Goal: Task Accomplishment & Management: Use online tool/utility

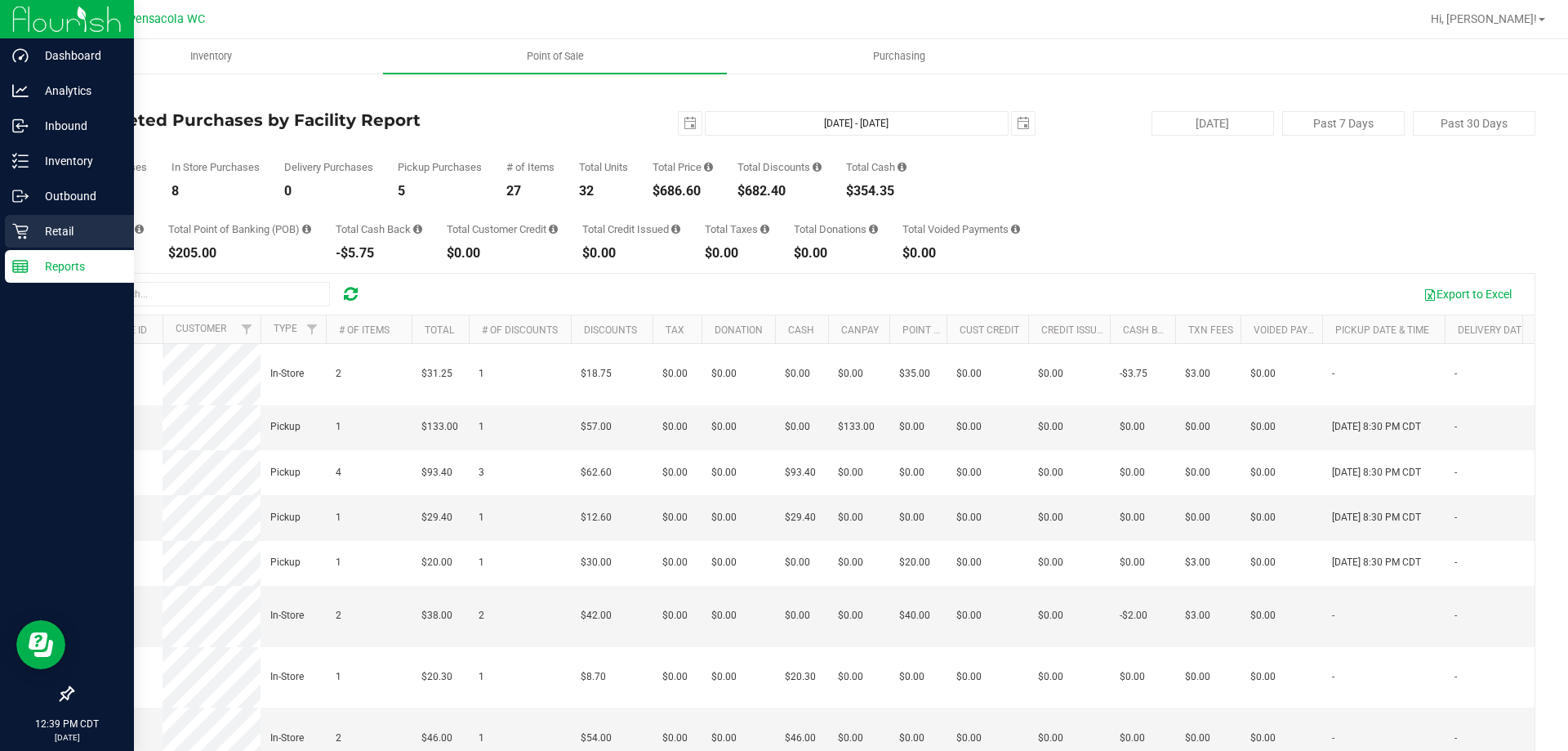
click at [76, 230] on p "Retail" at bounding box center [77, 231] width 98 height 19
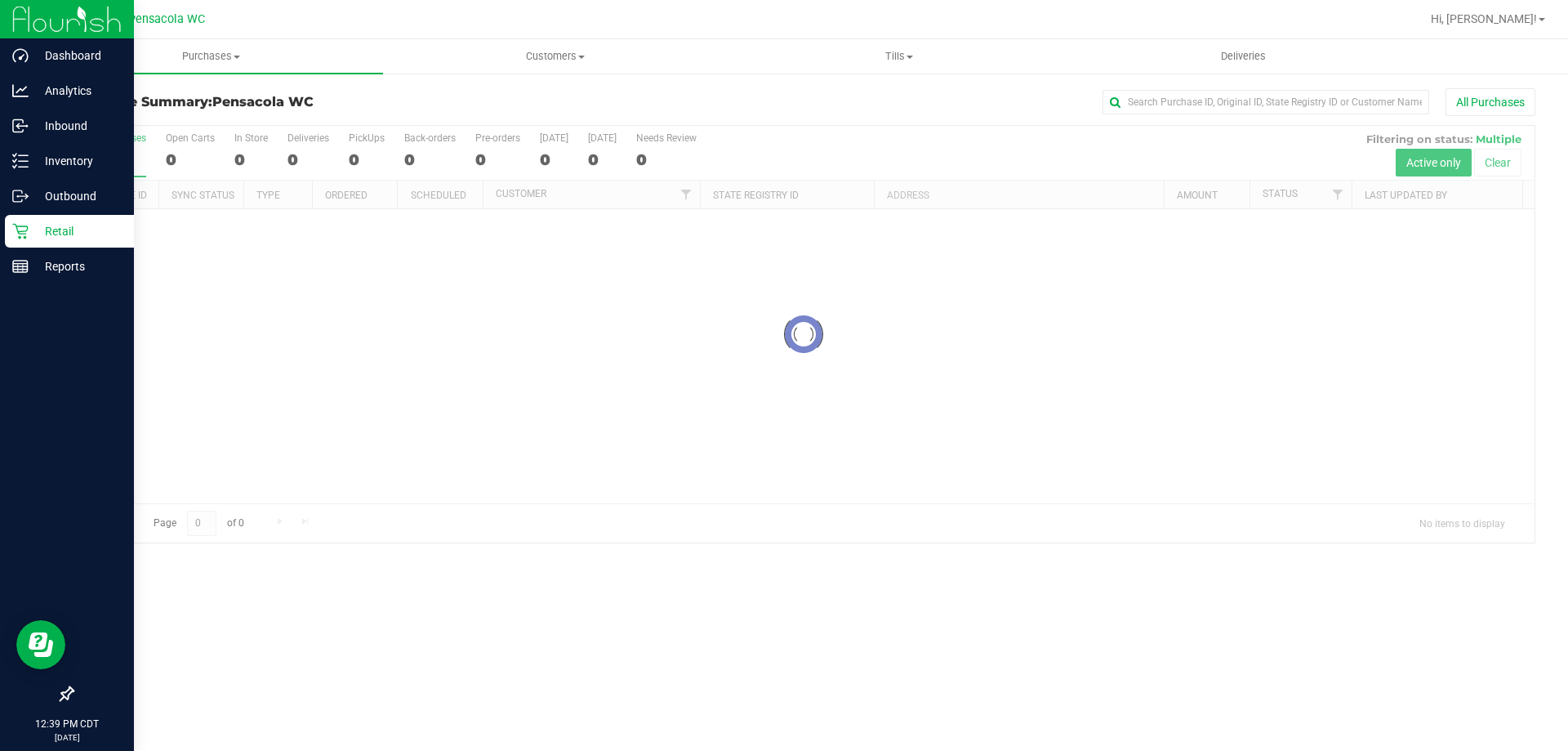
click at [1339, 199] on div at bounding box center [803, 334] width 1462 height 417
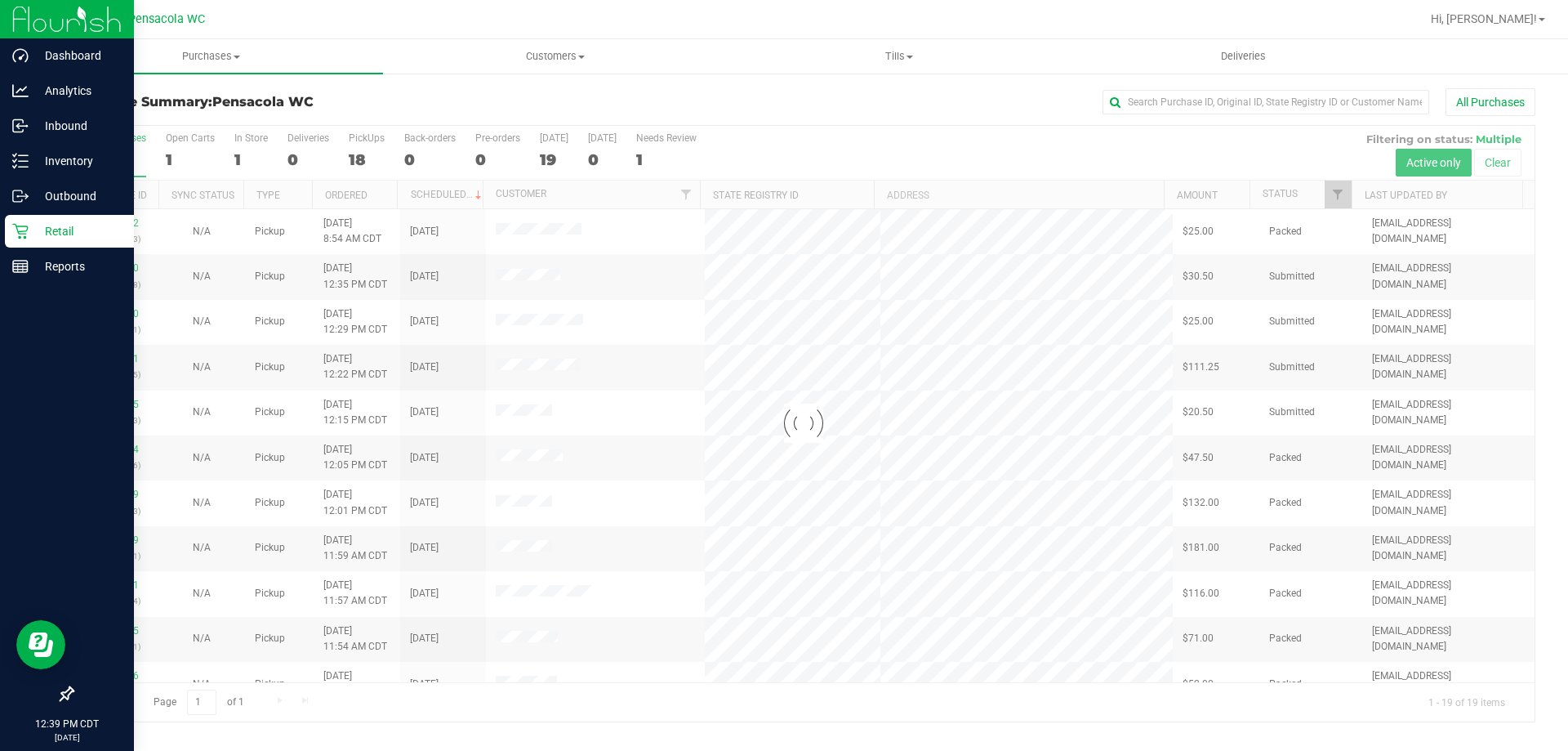
click at [1349, 197] on div at bounding box center [803, 424] width 1462 height 596
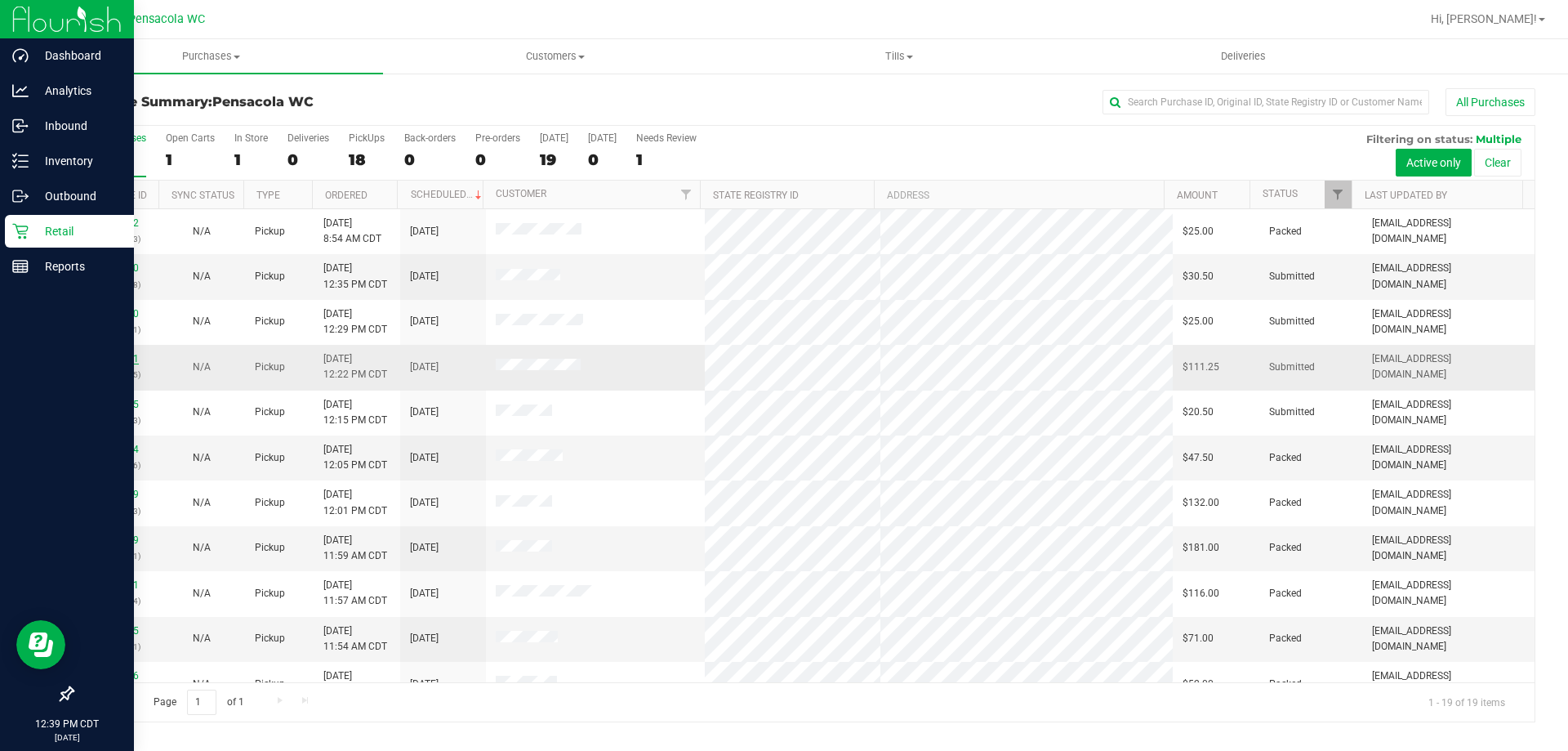
click at [111, 356] on link "12003631" at bounding box center [115, 359] width 46 height 12
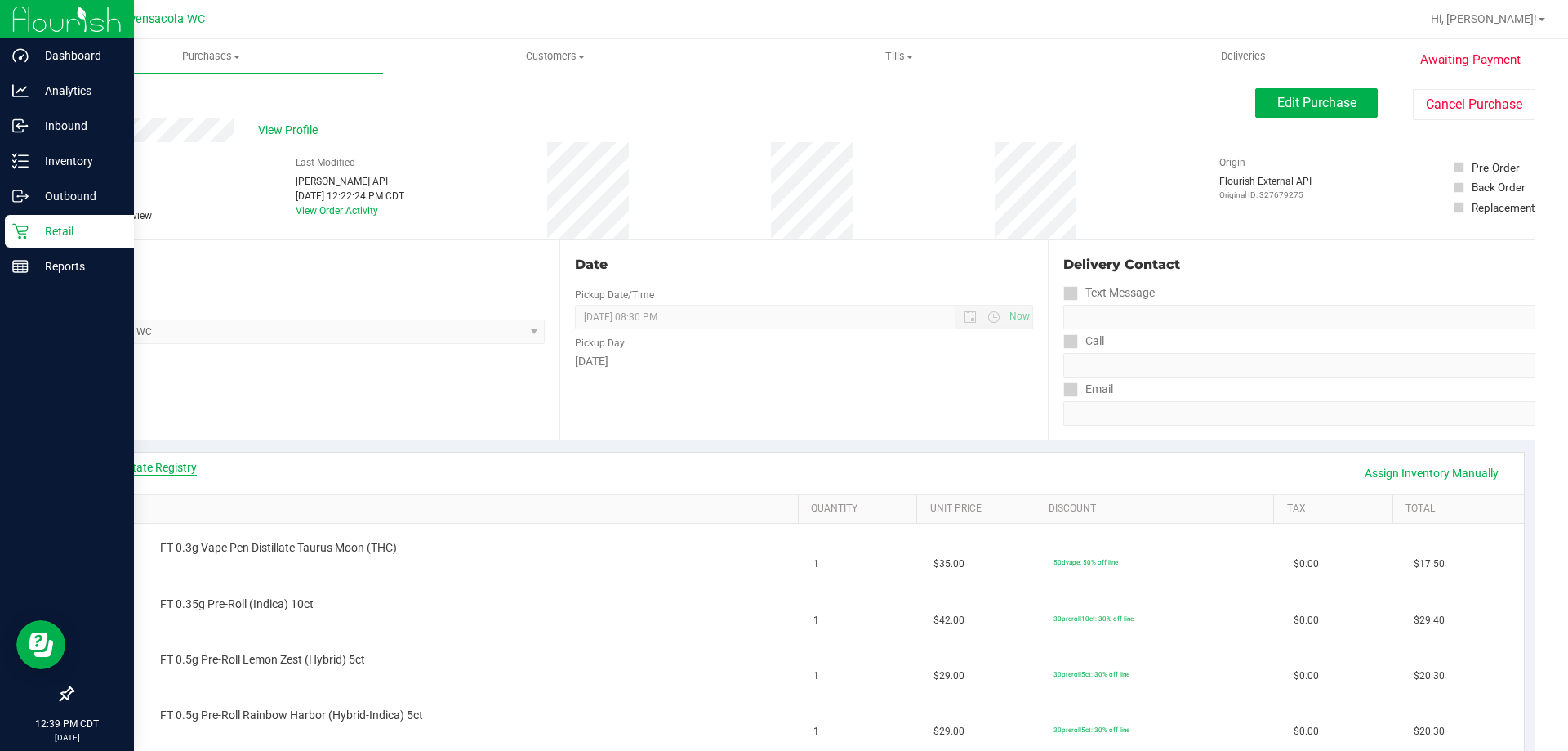
click at [166, 469] on link "View State Registry" at bounding box center [147, 468] width 98 height 17
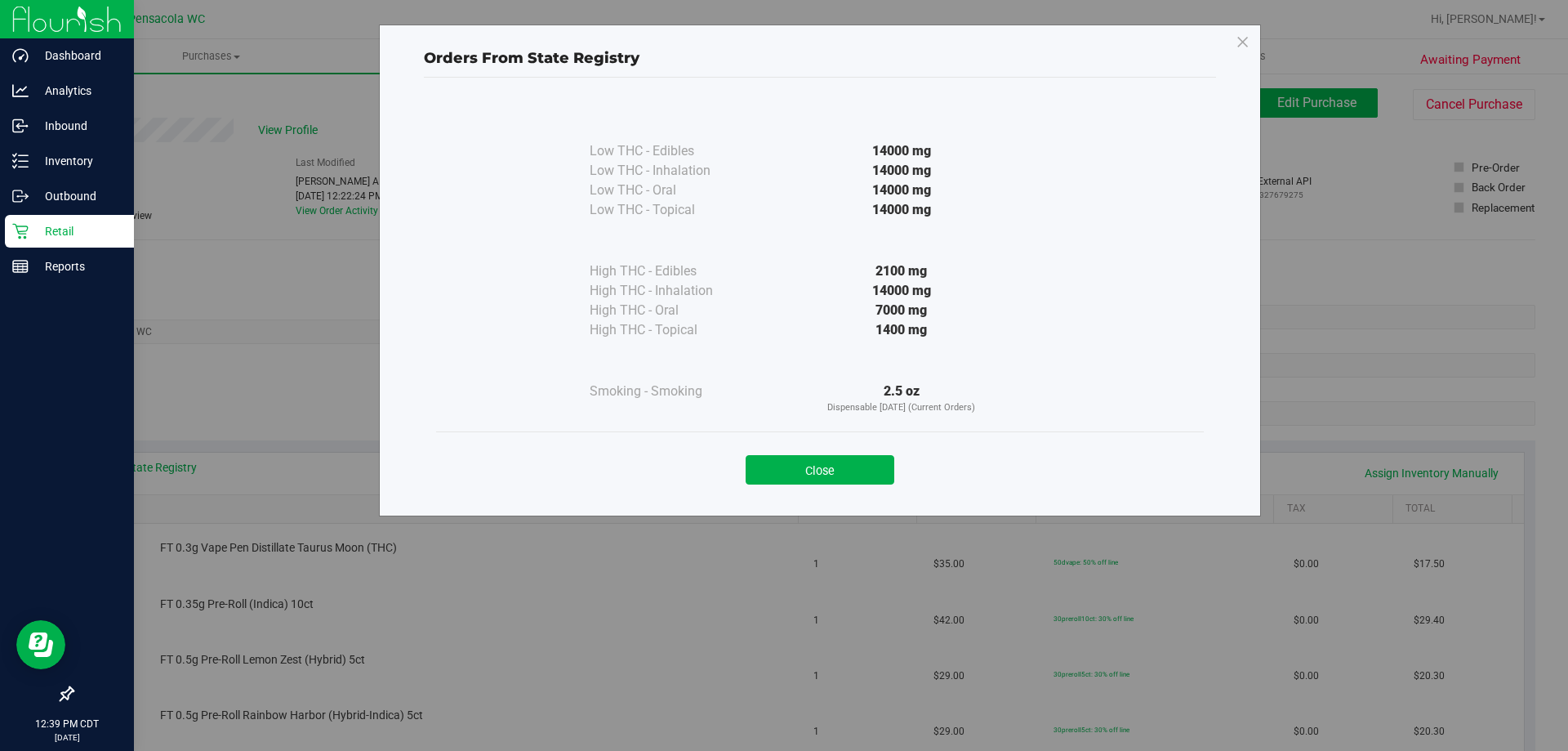
click at [791, 495] on div "Close" at bounding box center [820, 464] width 768 height 66
click at [799, 477] on button "Close" at bounding box center [820, 470] width 149 height 29
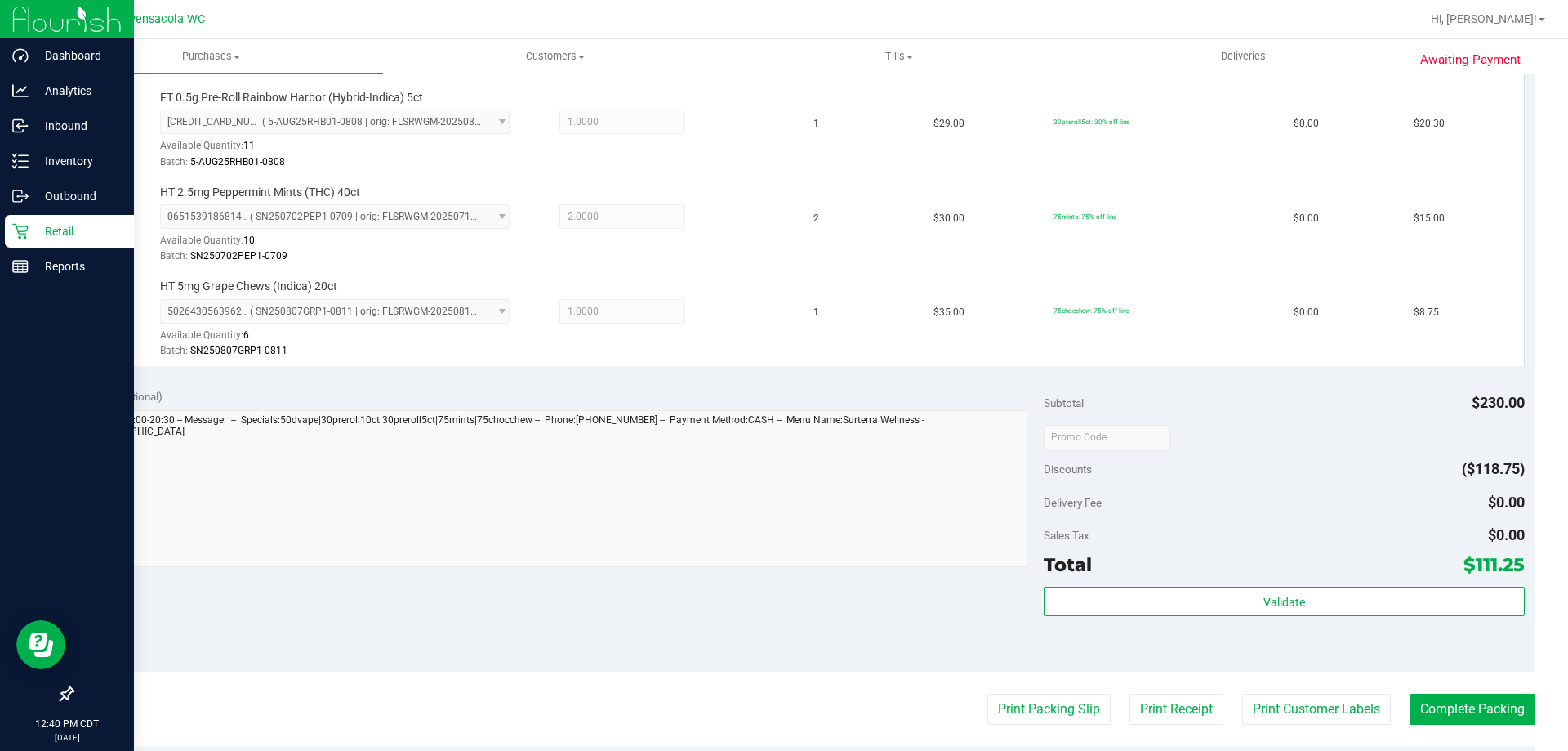
scroll to position [899, 0]
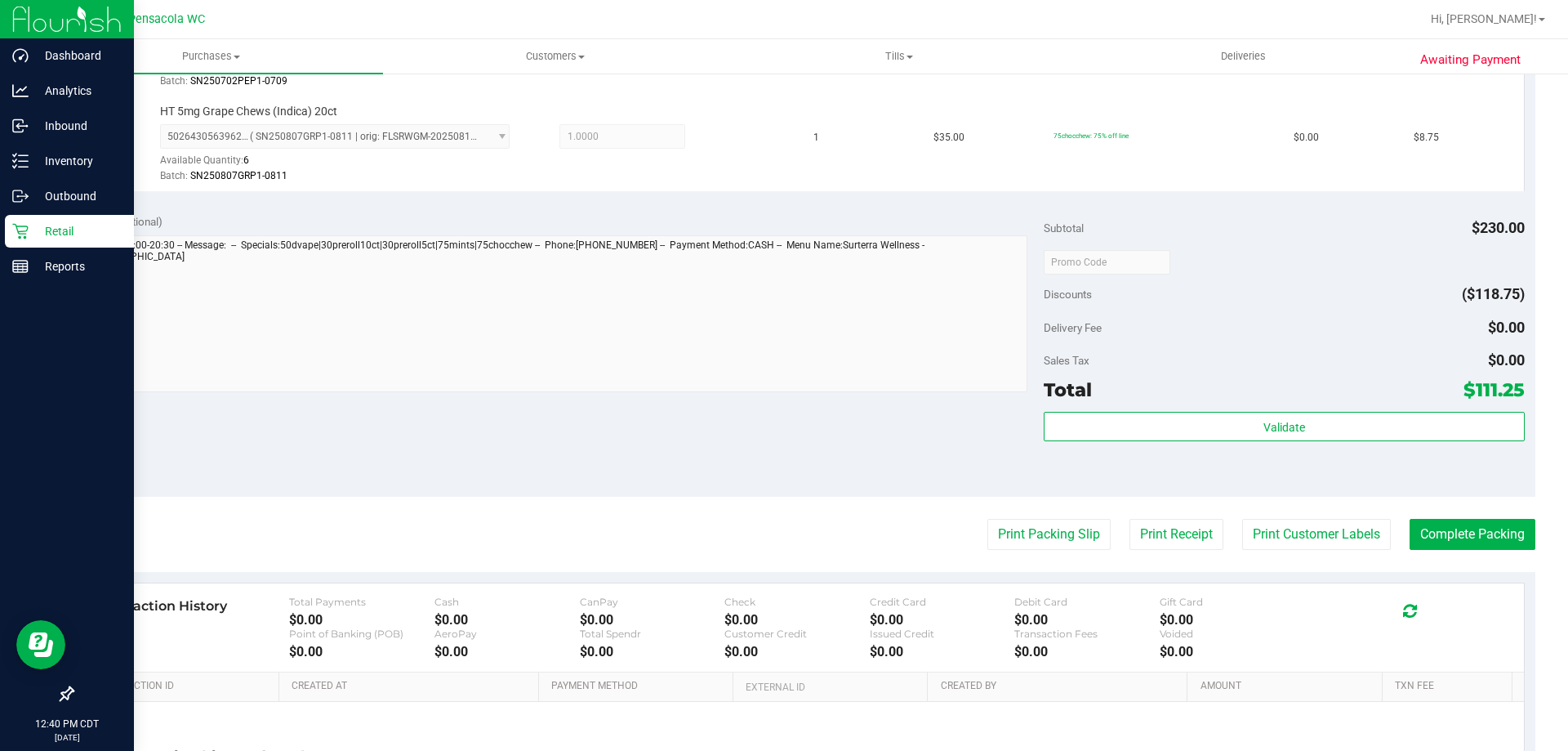
click at [1158, 442] on div "Validate" at bounding box center [1284, 449] width 480 height 74
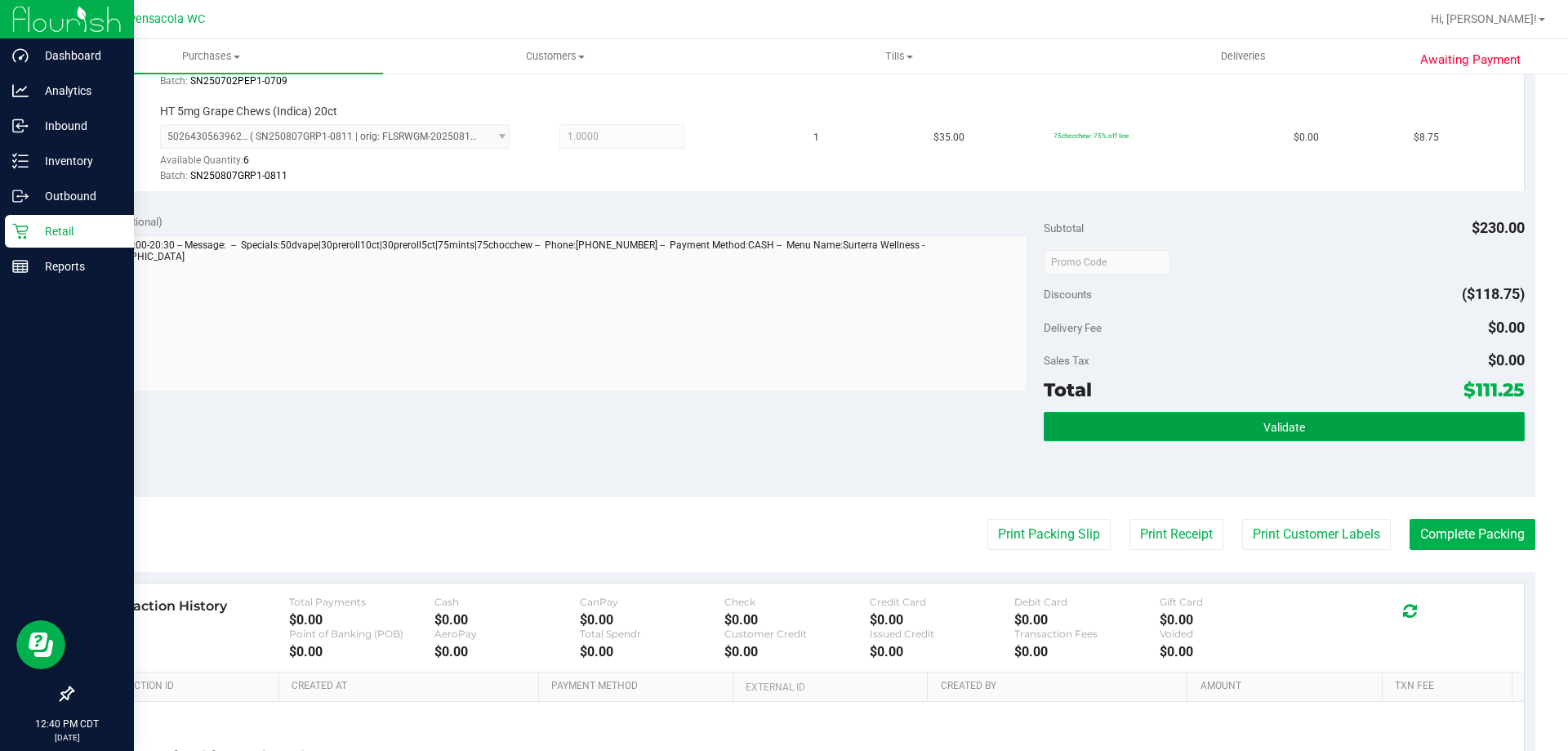
click at [1129, 437] on button "Validate" at bounding box center [1284, 426] width 480 height 29
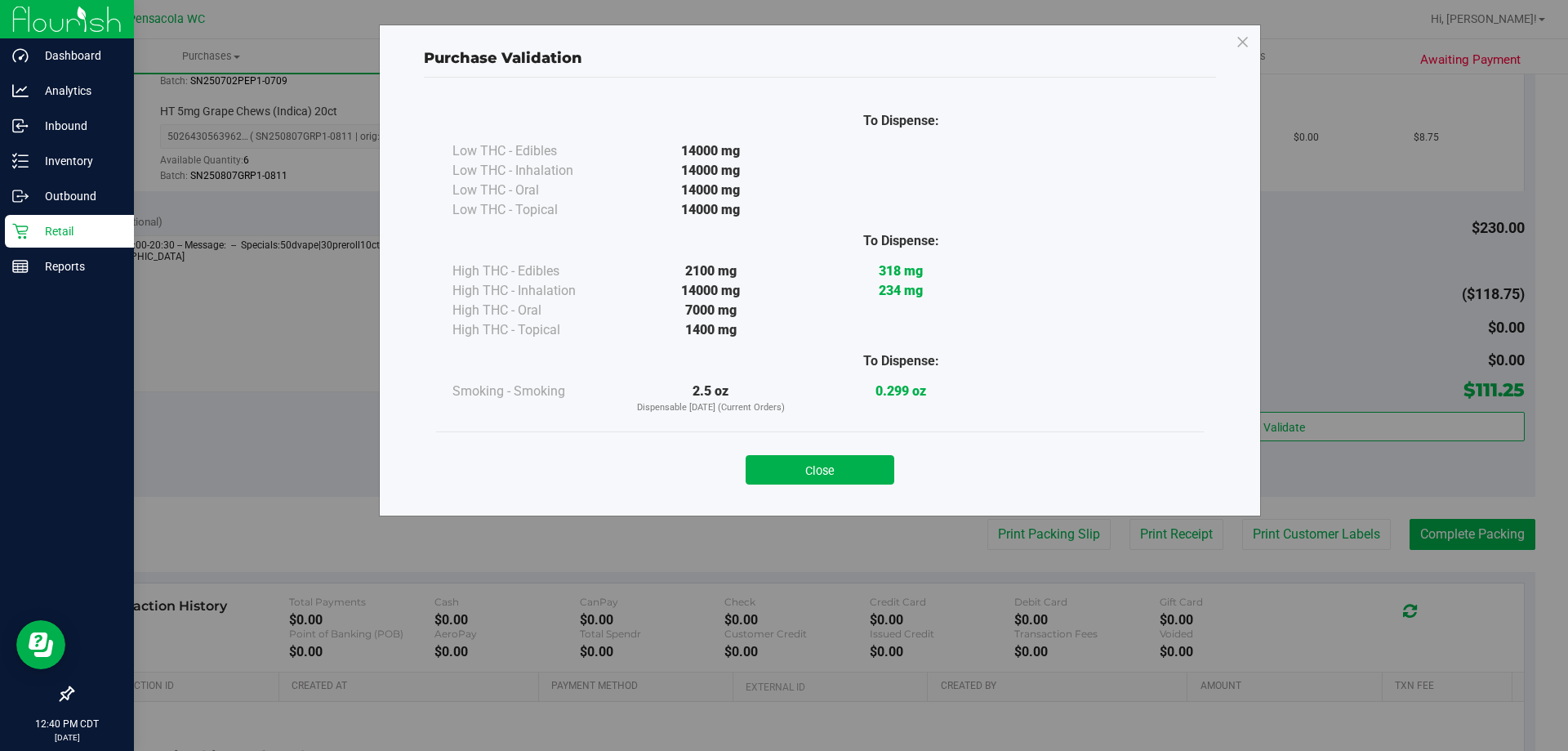
click at [884, 468] on button "Close" at bounding box center [820, 470] width 149 height 29
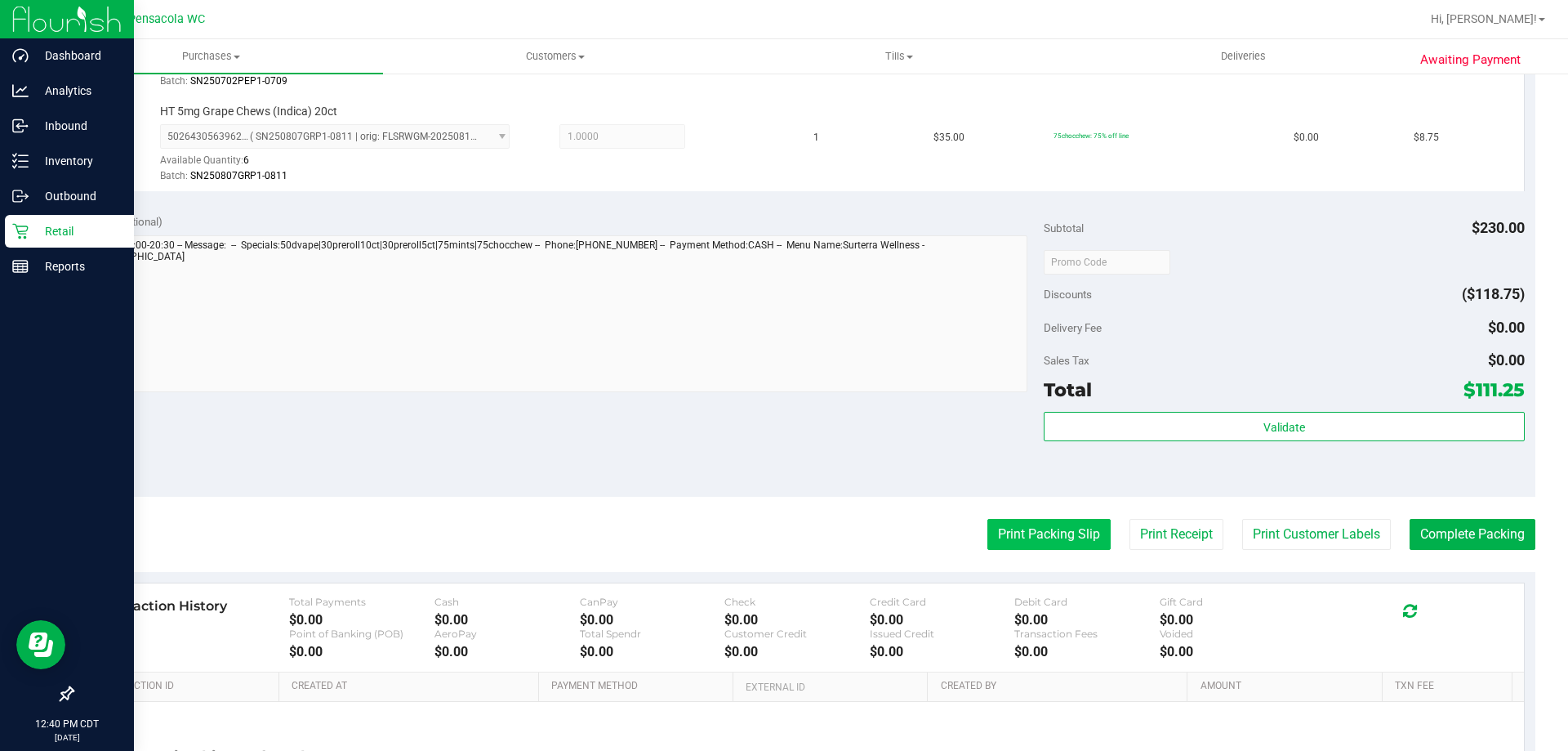
click at [987, 539] on button "Print Packing Slip" at bounding box center [1048, 534] width 123 height 31
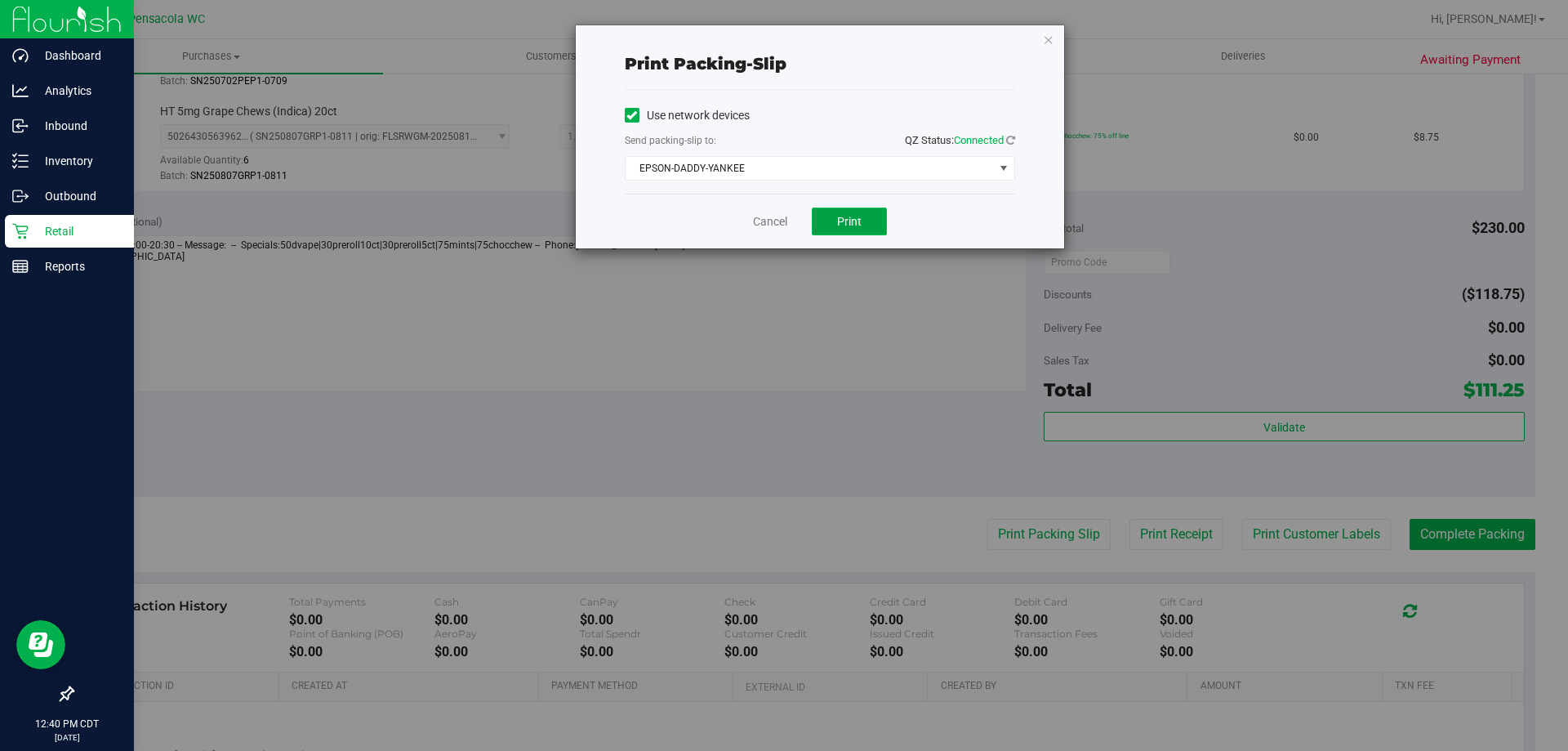
click at [827, 228] on button "Print" at bounding box center [849, 221] width 75 height 28
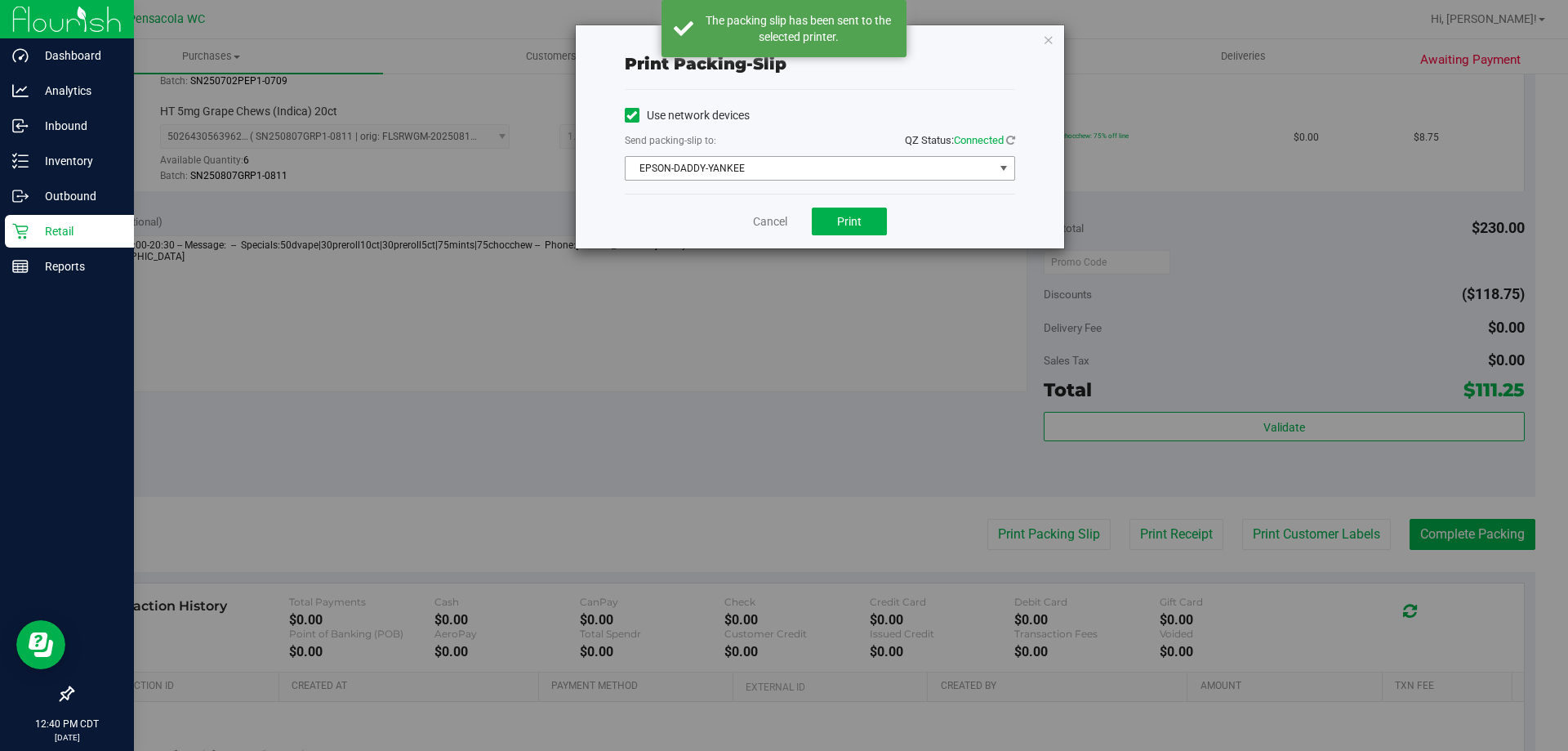
click at [773, 157] on span "EPSON-DADDY-YANKEE" at bounding box center [810, 167] width 368 height 23
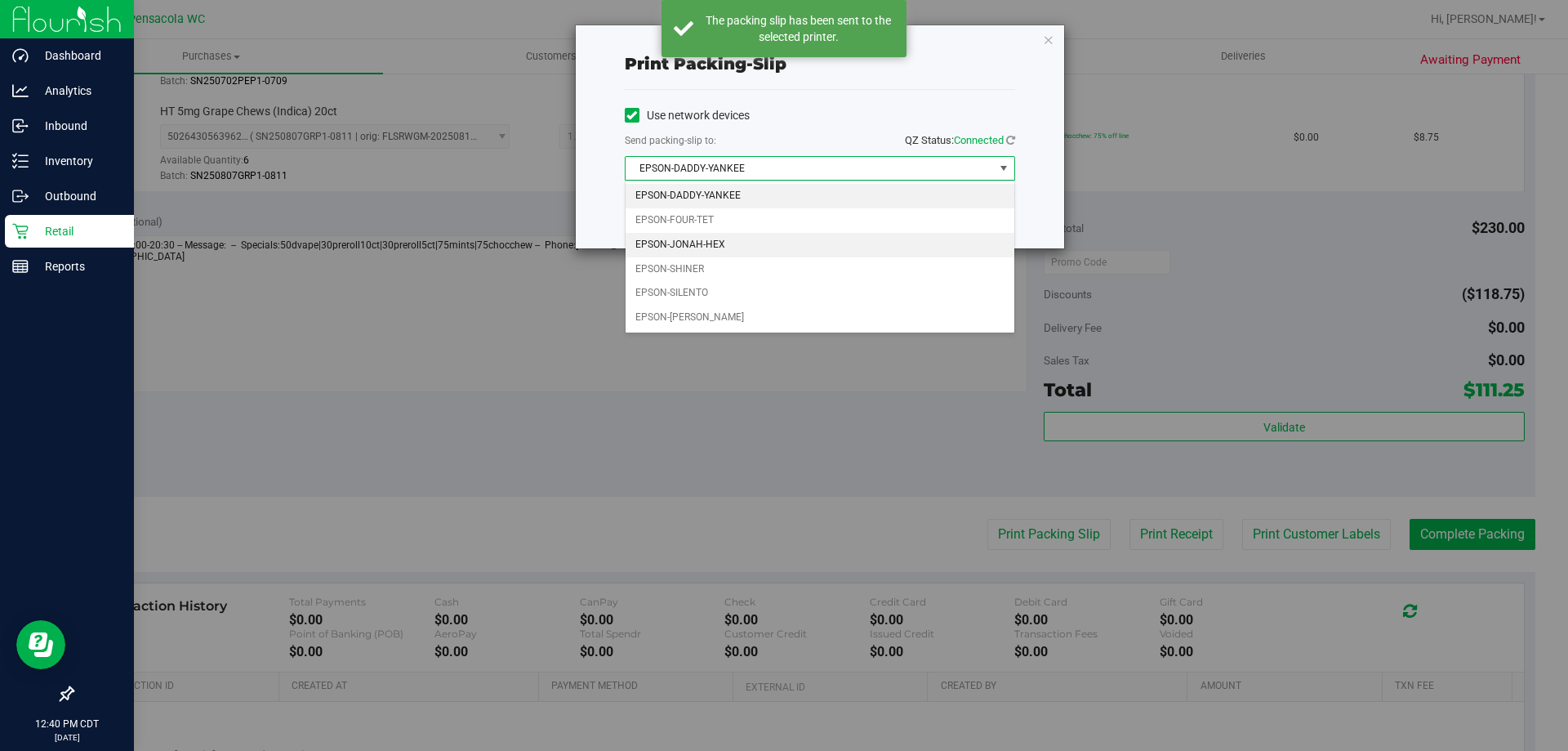
click at [756, 244] on li "EPSON-JONAH-HEX" at bounding box center [820, 244] width 389 height 24
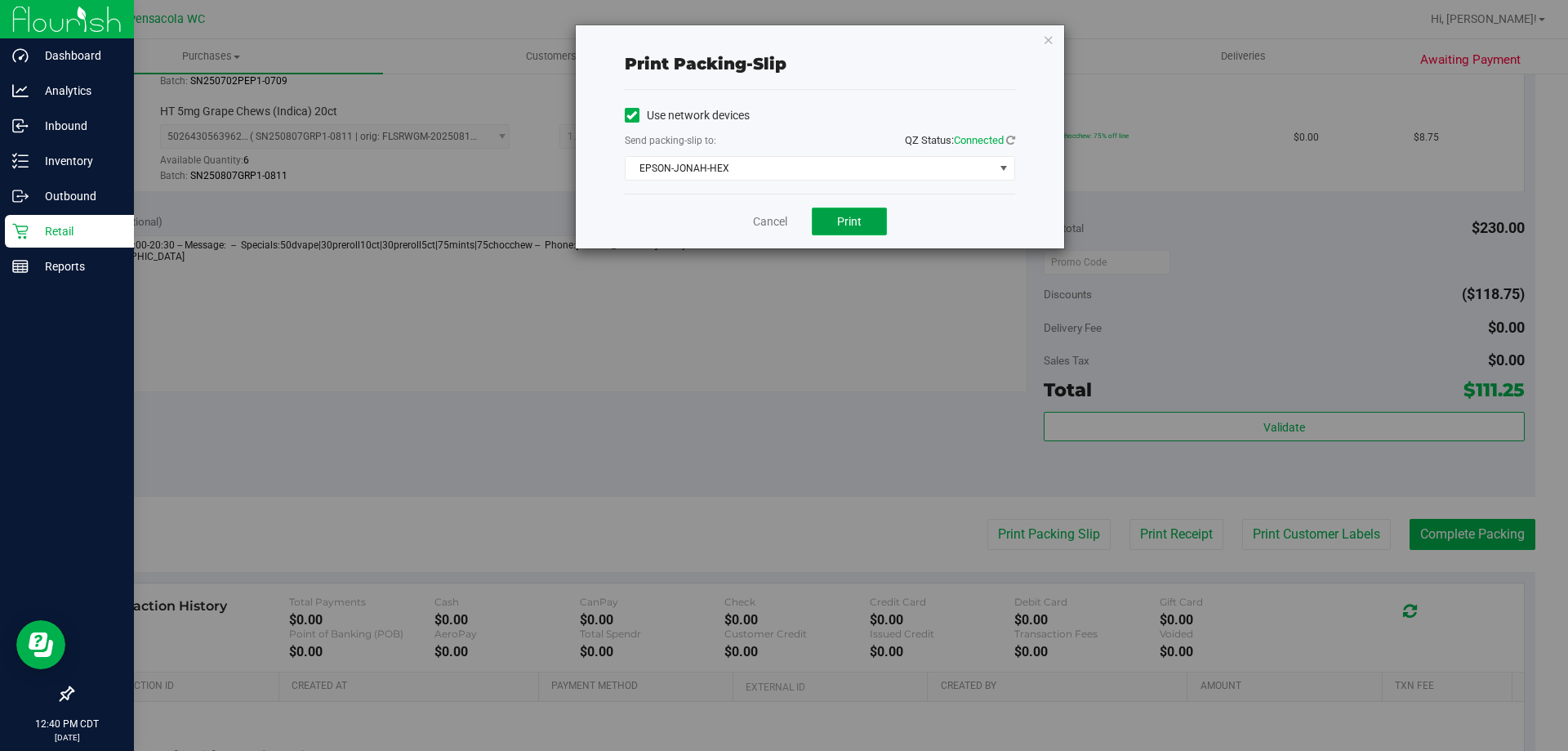
click at [834, 222] on button "Print" at bounding box center [849, 221] width 75 height 28
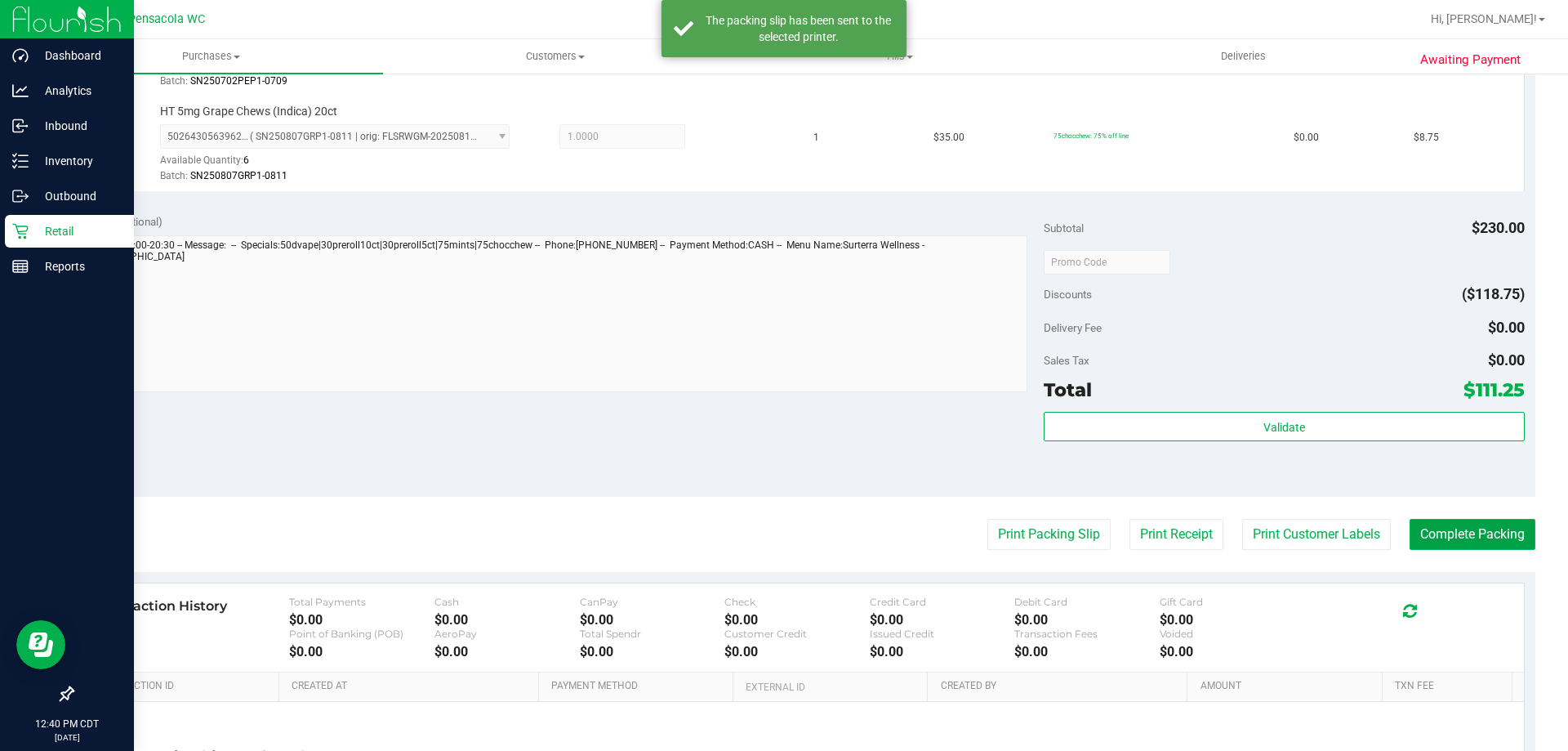
click at [1423, 540] on button "Complete Packing" at bounding box center [1473, 534] width 126 height 31
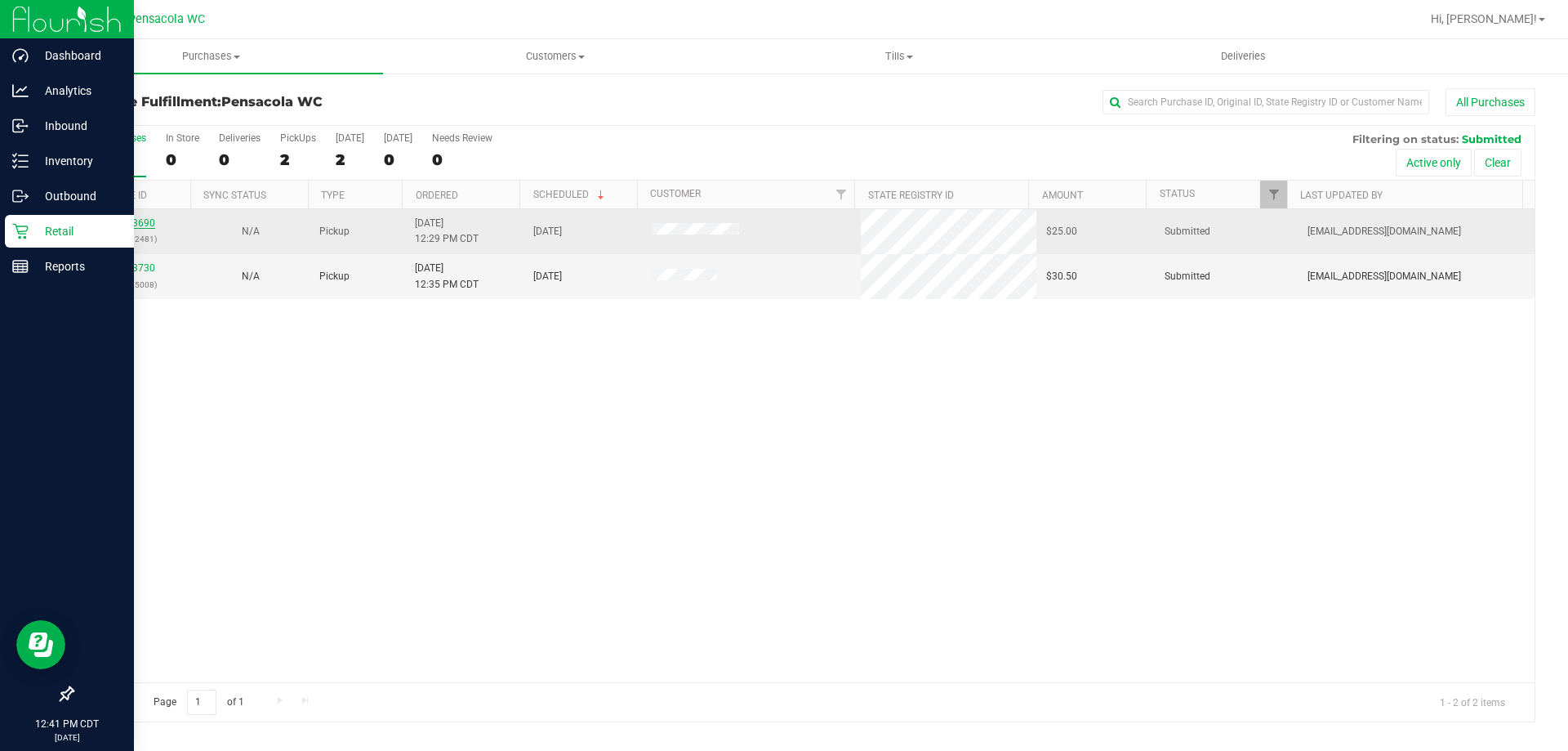
click at [138, 224] on link "12003690" at bounding box center [132, 224] width 46 height 12
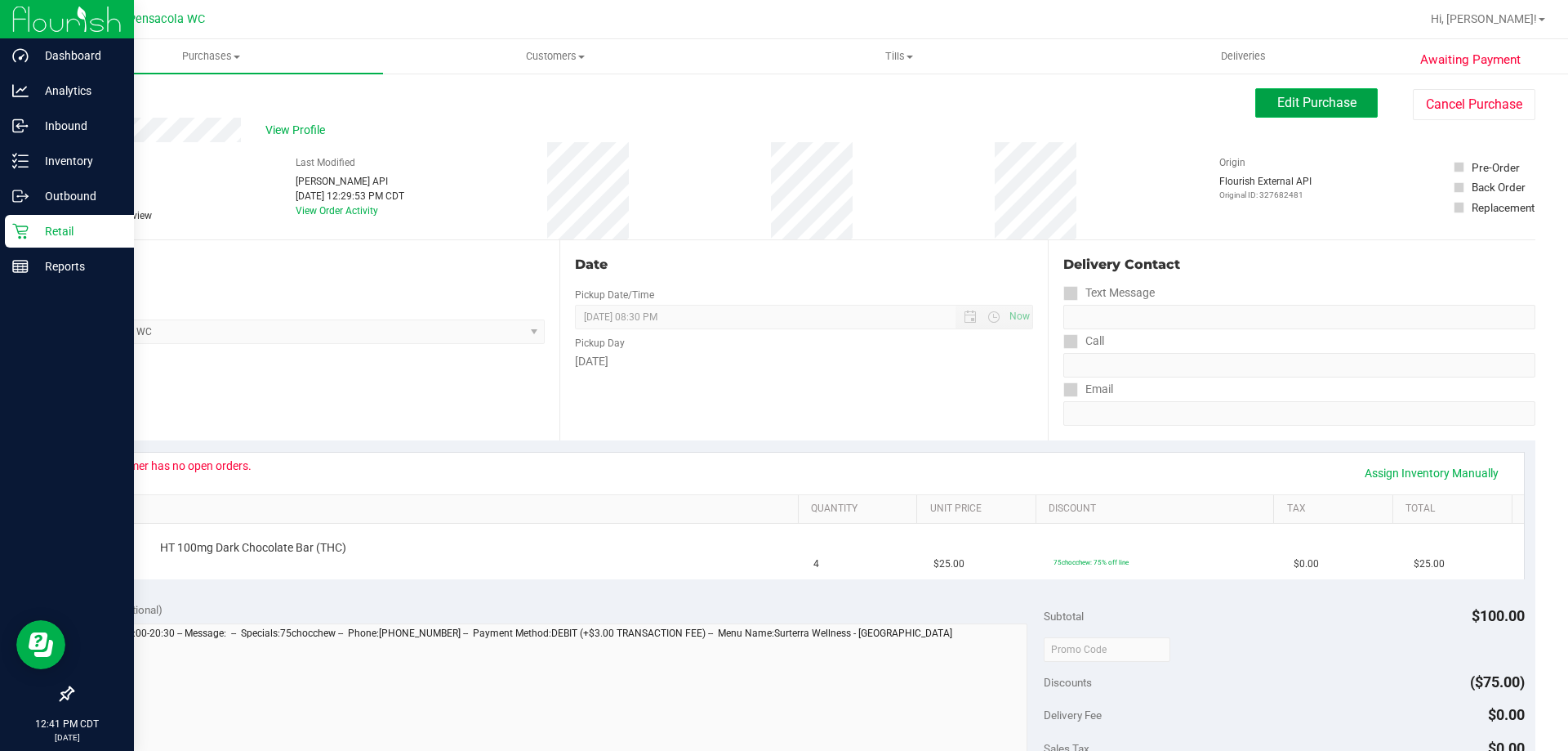
click at [1332, 116] on button "Edit Purchase" at bounding box center [1316, 102] width 122 height 29
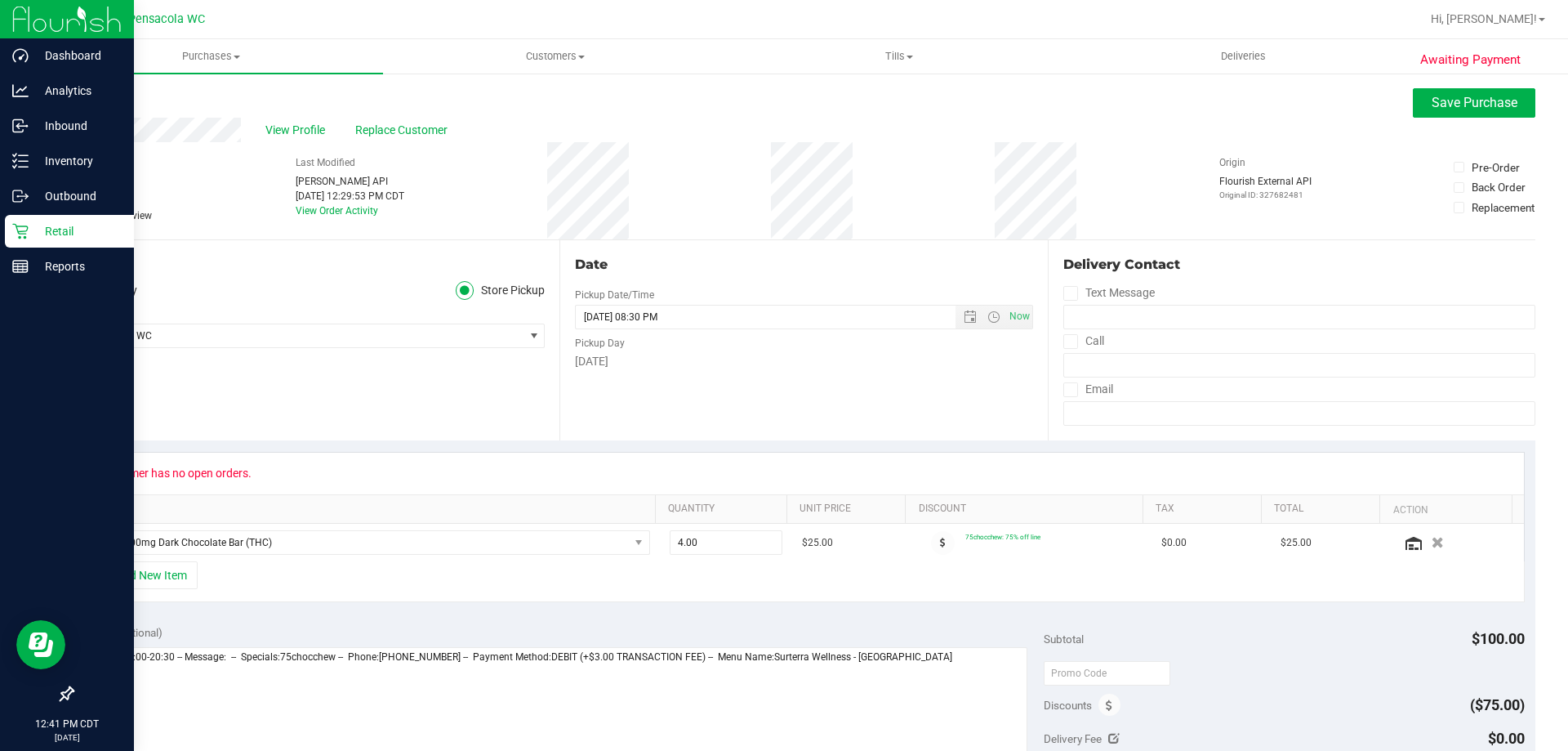
click at [89, 213] on label "Needs review" at bounding box center [113, 216] width 82 height 15
click at [0, 0] on input "Needs review" at bounding box center [0, 0] width 0 height 0
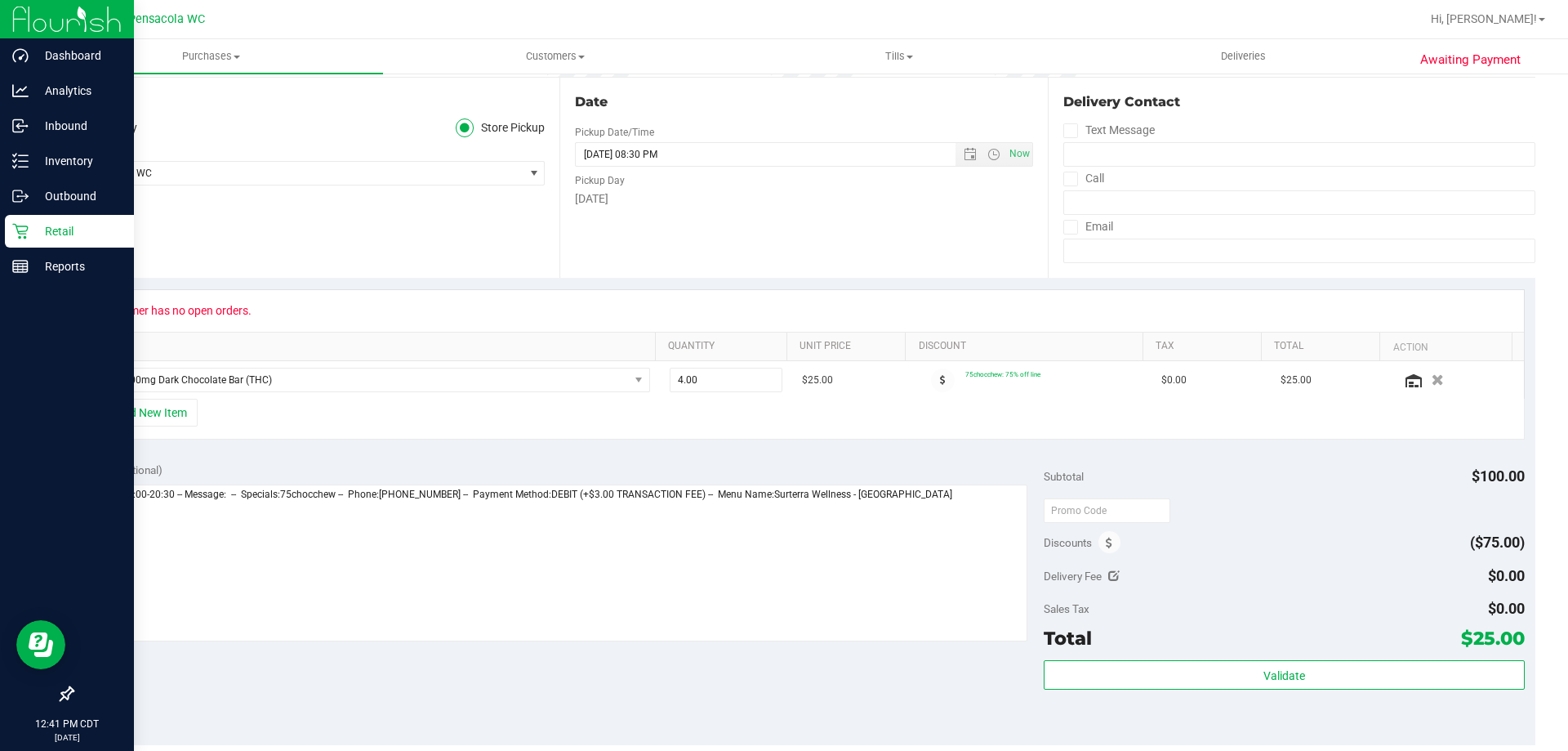
scroll to position [163, 0]
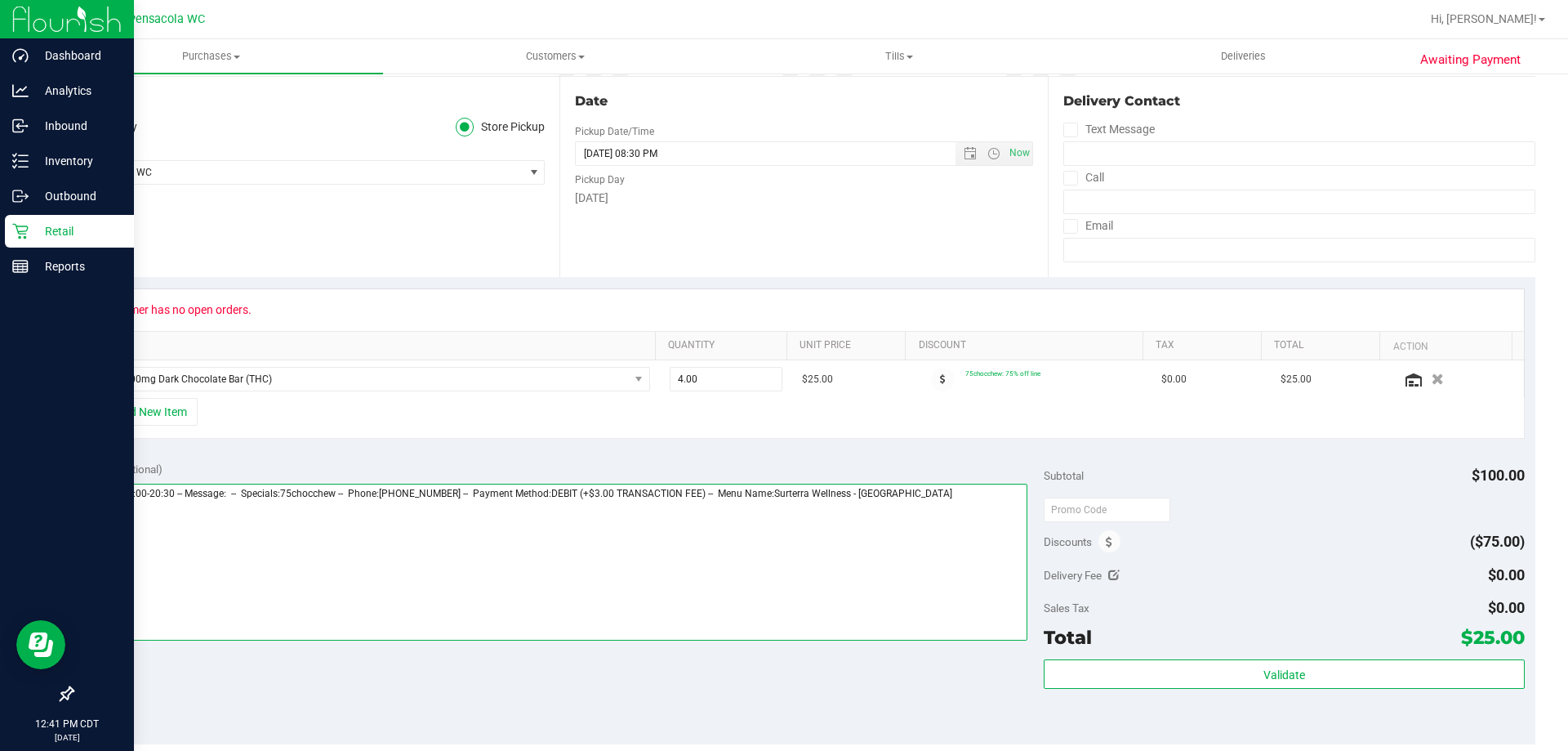
click at [657, 576] on textarea at bounding box center [556, 562] width 945 height 157
drag, startPoint x: 879, startPoint y: 579, endPoint x: 941, endPoint y: 536, distance: 75.5
click at [884, 575] on textarea at bounding box center [556, 562] width 945 height 157
drag, startPoint x: 943, startPoint y: 532, endPoint x: 920, endPoint y: 493, distance: 45.3
click at [943, 532] on textarea at bounding box center [556, 562] width 945 height 157
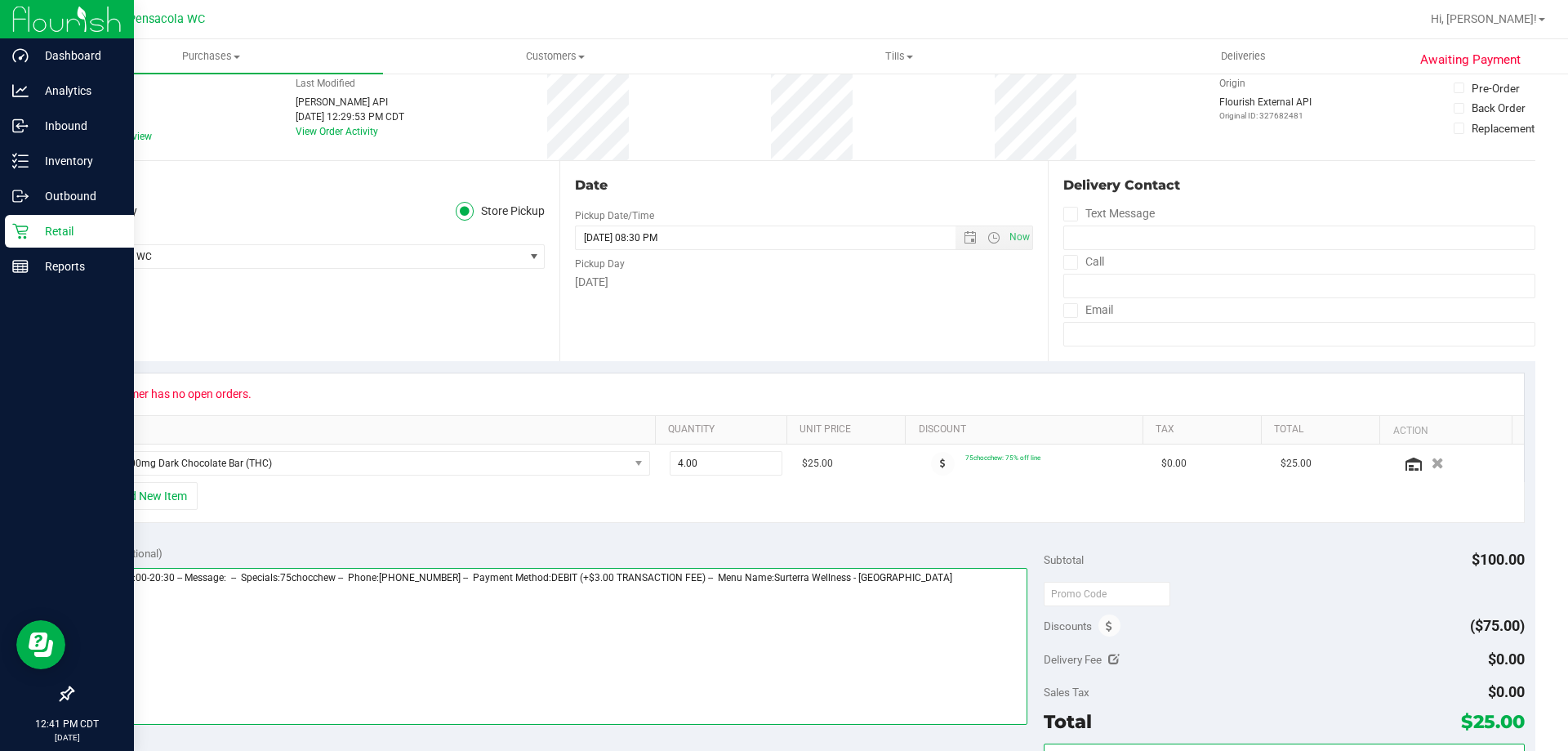
scroll to position [0, 0]
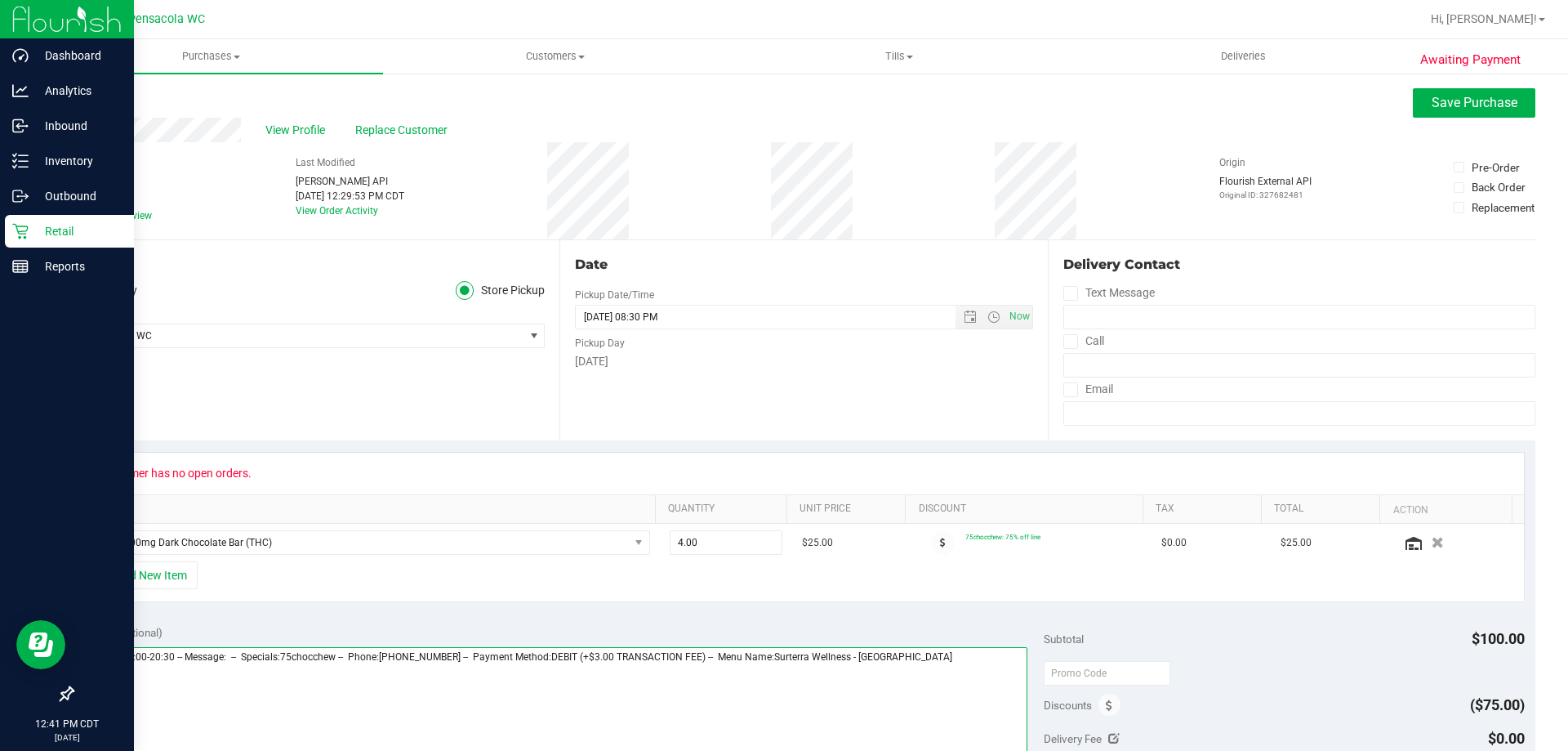
click at [950, 673] on textarea at bounding box center [556, 725] width 945 height 157
type textarea "Thursday 09/25/2025 09:00-20:30 -- Message: -- Specials:75chocchew -- Phone:850…"
click at [1432, 116] on button "Save Purchase" at bounding box center [1474, 102] width 122 height 29
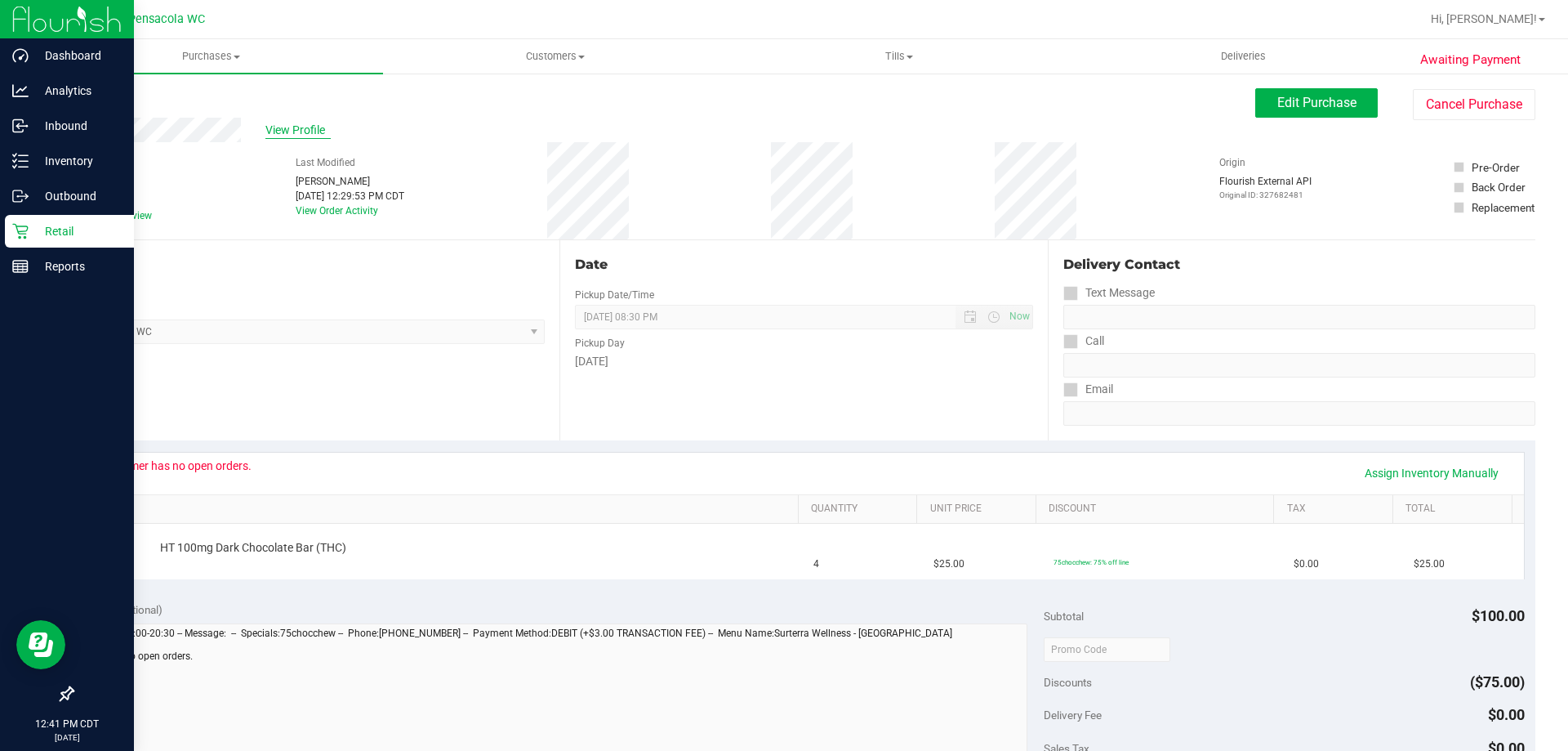
click at [279, 128] on span "View Profile" at bounding box center [298, 130] width 65 height 18
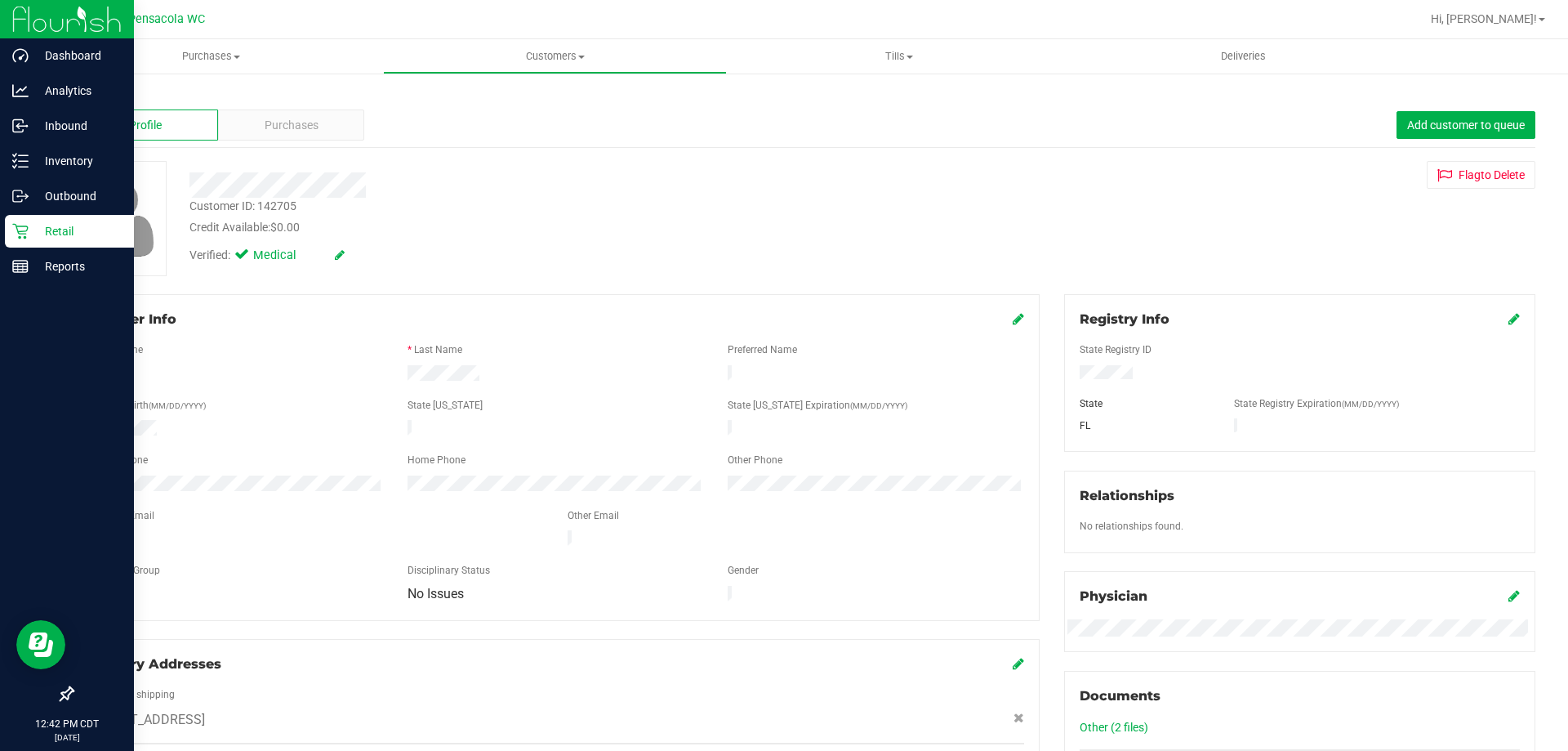
click at [329, 234] on div "Credit Available: $0.00" at bounding box center [549, 228] width 720 height 18
drag, startPoint x: 315, startPoint y: 210, endPoint x: 189, endPoint y: 200, distance: 126.4
click at [189, 200] on div "Customer ID: 142705 Credit Available: $0.00" at bounding box center [549, 217] width 744 height 39
copy div "Customer ID: 142705"
click at [90, 95] on link "Back" at bounding box center [85, 95] width 28 height 12
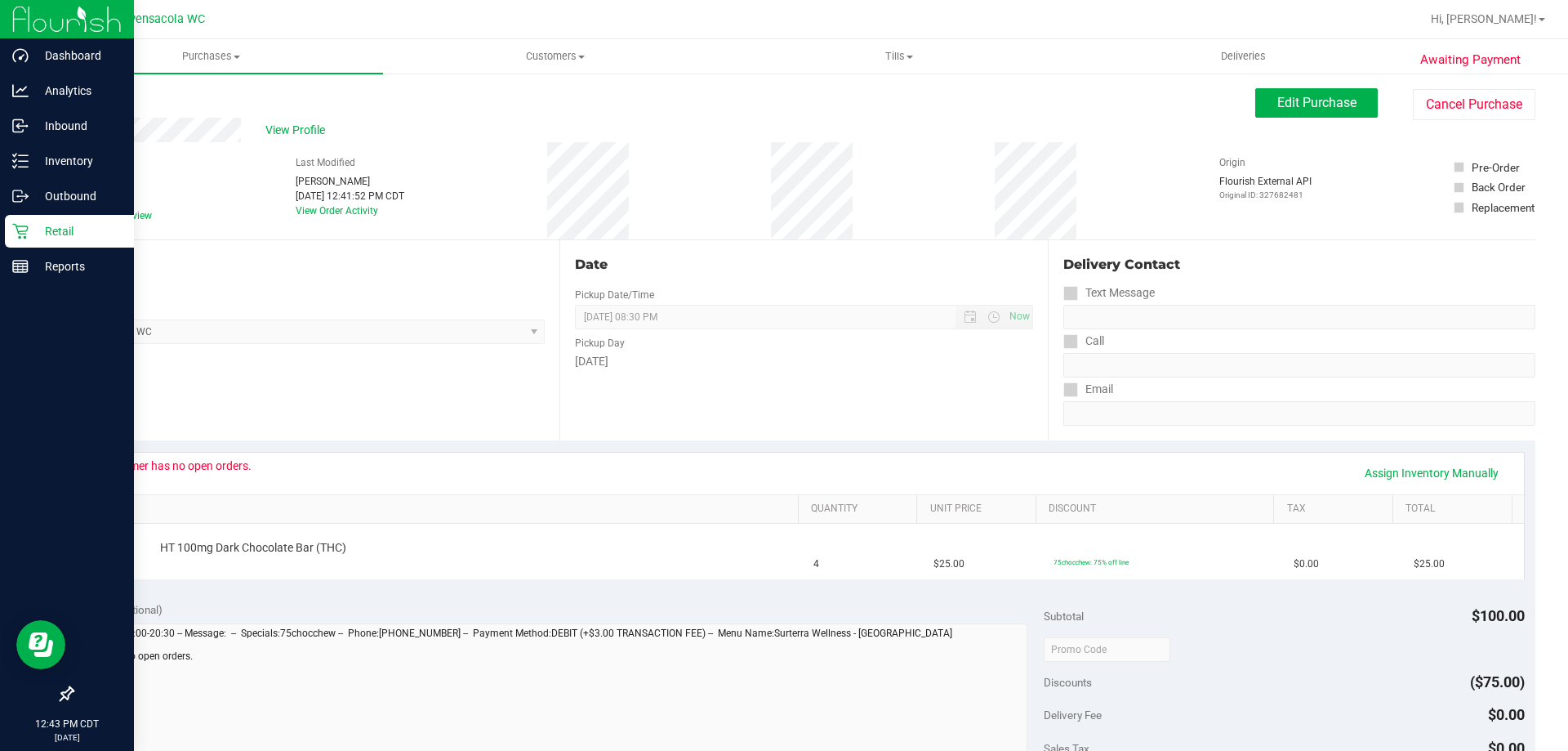
click at [73, 230] on p "Retail" at bounding box center [77, 231] width 98 height 19
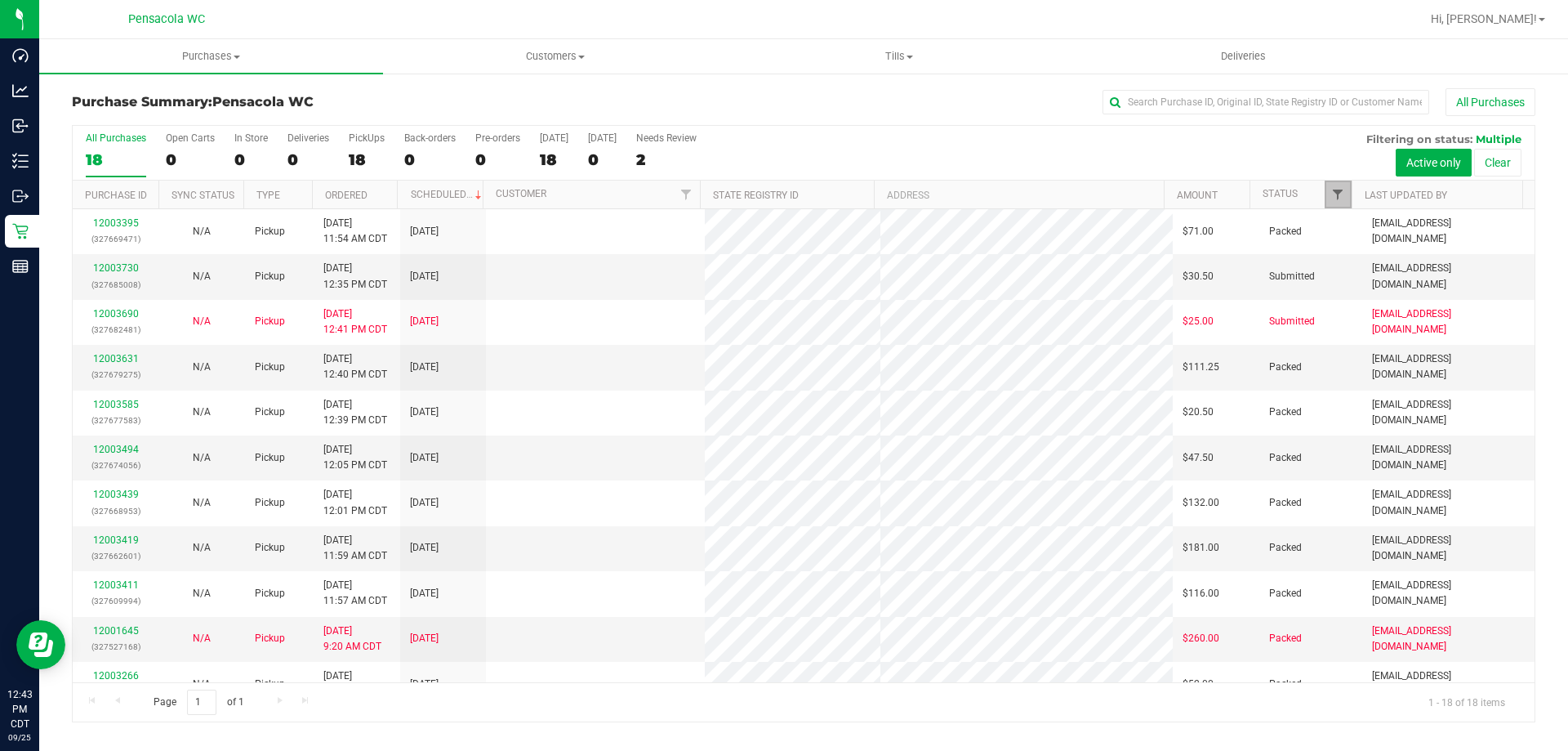
click at [1340, 198] on span "Filter" at bounding box center [1338, 195] width 13 height 13
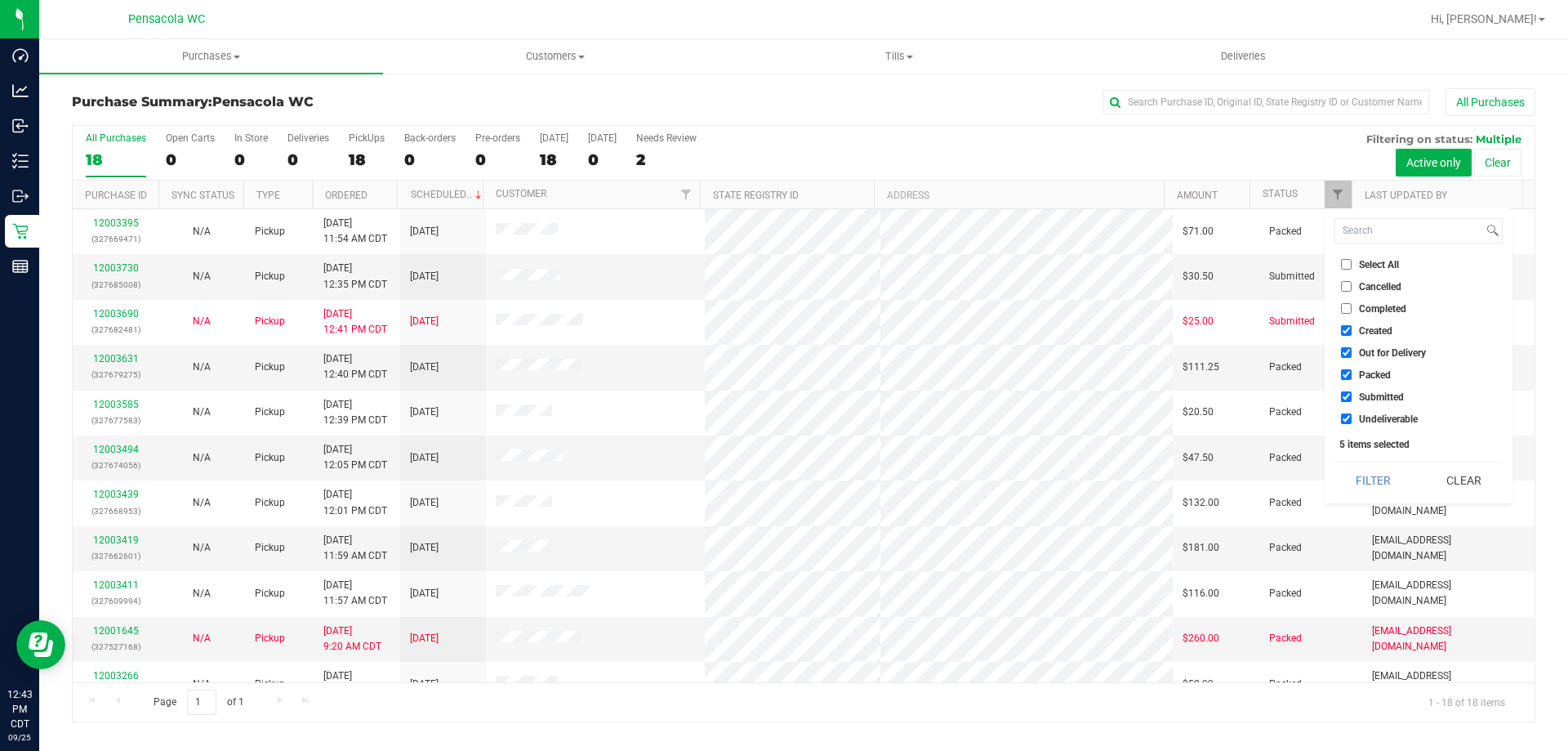
click at [1369, 253] on div "Select All Cancelled Completed Created Out for Delivery Packed Submitted Undeli…" at bounding box center [1418, 356] width 188 height 295
click at [1375, 270] on li "Select All" at bounding box center [1418, 265] width 168 height 18
click at [1375, 270] on li "Select All" at bounding box center [1418, 265] width 168 height 18
click at [1348, 250] on div "Select All Cancelled Completed Created Out for Delivery Packed Submitted Undeli…" at bounding box center [1418, 356] width 188 height 295
click at [1350, 271] on li "Select All" at bounding box center [1418, 265] width 168 height 18
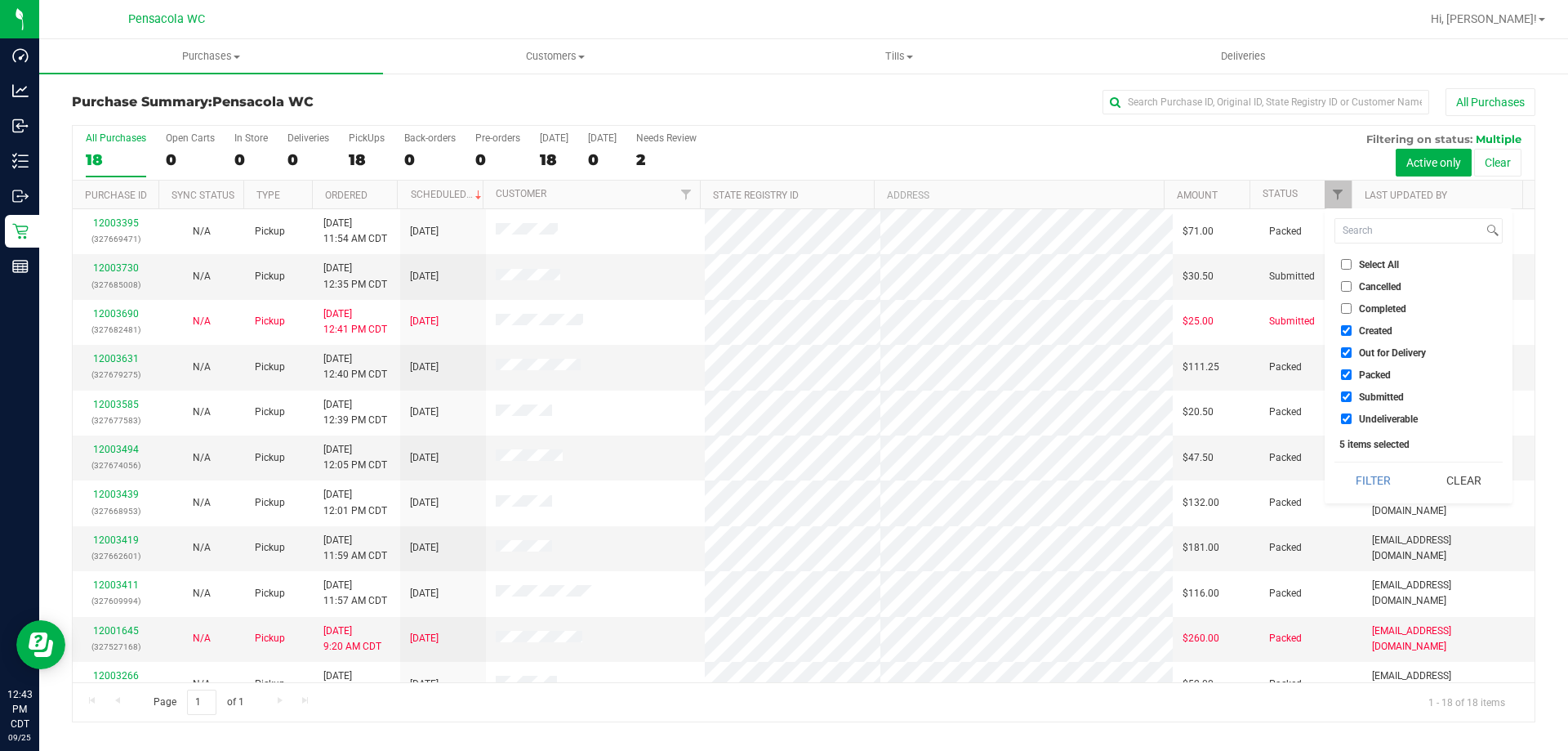
click at [1345, 264] on input "Select All" at bounding box center [1346, 264] width 11 height 11
checkbox input "true"
click at [1345, 264] on input "Select All" at bounding box center [1346, 264] width 11 height 11
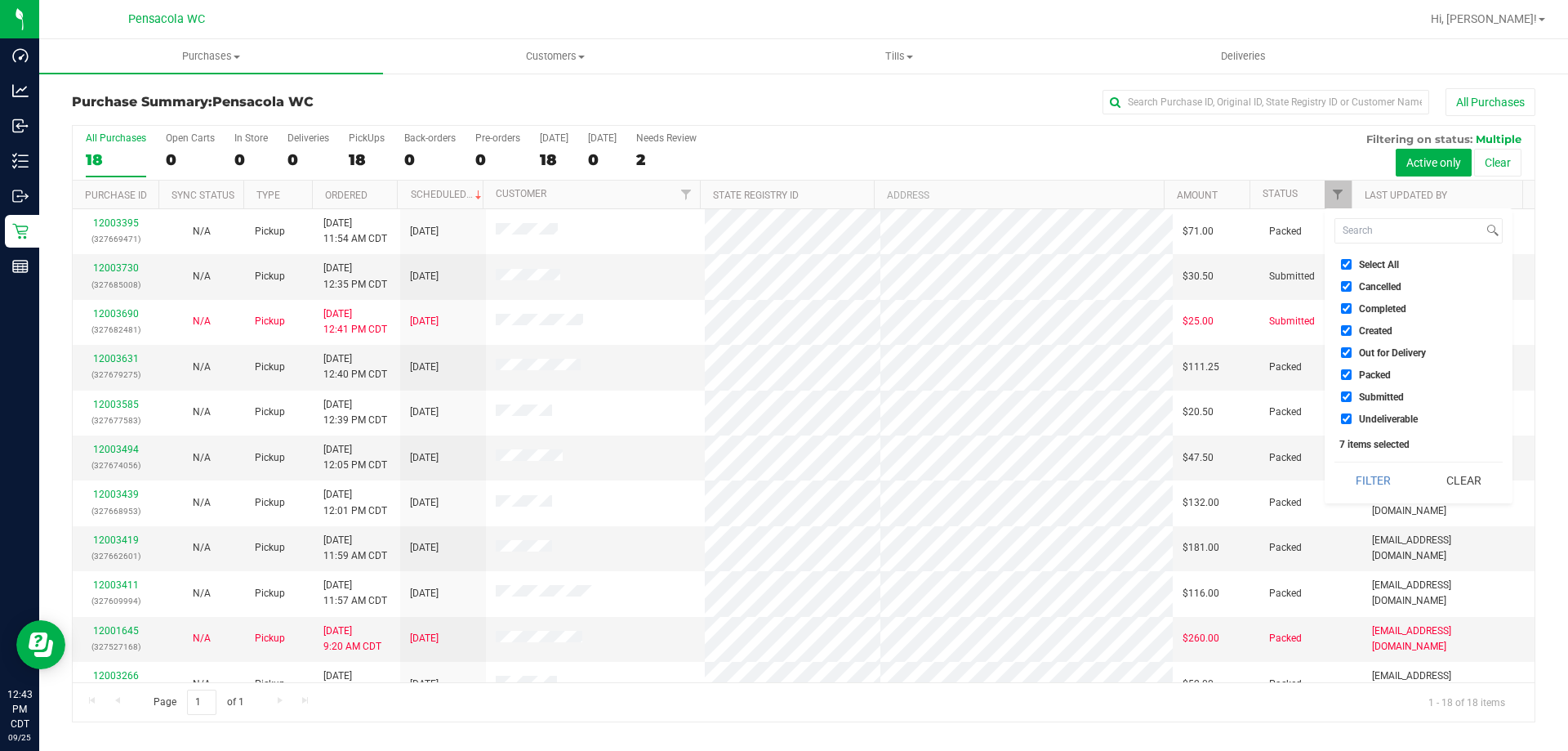
checkbox input "false"
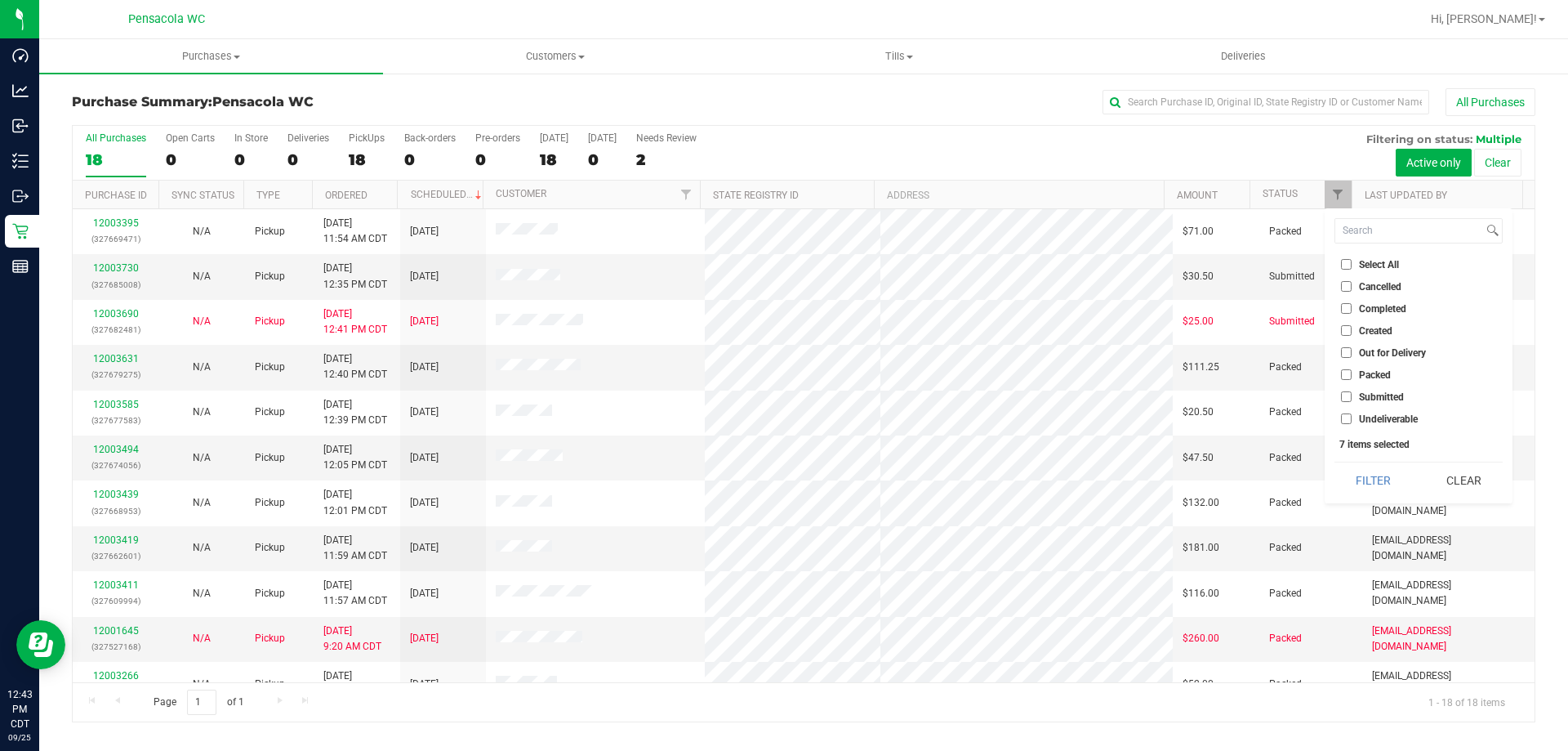
checkbox input "false"
click at [1372, 391] on li "Submitted" at bounding box center [1418, 397] width 168 height 18
click at [1376, 398] on span "Submitted" at bounding box center [1381, 398] width 45 height 10
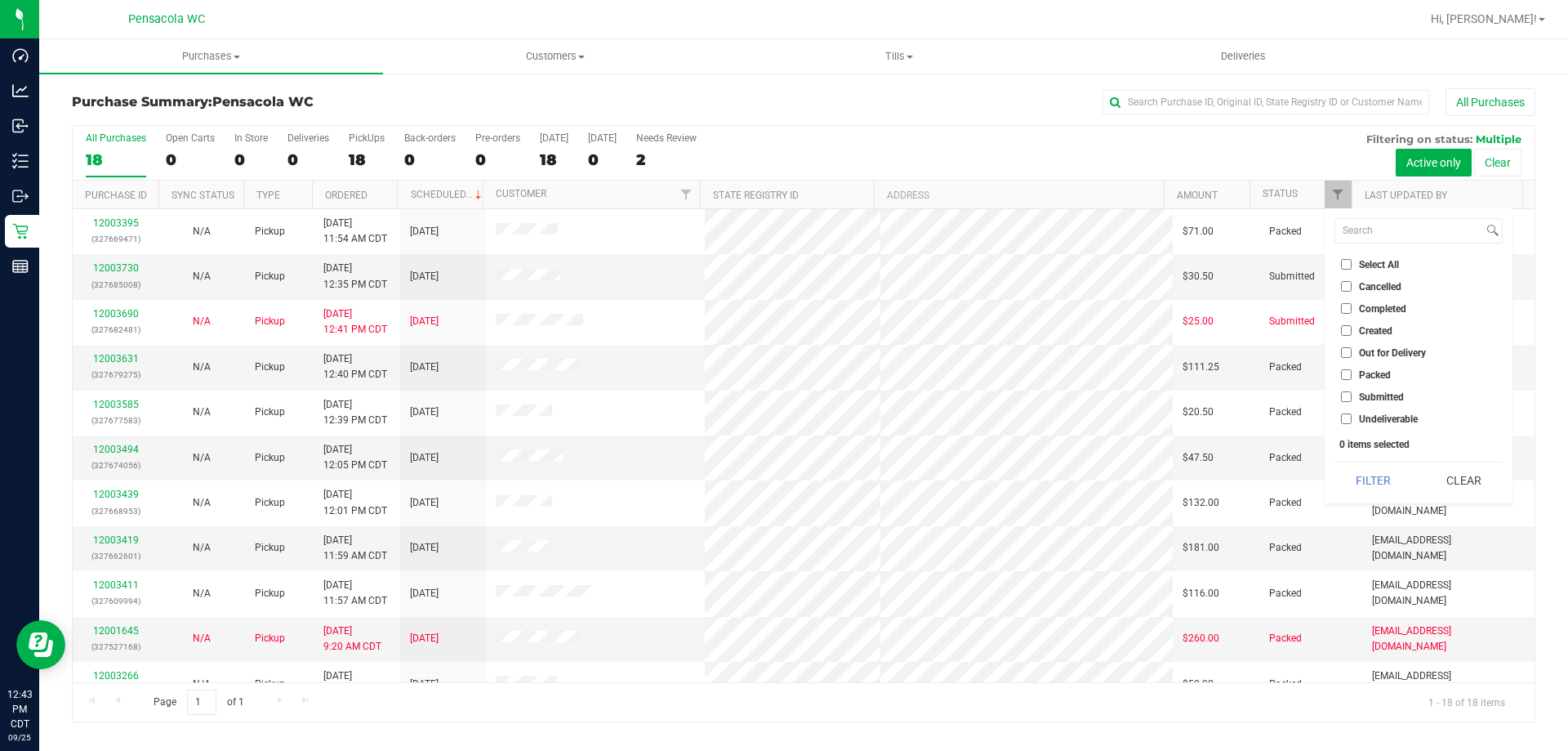
click at [1352, 398] on input "Submitted" at bounding box center [1346, 397] width 11 height 11
checkbox input "true"
click at [1384, 467] on button "Filter" at bounding box center [1374, 481] width 79 height 36
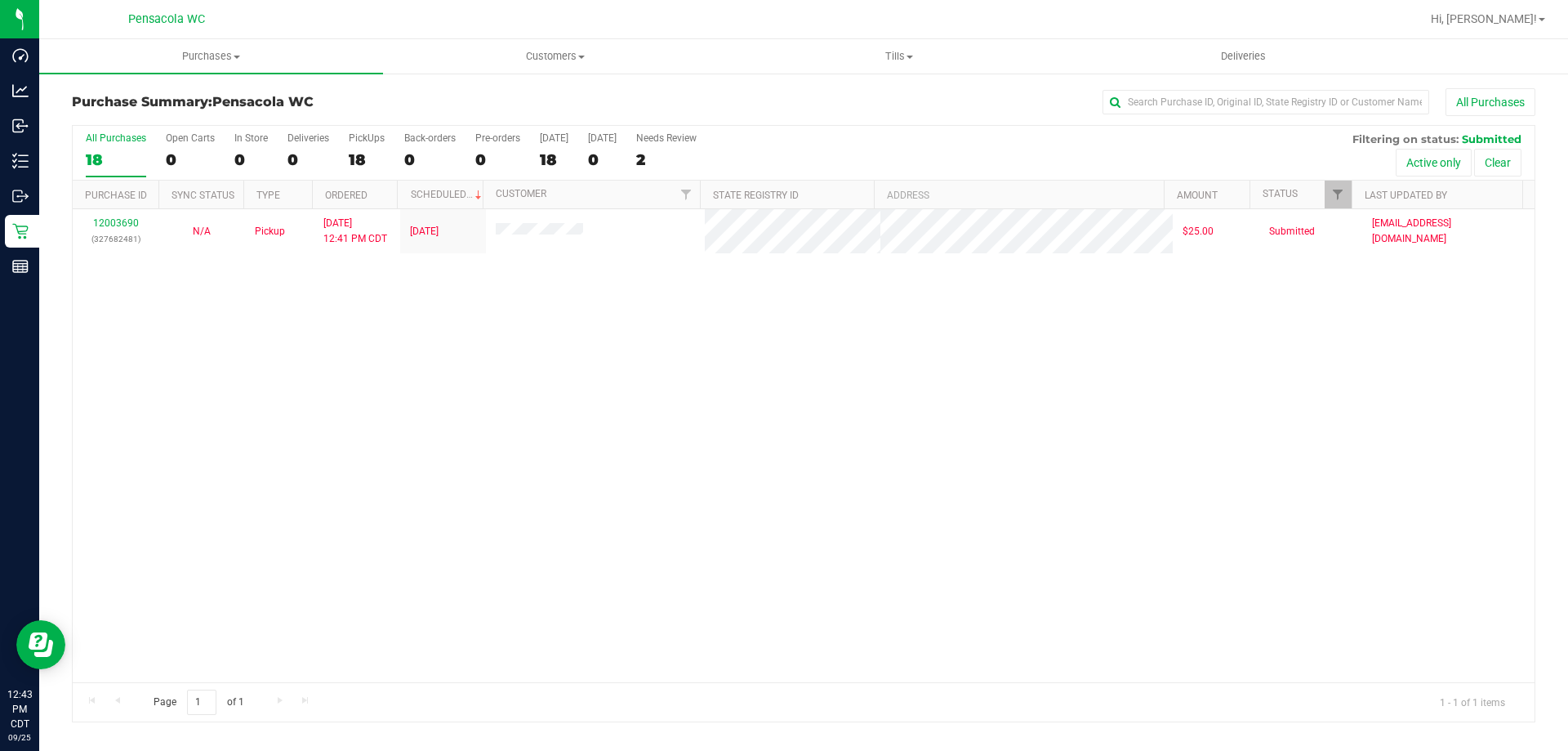
click at [960, 498] on div "12003690 (327682481) N/A Pickup 9/25/2025 12:41 PM CDT 9/25/2025 $25.00 Submitt…" at bounding box center [803, 445] width 1462 height 473
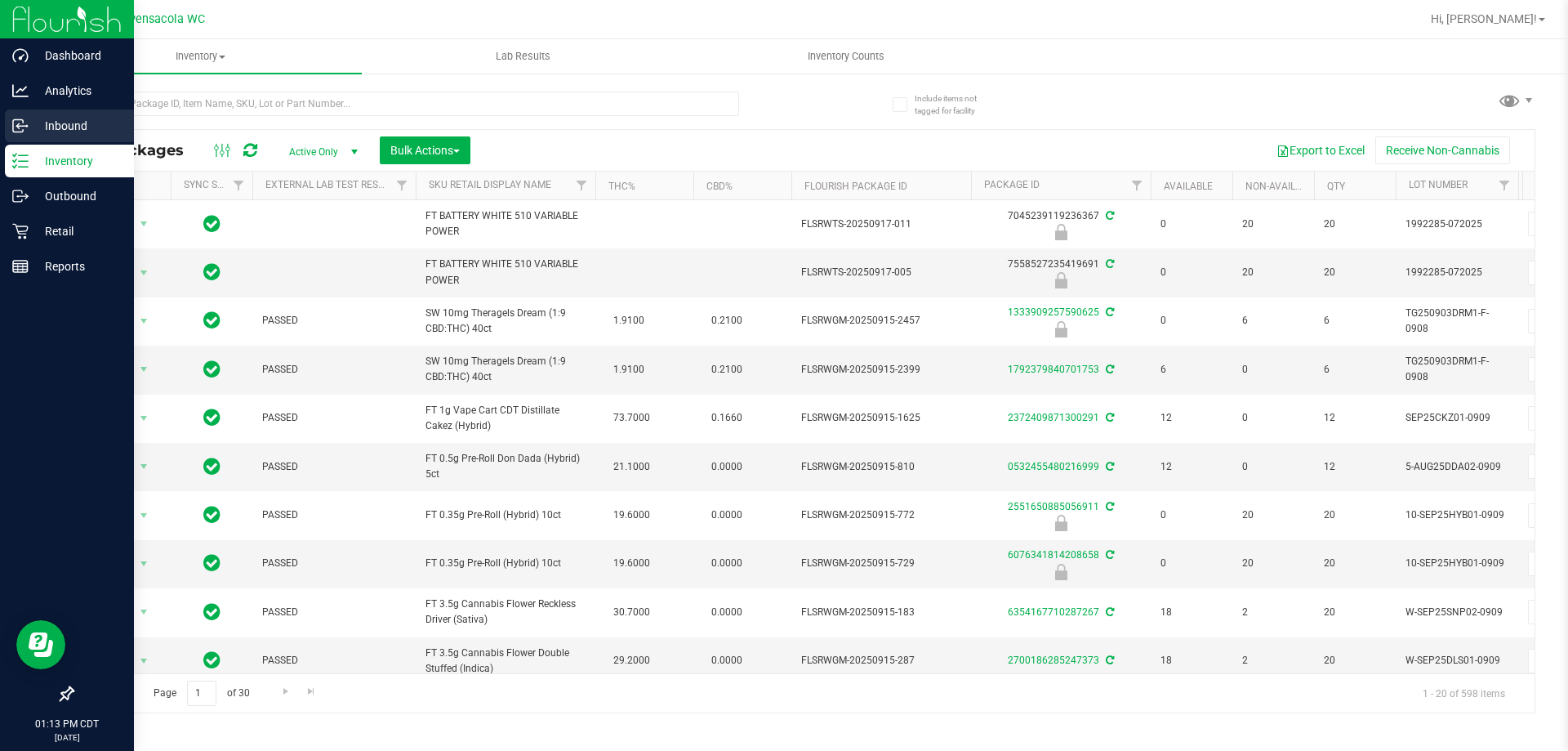
click at [77, 121] on p "Inbound" at bounding box center [77, 126] width 98 height 19
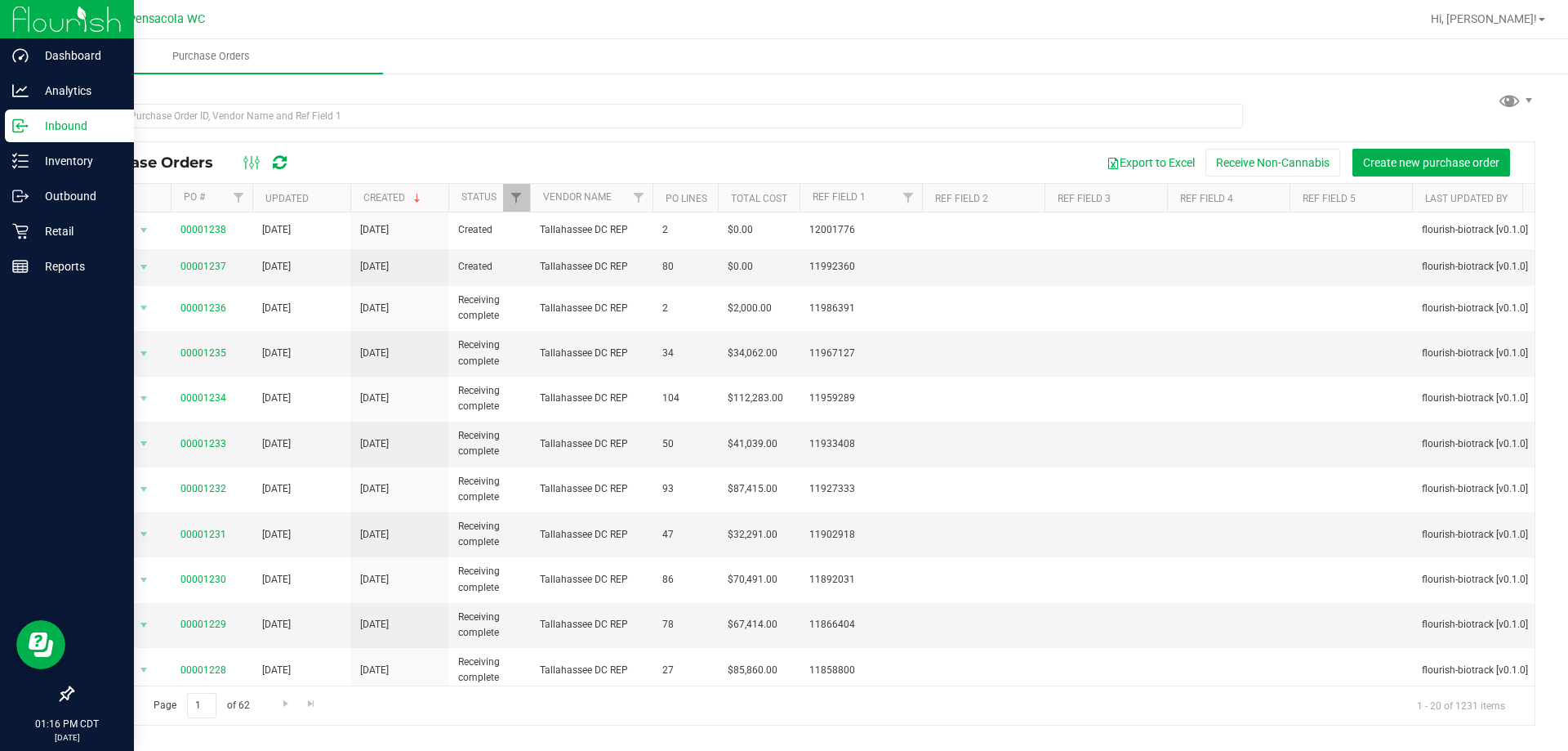
click at [52, 121] on p "Inbound" at bounding box center [77, 126] width 98 height 19
click at [0, 110] on link "Inbound" at bounding box center [67, 127] width 134 height 35
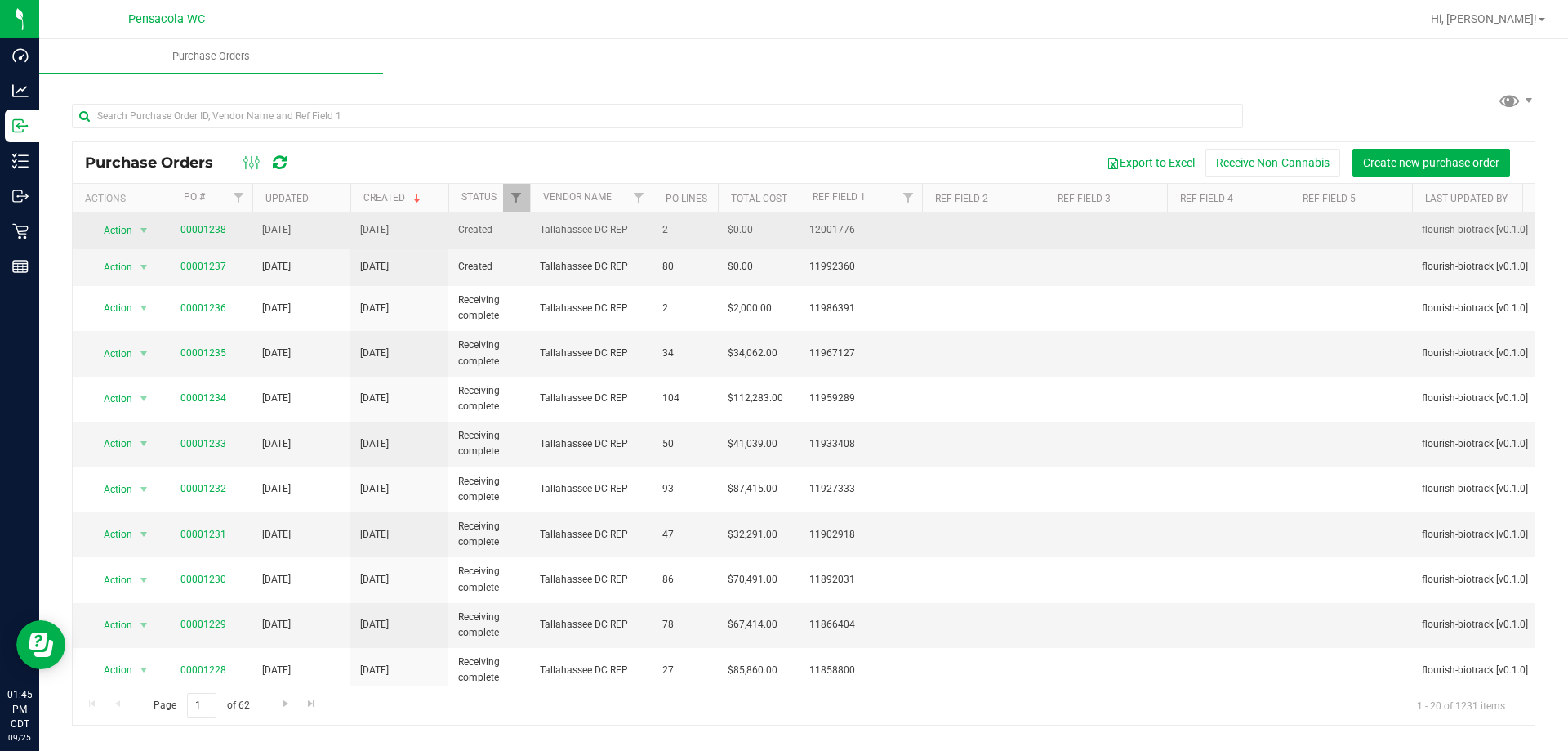
click at [219, 227] on link "00001238" at bounding box center [203, 229] width 46 height 12
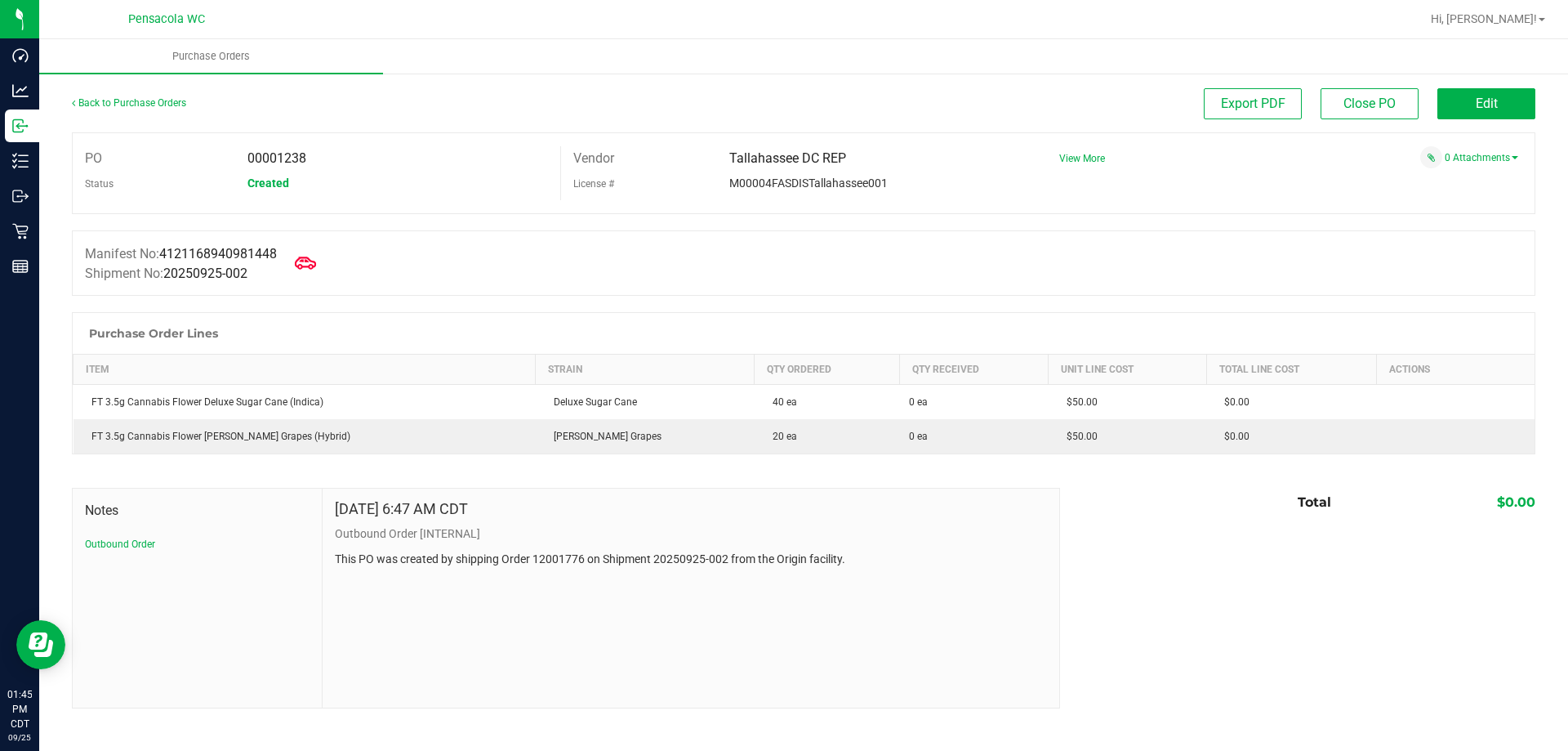
click at [316, 261] on icon at bounding box center [305, 263] width 21 height 13
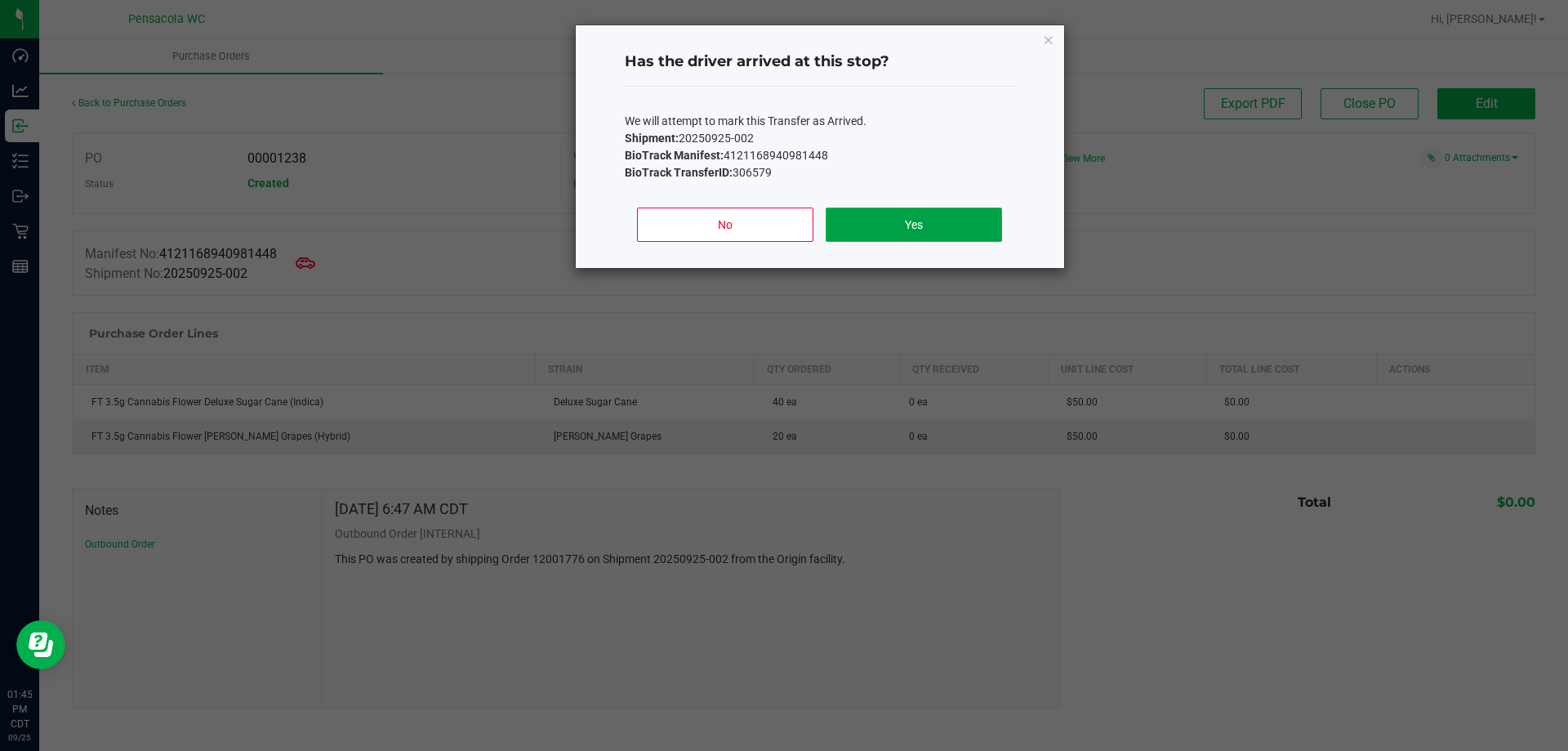
click at [957, 230] on button "Yes" at bounding box center [914, 224] width 176 height 34
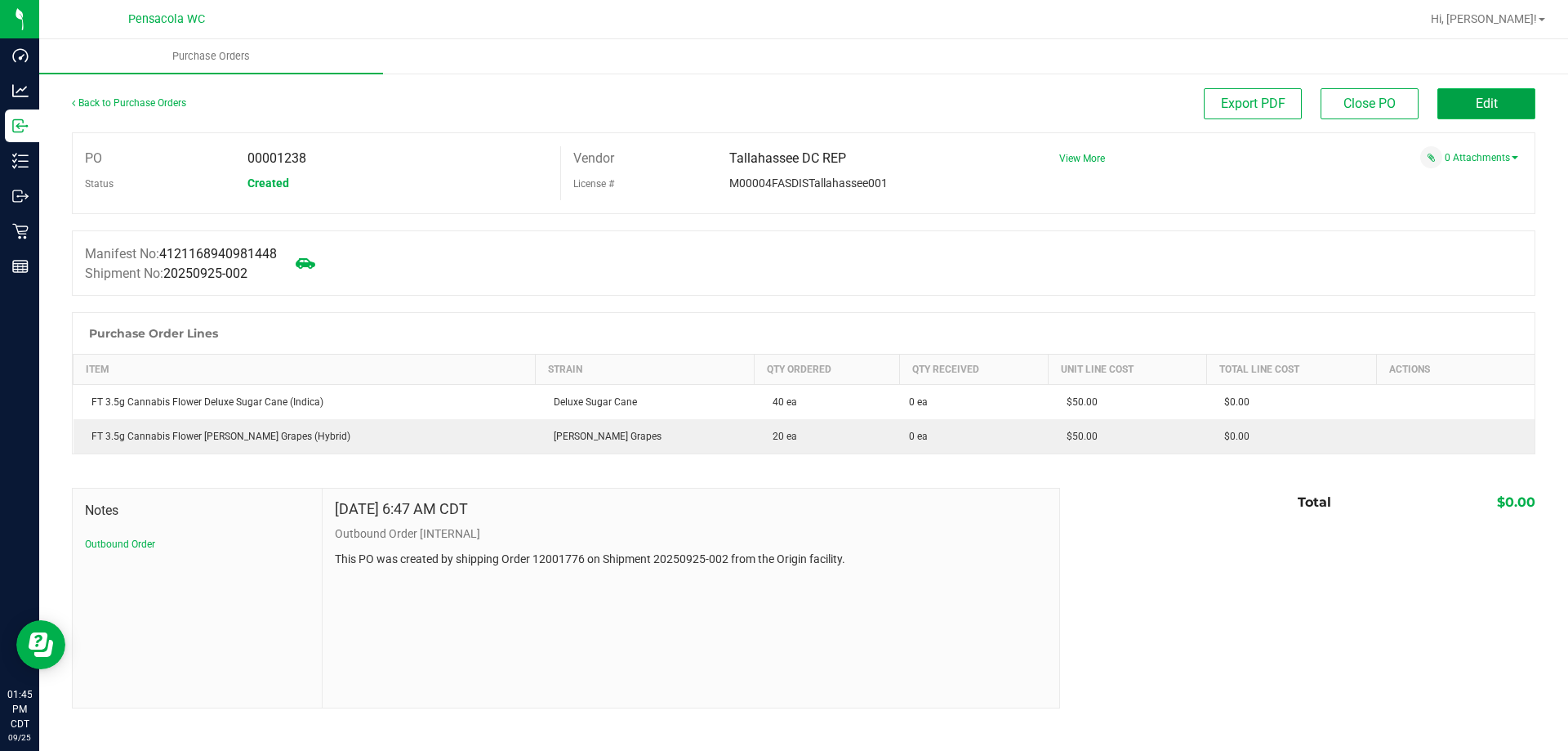
click at [1500, 93] on button "Edit" at bounding box center [1486, 103] width 98 height 31
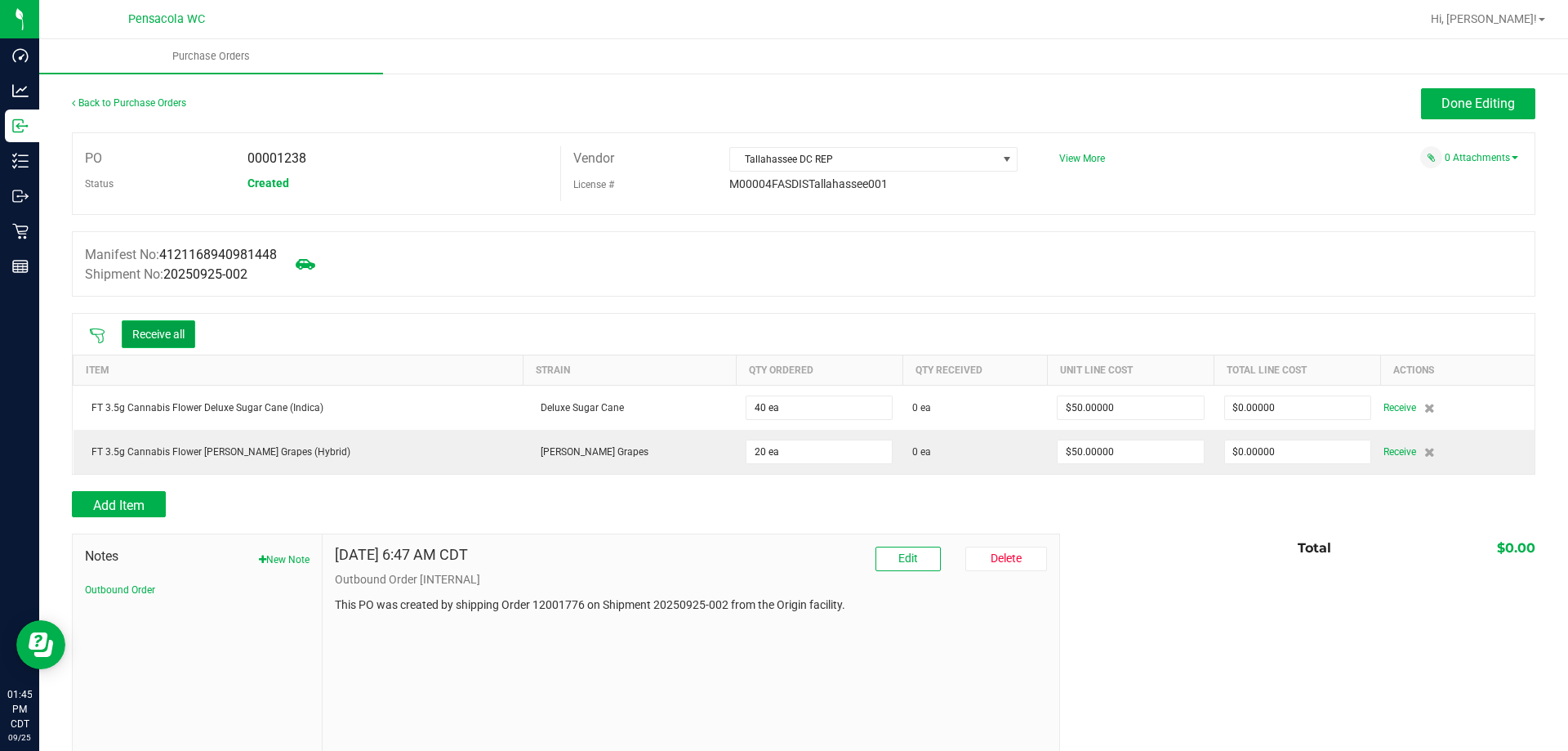
click at [163, 327] on button "Receive all" at bounding box center [158, 334] width 74 height 28
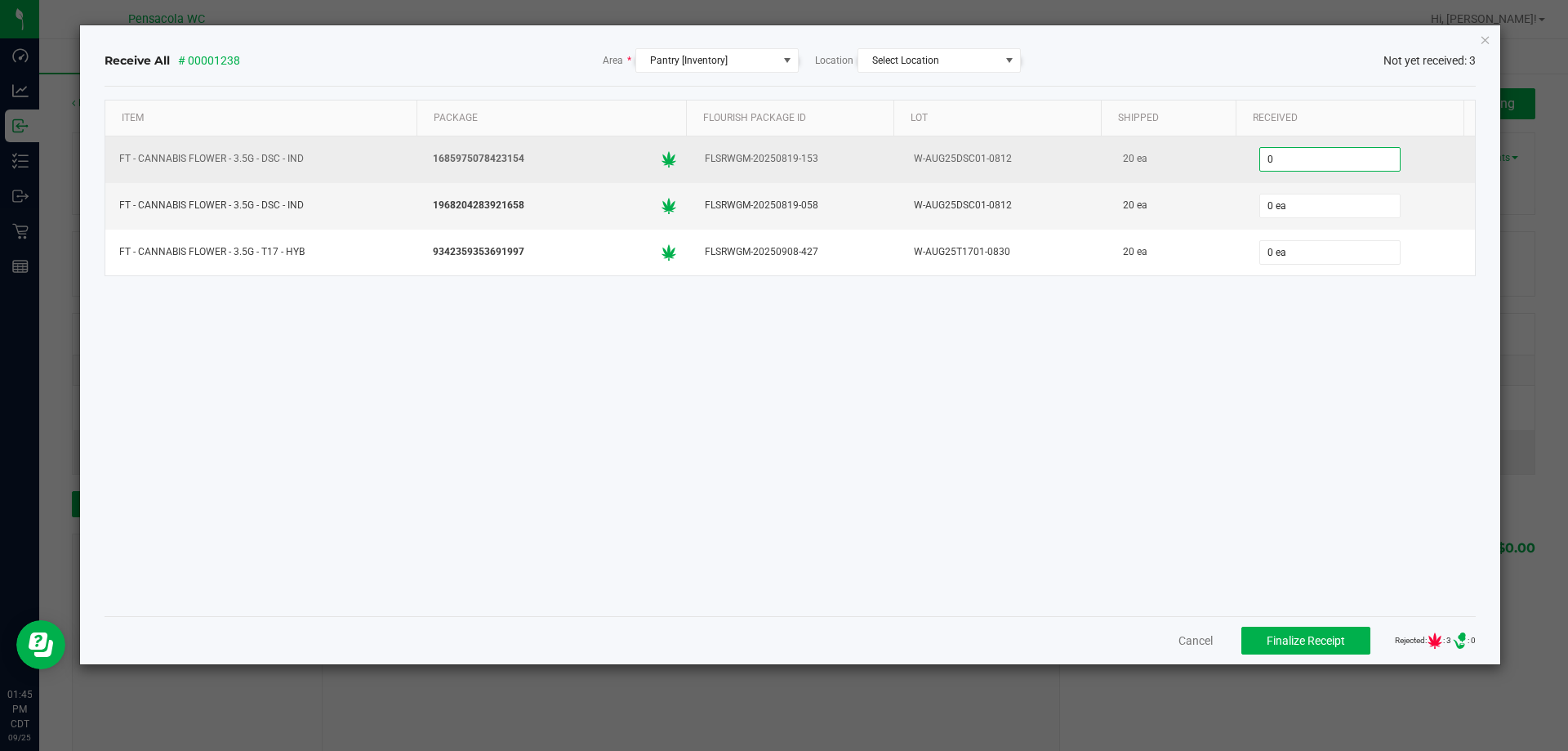
drag, startPoint x: 1299, startPoint y: 157, endPoint x: 1184, endPoint y: 180, distance: 117.3
click at [1184, 180] on tr "FT - CANNABIS FLOWER - 3.5G - DSC - IND 1685975078423154 FLSRWGM-20250819-153 W…" at bounding box center [791, 160] width 1371 height 47
type input "2 ea"
type input "20"
type input "2"
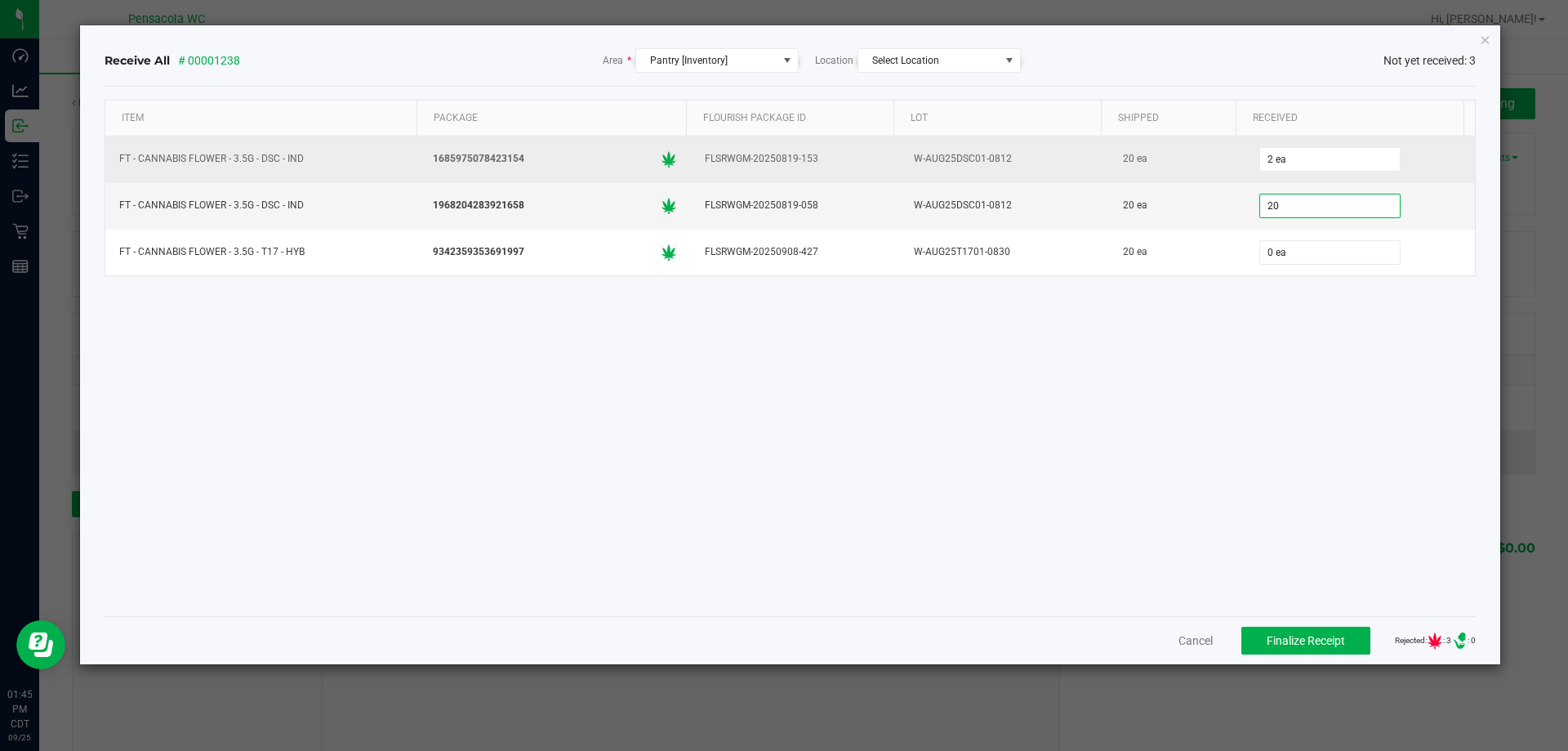
type input "20 ea"
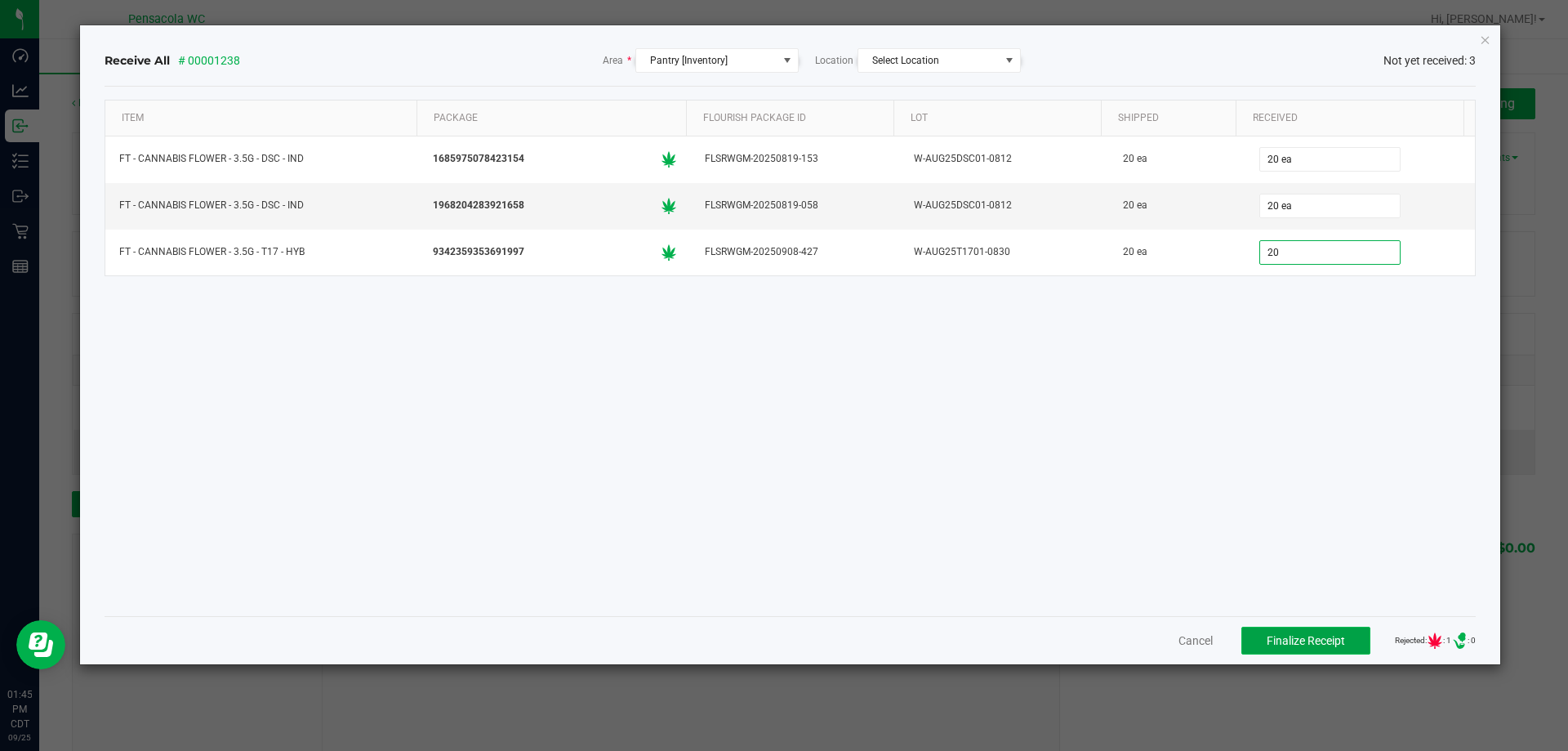
type input "20 ea"
click at [1287, 642] on span "Finalize Receipt" at bounding box center [1306, 641] width 79 height 13
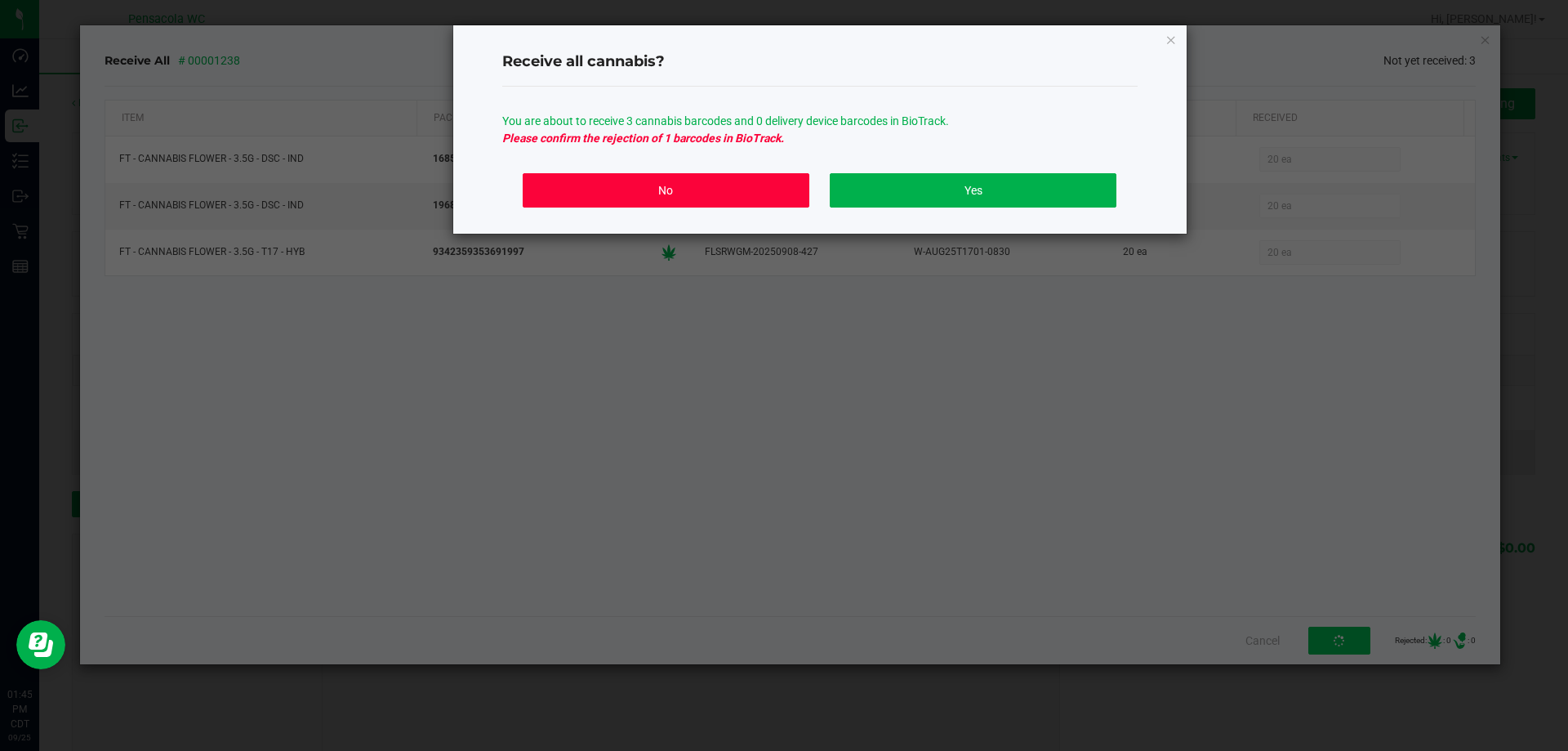
drag, startPoint x: 756, startPoint y: 194, endPoint x: 825, endPoint y: 252, distance: 90.1
click at [755, 194] on button "No" at bounding box center [666, 190] width 286 height 34
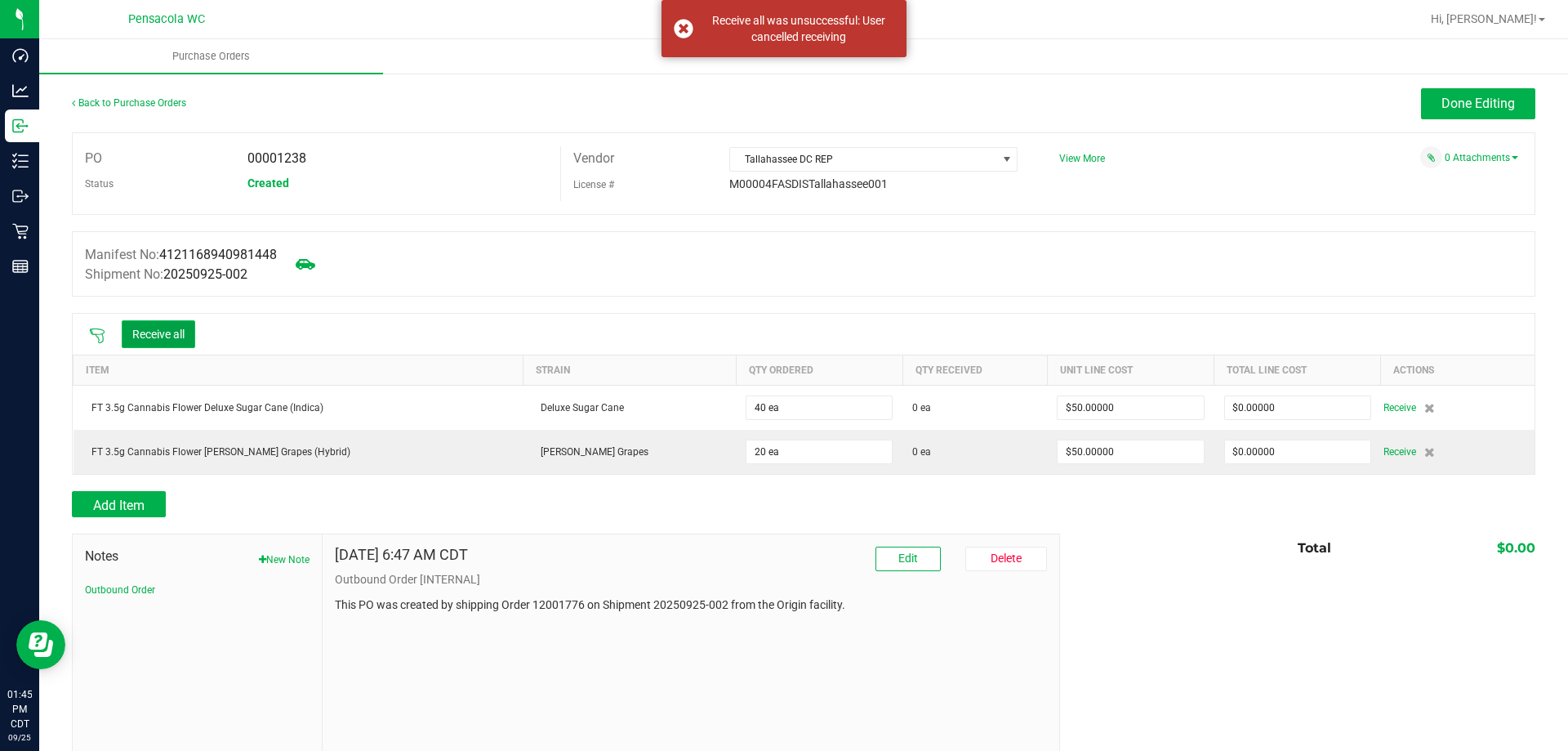
click at [138, 327] on button "Receive all" at bounding box center [158, 334] width 74 height 28
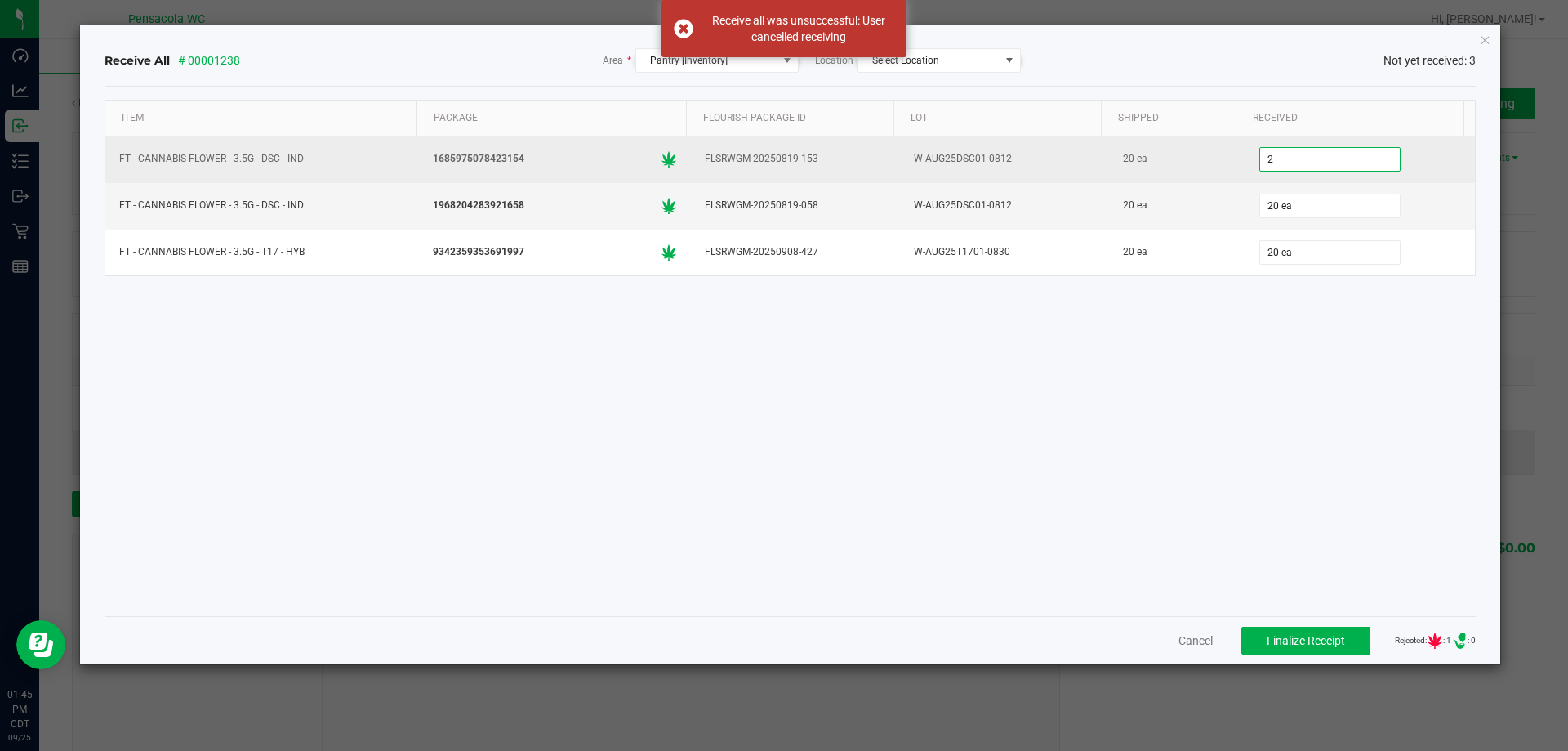
click at [1309, 163] on input "2" at bounding box center [1330, 159] width 140 height 23
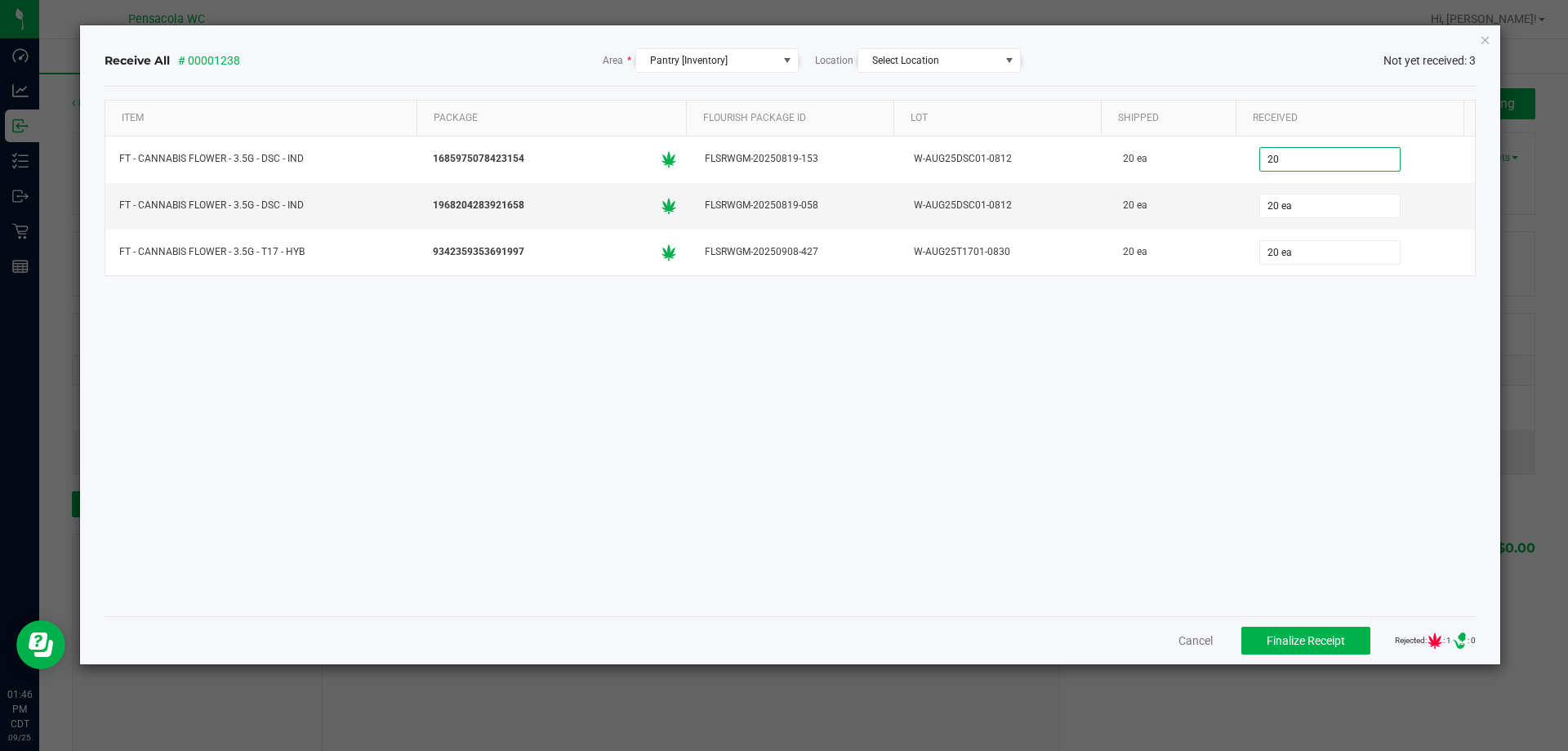
type input "20 ea"
click at [1312, 350] on div "Item Package Flourish Package ID Lot Shipped Received FT - CANNABIS FLOWER - 3.…" at bounding box center [791, 351] width 1372 height 503
click at [1289, 635] on span "Finalize Receipt" at bounding box center [1306, 641] width 79 height 13
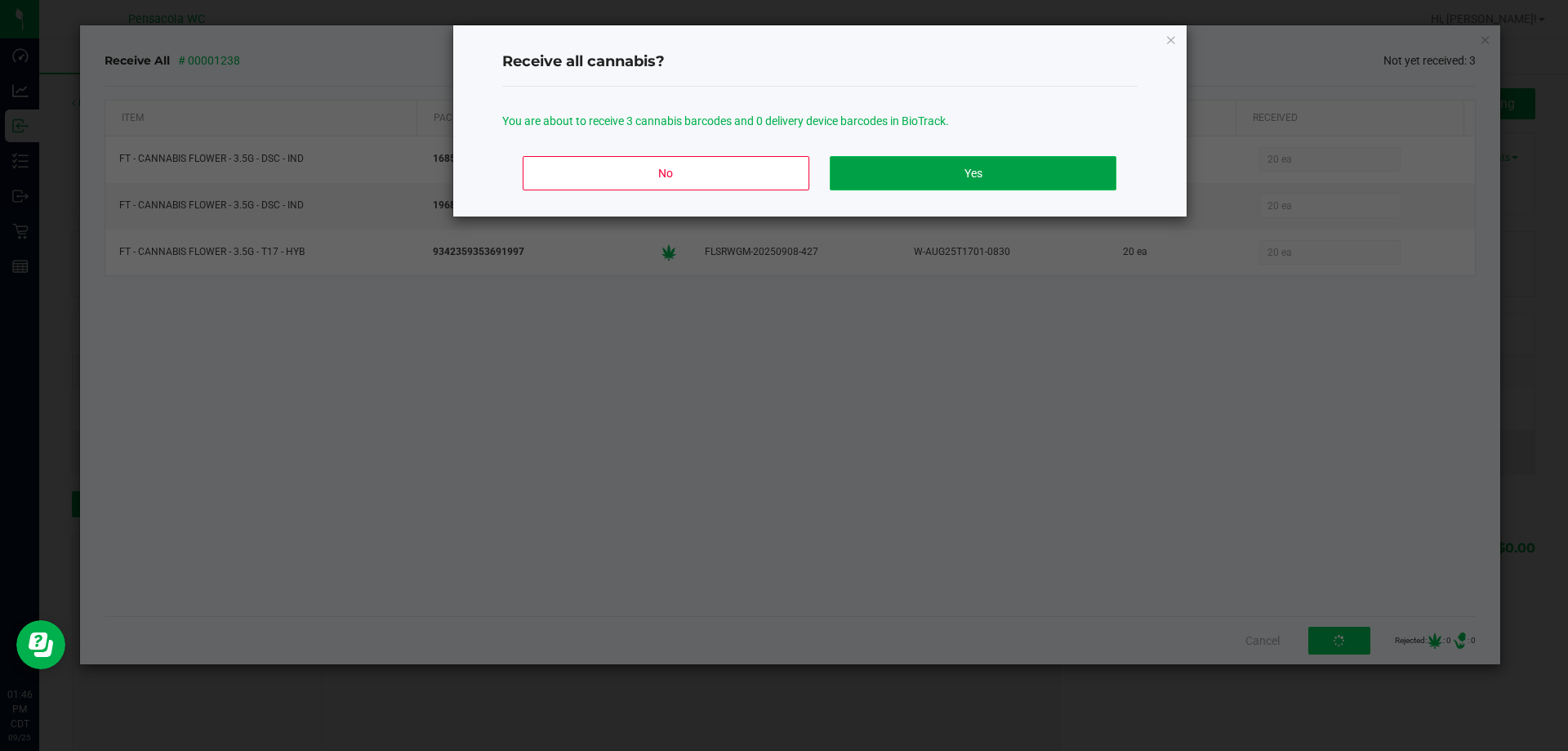
click at [997, 168] on button "Yes" at bounding box center [973, 172] width 286 height 34
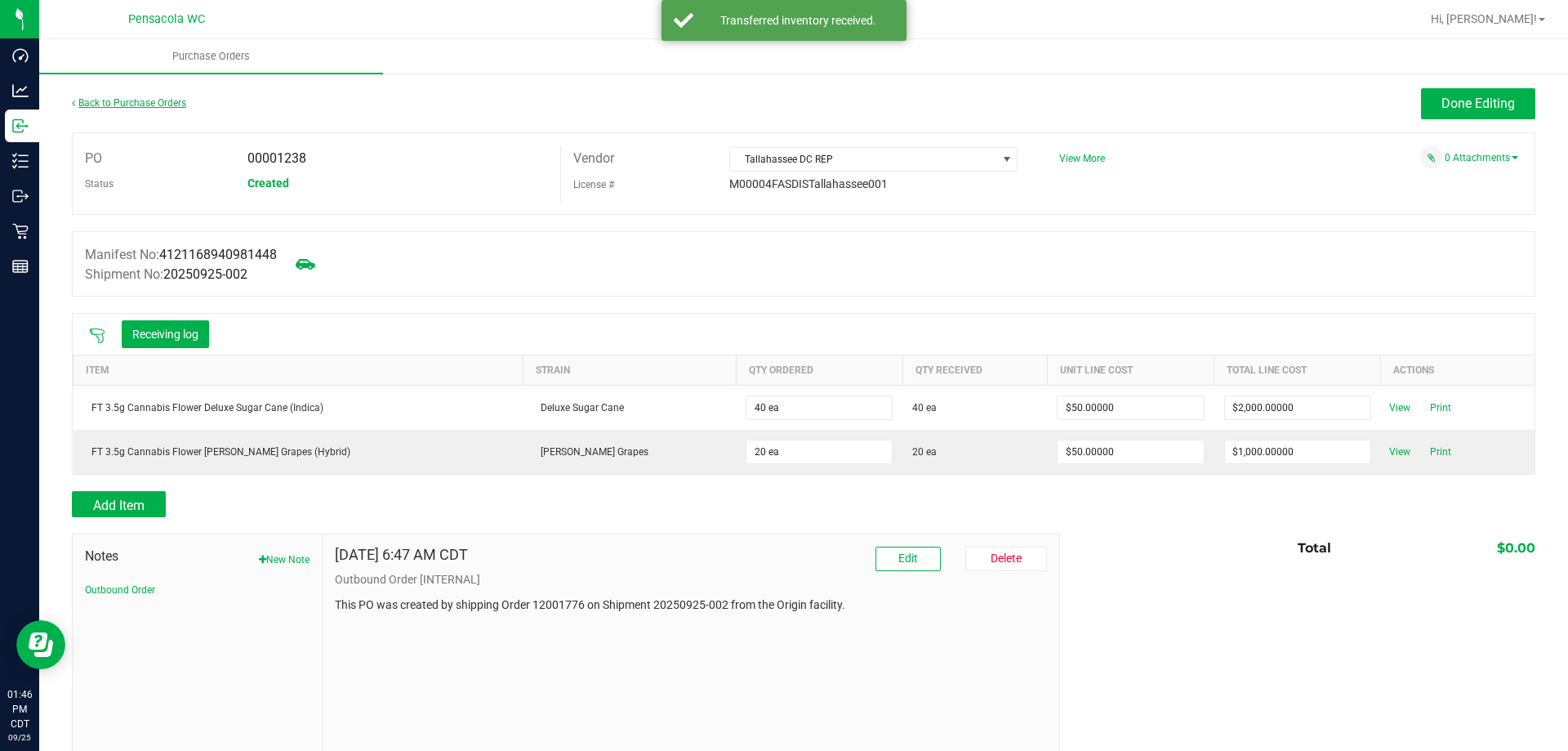
click at [72, 102] on icon at bounding box center [74, 103] width 3 height 10
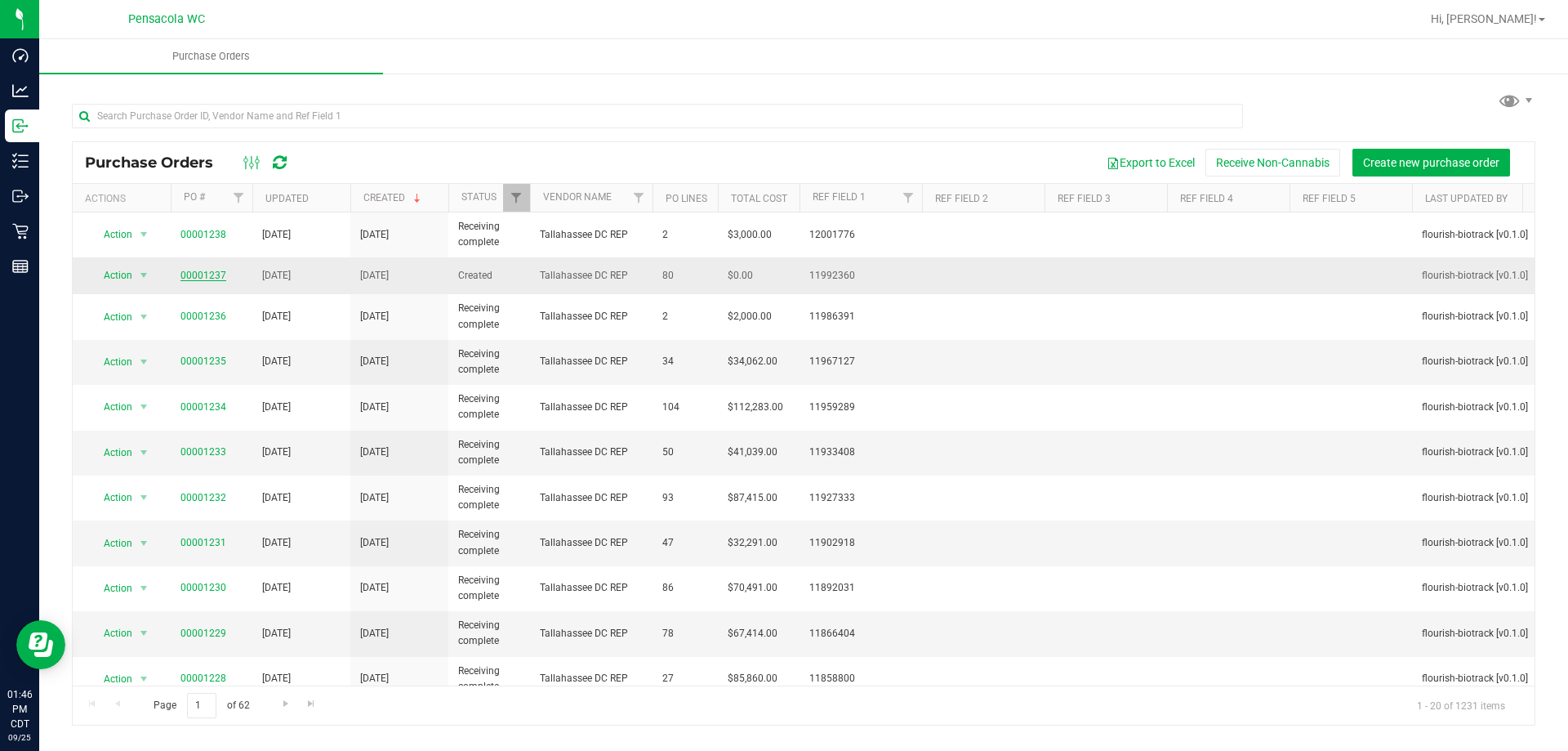
click at [195, 271] on link "00001237" at bounding box center [203, 275] width 46 height 12
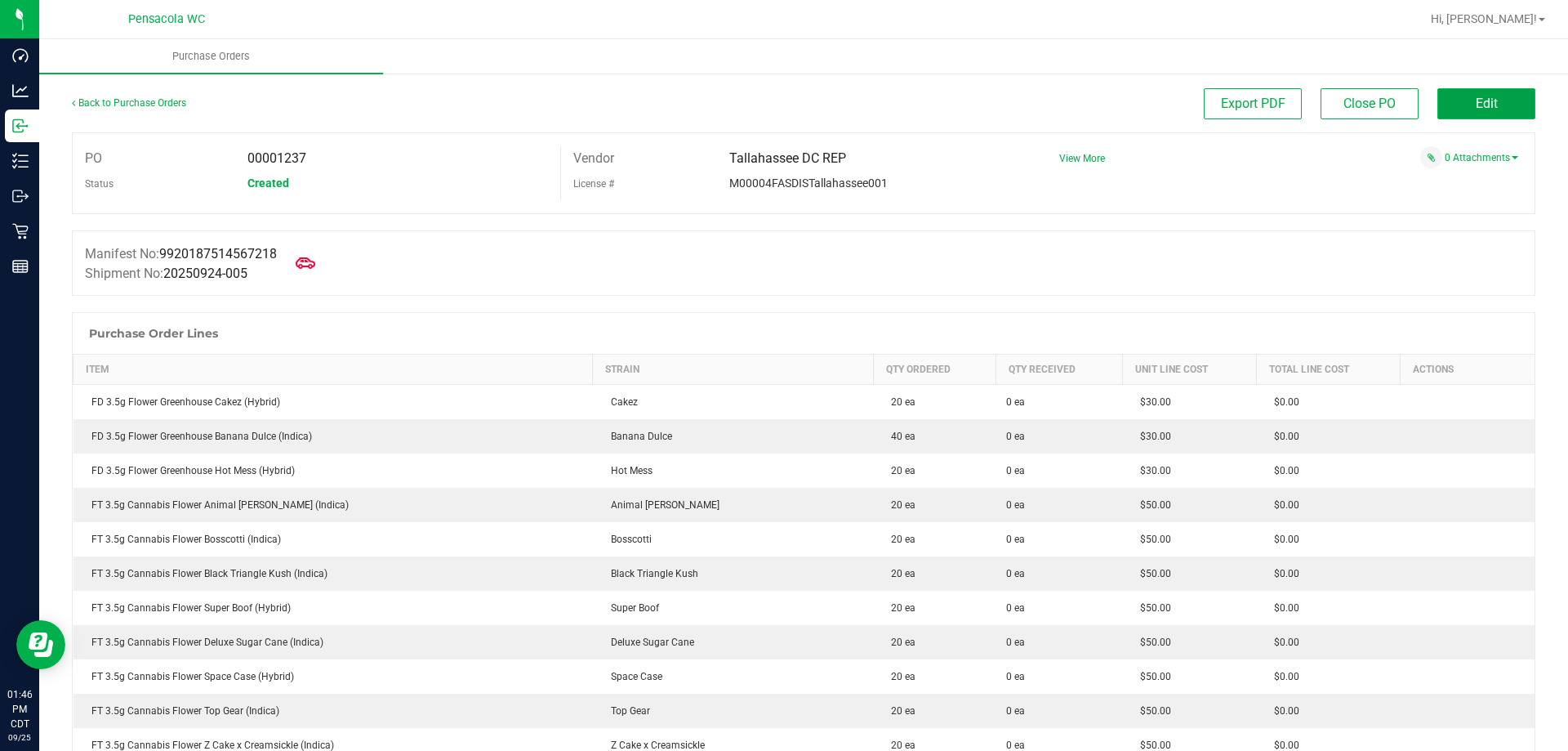
click at [1488, 104] on button "Edit" at bounding box center [1486, 103] width 98 height 31
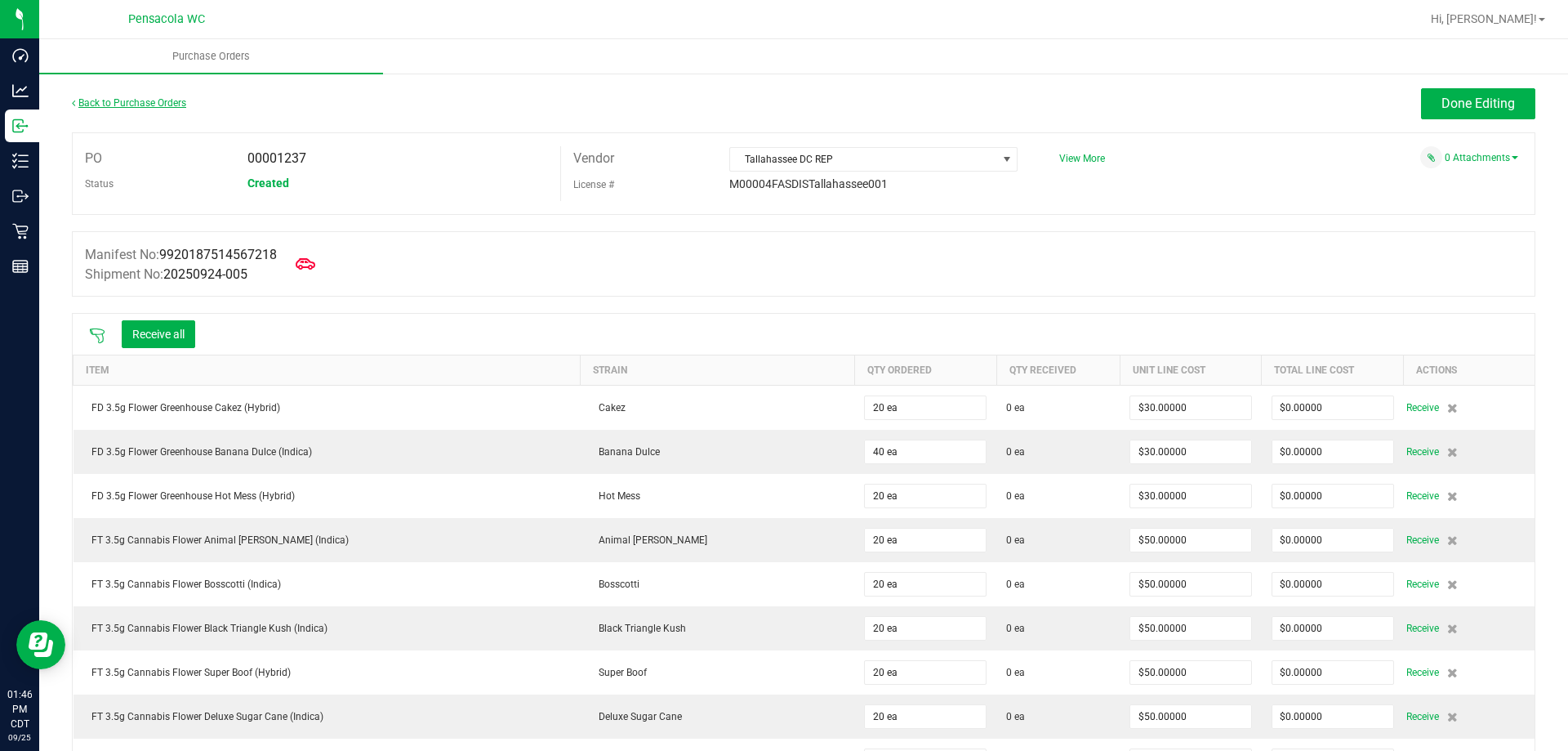
click at [85, 101] on link "Back to Purchase Orders" at bounding box center [129, 103] width 115 height 12
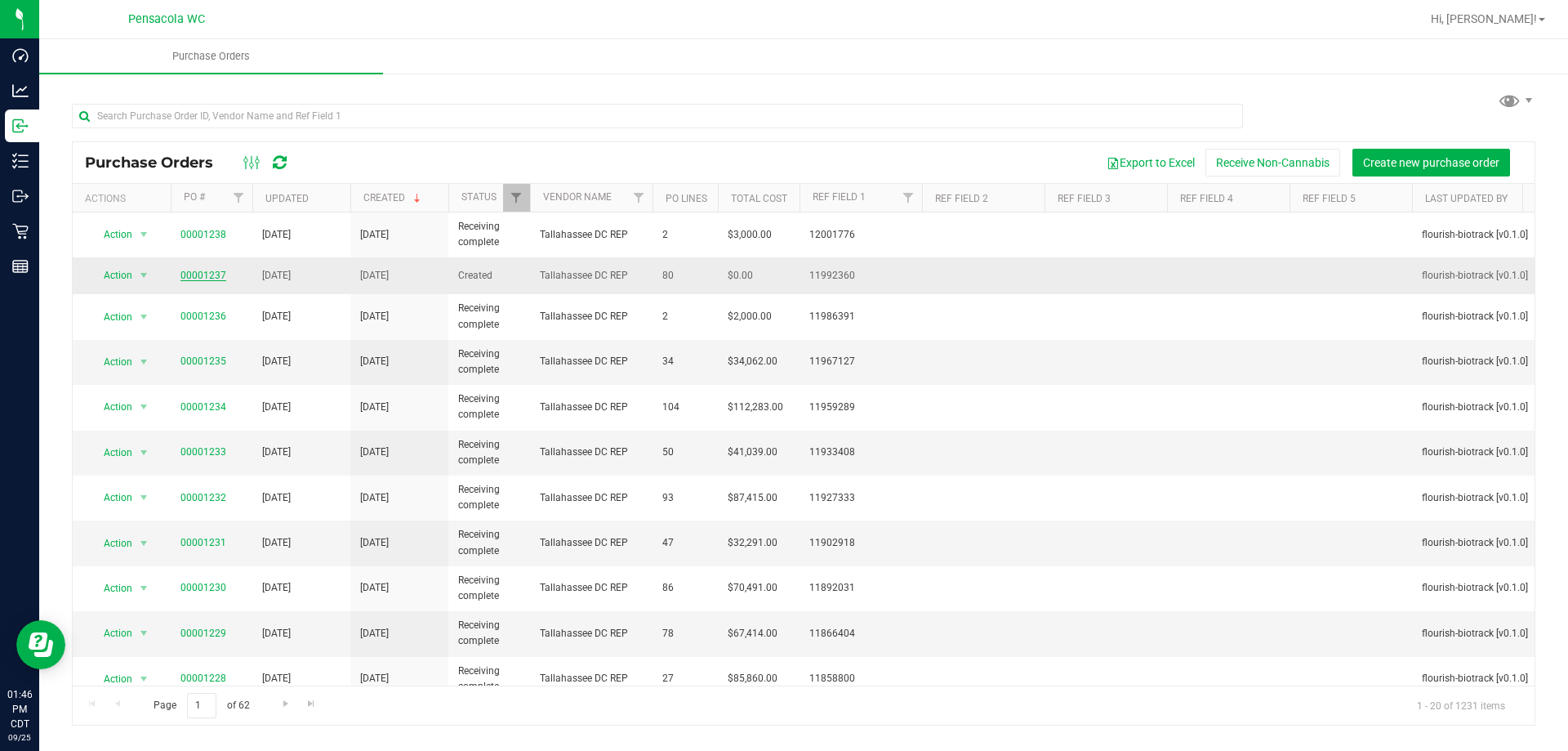
click at [213, 280] on link "00001237" at bounding box center [203, 275] width 46 height 12
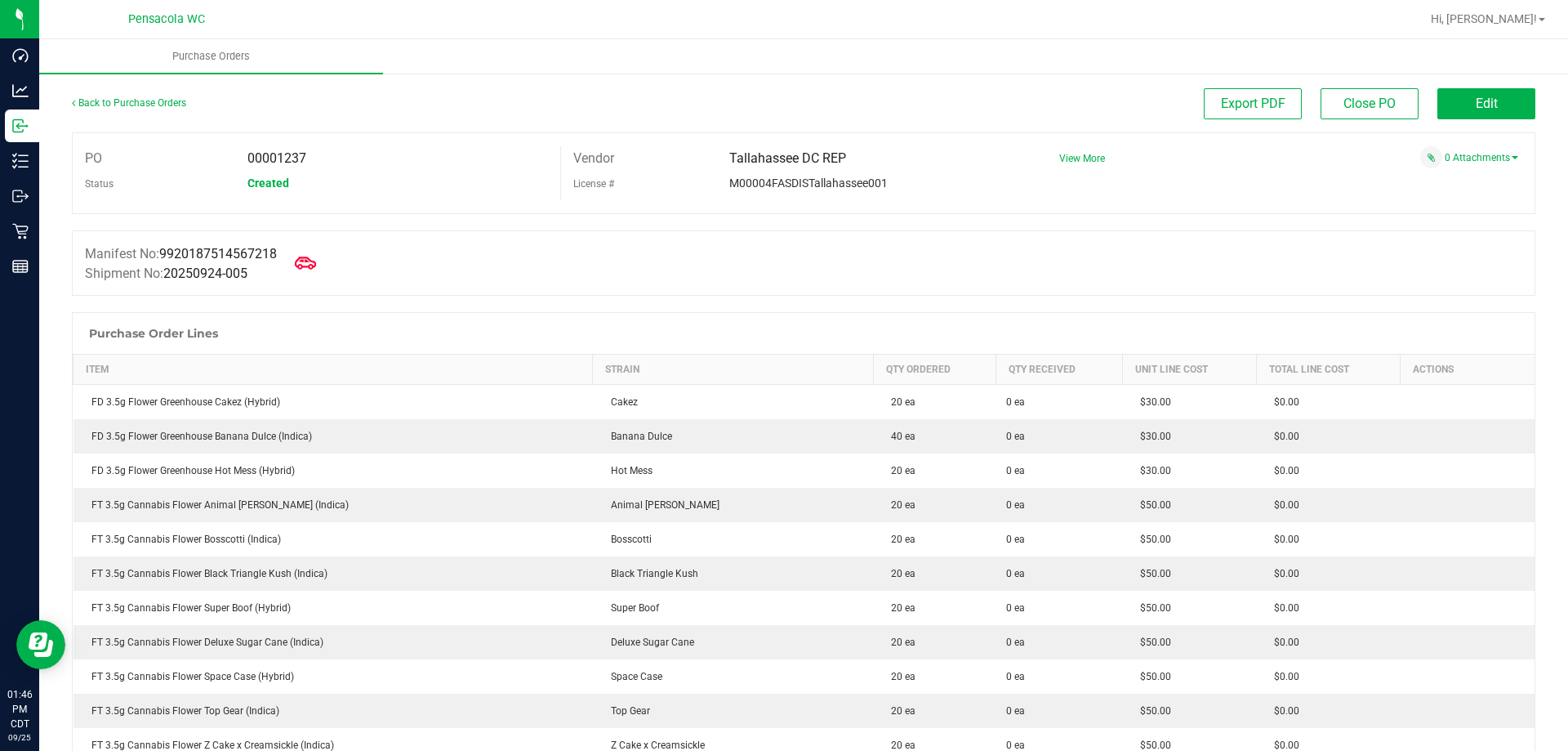
click at [308, 260] on icon at bounding box center [305, 263] width 21 height 13
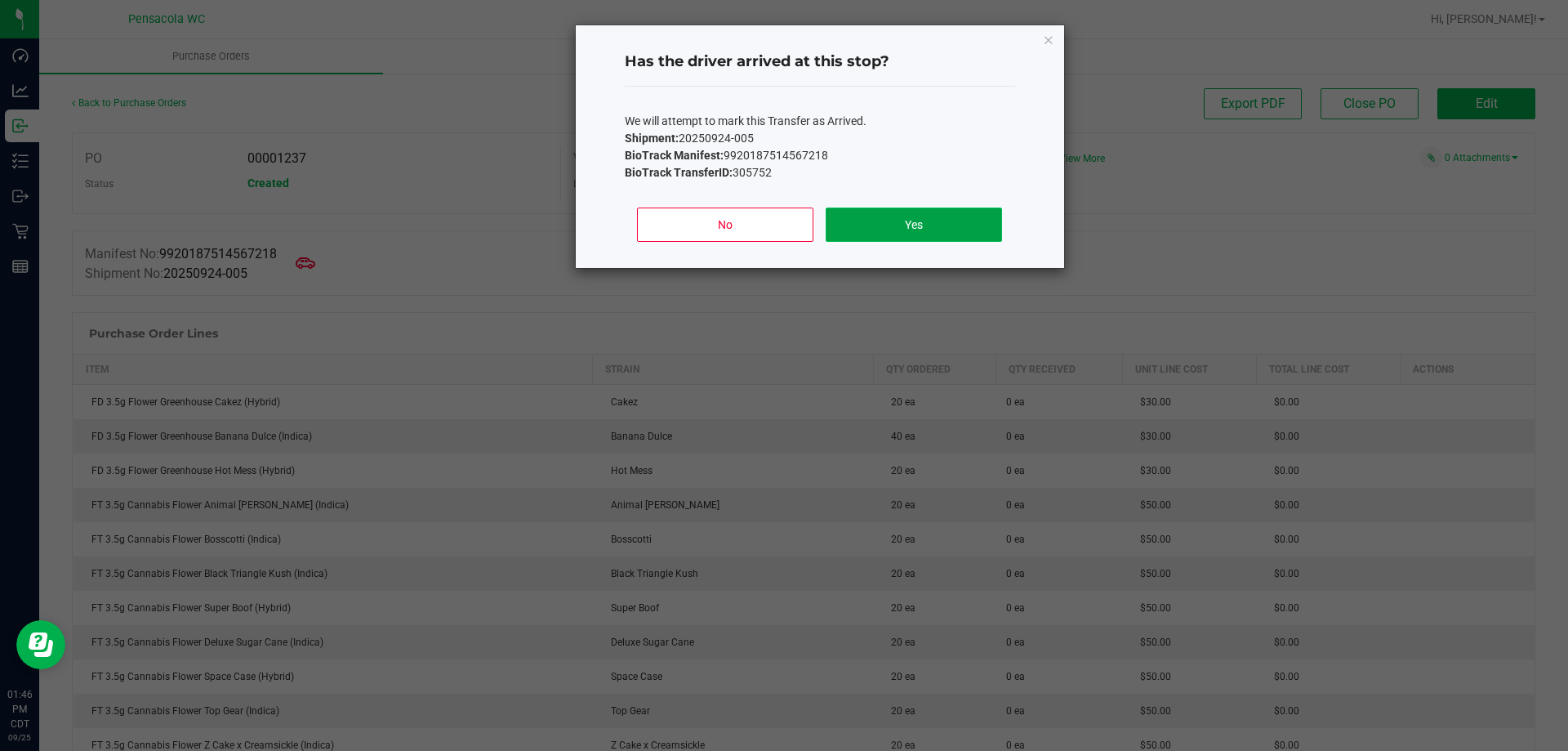
click at [925, 229] on button "Yes" at bounding box center [914, 224] width 176 height 34
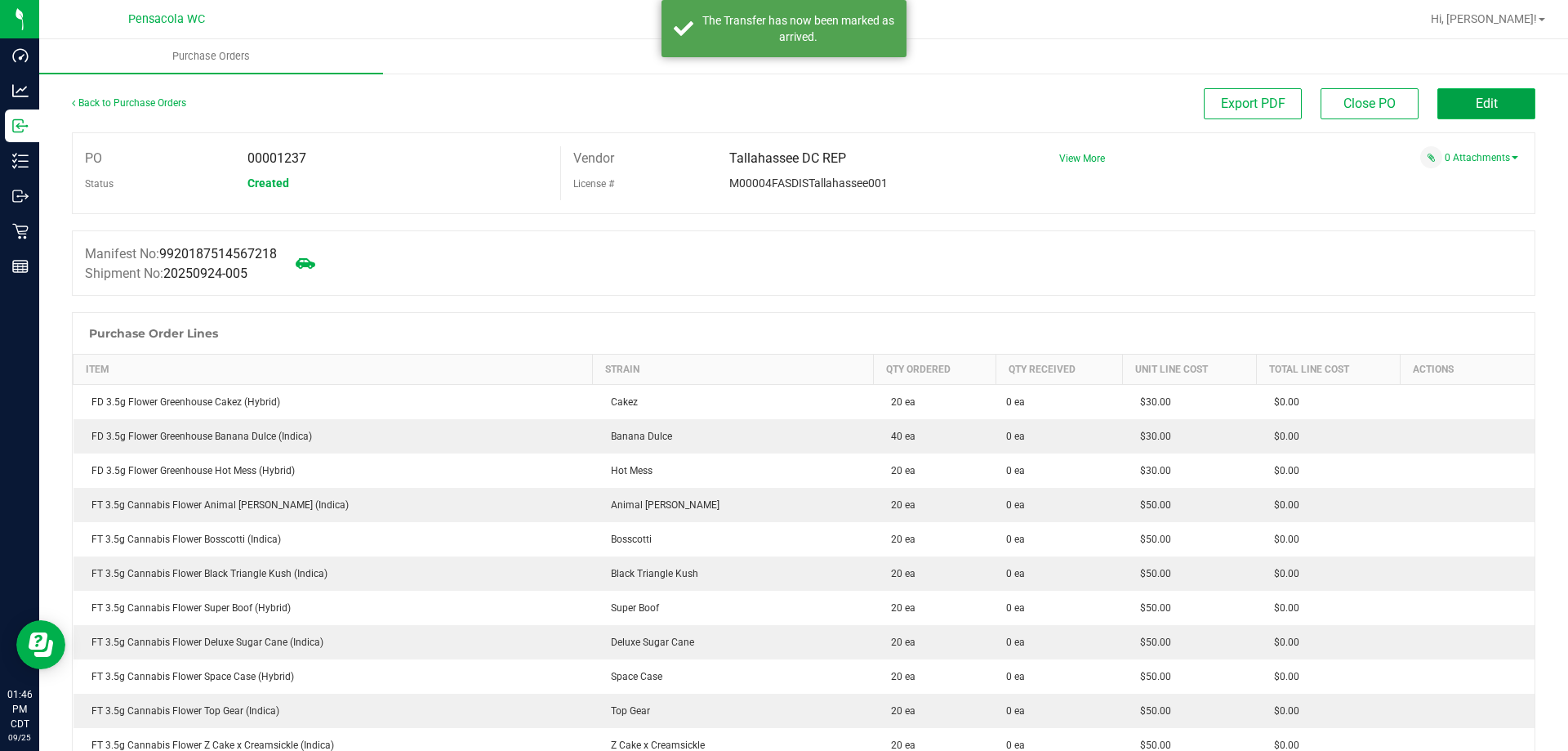
click at [1476, 105] on span "Edit" at bounding box center [1487, 103] width 22 height 16
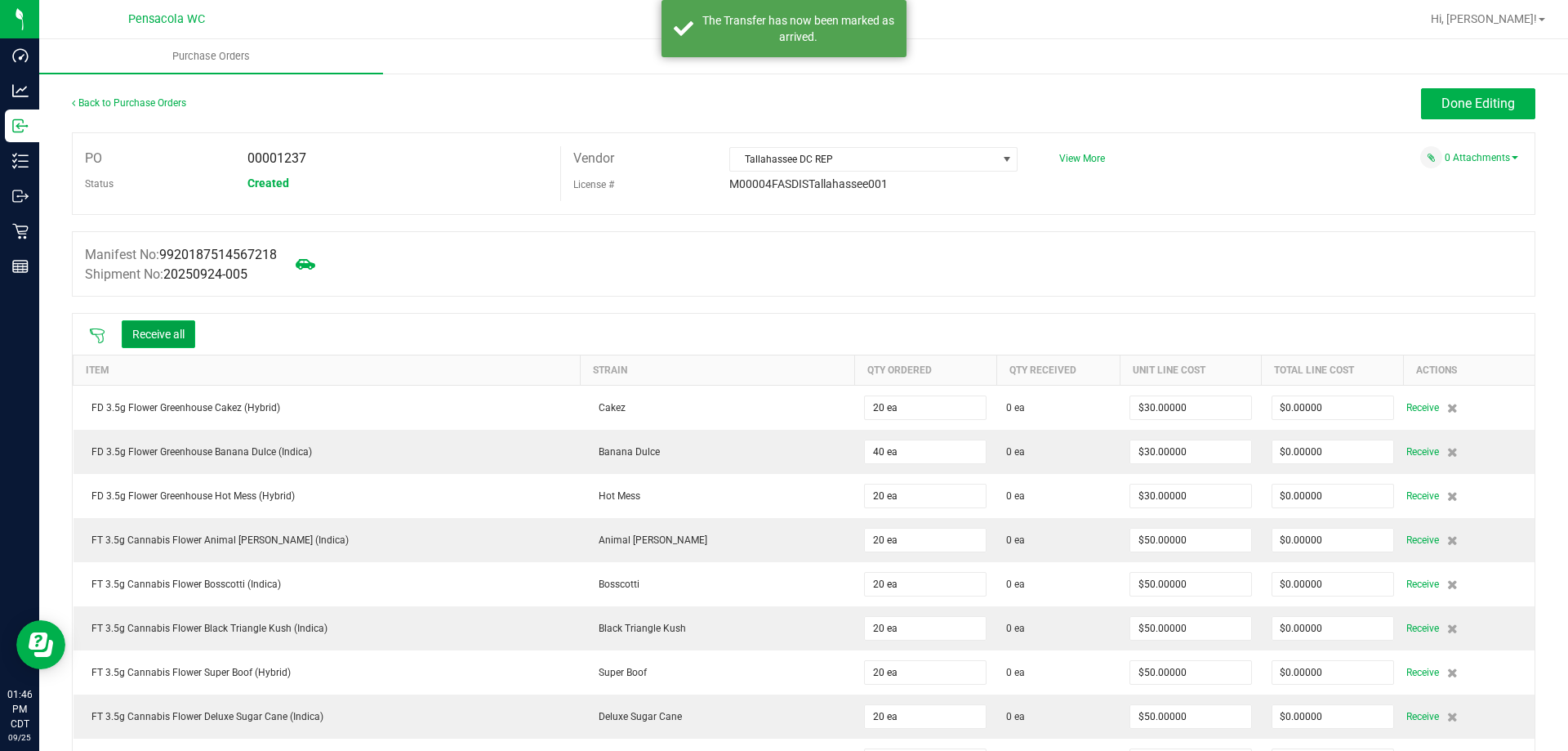
click at [174, 342] on button "Receive all" at bounding box center [158, 334] width 74 height 28
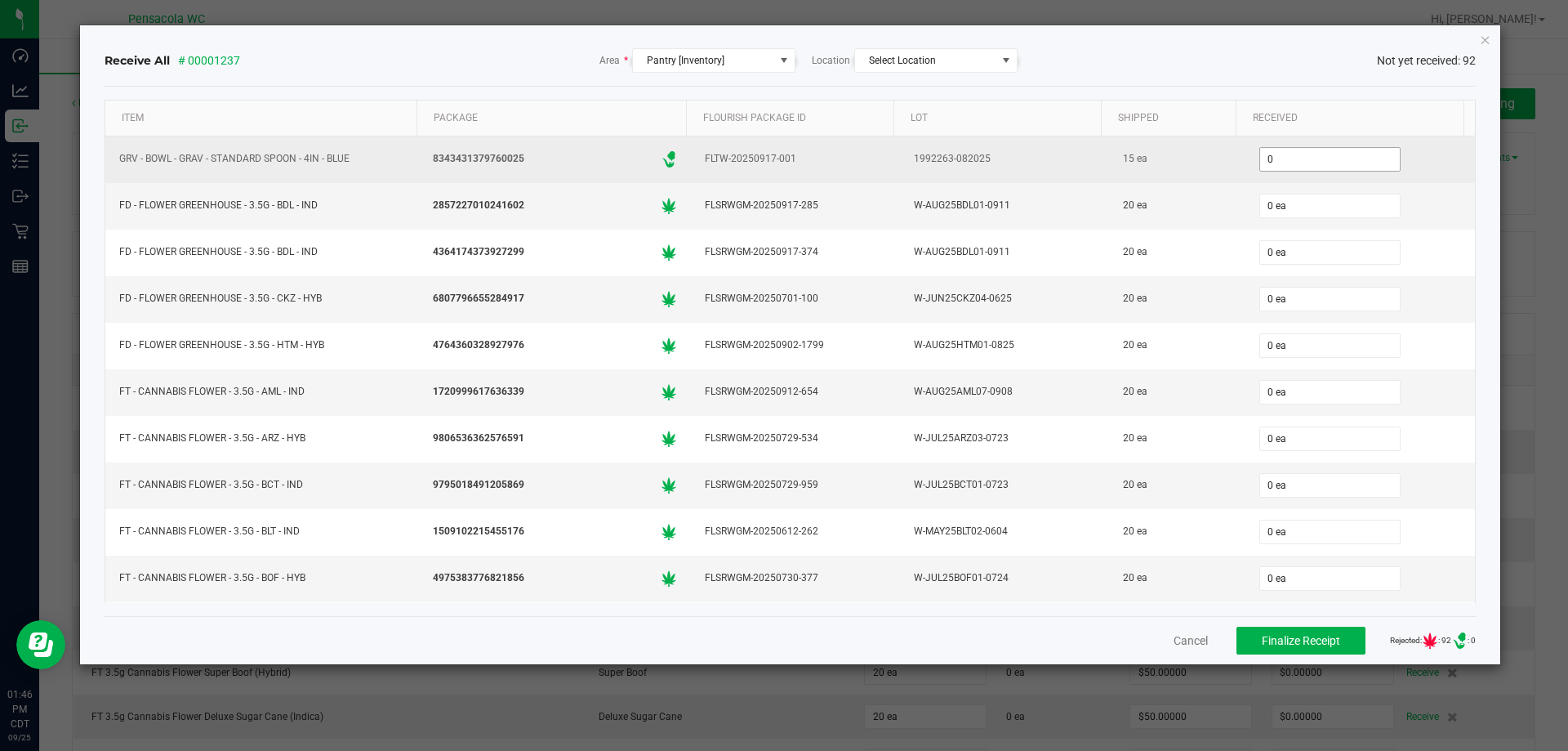
click at [1287, 156] on input "0" at bounding box center [1330, 159] width 140 height 23
type input "15 ea"
type input "20"
type input "02"
type input "20 ea"
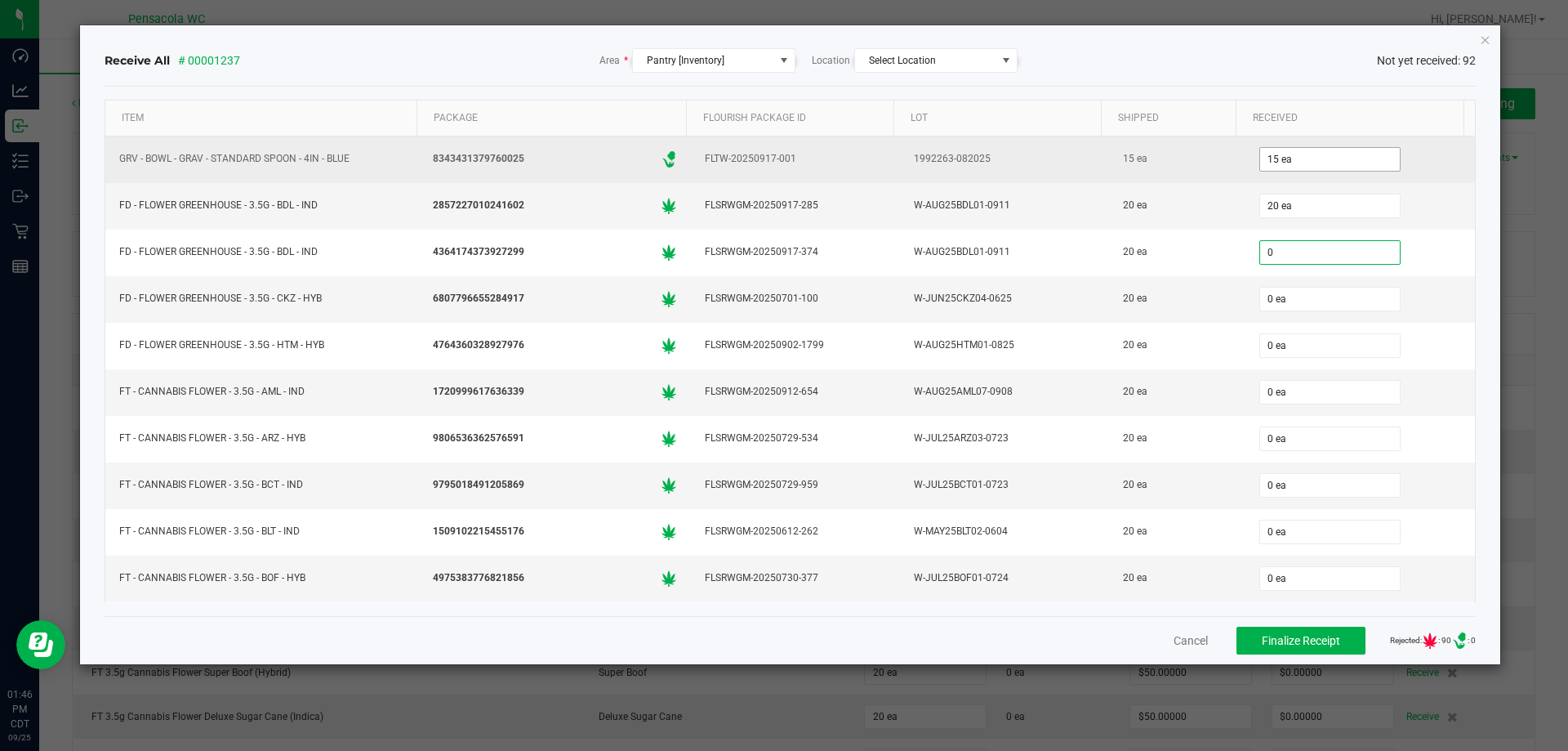
type input "0 ea"
type input "20"
type input "0"
type input "20 ea"
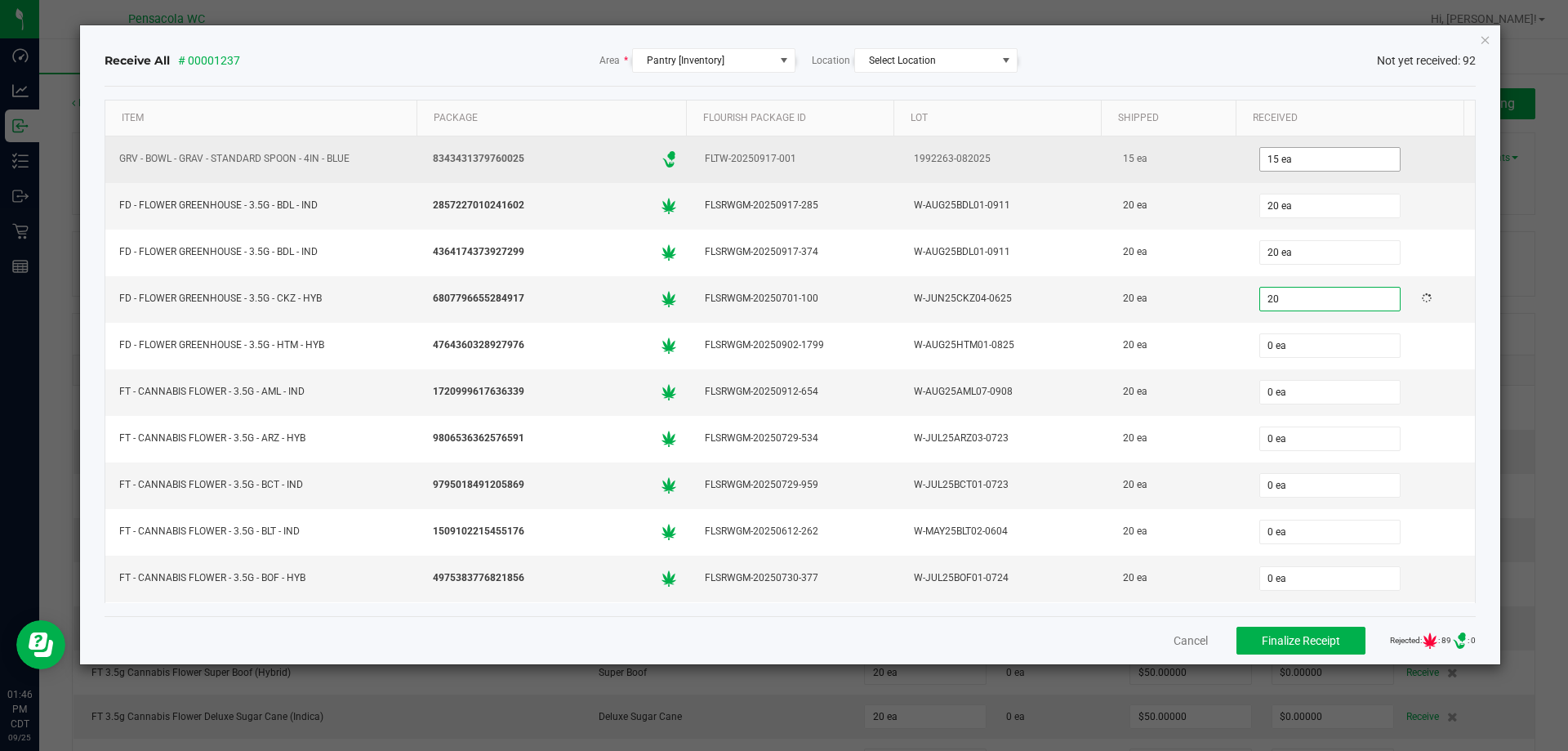
type input "20 ea"
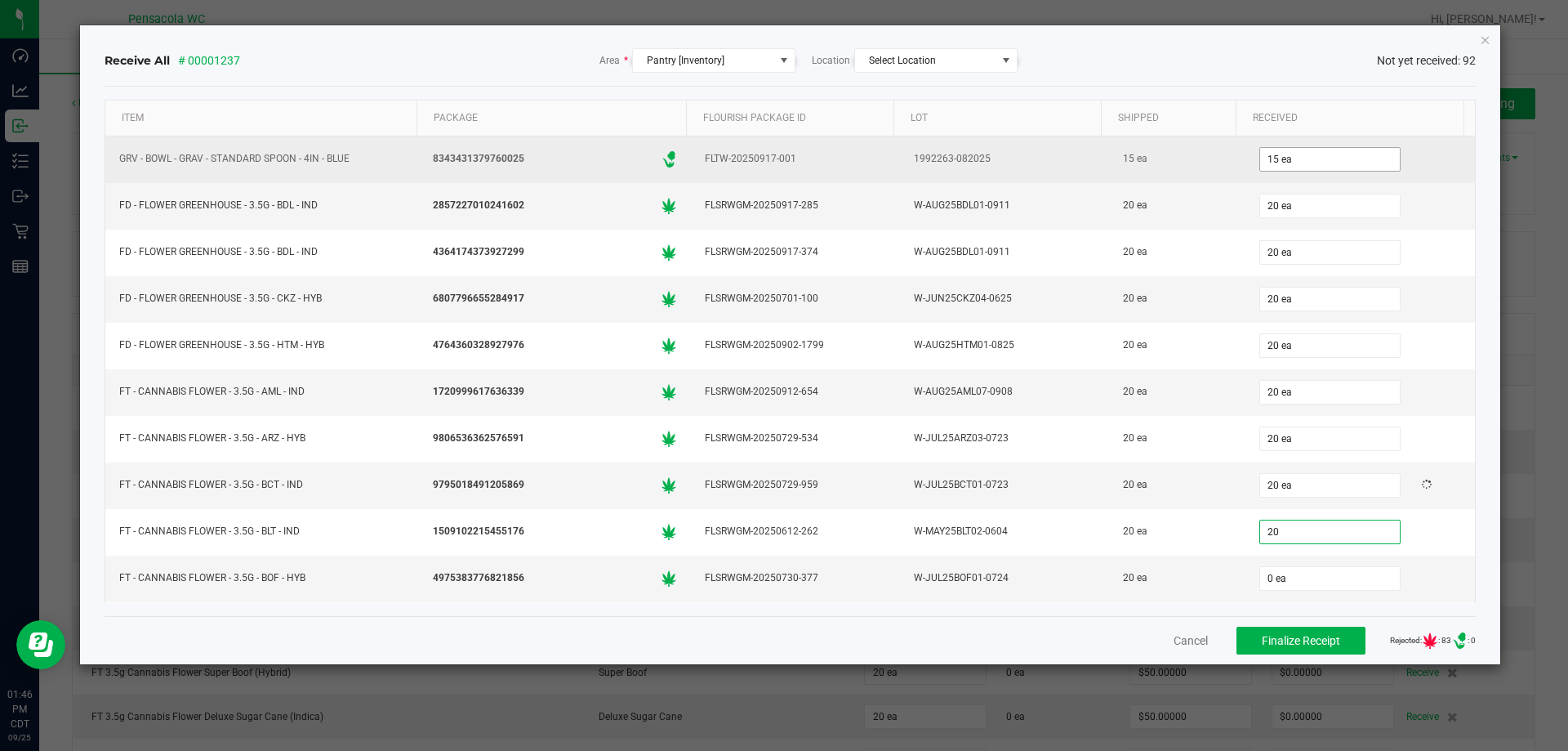
type input "20 ea"
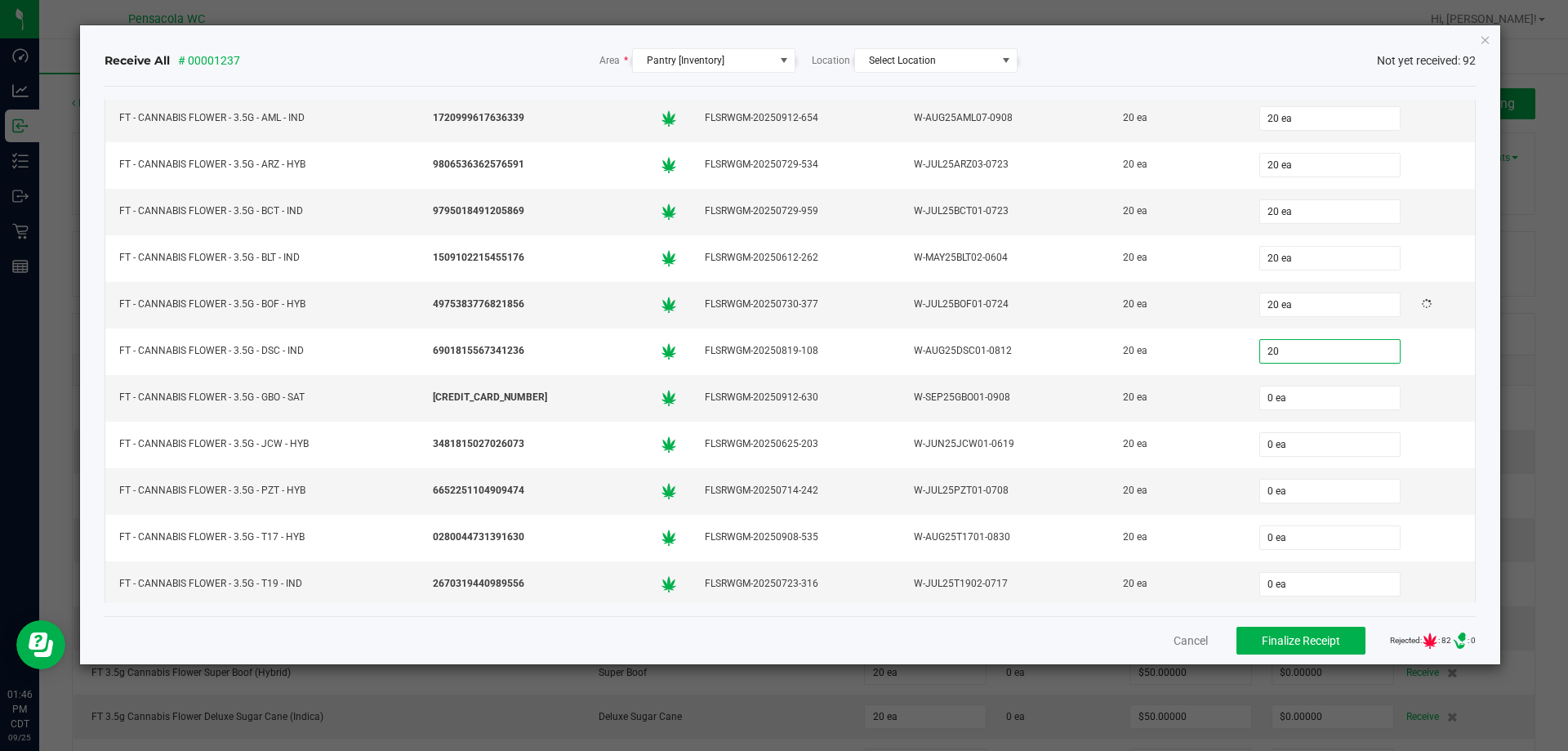
type input "20 ea"
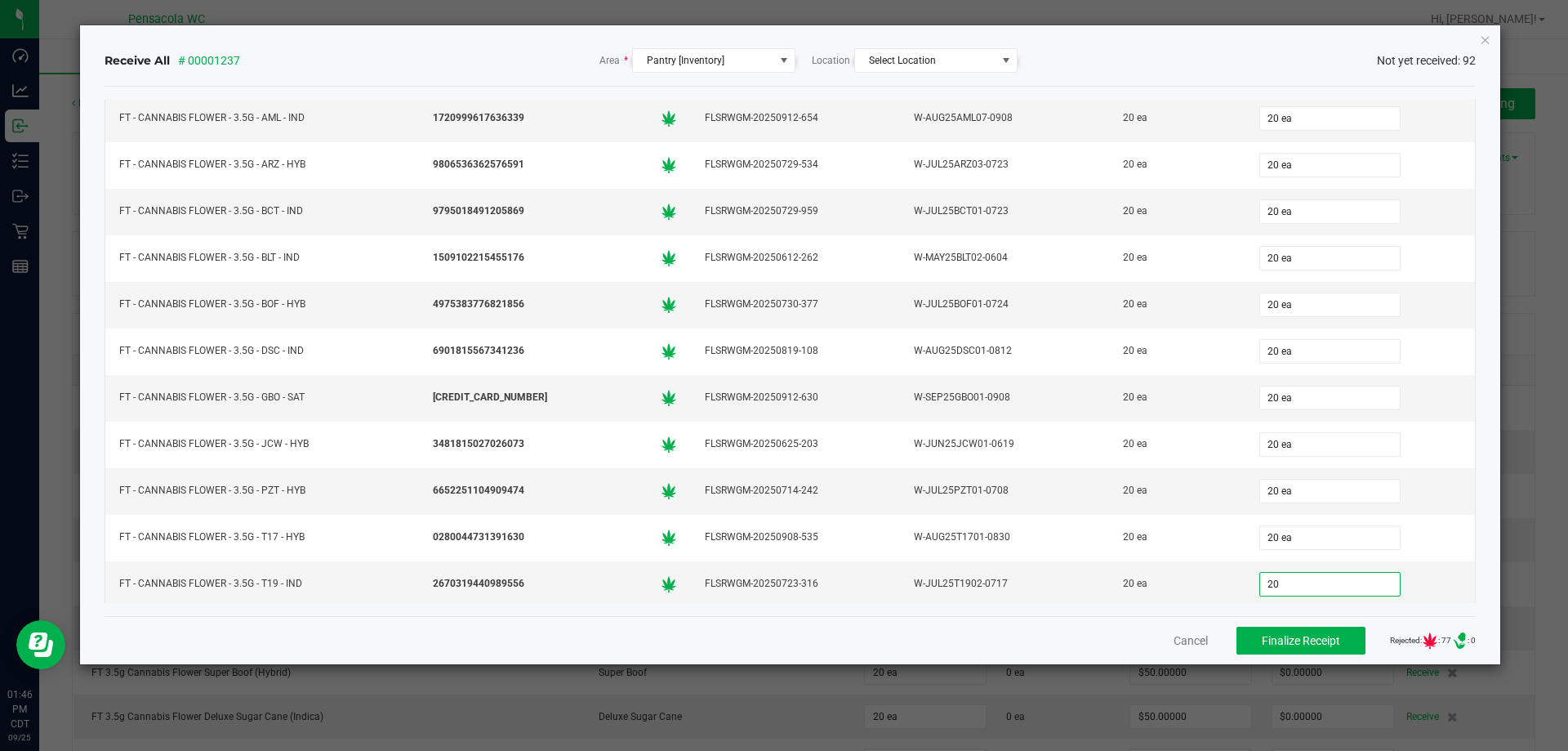
type input "20 ea"
type input "8 ea"
type input "0"
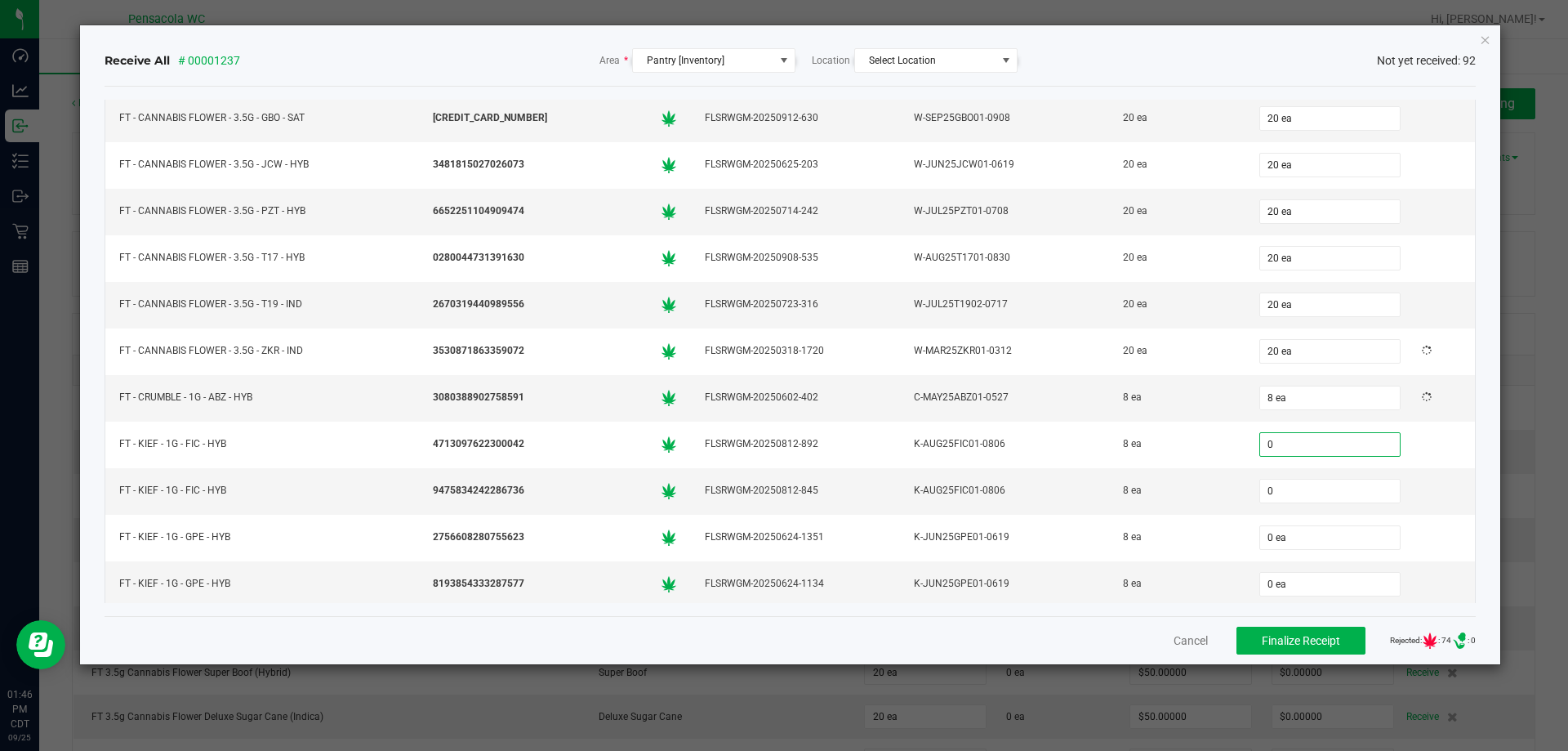
type input "08"
type input "0 ea"
type input "08"
type input "0"
type input "8 ea"
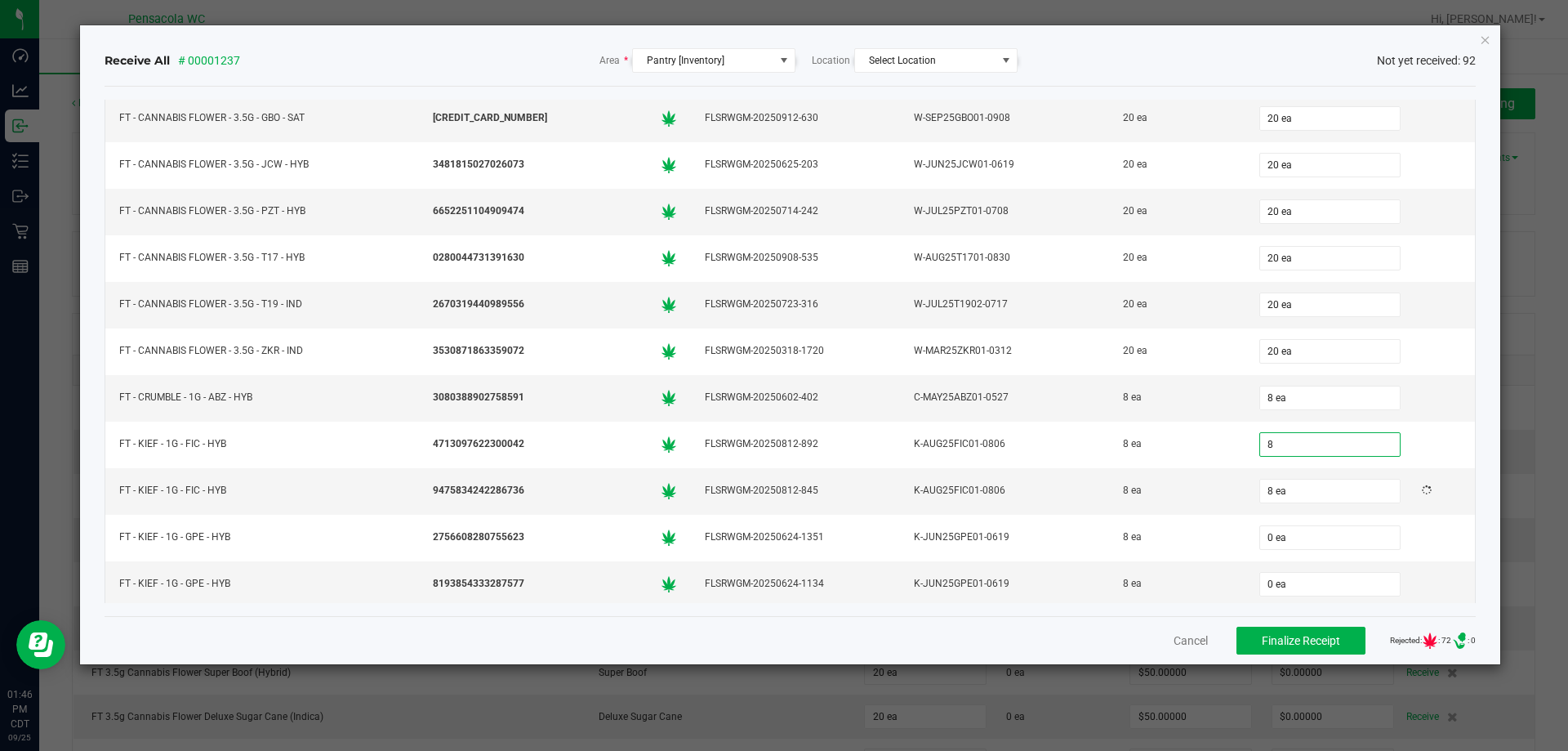
type input "8 ea"
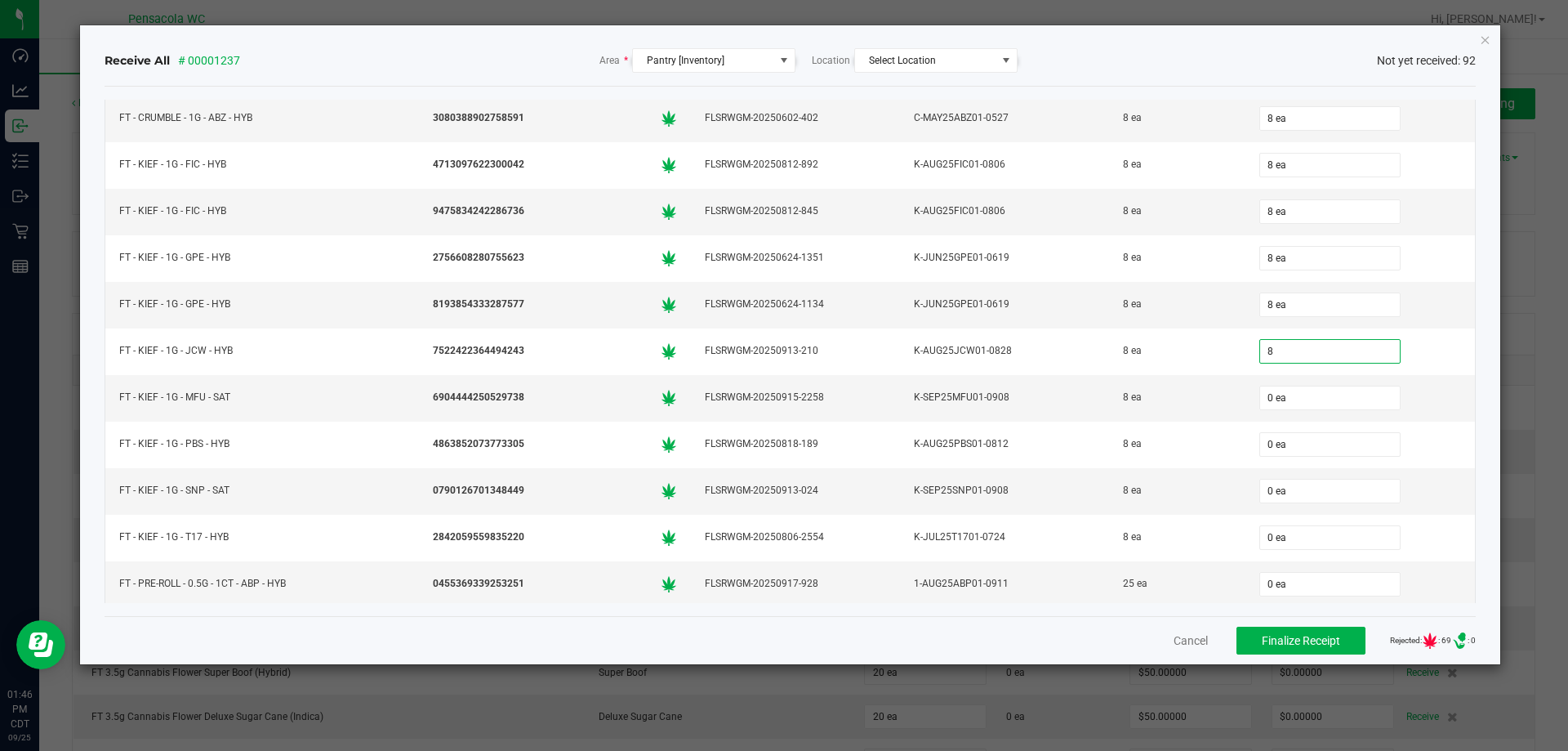
type input "8 ea"
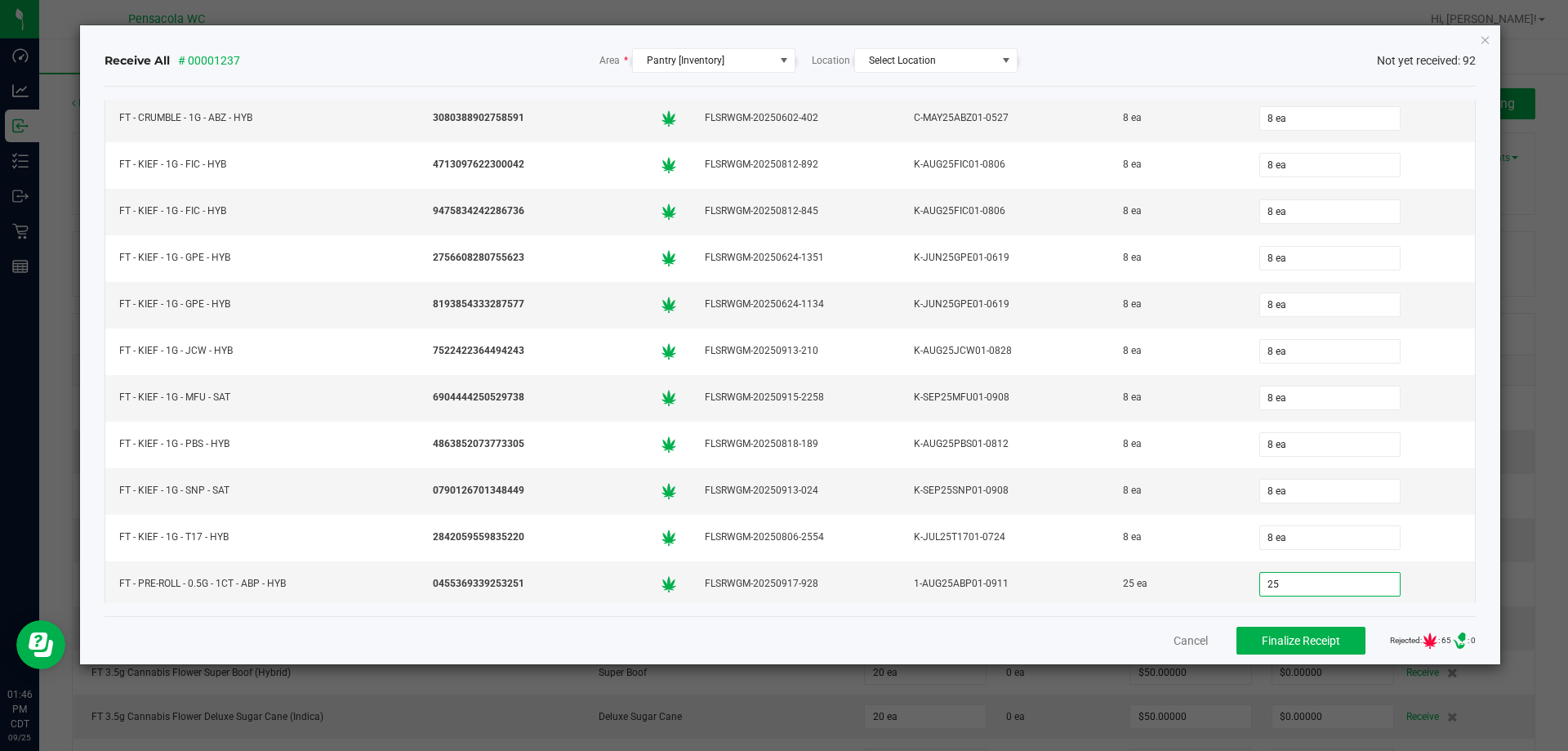
type input "25 ea"
type input "12 ea"
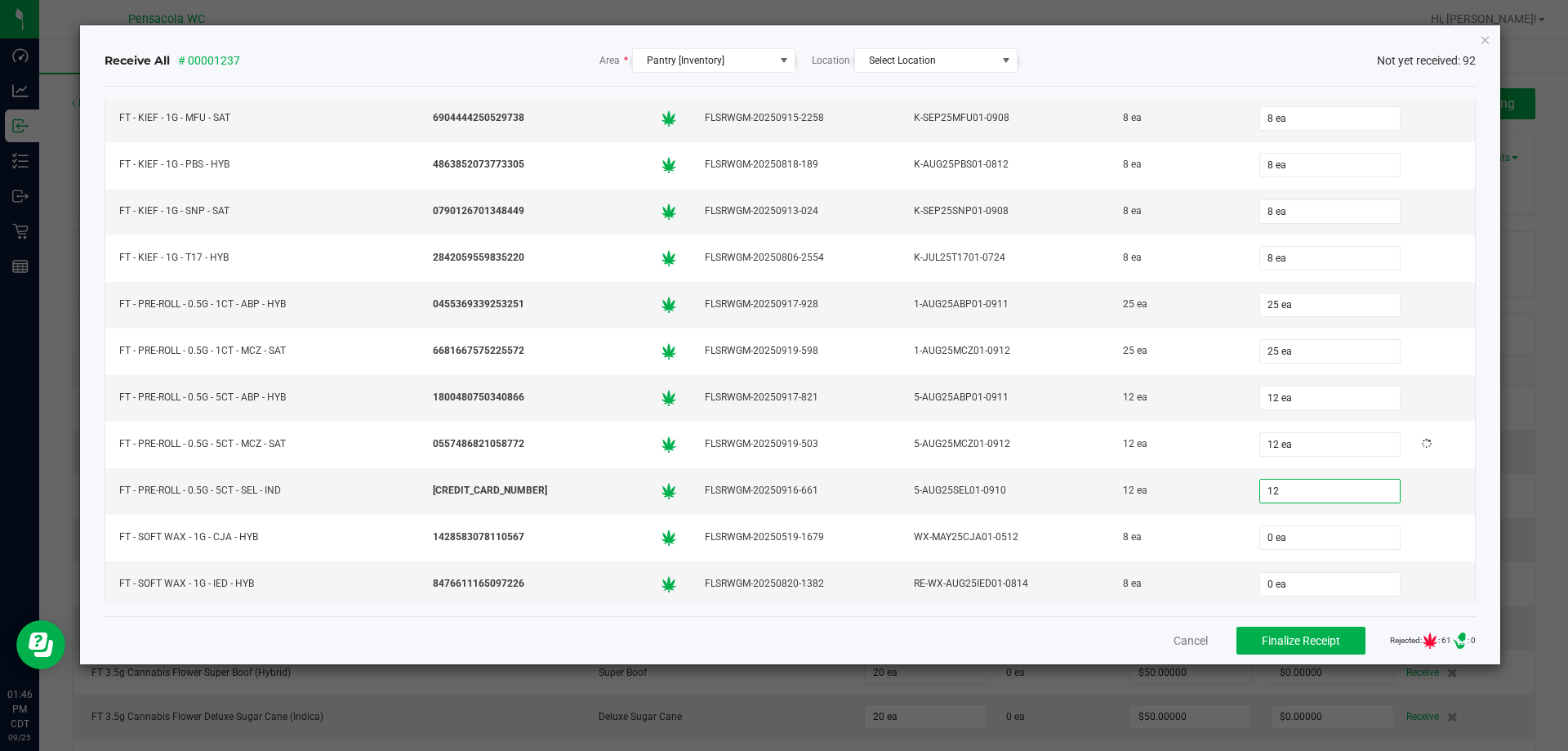
type input "12 ea"
type input "8 ea"
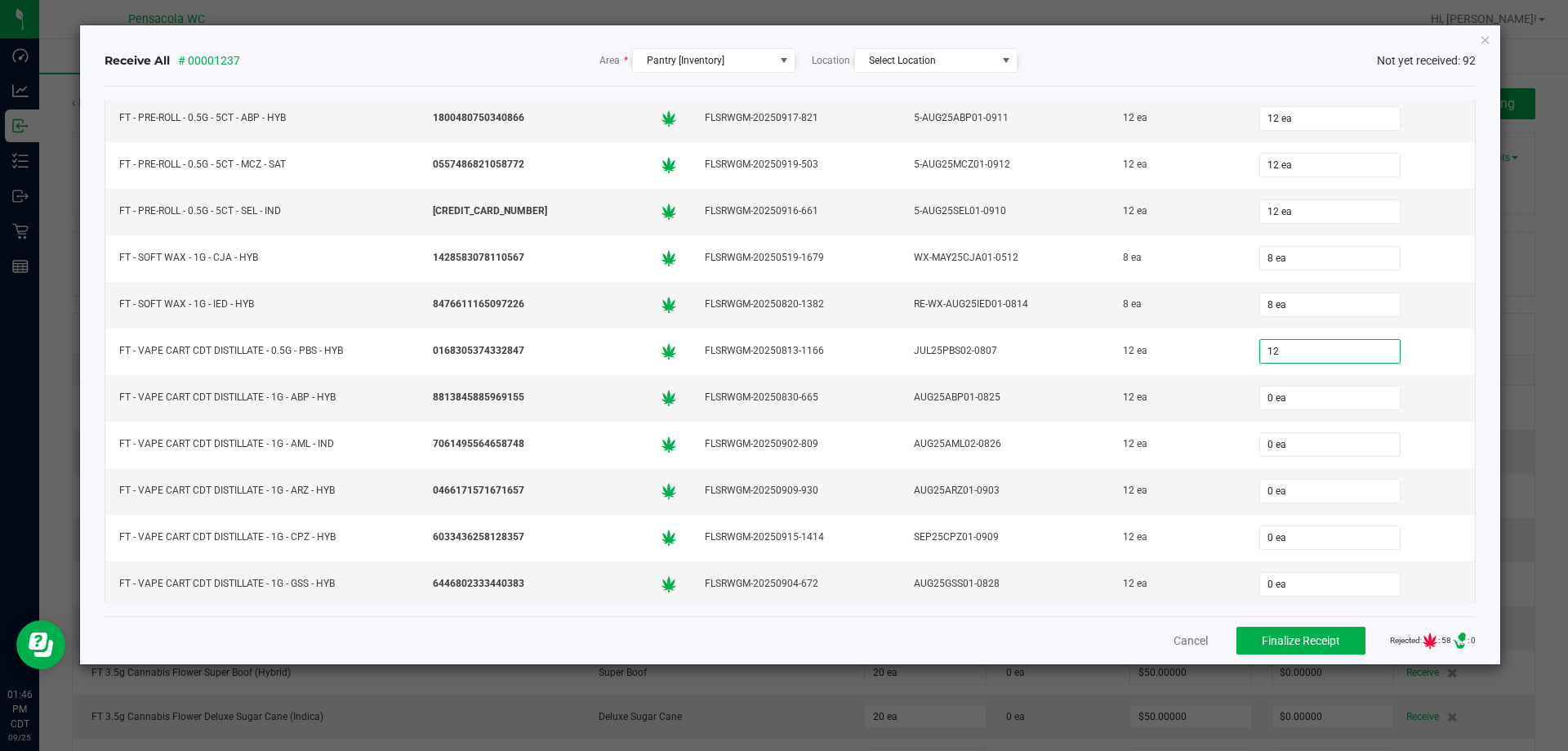
type input "12 ea"
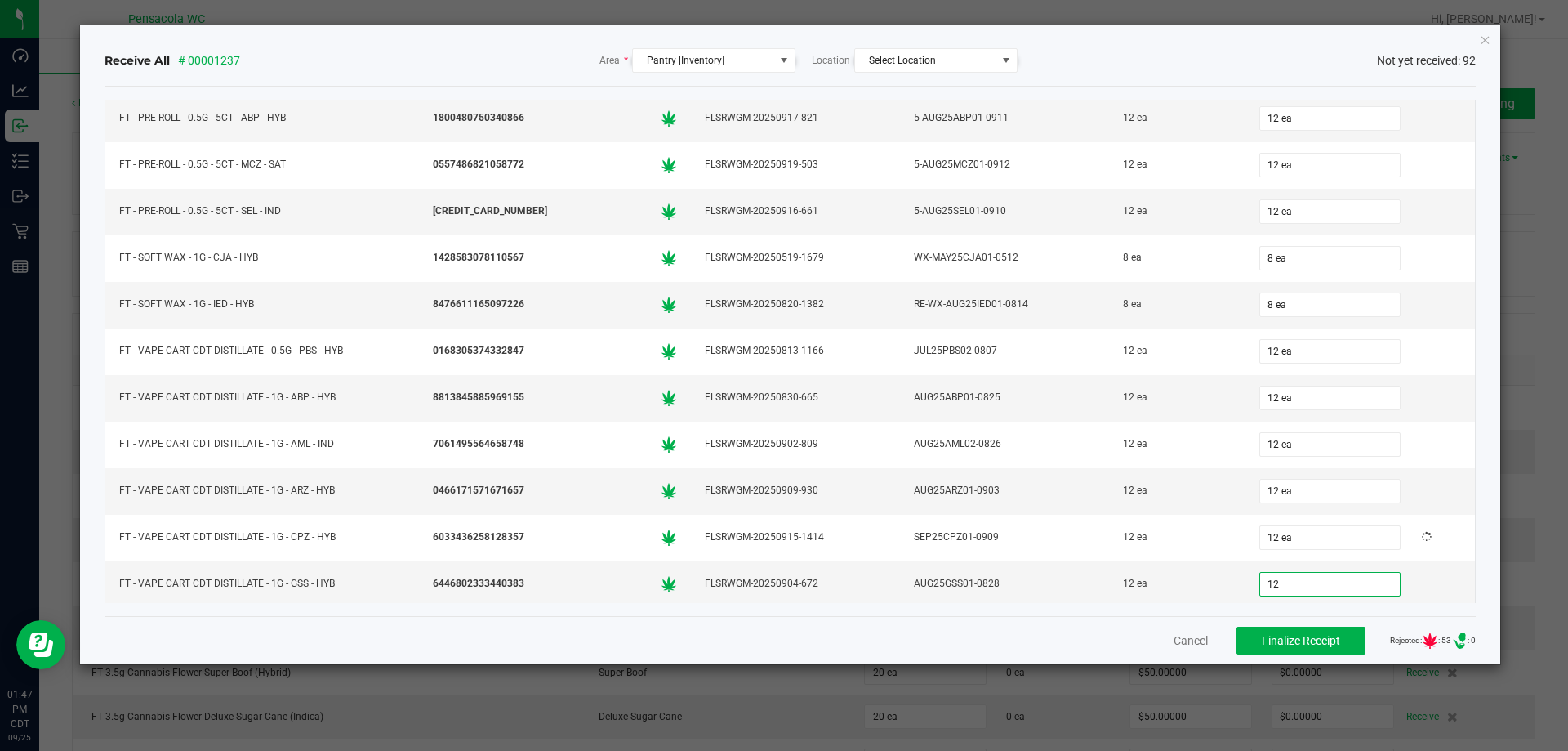
type input "12 ea"
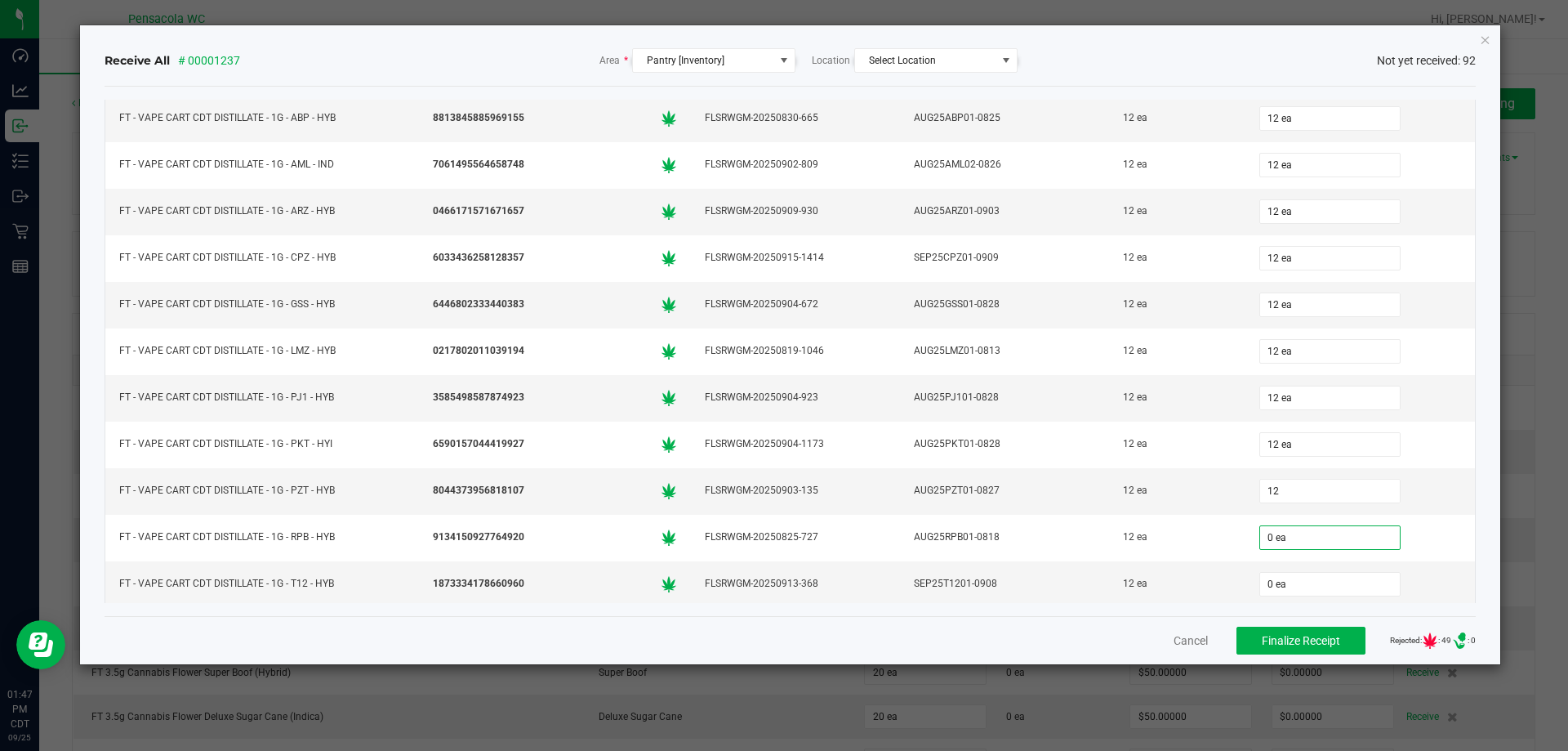
type input "12 ea"
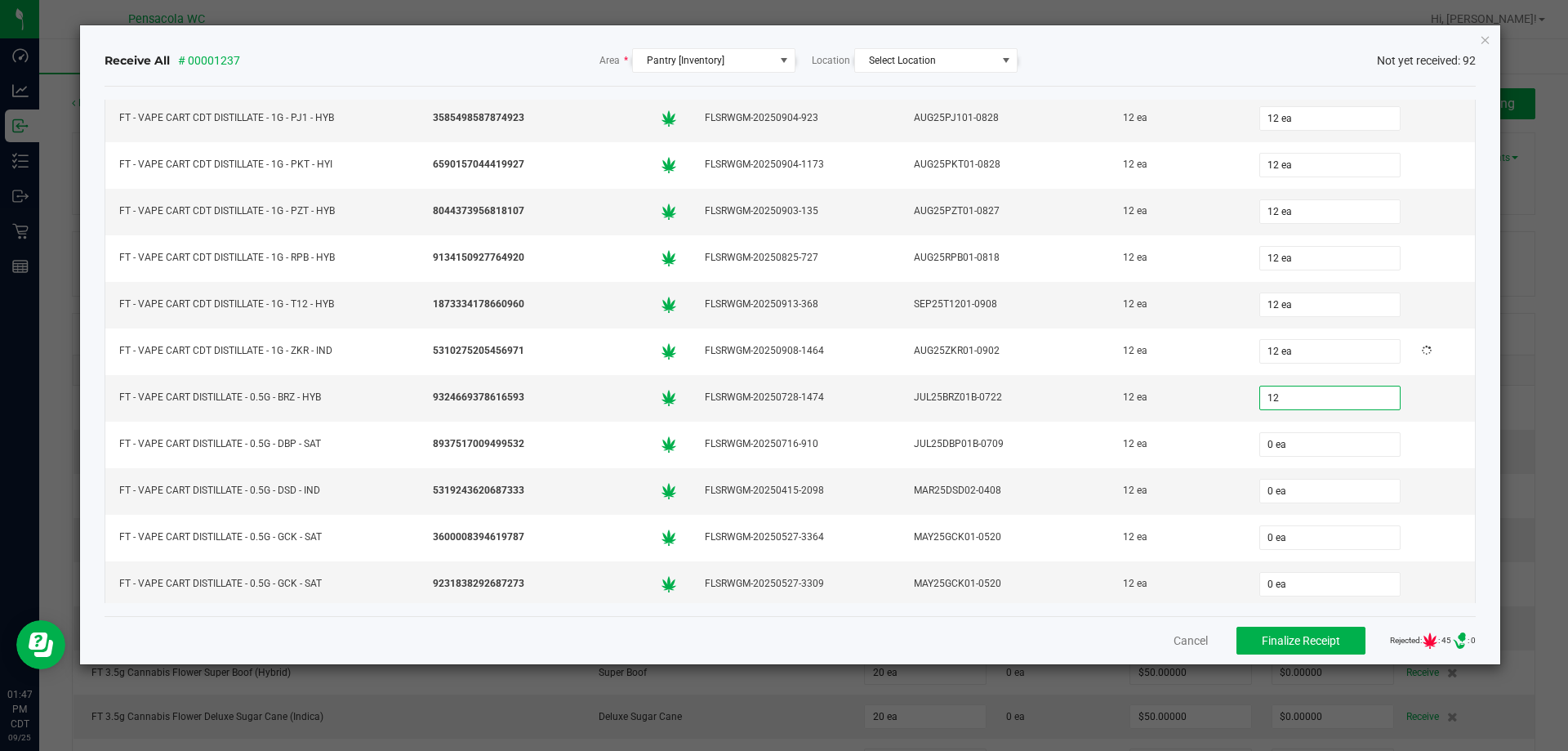
type input "12"
type input "0"
type input "12 ea"
type input "12"
type input "0"
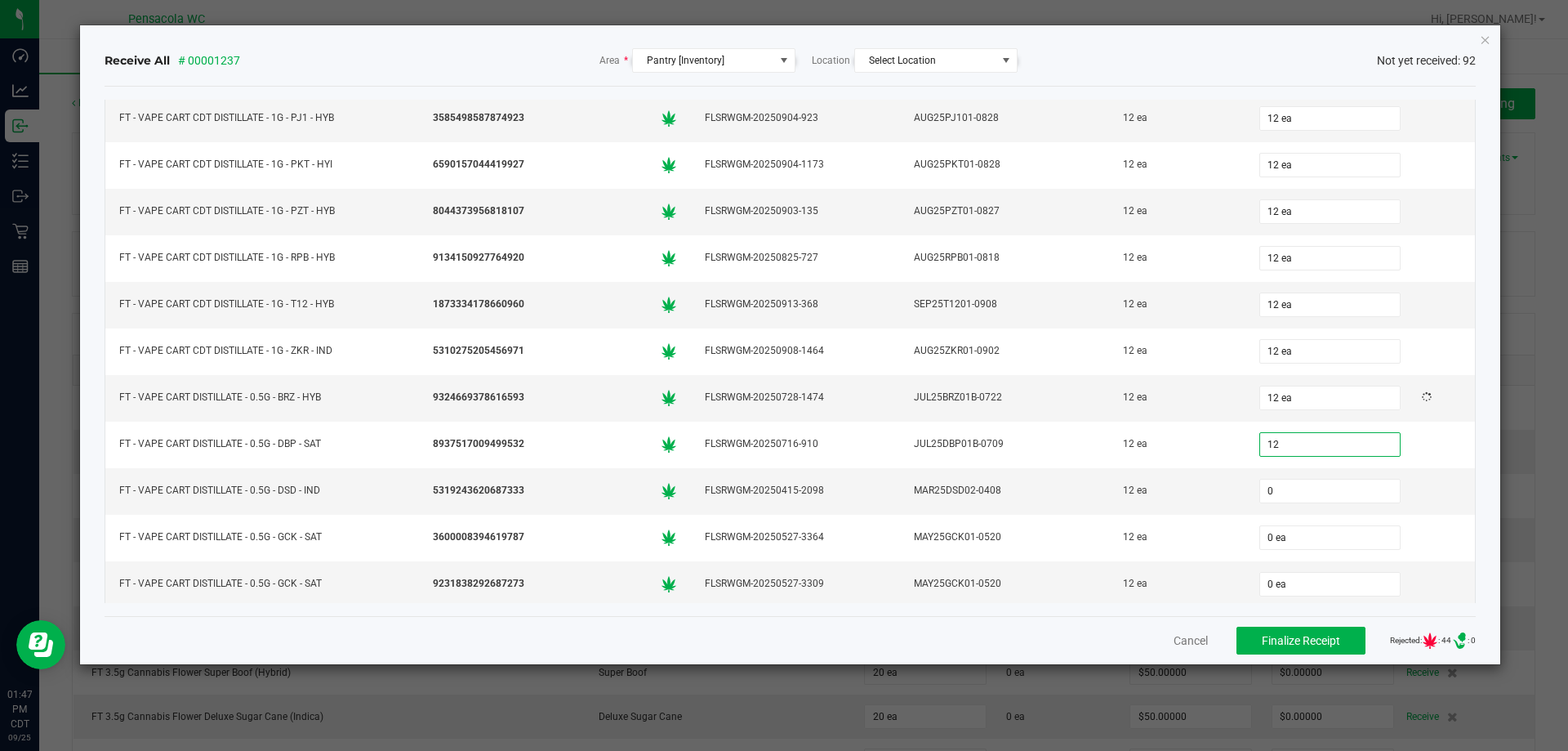
type input "12 ea"
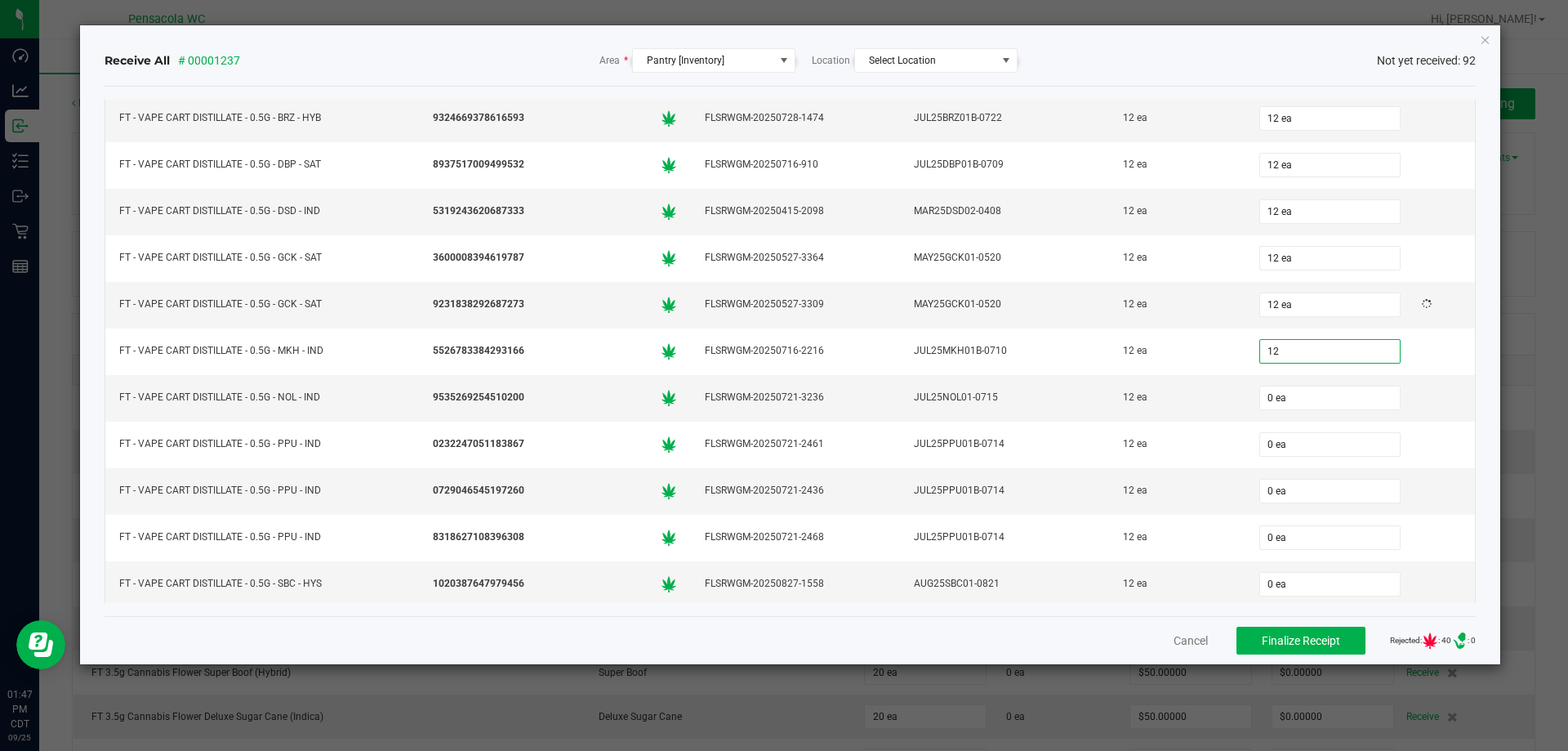
type input "12"
type input "0"
type input "12 ea"
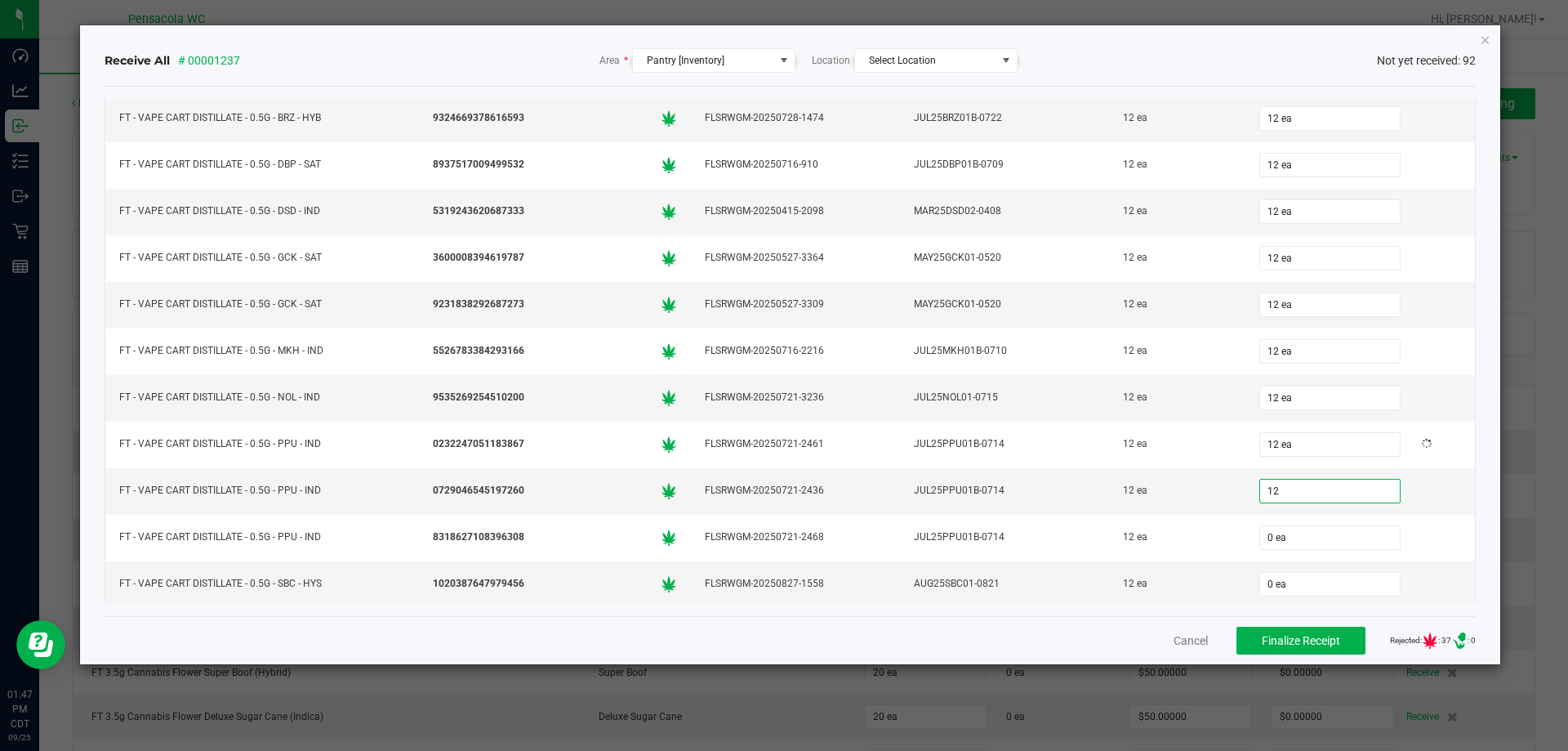
type input "12 ea"
type input "1 ea"
type input "12"
type input "1"
type input "12 ea"
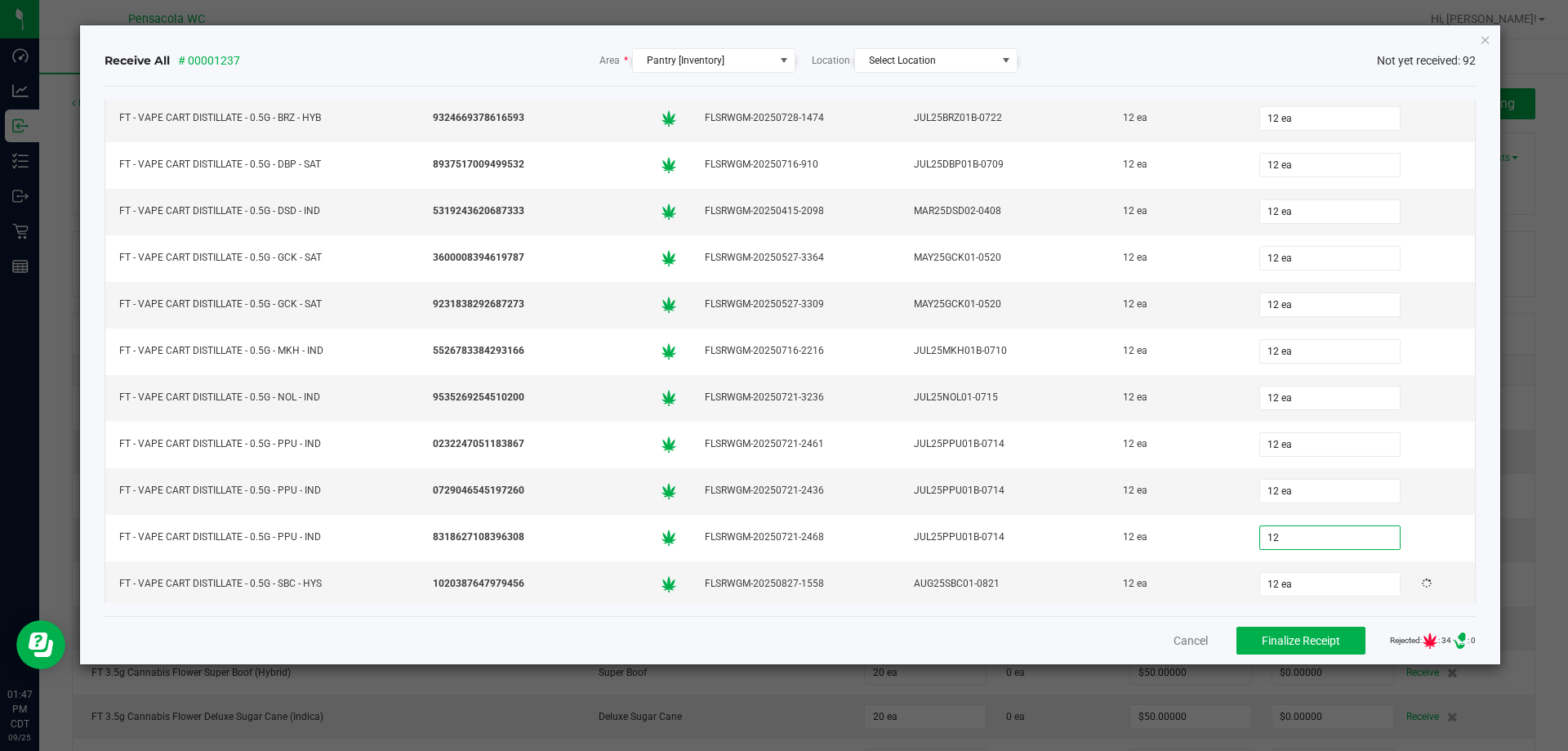
type input "12 ea"
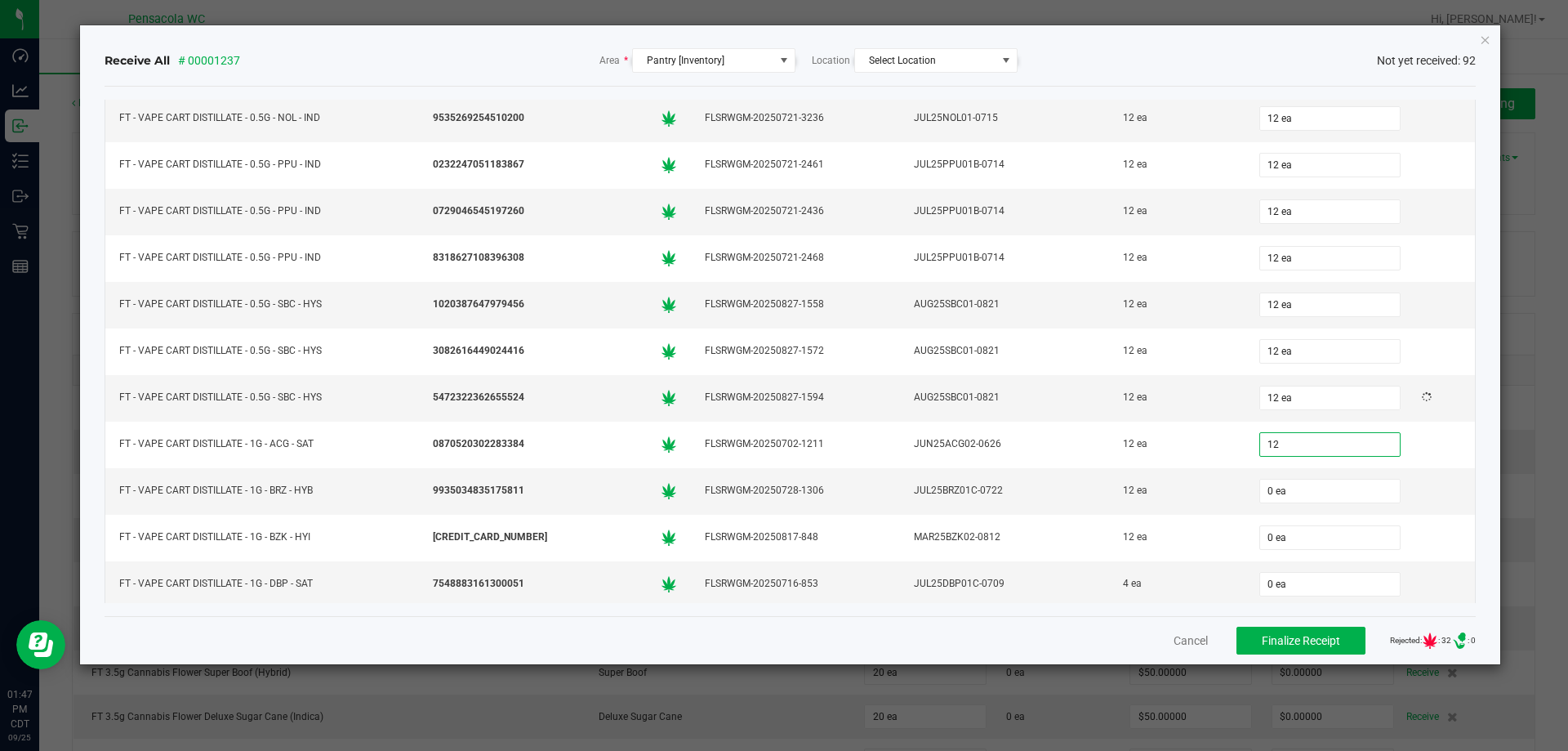
type input "12 ea"
type input "4"
type input "0"
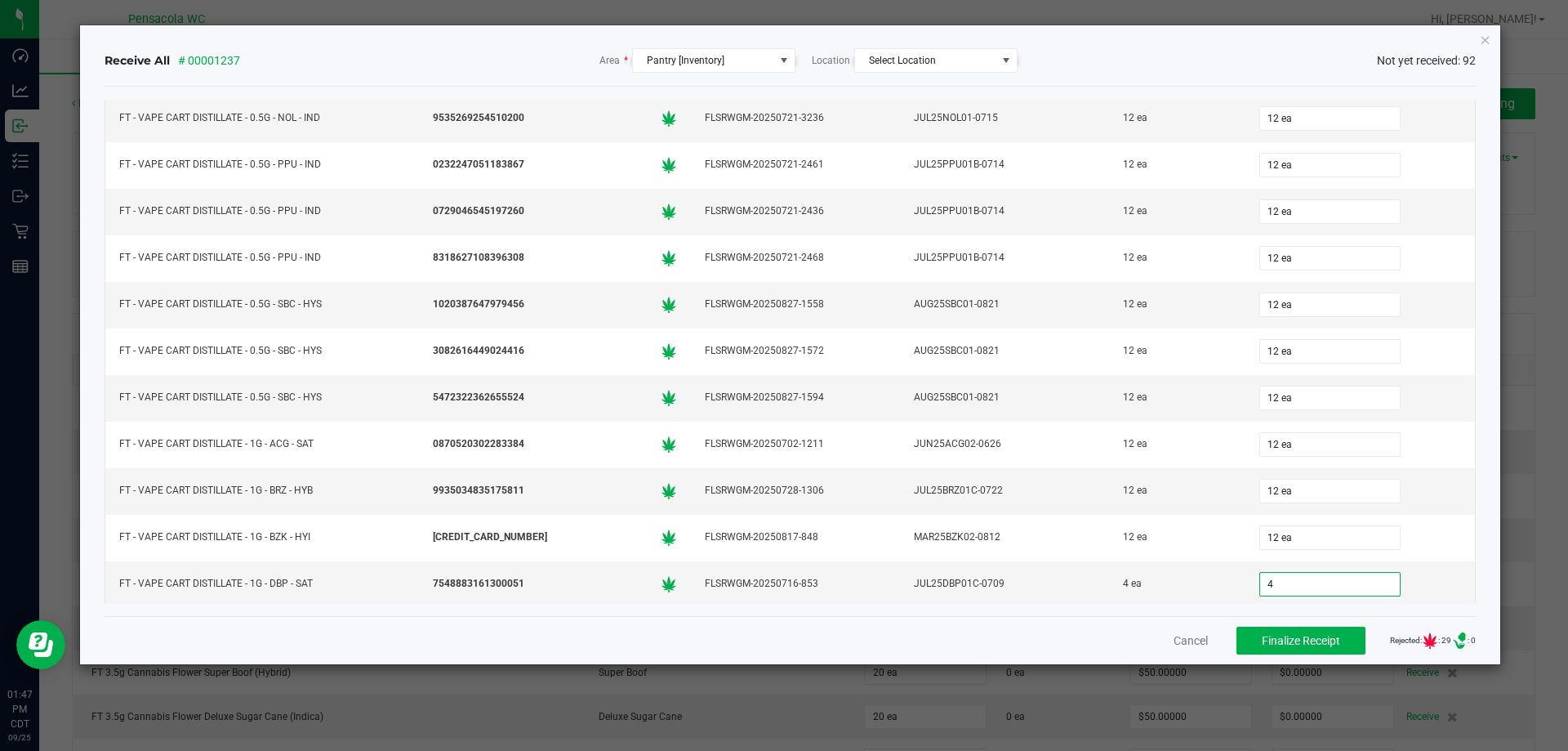
type input "4 ea"
type input "12 ea"
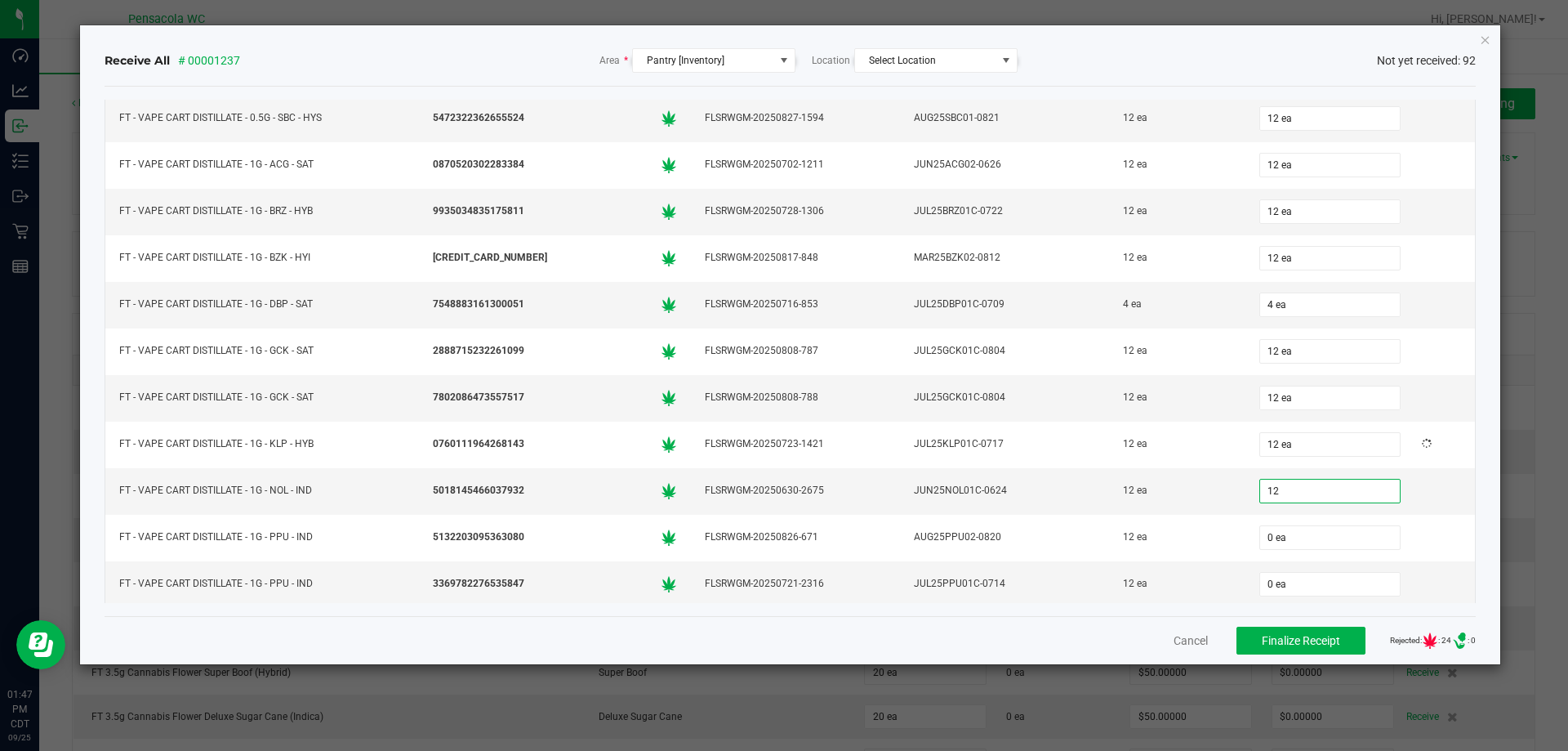
type input "12 ea"
type input "12"
type input "0"
type input "12 ea"
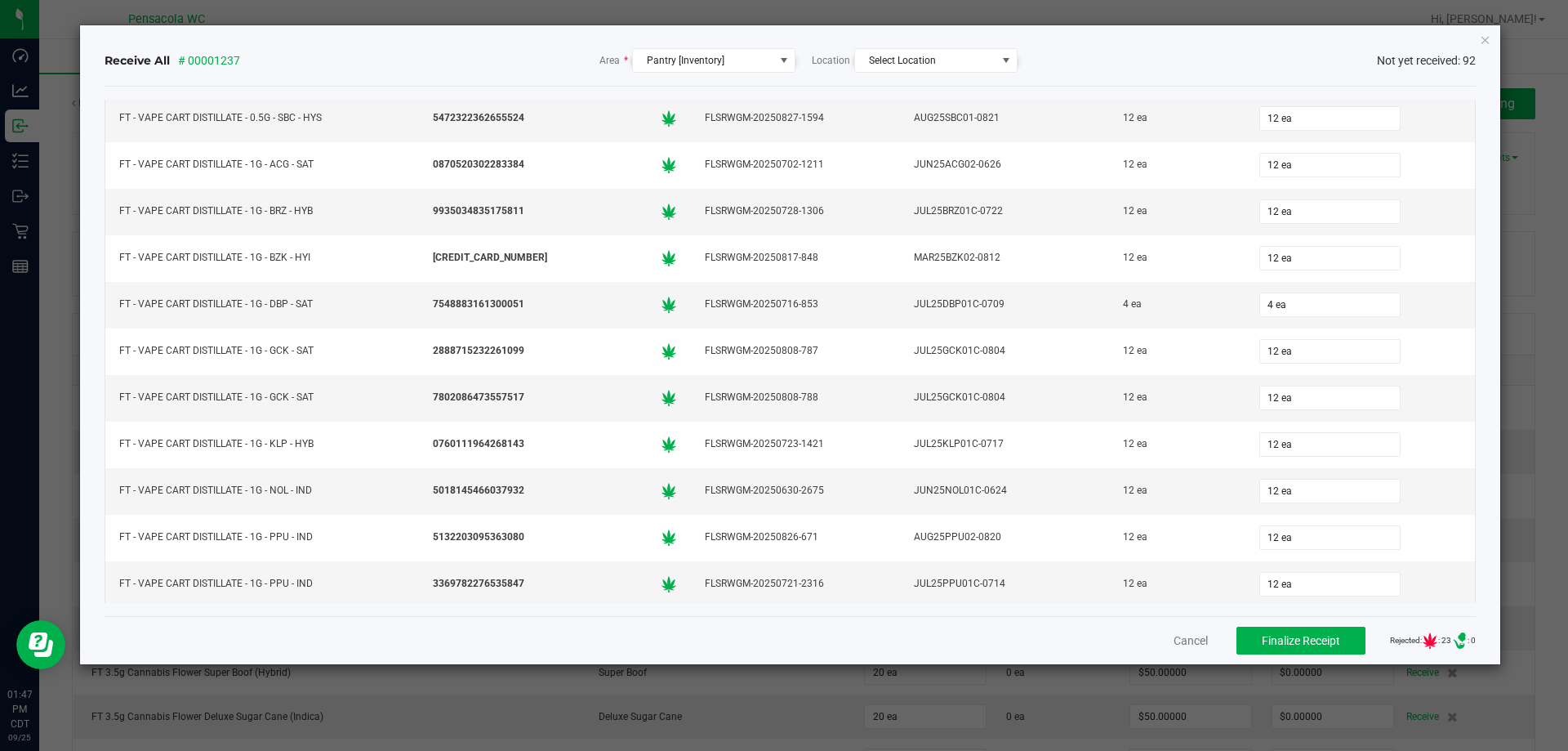
scroll to position [3069, 0]
type input "12 ea"
type input "12"
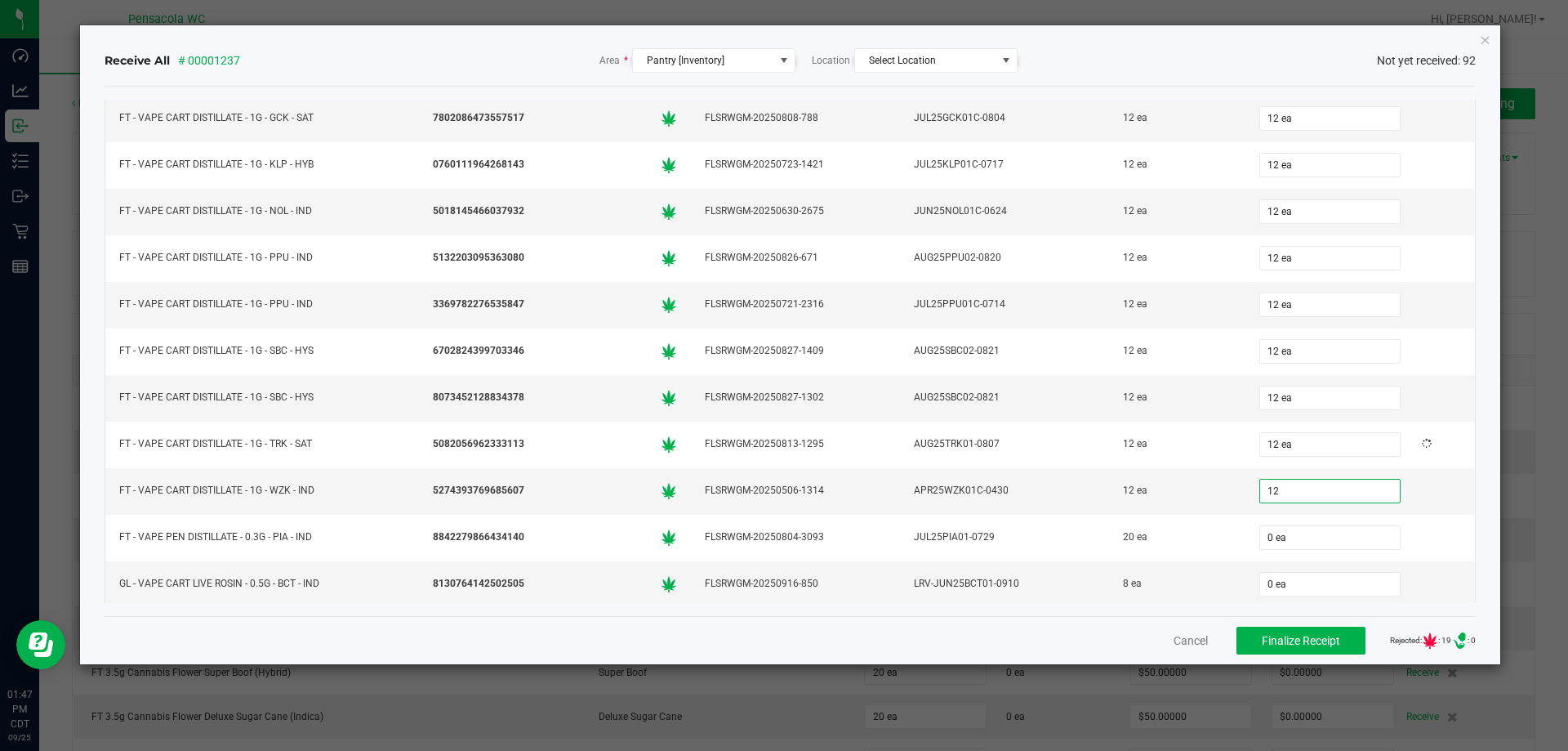
type input "0"
type input "12 ea"
type input "20 ea"
type input "8 ea"
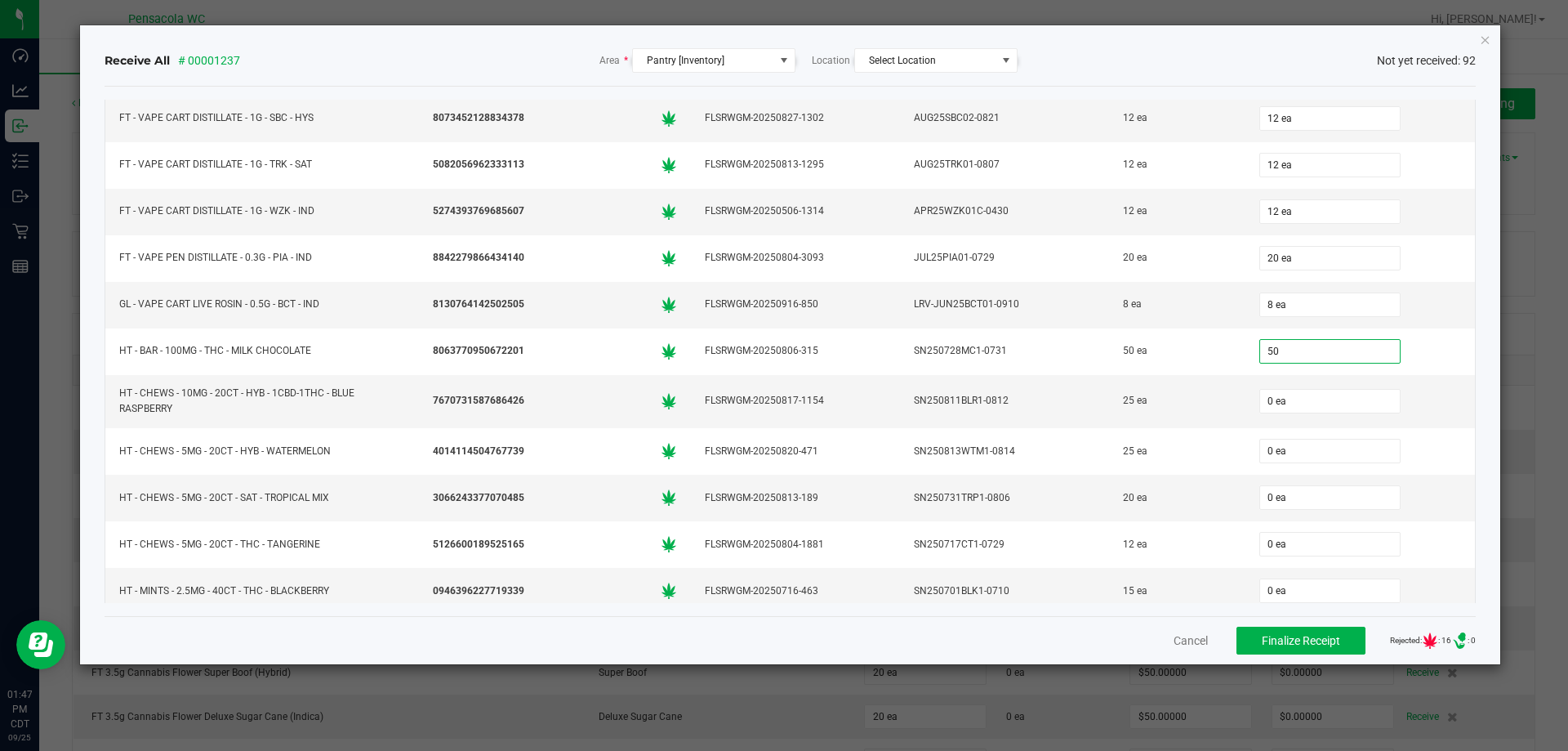
type input "50 ea"
type input "25 ea"
type input "20 ea"
type input "12 ea"
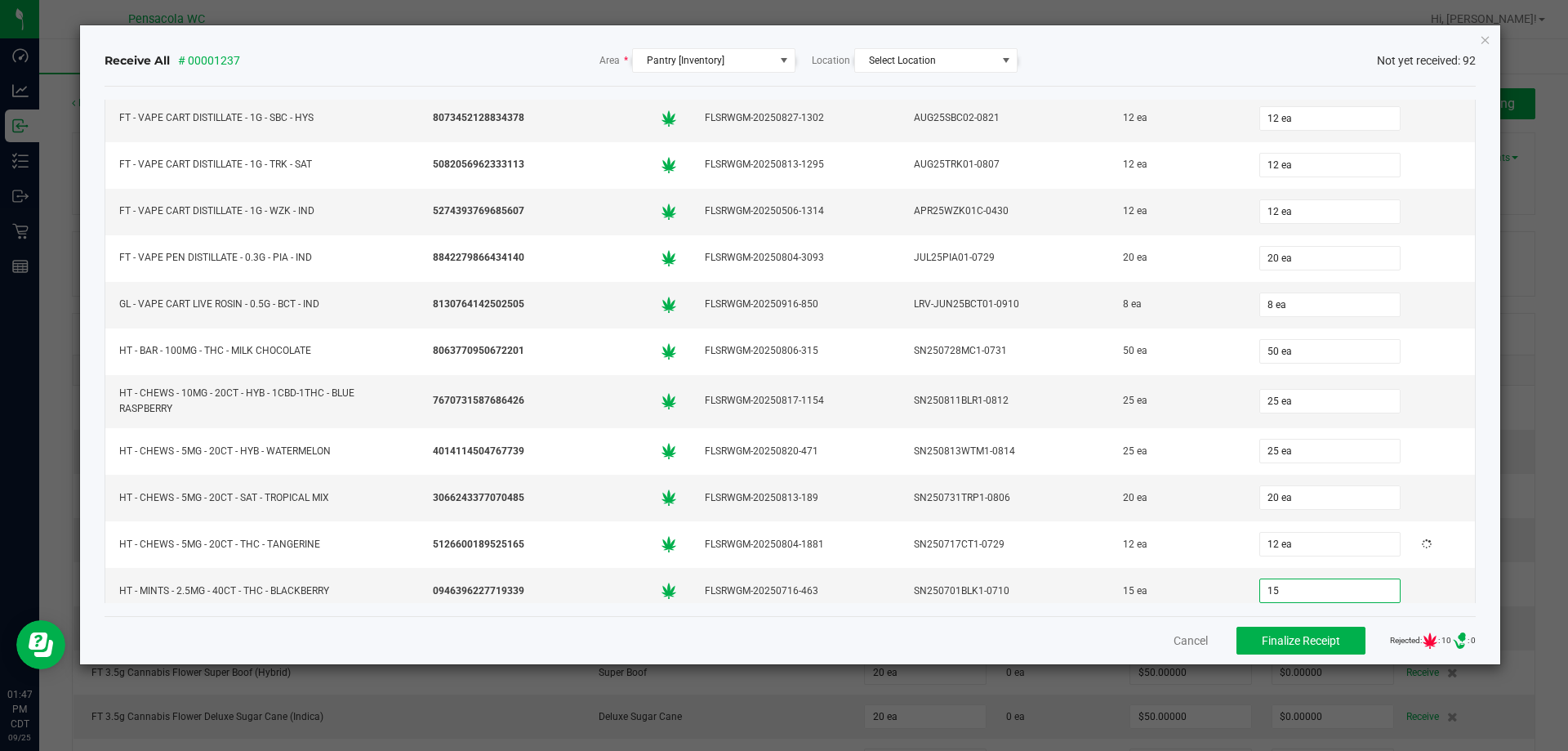
type input "15 ea"
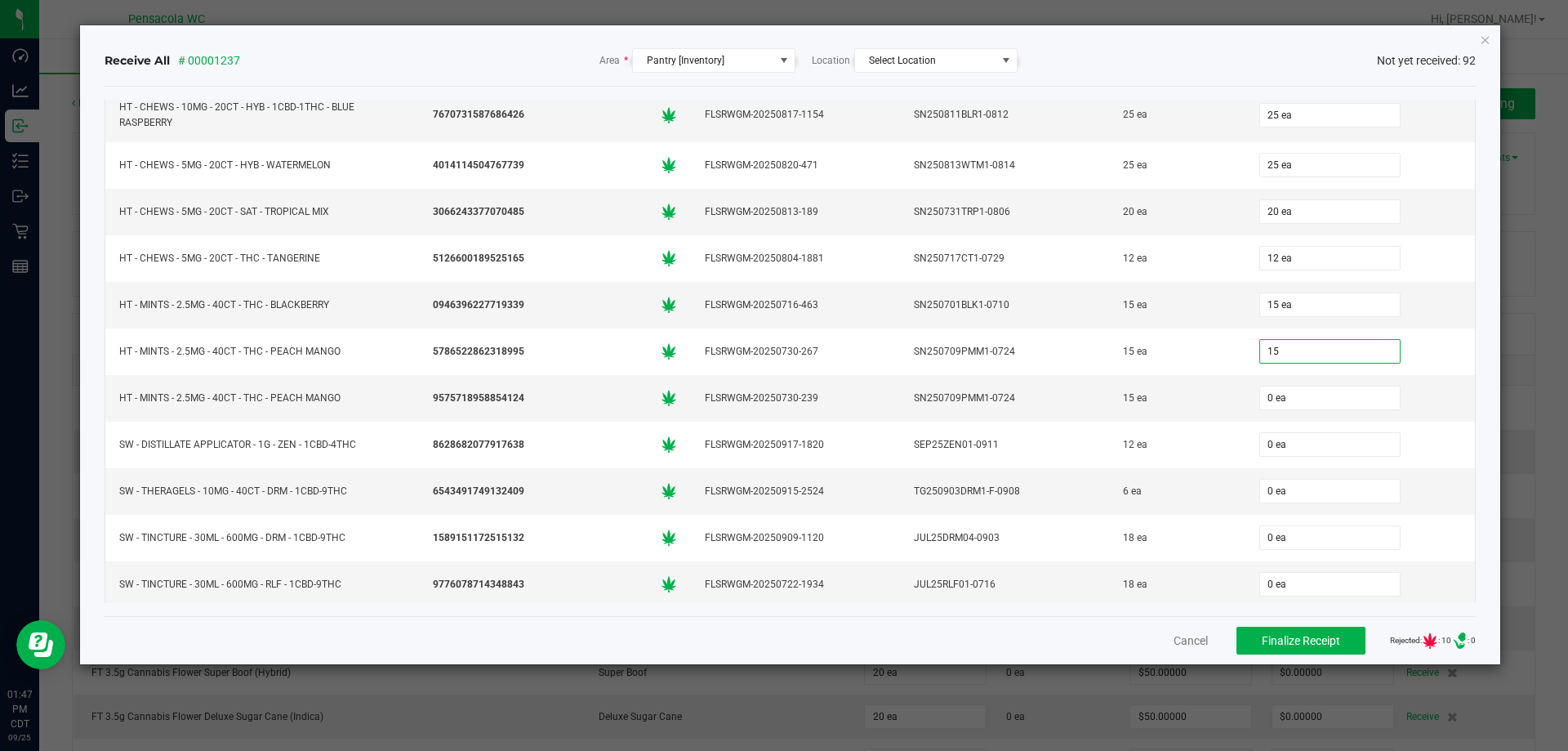
type input "15 ea"
type input "12 ea"
type input "6 ea"
type input "18 ea"
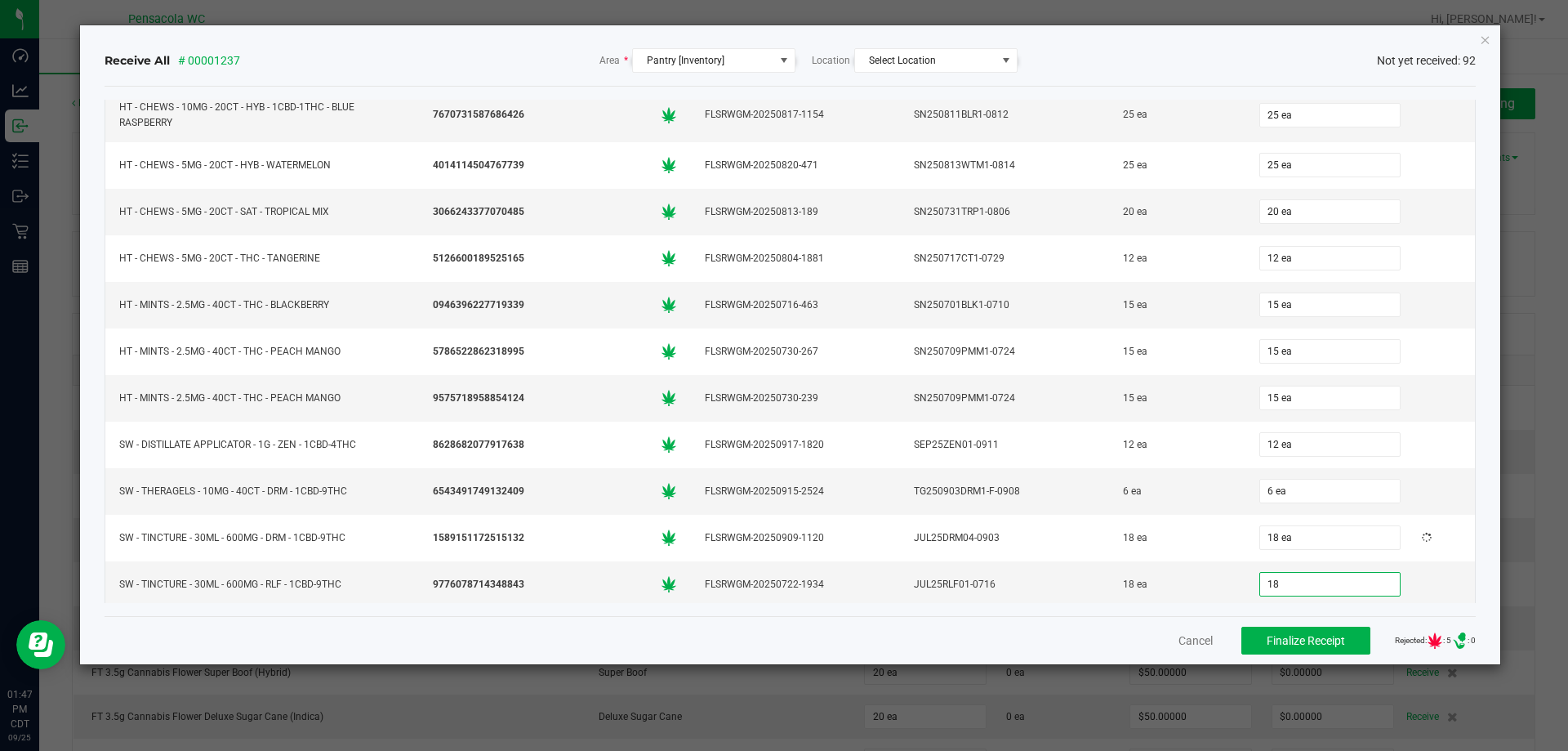
type input "18"
type input "0"
type input "18 ea"
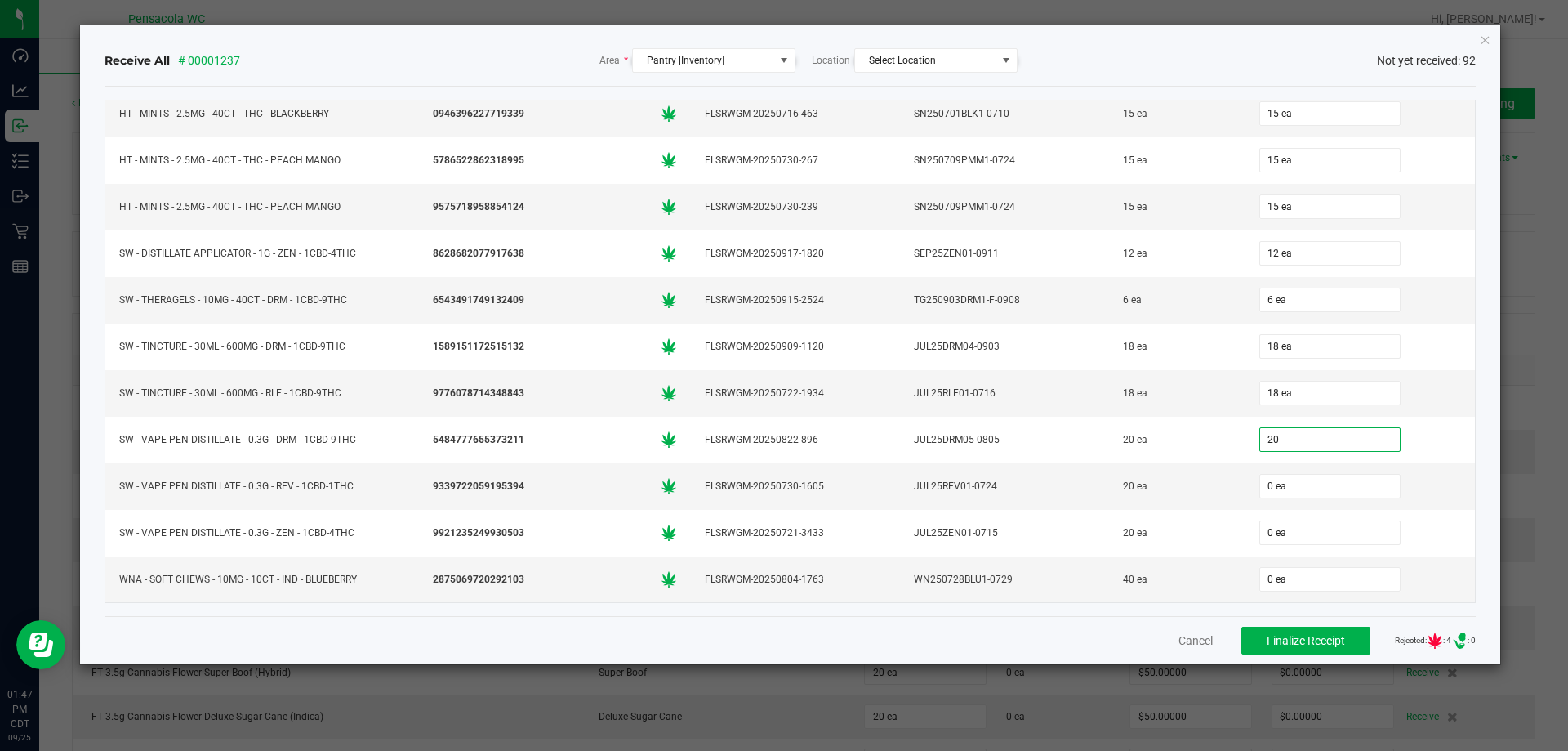
type input "20 ea"
type input "20"
type input "02"
type input "20 ea"
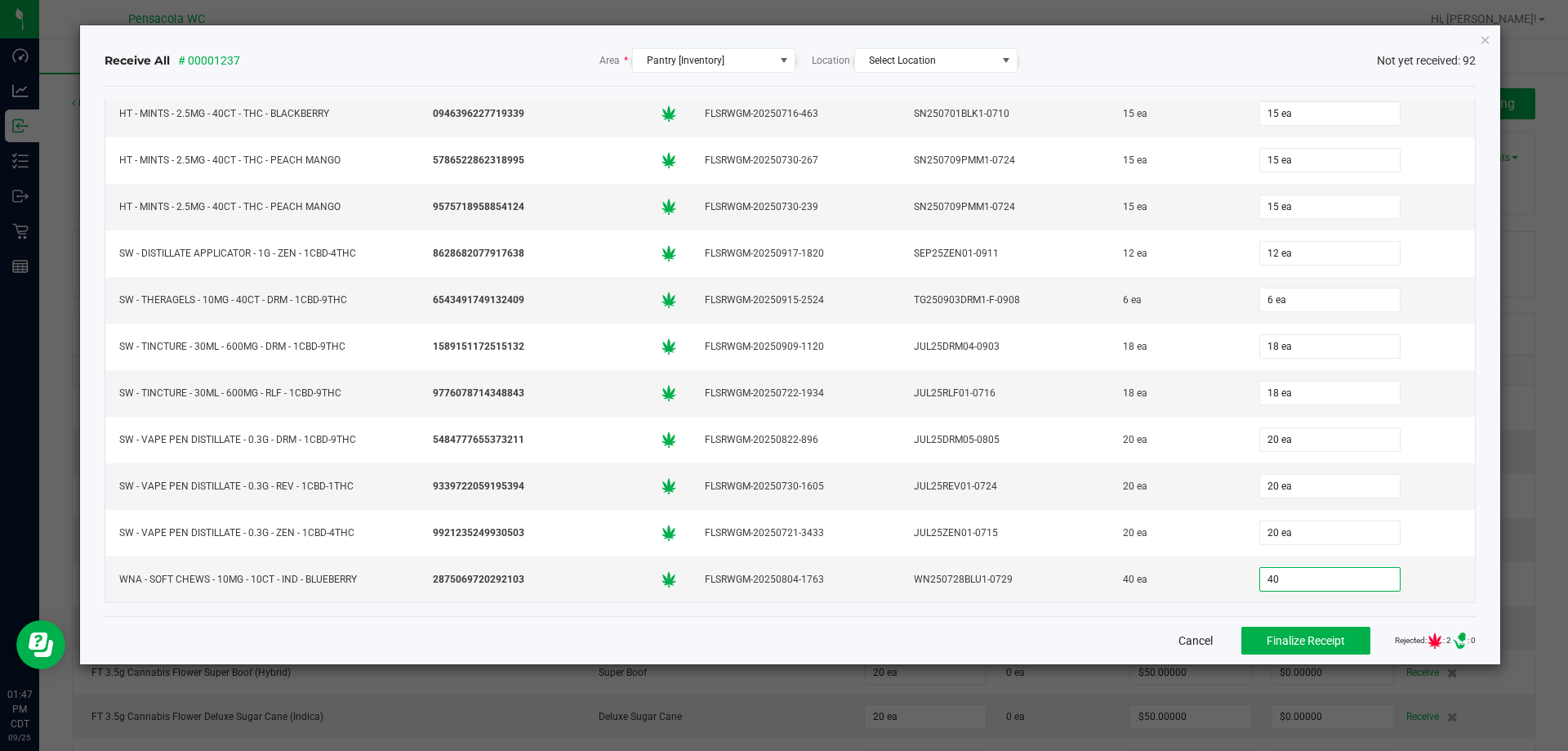
type input "40 ea"
click at [1245, 634] on button "Finalize Receipt" at bounding box center [1306, 640] width 129 height 28
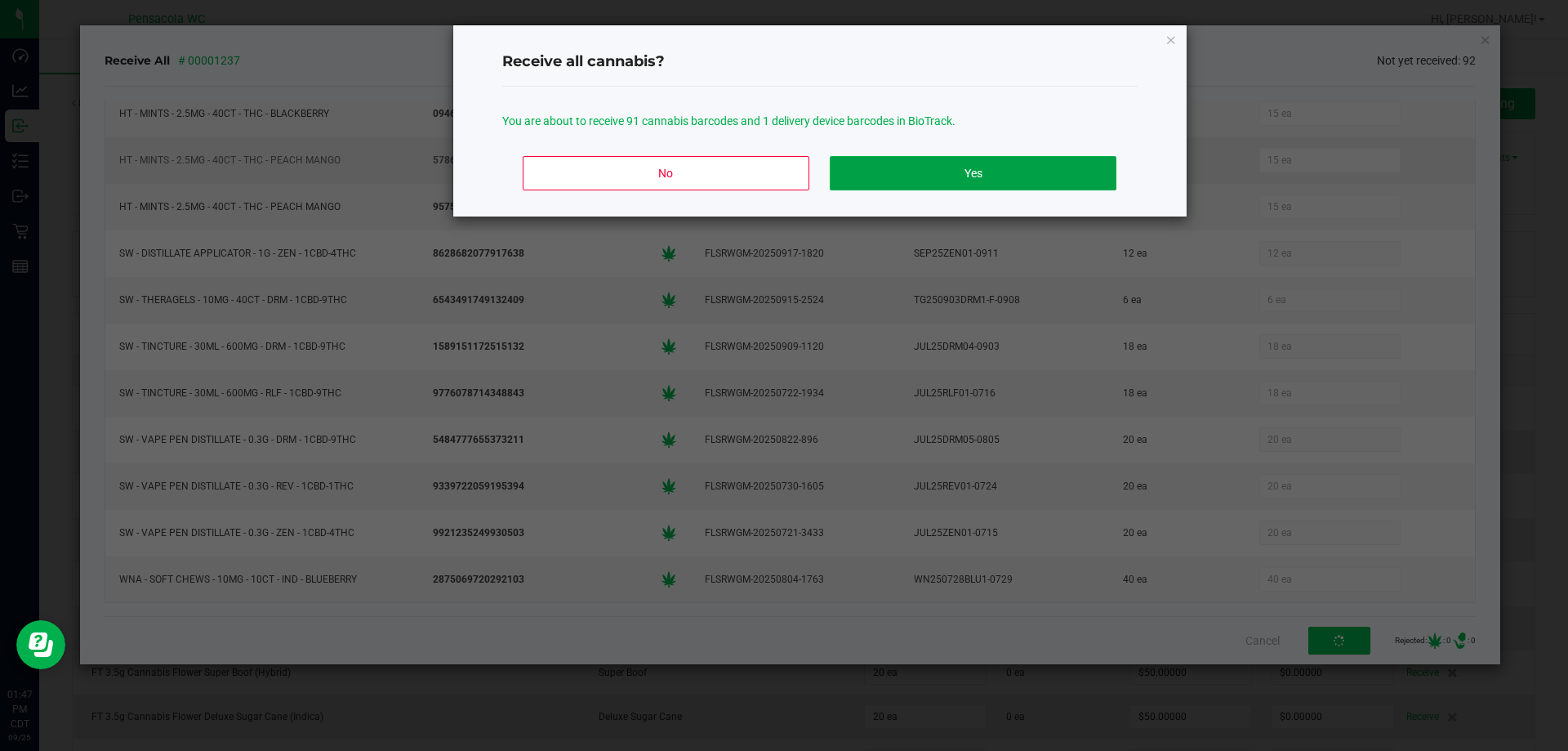
click at [880, 179] on button "Yes" at bounding box center [973, 172] width 286 height 34
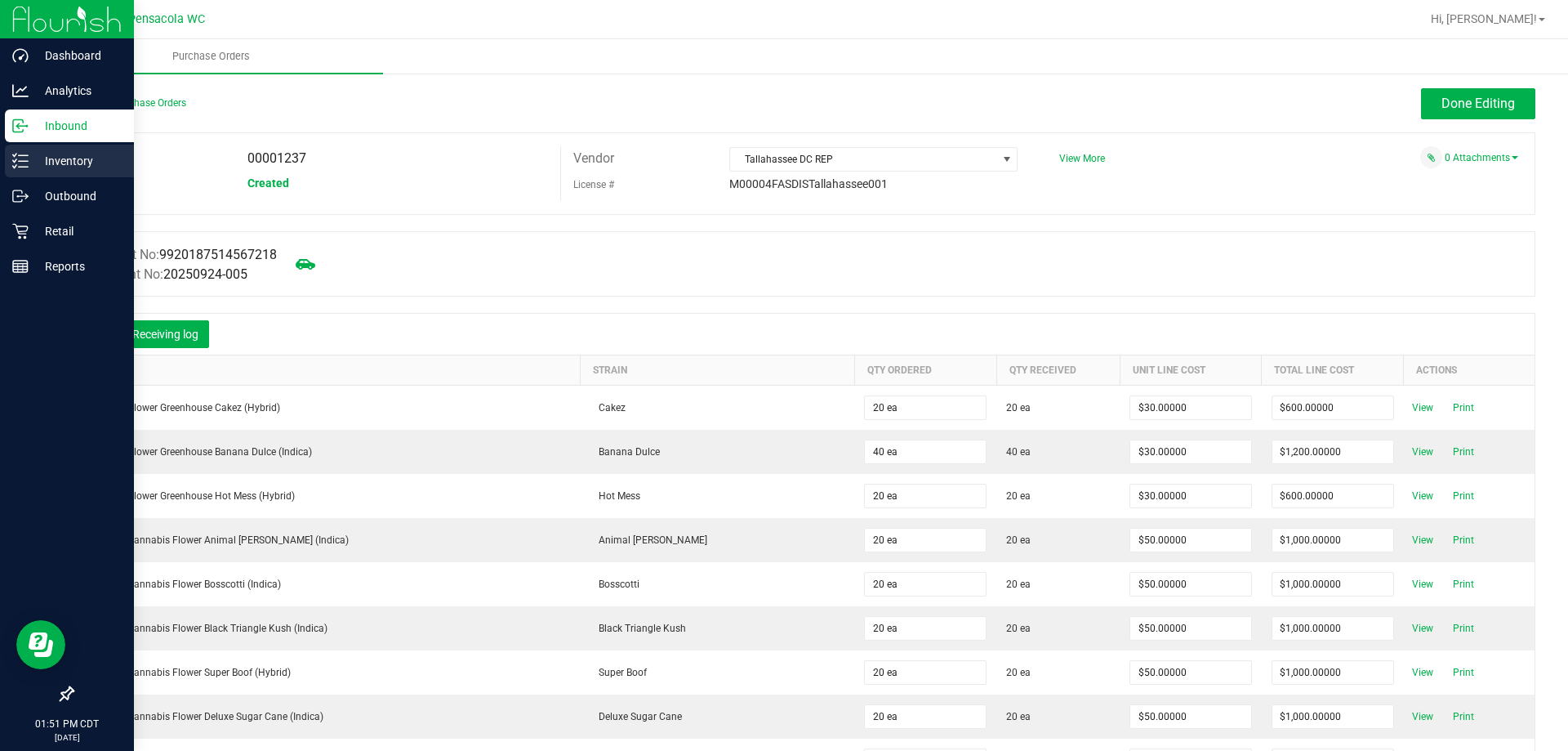
click at [51, 157] on p "Inventory" at bounding box center [77, 161] width 98 height 19
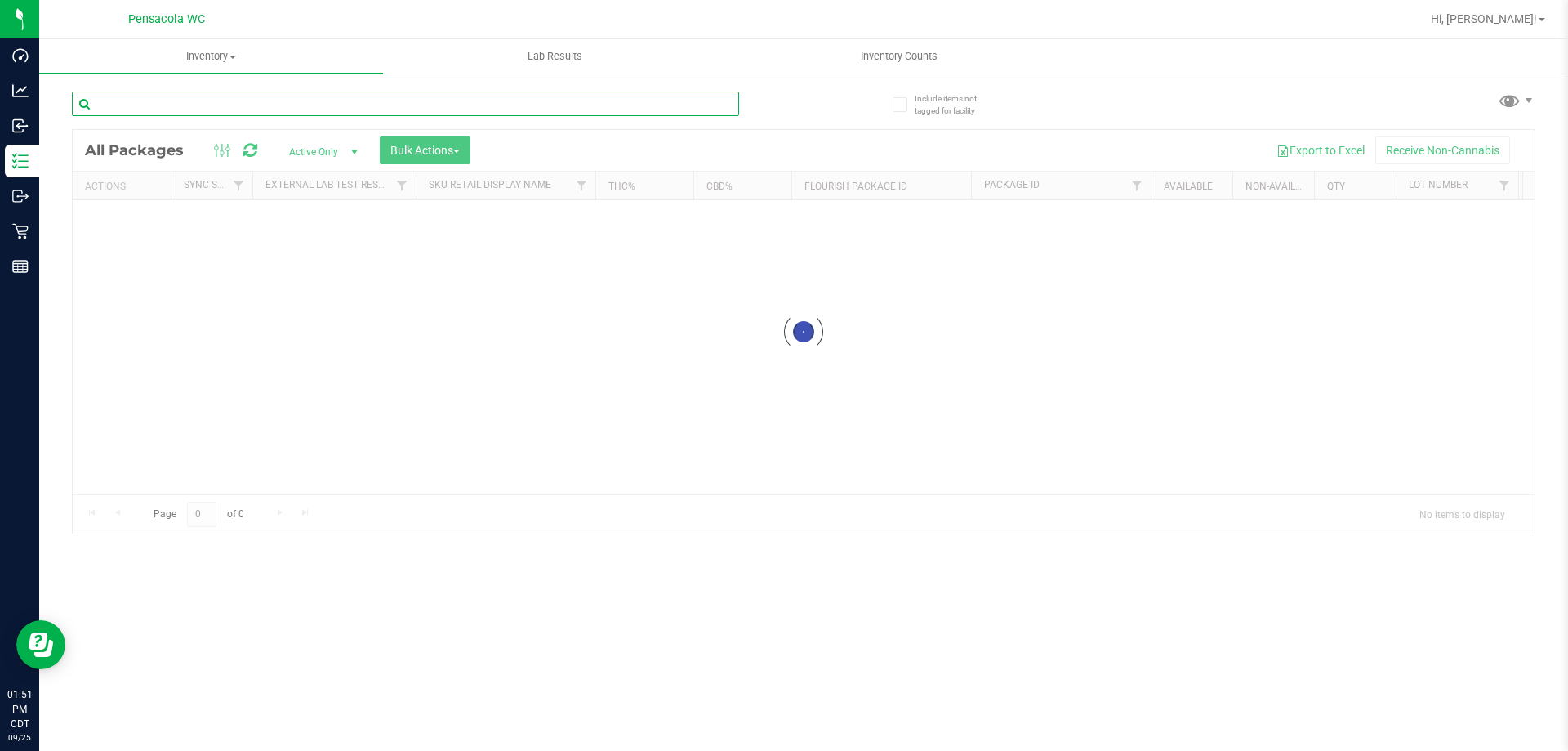
click at [249, 95] on input "text" at bounding box center [406, 103] width 668 height 24
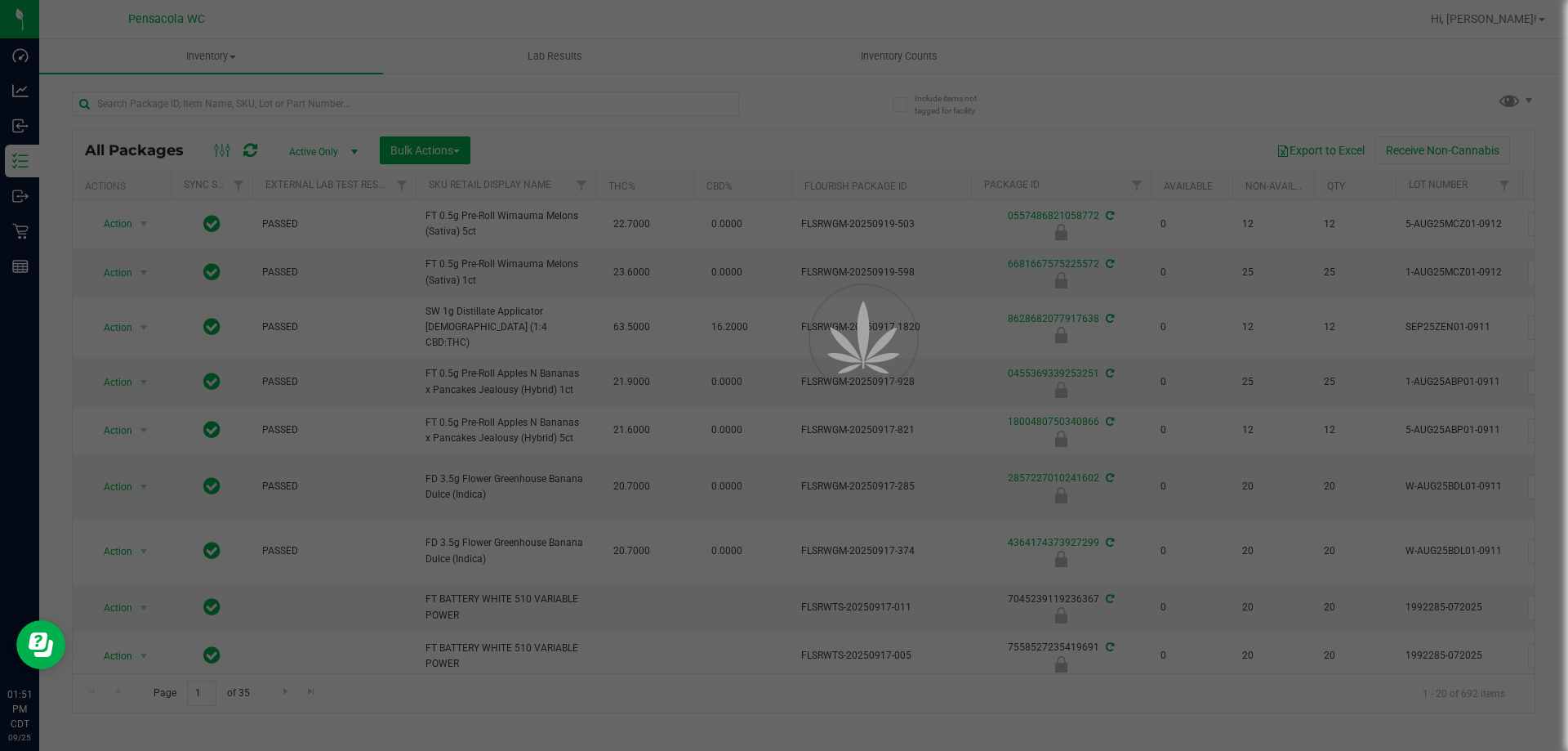
click at [244, 102] on div at bounding box center [784, 375] width 1568 height 751
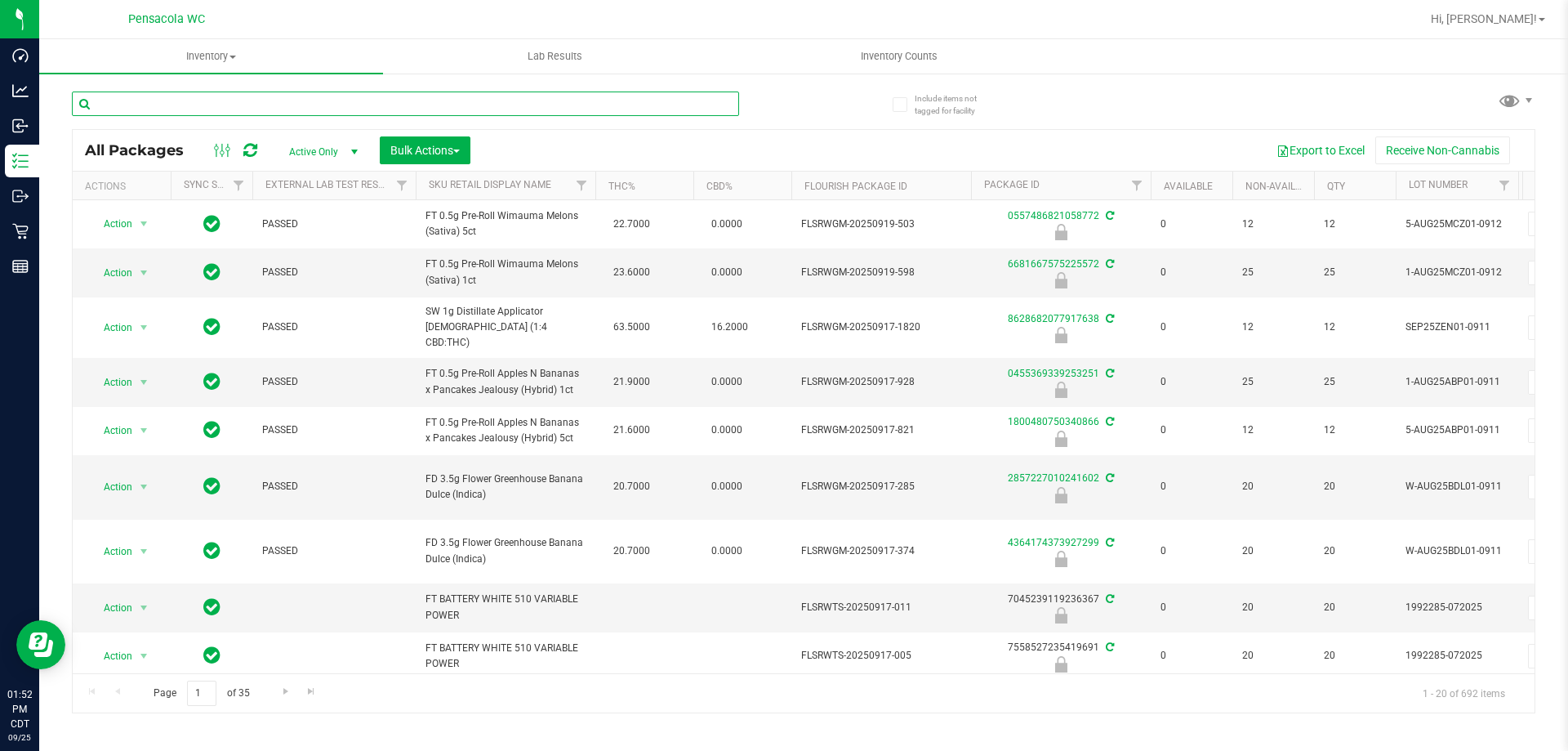
click at [306, 111] on input "text" at bounding box center [406, 103] width 668 height 24
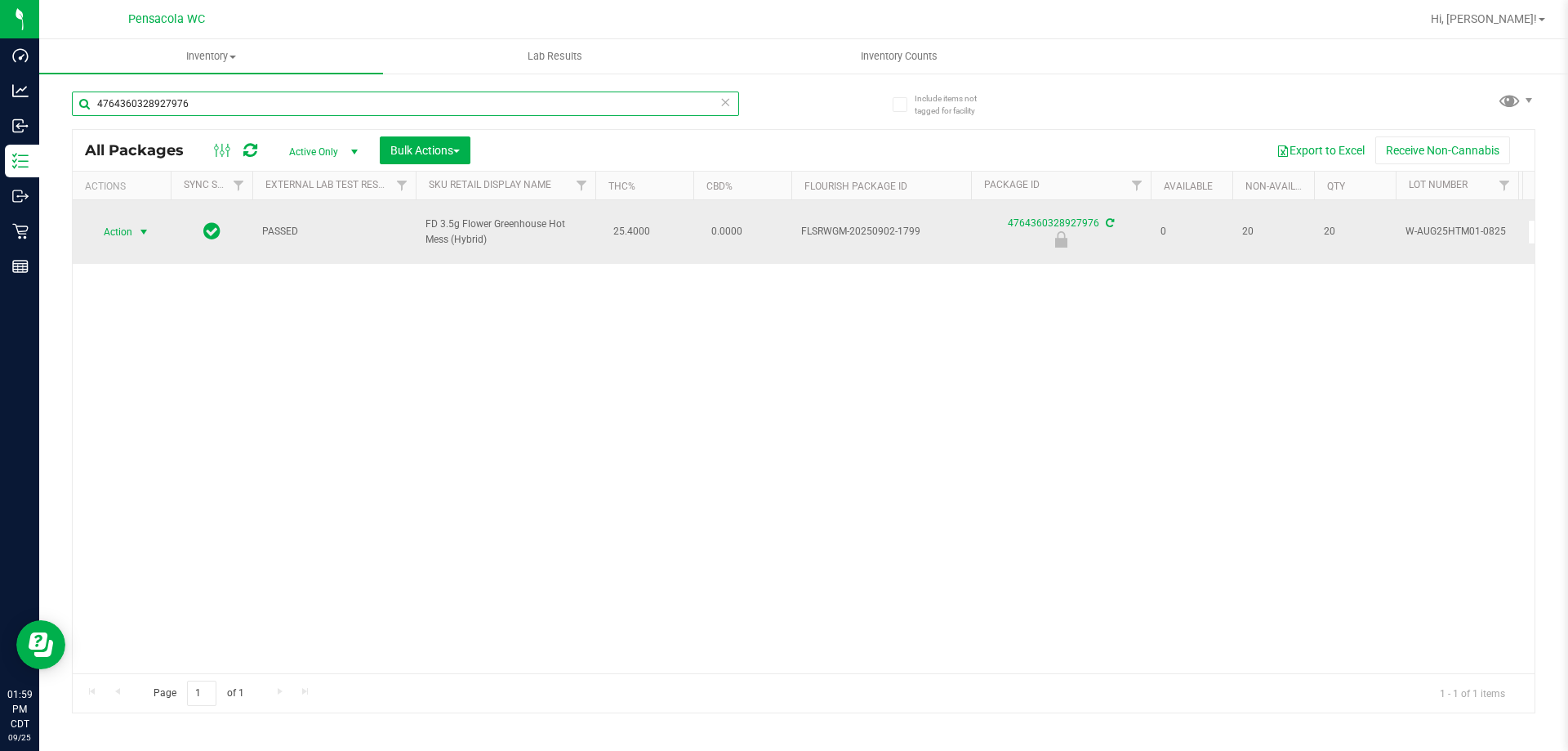
type input "4764360328927976"
click at [149, 231] on span "select" at bounding box center [144, 232] width 20 height 23
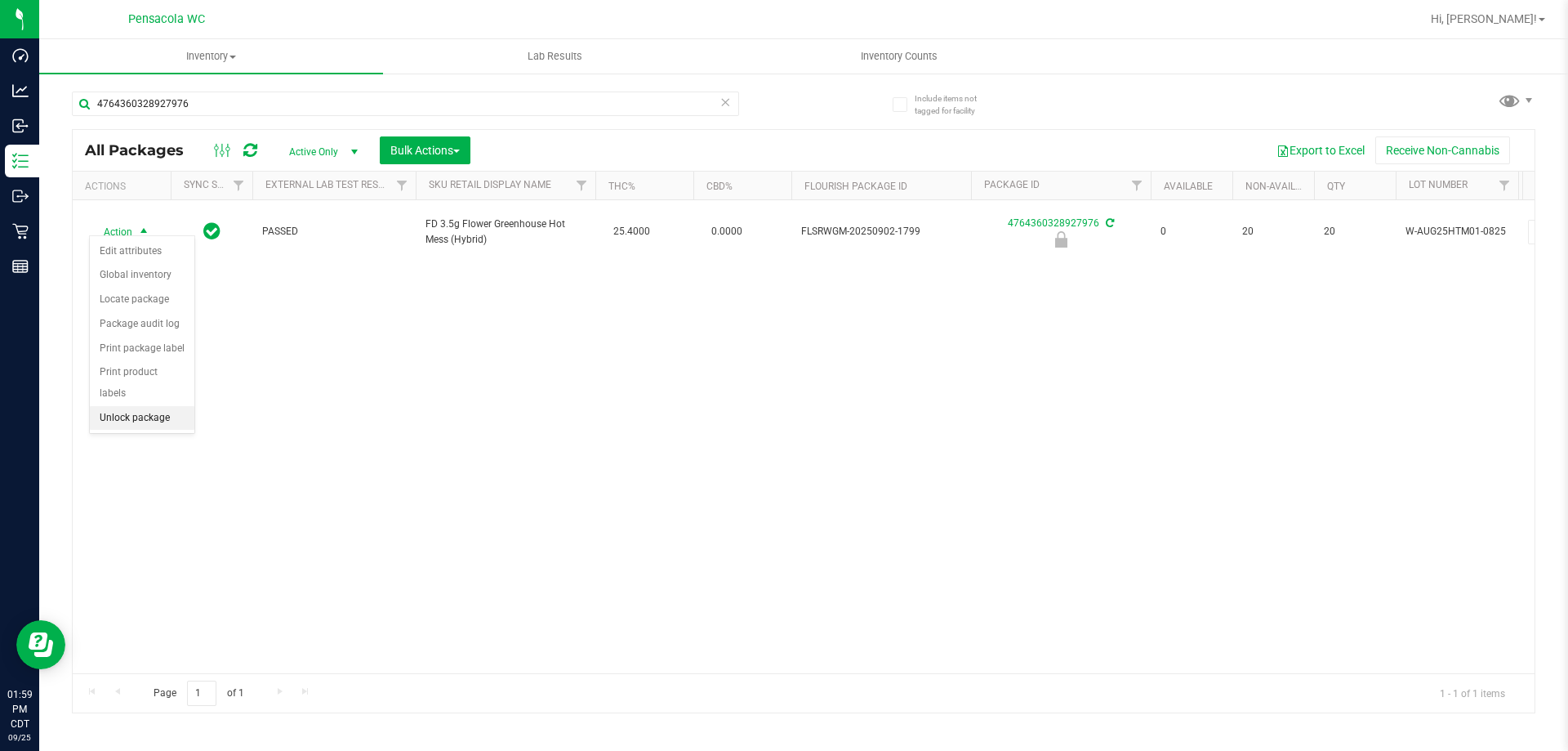
click at [148, 406] on li "Unlock package" at bounding box center [141, 418] width 105 height 24
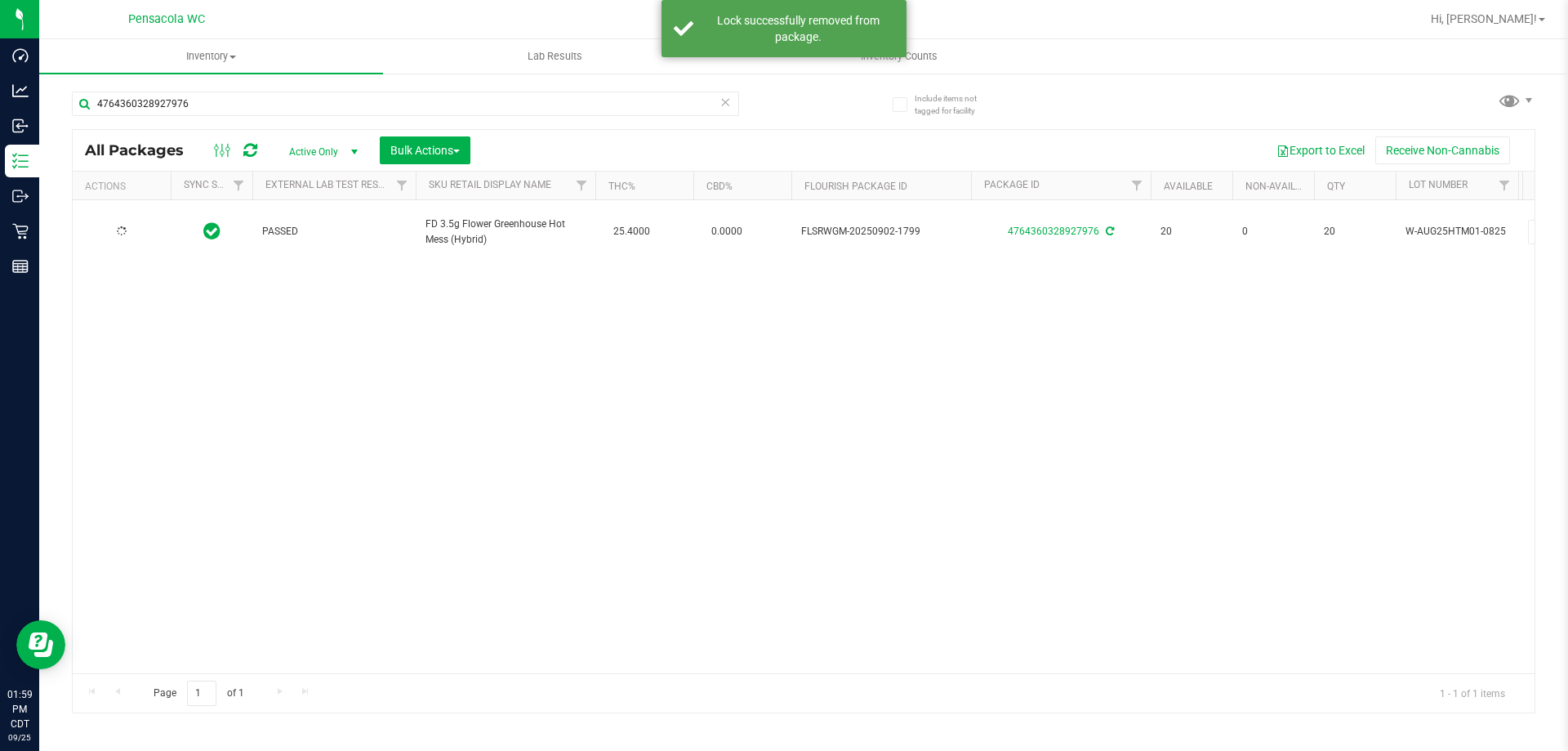
click at [149, 229] on div at bounding box center [122, 231] width 79 height 16
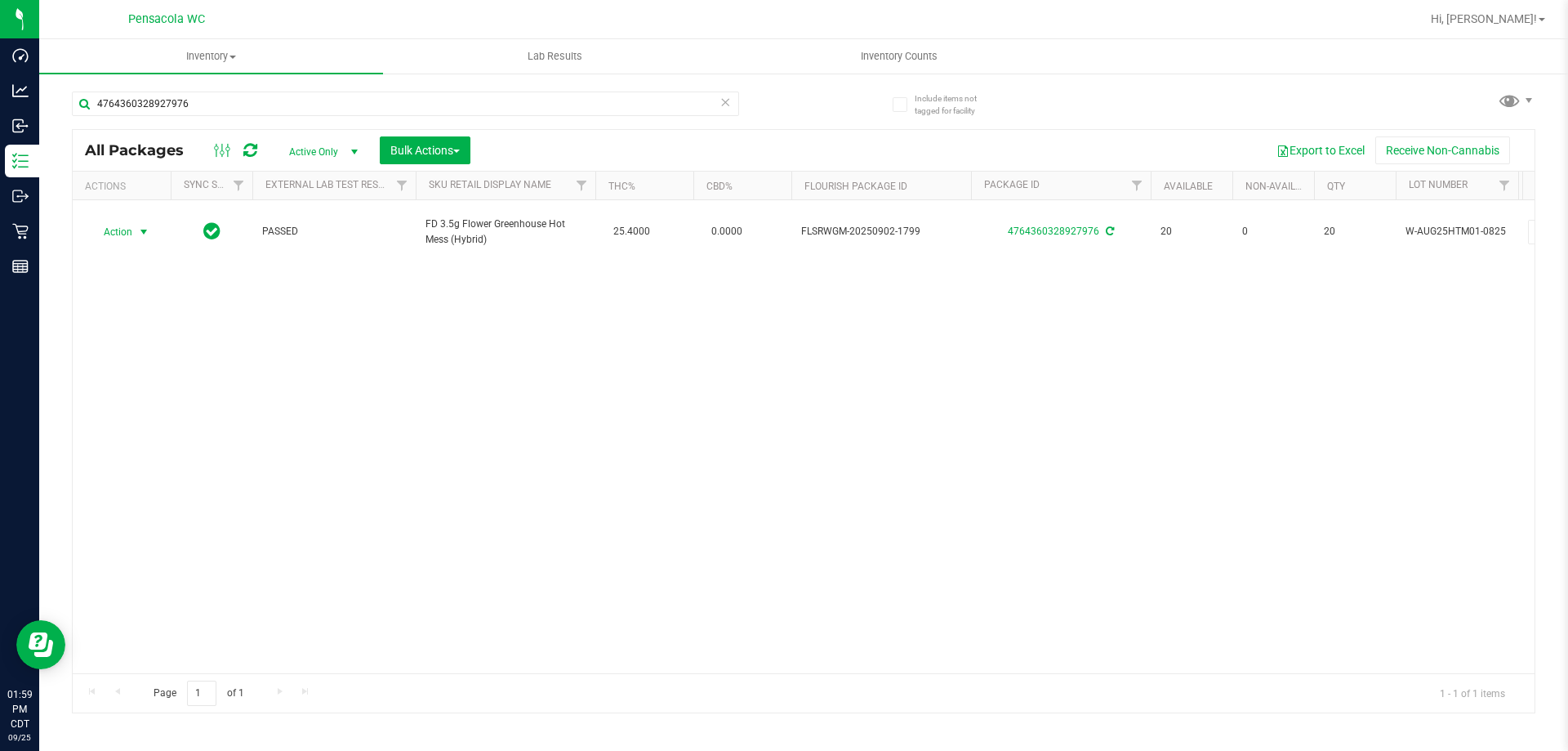
click at [149, 229] on span "select" at bounding box center [144, 232] width 13 height 13
click at [166, 420] on li "Print package label" at bounding box center [152, 421] width 126 height 24
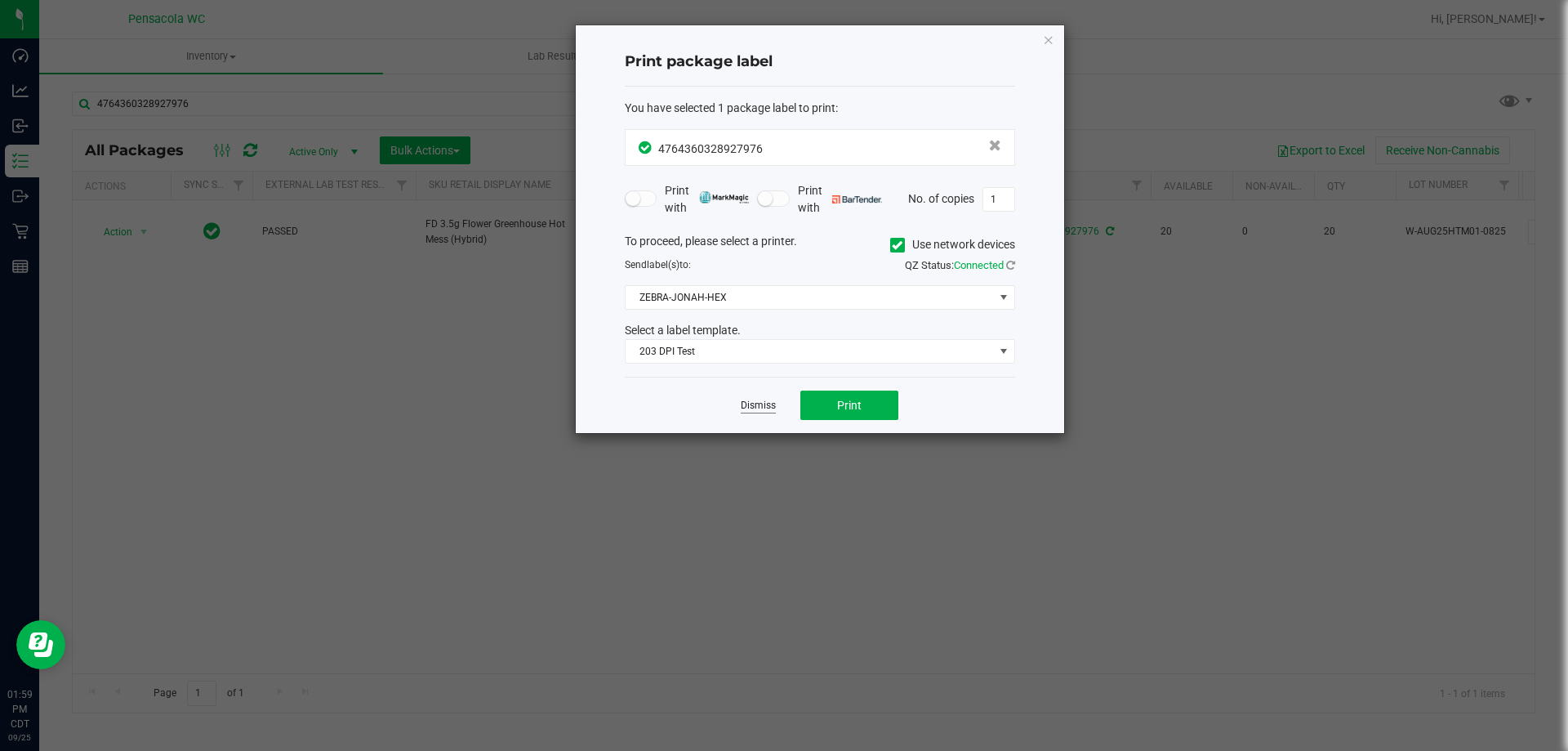
click at [753, 413] on link "Dismiss" at bounding box center [758, 405] width 35 height 14
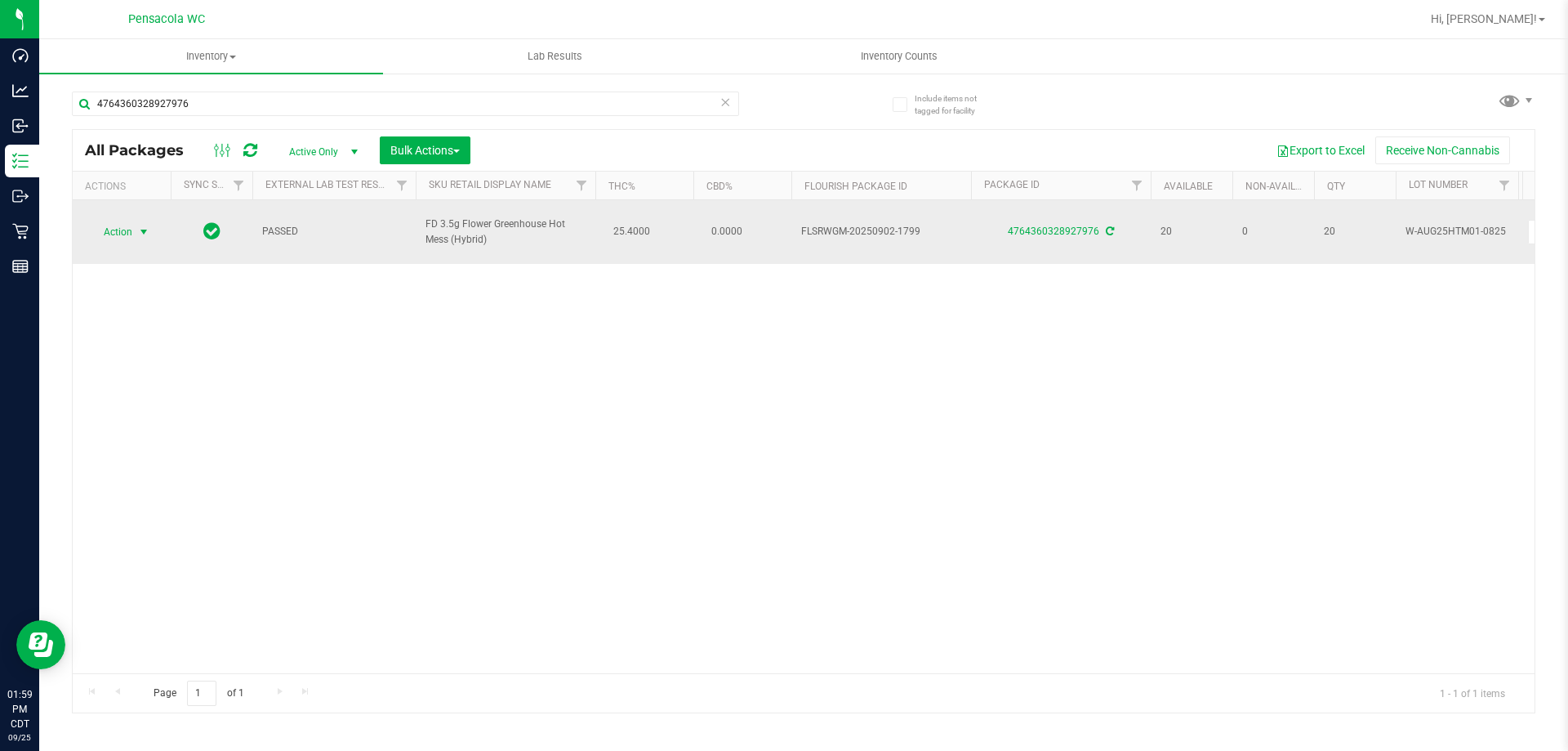
click at [127, 228] on span "Action" at bounding box center [110, 232] width 44 height 23
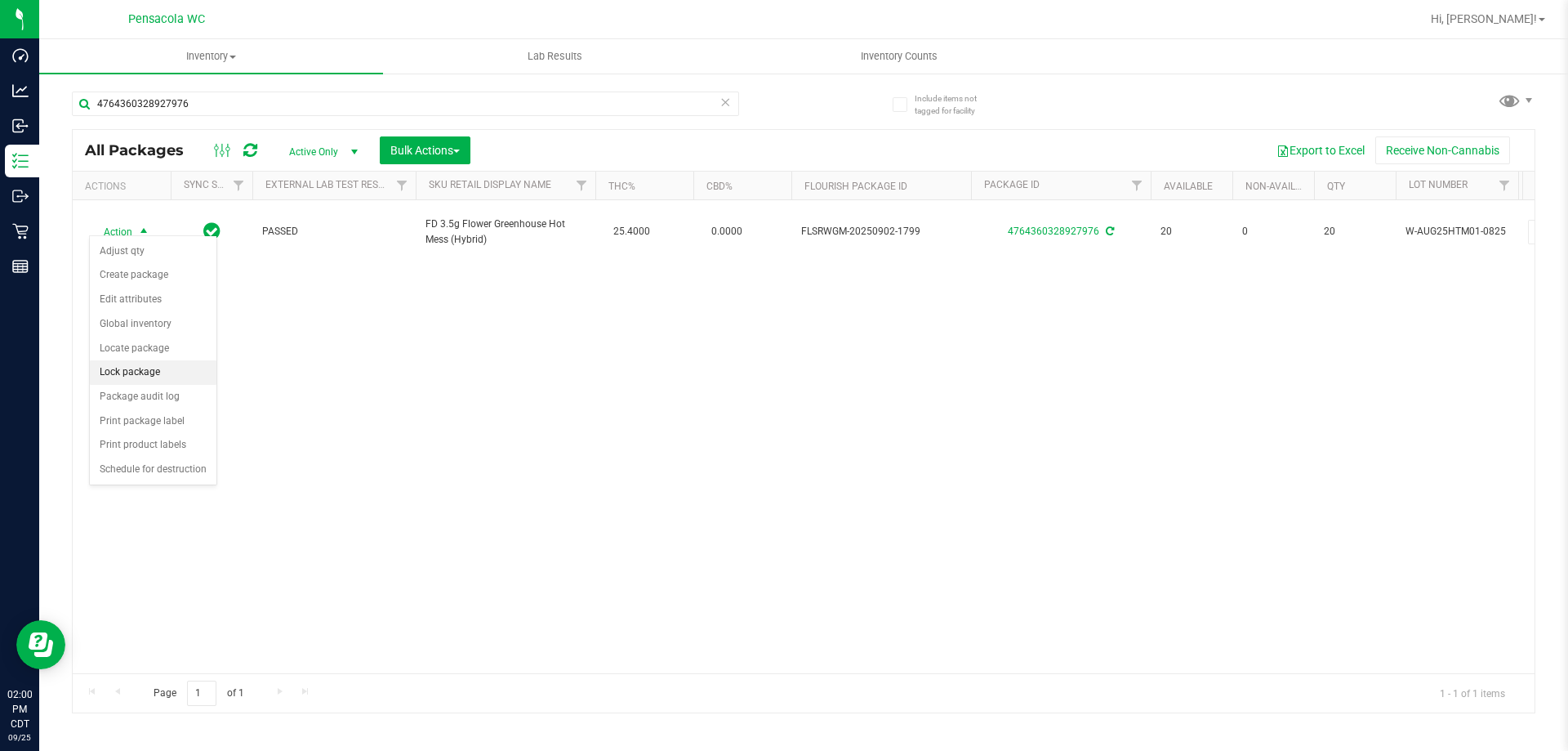
click at [167, 372] on li "Lock package" at bounding box center [152, 373] width 126 height 24
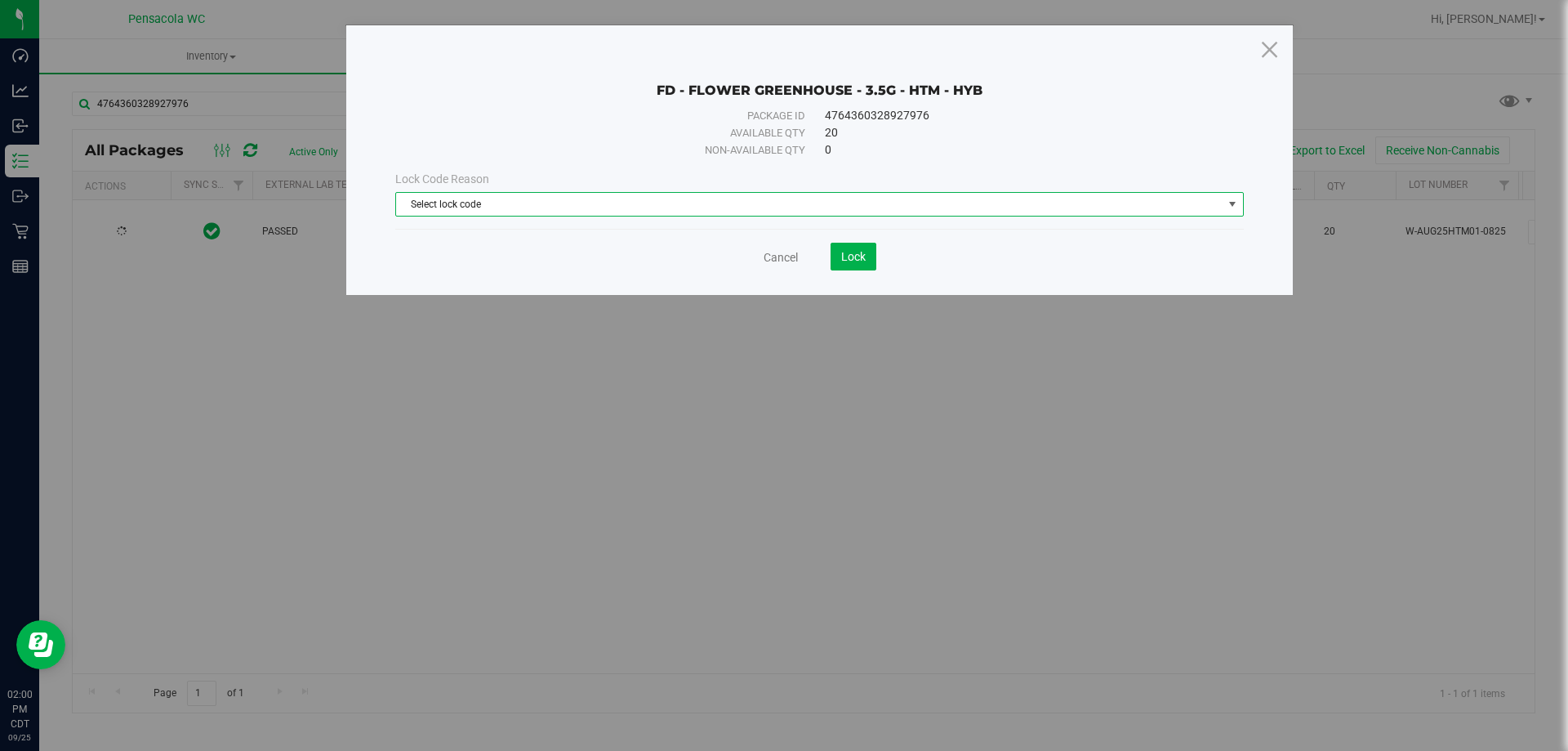
click at [792, 211] on span "Select lock code" at bounding box center [809, 203] width 827 height 23
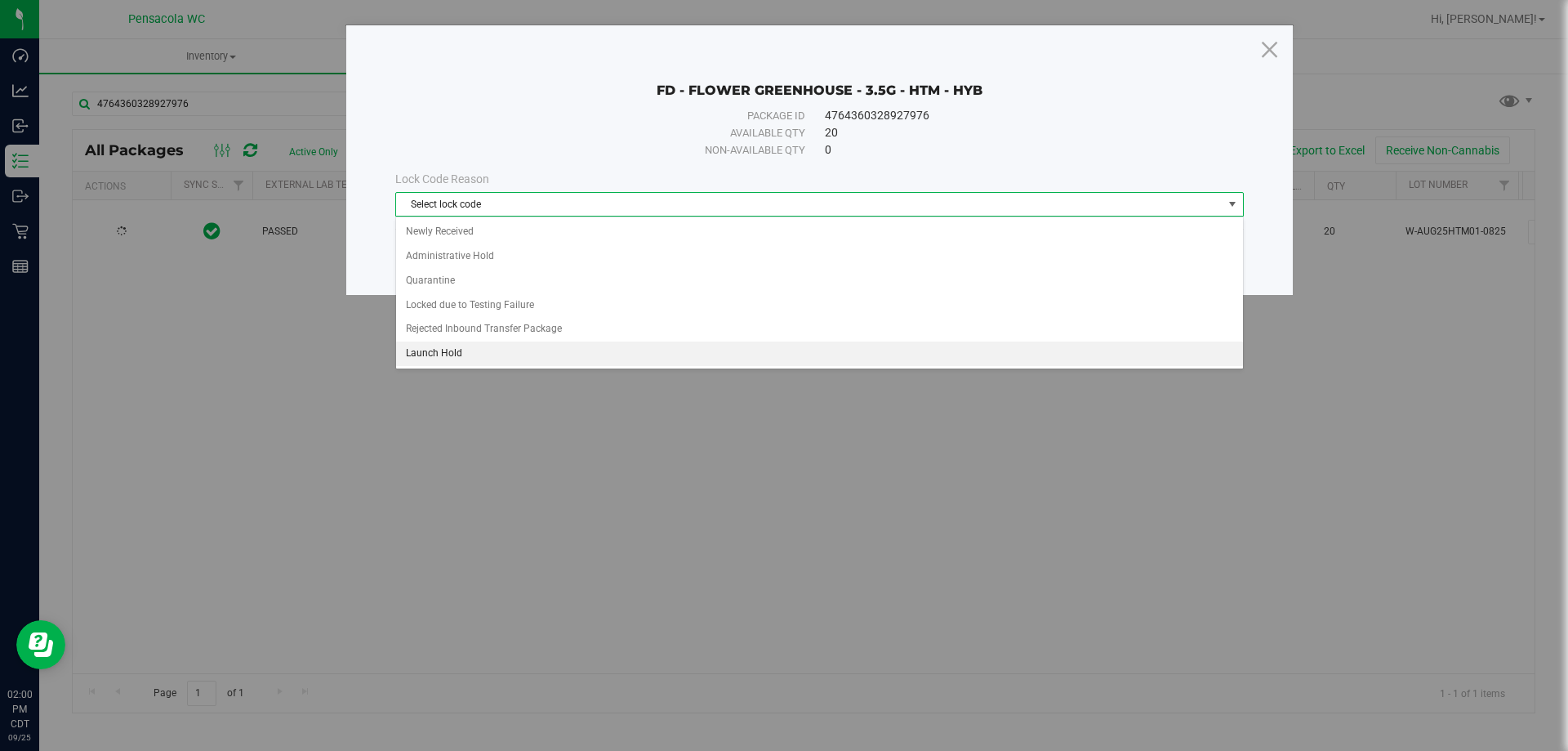
click at [653, 362] on li "Launch Hold" at bounding box center [819, 353] width 847 height 24
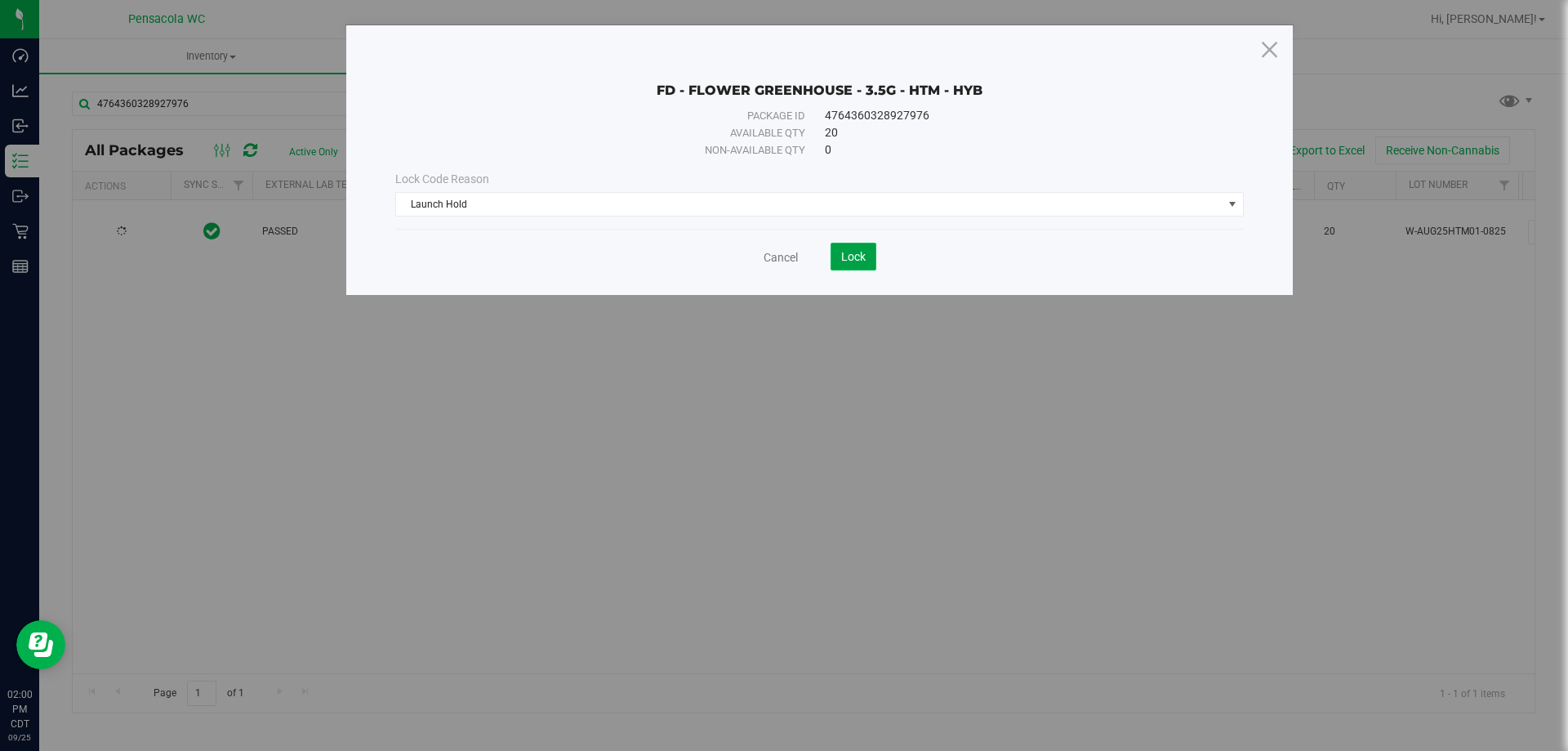
click at [869, 260] on button "Lock" at bounding box center [853, 256] width 46 height 28
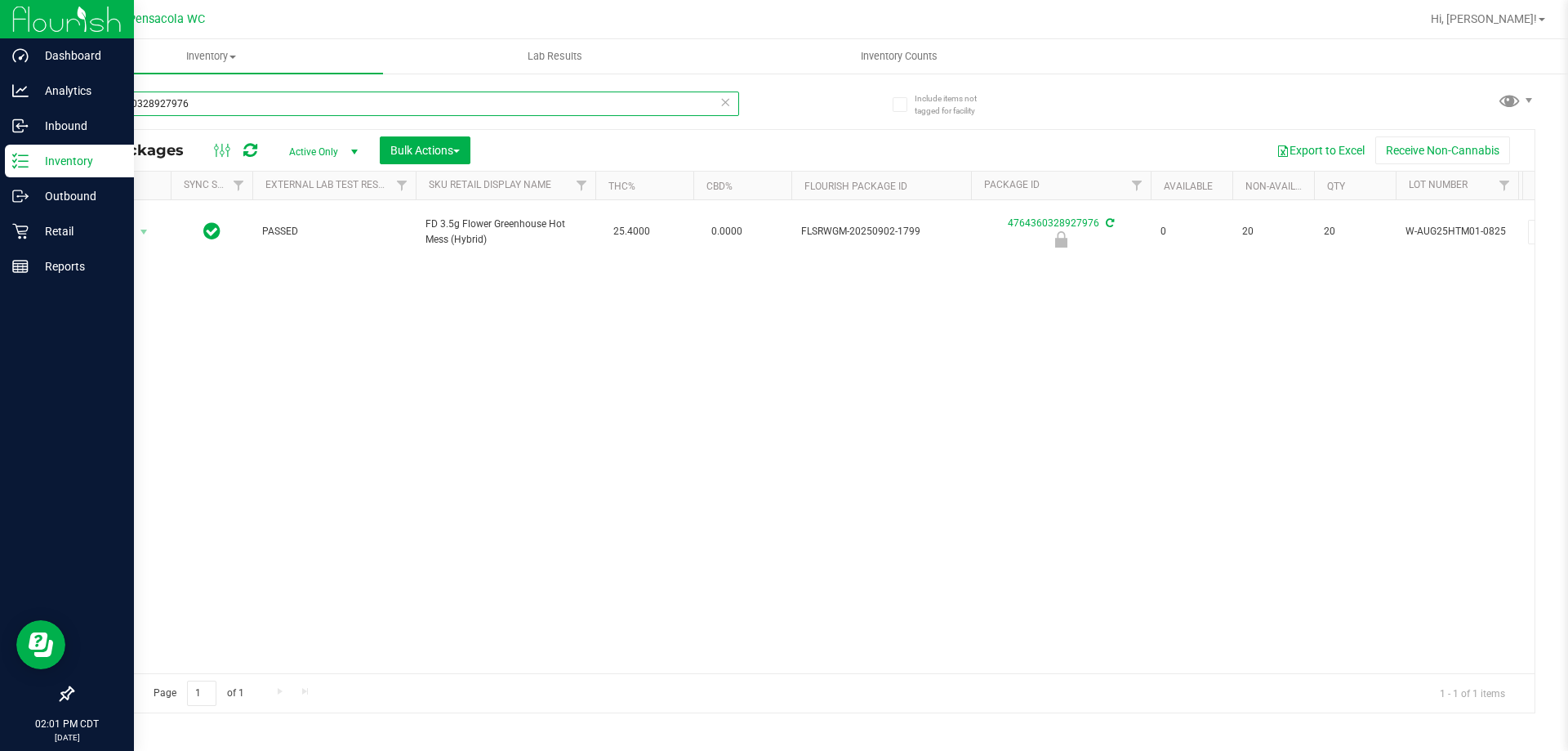
drag, startPoint x: 259, startPoint y: 107, endPoint x: 0, endPoint y: 7, distance: 277.6
click at [0, 7] on div "Dashboard Analytics Inbound Inventory Outbound Retail Reports 02:01 PM CDT [DAT…" at bounding box center [784, 375] width 1568 height 751
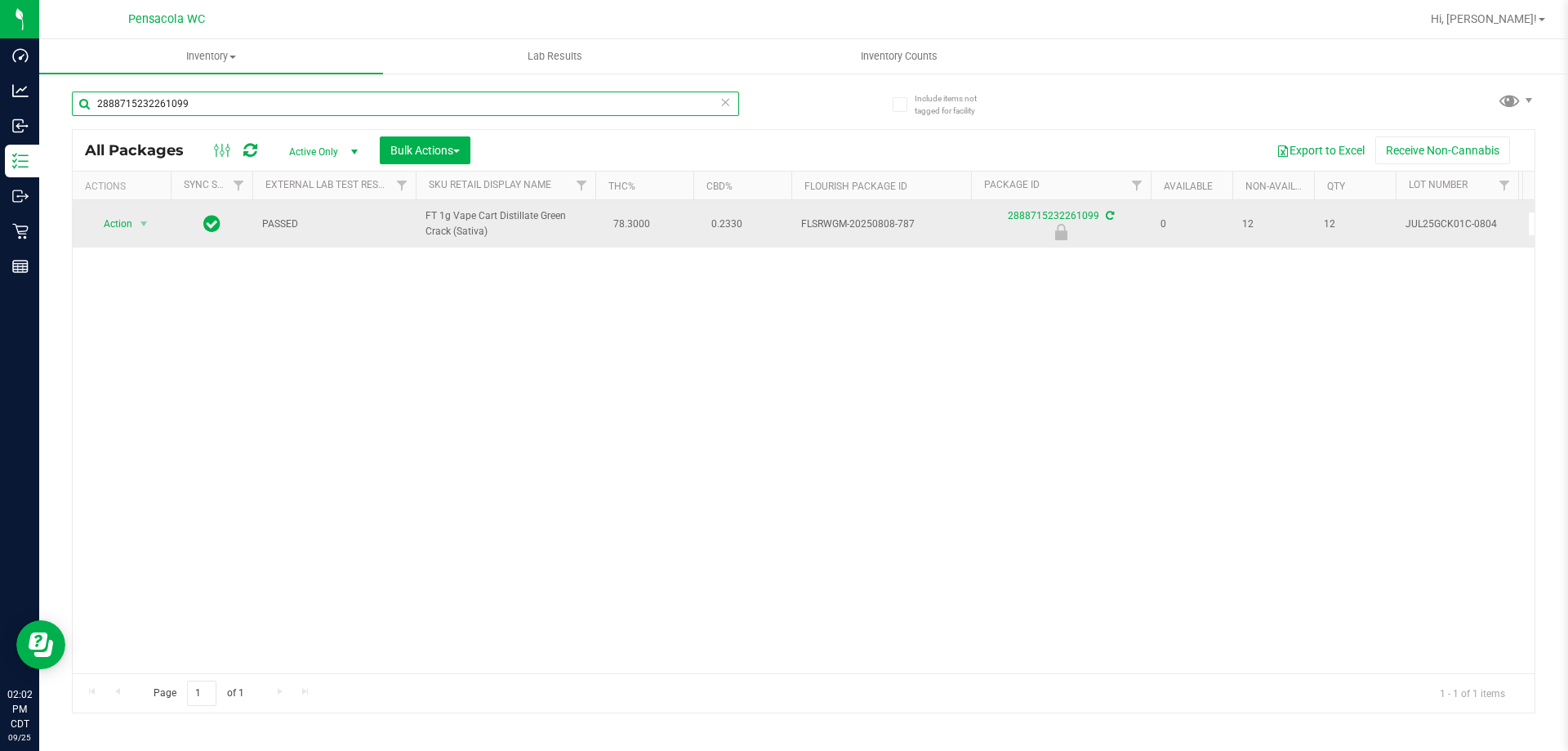
type input "2888715232261099"
click at [110, 226] on span "Action" at bounding box center [110, 224] width 44 height 23
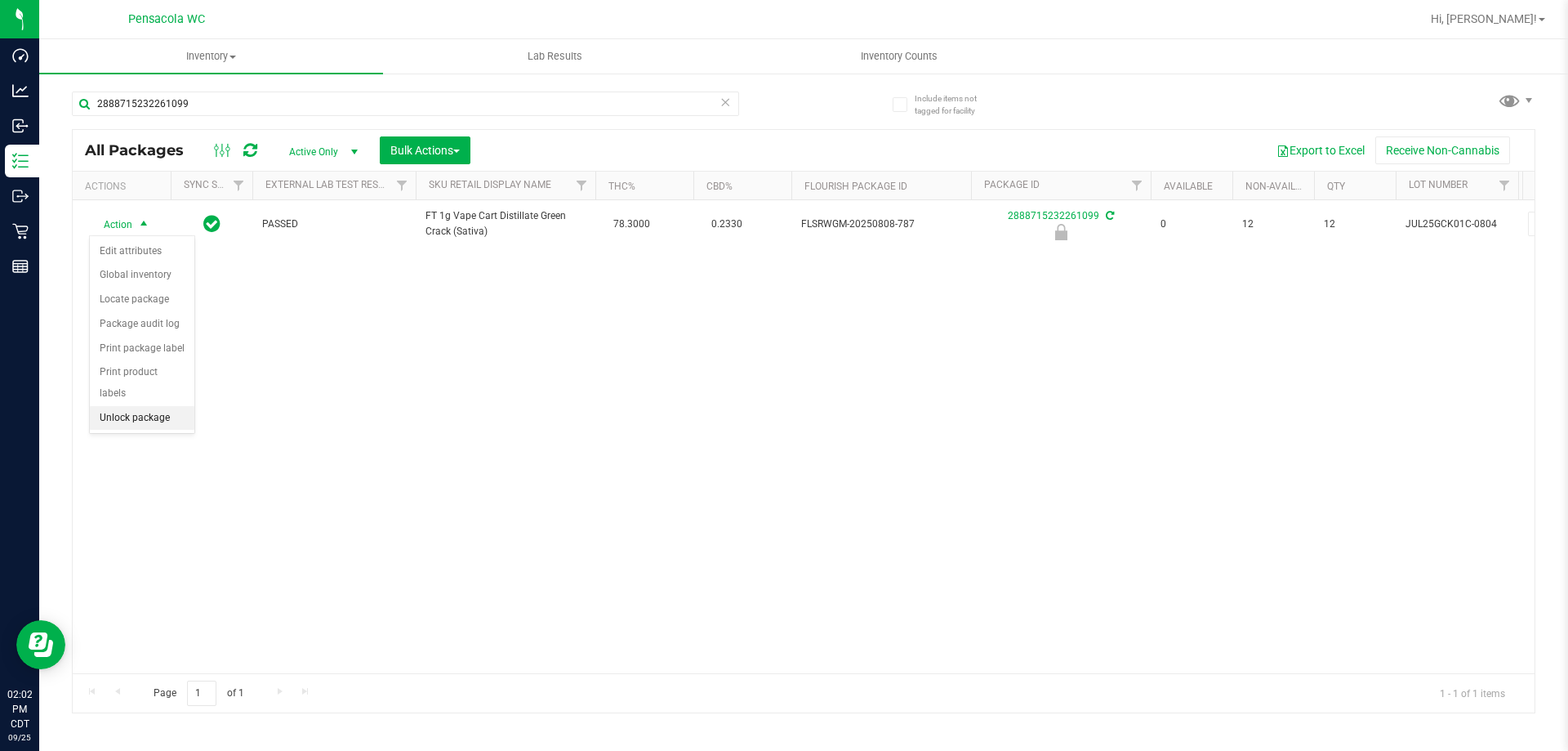
click at [131, 406] on li "Unlock package" at bounding box center [141, 418] width 105 height 24
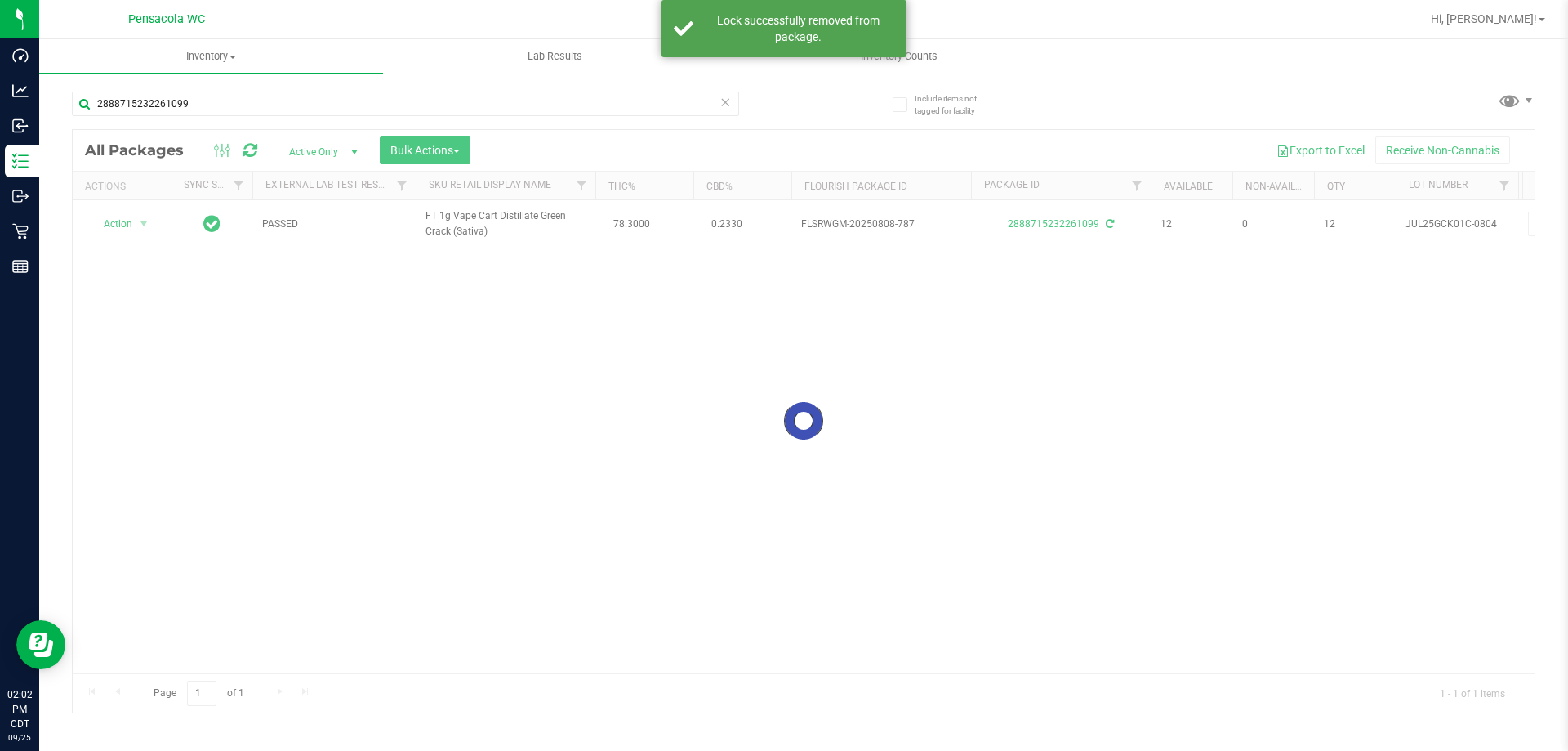
click at [124, 225] on div at bounding box center [803, 421] width 1462 height 583
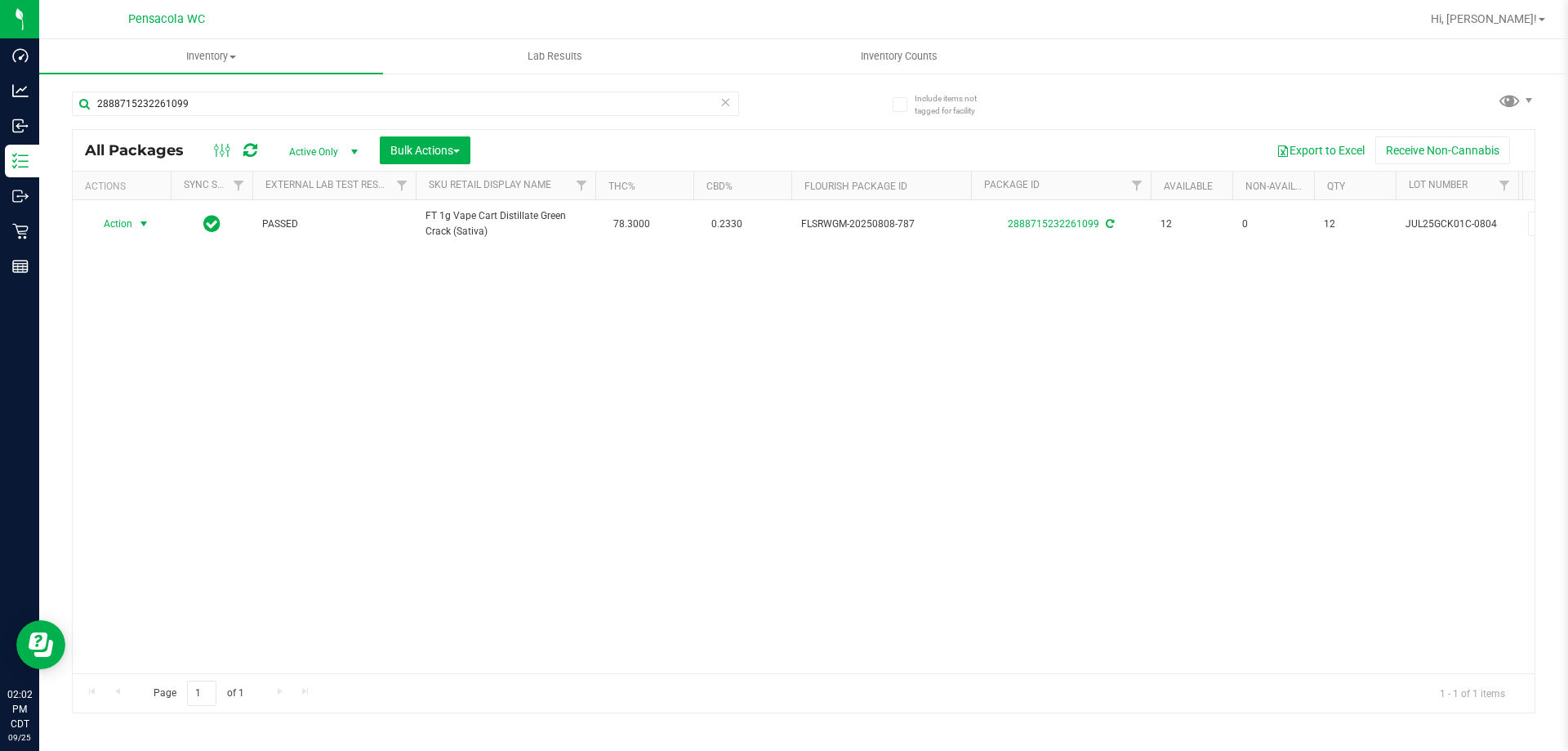
click at [124, 225] on span "Action" at bounding box center [110, 224] width 44 height 23
click at [150, 419] on li "Print package label" at bounding box center [152, 421] width 126 height 24
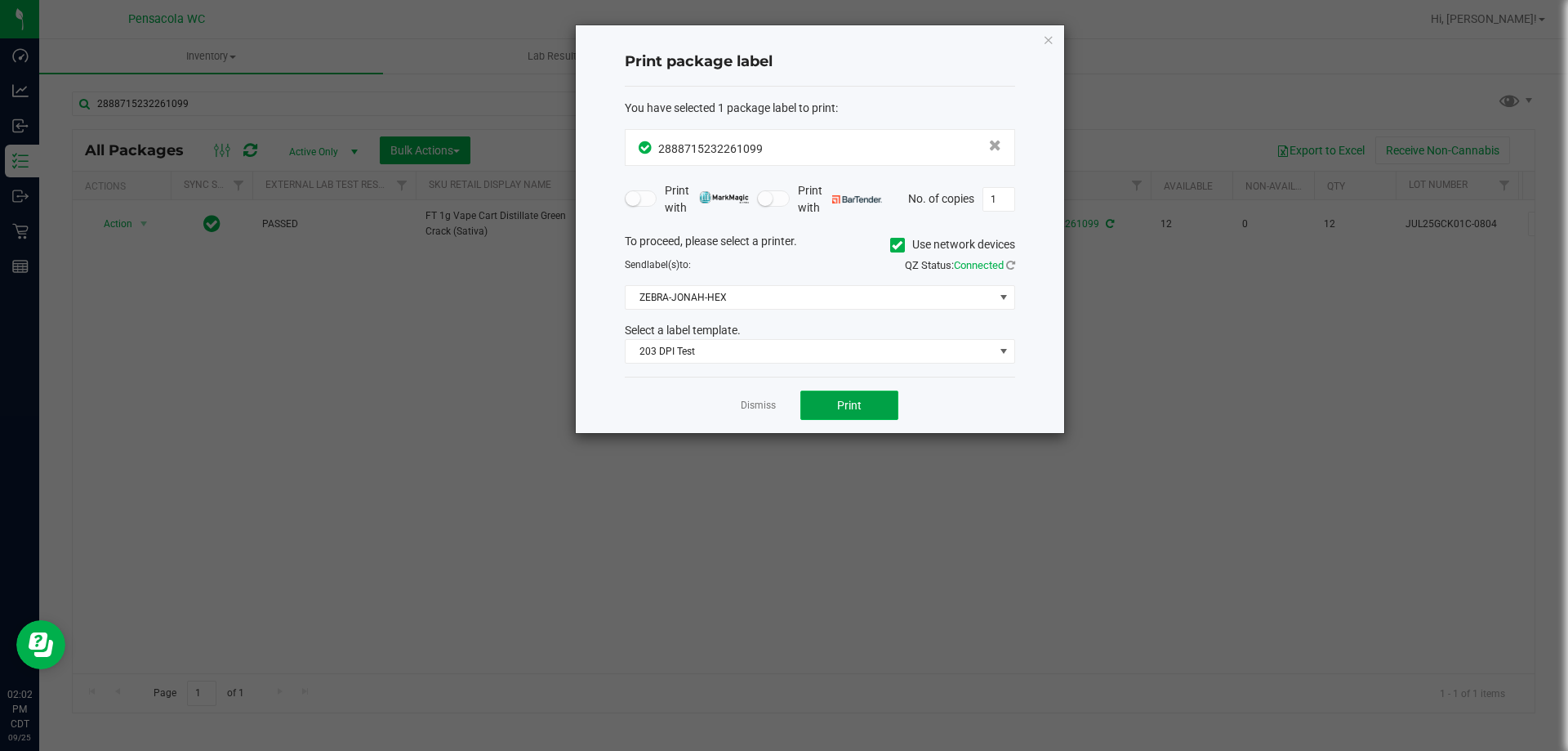
click at [842, 395] on button "Print" at bounding box center [849, 405] width 98 height 29
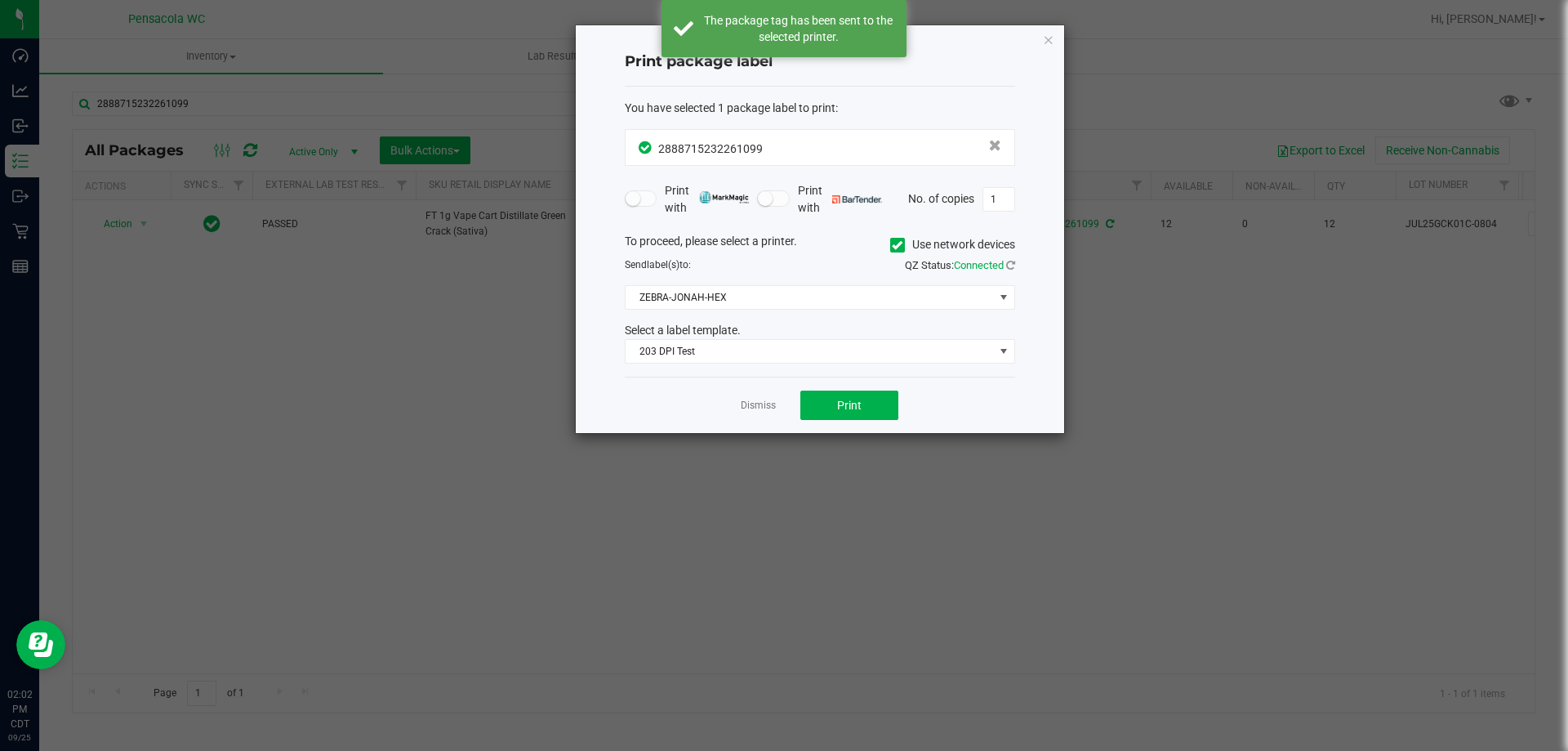
click at [777, 406] on div "Dismiss Print" at bounding box center [820, 404] width 391 height 56
click at [772, 406] on link "Dismiss" at bounding box center [758, 405] width 35 height 14
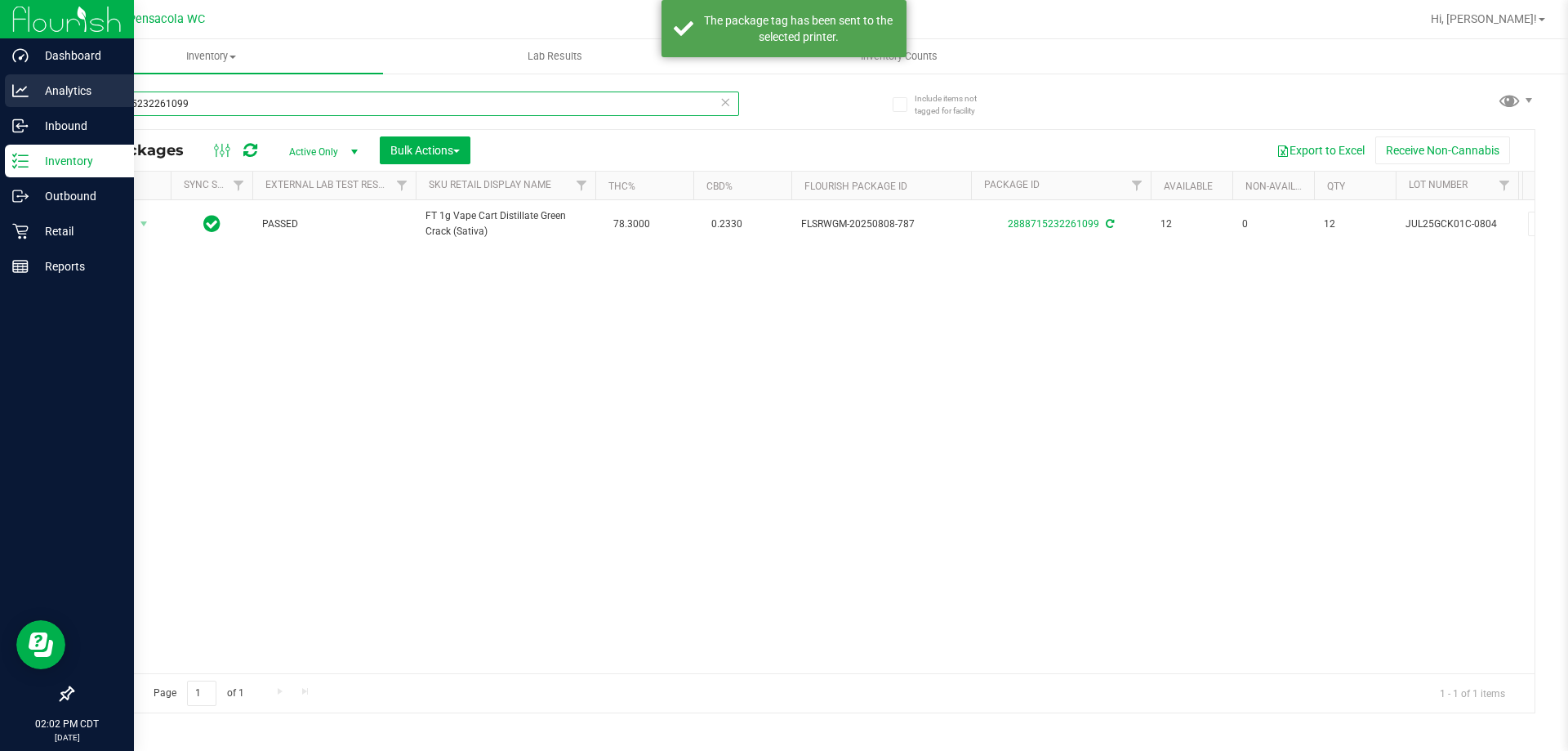
drag, startPoint x: 386, startPoint y: 105, endPoint x: 0, endPoint y: 104, distance: 386.0
click at [0, 104] on div "Dashboard Analytics Inbound Inventory Outbound Retail Reports 02:02 PM CDT [DAT…" at bounding box center [784, 375] width 1568 height 751
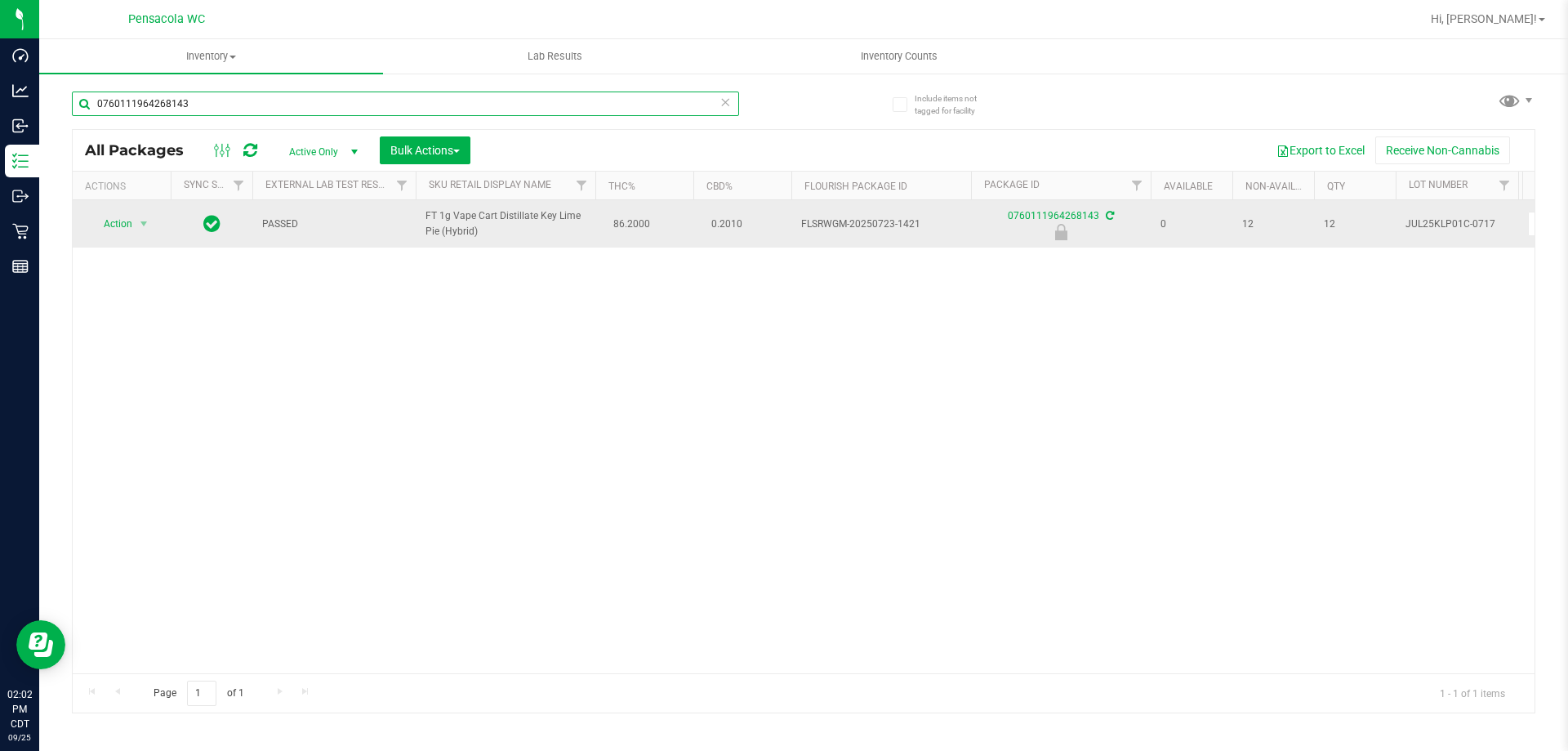
type input "0760111964268143"
click at [113, 224] on span "Action" at bounding box center [110, 224] width 44 height 23
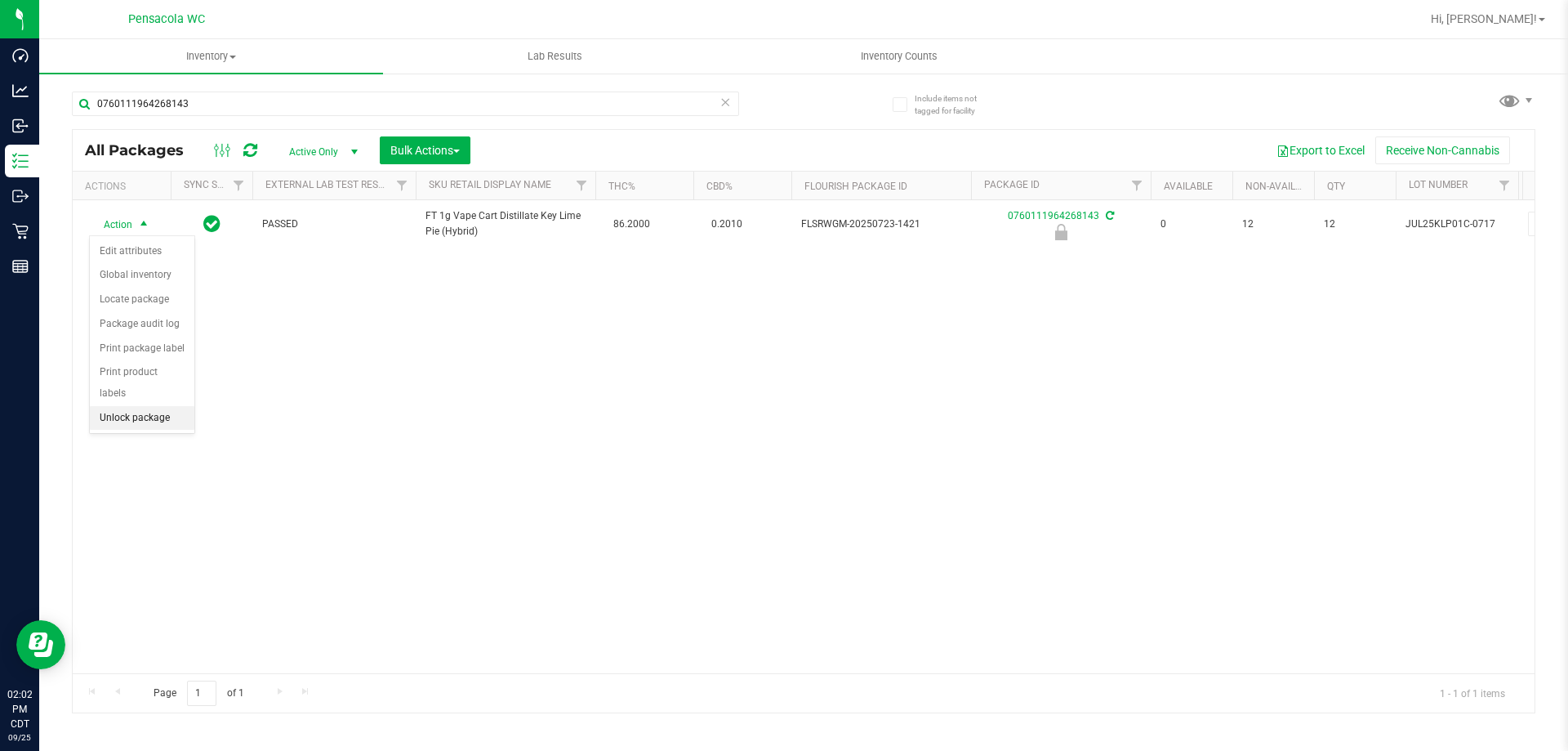
click at [160, 406] on li "Unlock package" at bounding box center [141, 418] width 105 height 24
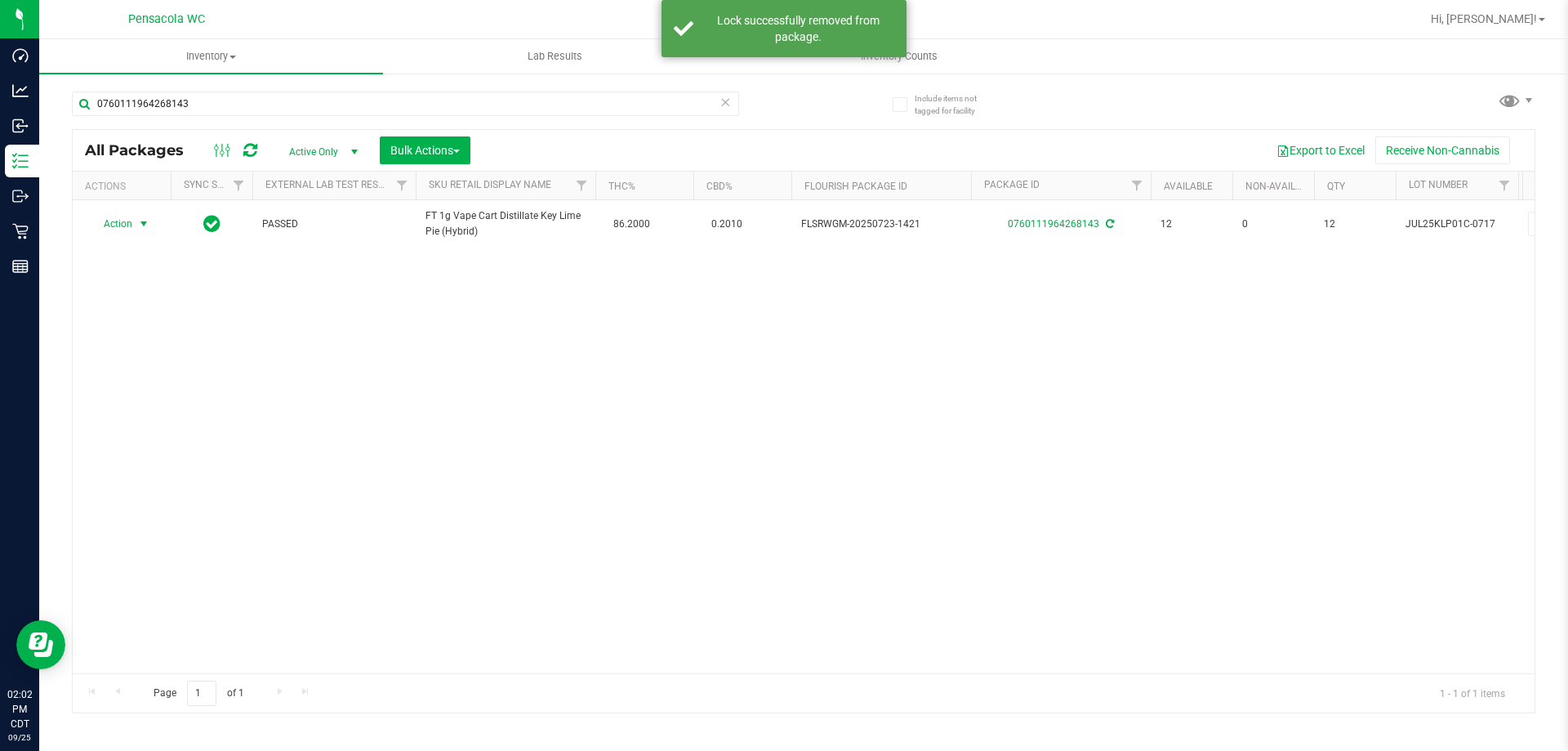
click at [125, 231] on div "Action Action Adjust qty Create package Edit attributes Global inventory Locate…" at bounding box center [122, 224] width 79 height 23
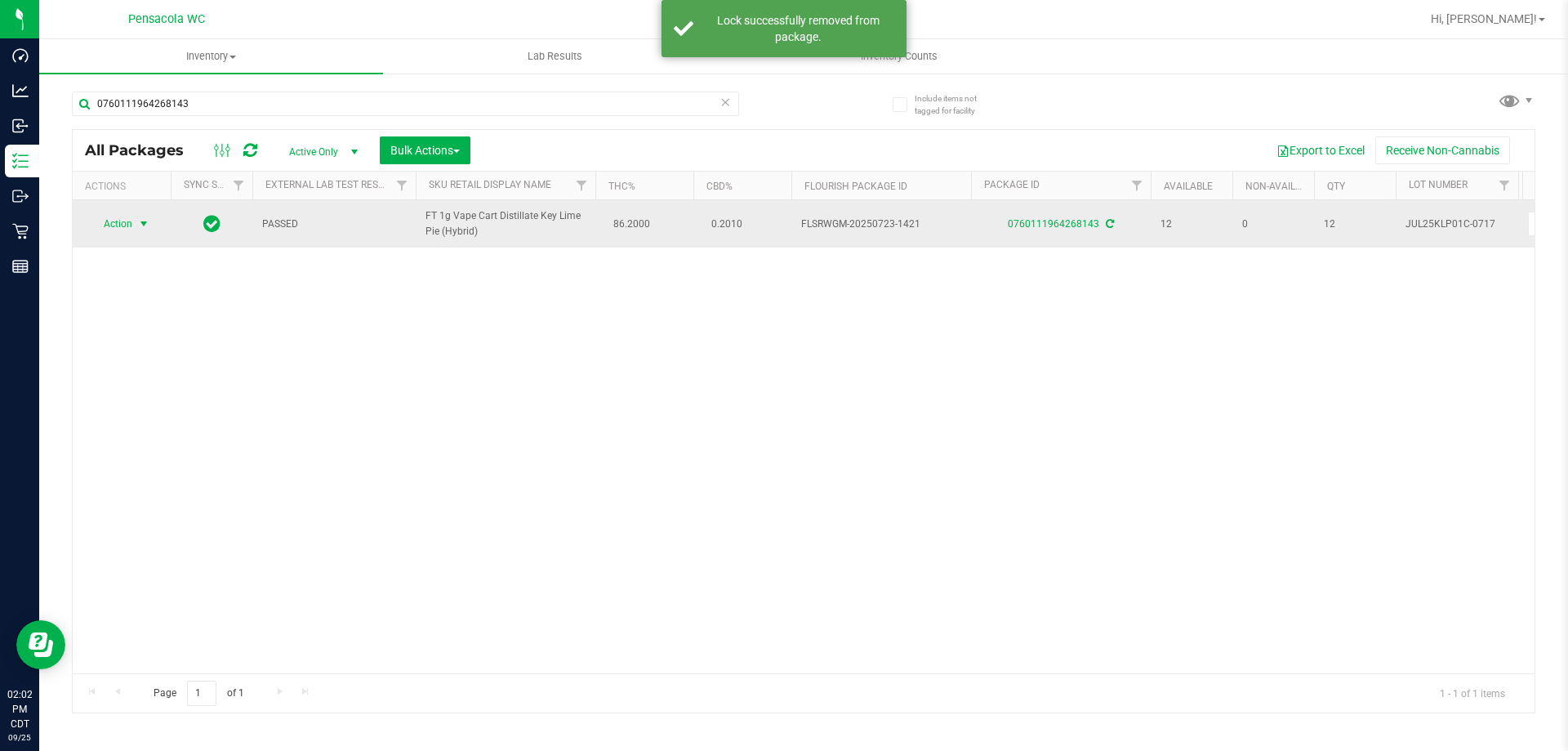
click at [126, 227] on span "Action" at bounding box center [110, 224] width 44 height 23
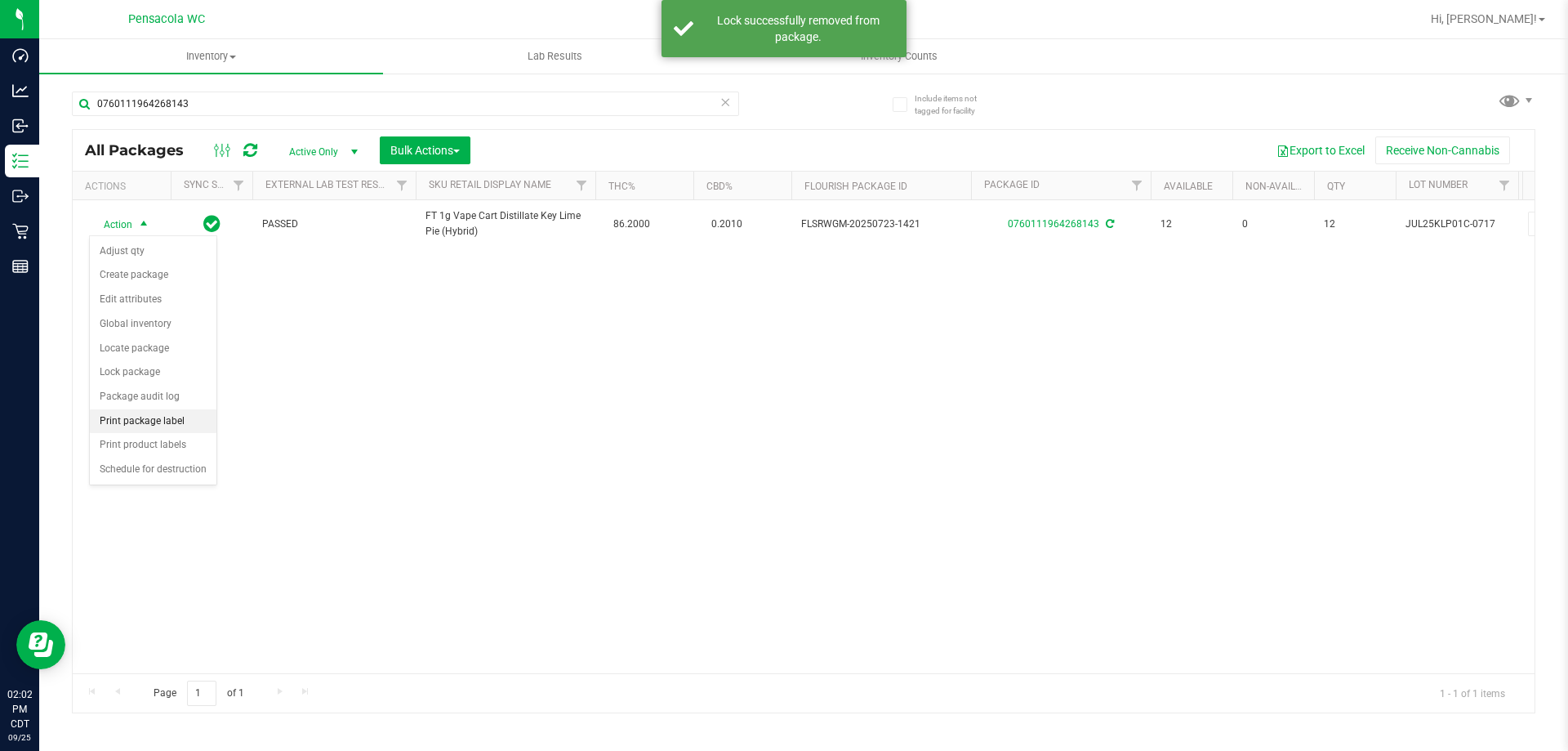
click at [151, 423] on li "Print package label" at bounding box center [152, 421] width 126 height 24
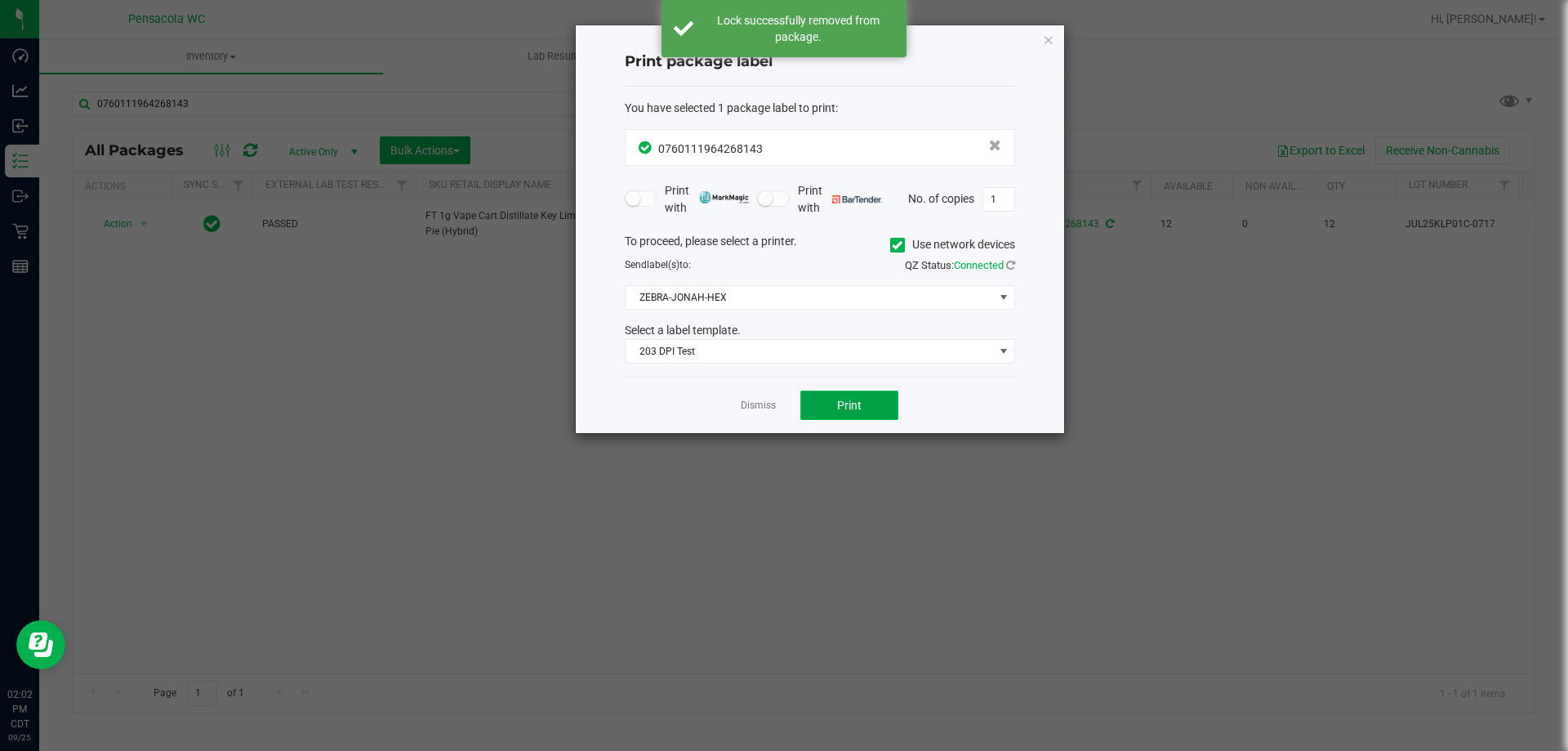
click at [828, 405] on button "Print" at bounding box center [849, 405] width 98 height 29
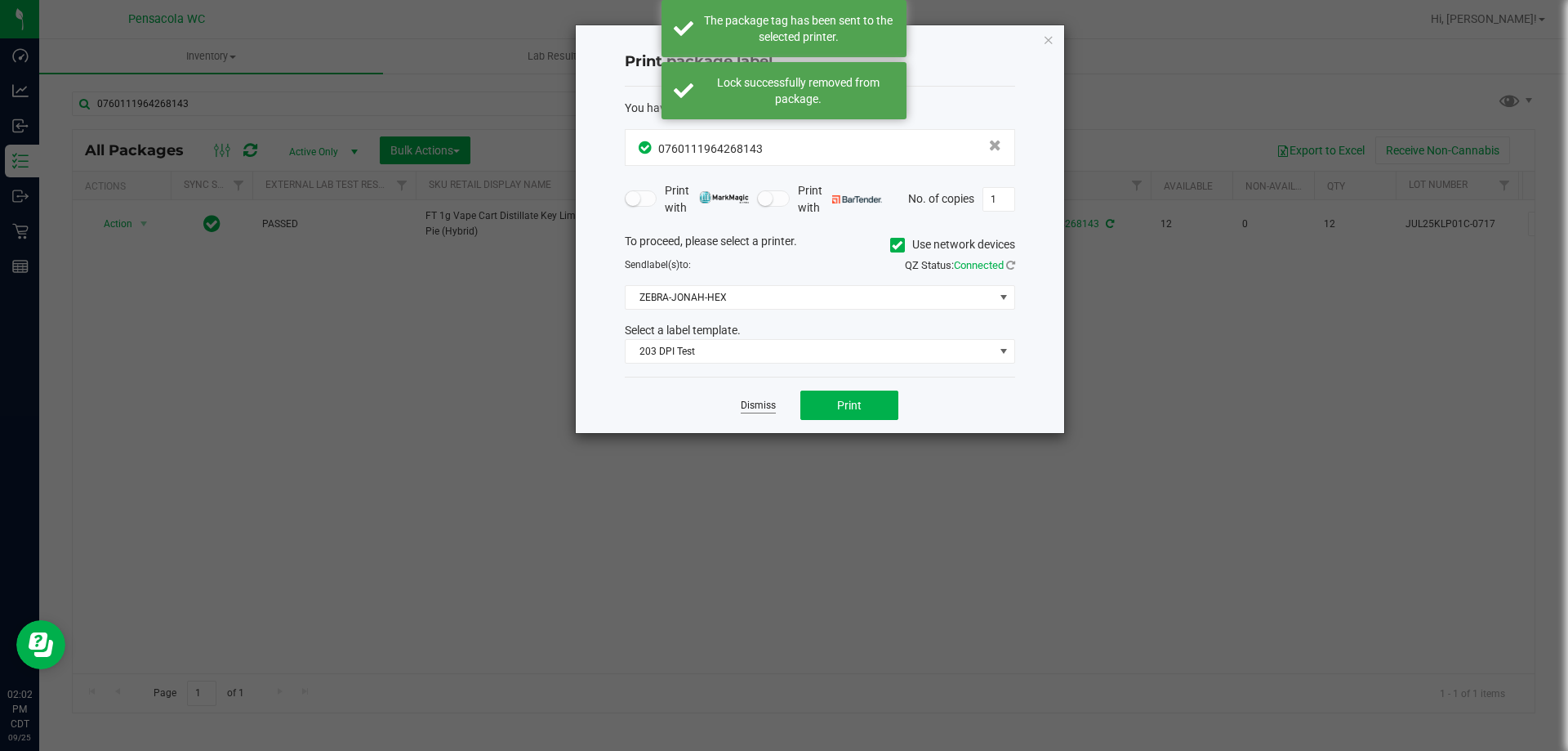
click at [754, 406] on link "Dismiss" at bounding box center [758, 405] width 35 height 14
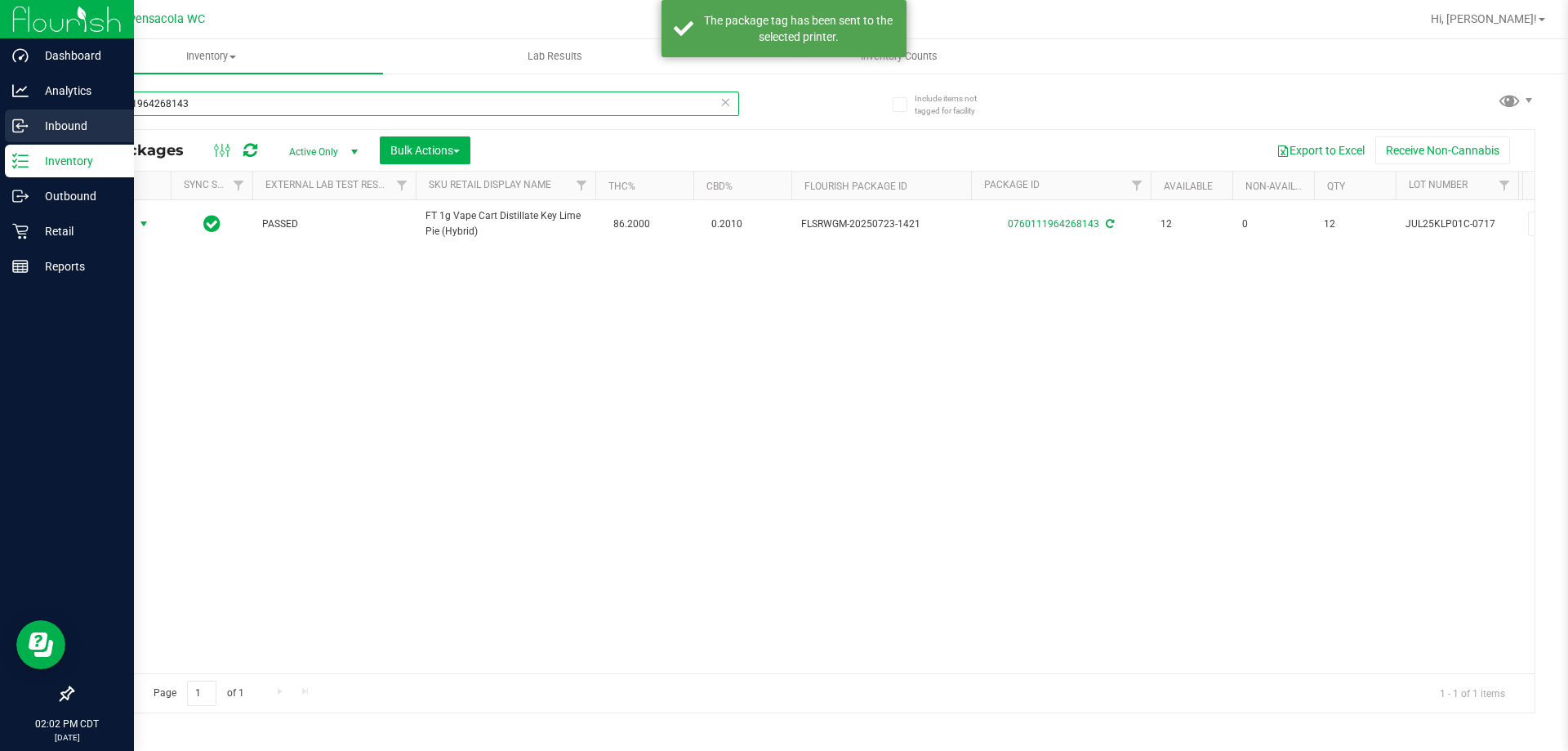
click at [0, 127] on div "Dashboard Analytics Inbound Inventory Outbound Retail Reports 02:02 PM CDT [DAT…" at bounding box center [784, 375] width 1568 height 751
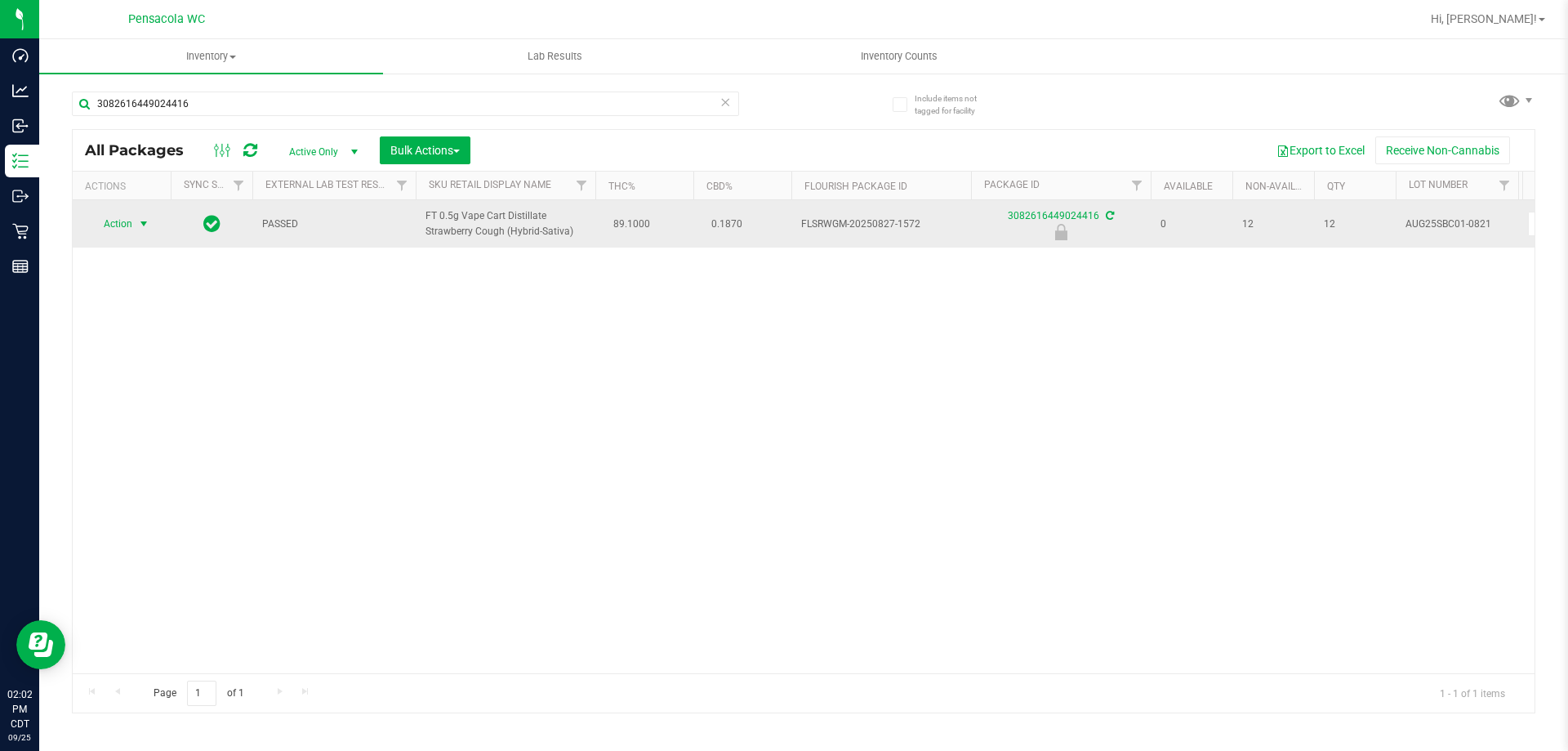
click at [137, 217] on span "select" at bounding box center [144, 224] width 20 height 23
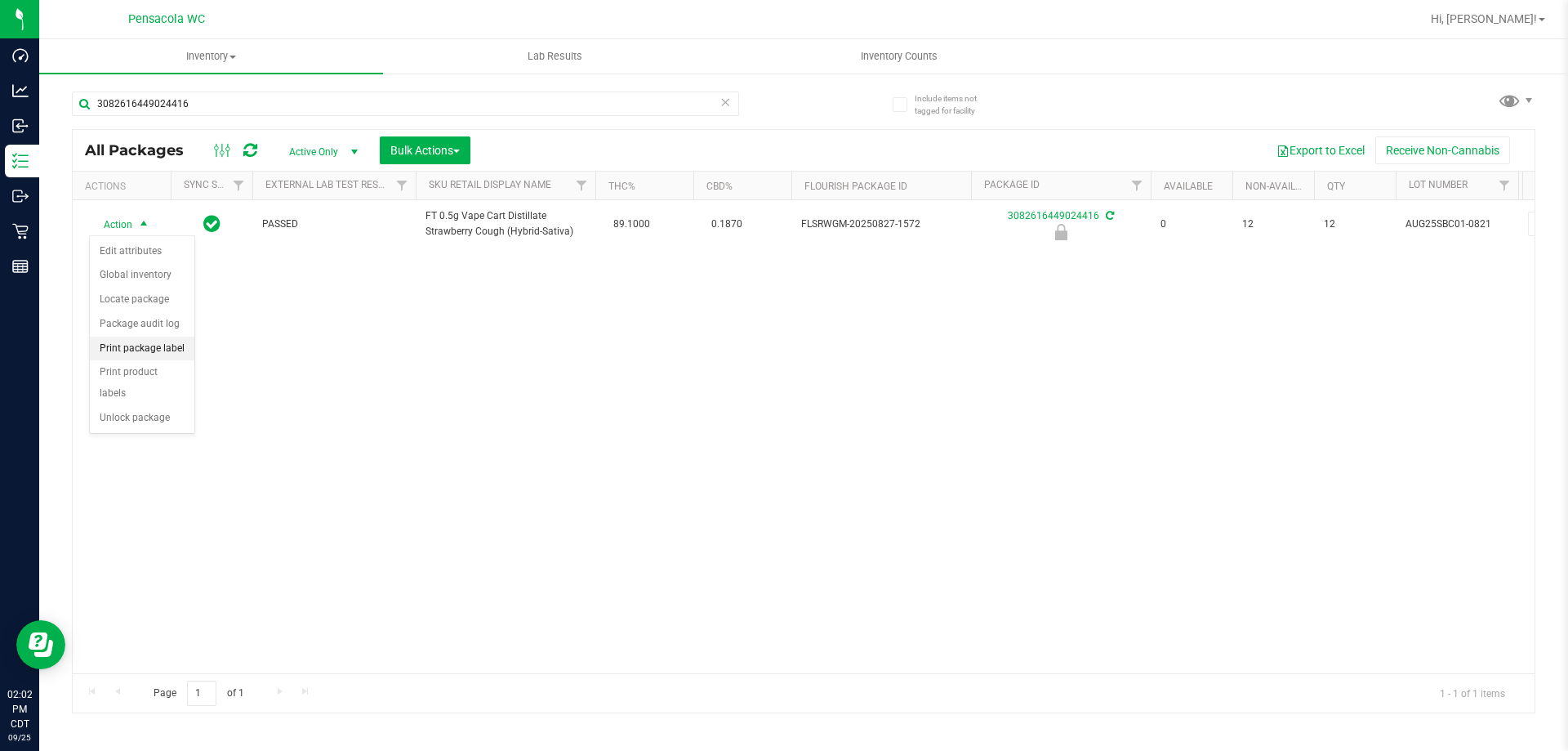
click at [120, 351] on li "Print package label" at bounding box center [141, 348] width 105 height 24
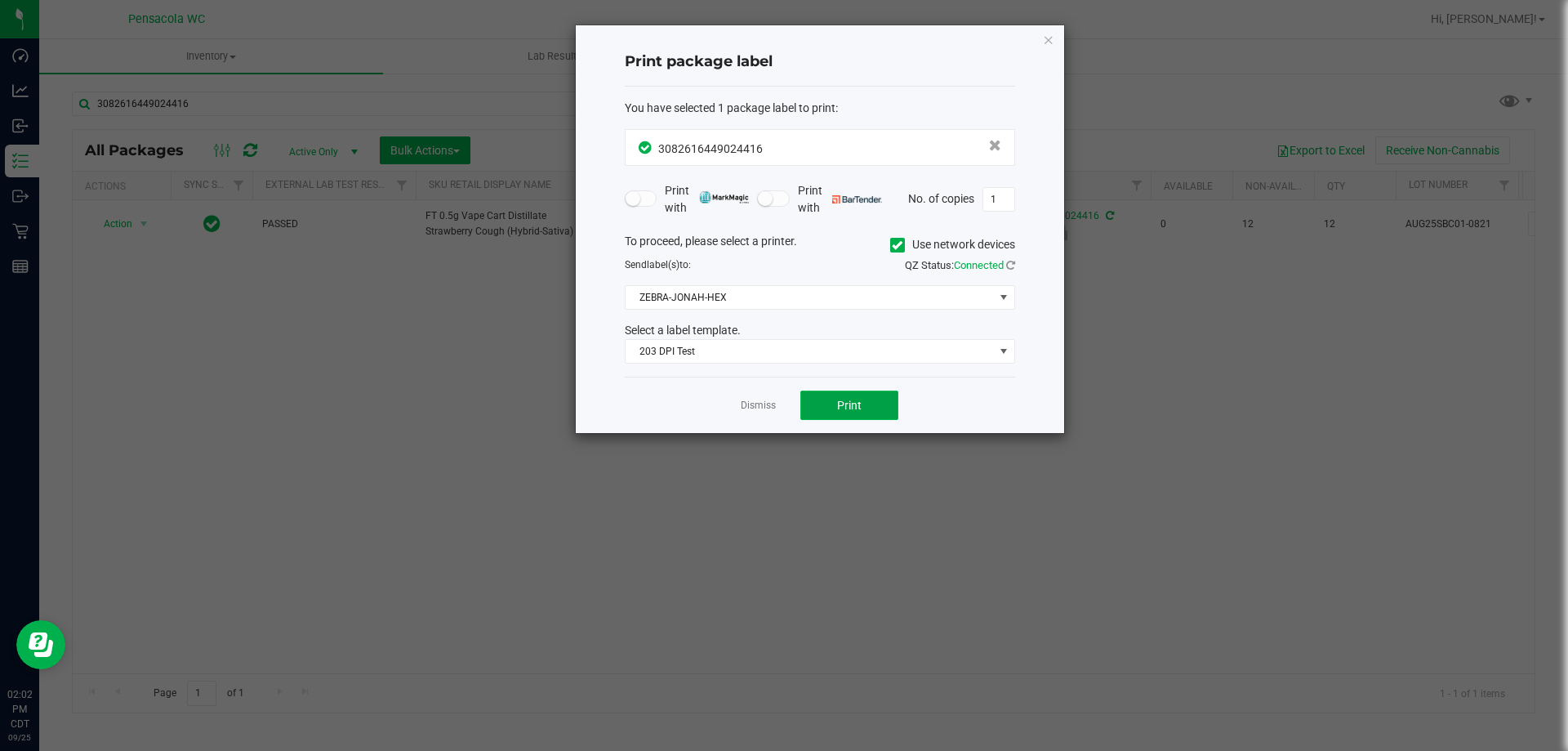
click at [853, 391] on button "Print" at bounding box center [849, 405] width 98 height 29
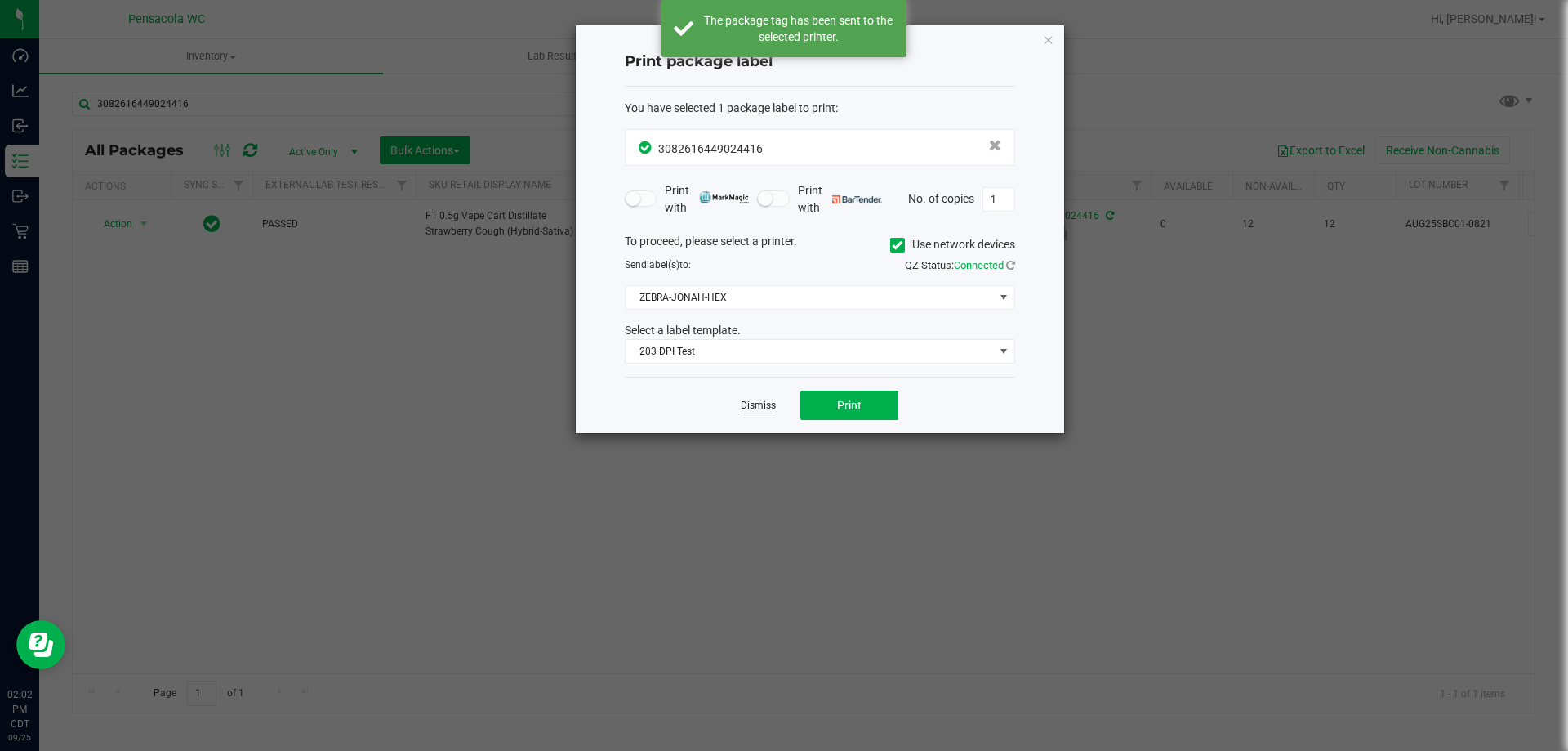
click at [766, 409] on link "Dismiss" at bounding box center [758, 405] width 35 height 14
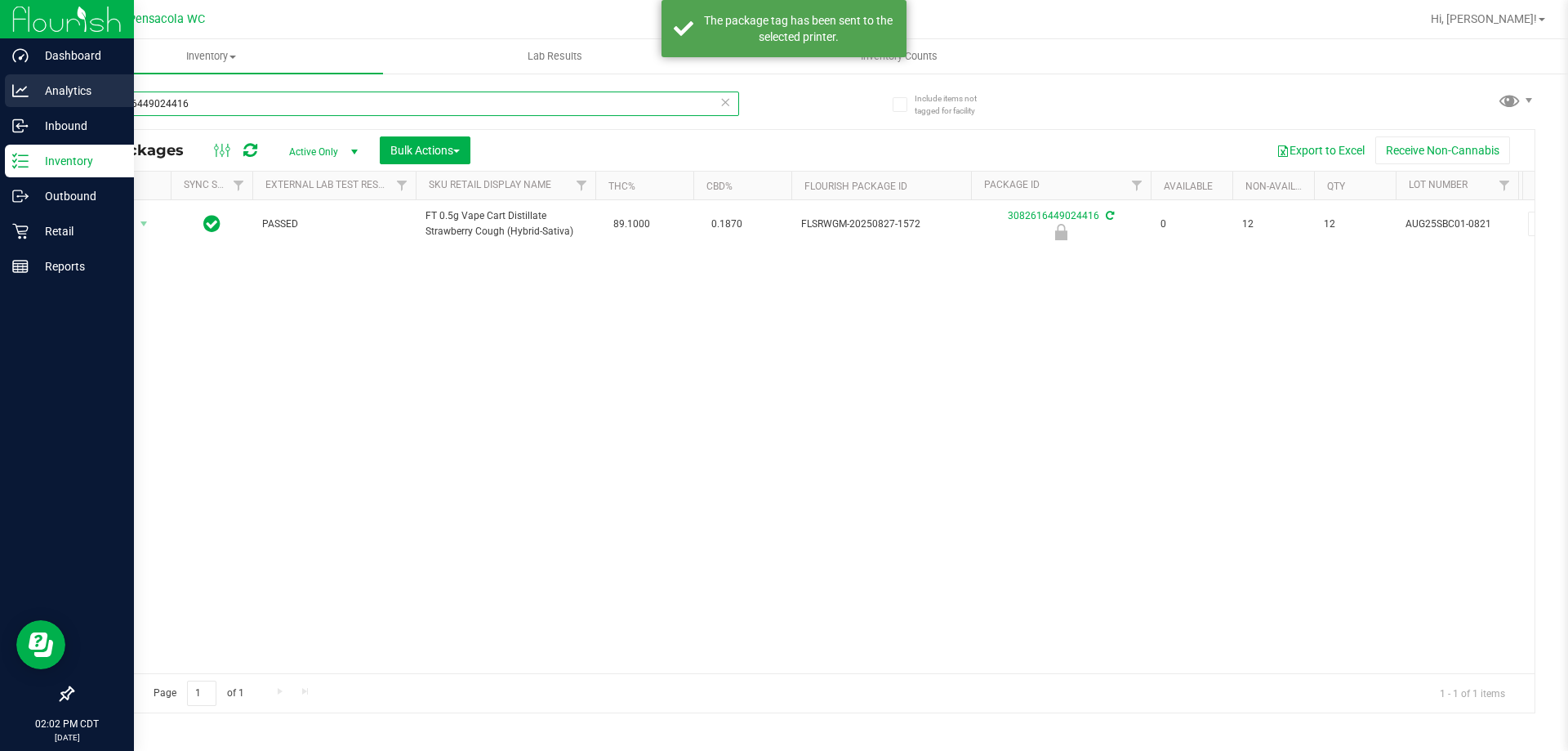
drag, startPoint x: 411, startPoint y: 106, endPoint x: 0, endPoint y: 90, distance: 411.3
click at [0, 90] on div "Dashboard Analytics Inbound Inventory Outbound Retail Reports 02:02 PM CDT [DAT…" at bounding box center [784, 375] width 1568 height 751
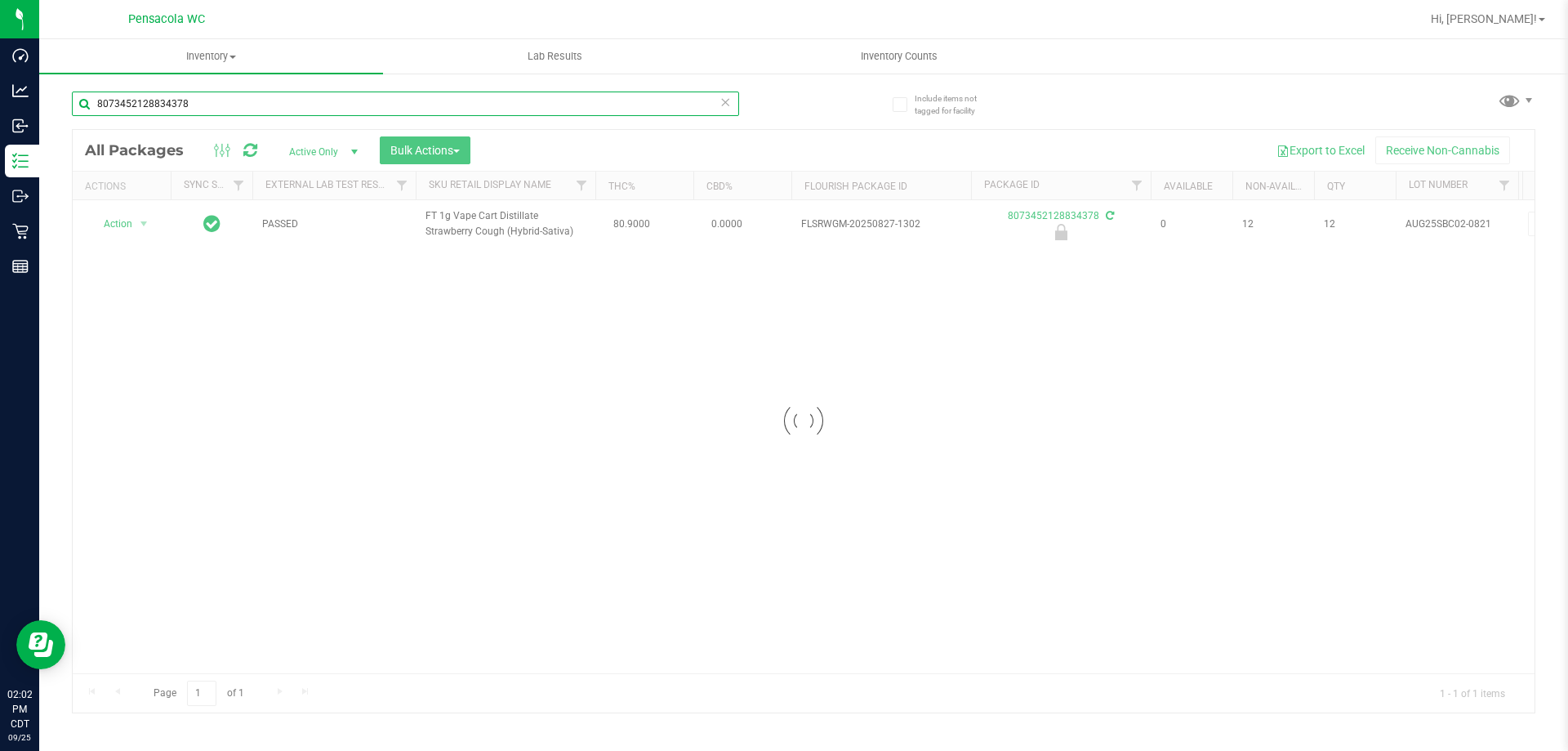
type input "8073452128834378"
click at [126, 223] on div at bounding box center [803, 421] width 1462 height 583
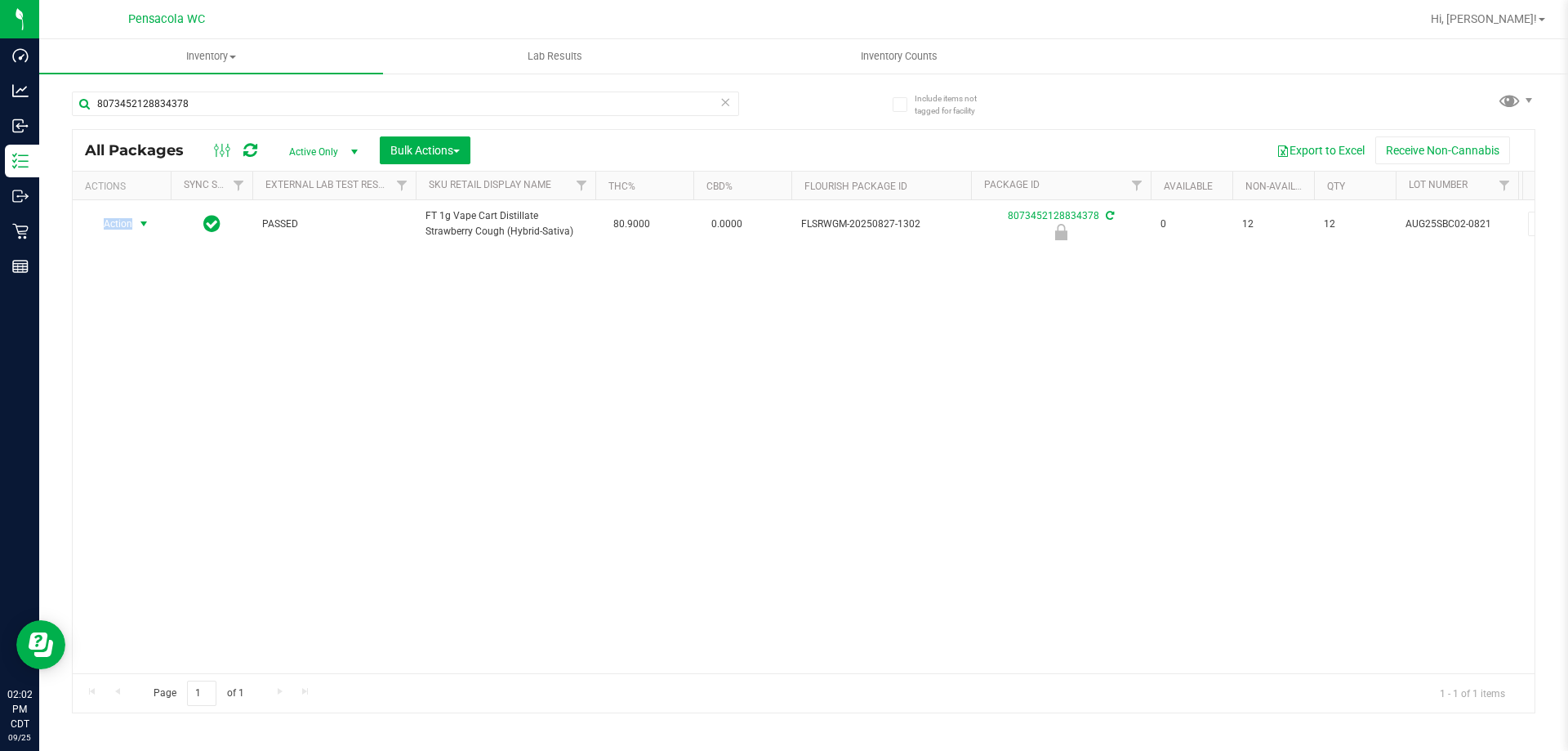
click at [126, 223] on span "Action" at bounding box center [110, 224] width 44 height 23
click at [155, 406] on li "Unlock package" at bounding box center [141, 418] width 105 height 24
click at [144, 233] on span "select" at bounding box center [144, 224] width 20 height 23
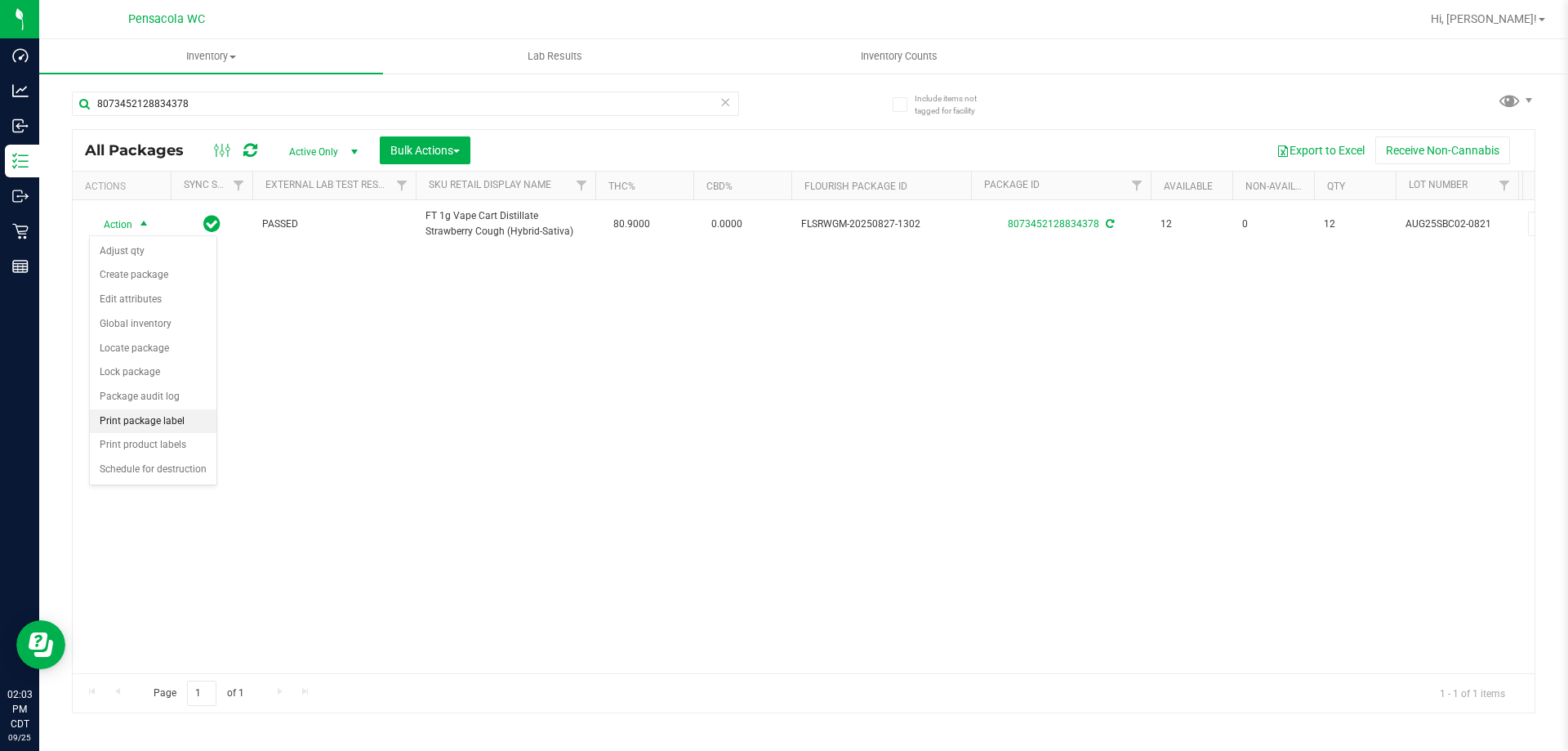
click at [173, 413] on li "Print package label" at bounding box center [152, 421] width 126 height 24
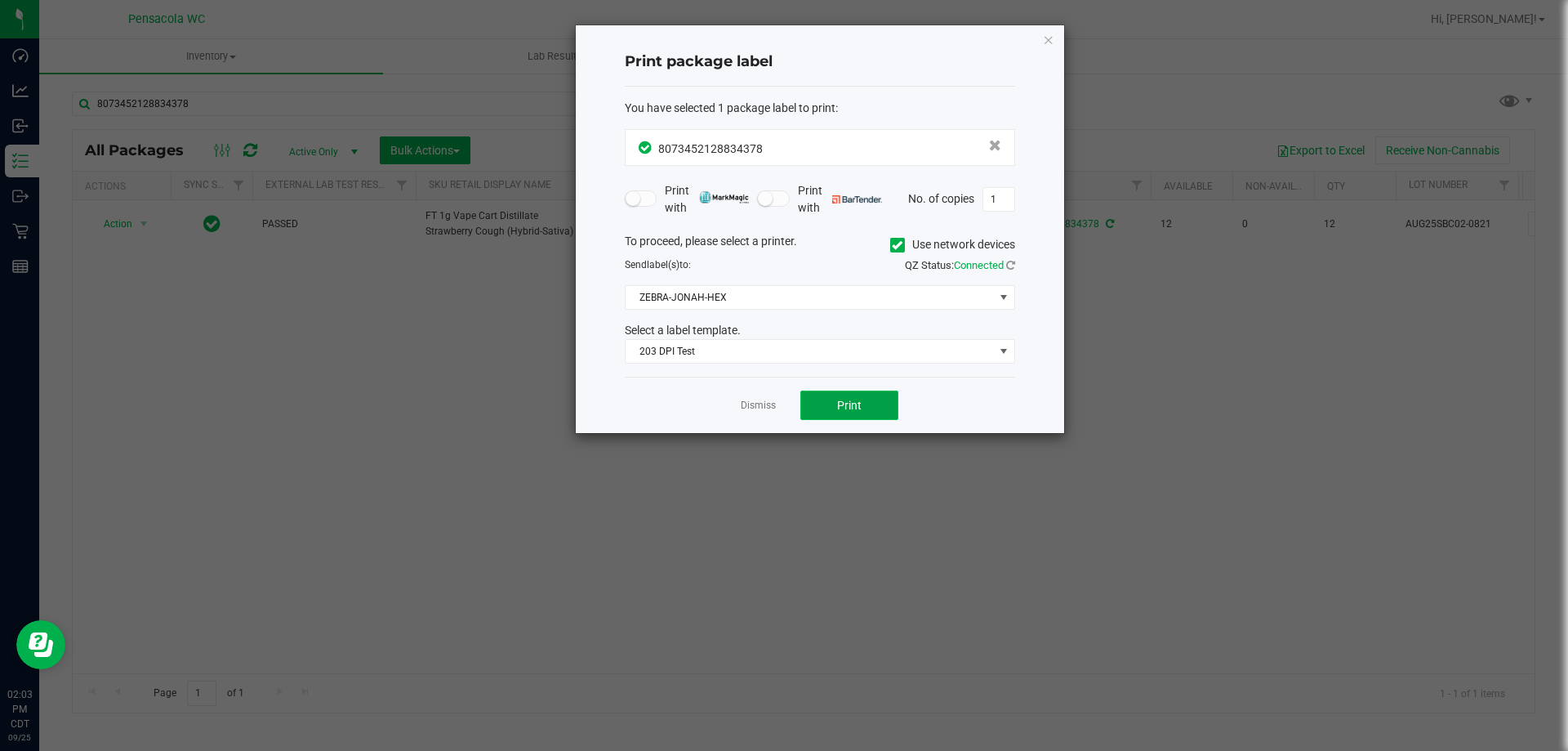
click at [863, 395] on button "Print" at bounding box center [849, 405] width 98 height 29
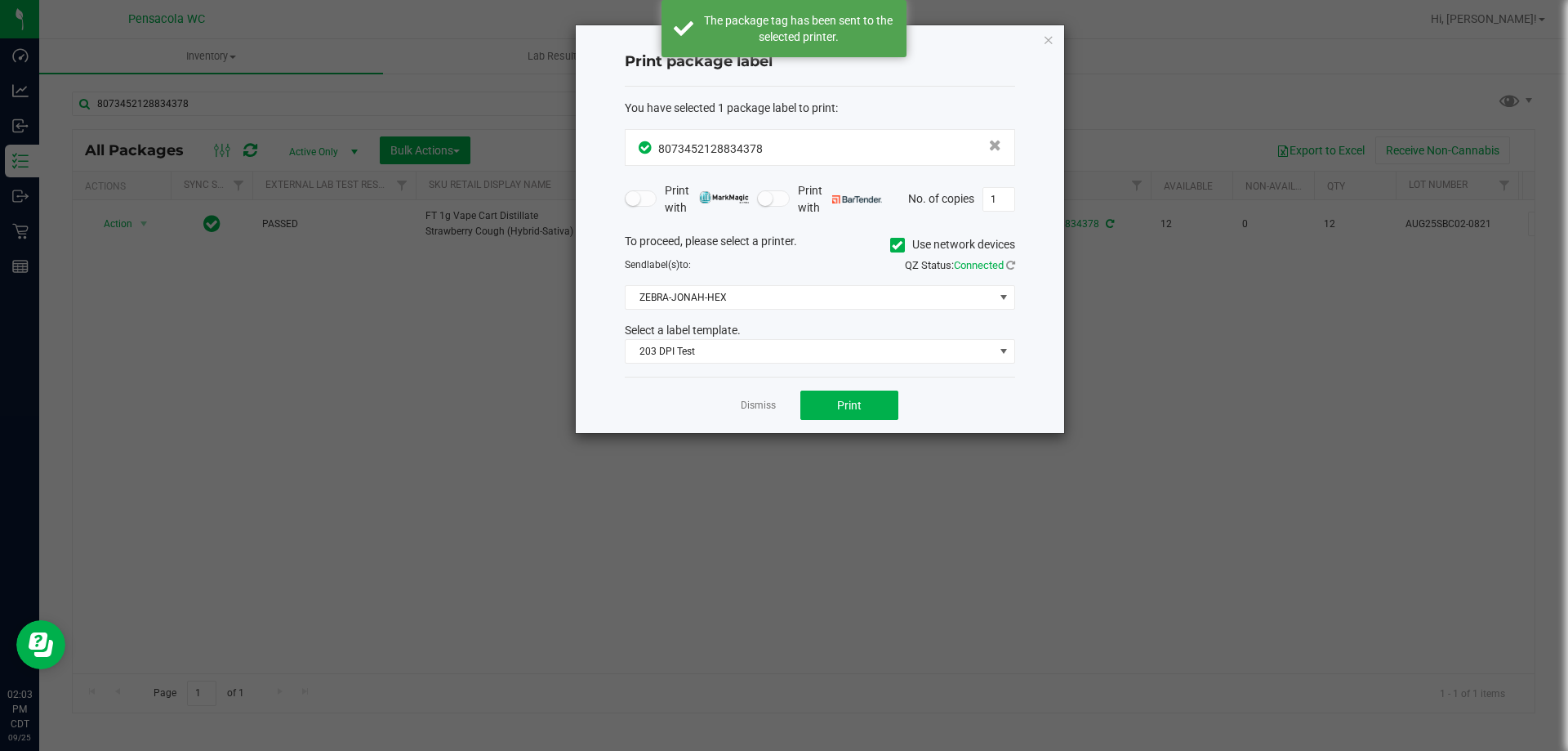
click at [755, 417] on div "Dismiss Print" at bounding box center [820, 404] width 391 height 56
click at [766, 407] on link "Dismiss" at bounding box center [758, 405] width 35 height 14
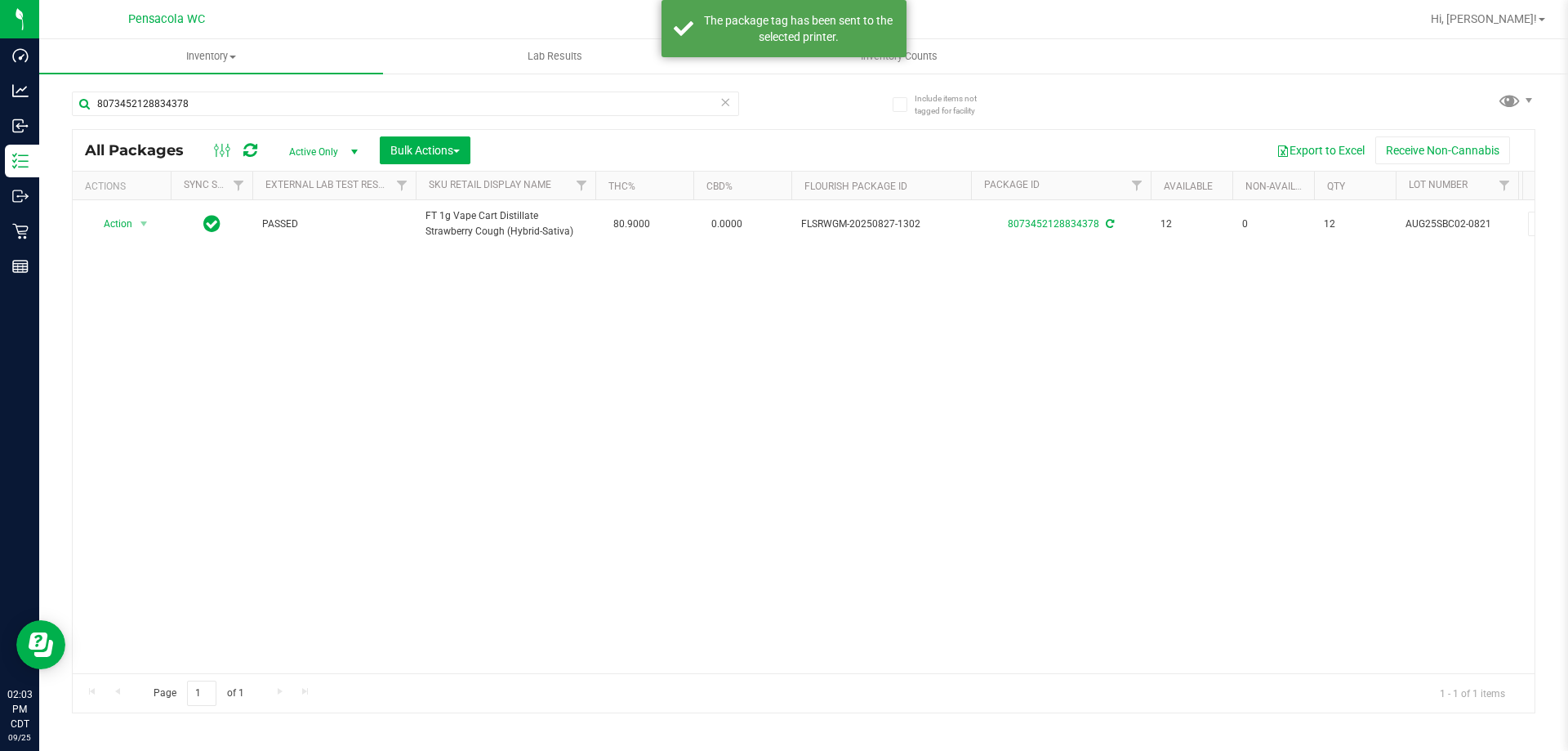
click at [749, 460] on div "Action Action Adjust qty Create package Edit attributes Global inventory Locate…" at bounding box center [803, 436] width 1462 height 473
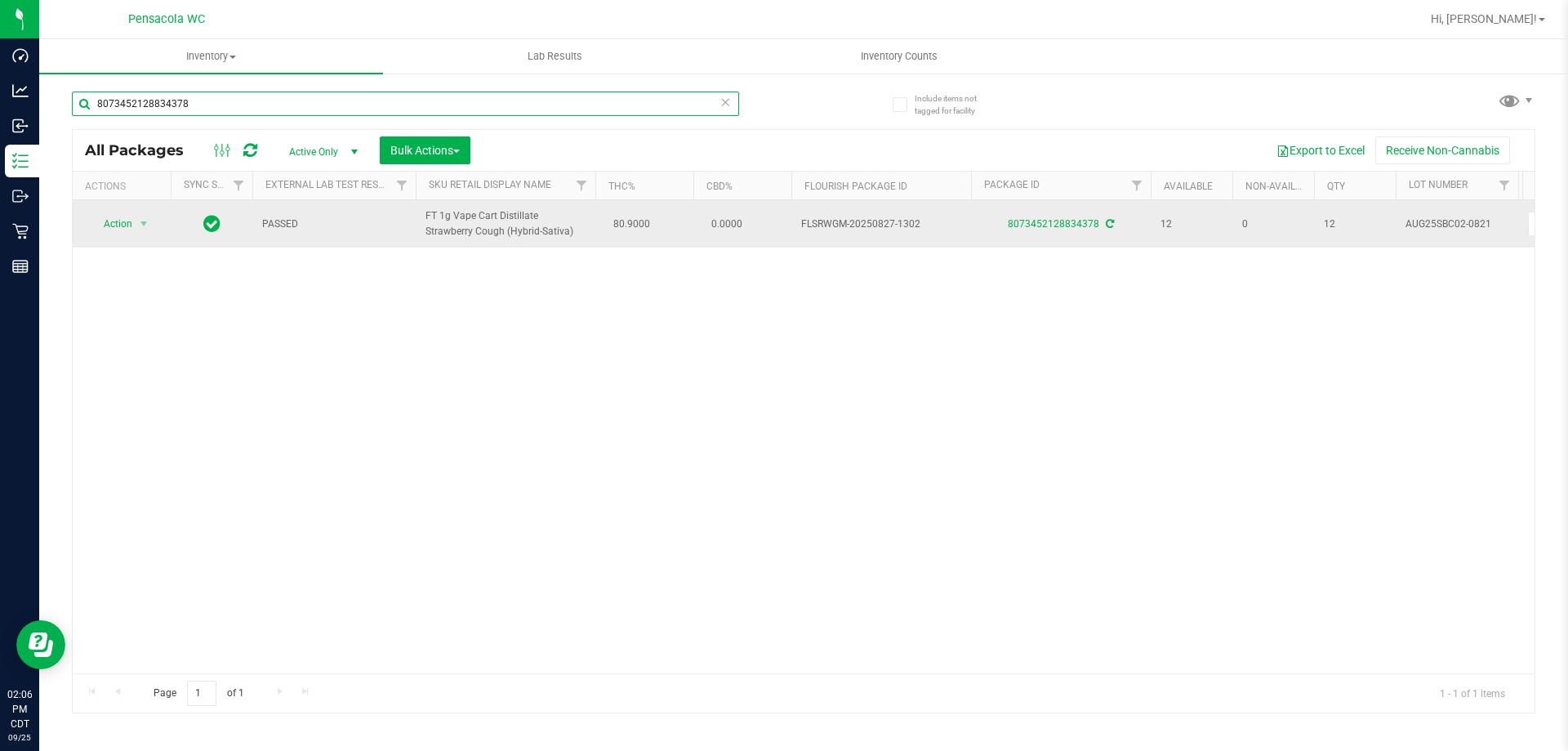
drag, startPoint x: 532, startPoint y: 101, endPoint x: 142, endPoint y: 213, distance: 405.8
click at [0, 208] on div "Dashboard Analytics Inbound Inventory Outbound Retail Reports 02:06 PM CDT [DAT…" at bounding box center [784, 375] width 1568 height 751
click at [137, 222] on span "select" at bounding box center [144, 224] width 13 height 13
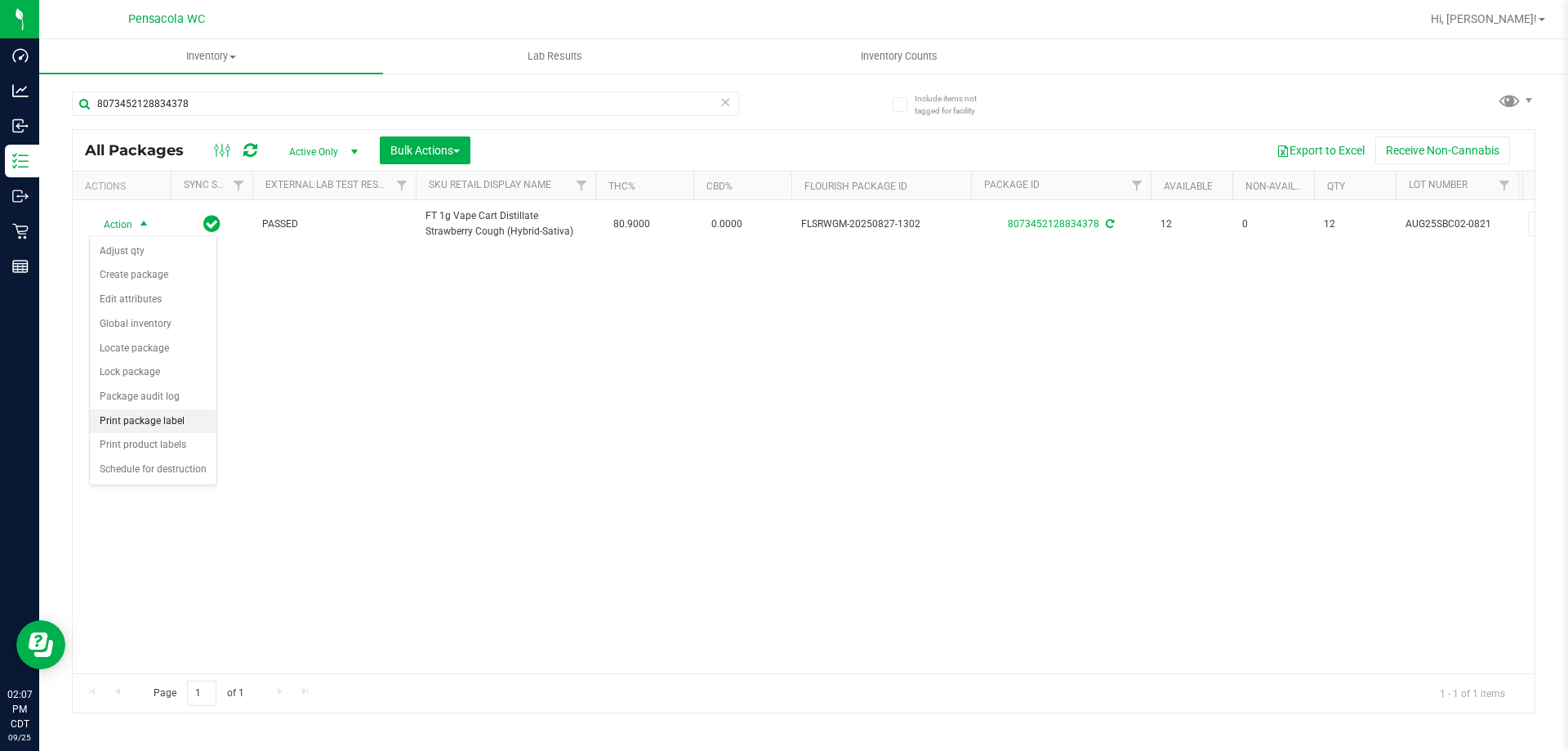
click at [155, 423] on li "Print package label" at bounding box center [152, 421] width 126 height 24
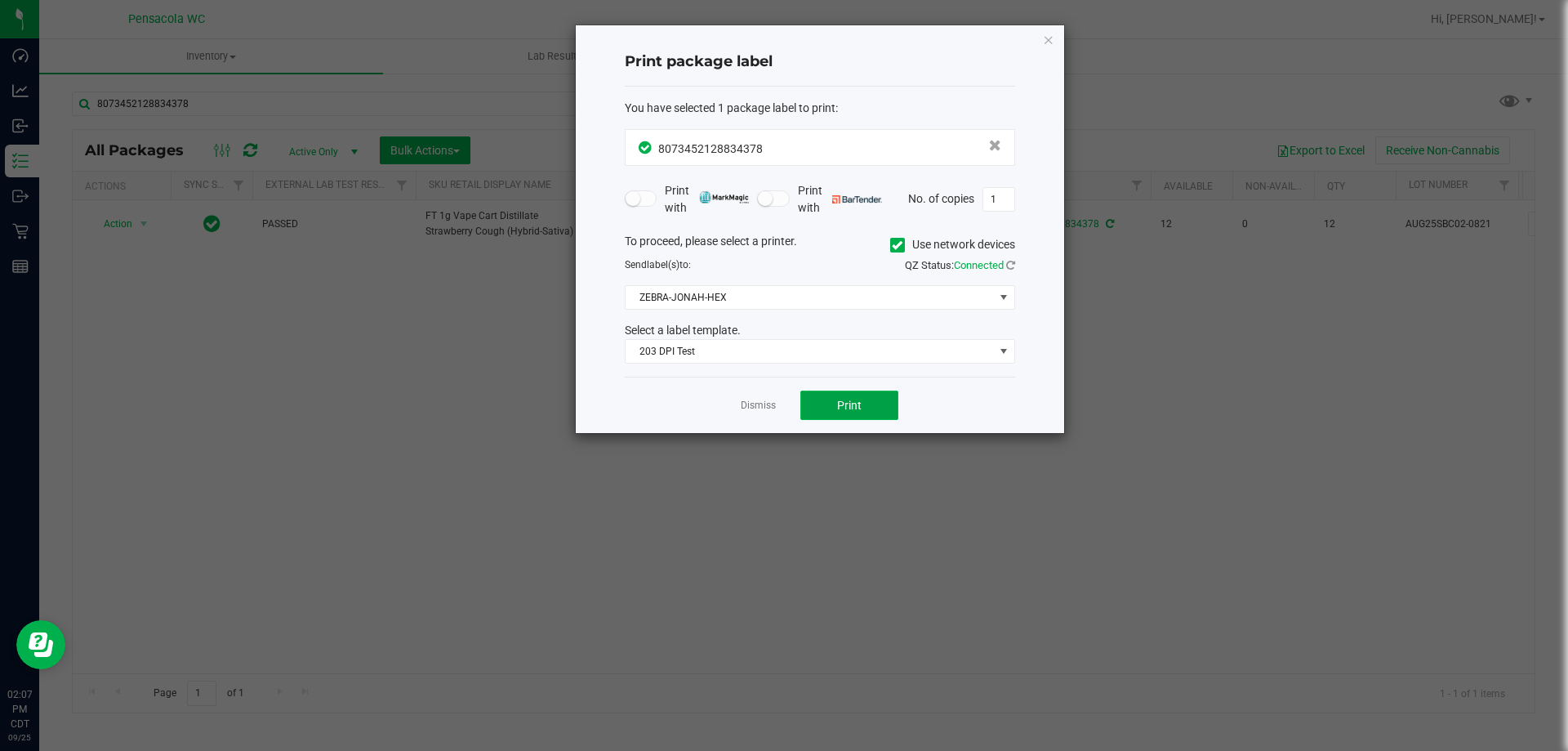
drag, startPoint x: 857, startPoint y: 395, endPoint x: 835, endPoint y: 397, distance: 22.1
click at [835, 397] on button "Print" at bounding box center [849, 405] width 98 height 29
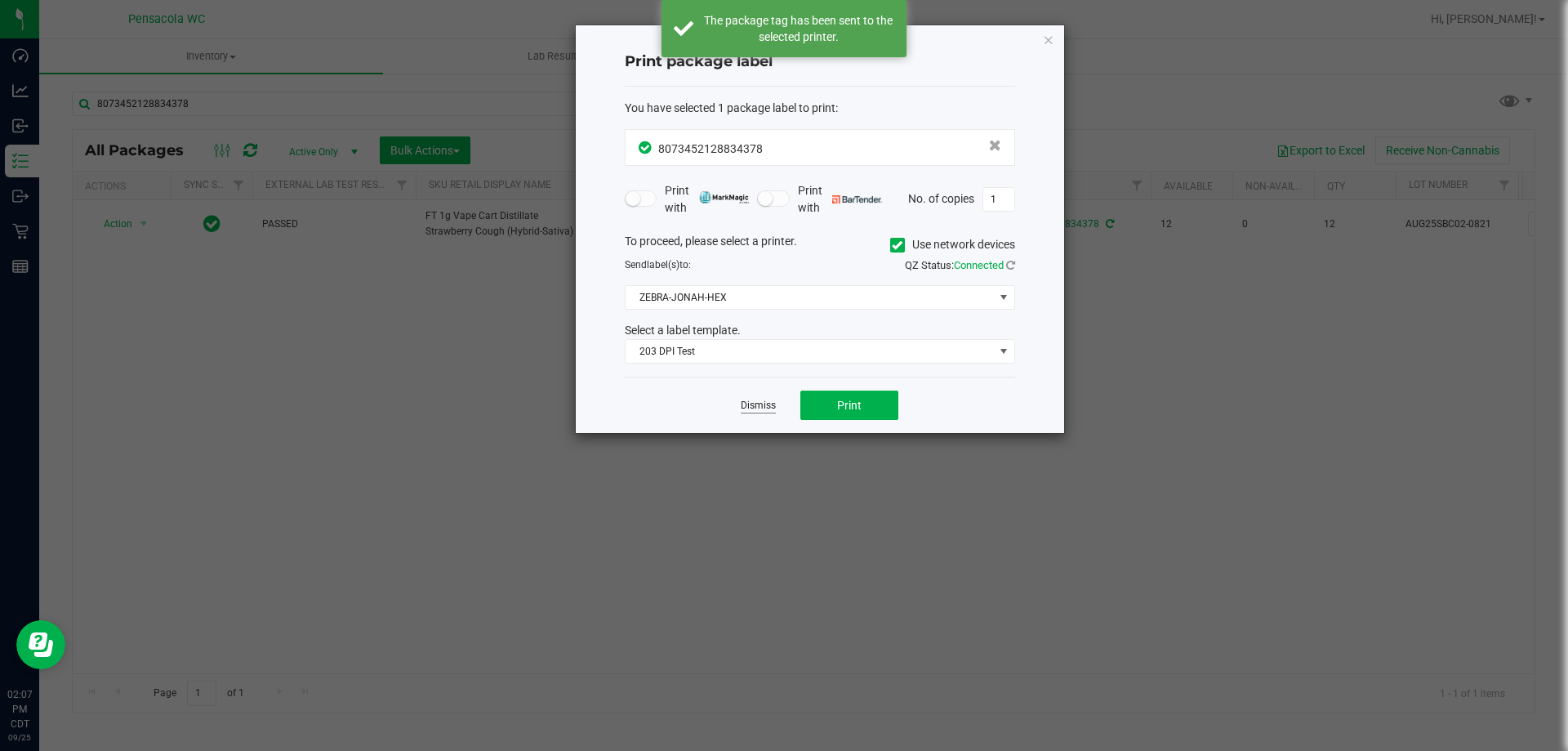
click at [769, 408] on link "Dismiss" at bounding box center [758, 405] width 35 height 14
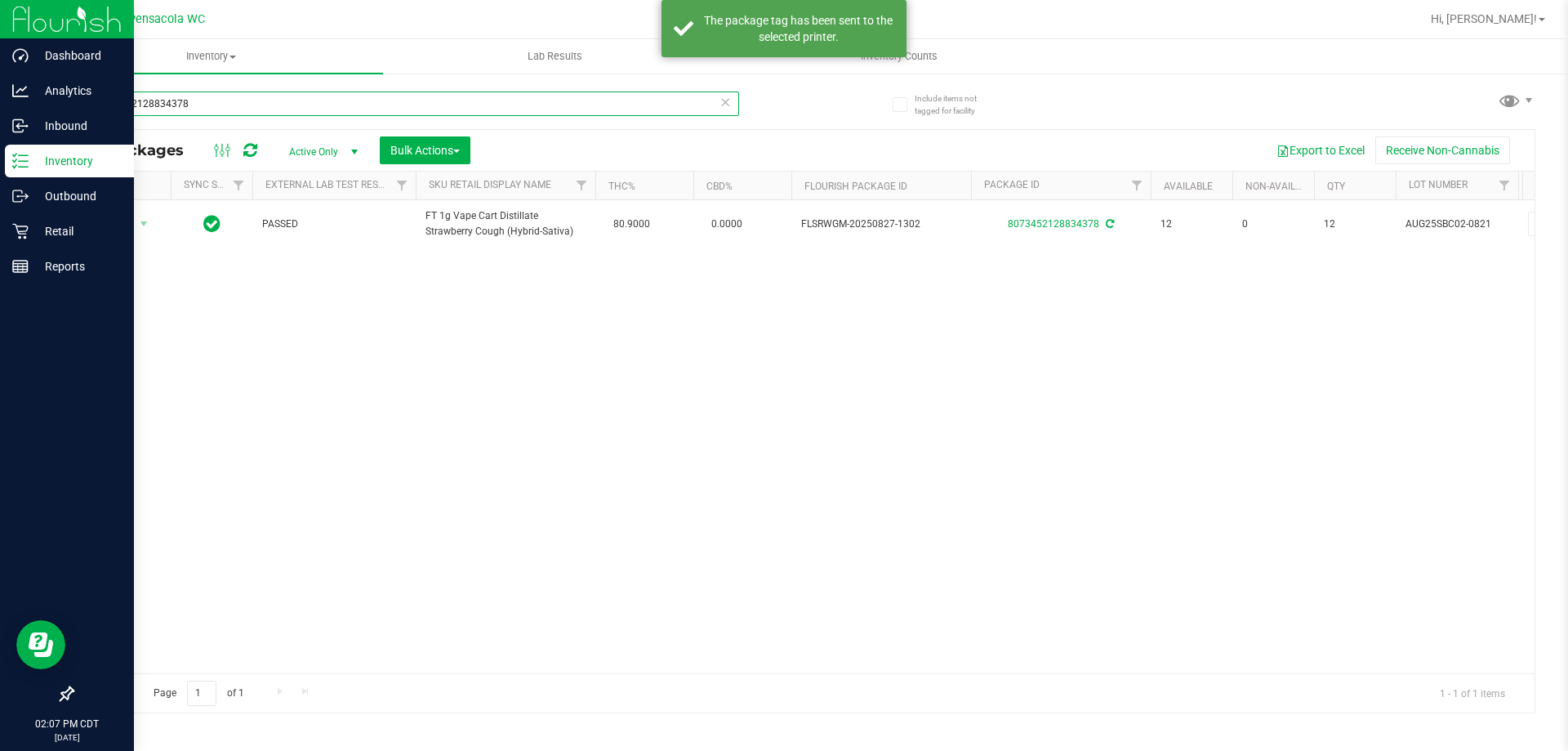
drag, startPoint x: 501, startPoint y: 105, endPoint x: 9, endPoint y: 145, distance: 493.6
click at [0, 153] on div "Dashboard Analytics Inbound Inventory Outbound Retail Reports 02:07 PM CDT [DAT…" at bounding box center [784, 375] width 1568 height 751
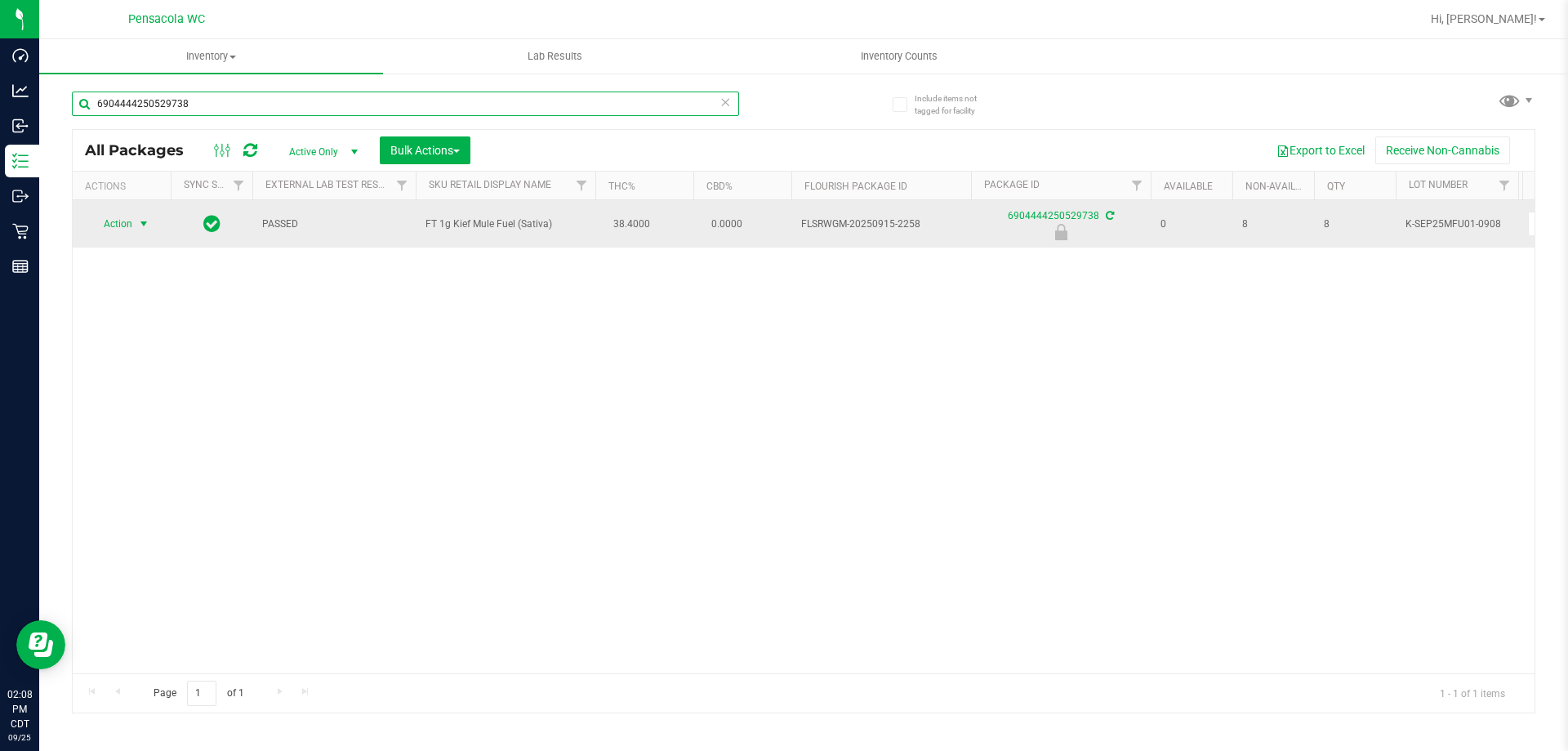
type input "6904444250529738"
click at [133, 222] on span "Action" at bounding box center [121, 224] width 65 height 23
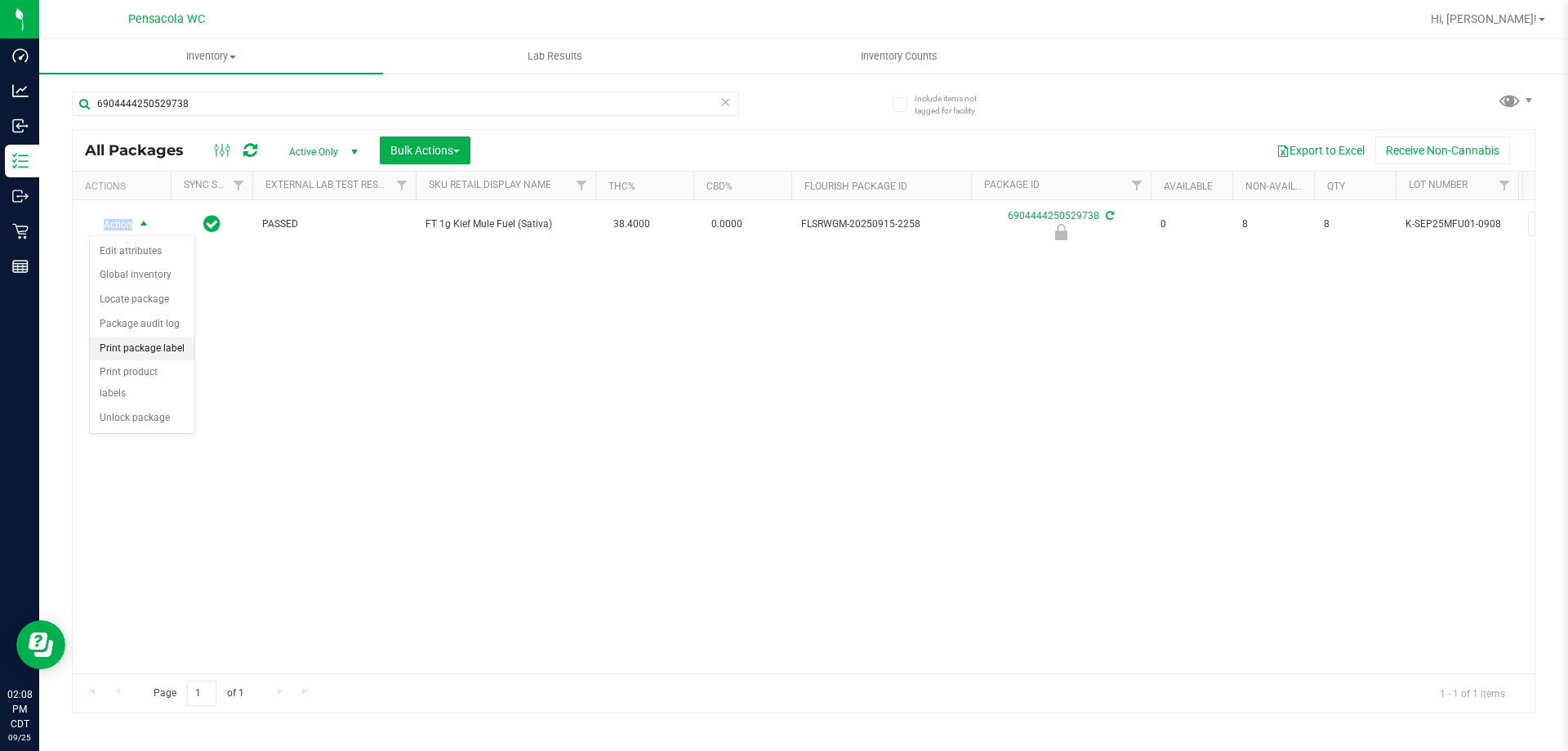
click at [143, 349] on li "Print package label" at bounding box center [141, 348] width 105 height 24
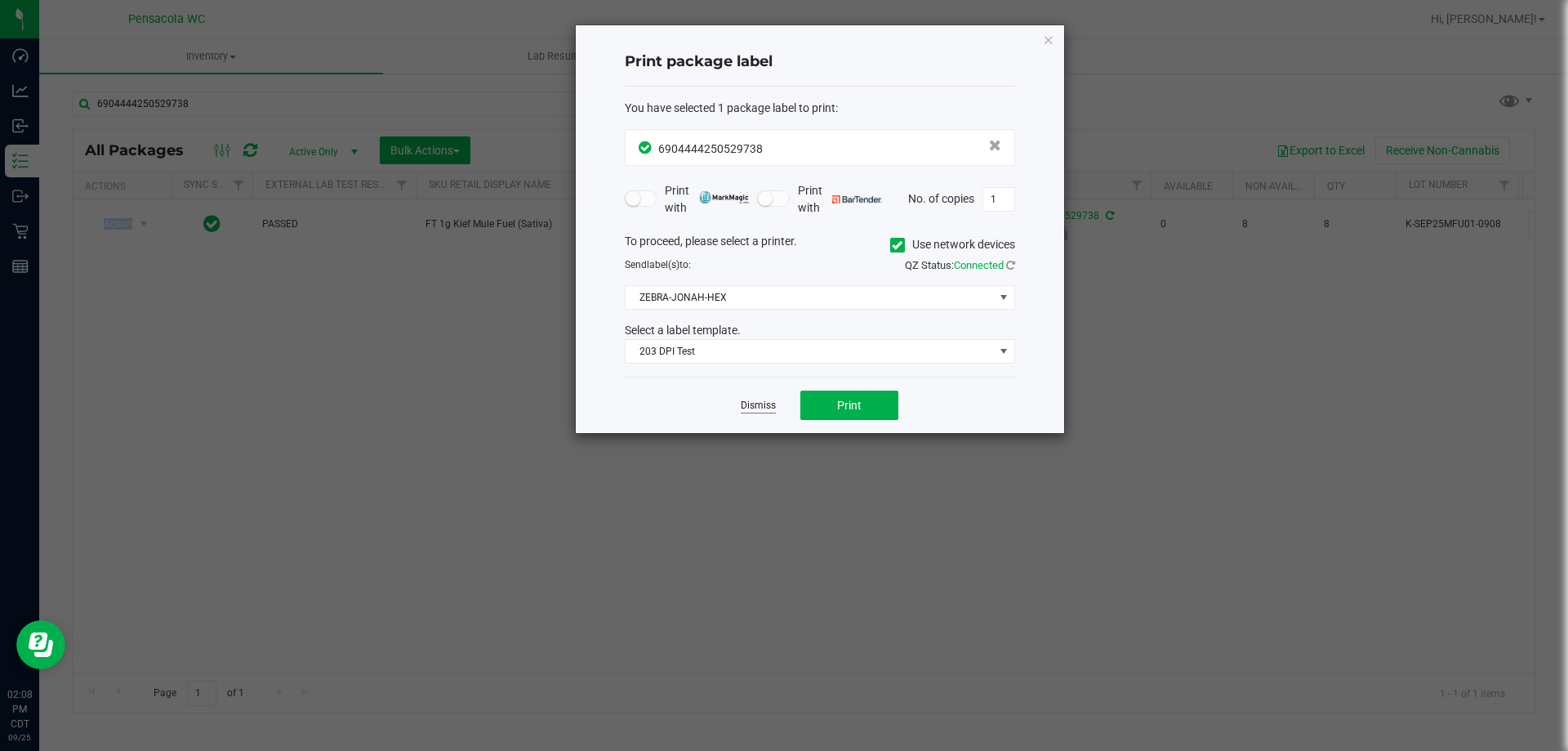
click at [755, 411] on link "Dismiss" at bounding box center [758, 405] width 35 height 14
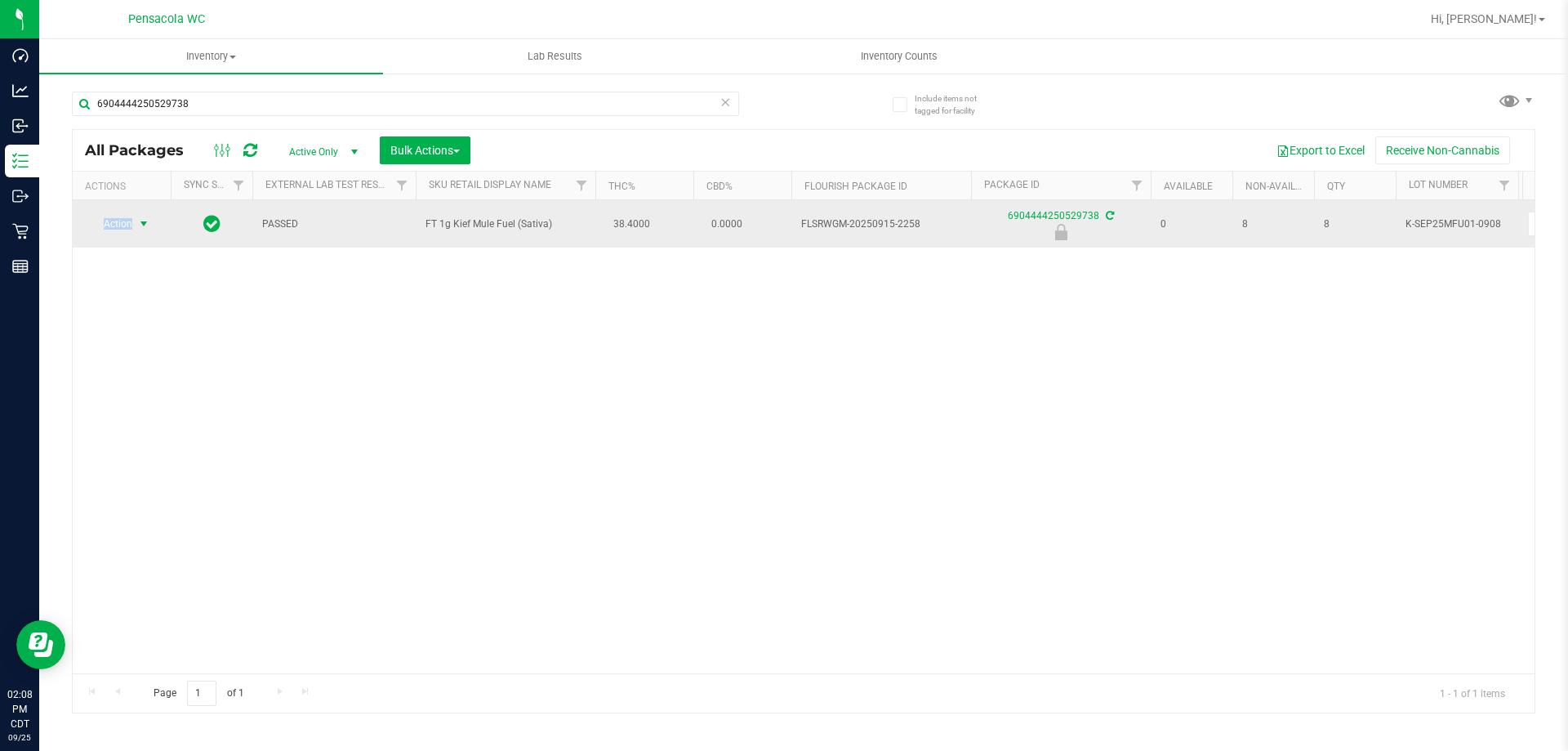
click at [114, 223] on span "Action" at bounding box center [110, 224] width 44 height 23
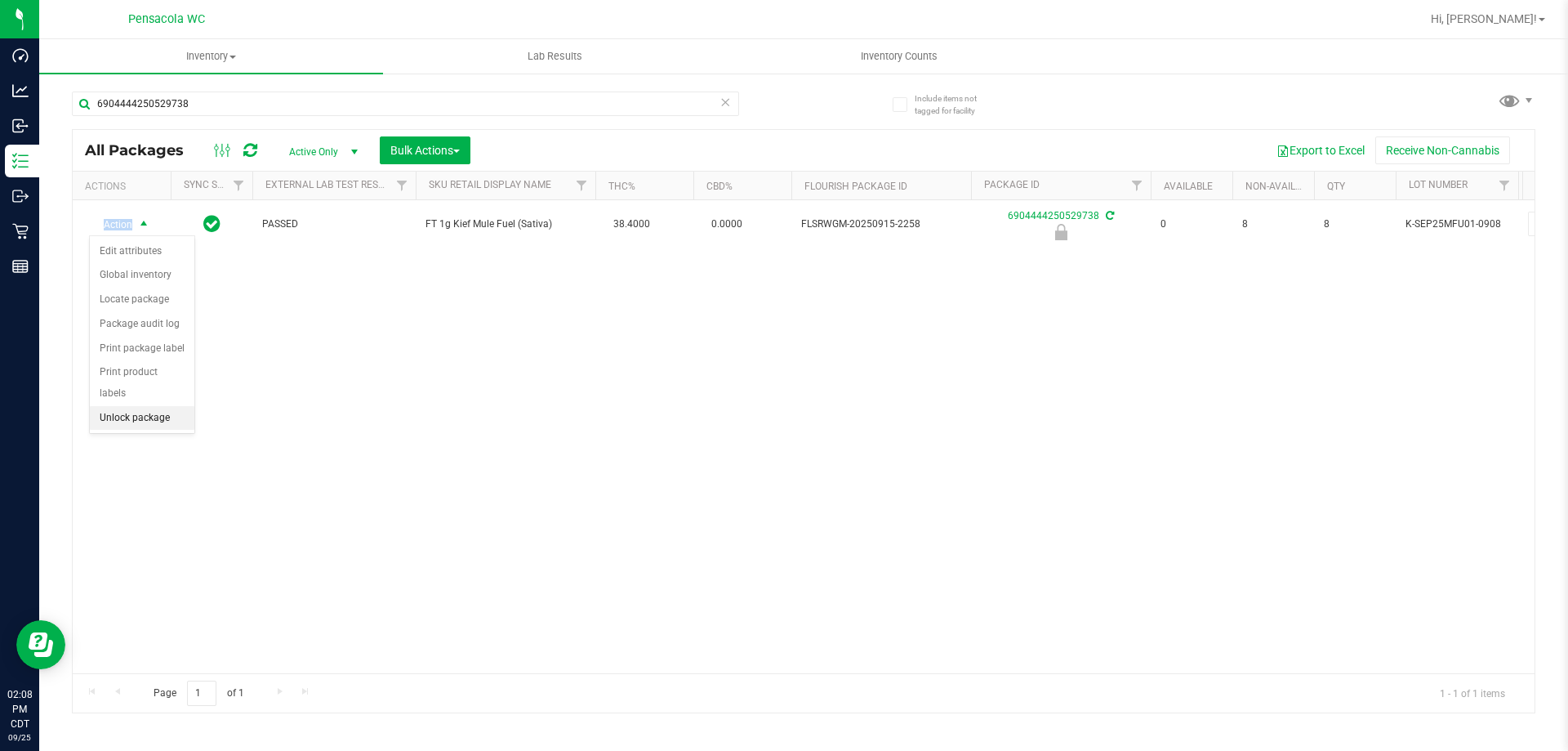
click at [133, 406] on li "Unlock package" at bounding box center [141, 418] width 105 height 24
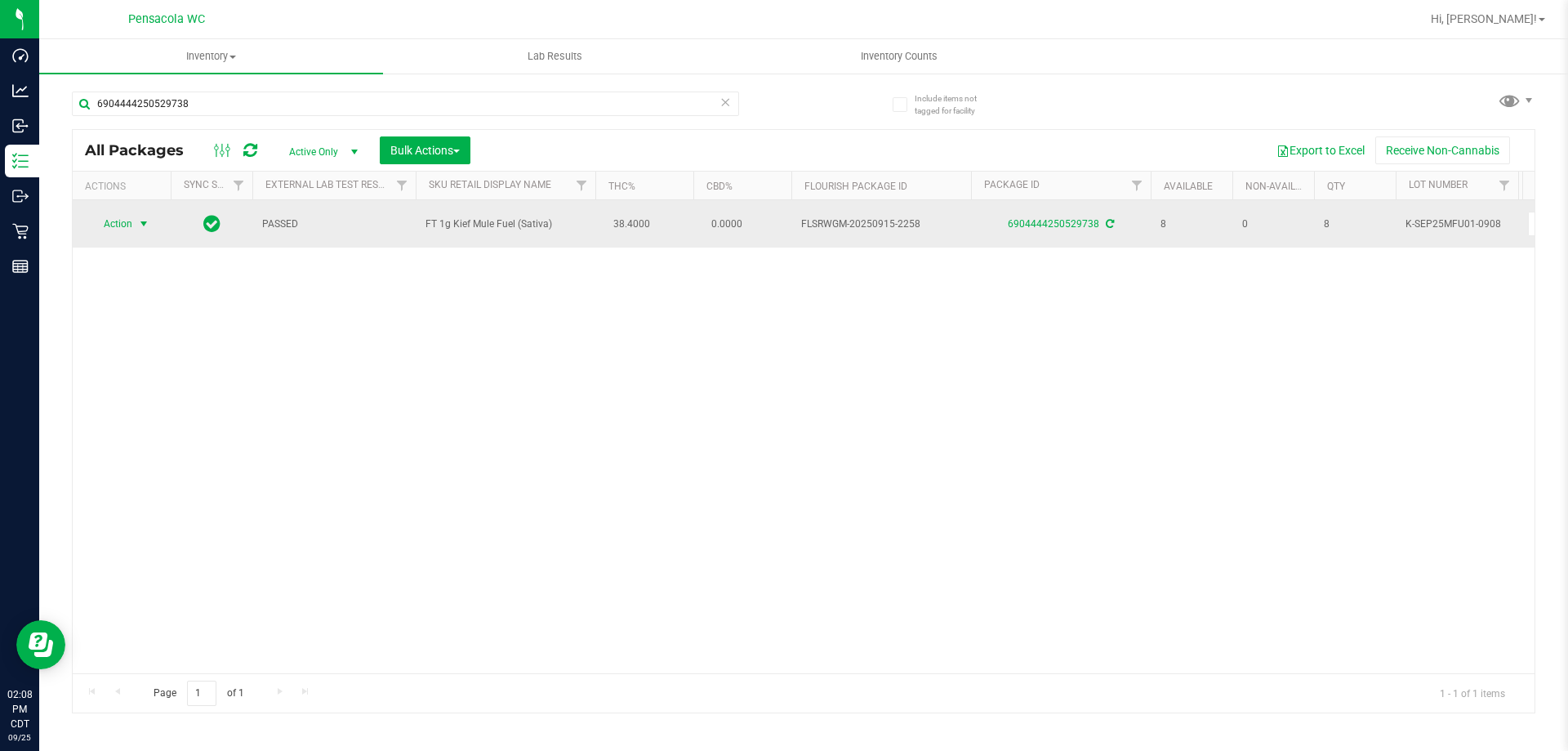
click at [134, 219] on span "select" at bounding box center [144, 224] width 20 height 23
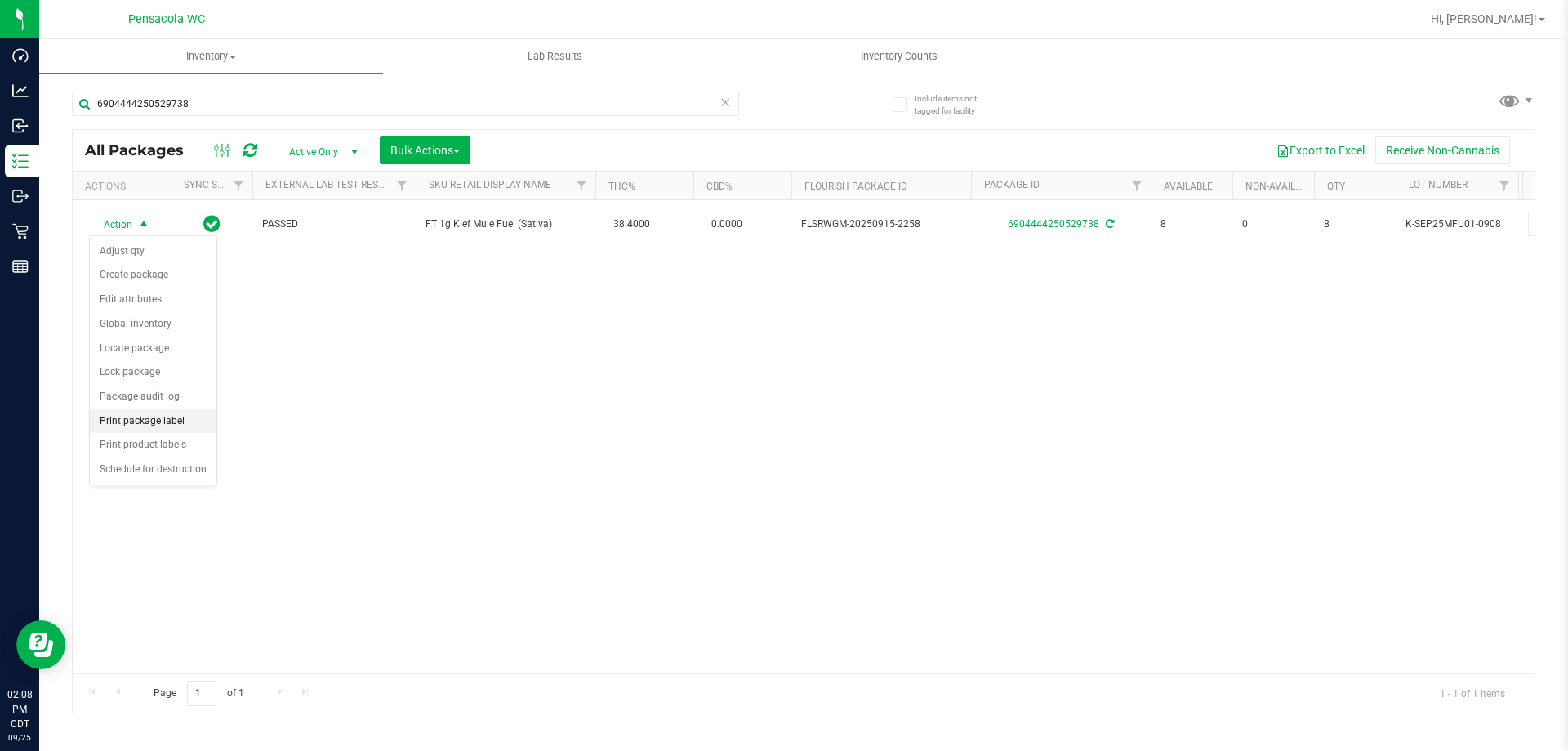
click at [181, 418] on li "Print package label" at bounding box center [152, 421] width 126 height 24
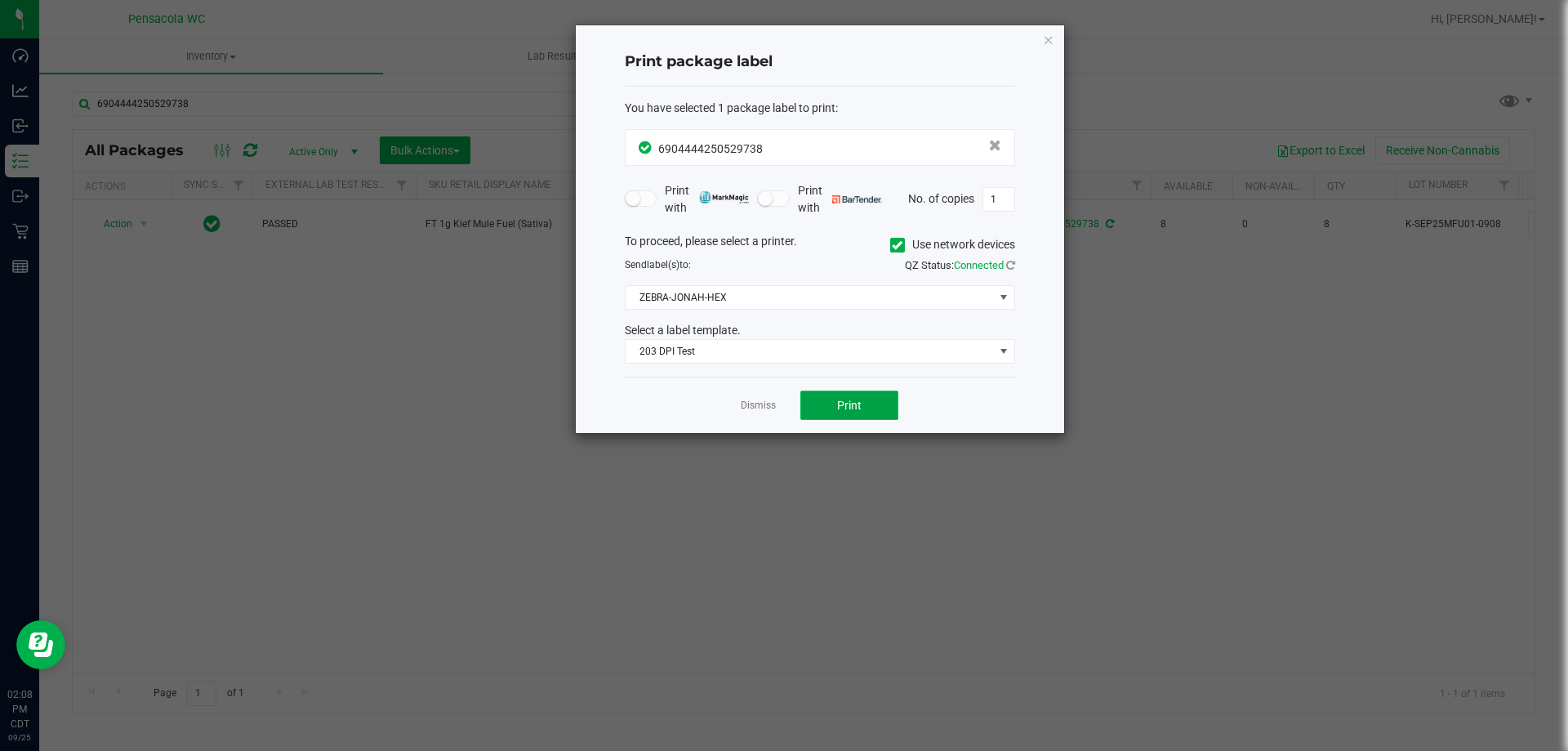
drag, startPoint x: 826, startPoint y: 406, endPoint x: 812, endPoint y: 408, distance: 14.1
click at [812, 408] on button "Print" at bounding box center [849, 405] width 98 height 29
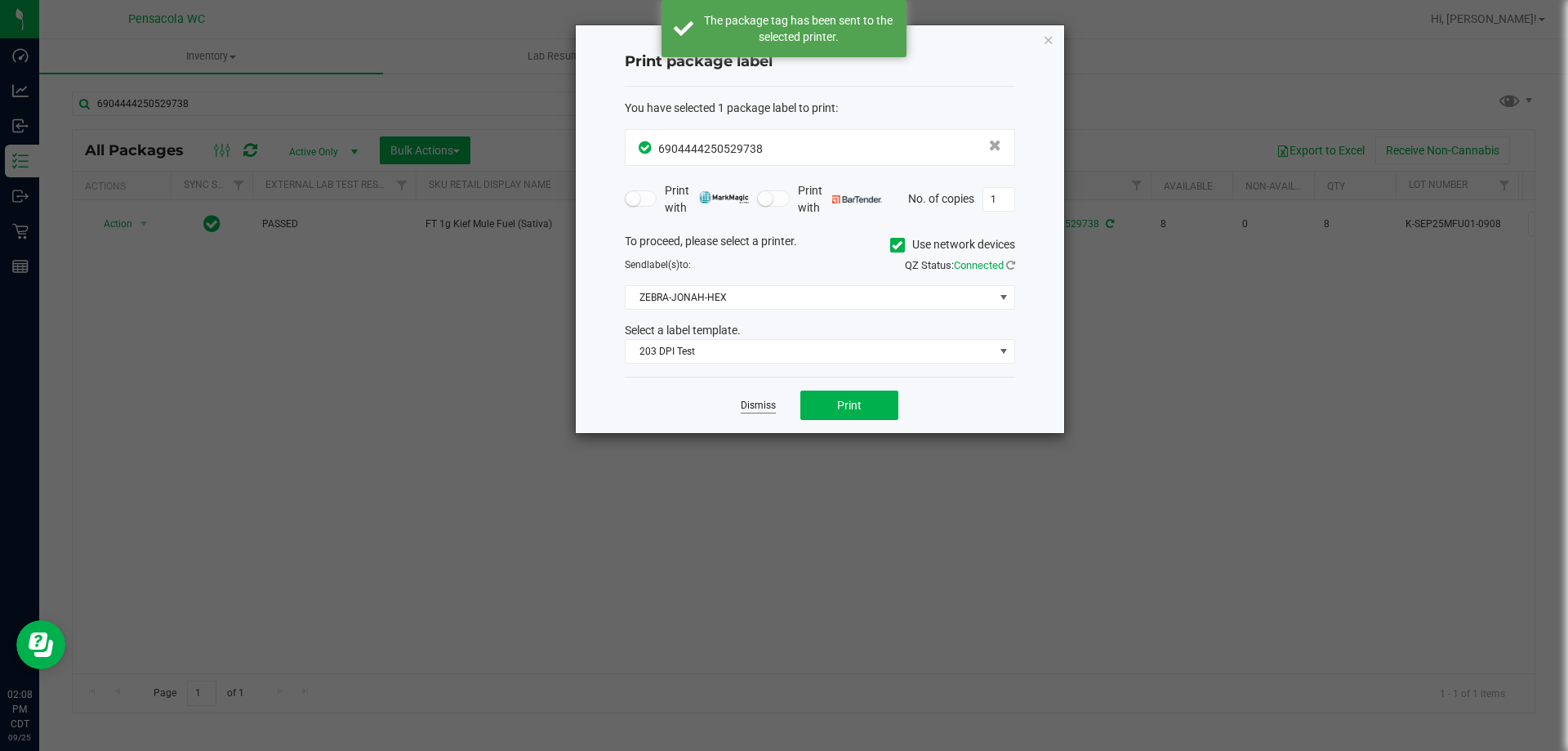
click at [757, 409] on link "Dismiss" at bounding box center [758, 405] width 35 height 14
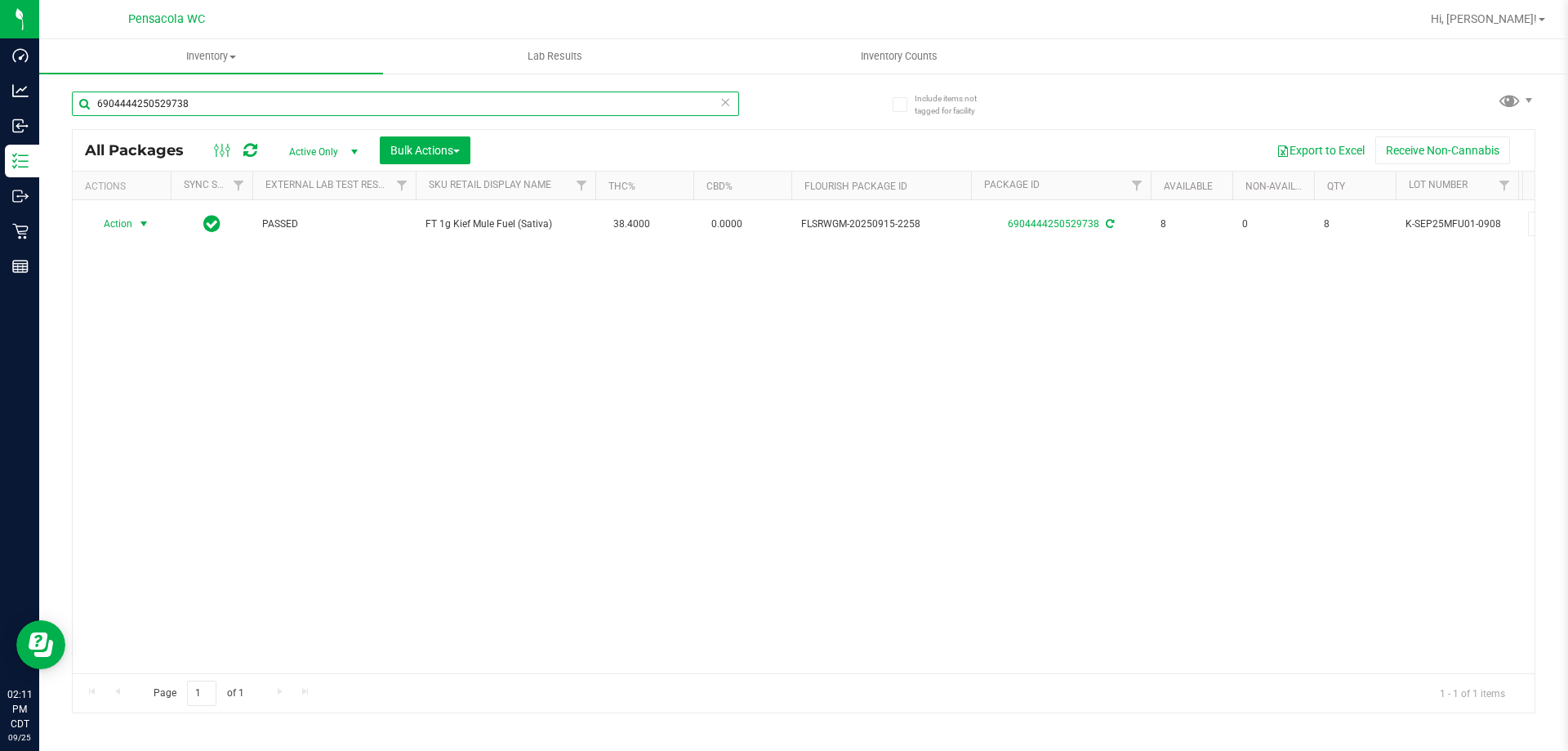
click at [228, 107] on input "6904444250529738" at bounding box center [406, 103] width 668 height 24
type input "8193854333287577"
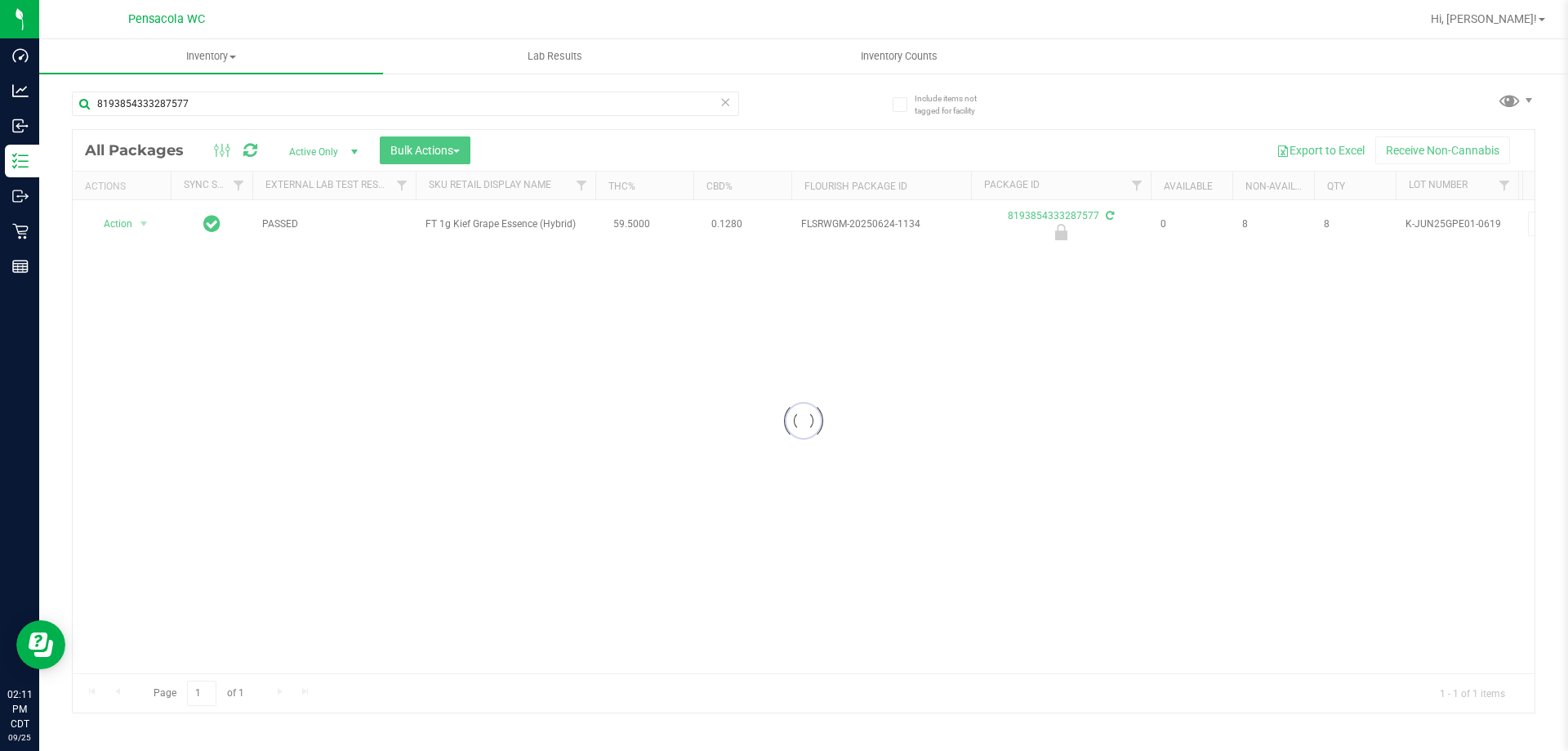
click at [131, 228] on div at bounding box center [803, 421] width 1462 height 583
click at [131, 219] on div "Action Action Edit attributes Global inventory Locate package Package audit log…" at bounding box center [122, 224] width 79 height 23
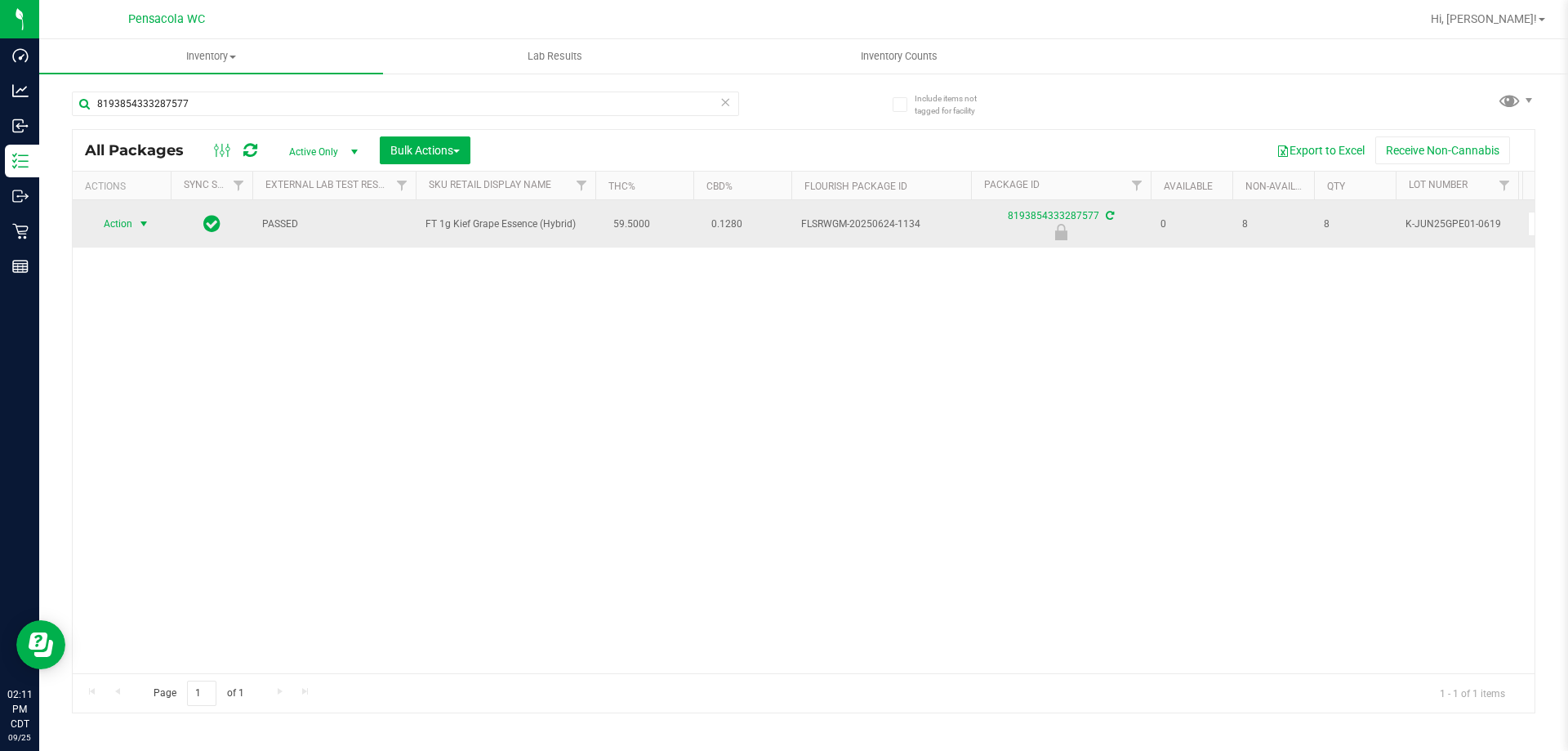
click at [131, 219] on span "Action" at bounding box center [110, 224] width 44 height 23
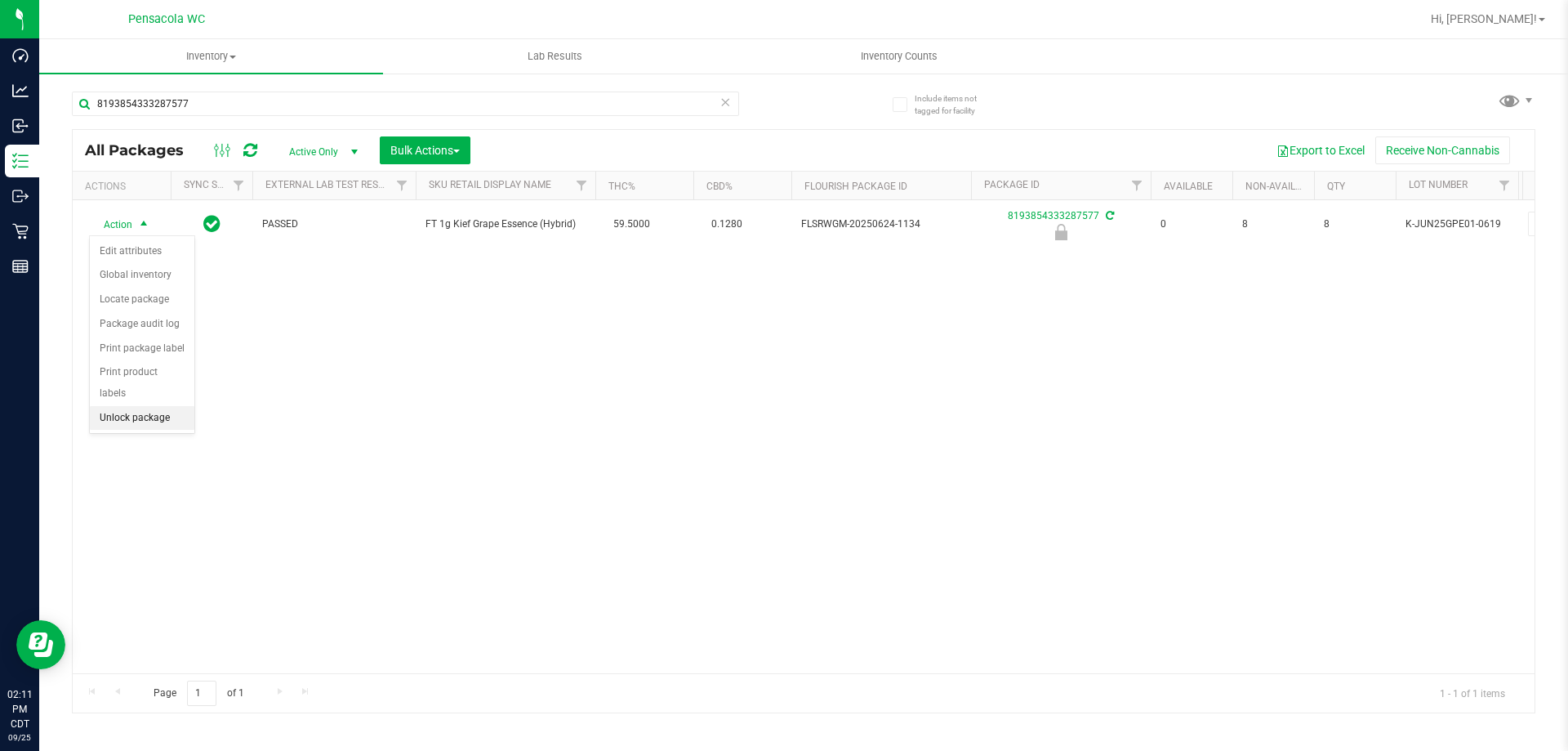
click at [159, 406] on li "Unlock package" at bounding box center [141, 418] width 105 height 24
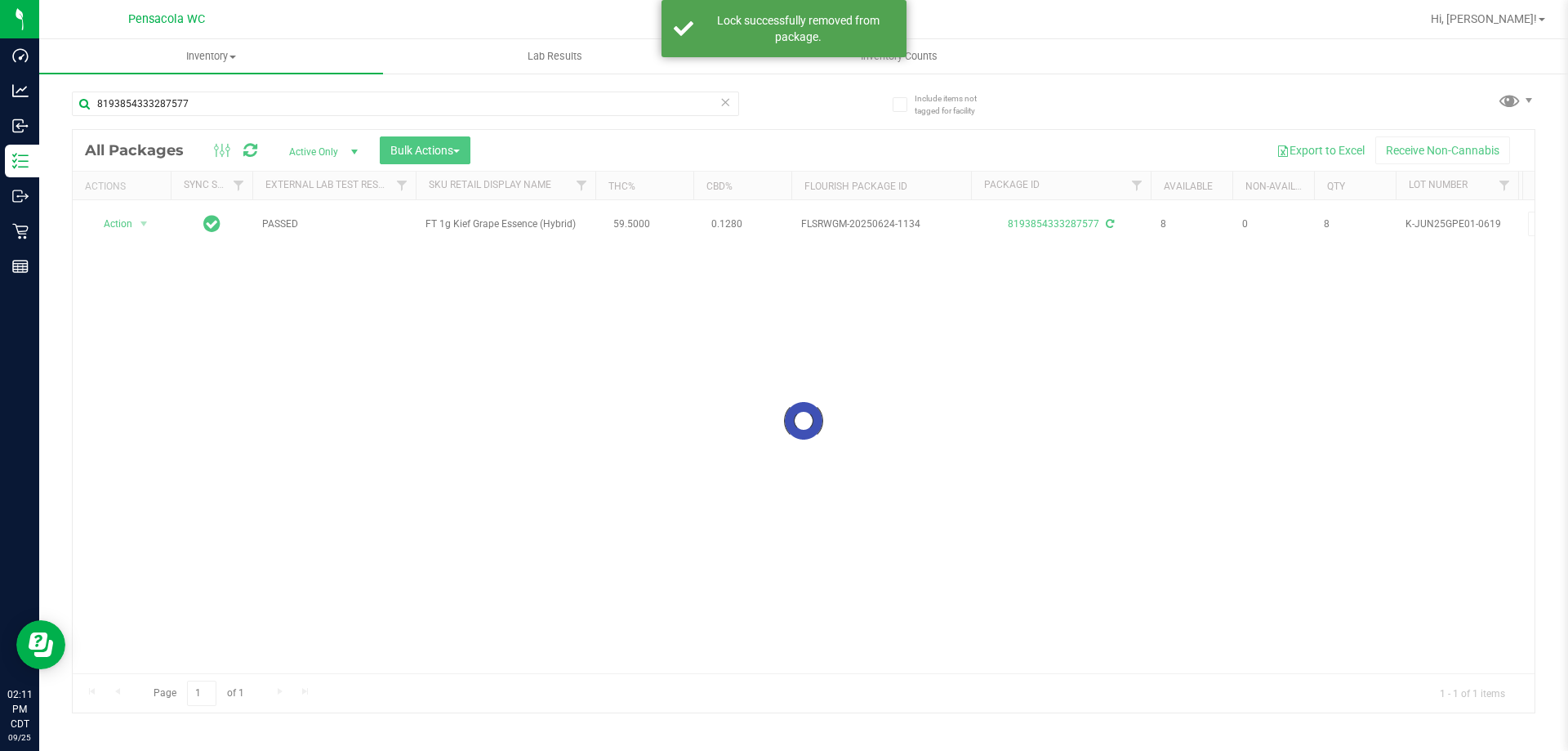
click at [134, 224] on div at bounding box center [803, 421] width 1462 height 583
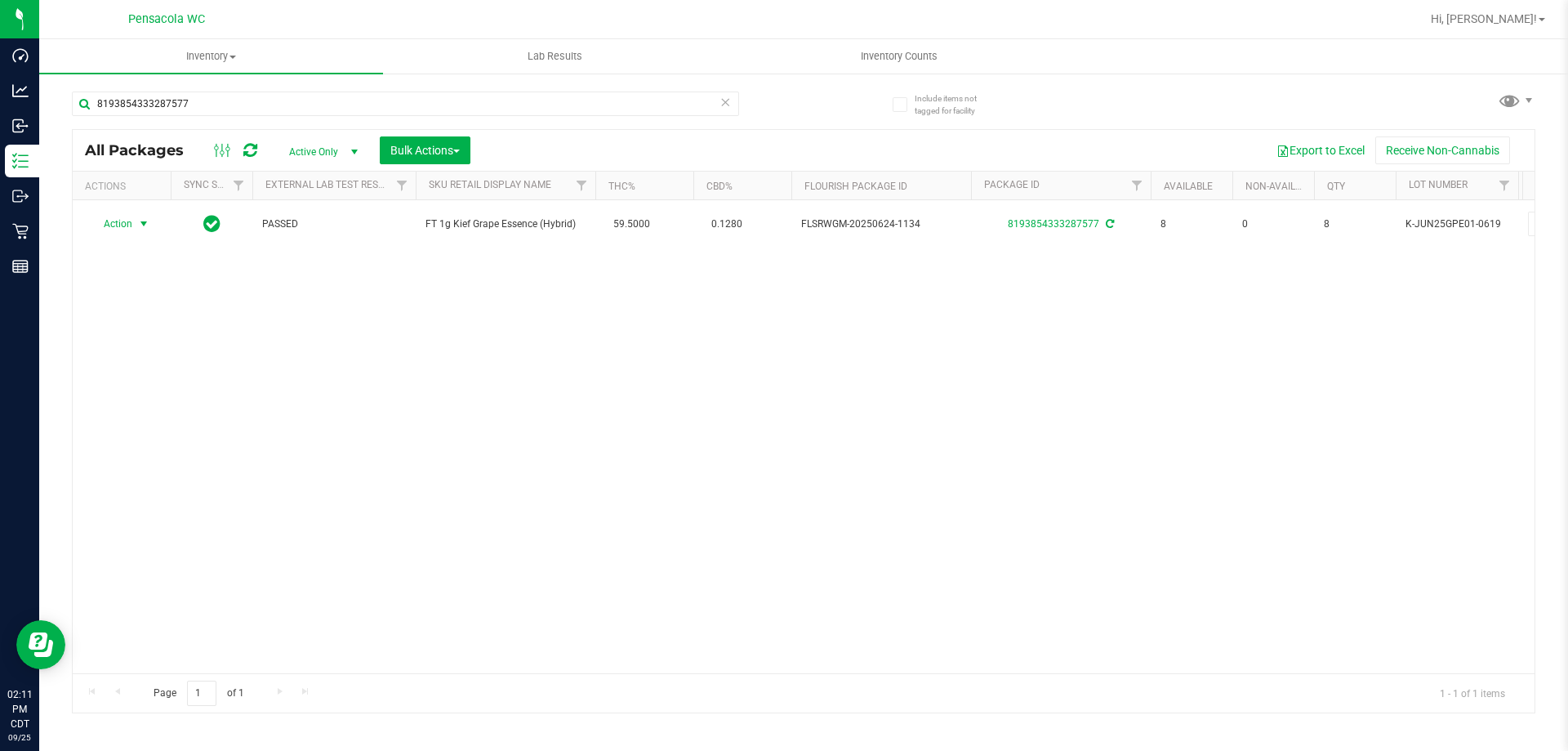
click at [134, 224] on span "select" at bounding box center [144, 224] width 20 height 23
click at [140, 424] on li "Print package label" at bounding box center [152, 421] width 126 height 24
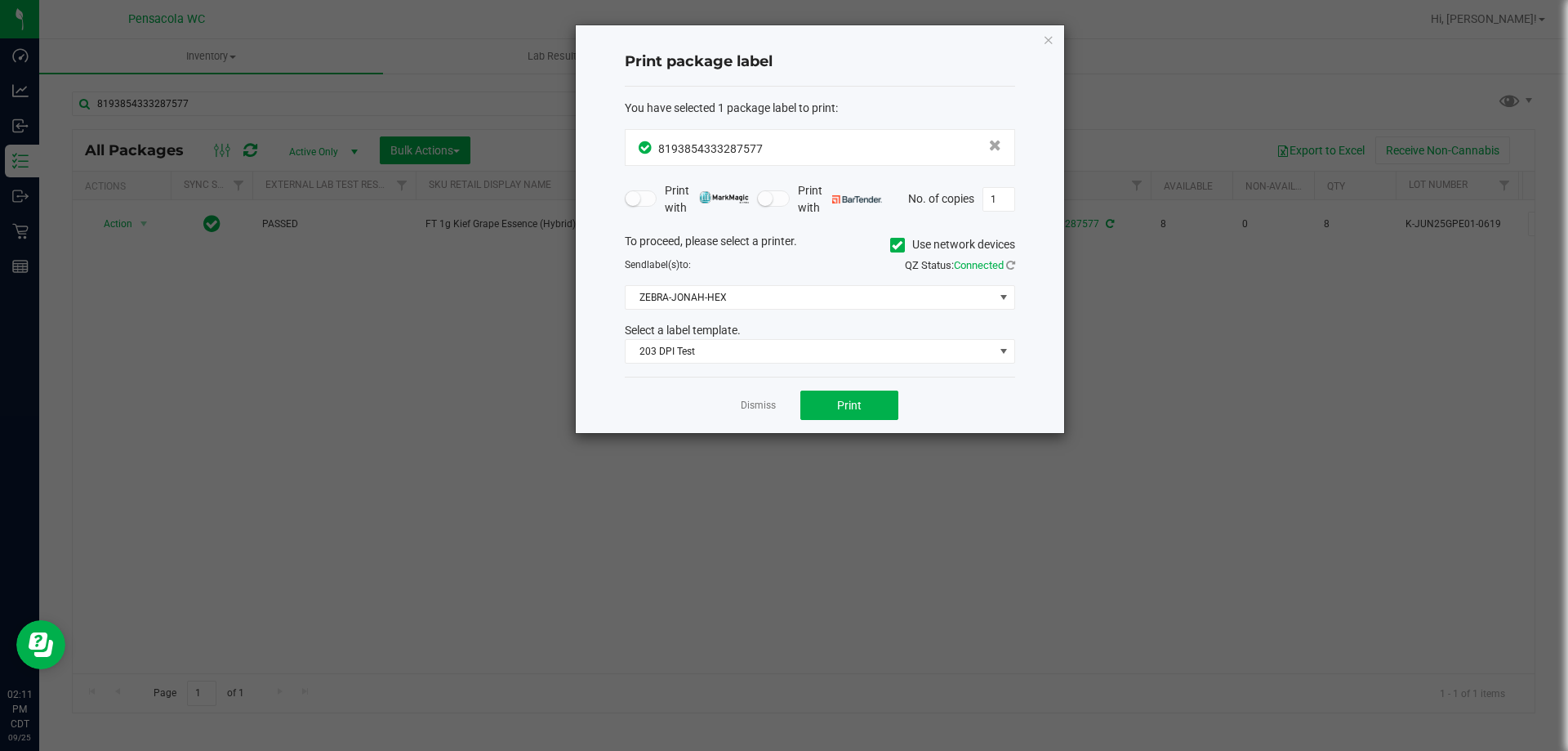
click at [841, 430] on div "Dismiss Print" at bounding box center [820, 404] width 391 height 56
click at [815, 405] on button "Print" at bounding box center [849, 405] width 98 height 29
click at [761, 409] on link "Dismiss" at bounding box center [758, 405] width 35 height 14
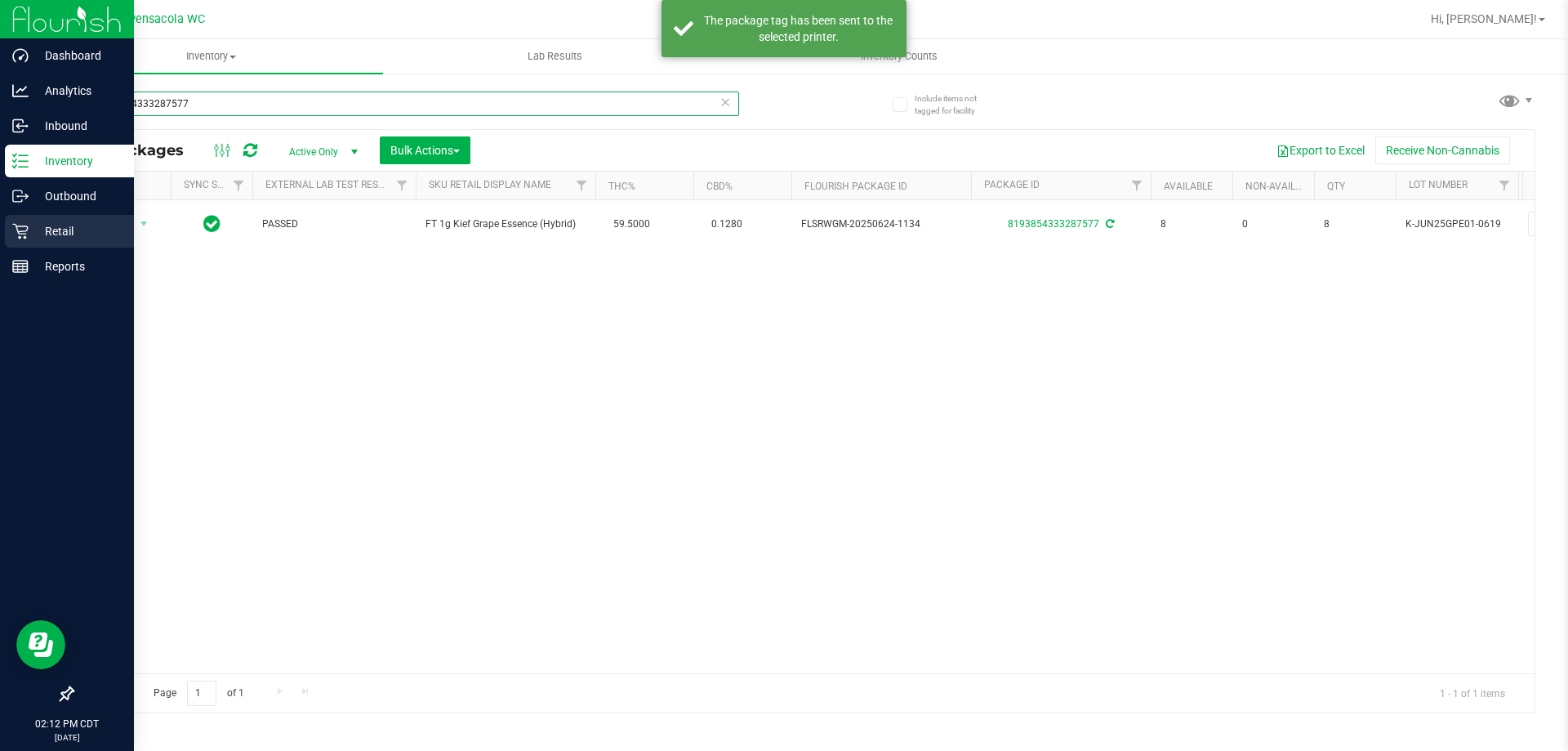
drag, startPoint x: 290, startPoint y: 116, endPoint x: 2, endPoint y: 243, distance: 314.8
click at [1, 245] on div "Dashboard Analytics Inbound Inventory Outbound Retail Reports 02:12 PM CDT [DAT…" at bounding box center [784, 375] width 1568 height 751
type input "9475834242286736"
click at [2, 242] on link "Retail" at bounding box center [67, 233] width 134 height 35
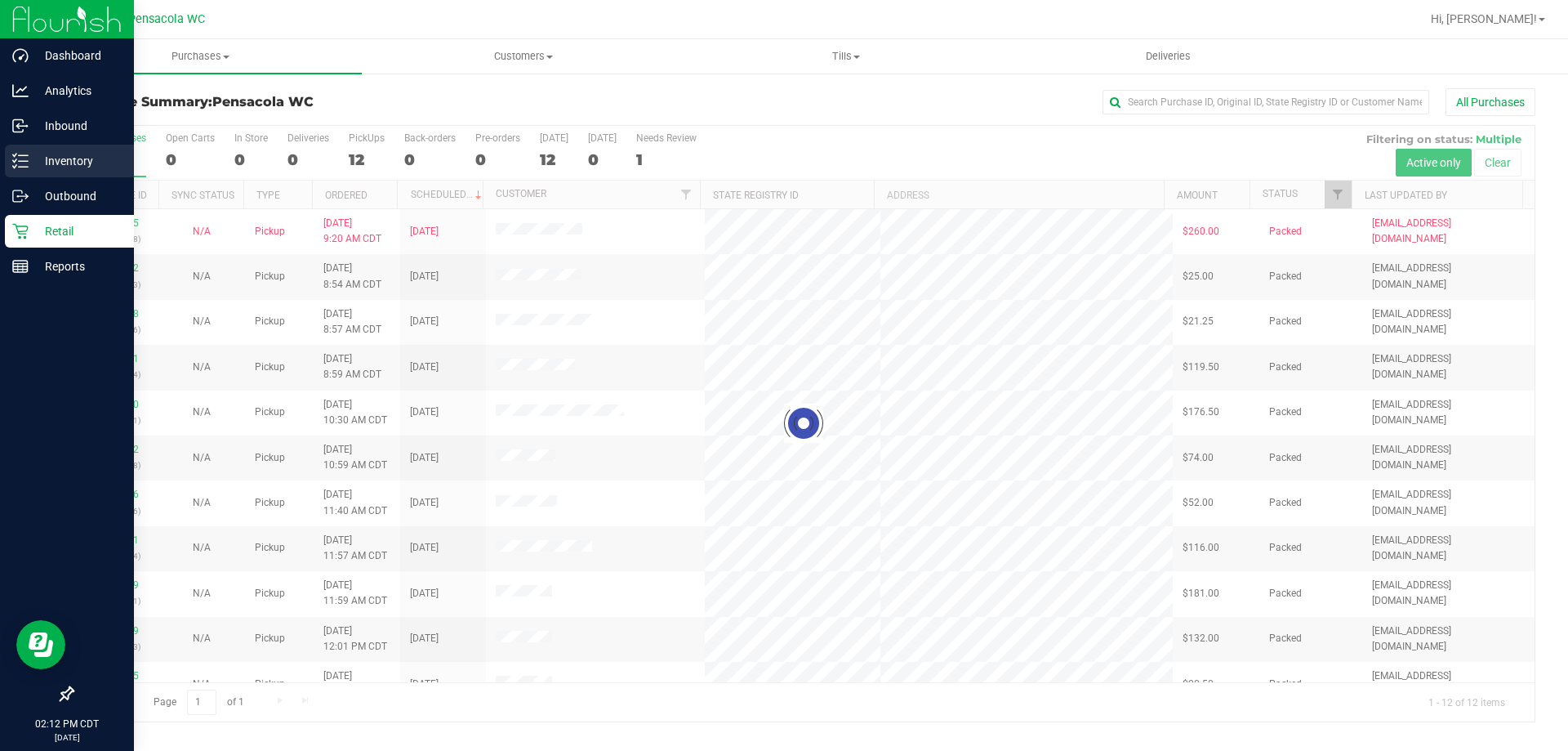
click at [37, 155] on p "Inventory" at bounding box center [77, 161] width 98 height 19
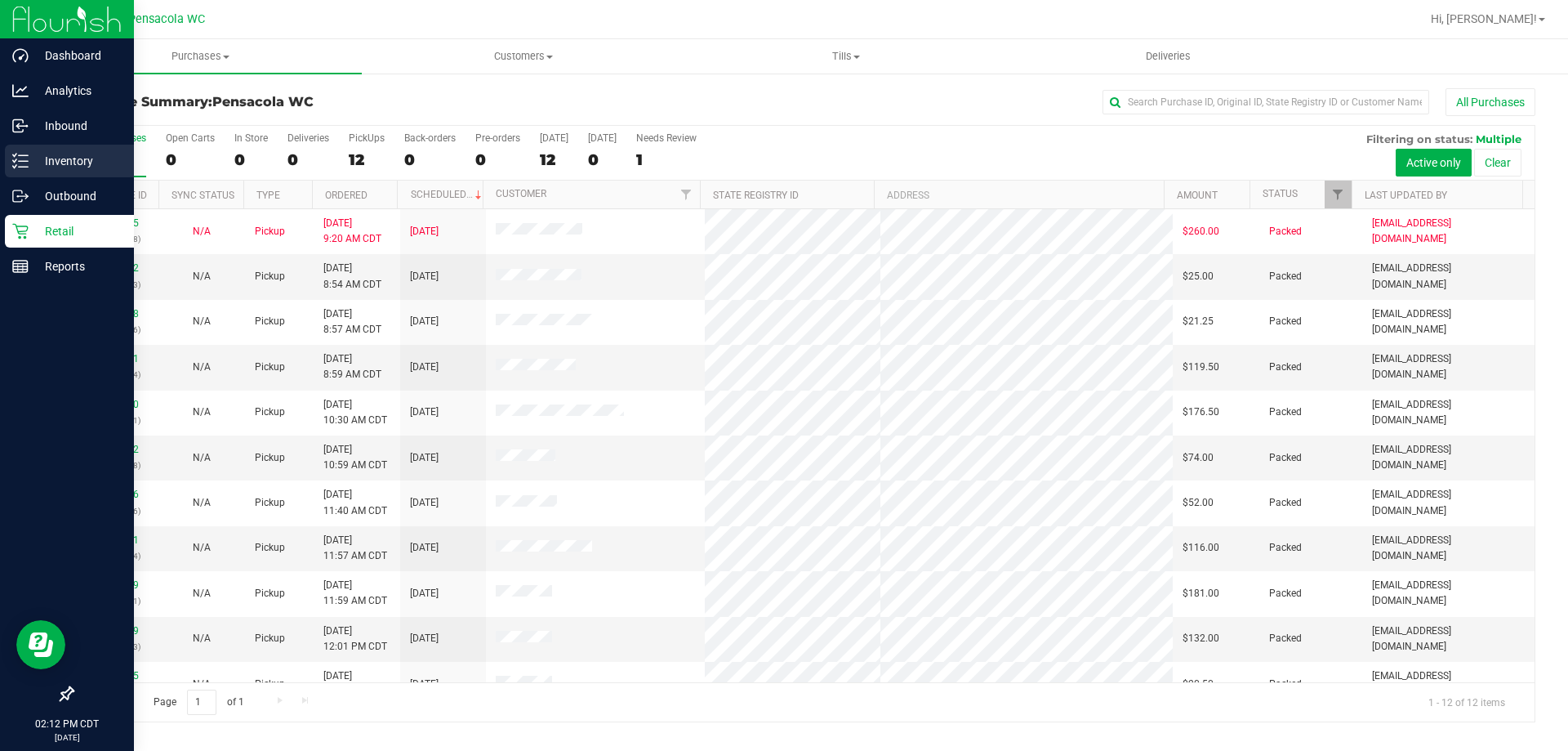
click at [29, 152] on p "Inventory" at bounding box center [77, 161] width 98 height 19
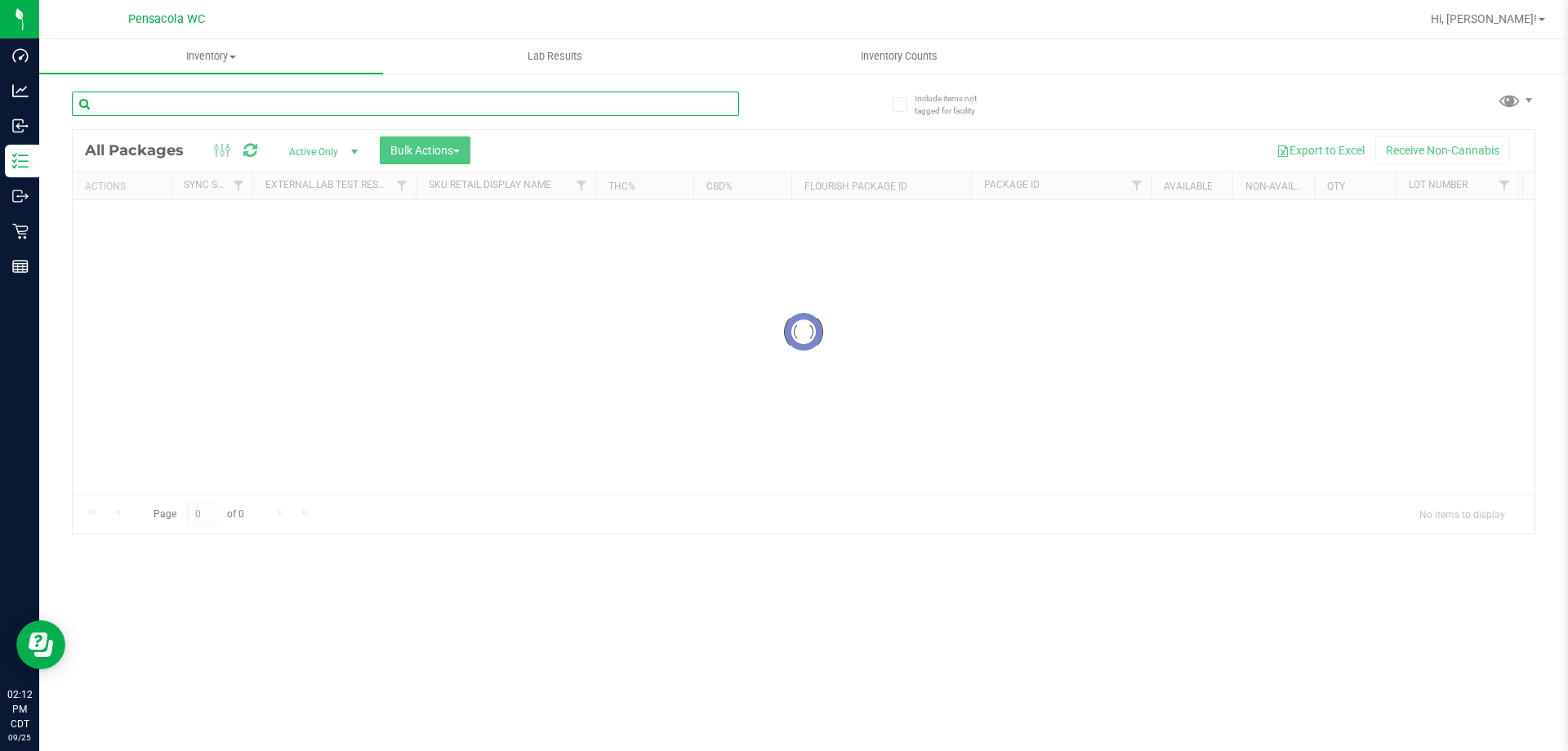
click at [167, 111] on input "text" at bounding box center [406, 103] width 668 height 24
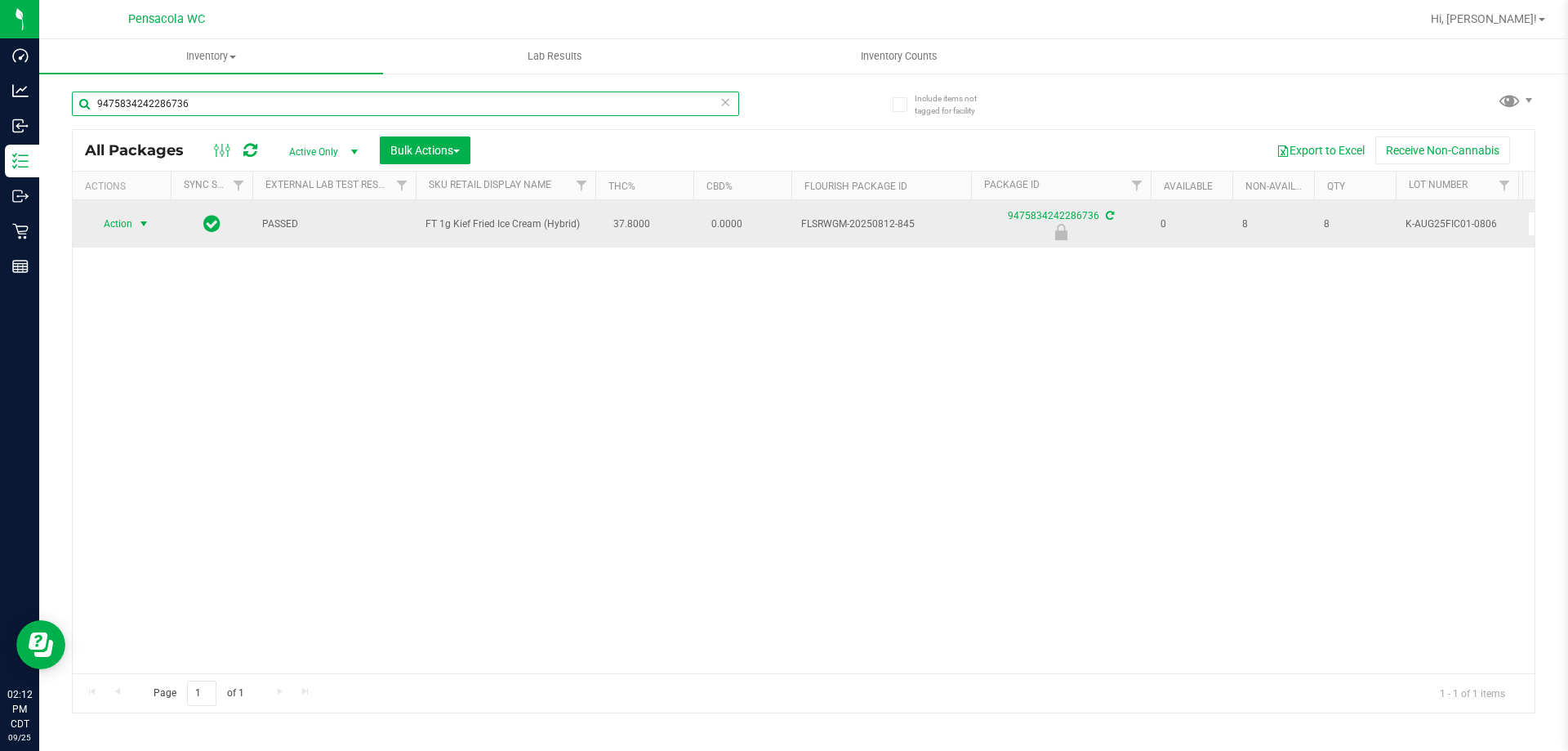
type input "9475834242286736"
click at [134, 222] on span "select" at bounding box center [144, 224] width 20 height 23
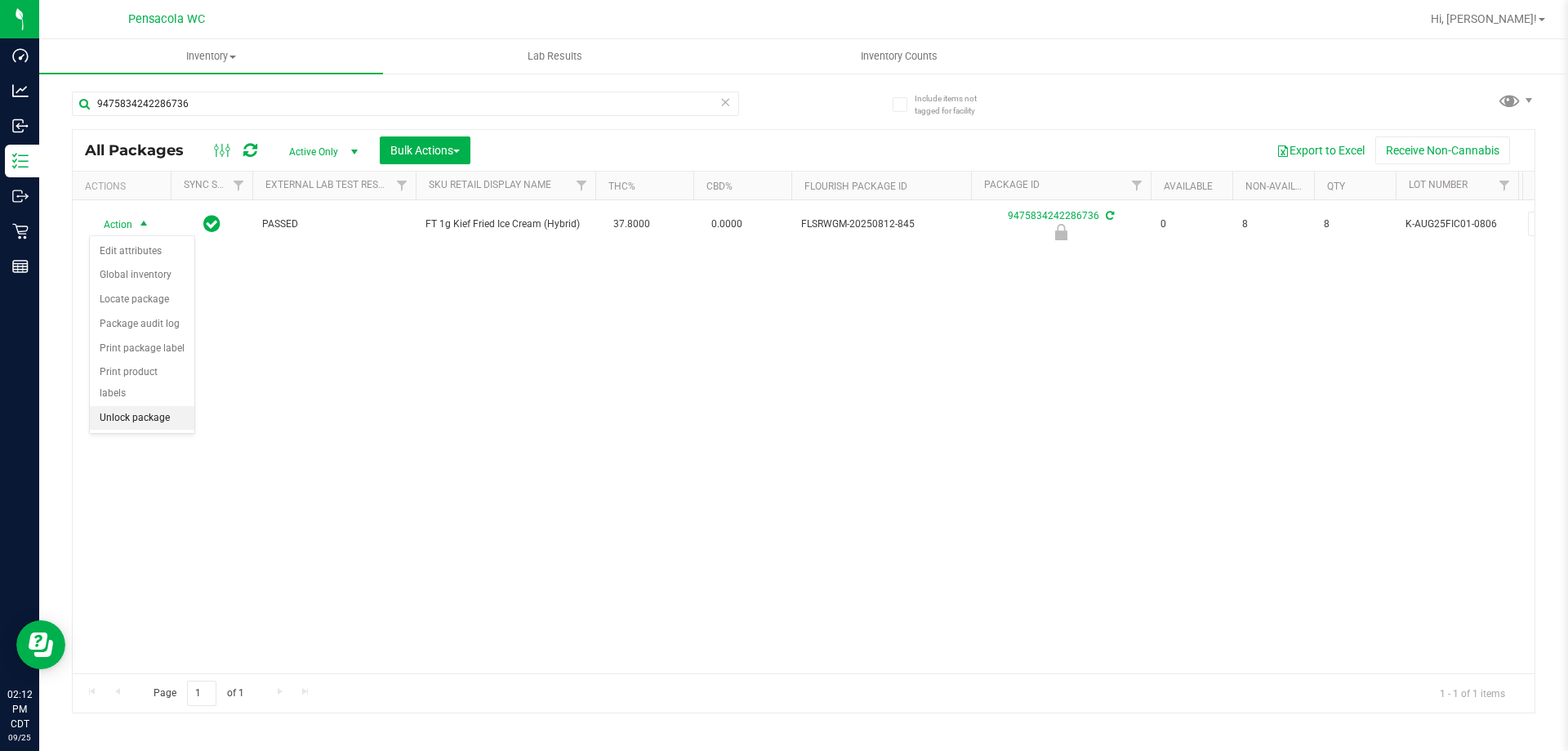
click at [158, 406] on li "Unlock package" at bounding box center [141, 418] width 105 height 24
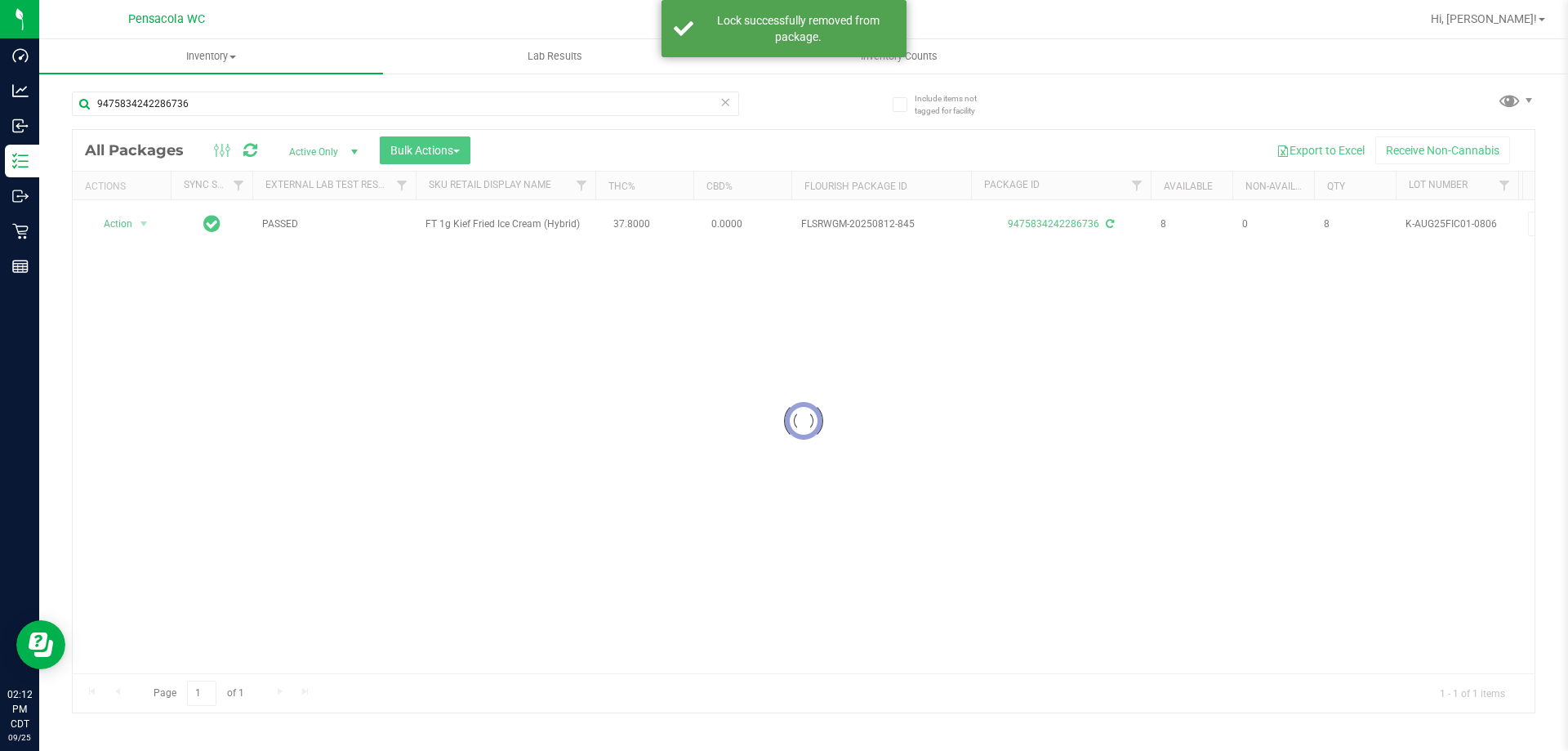
click at [132, 228] on div at bounding box center [803, 421] width 1462 height 583
click at [132, 228] on span "Action" at bounding box center [110, 224] width 44 height 23
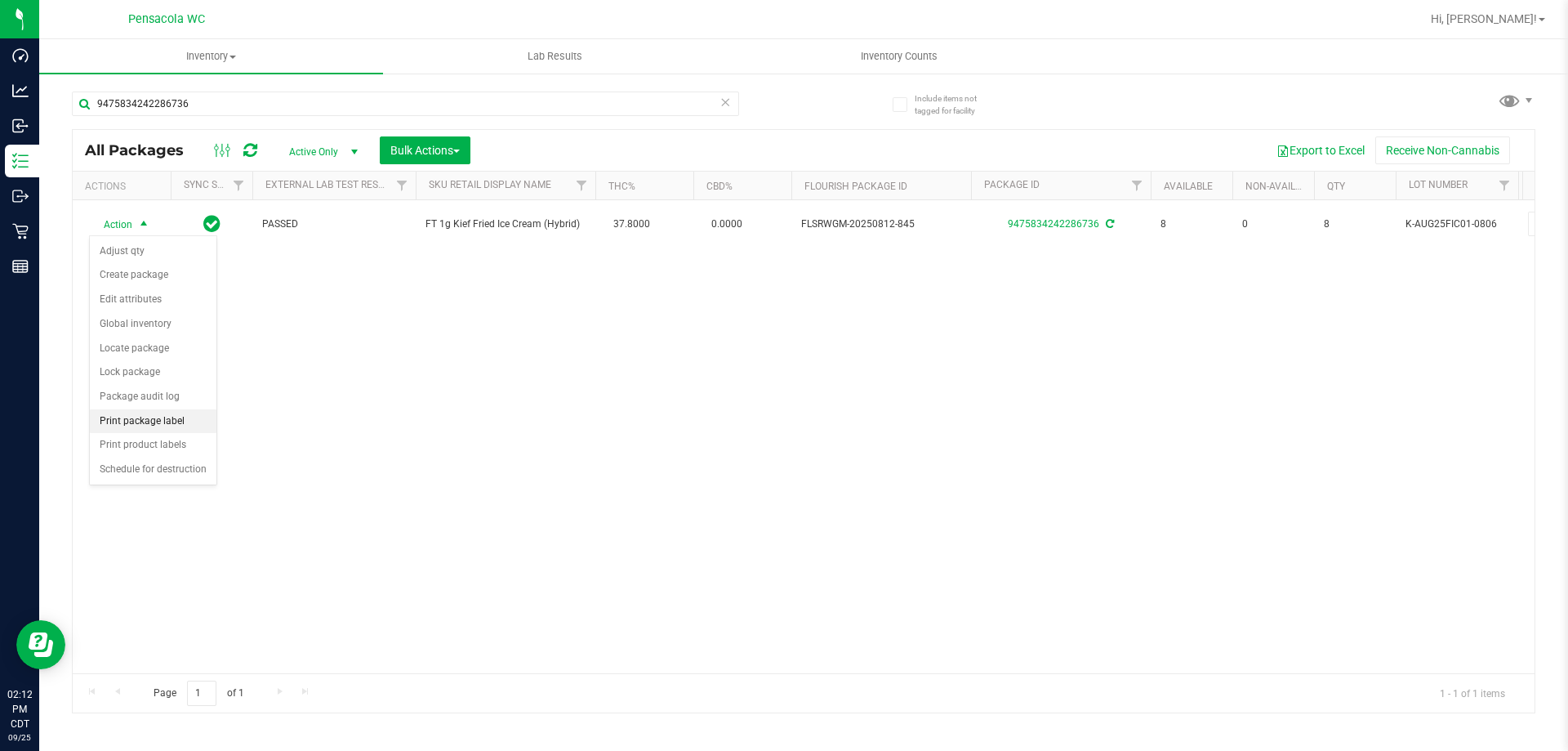
click at [181, 416] on li "Print package label" at bounding box center [152, 421] width 126 height 24
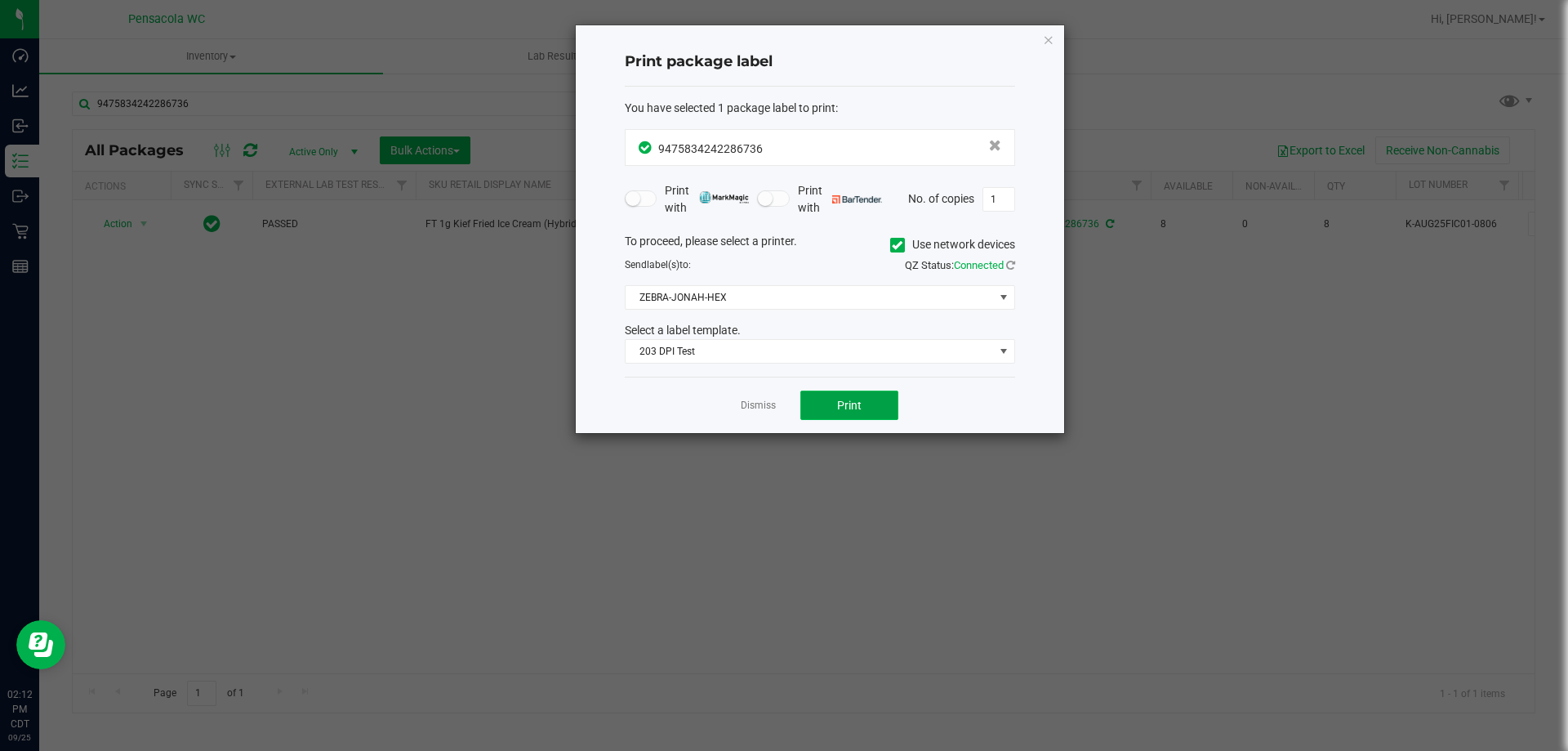
click at [812, 404] on button "Print" at bounding box center [849, 405] width 98 height 29
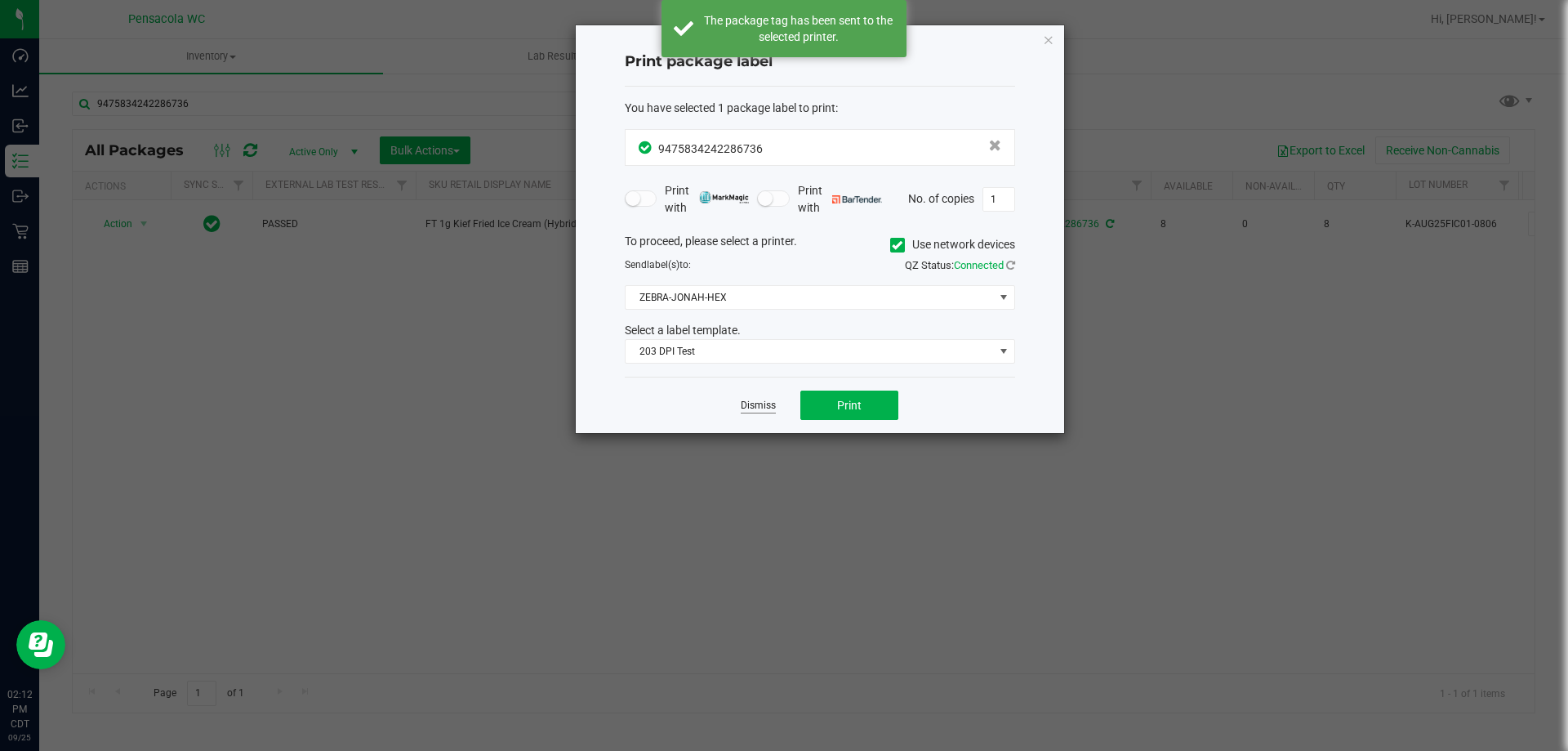
click at [761, 403] on link "Dismiss" at bounding box center [758, 405] width 35 height 14
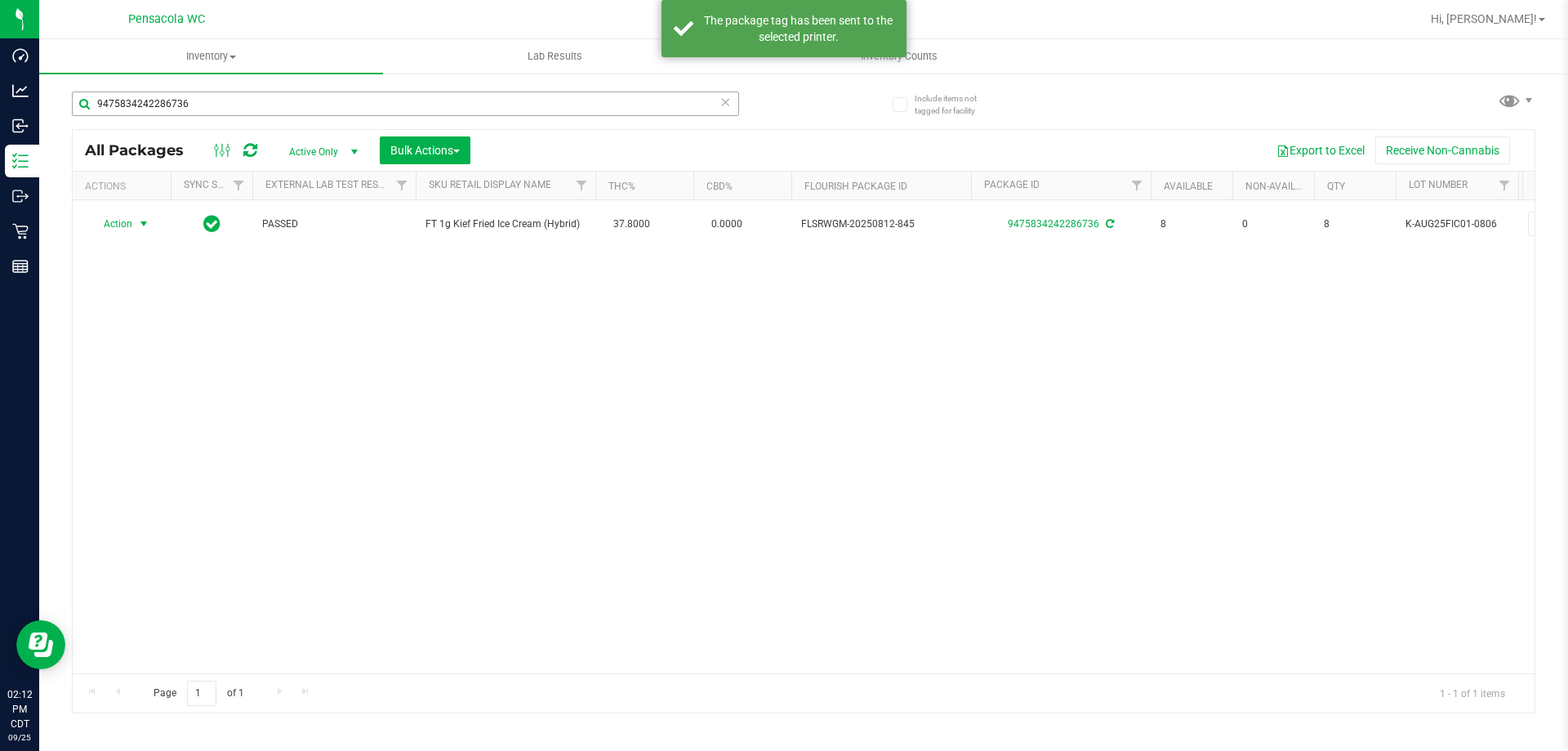
drag, startPoint x: 477, startPoint y: 80, endPoint x: 462, endPoint y: 95, distance: 21.2
click at [472, 86] on div "9475834242286736" at bounding box center [438, 103] width 732 height 52
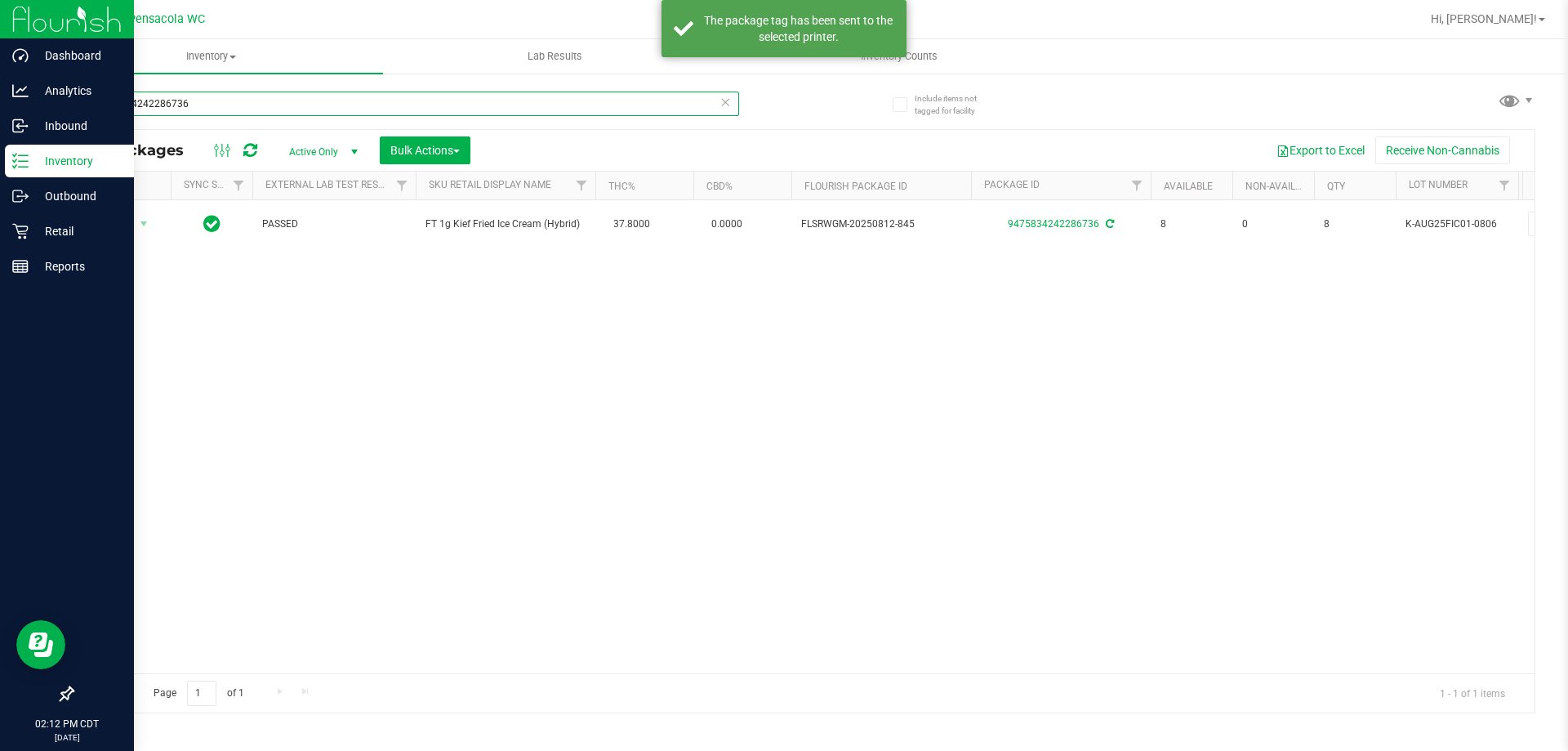
drag, startPoint x: 424, startPoint y: 95, endPoint x: 0, endPoint y: 2, distance: 434.1
click at [0, 5] on div "Dashboard Analytics Inbound Inventory Outbound Retail Reports 02:12 PM CDT [DAT…" at bounding box center [784, 375] width 1568 height 751
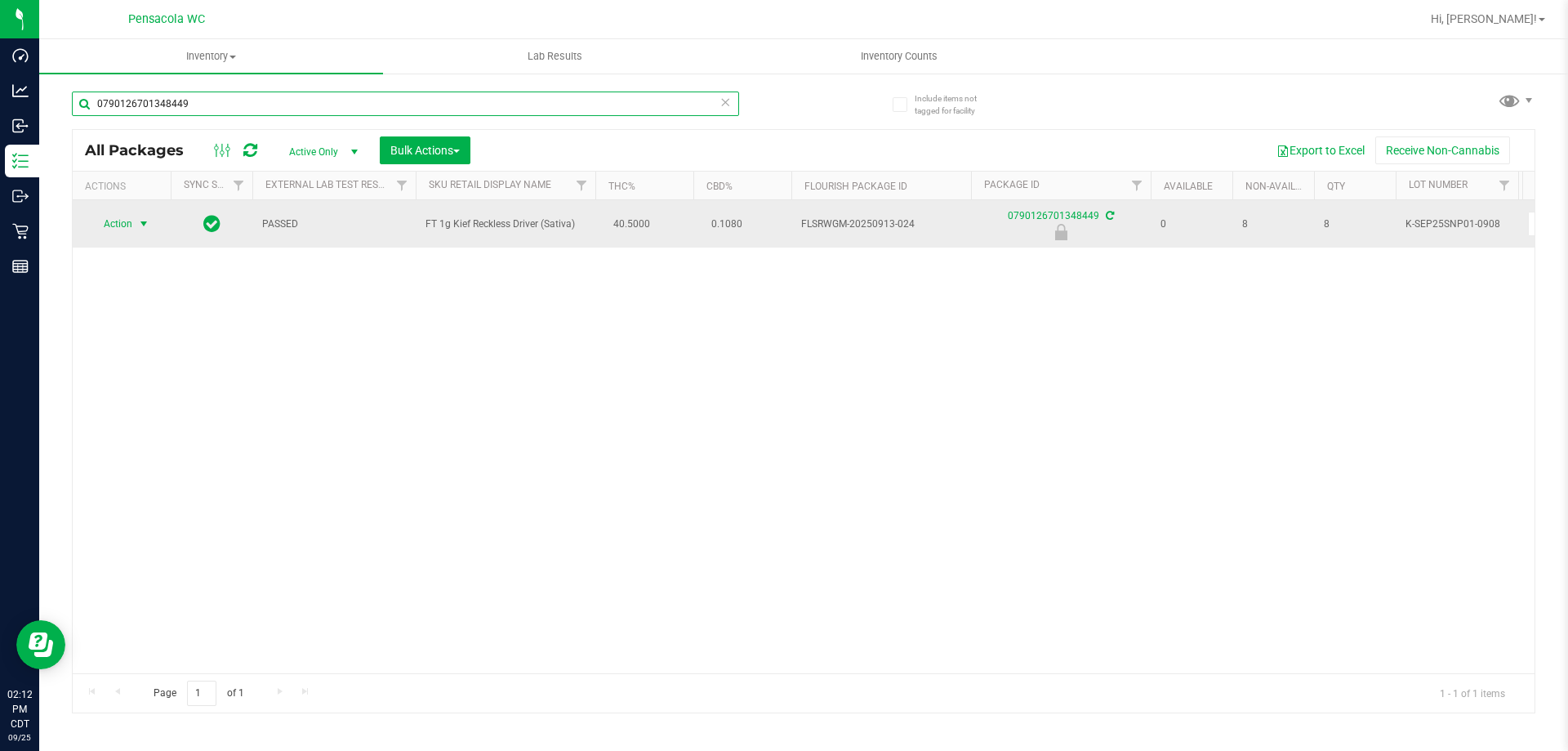
type input "0790126701348449"
click at [109, 231] on span "Action" at bounding box center [110, 224] width 44 height 23
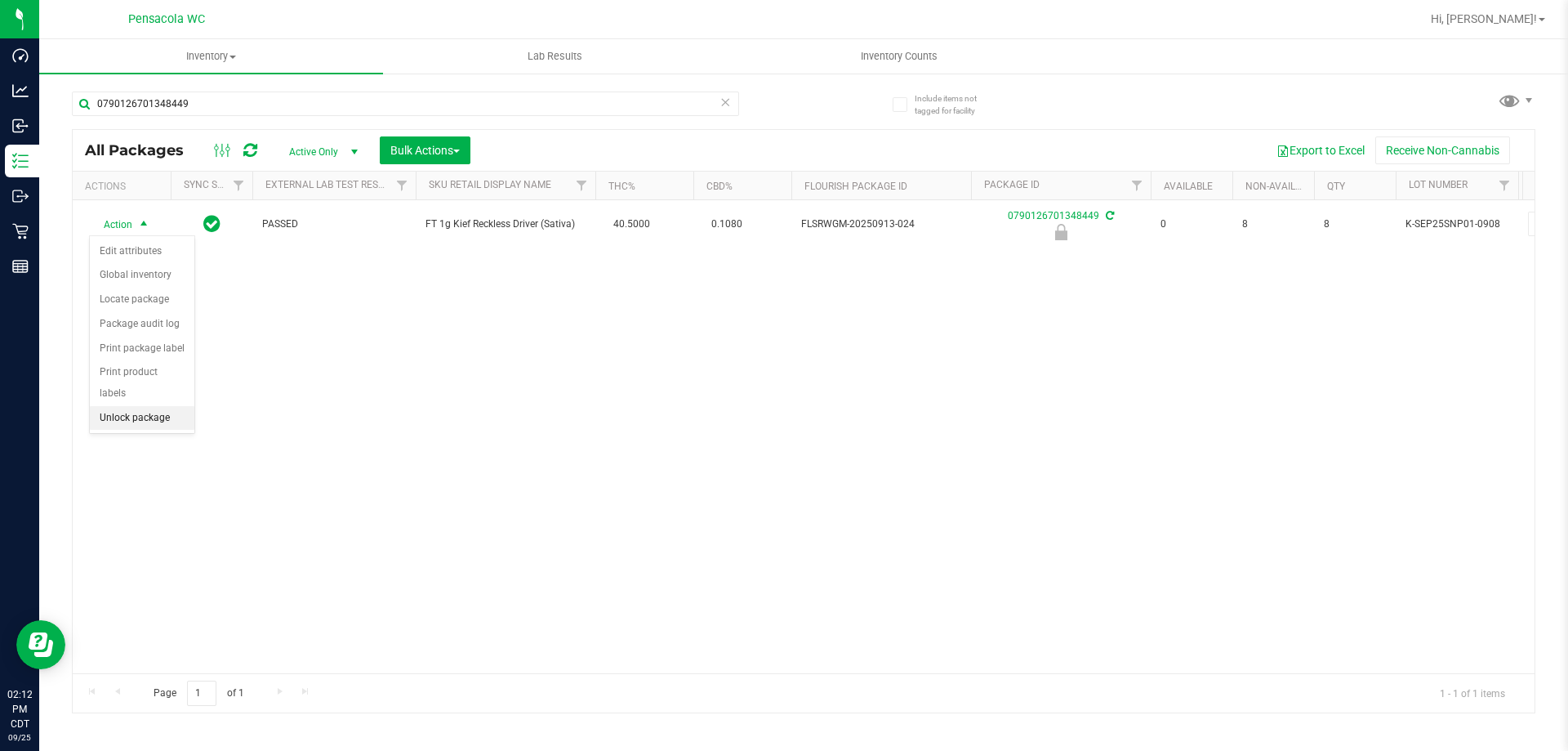
click at [148, 406] on li "Unlock package" at bounding box center [141, 418] width 105 height 24
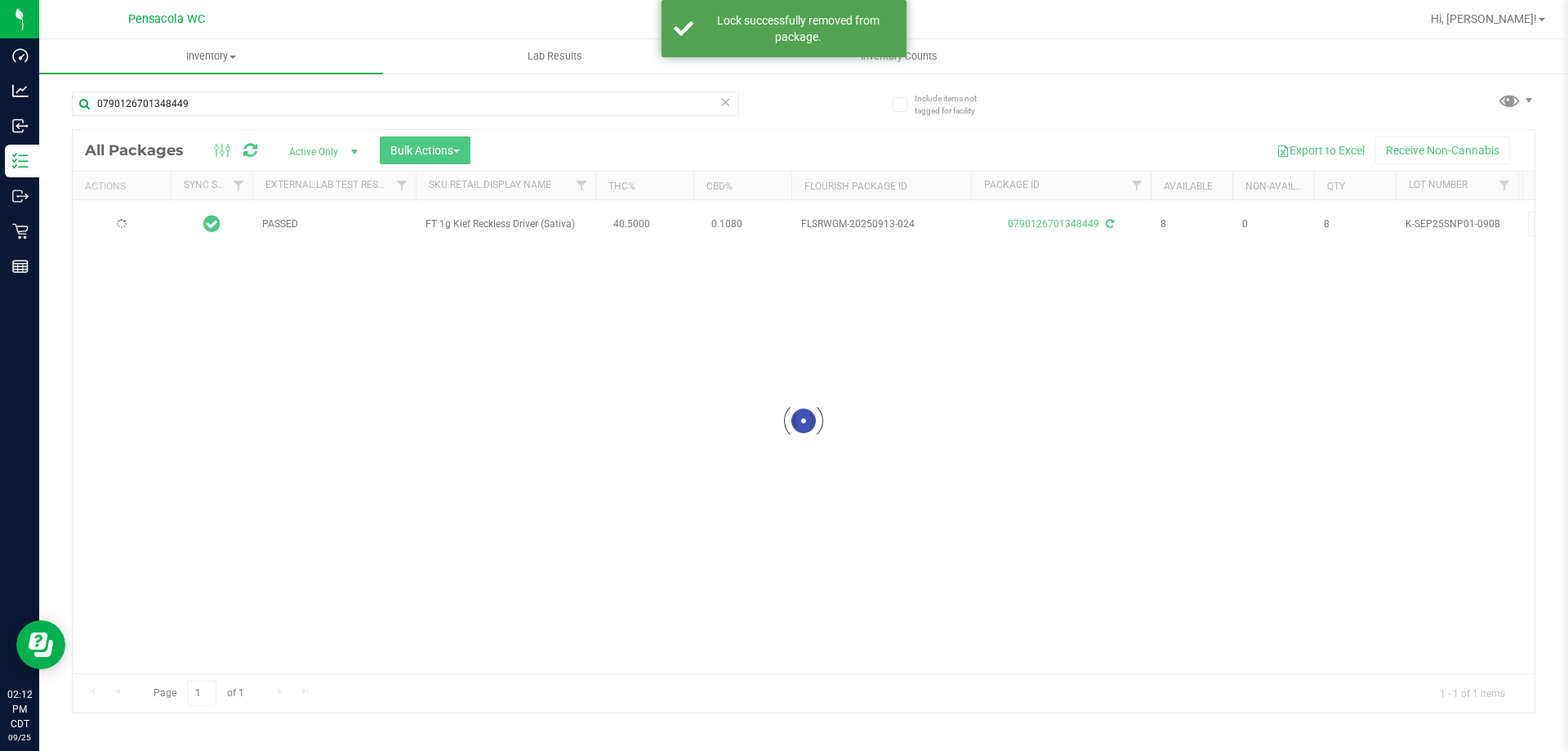
click at [131, 224] on div at bounding box center [803, 421] width 1462 height 583
click at [131, 224] on div "Action Action Adjust qty Create package Edit attributes Global inventory Locate…" at bounding box center [122, 224] width 79 height 23
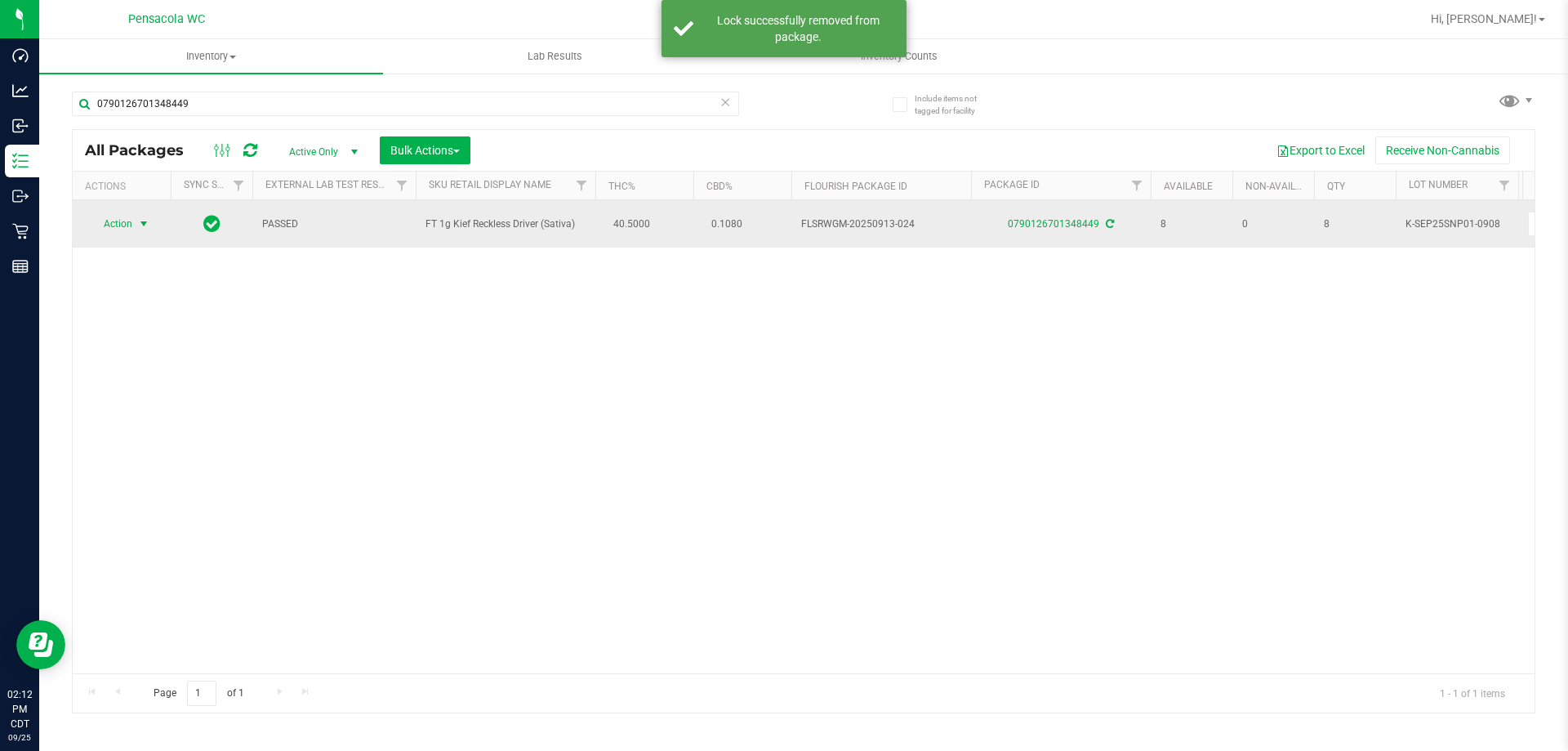
click at [131, 224] on span "Action" at bounding box center [110, 224] width 44 height 23
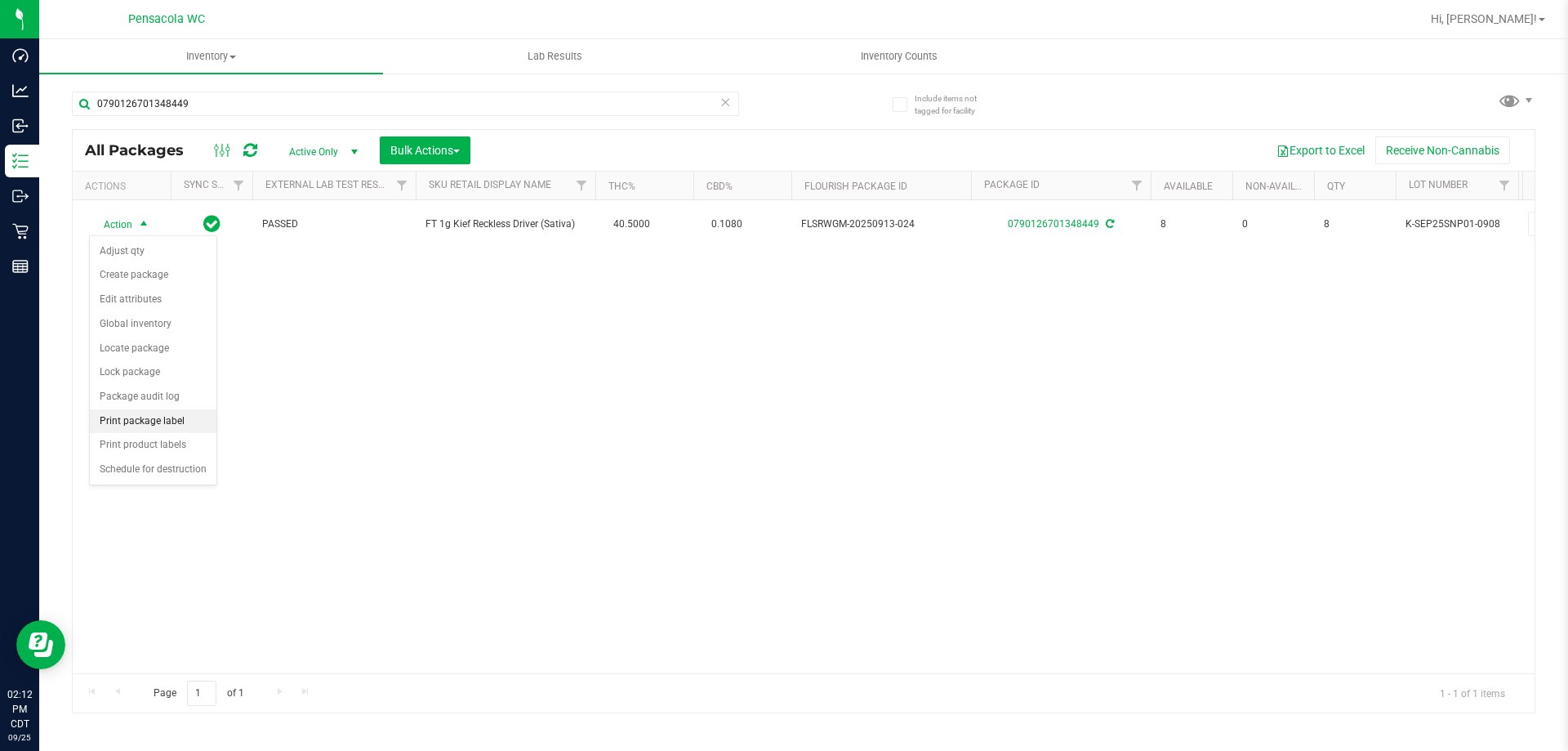
click at [151, 414] on li "Print package label" at bounding box center [152, 421] width 126 height 24
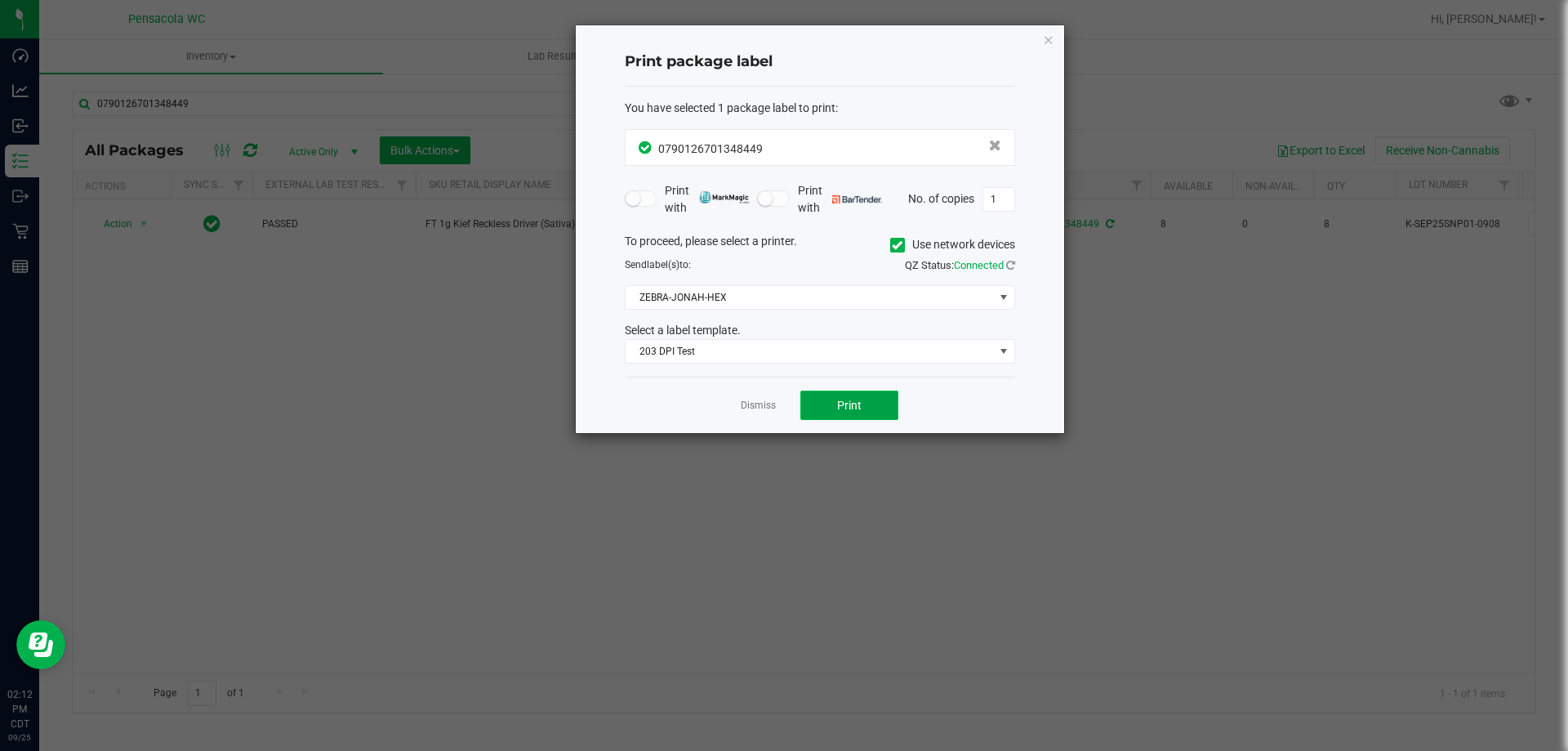
click at [868, 414] on button "Print" at bounding box center [849, 405] width 98 height 29
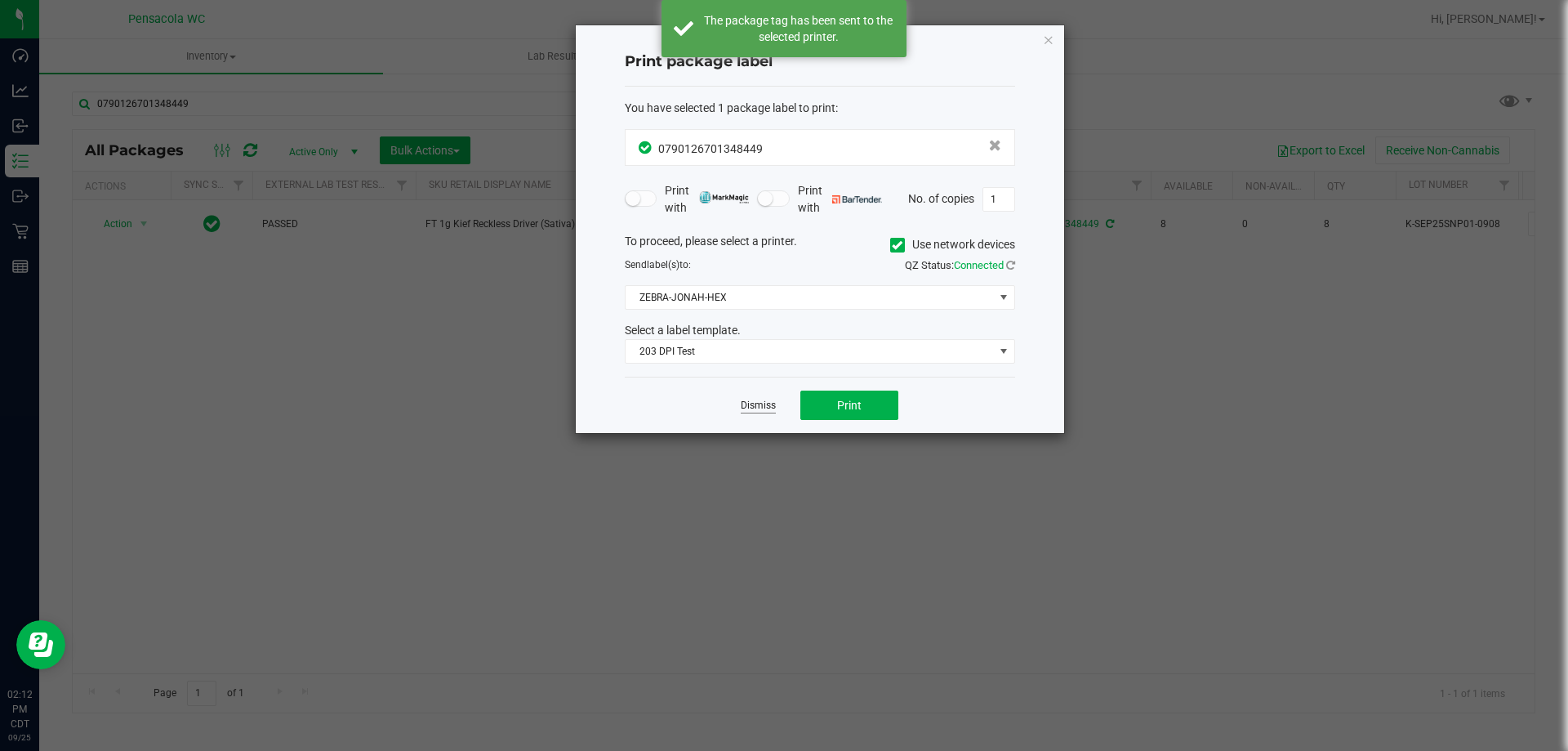
click at [775, 403] on div "Dismiss Print" at bounding box center [820, 404] width 391 height 56
drag, startPoint x: 771, startPoint y: 403, endPoint x: 764, endPoint y: 395, distance: 10.6
click at [771, 402] on link "Dismiss" at bounding box center [758, 405] width 35 height 14
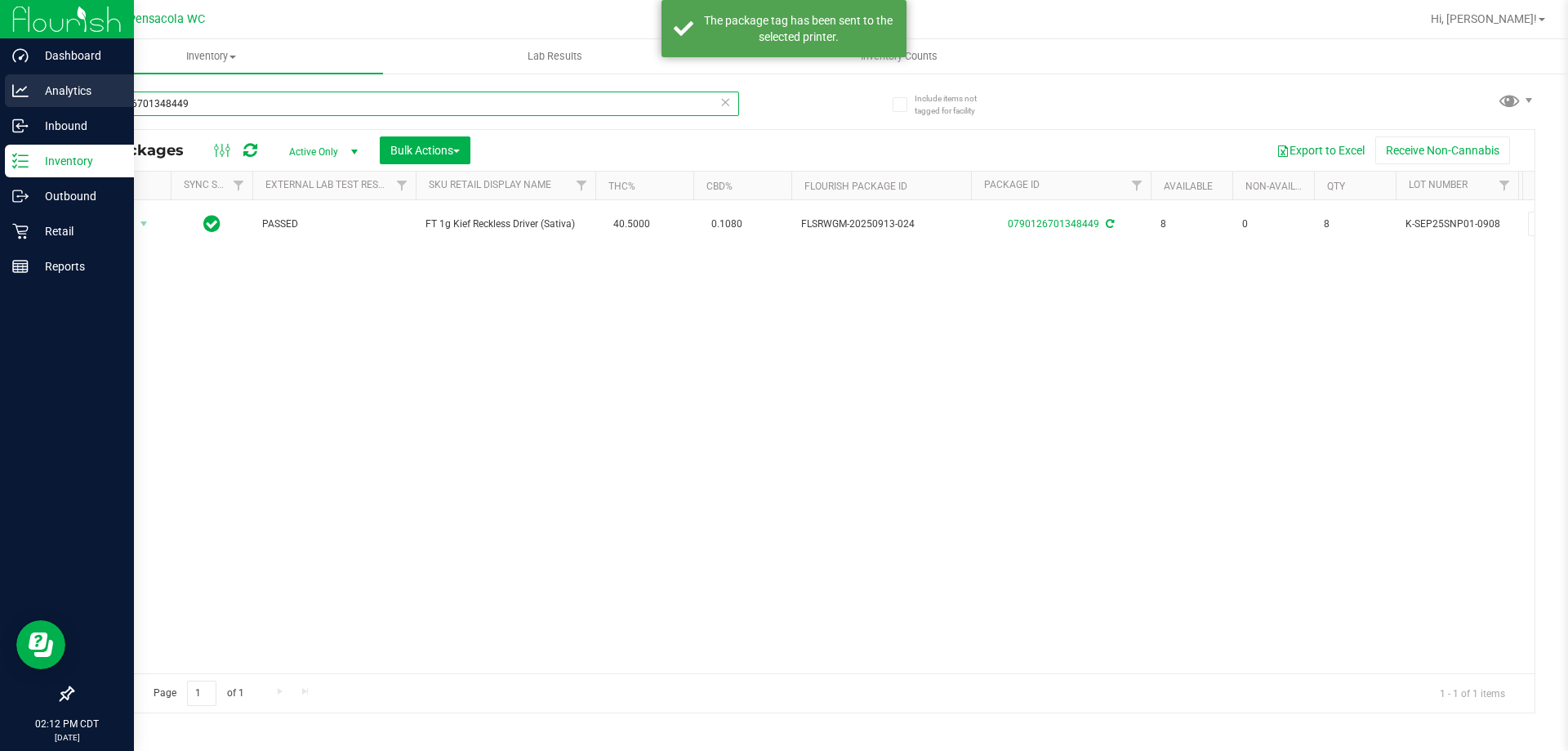
drag, startPoint x: 369, startPoint y: 111, endPoint x: 0, endPoint y: 91, distance: 369.5
click at [0, 91] on div "Dashboard Analytics Inbound Inventory Outbound Retail Reports 02:12 PM CDT [DAT…" at bounding box center [784, 375] width 1568 height 751
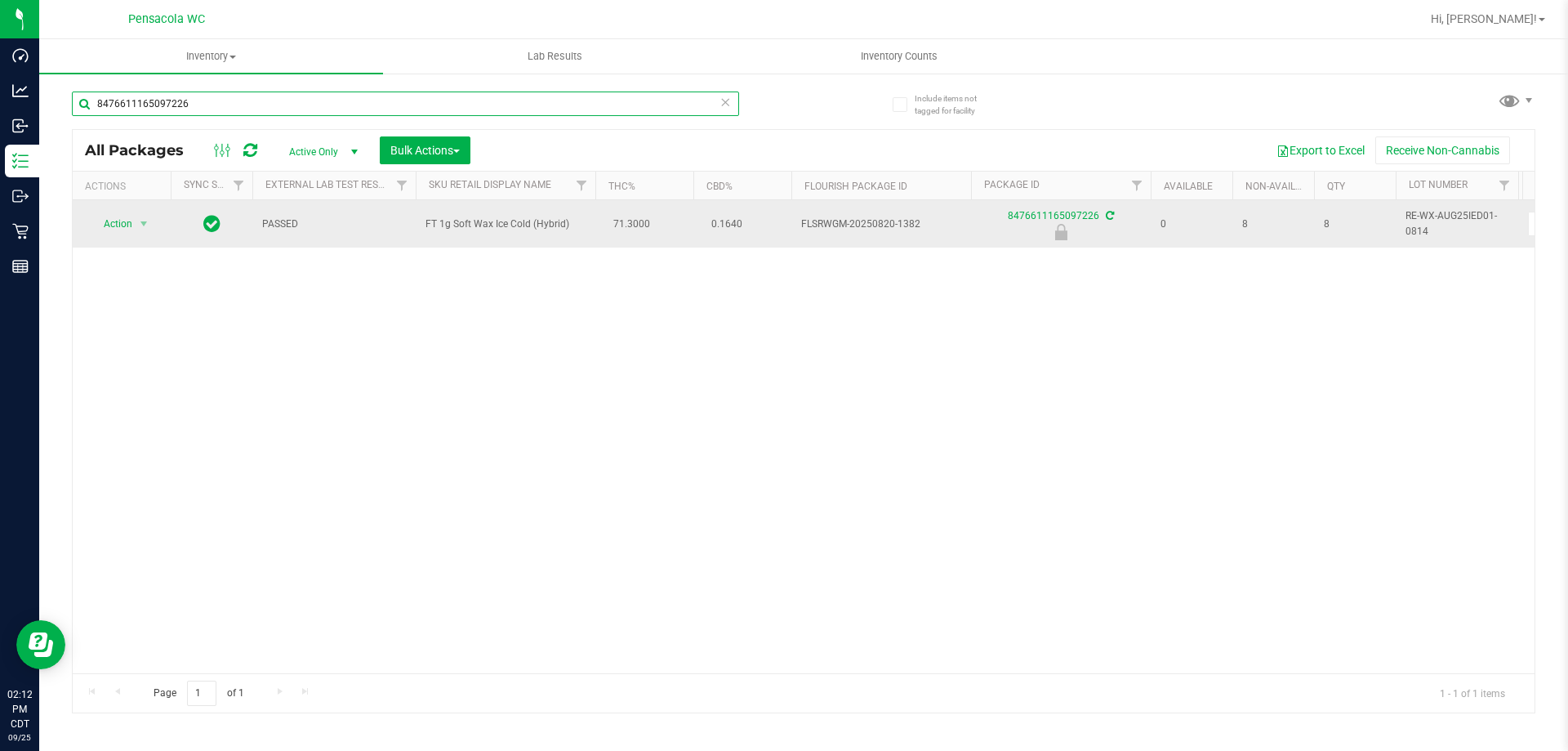
type input "8476611165097226"
click at [123, 212] on td "Action Action Edit attributes Global inventory Locate package Package audit log…" at bounding box center [121, 224] width 98 height 48
click at [128, 218] on span "Action" at bounding box center [110, 224] width 44 height 23
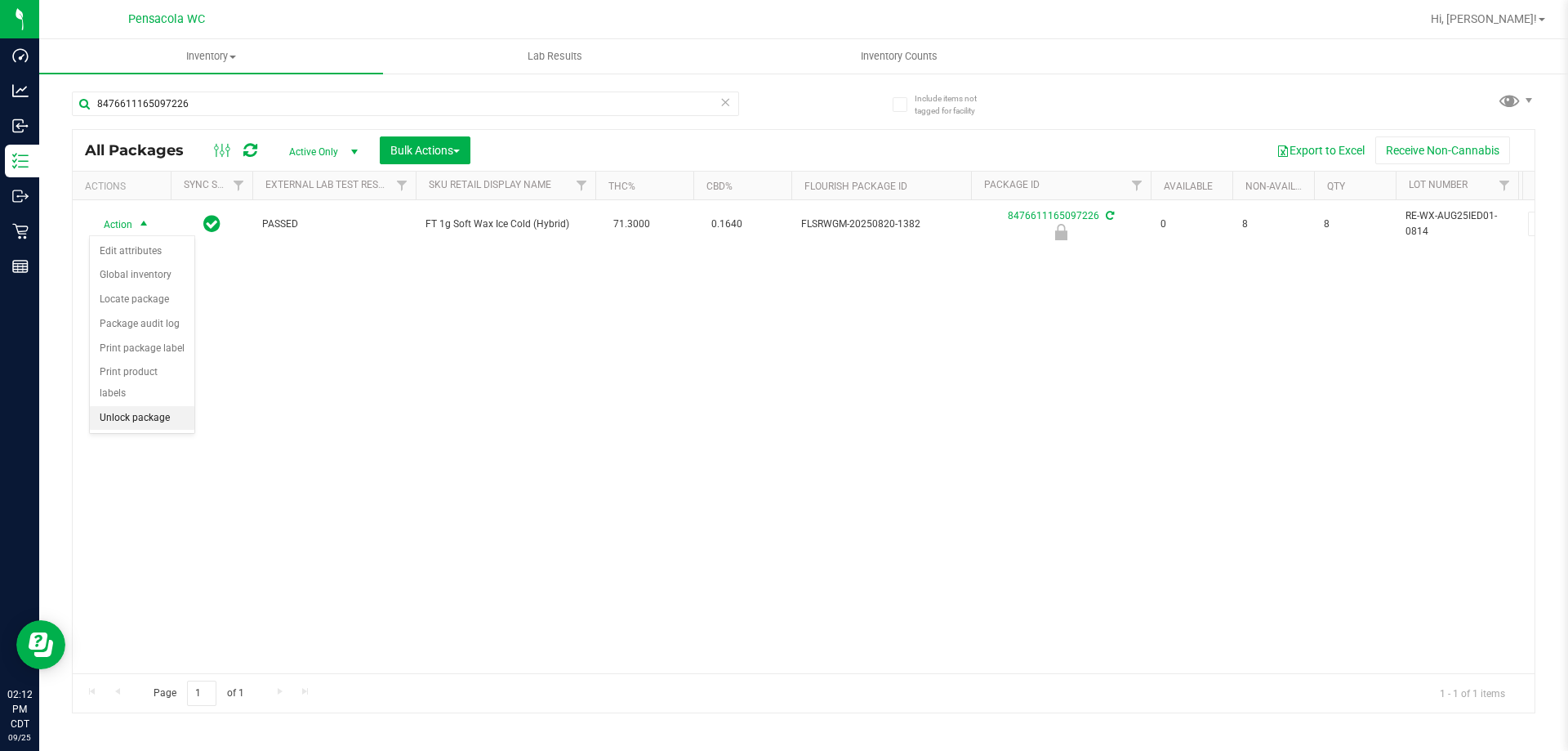
click at [167, 406] on li "Unlock package" at bounding box center [141, 418] width 105 height 24
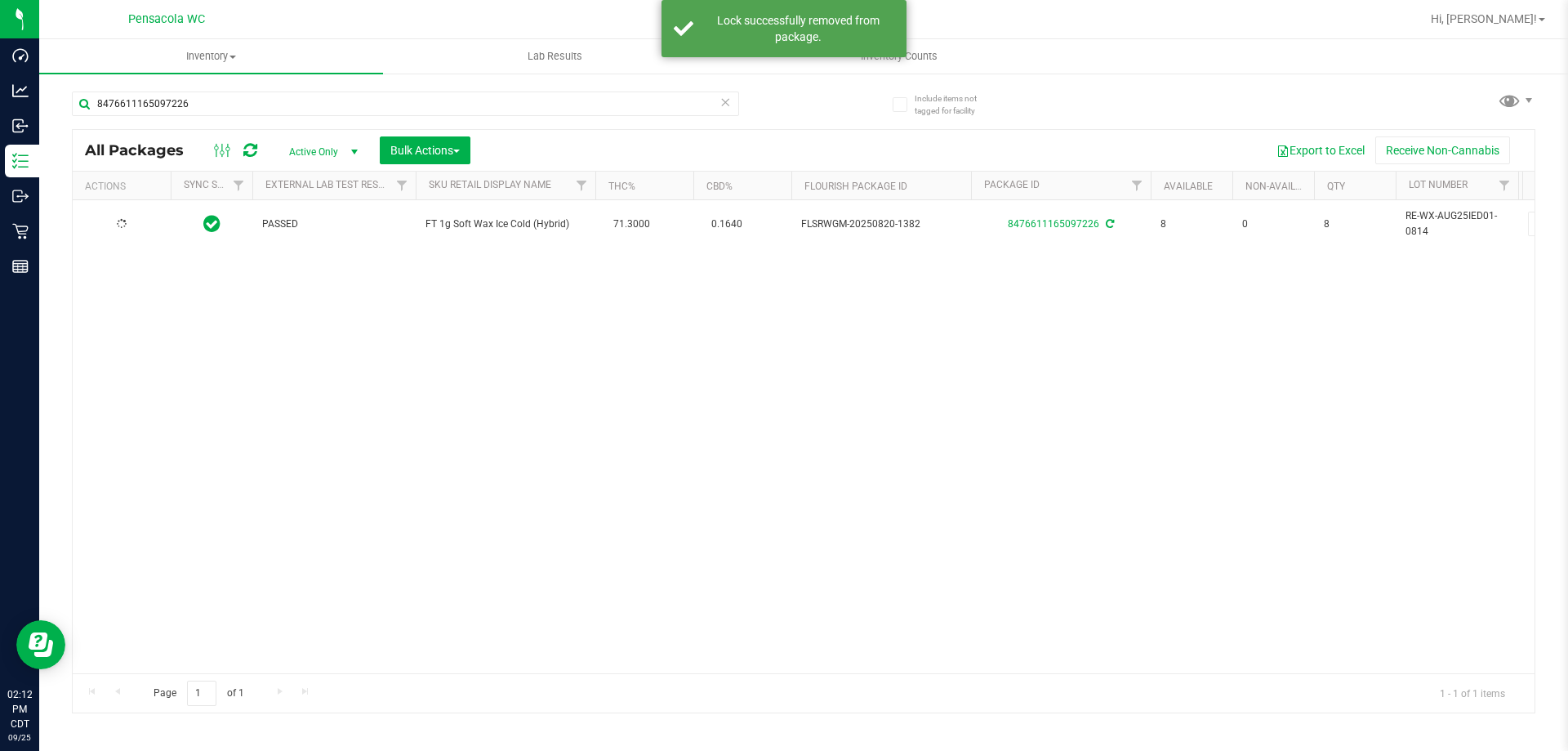
click at [110, 227] on div at bounding box center [122, 224] width 79 height 16
click at [110, 227] on span "Action" at bounding box center [110, 224] width 44 height 23
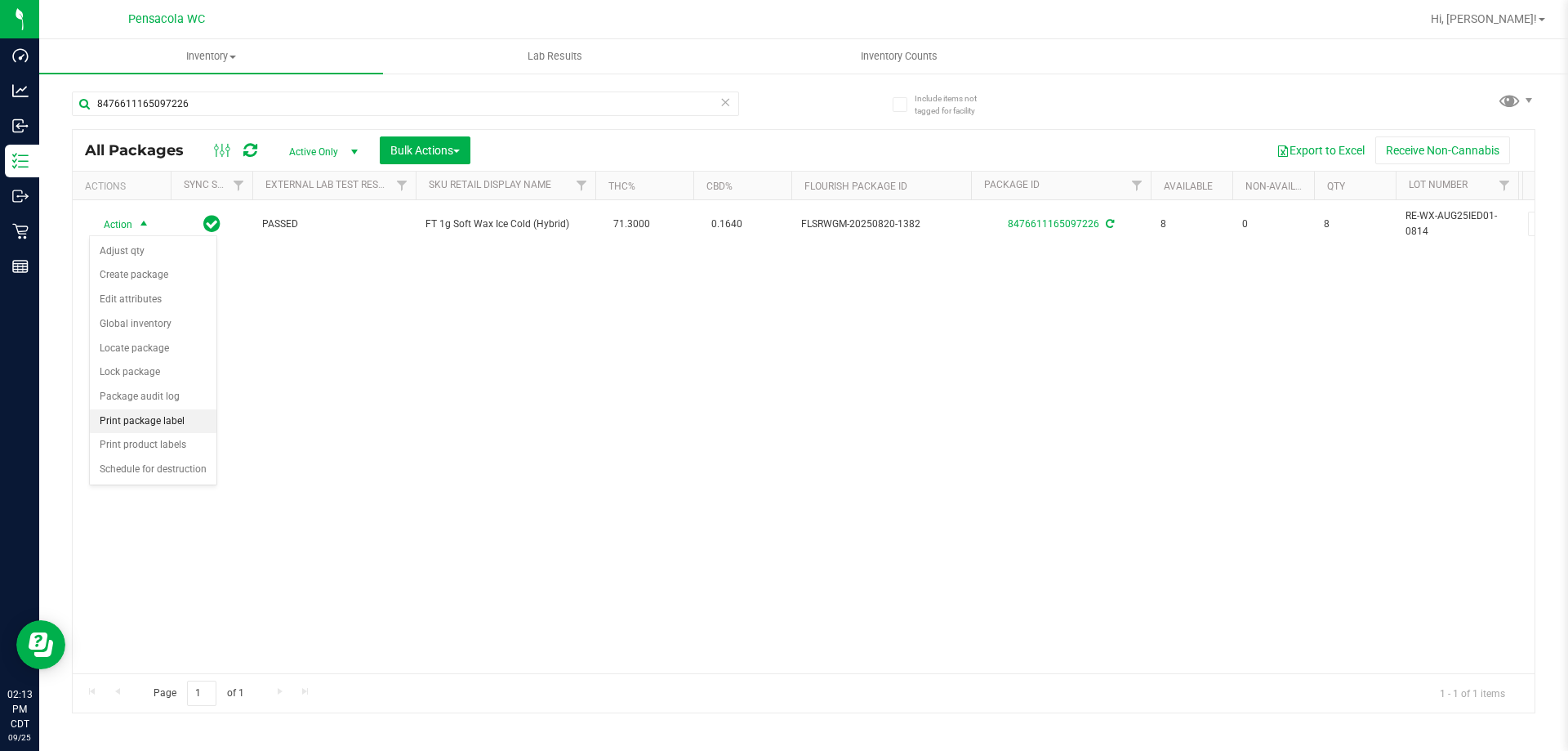
drag, startPoint x: 170, startPoint y: 394, endPoint x: 174, endPoint y: 424, distance: 30.3
click at [174, 424] on ul "Adjust qty Create package Edit attributes Global inventory Locate package Lock …" at bounding box center [152, 361] width 126 height 243
click at [174, 424] on li "Print package label" at bounding box center [152, 421] width 126 height 24
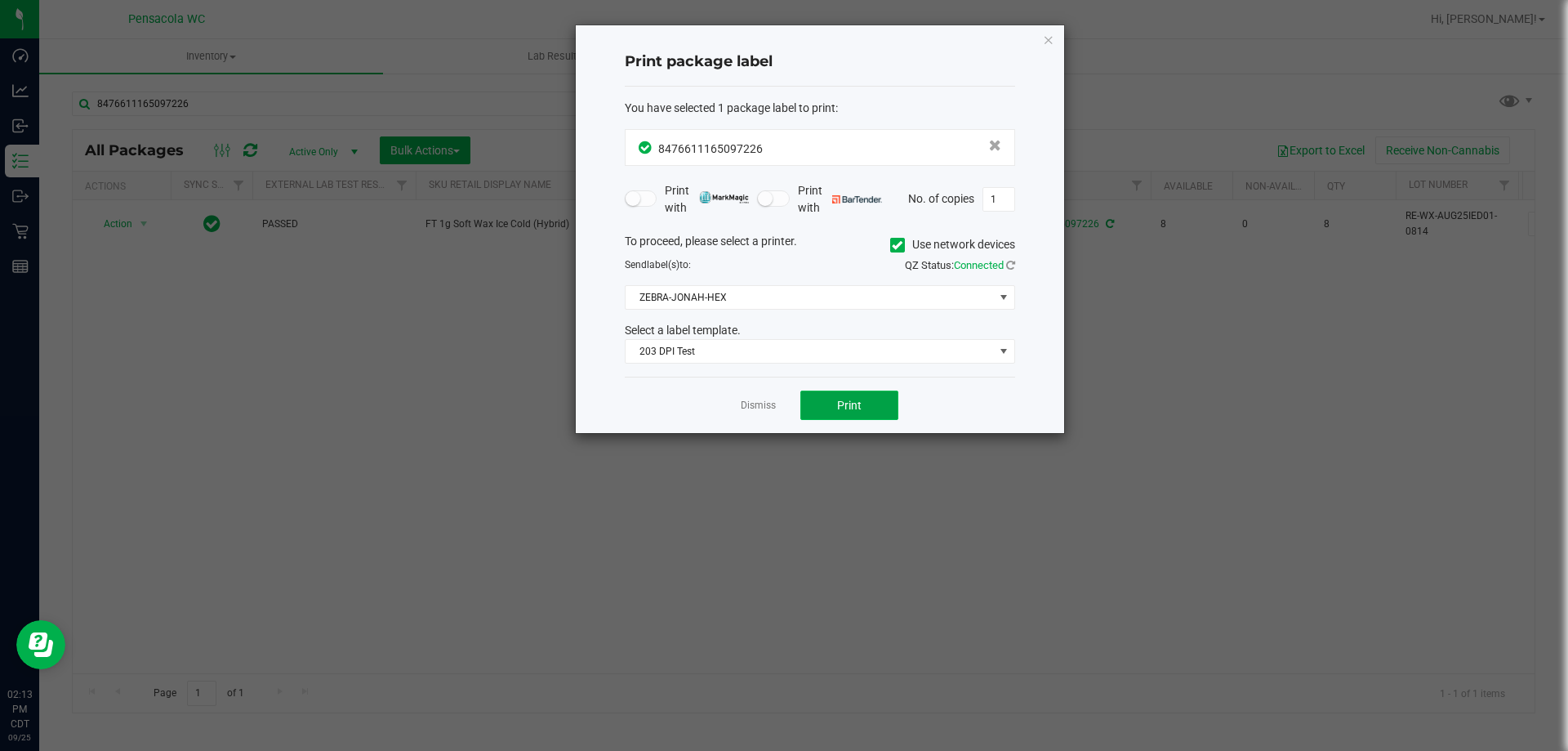
click at [848, 409] on span "Print" at bounding box center [849, 405] width 24 height 13
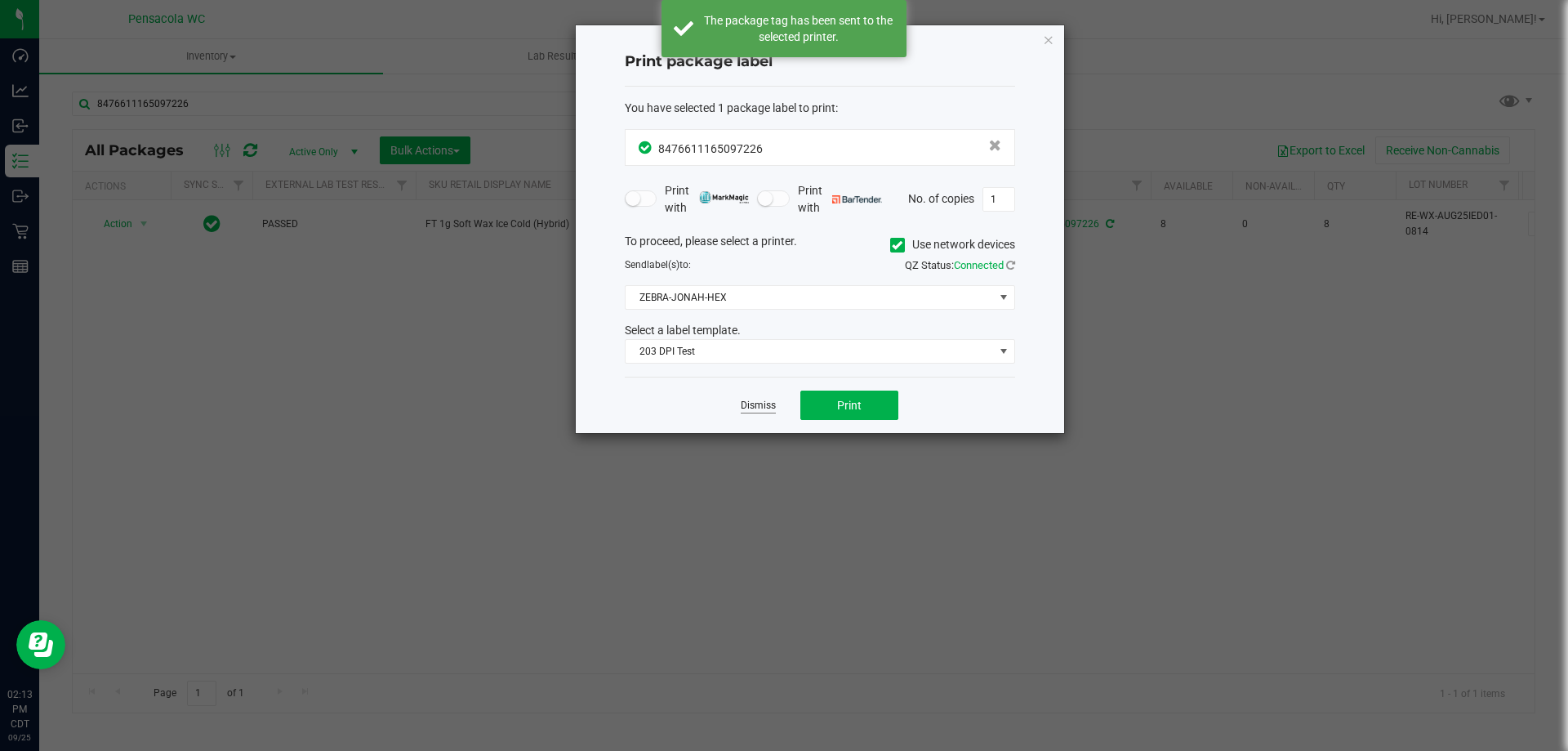
click at [764, 406] on link "Dismiss" at bounding box center [758, 405] width 35 height 14
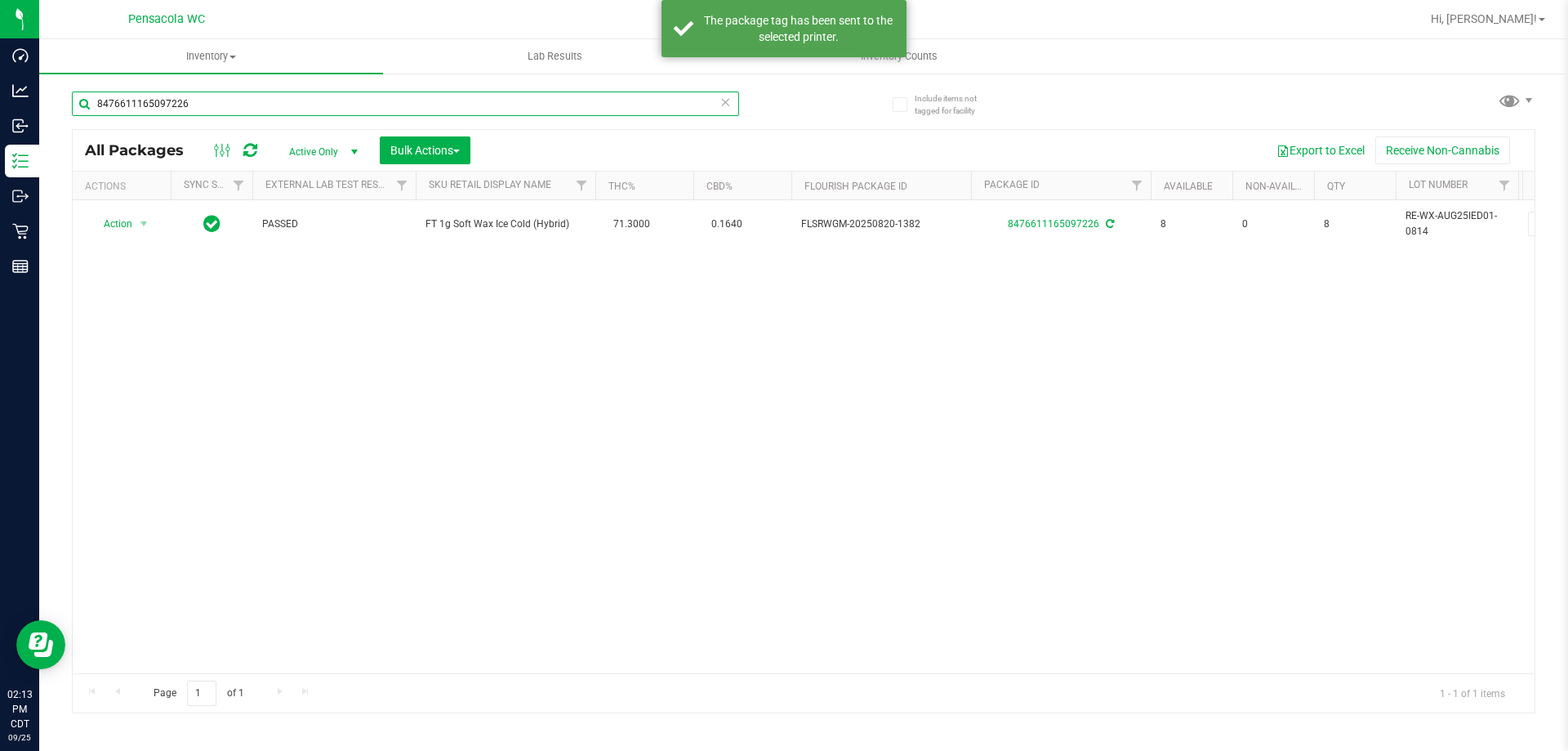
drag, startPoint x: 205, startPoint y: 84, endPoint x: 0, endPoint y: -99, distance: 274.8
click at [0, 0] on html "Dashboard Analytics Inbound Inventory Outbound Retail Reports 02:13 PM CDT [DAT…" at bounding box center [784, 375] width 1568 height 751
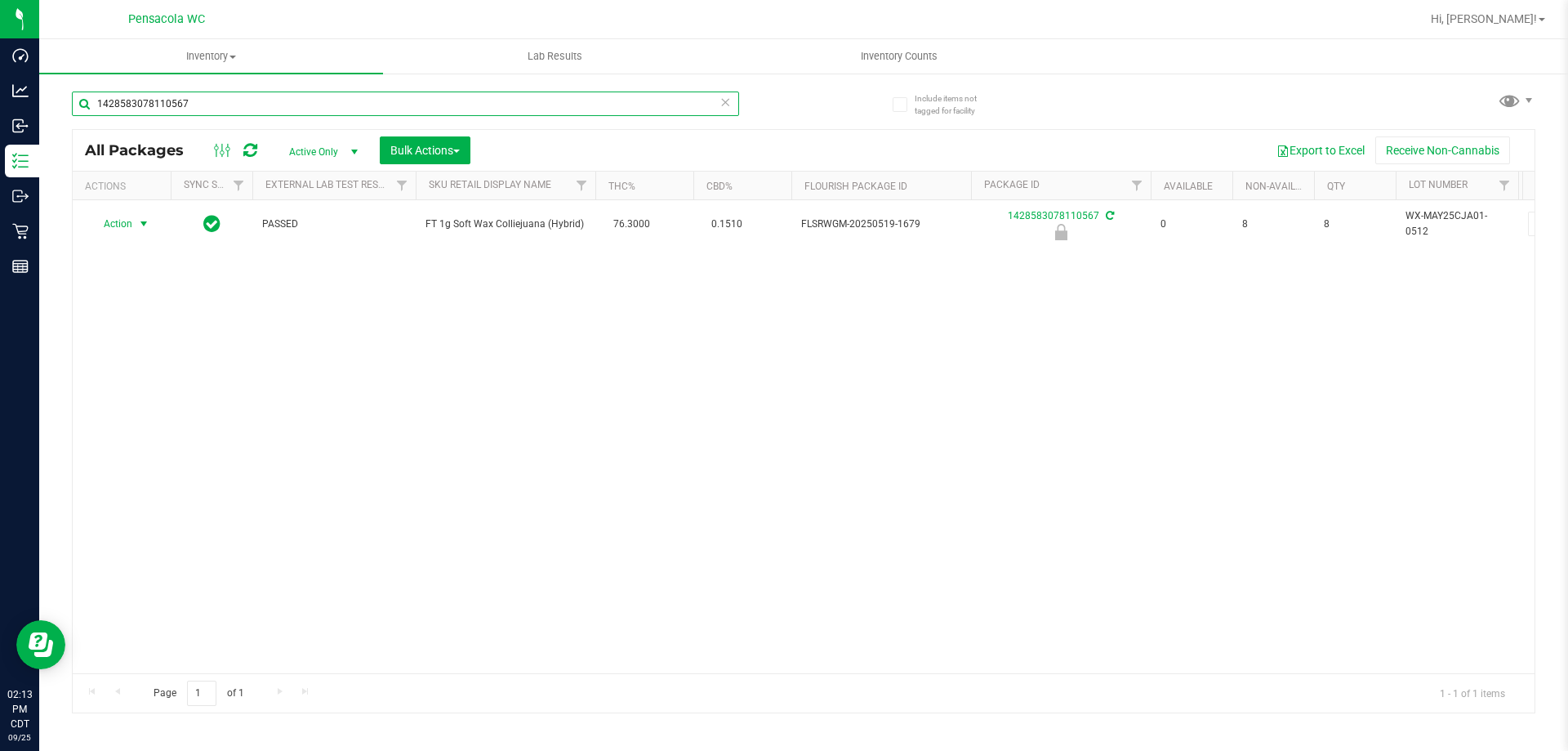
type input "1428583078110567"
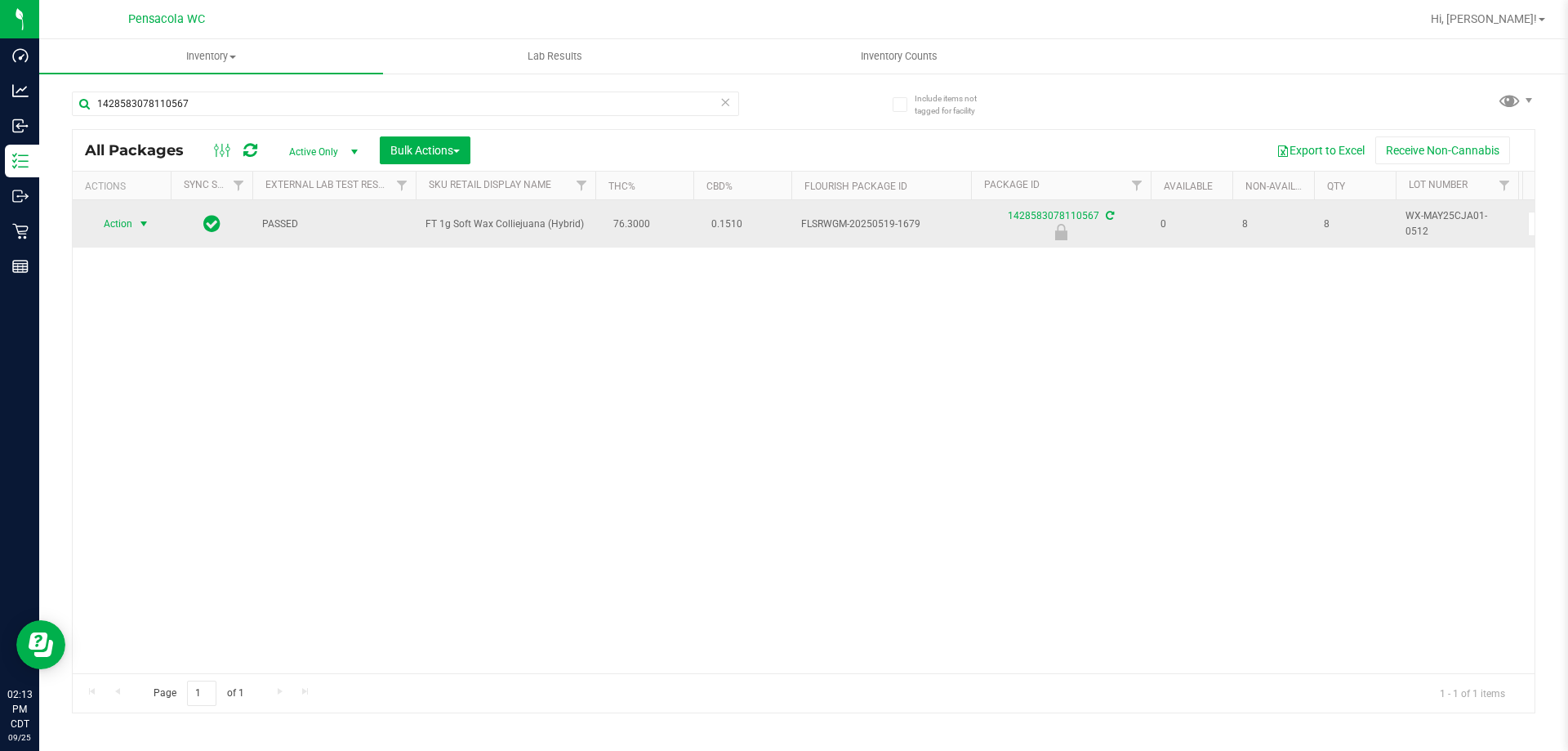
drag, startPoint x: 145, startPoint y: 195, endPoint x: 134, endPoint y: 223, distance: 30.1
click at [134, 223] on span "select" at bounding box center [144, 224] width 20 height 23
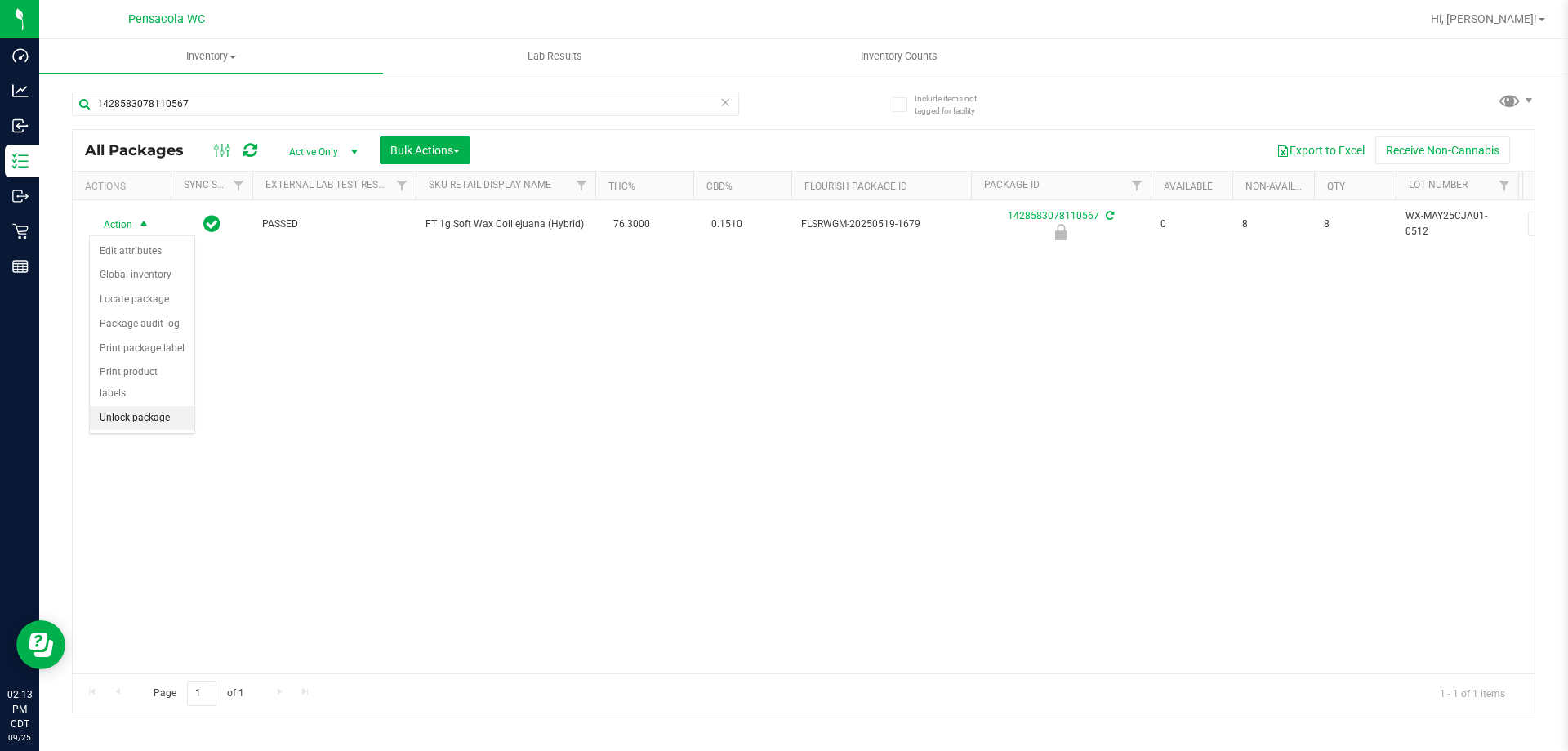
click at [189, 406] on li "Unlock package" at bounding box center [141, 418] width 105 height 24
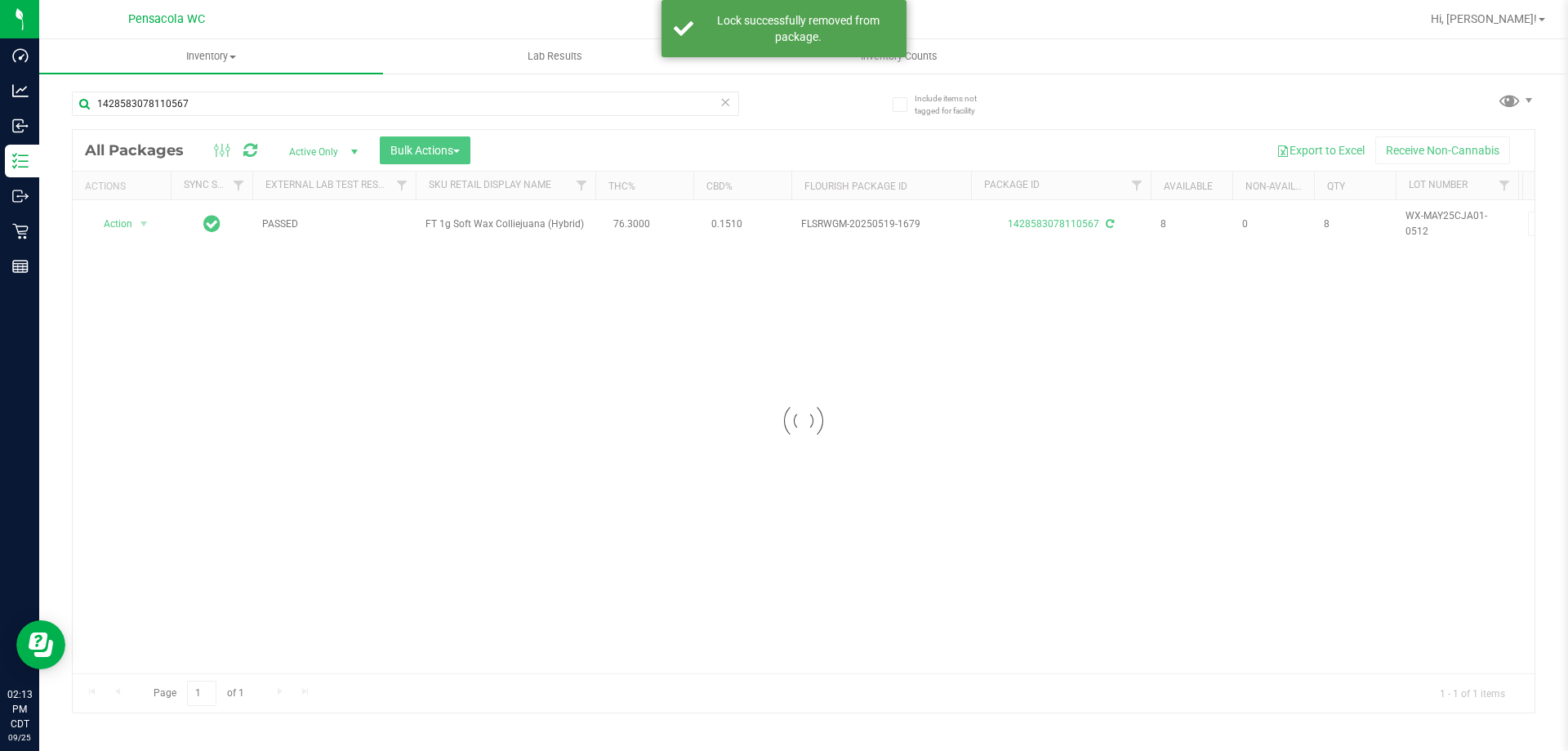
click at [126, 219] on div at bounding box center [803, 421] width 1462 height 583
click at [126, 219] on span "Action" at bounding box center [110, 224] width 44 height 23
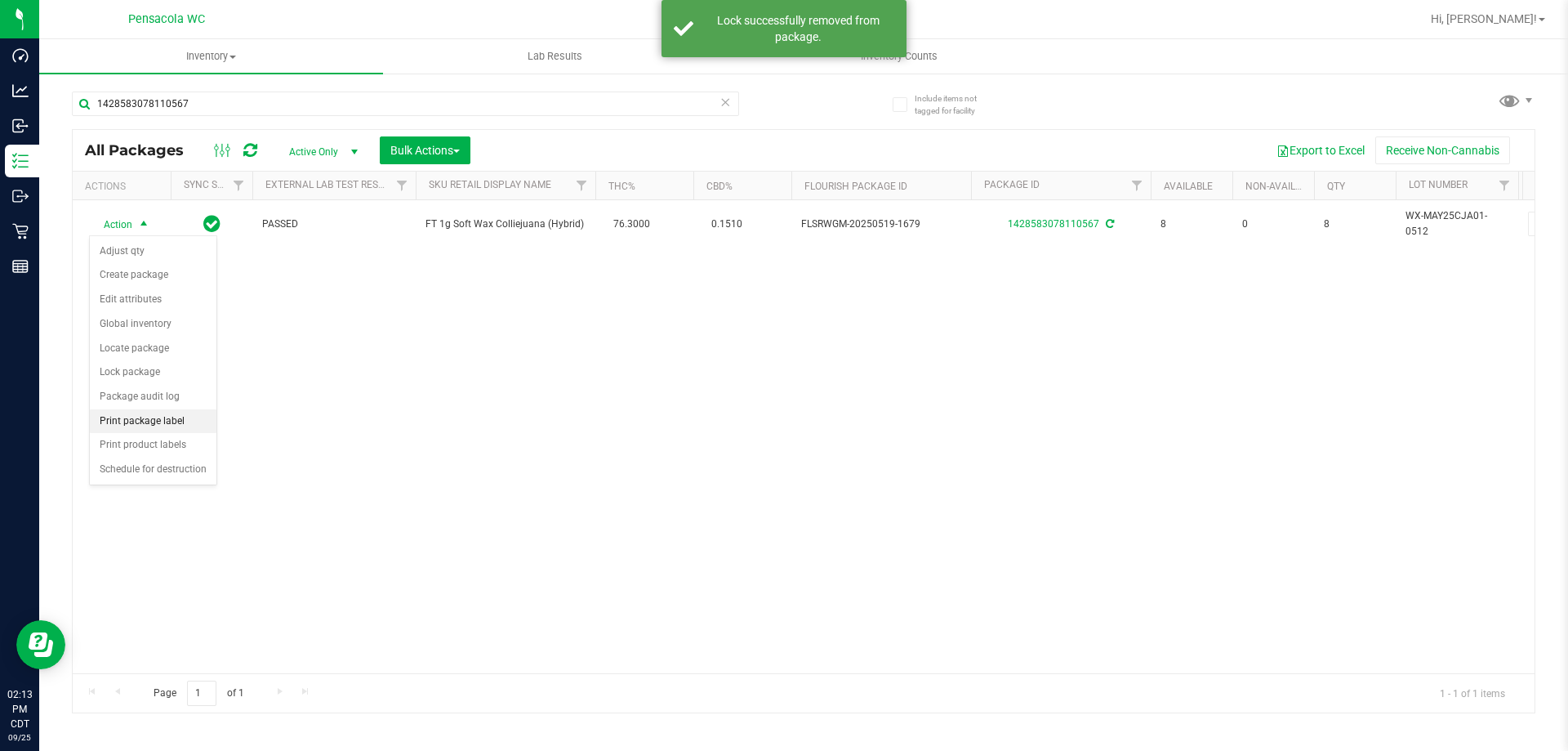
click at [193, 418] on li "Print package label" at bounding box center [152, 421] width 126 height 24
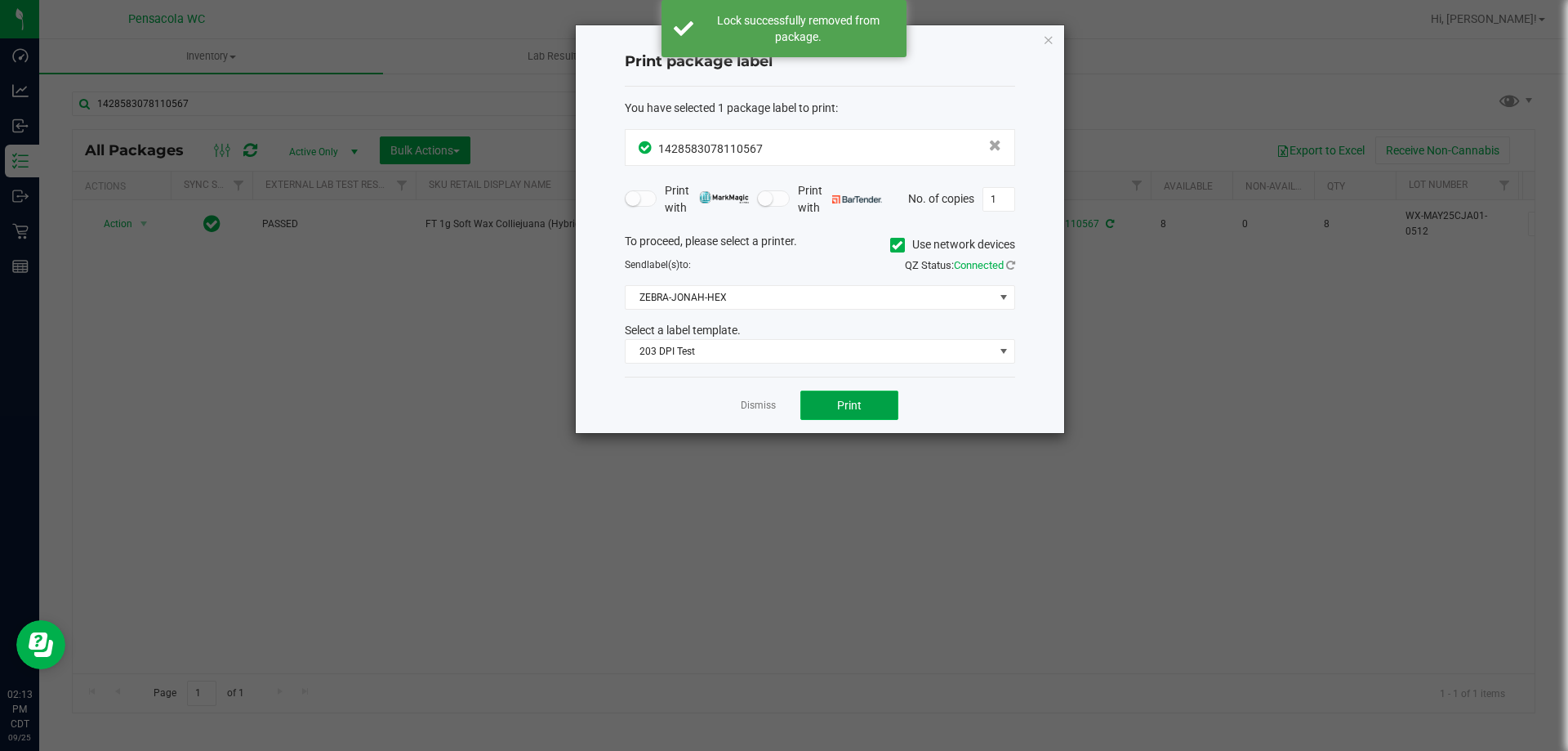
click at [813, 399] on button "Print" at bounding box center [849, 405] width 98 height 29
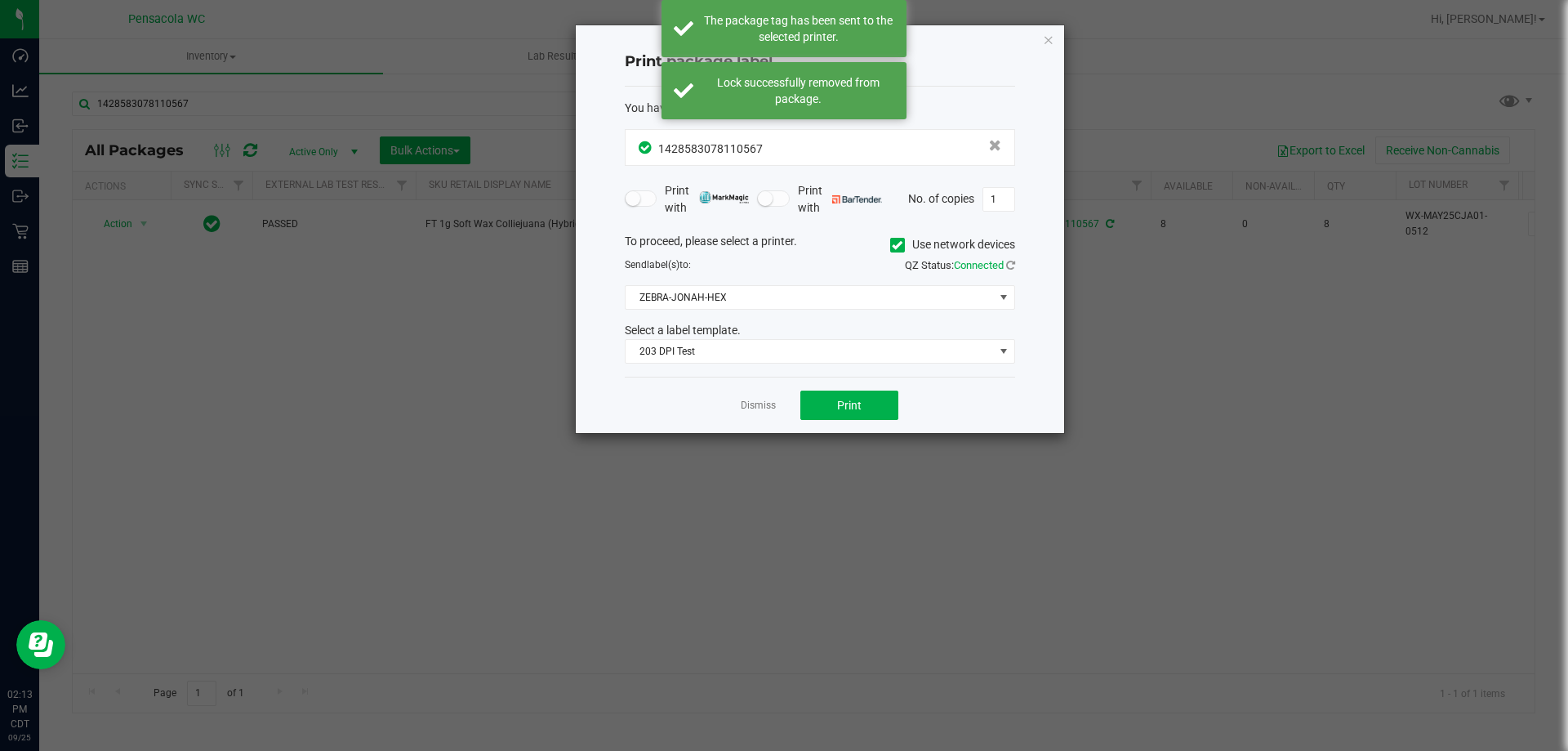
drag, startPoint x: 770, startPoint y: 406, endPoint x: 755, endPoint y: 396, distance: 18.0
click at [766, 406] on link "Dismiss" at bounding box center [758, 405] width 35 height 14
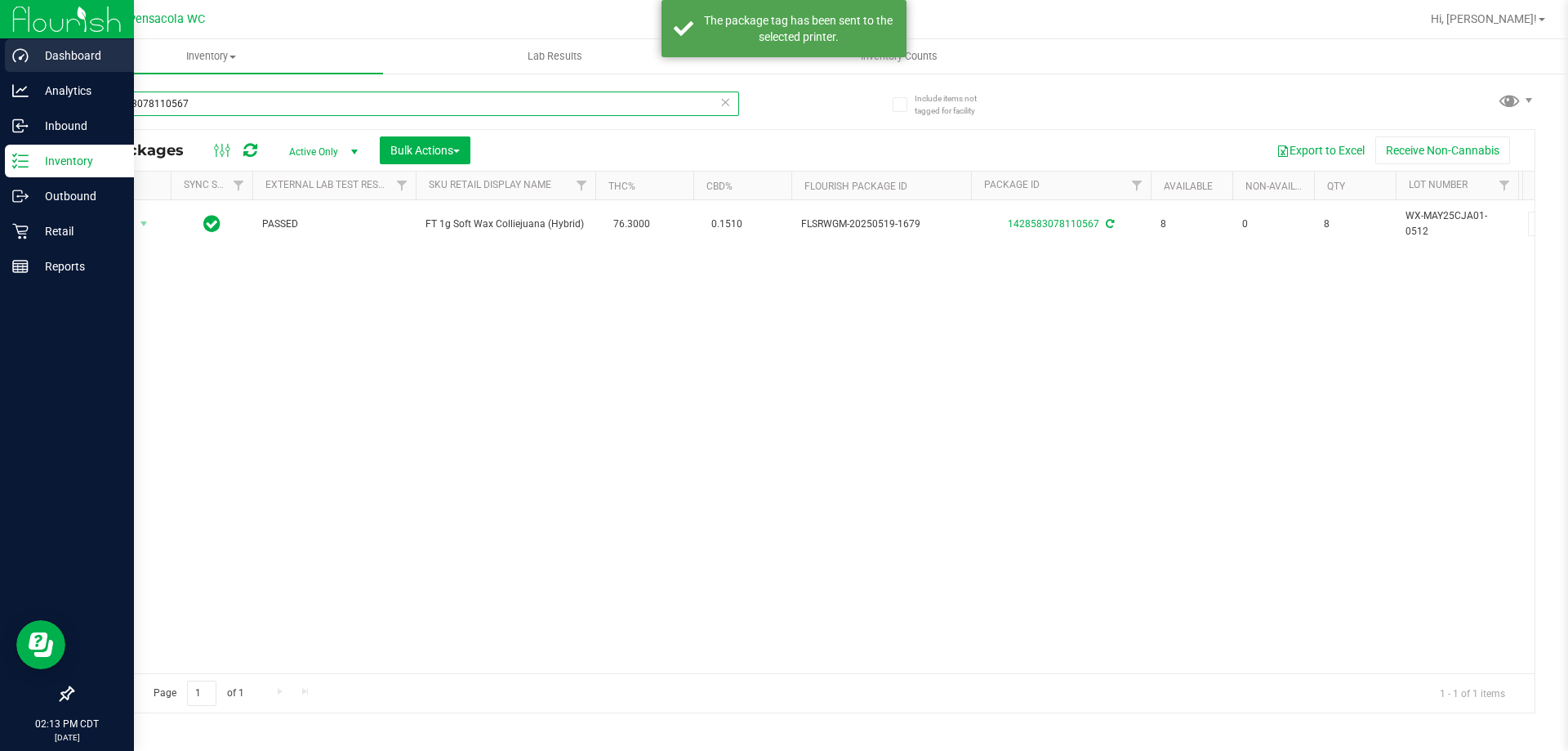
drag, startPoint x: 193, startPoint y: 105, endPoint x: 0, endPoint y: 40, distance: 203.7
click at [0, 40] on div "Dashboard Analytics Inbound Inventory Outbound Retail Reports 02:13 PM CDT [DAT…" at bounding box center [784, 375] width 1568 height 751
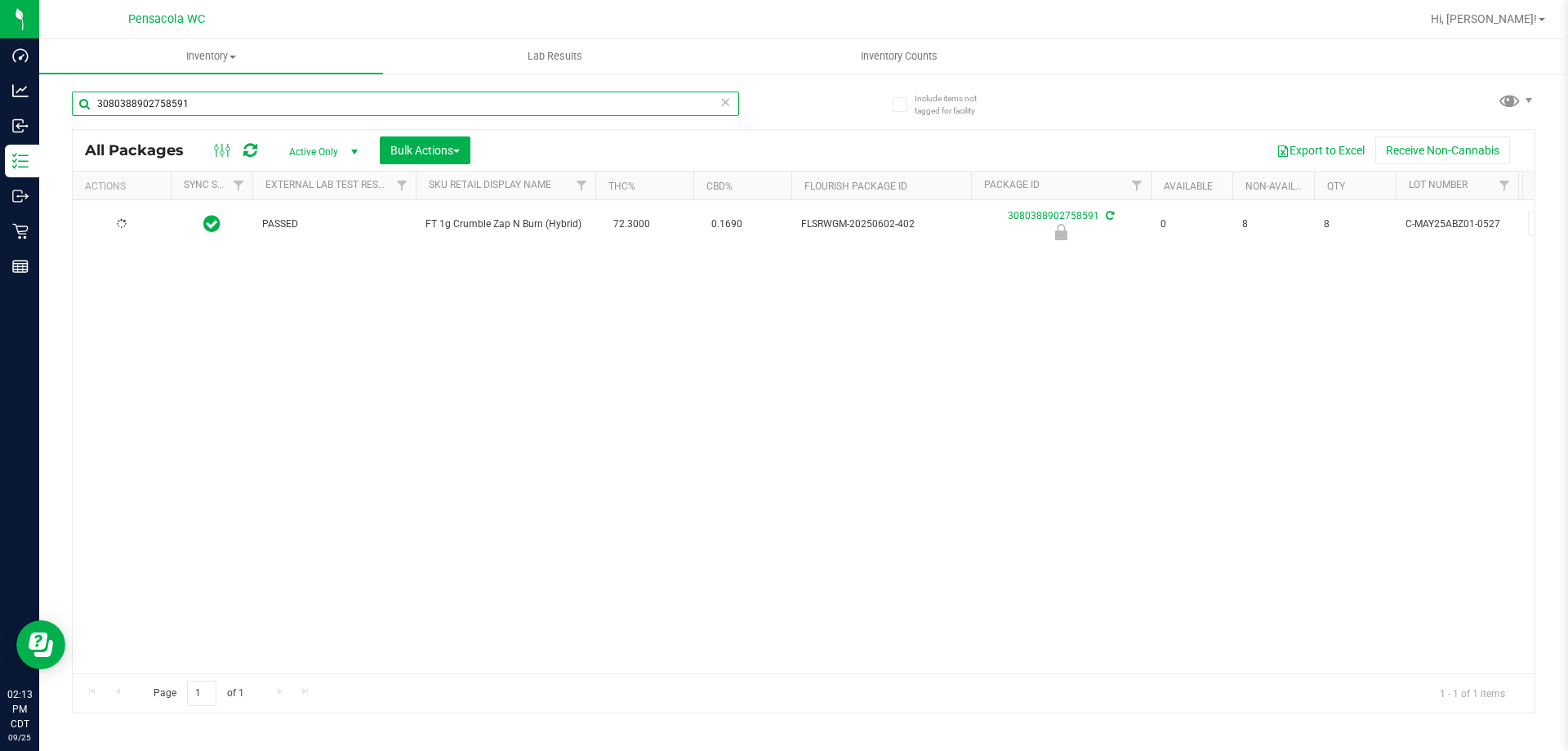
type input "3080388902758591"
click at [111, 224] on div at bounding box center [122, 224] width 79 height 16
click at [111, 224] on span "Action" at bounding box center [110, 224] width 44 height 23
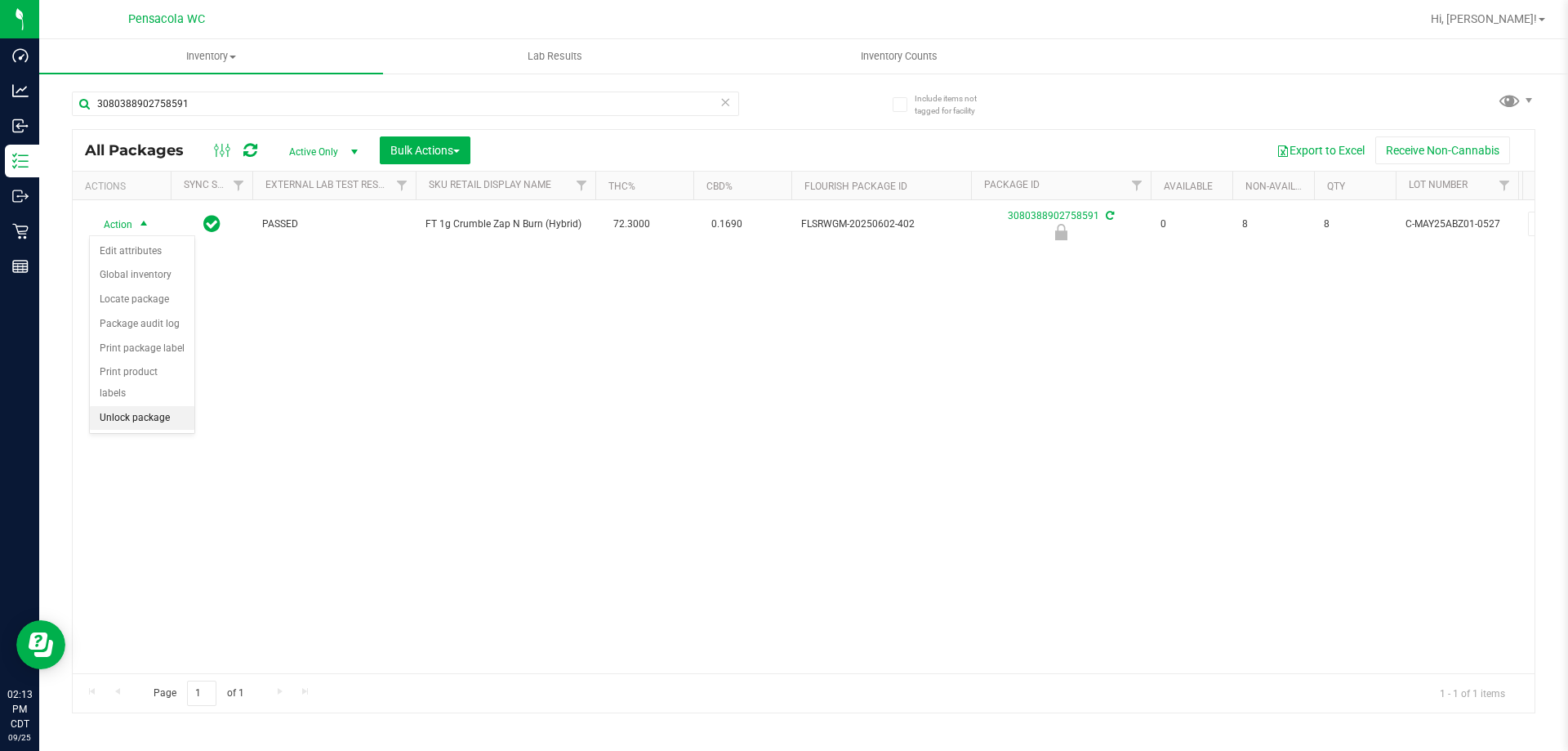
drag, startPoint x: 136, startPoint y: 394, endPoint x: 146, endPoint y: 403, distance: 13.5
click at [137, 406] on li "Unlock package" at bounding box center [141, 418] width 105 height 24
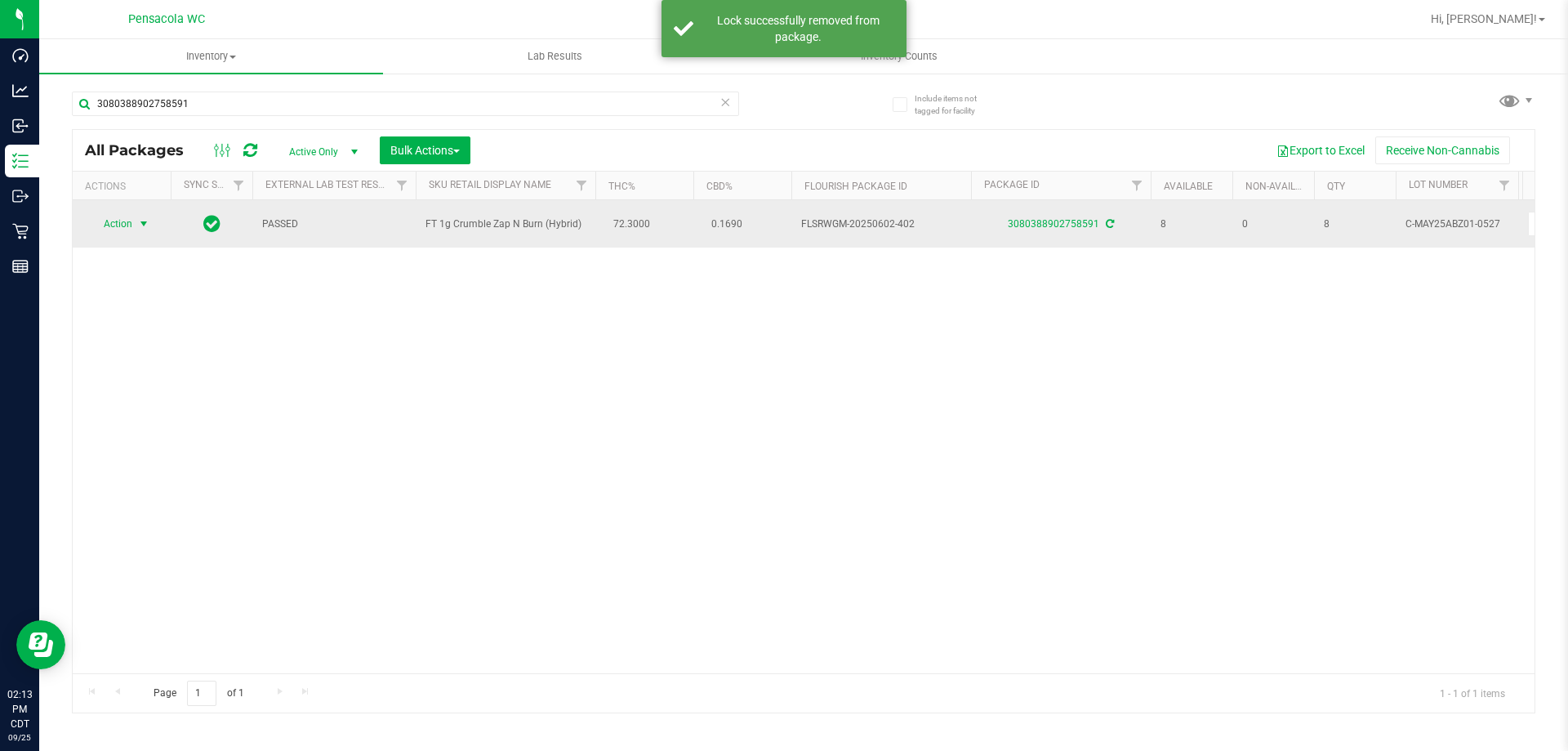
click at [144, 224] on span "select" at bounding box center [144, 224] width 13 height 13
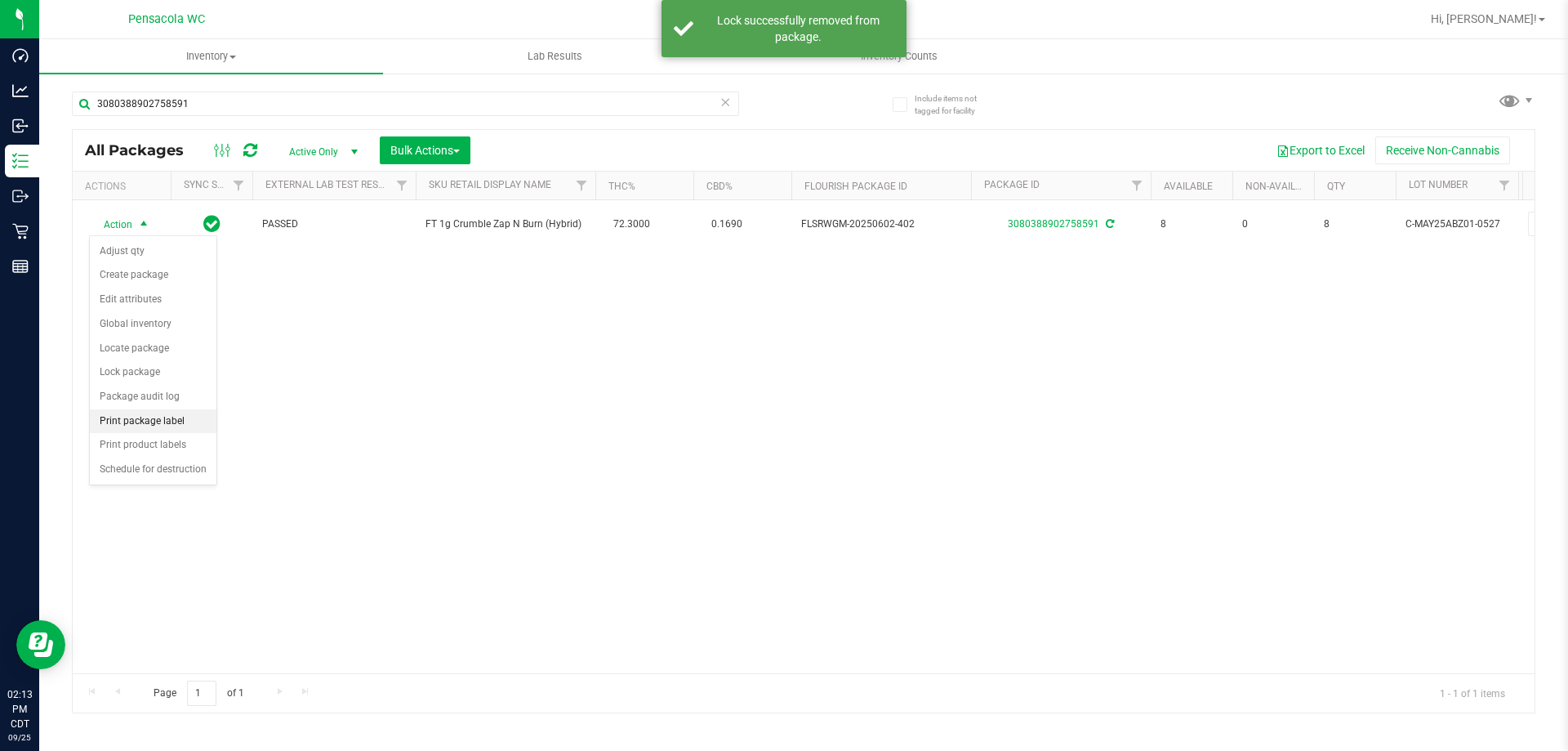
click at [161, 424] on li "Print package label" at bounding box center [152, 421] width 126 height 24
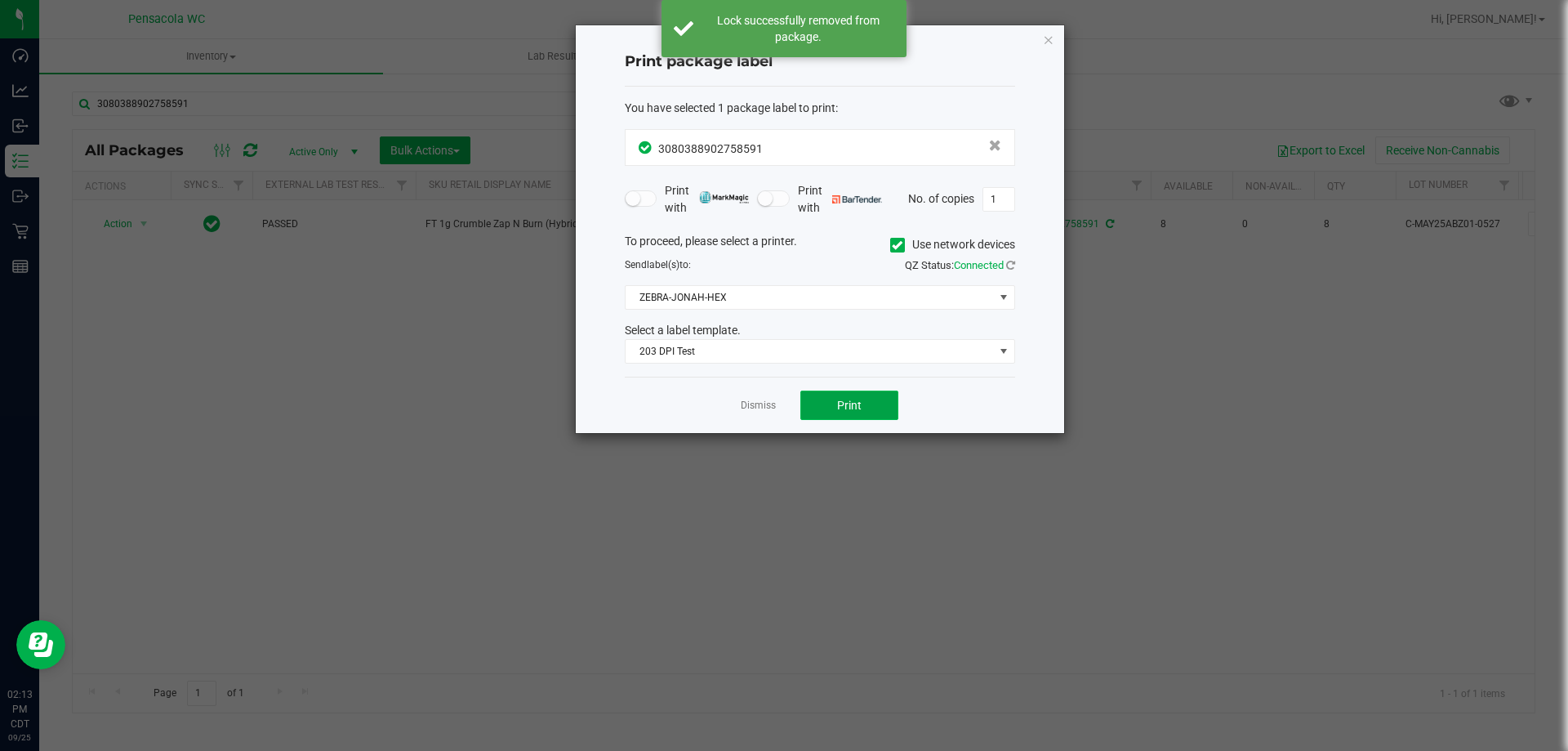
click at [818, 403] on button "Print" at bounding box center [849, 405] width 98 height 29
click at [764, 405] on link "Dismiss" at bounding box center [758, 405] width 35 height 14
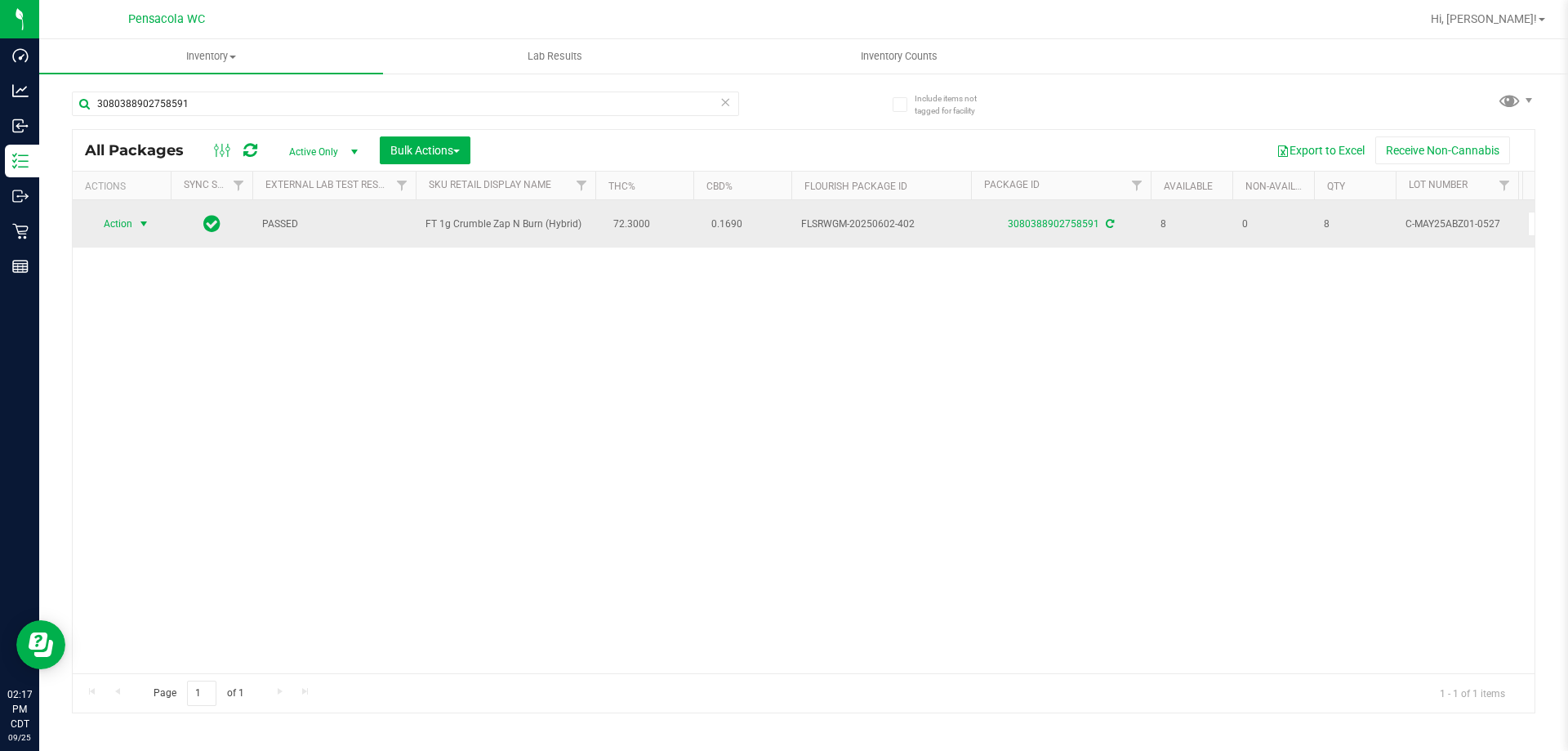
click at [120, 220] on span "Action" at bounding box center [110, 224] width 44 height 23
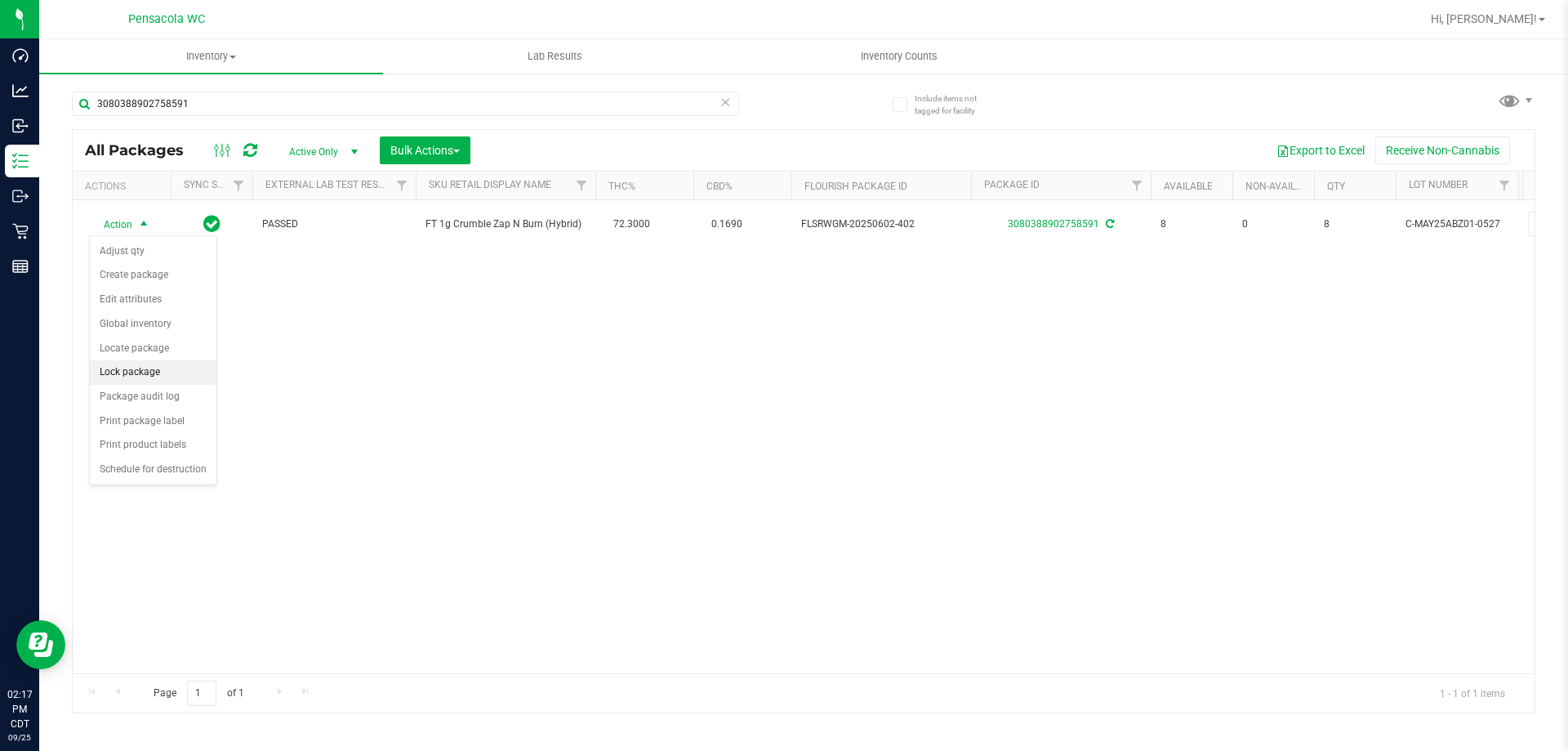
click at [152, 371] on li "Lock package" at bounding box center [152, 373] width 126 height 24
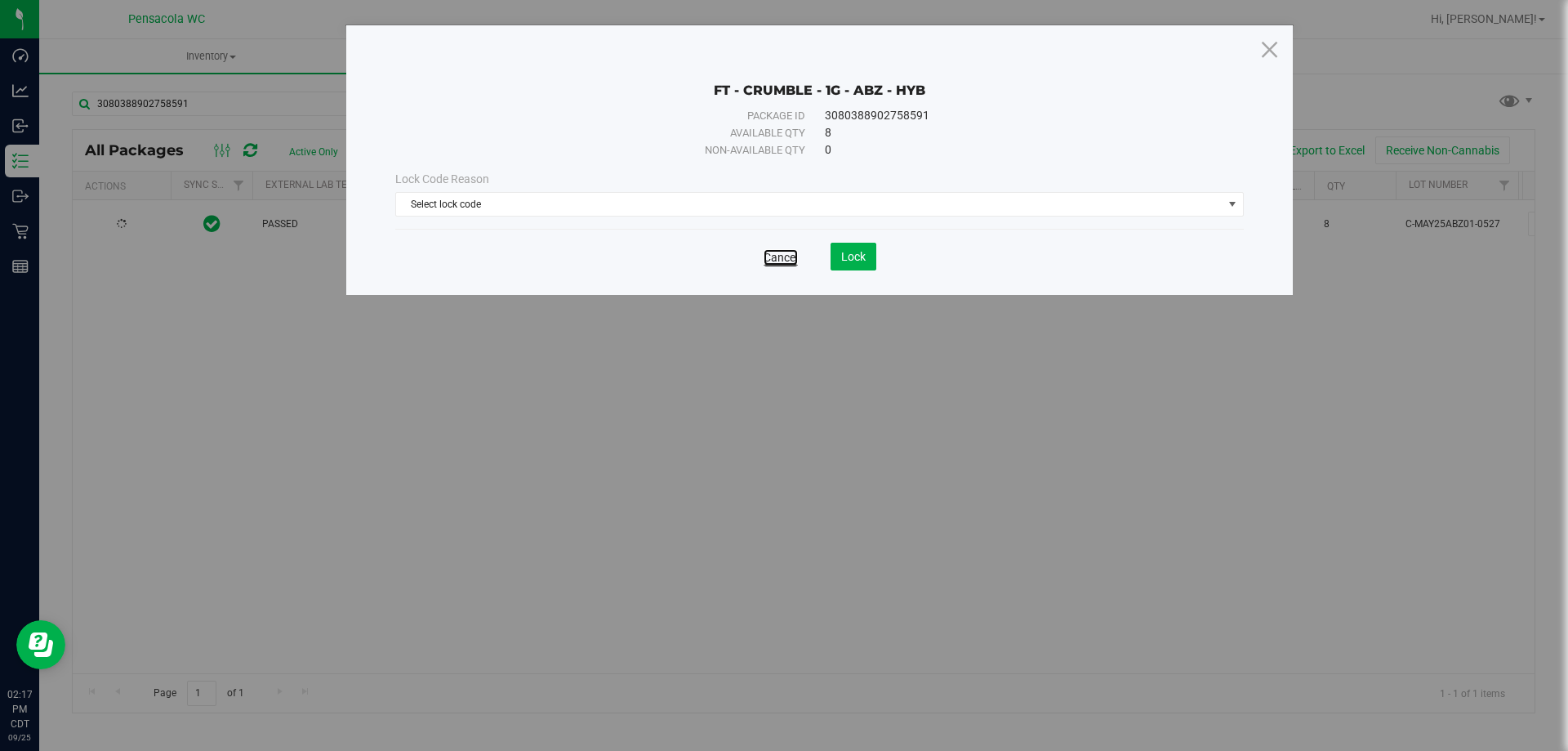
click at [786, 258] on link "Cancel" at bounding box center [781, 258] width 34 height 17
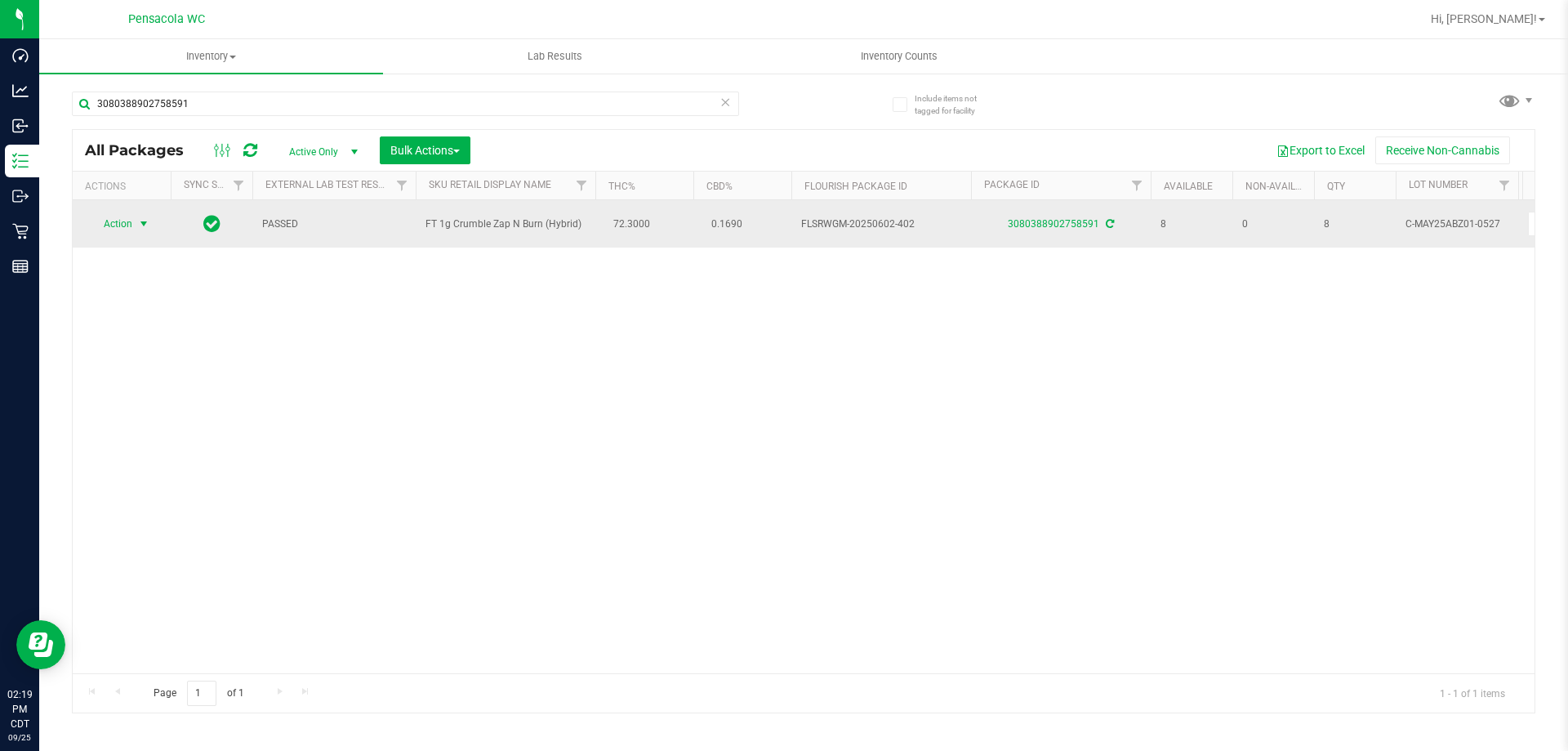
click at [126, 222] on span "Action" at bounding box center [110, 224] width 44 height 23
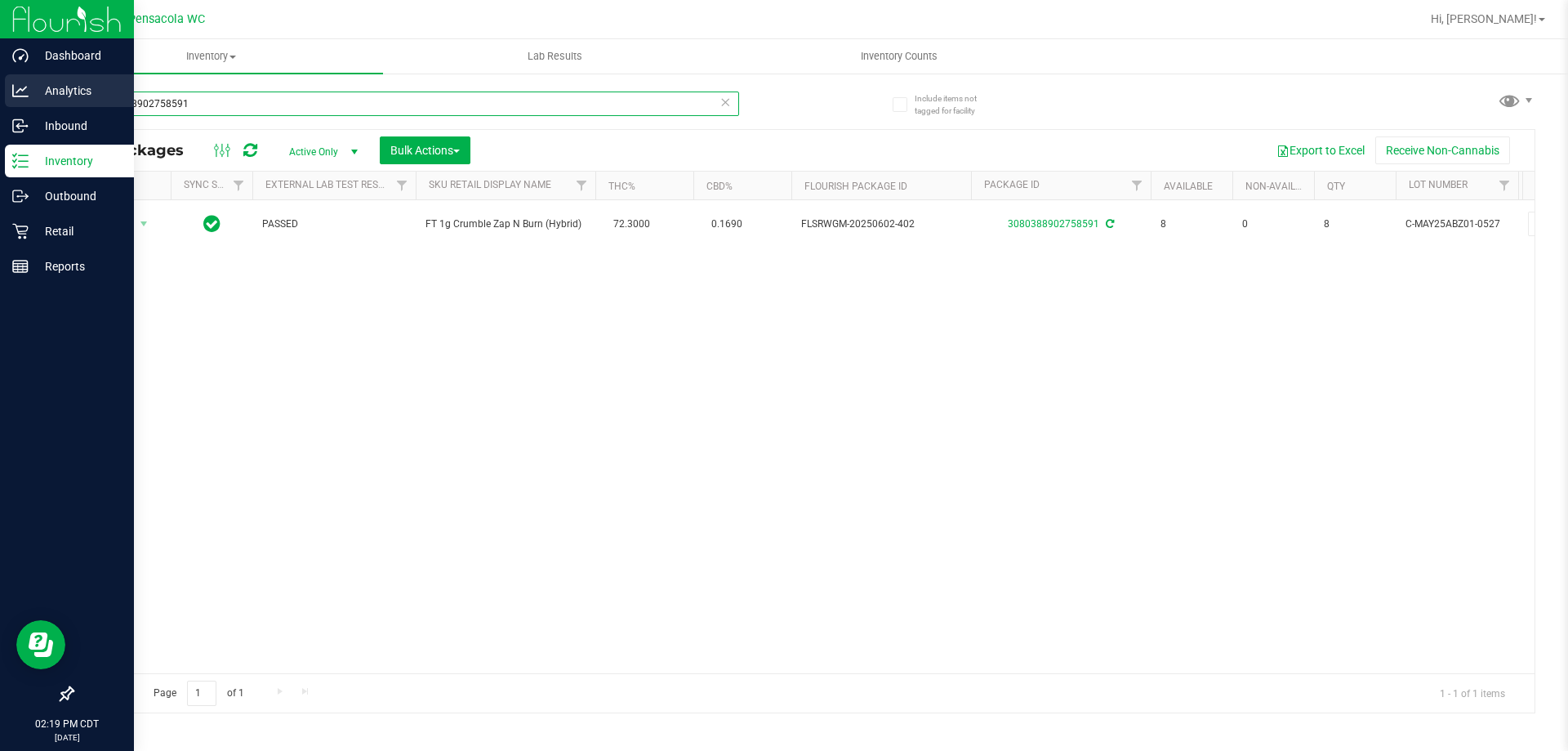
drag, startPoint x: 212, startPoint y: 105, endPoint x: 0, endPoint y: 93, distance: 212.3
click at [0, 92] on div "Dashboard Analytics Inbound Inventory Outbound Retail Reports 02:19 PM CDT [DAT…" at bounding box center [784, 375] width 1568 height 751
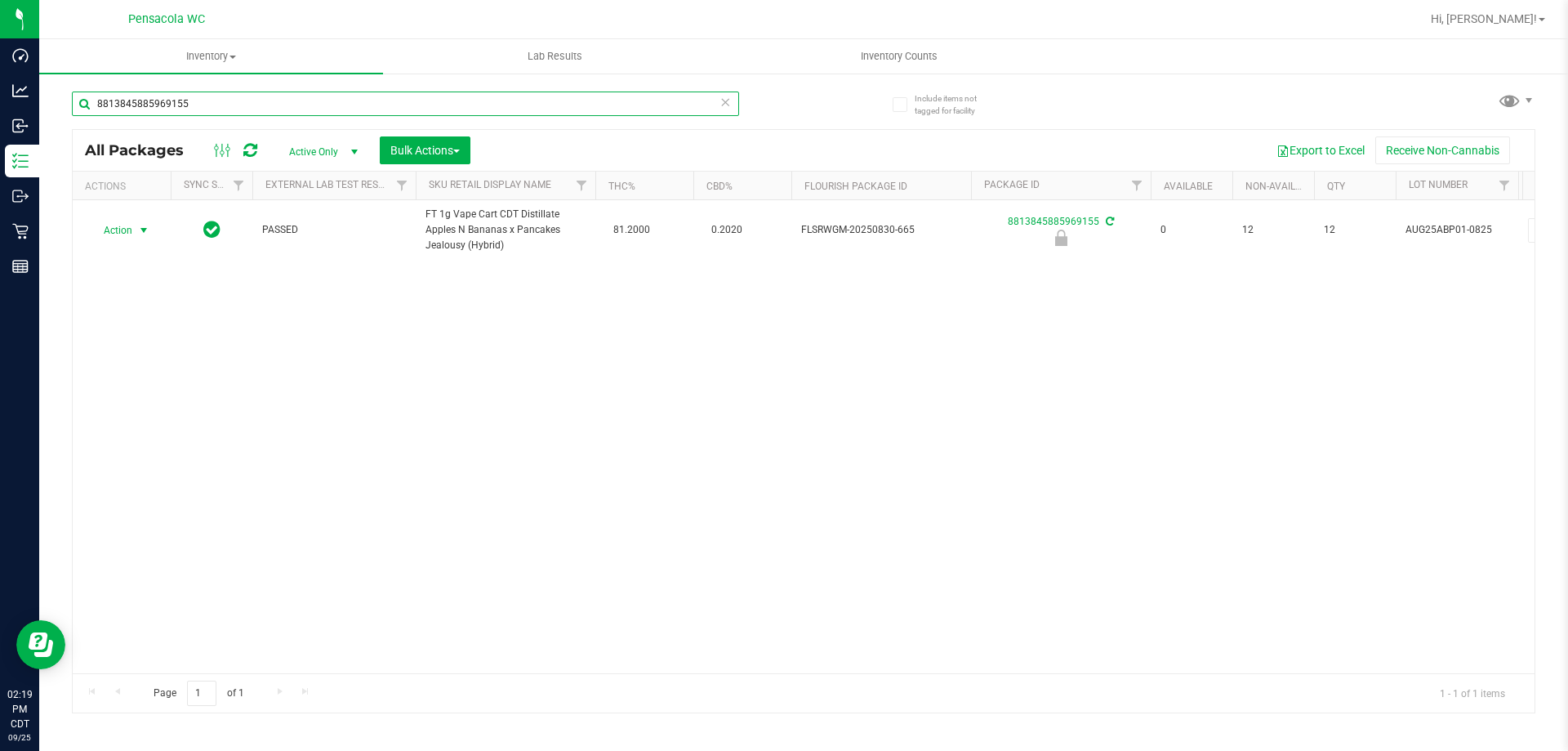
type input "8813845885969155"
click at [150, 229] on span "select" at bounding box center [144, 230] width 13 height 13
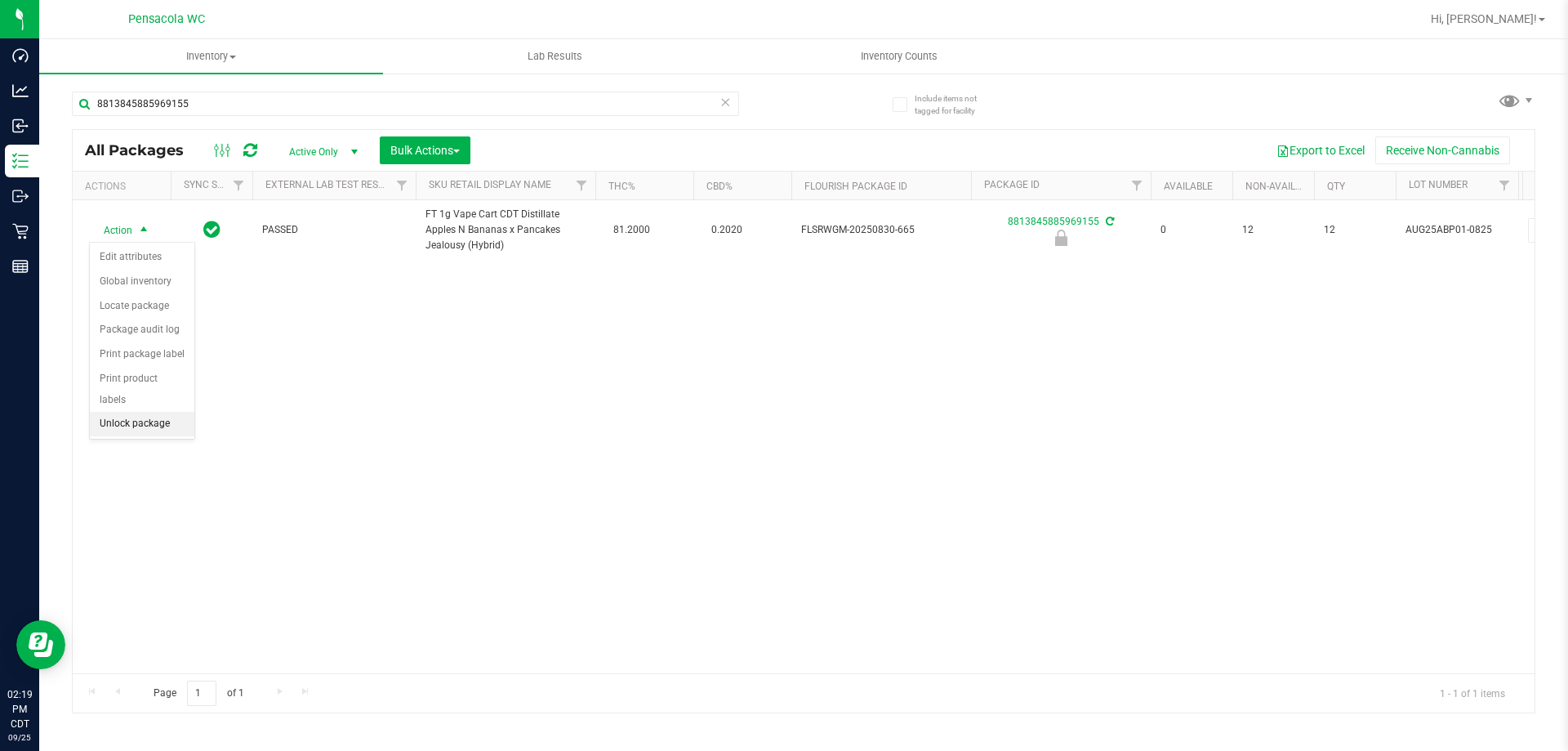
click at [149, 412] on li "Unlock package" at bounding box center [141, 424] width 105 height 24
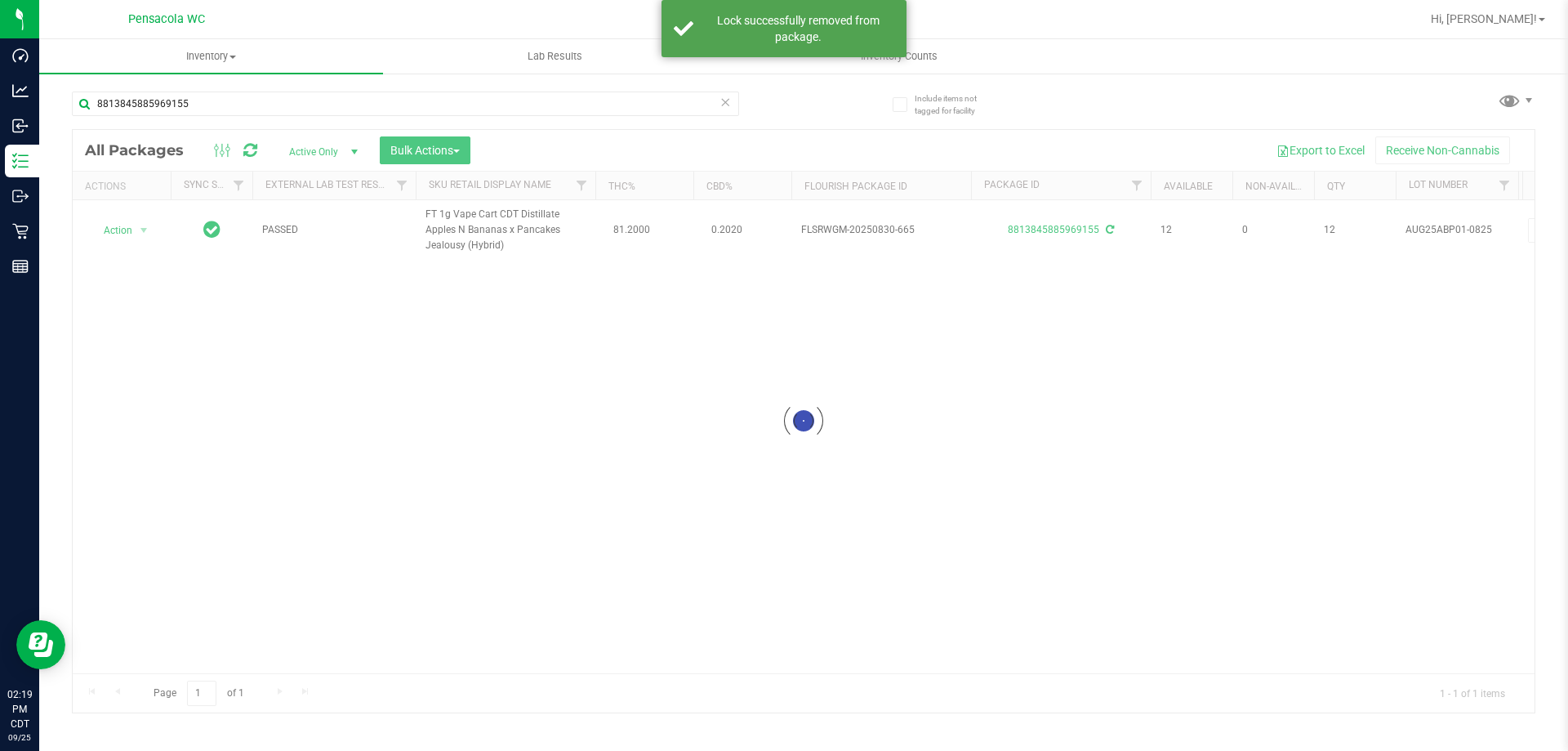
click at [158, 229] on div at bounding box center [803, 421] width 1462 height 583
click at [143, 233] on div at bounding box center [803, 421] width 1462 height 583
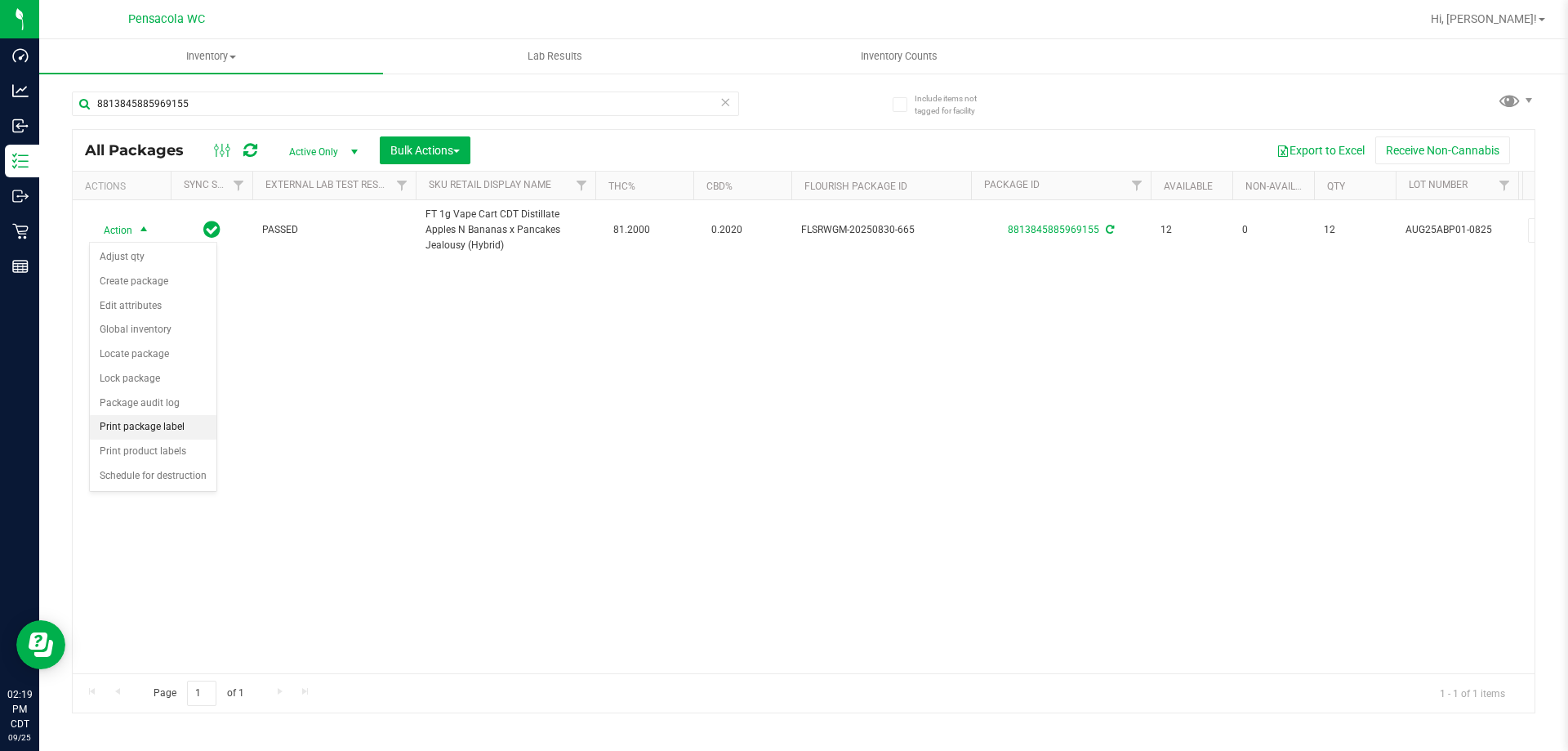
click at [161, 428] on li "Print package label" at bounding box center [152, 427] width 126 height 24
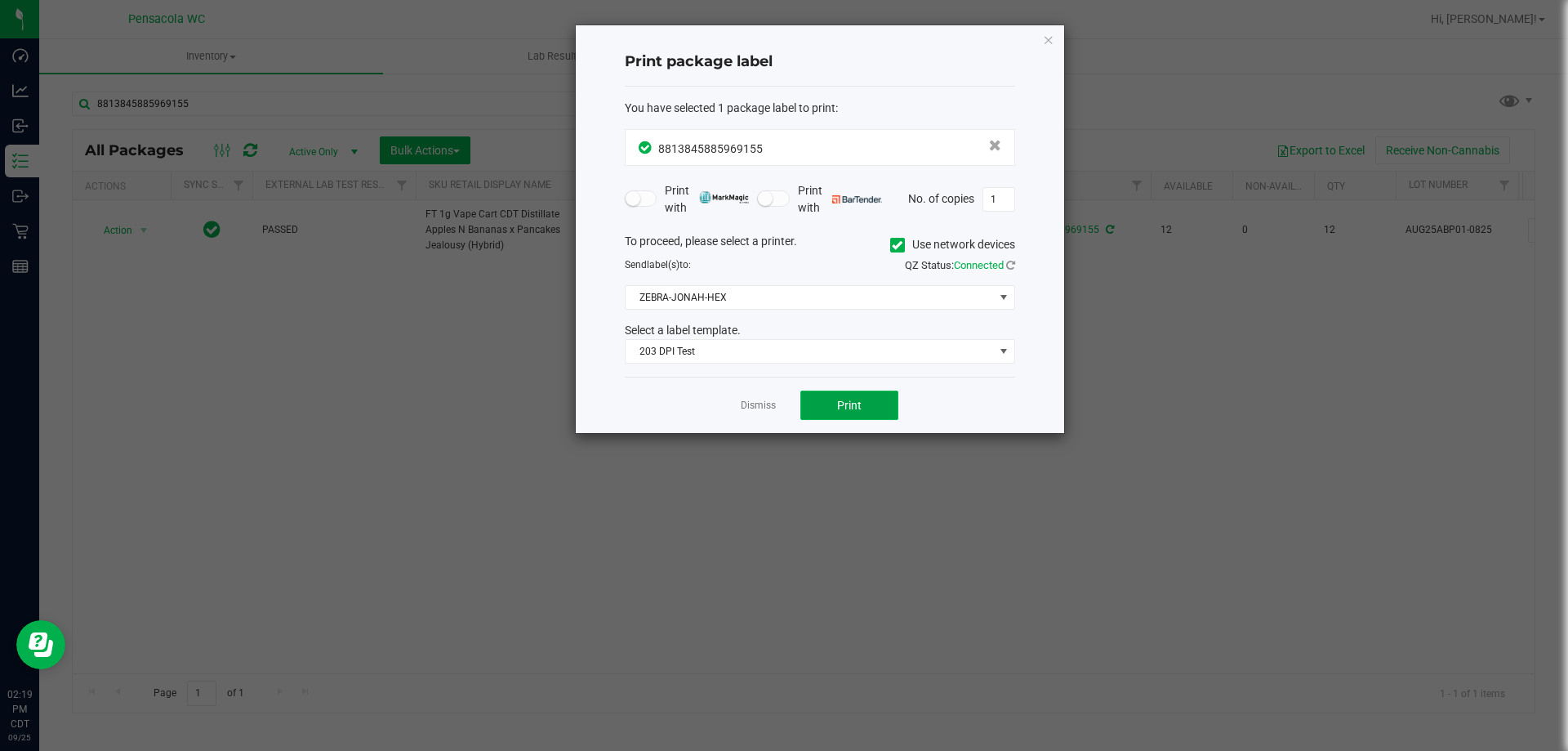
click at [853, 412] on span "Print" at bounding box center [849, 405] width 24 height 13
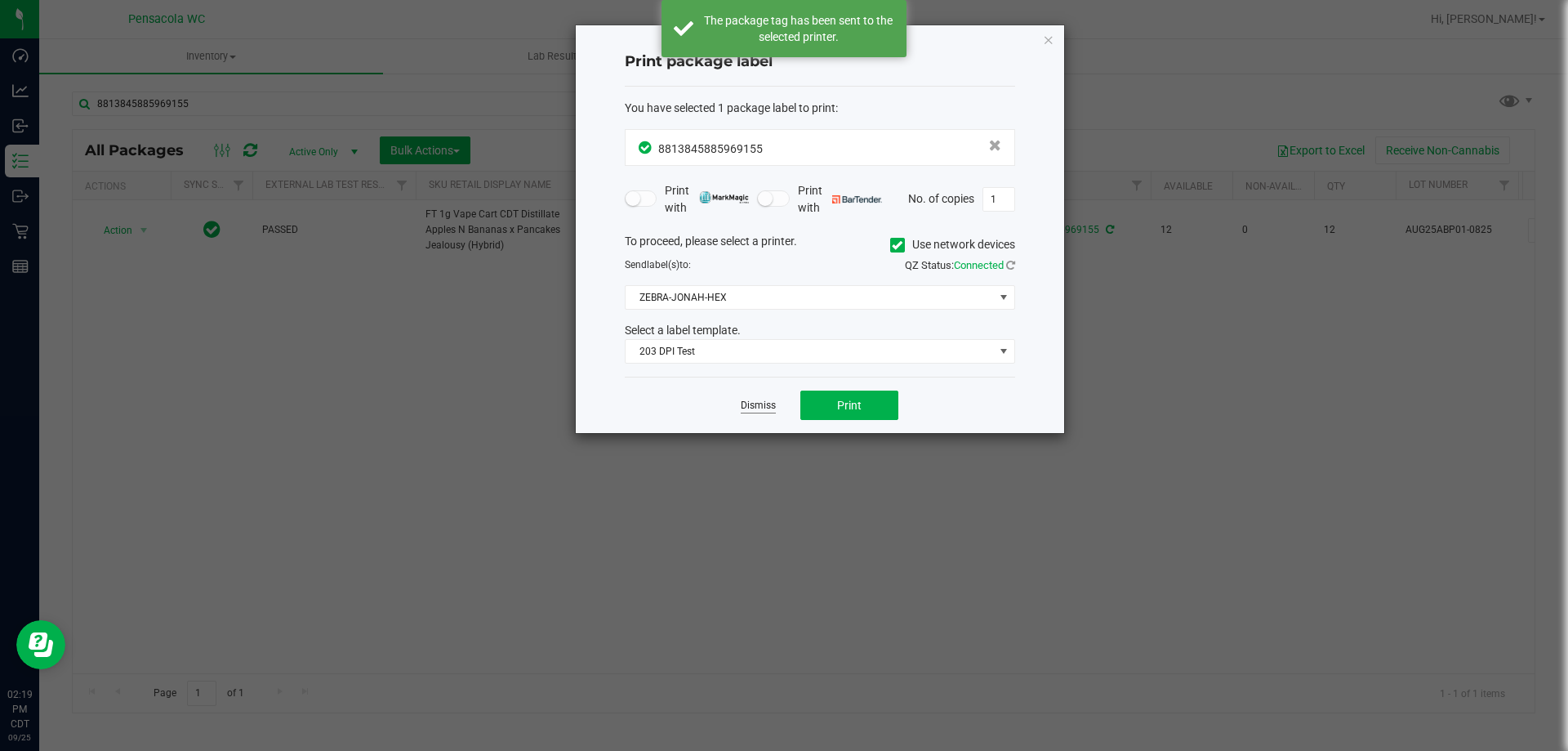
click at [752, 403] on link "Dismiss" at bounding box center [758, 405] width 35 height 14
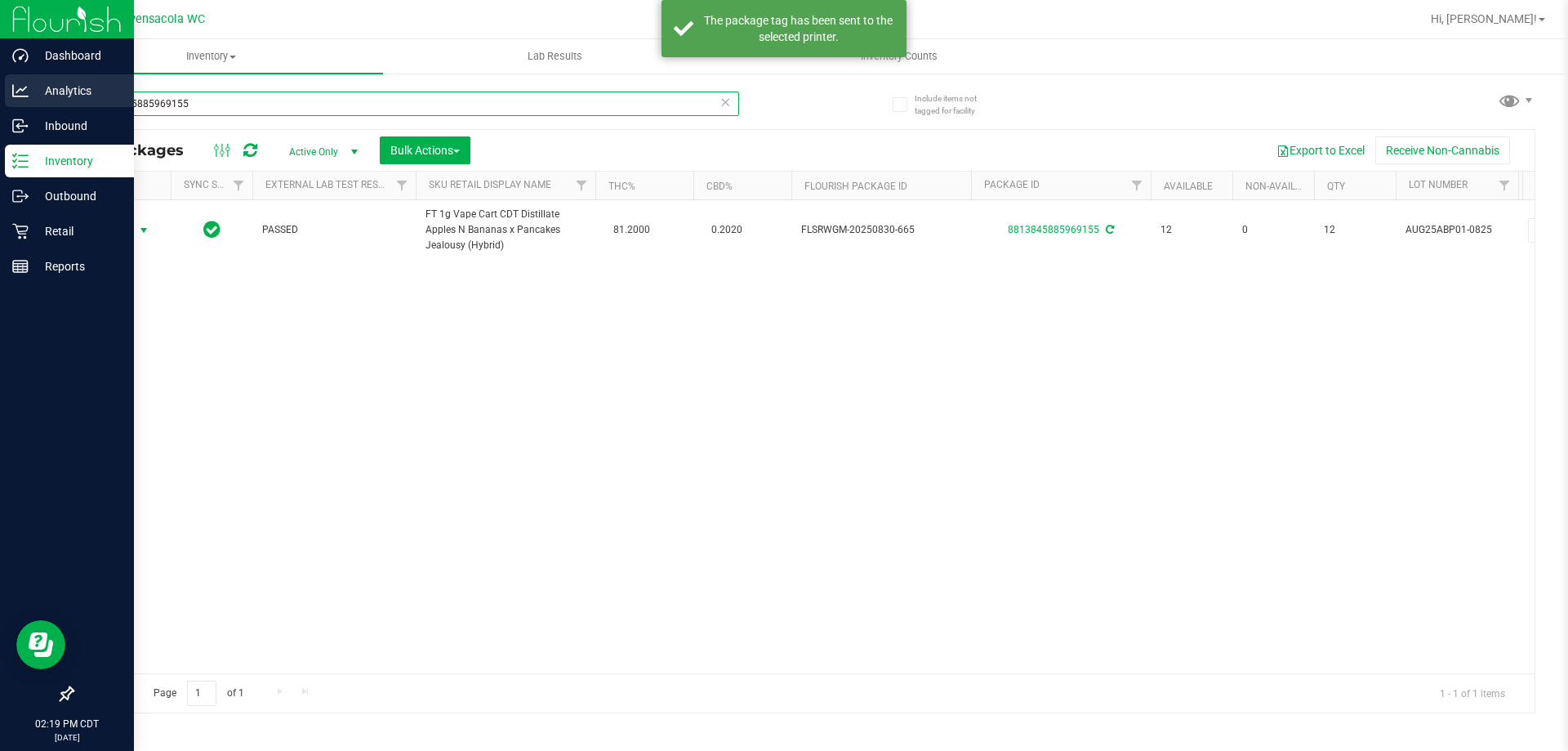
drag, startPoint x: 402, startPoint y: 105, endPoint x: 1, endPoint y: 95, distance: 401.1
click at [0, 95] on div "Dashboard Analytics Inbound Inventory Outbound Retail Reports 02:19 PM CDT [DAT…" at bounding box center [784, 375] width 1568 height 751
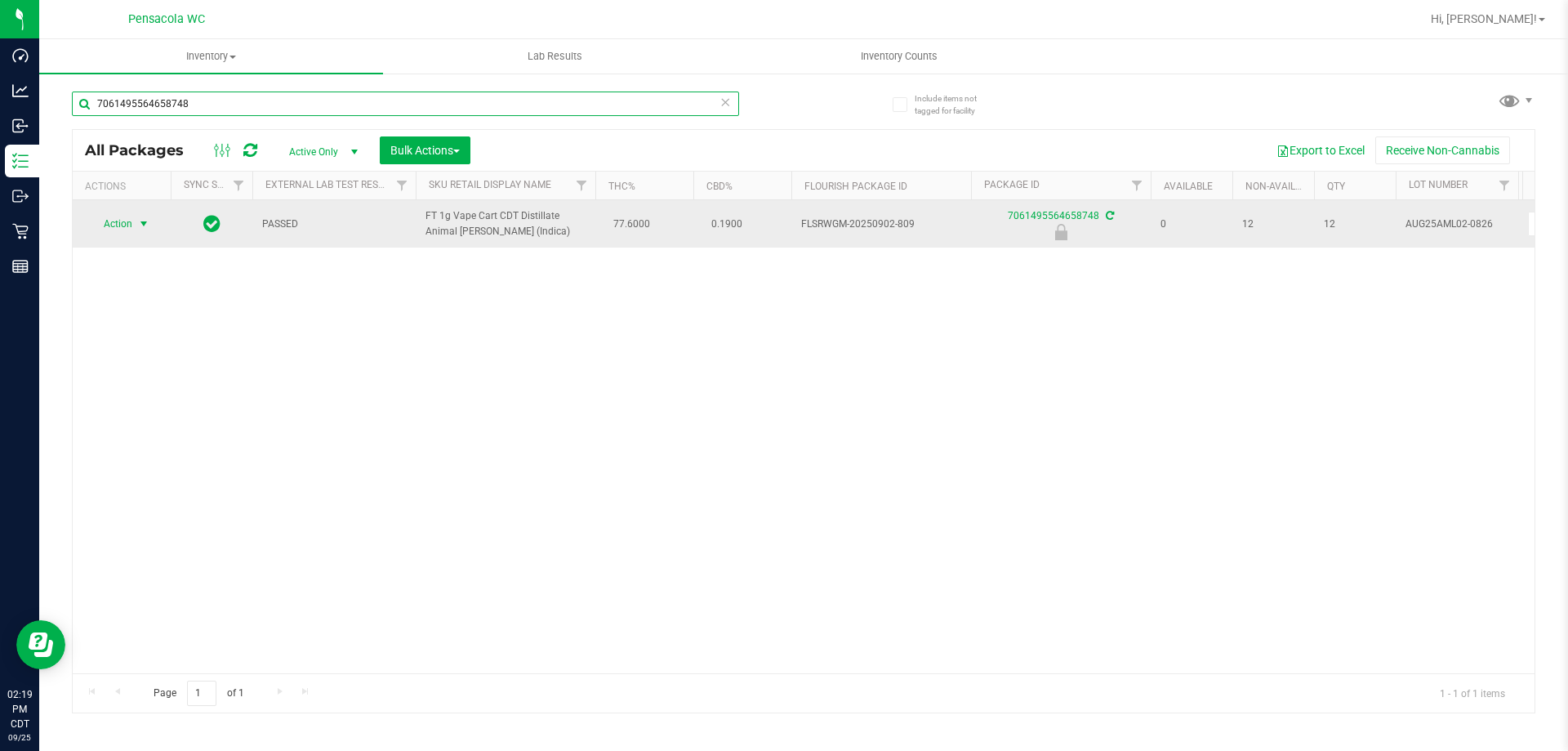
type input "7061495564658748"
click at [138, 216] on span "select" at bounding box center [144, 224] width 20 height 23
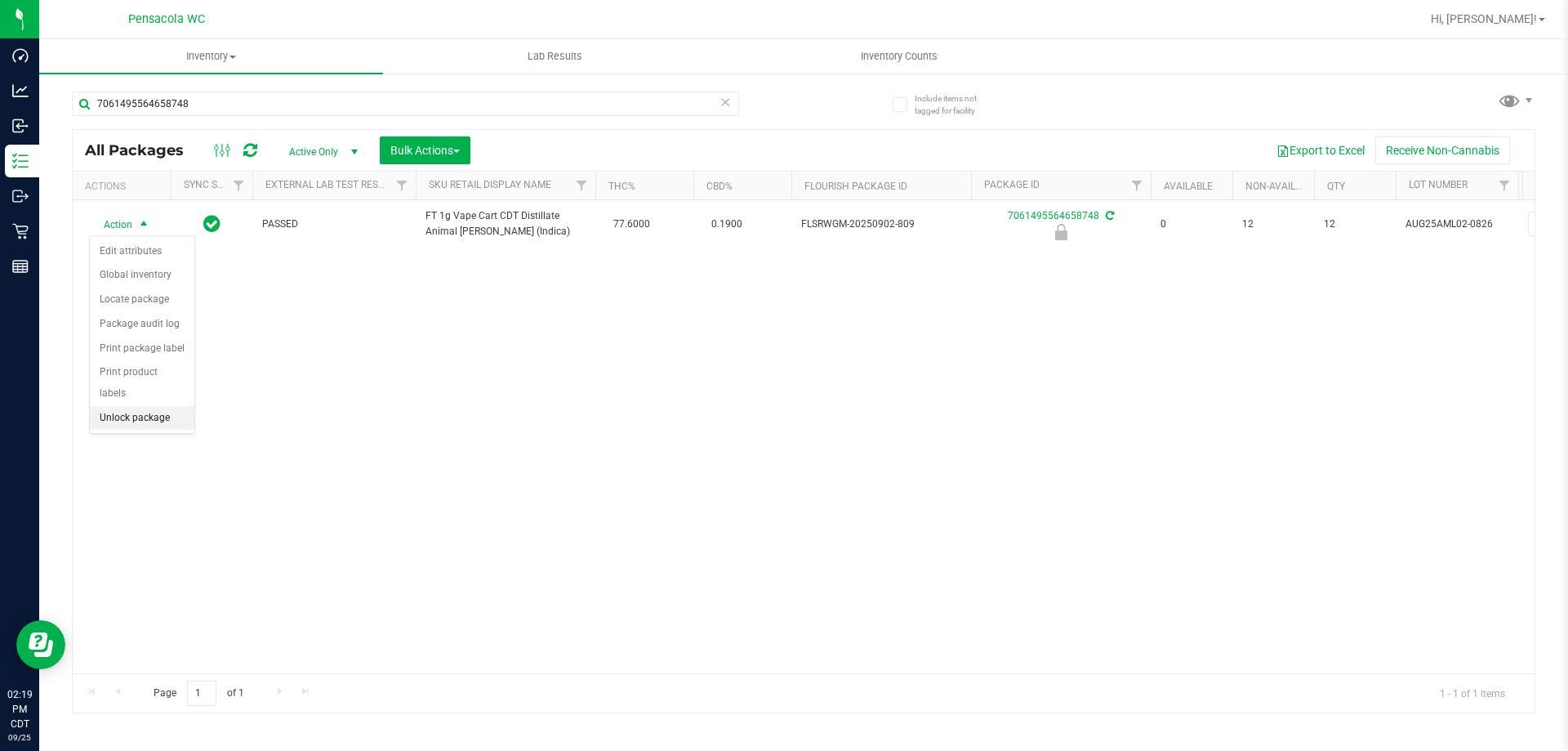
click at [175, 406] on li "Unlock package" at bounding box center [141, 418] width 105 height 24
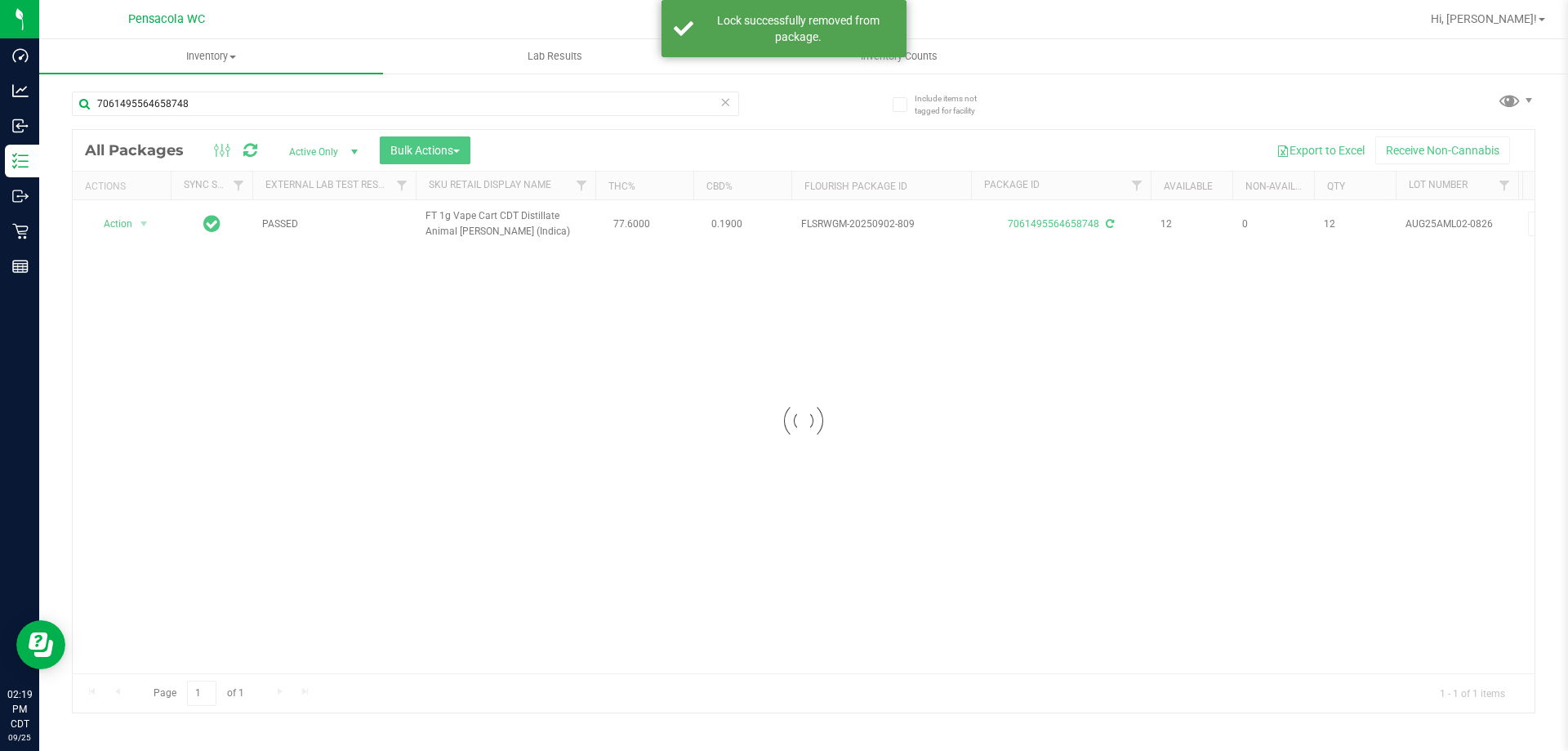
click at [146, 224] on div at bounding box center [803, 421] width 1462 height 583
click at [146, 224] on span "select" at bounding box center [144, 224] width 13 height 13
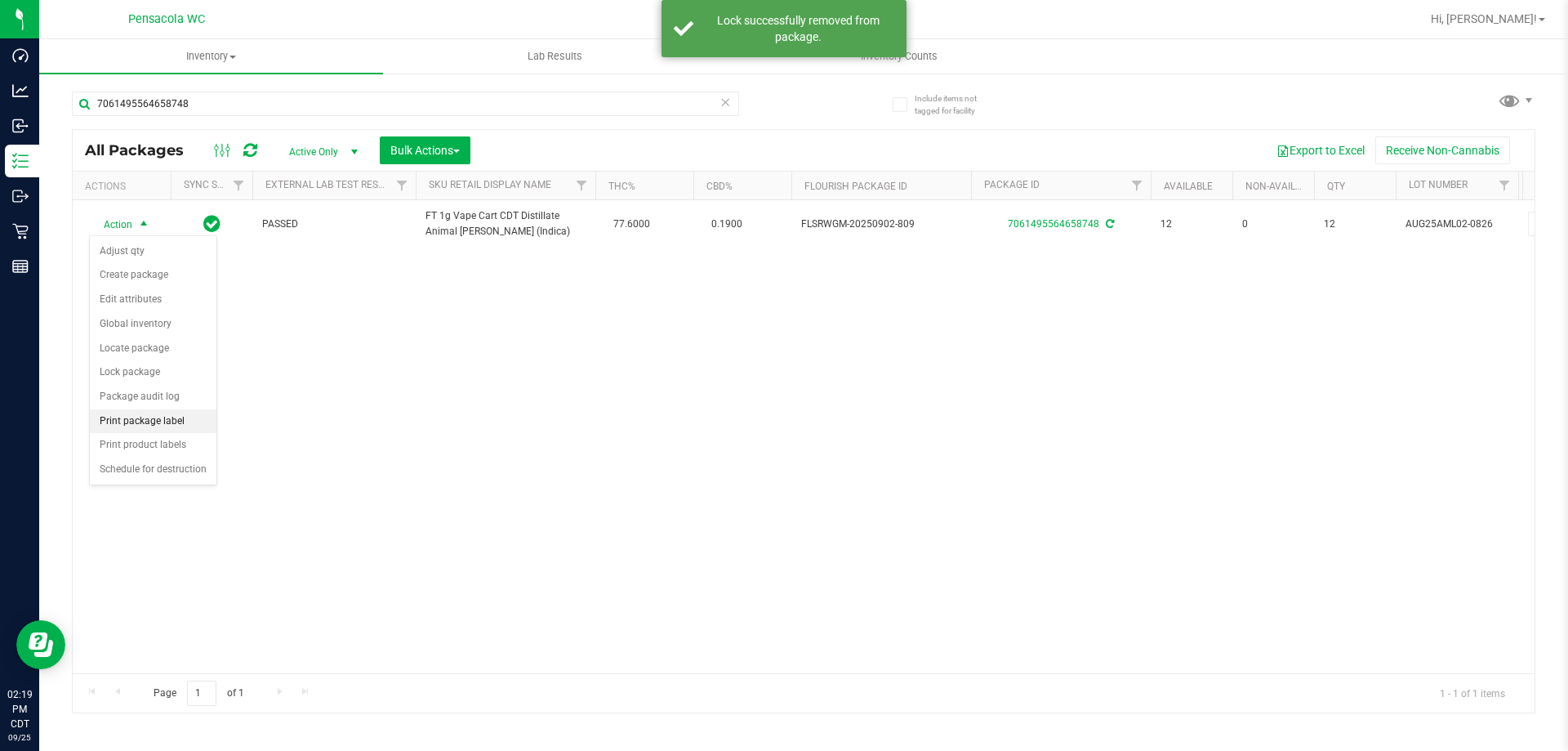
click at [179, 416] on li "Print package label" at bounding box center [152, 421] width 126 height 24
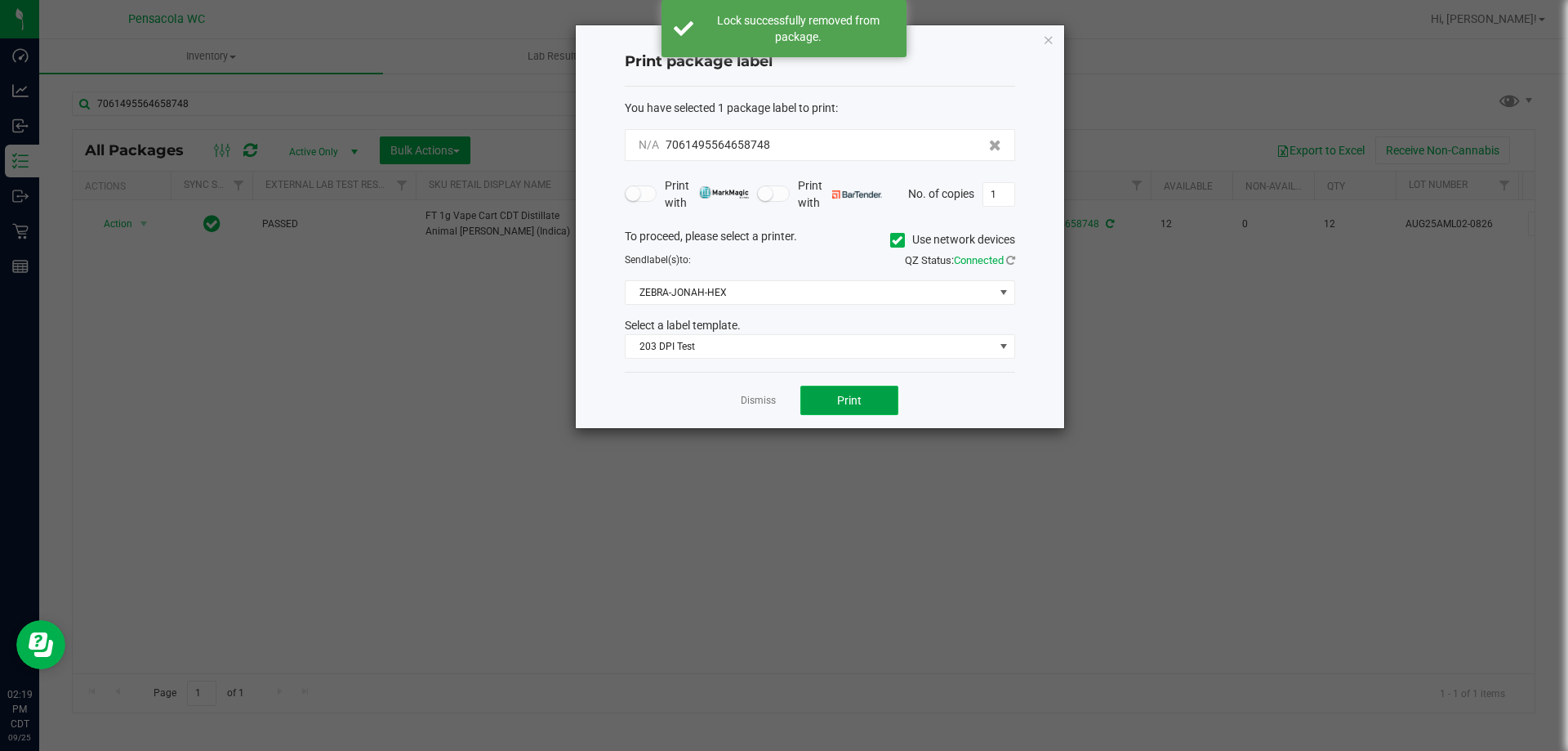
click at [836, 409] on button "Print" at bounding box center [849, 400] width 98 height 29
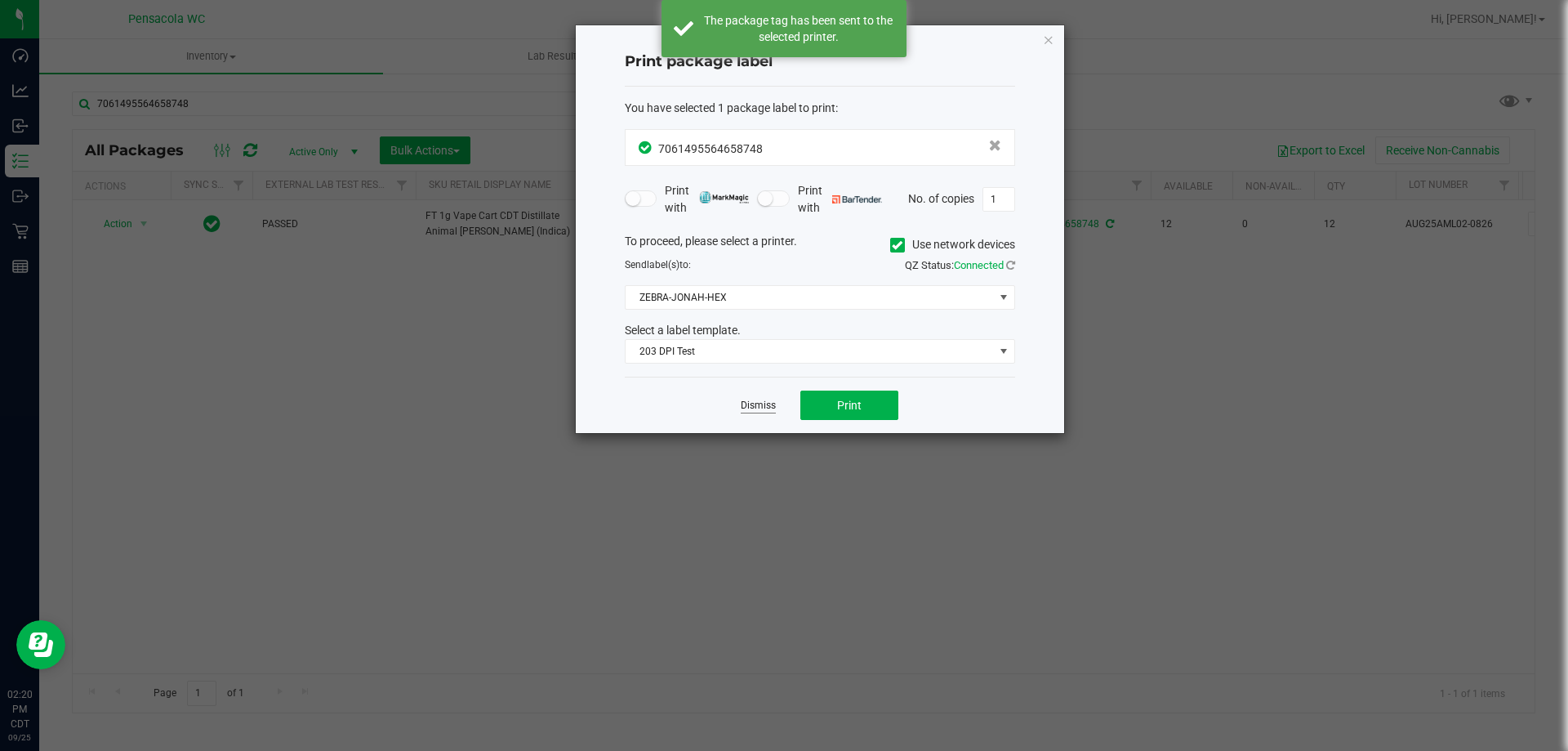
click at [770, 408] on link "Dismiss" at bounding box center [758, 405] width 35 height 14
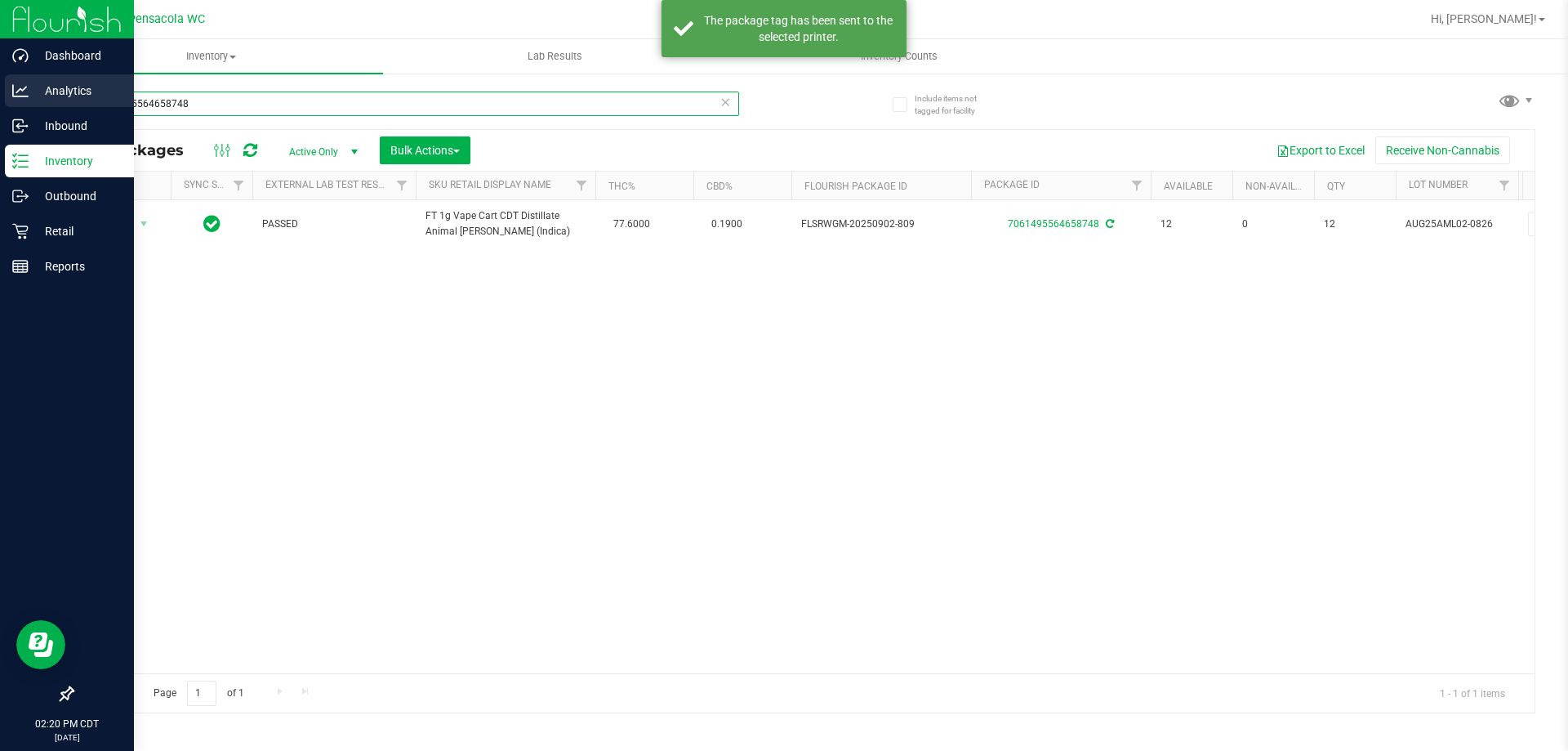
drag, startPoint x: 287, startPoint y: 101, endPoint x: 0, endPoint y: 75, distance: 288.2
click at [0, 75] on div "Dashboard Analytics Inbound Inventory Outbound Retail Reports 02:20 PM CDT [DAT…" at bounding box center [784, 375] width 1568 height 751
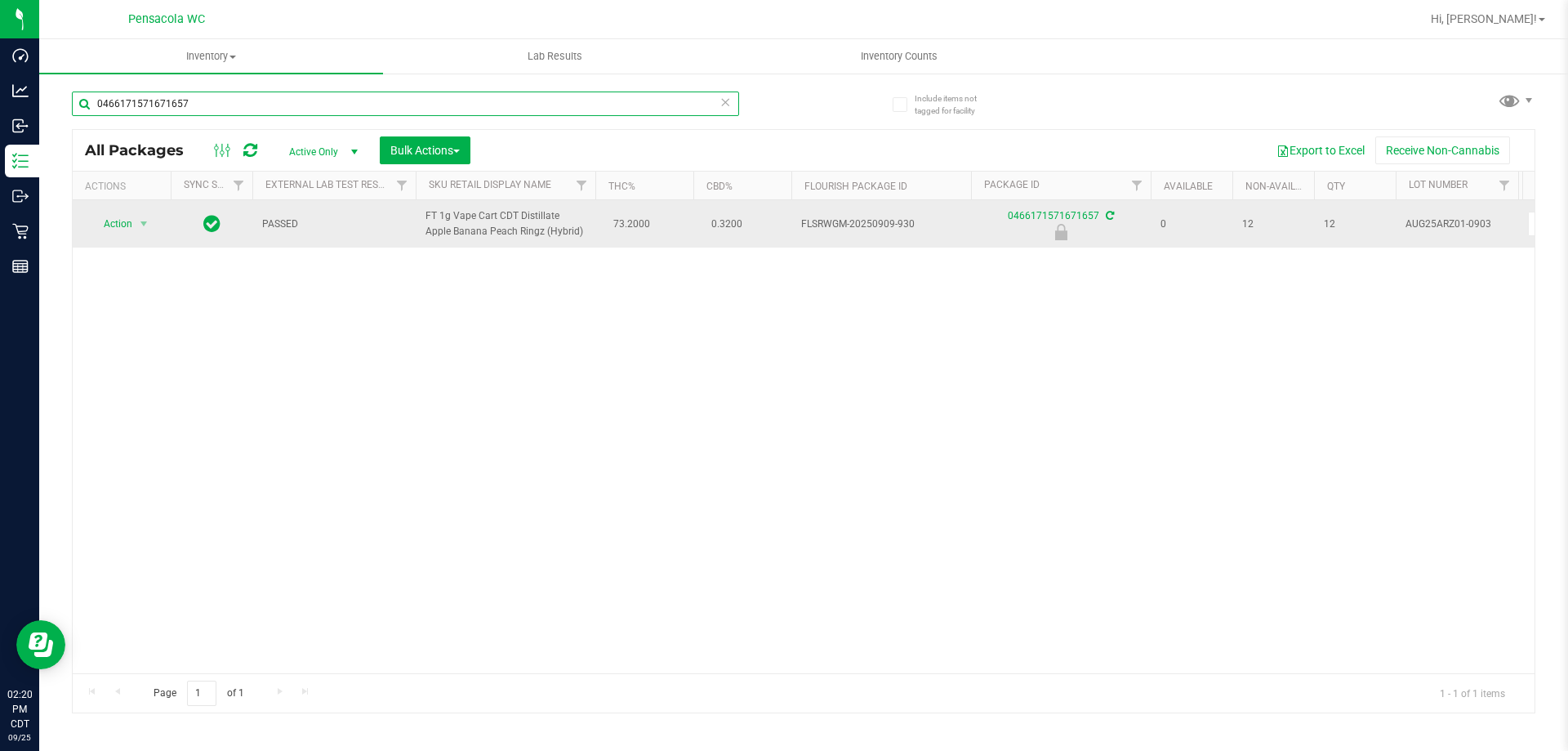
type input "0466171571671657"
click at [128, 215] on span "Action" at bounding box center [110, 224] width 44 height 23
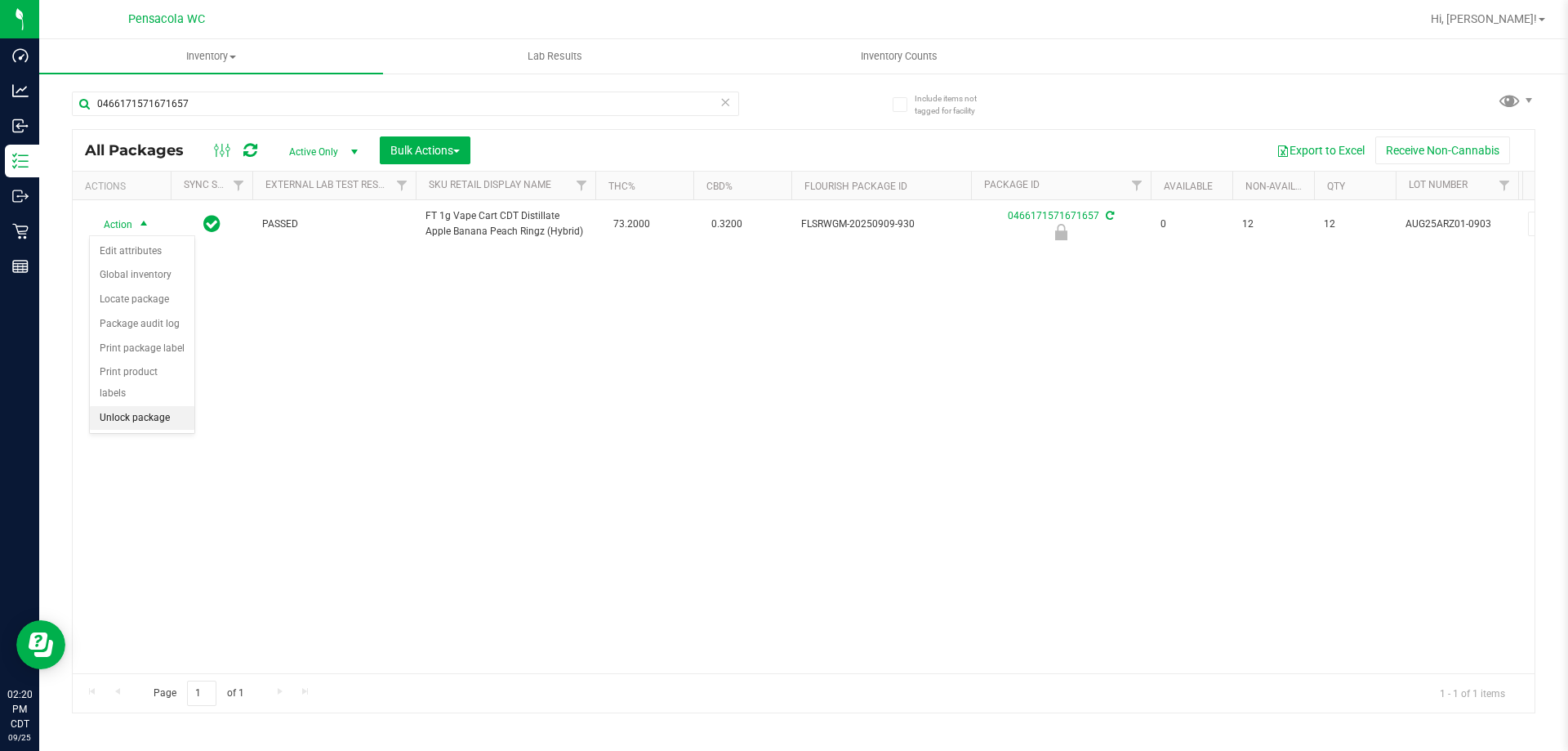
click at [160, 406] on li "Unlock package" at bounding box center [141, 418] width 105 height 24
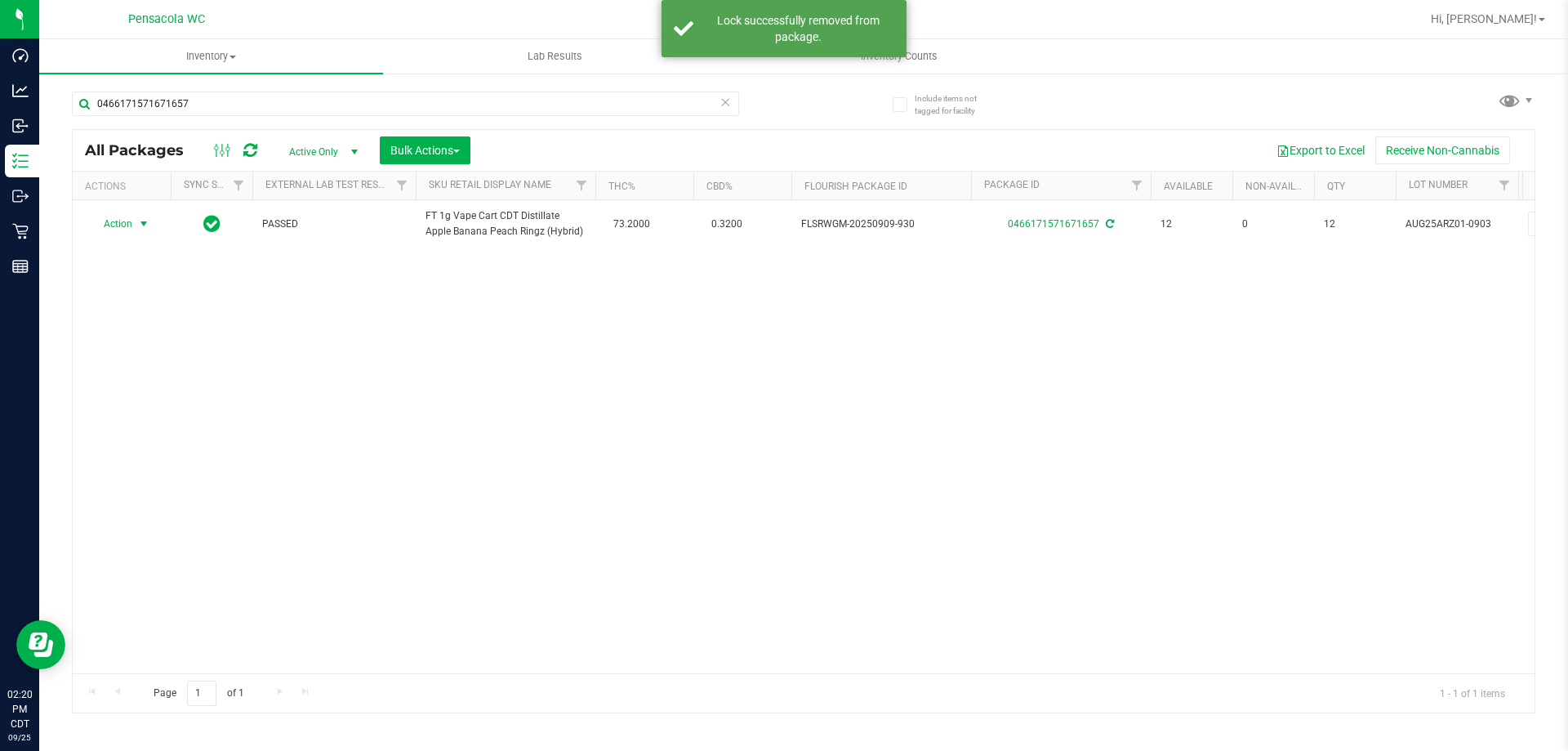
click at [132, 226] on span "Action" at bounding box center [110, 224] width 44 height 23
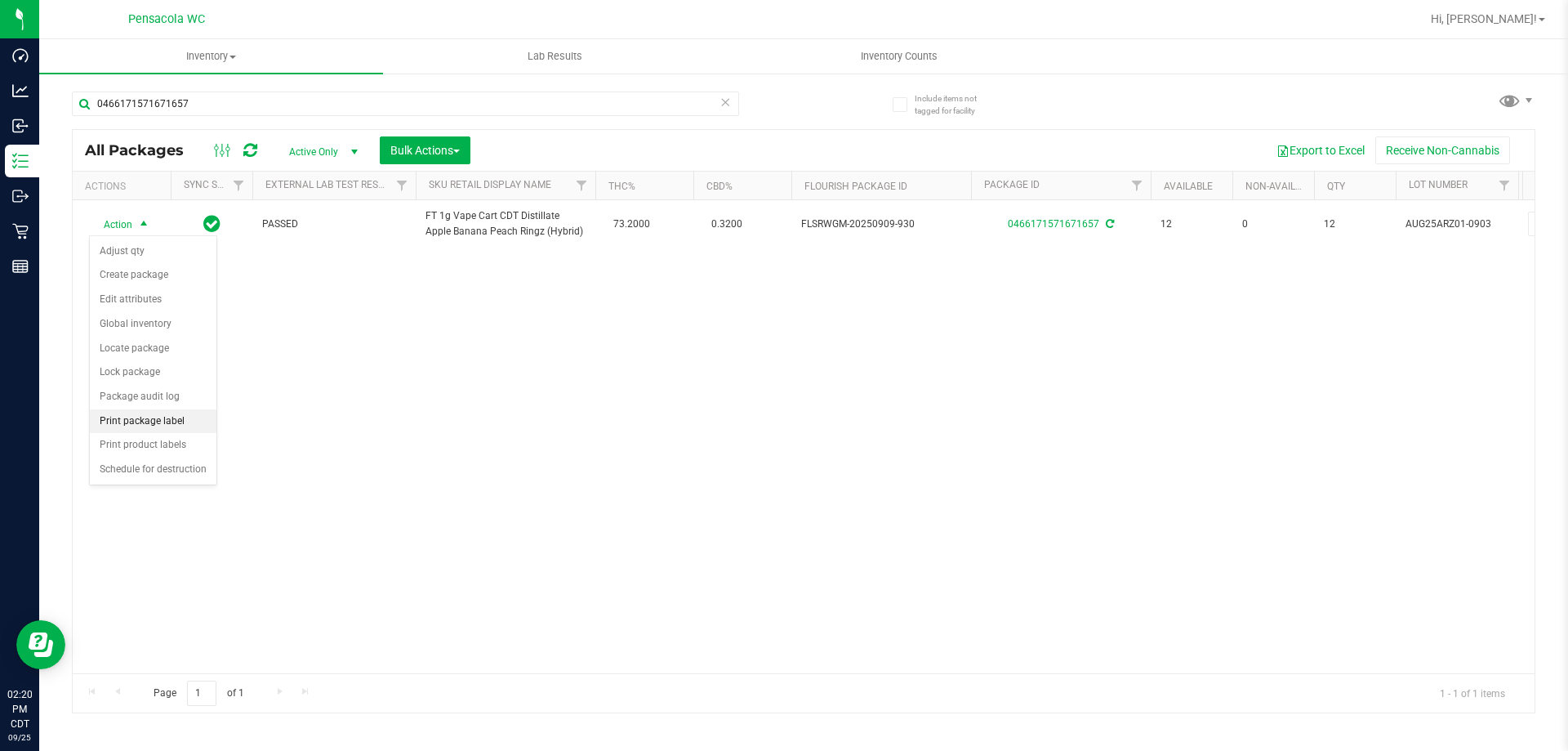
click at [166, 425] on li "Print package label" at bounding box center [152, 421] width 126 height 24
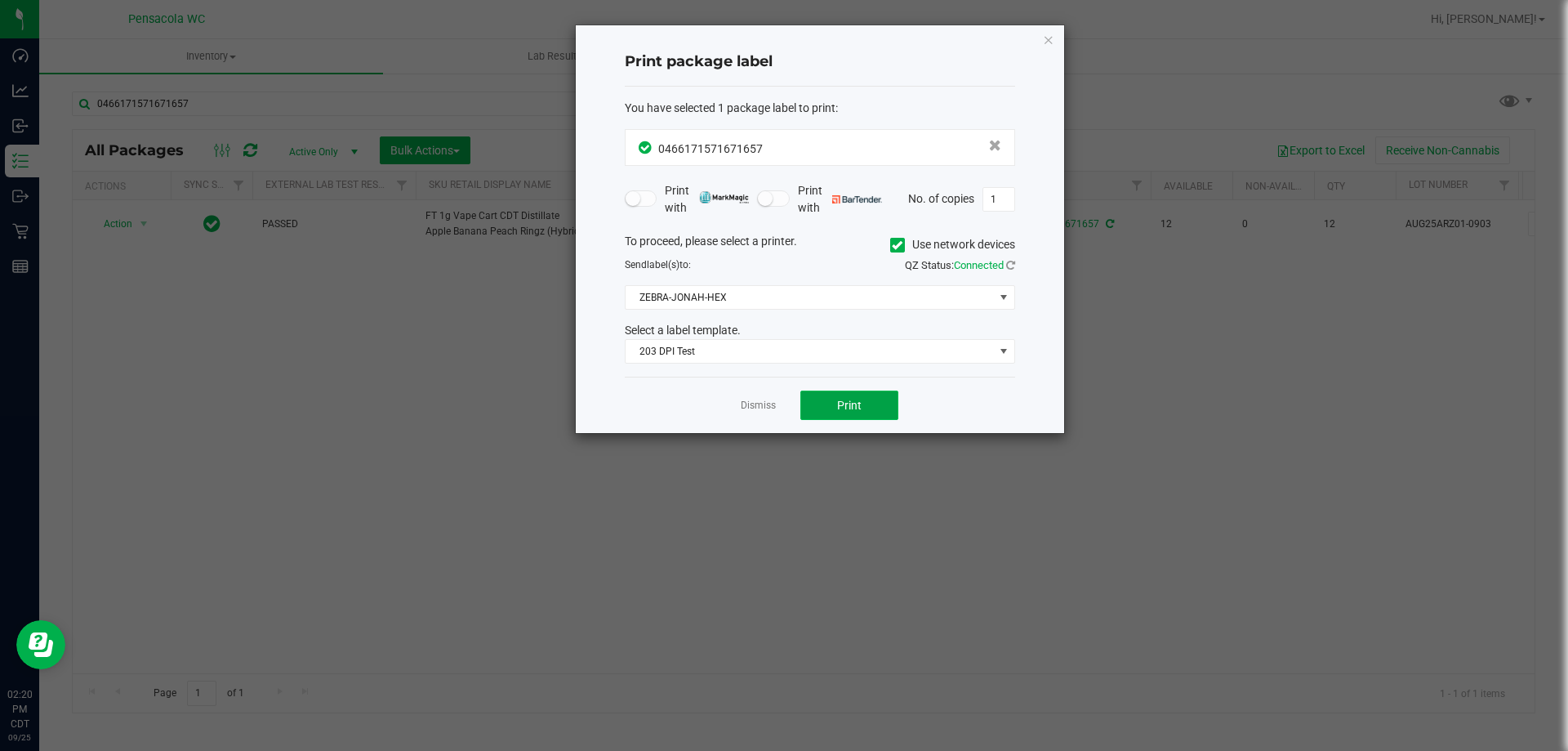
click at [875, 401] on button "Print" at bounding box center [849, 405] width 98 height 29
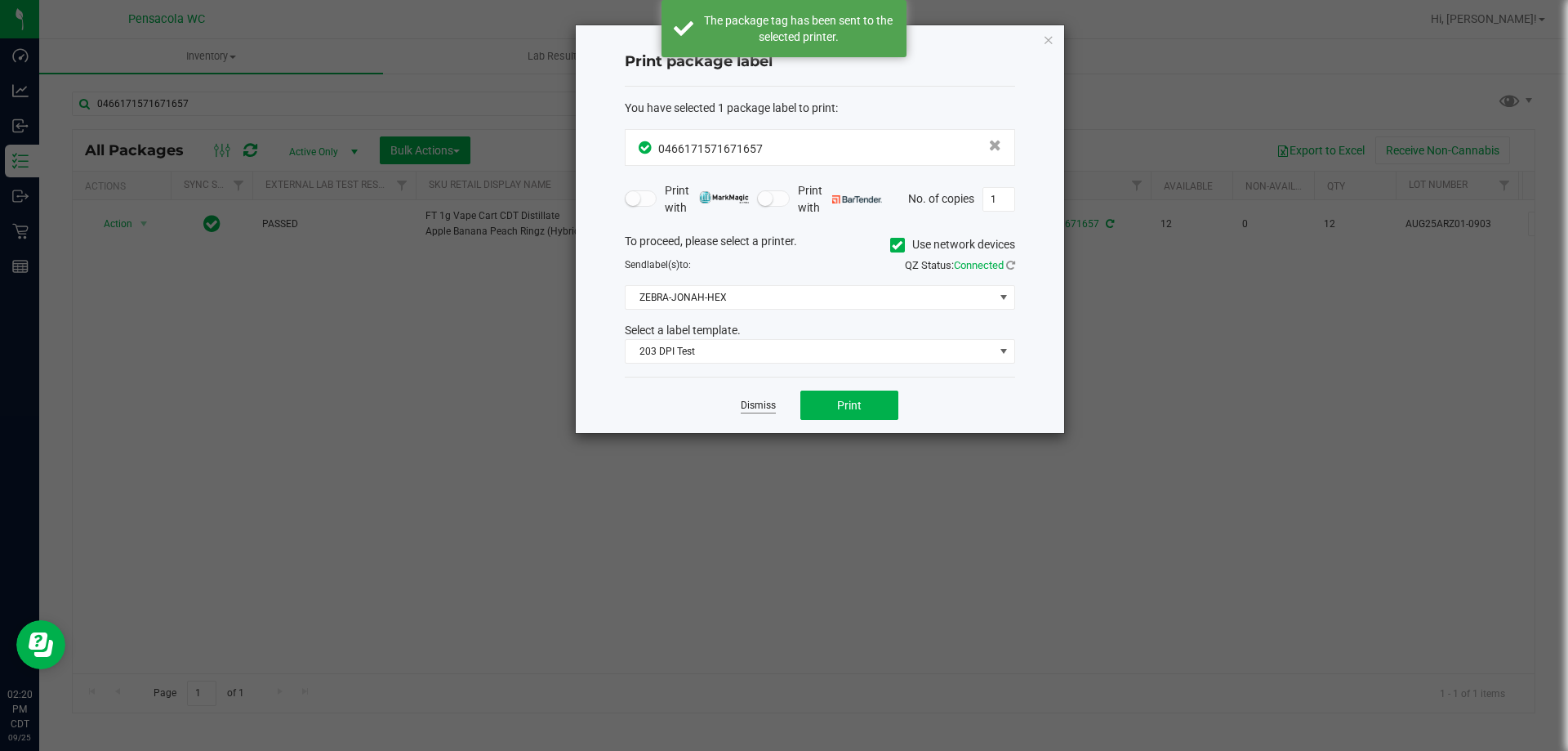
click at [770, 413] on app-cancel-button "Dismiss" at bounding box center [758, 405] width 35 height 18
click at [768, 405] on link "Dismiss" at bounding box center [758, 405] width 35 height 14
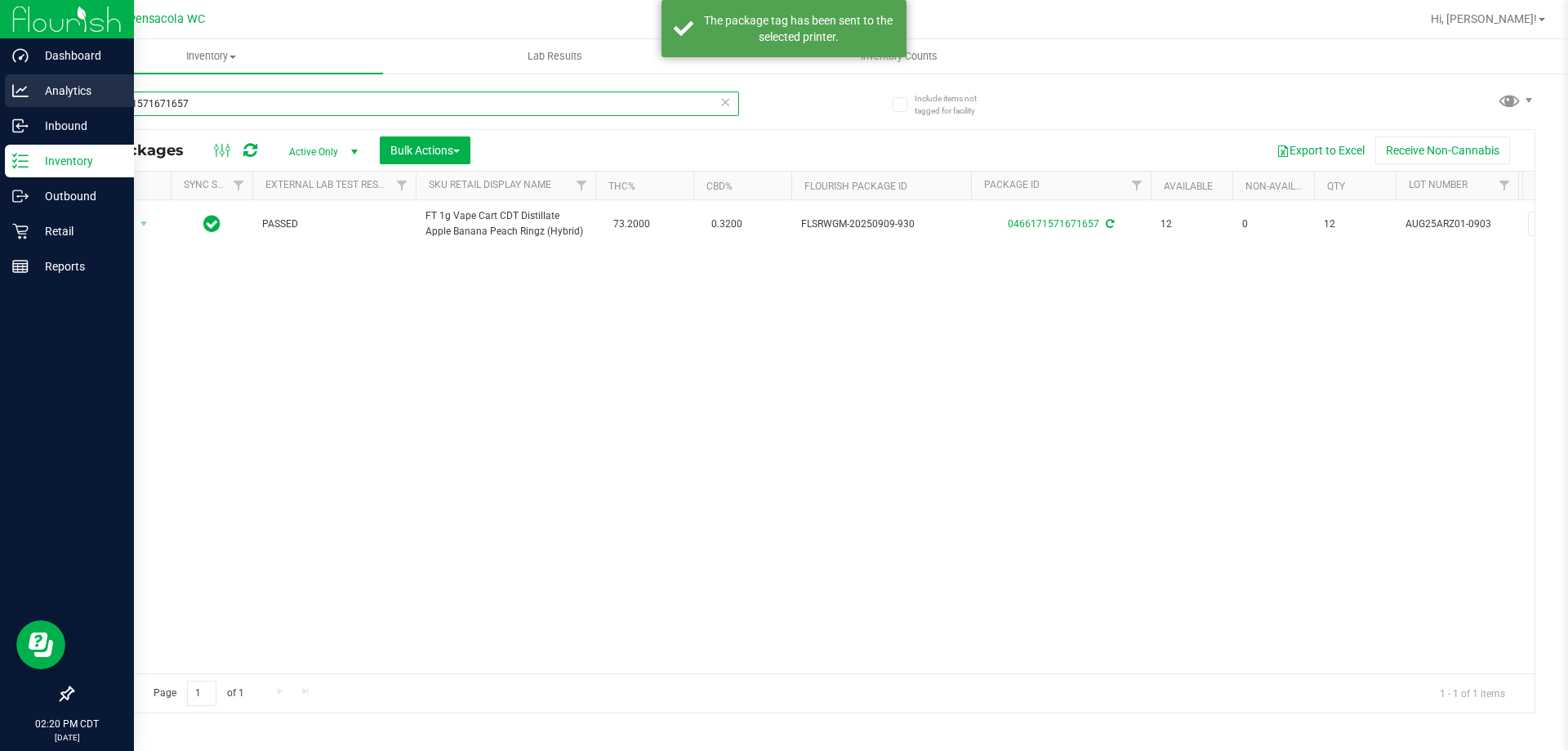
drag, startPoint x: 229, startPoint y: 106, endPoint x: 0, endPoint y: 100, distance: 229.1
click at [0, 100] on div "Dashboard Analytics Inbound Inventory Outbound Retail Reports 02:20 PM CDT [DAT…" at bounding box center [784, 375] width 1568 height 751
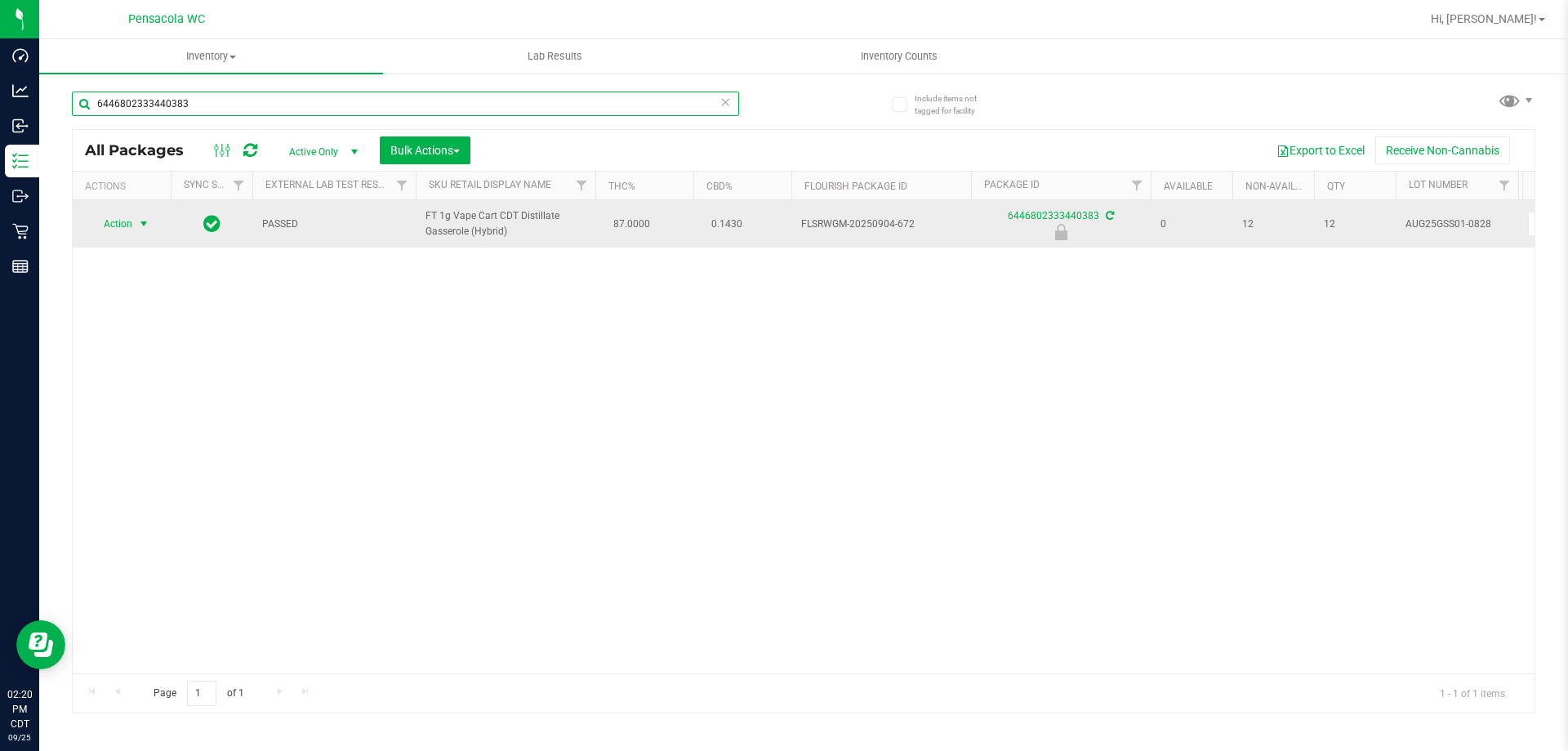
type input "6446802333440383"
click at [136, 221] on span "select" at bounding box center [144, 224] width 20 height 23
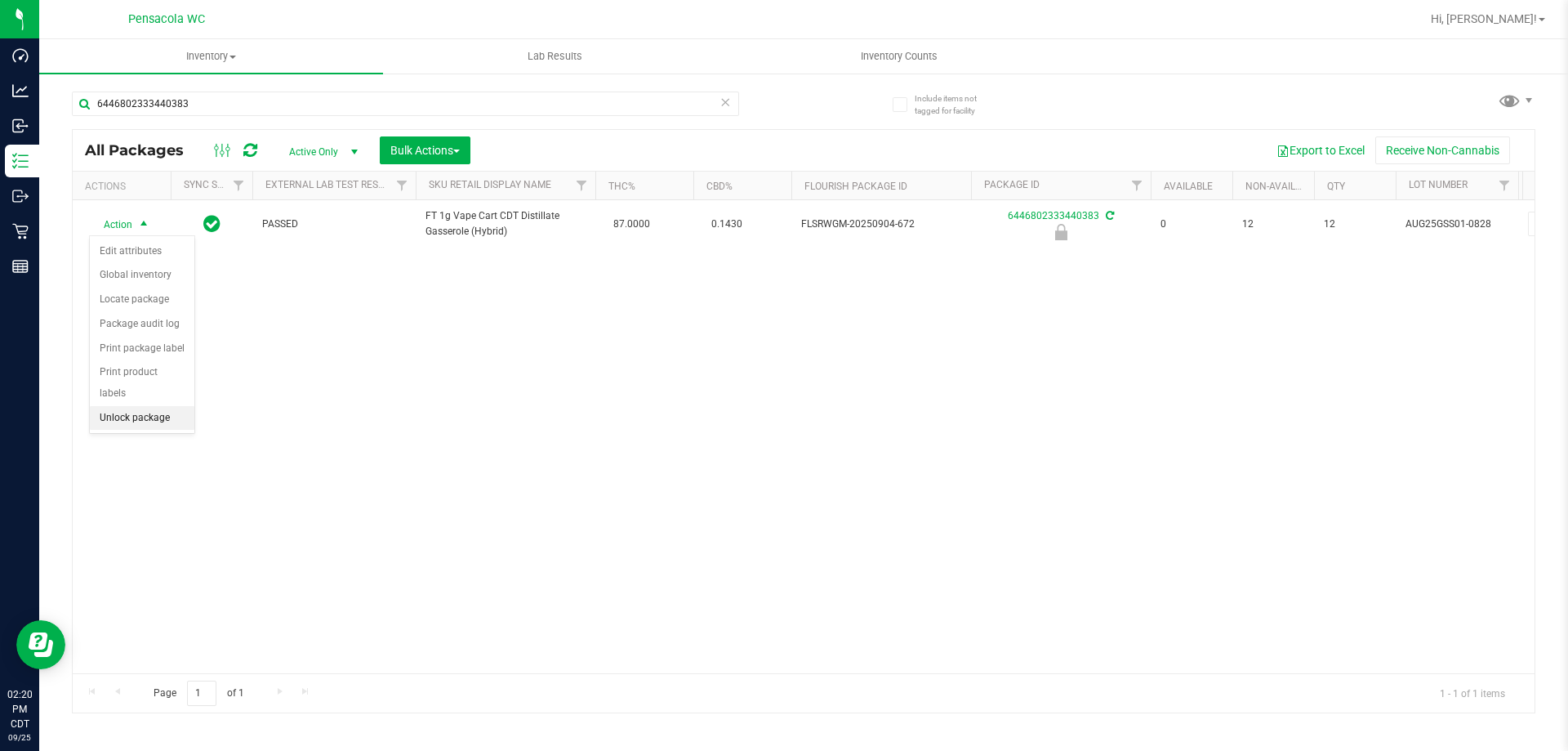
click at [159, 406] on li "Unlock package" at bounding box center [141, 418] width 105 height 24
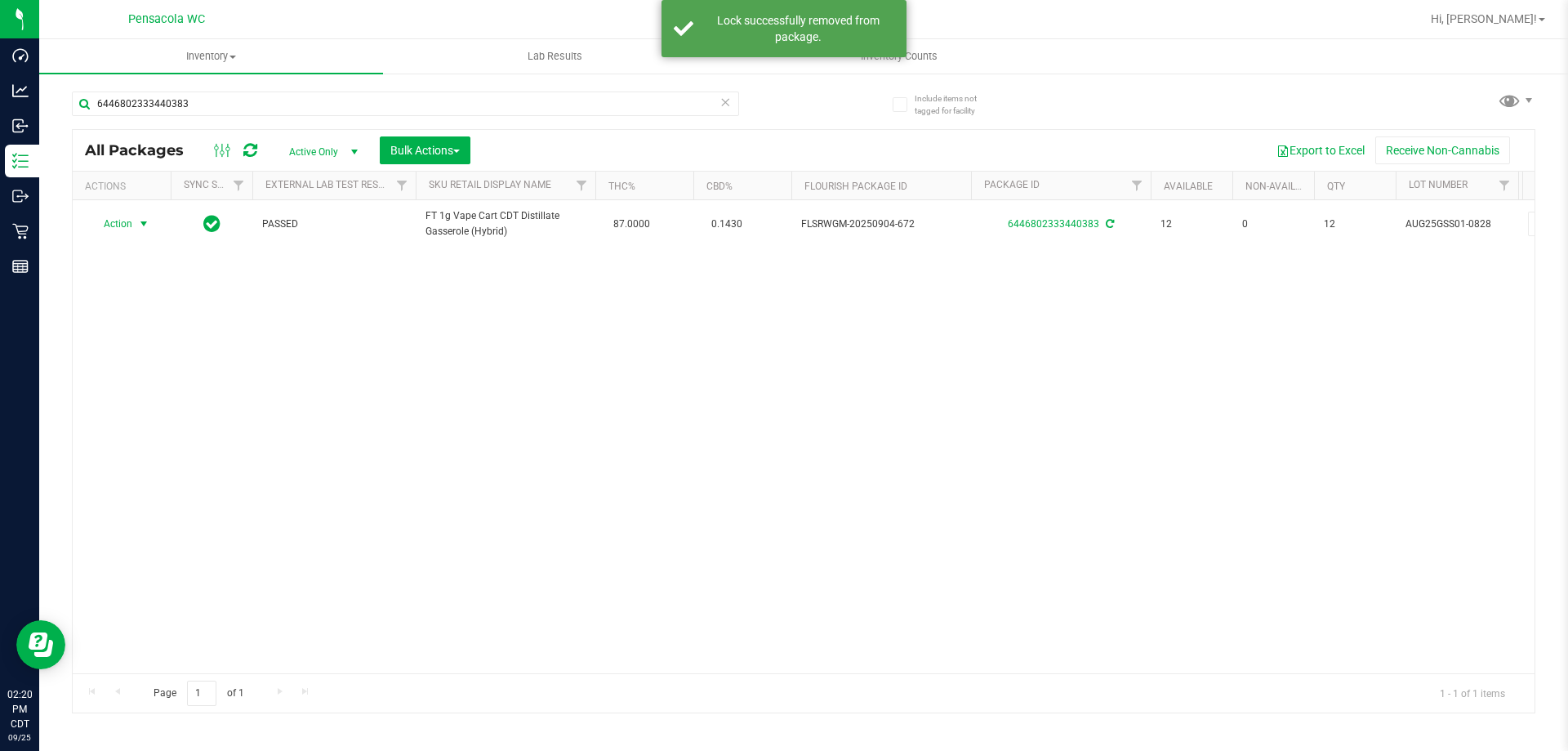
click at [118, 227] on span "Action" at bounding box center [110, 224] width 44 height 23
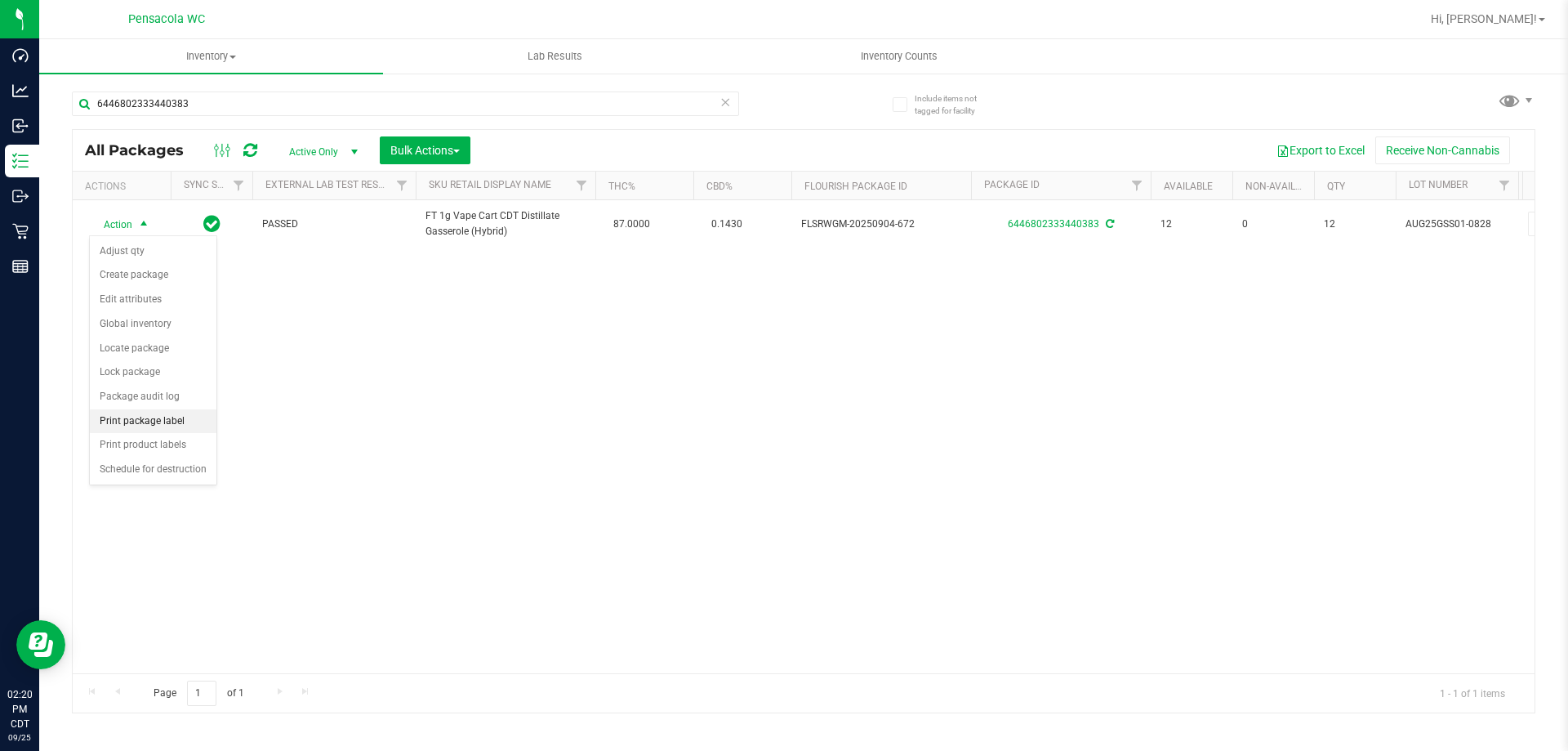
click at [152, 425] on li "Print package label" at bounding box center [152, 421] width 126 height 24
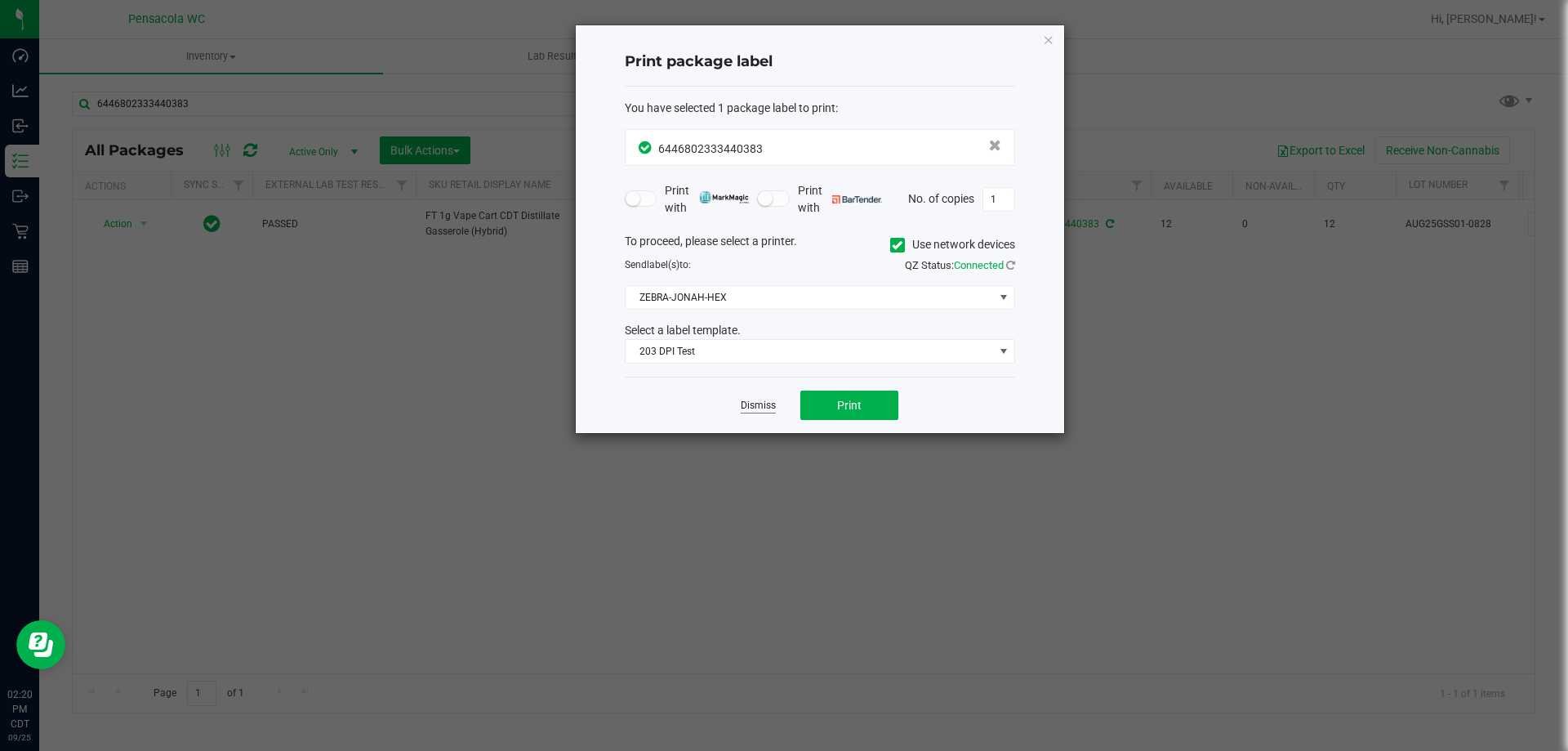
click at [751, 406] on link "Dismiss" at bounding box center [758, 405] width 35 height 14
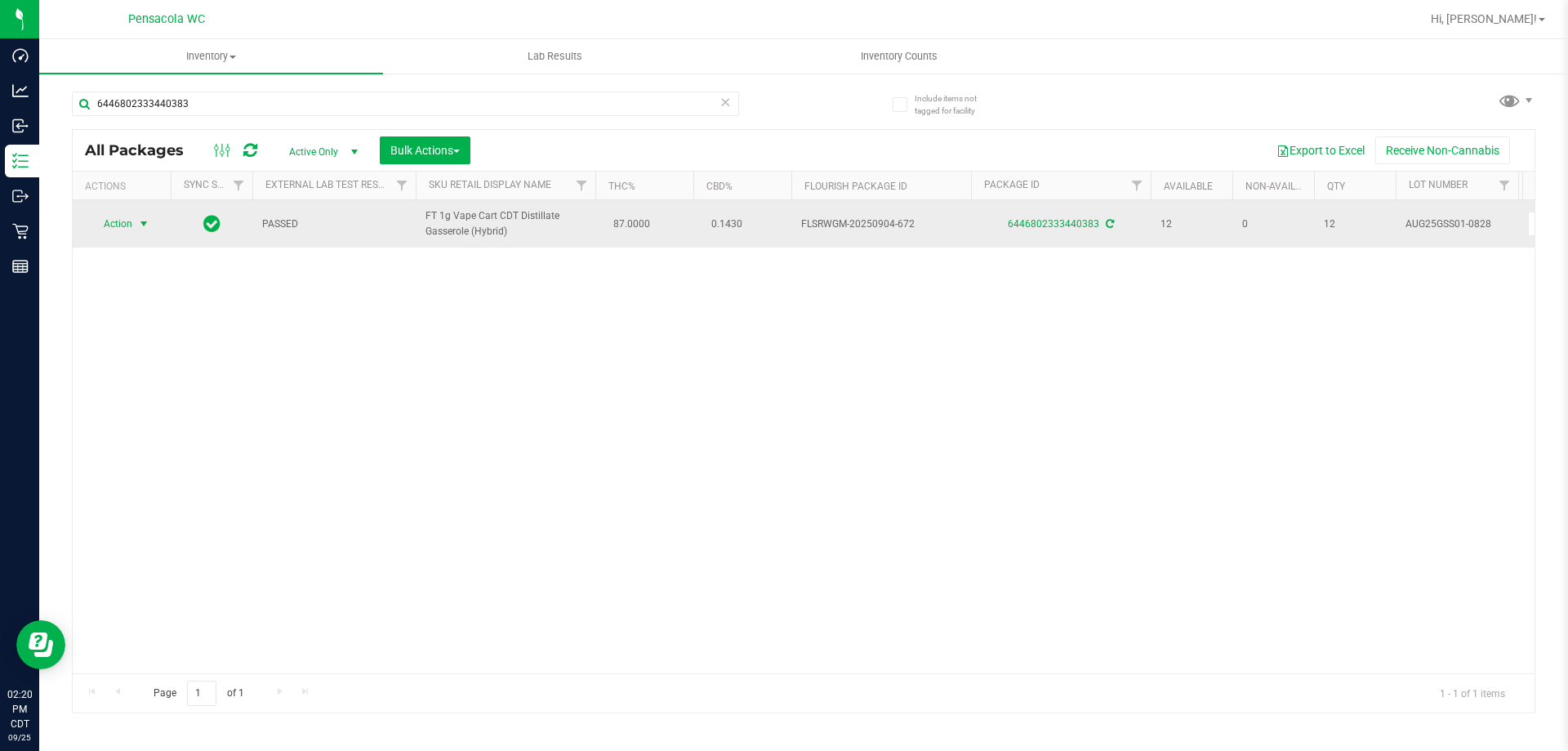
drag, startPoint x: 110, startPoint y: 222, endPoint x: 122, endPoint y: 234, distance: 17.0
click at [115, 225] on span "Action" at bounding box center [110, 224] width 44 height 23
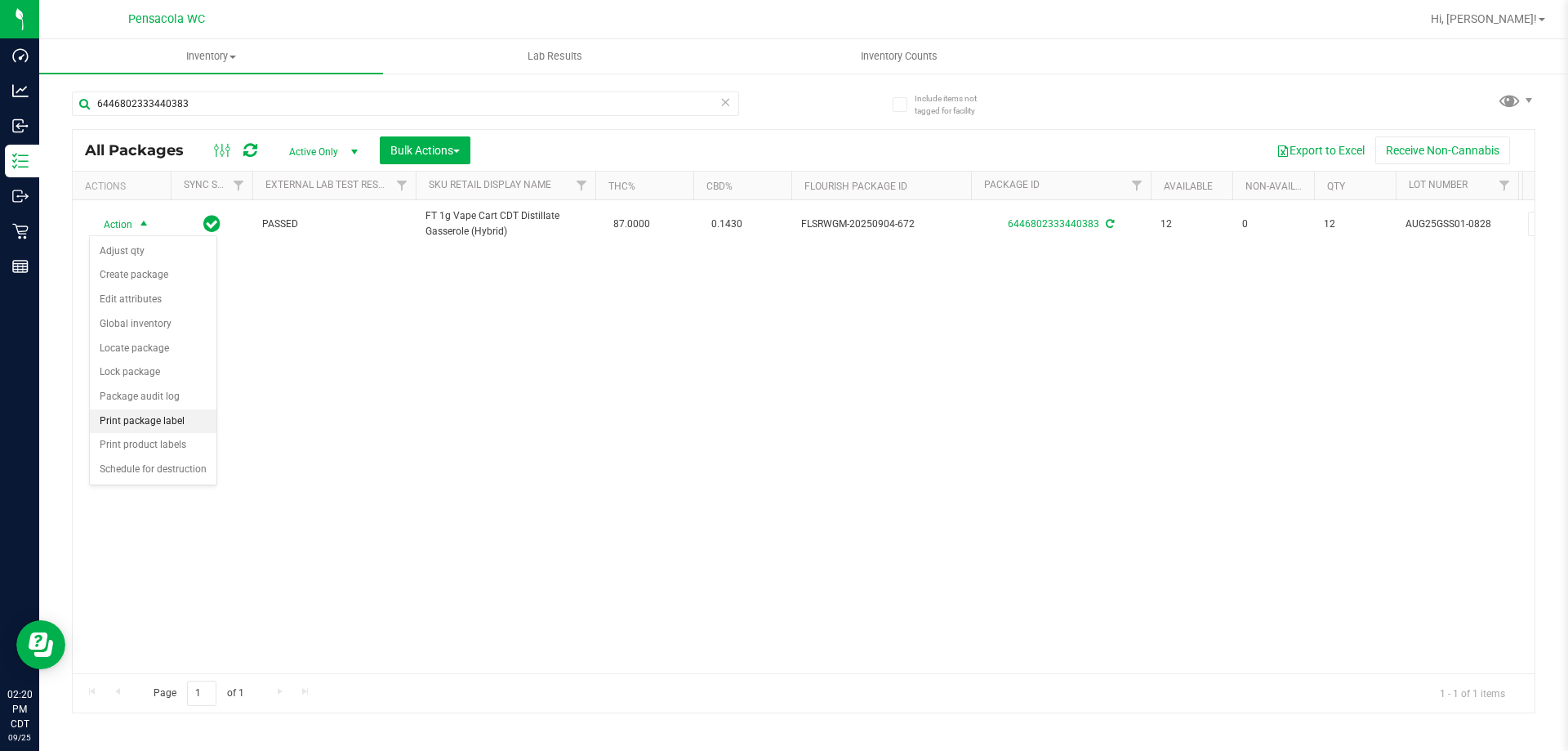
click at [163, 417] on li "Print package label" at bounding box center [152, 421] width 126 height 24
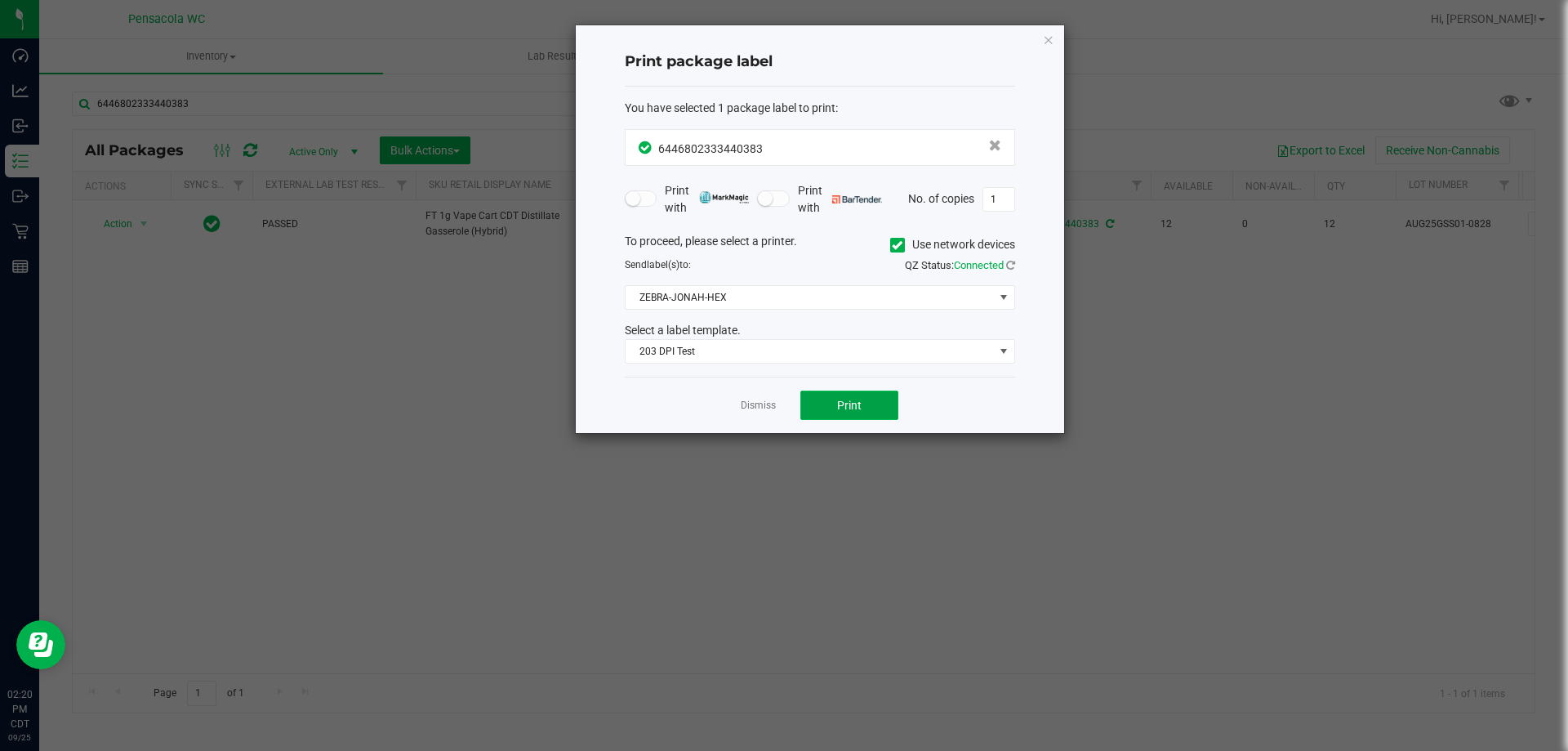
drag, startPoint x: 843, startPoint y: 405, endPoint x: 832, endPoint y: 405, distance: 11.0
click at [832, 405] on button "Print" at bounding box center [849, 405] width 98 height 29
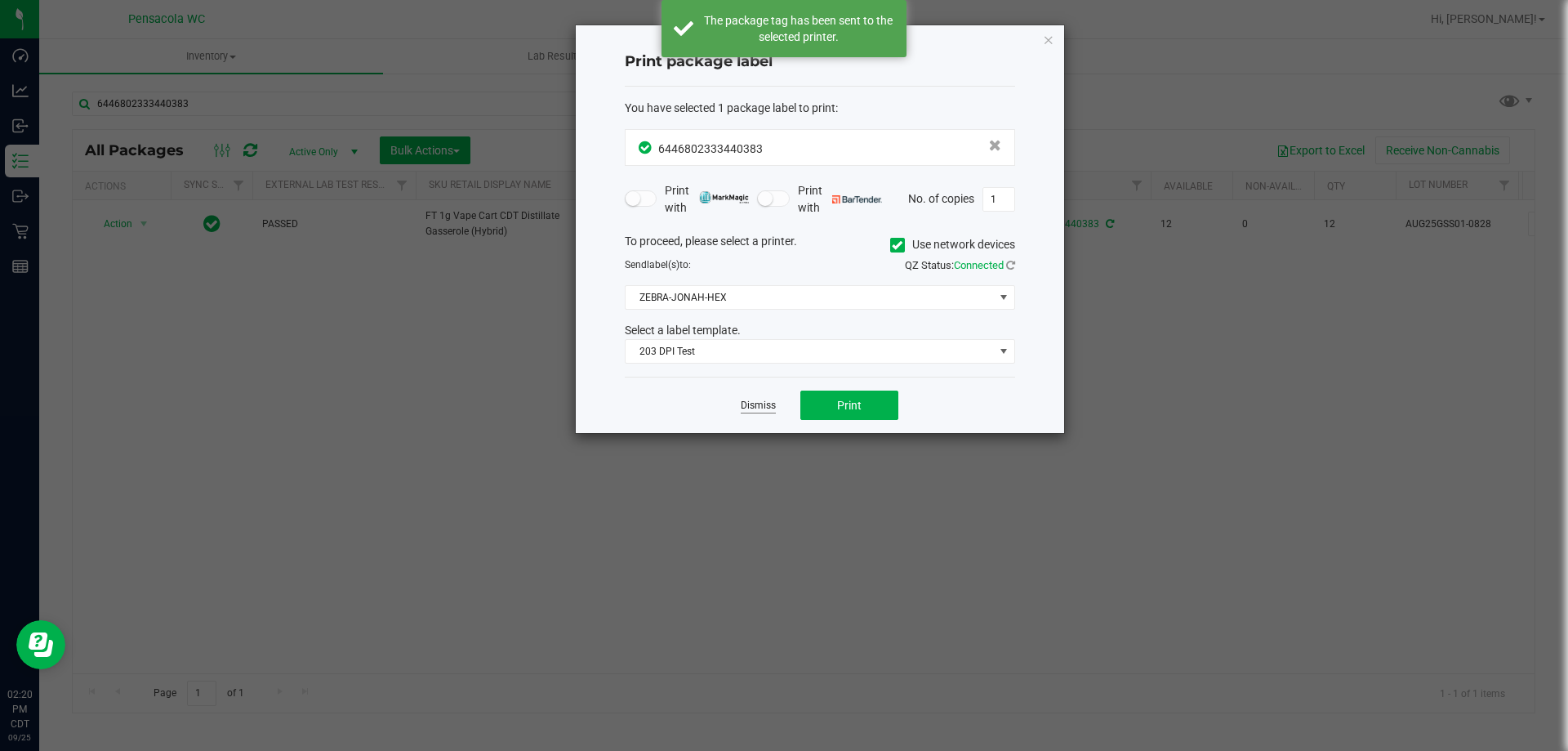
click at [761, 405] on link "Dismiss" at bounding box center [758, 405] width 35 height 14
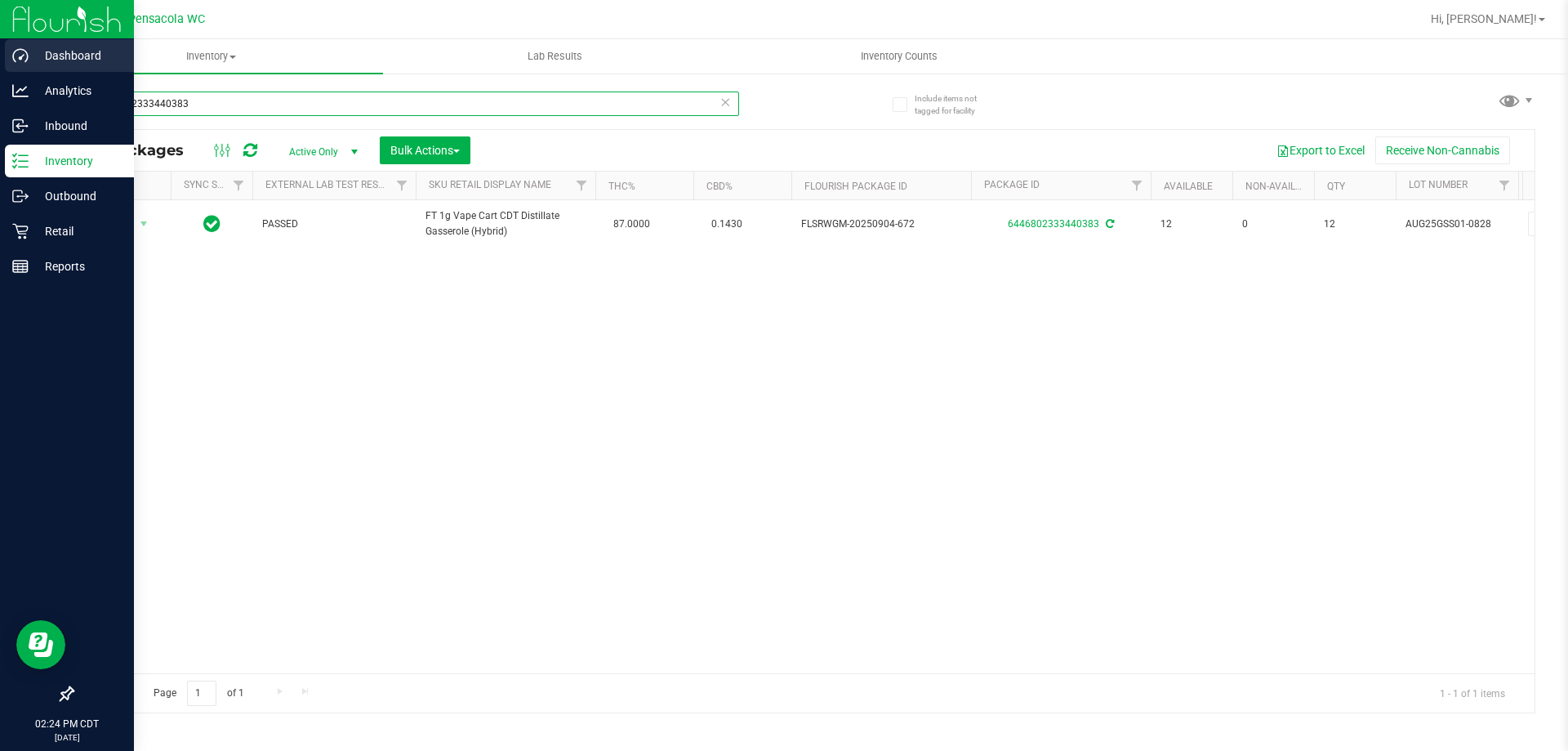
click at [0, 69] on div "Dashboard Analytics Inbound Inventory Outbound Retail Reports 02:24 PM CDT [DAT…" at bounding box center [784, 375] width 1568 height 751
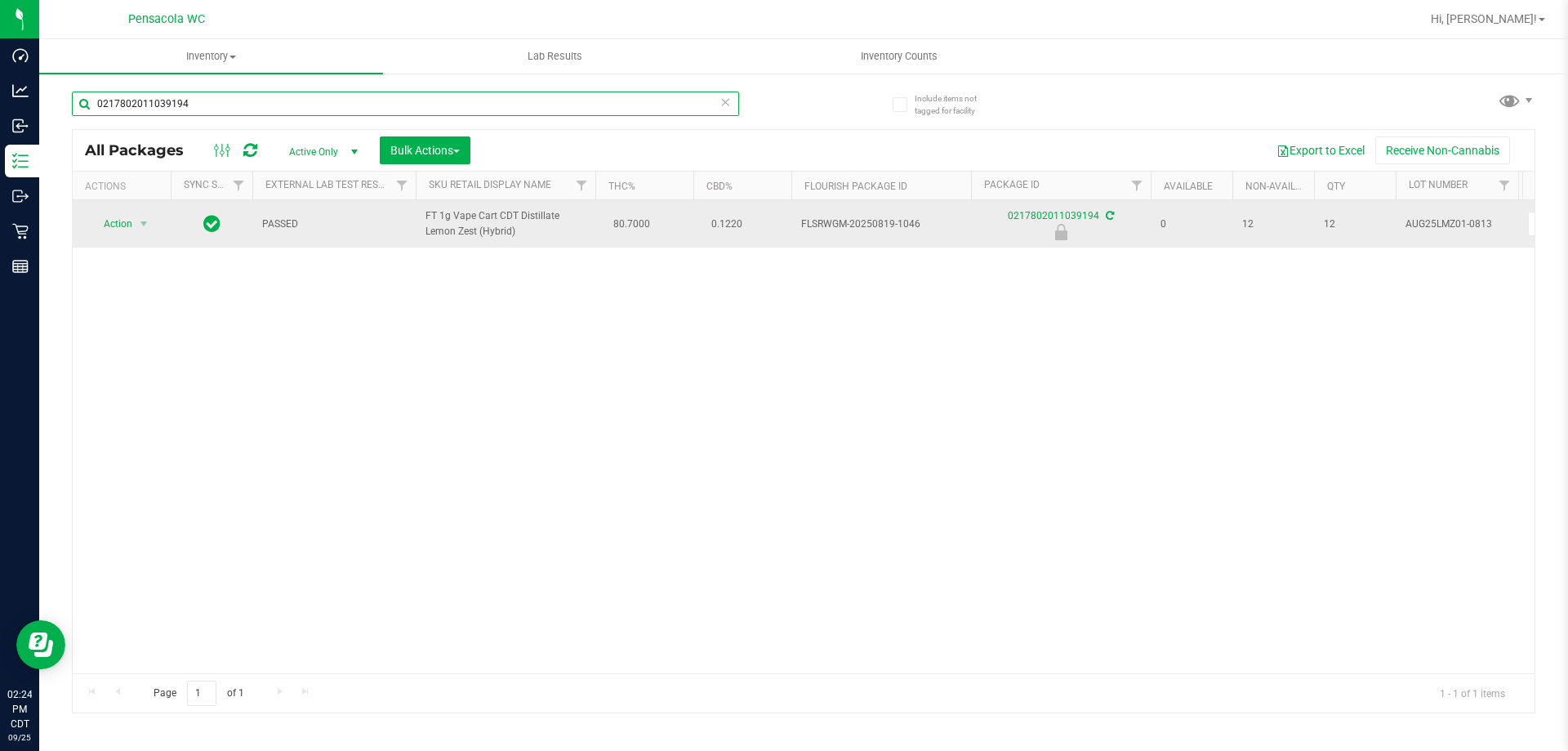
type input "0217802011039194"
click at [126, 233] on span "Action" at bounding box center [110, 224] width 44 height 23
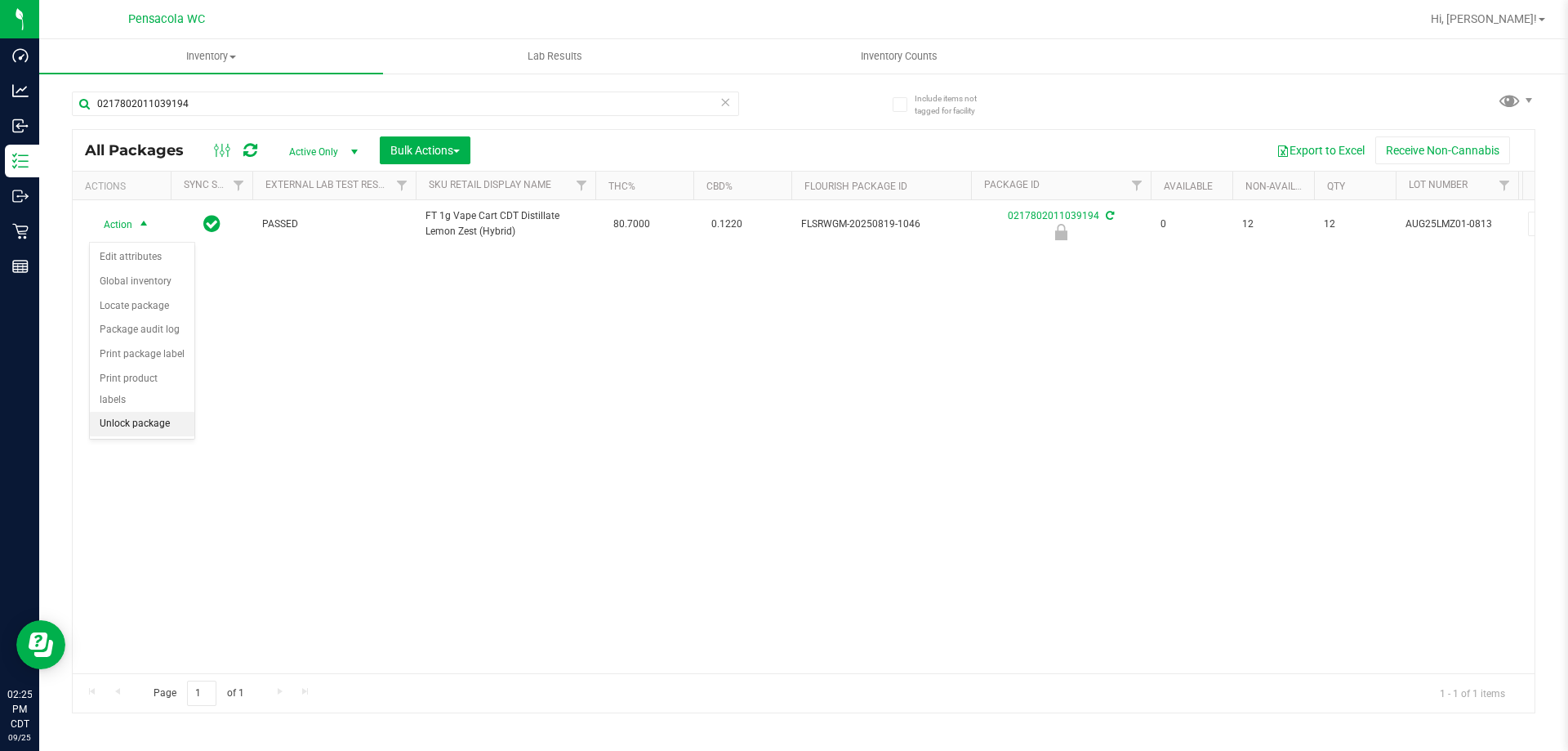
click at [163, 412] on li "Unlock package" at bounding box center [141, 424] width 105 height 24
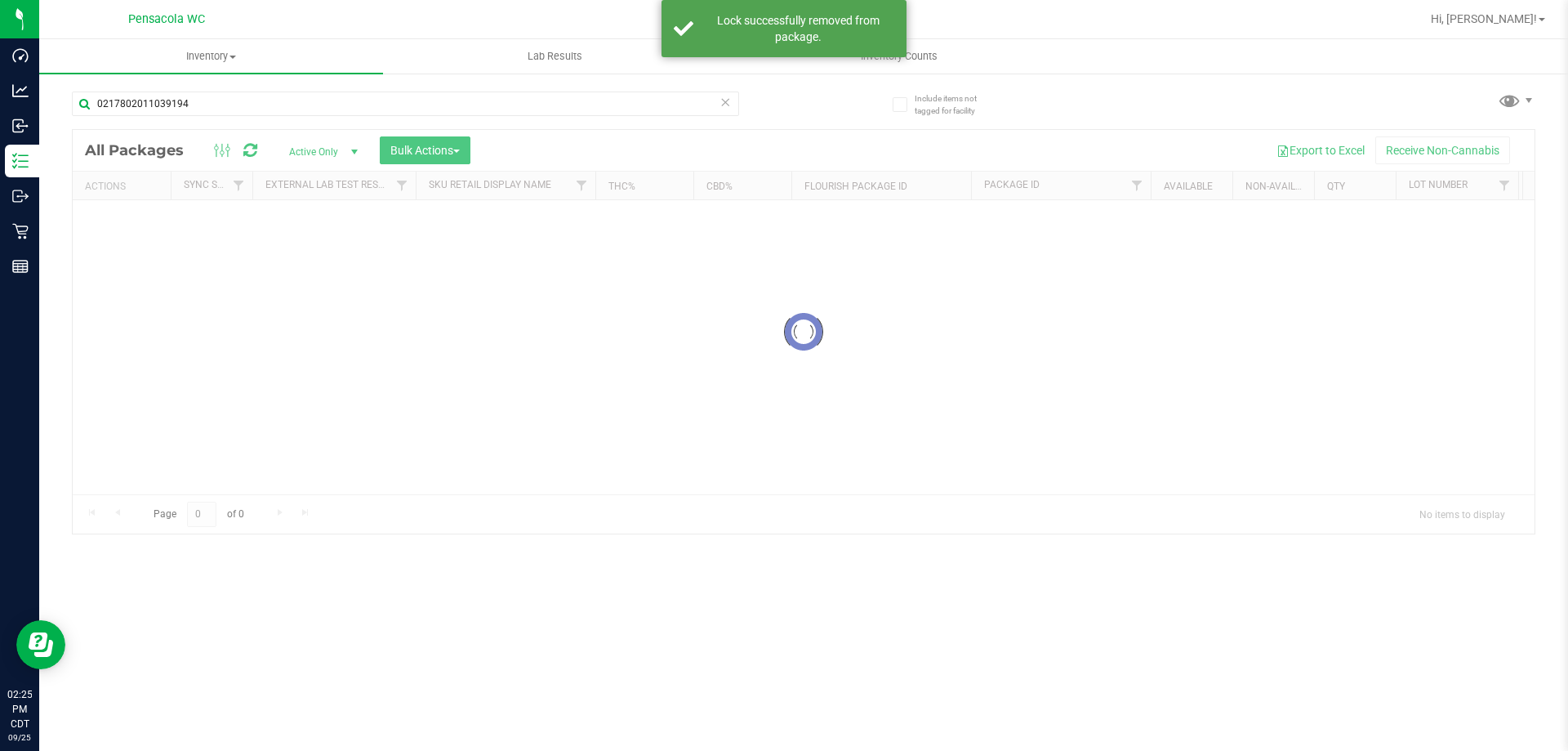
click at [131, 228] on div at bounding box center [803, 332] width 1462 height 404
click at [131, 228] on div at bounding box center [803, 421] width 1462 height 583
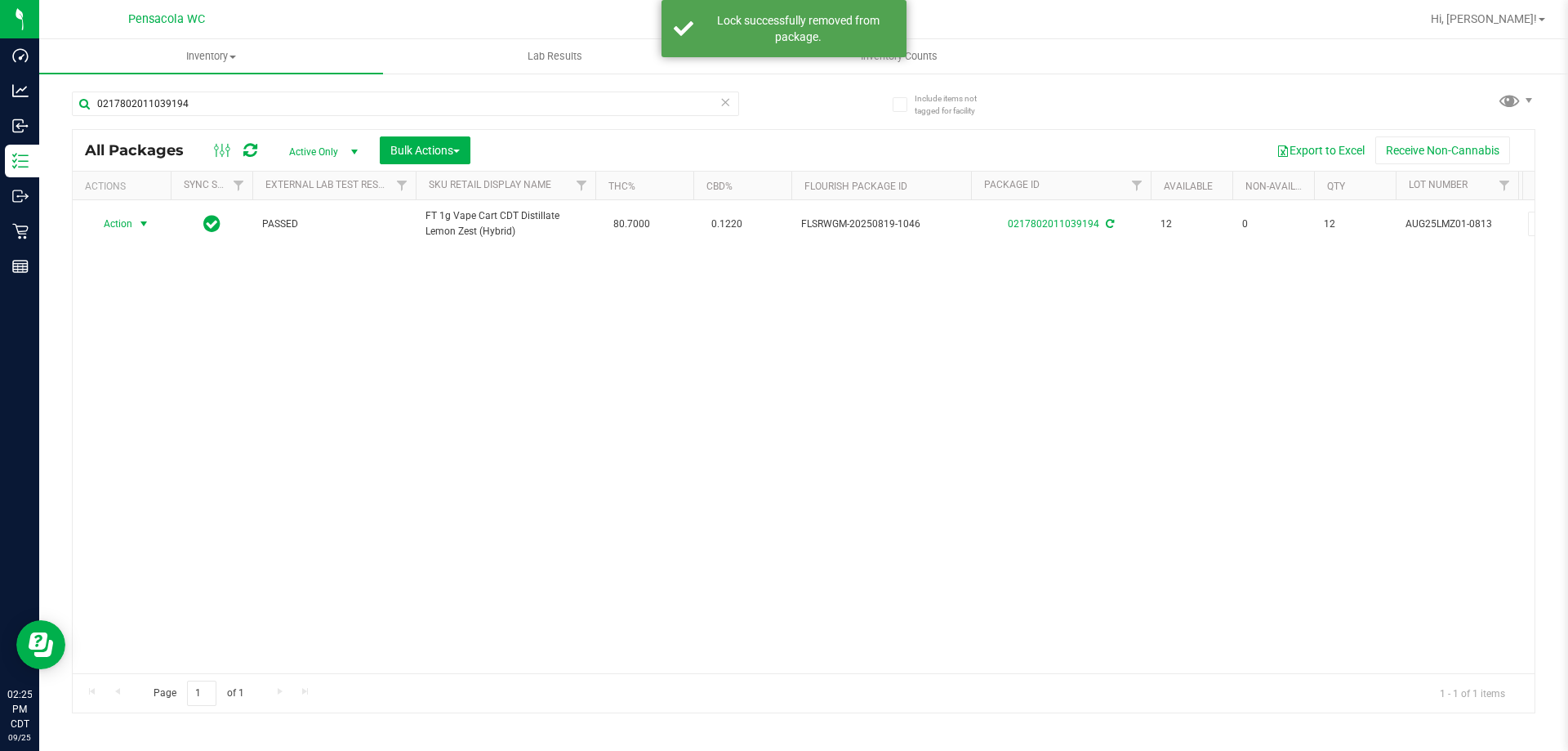
click at [131, 228] on span "Action" at bounding box center [110, 224] width 44 height 23
click at [184, 428] on li "Print package label" at bounding box center [152, 427] width 126 height 24
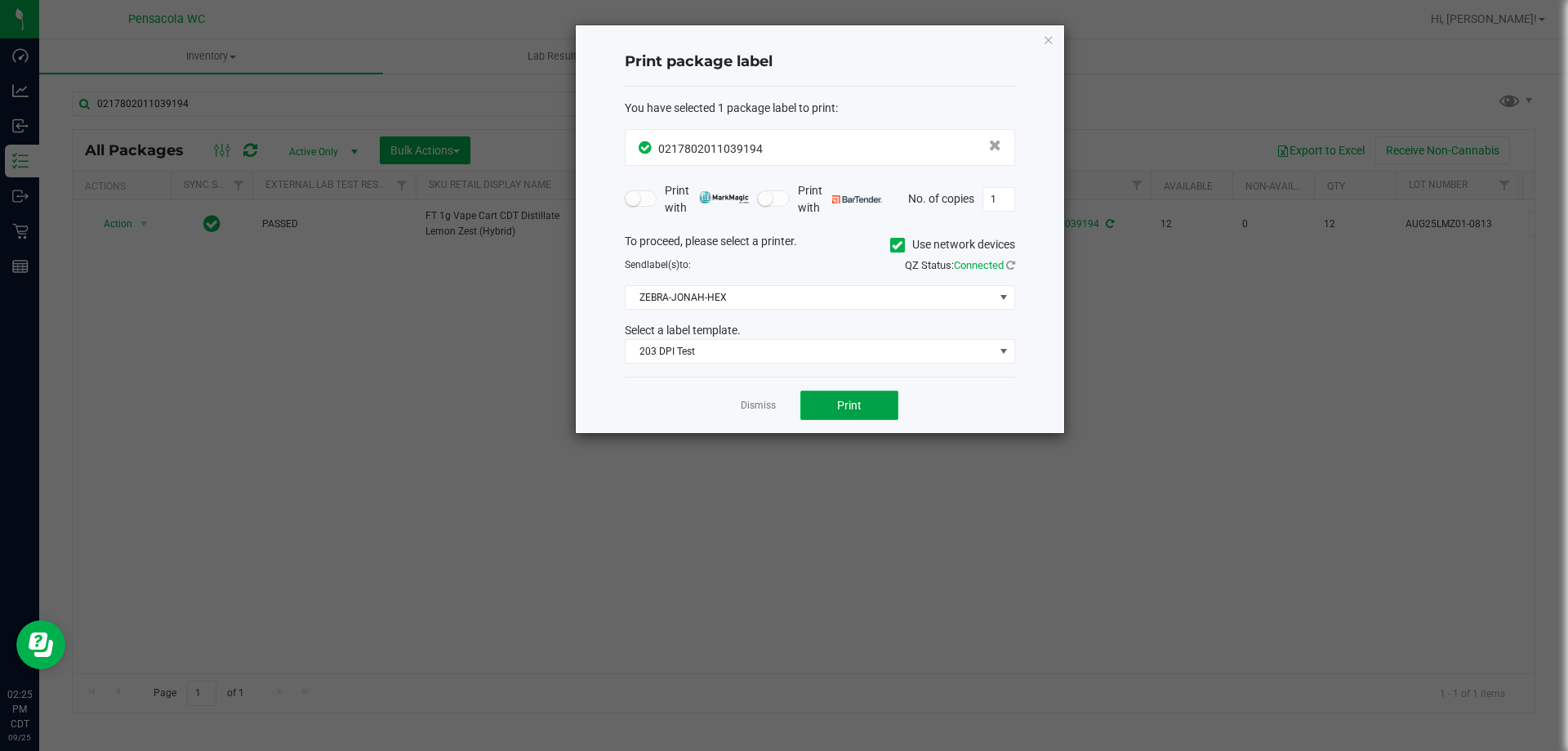
drag, startPoint x: 838, startPoint y: 395, endPoint x: 844, endPoint y: 410, distance: 16.2
click at [844, 410] on button "Print" at bounding box center [849, 405] width 98 height 29
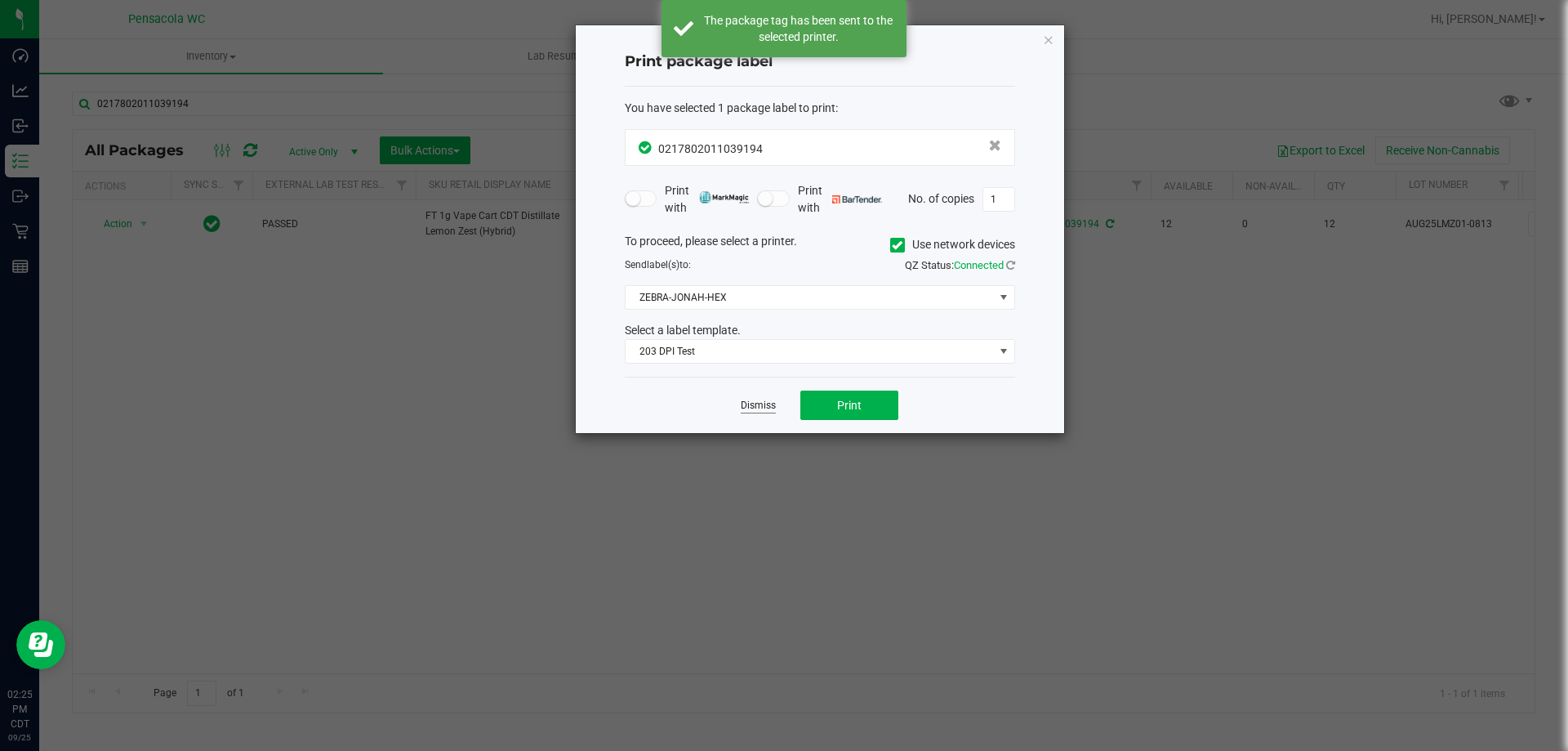
click at [771, 402] on link "Dismiss" at bounding box center [758, 405] width 35 height 14
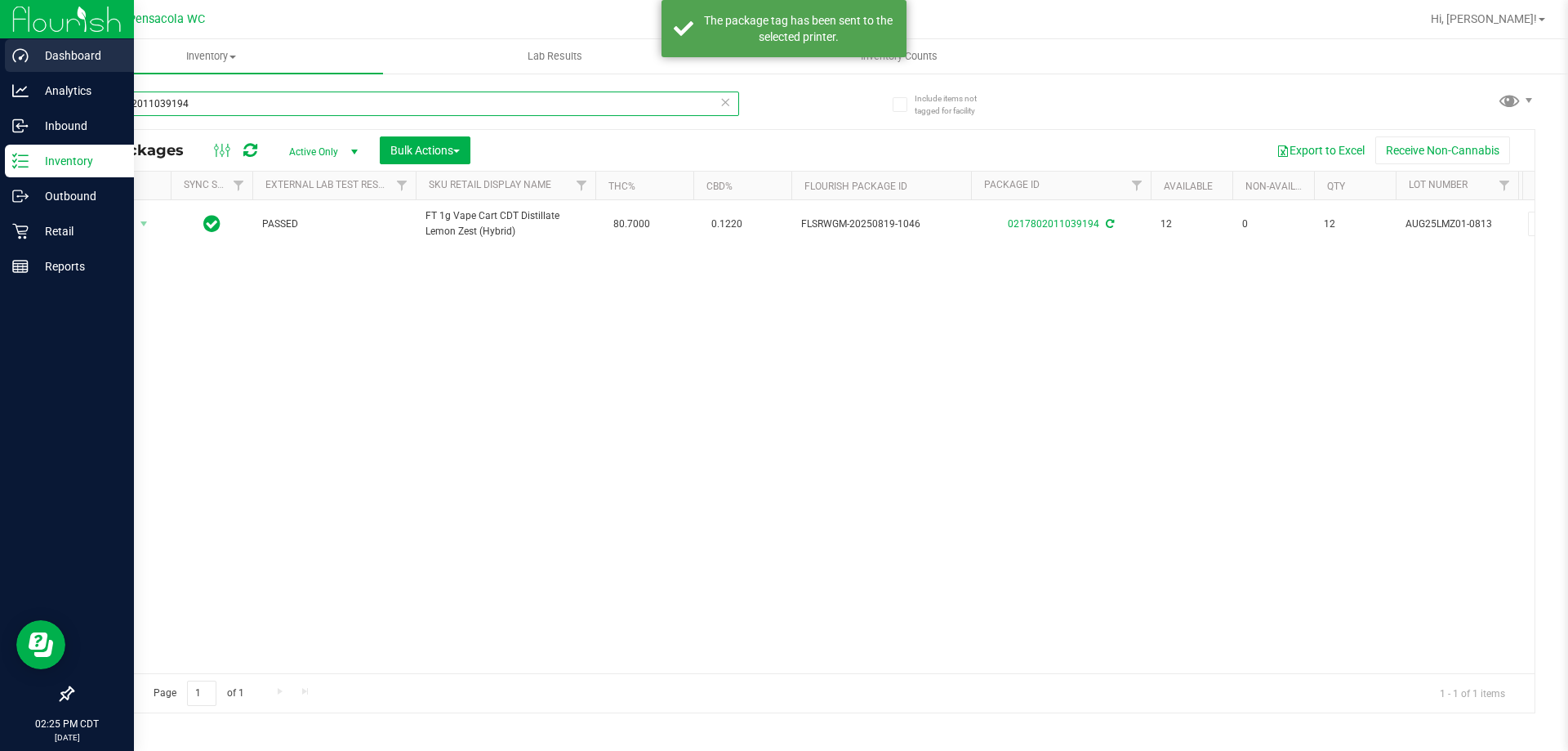
drag, startPoint x: 536, startPoint y: 101, endPoint x: 0, endPoint y: 43, distance: 539.1
click at [0, 42] on div "Dashboard Analytics Inbound Inventory Outbound Retail Reports 02:25 PM CDT [DAT…" at bounding box center [784, 375] width 1568 height 751
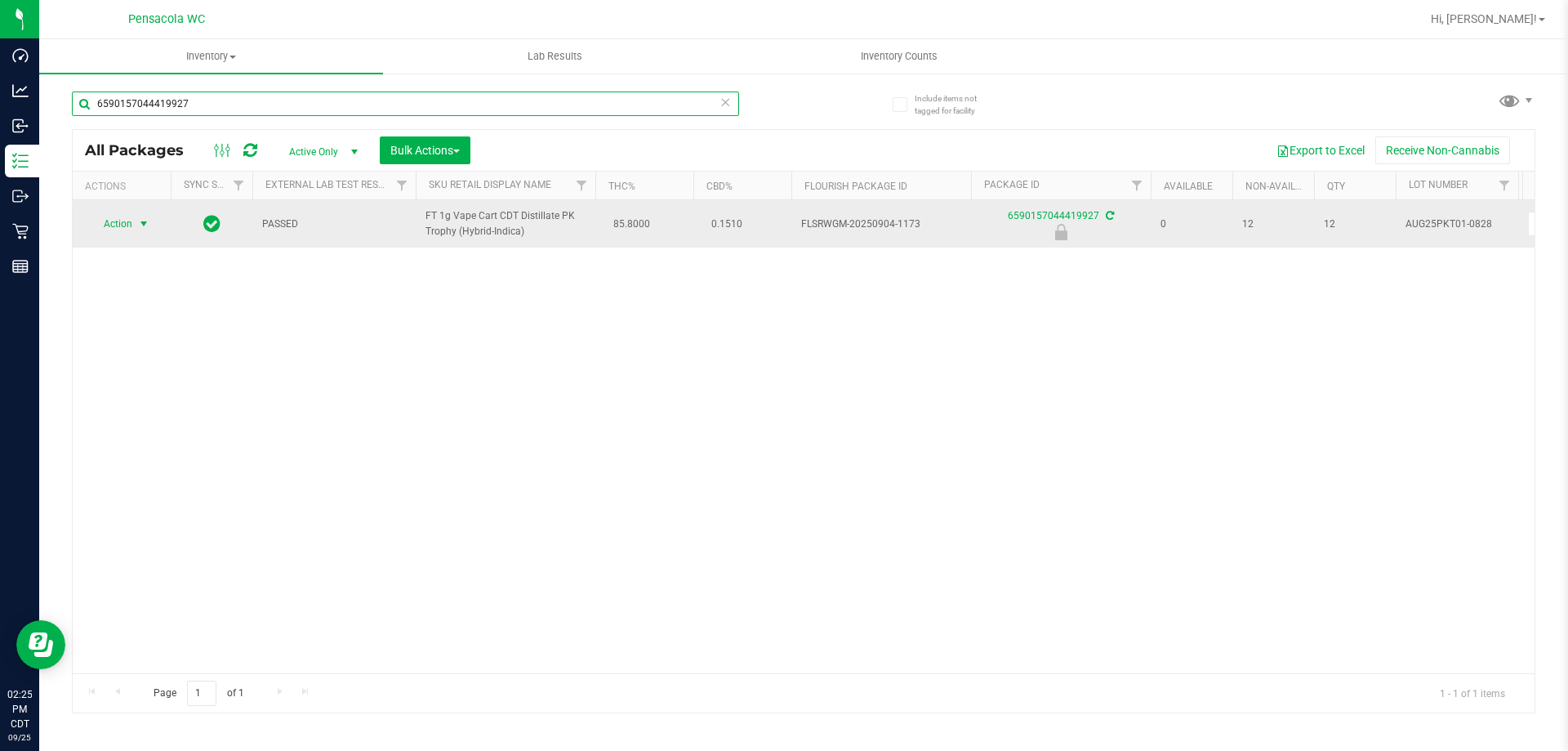
type input "6590157044419927"
click at [130, 225] on span "Action" at bounding box center [110, 224] width 44 height 23
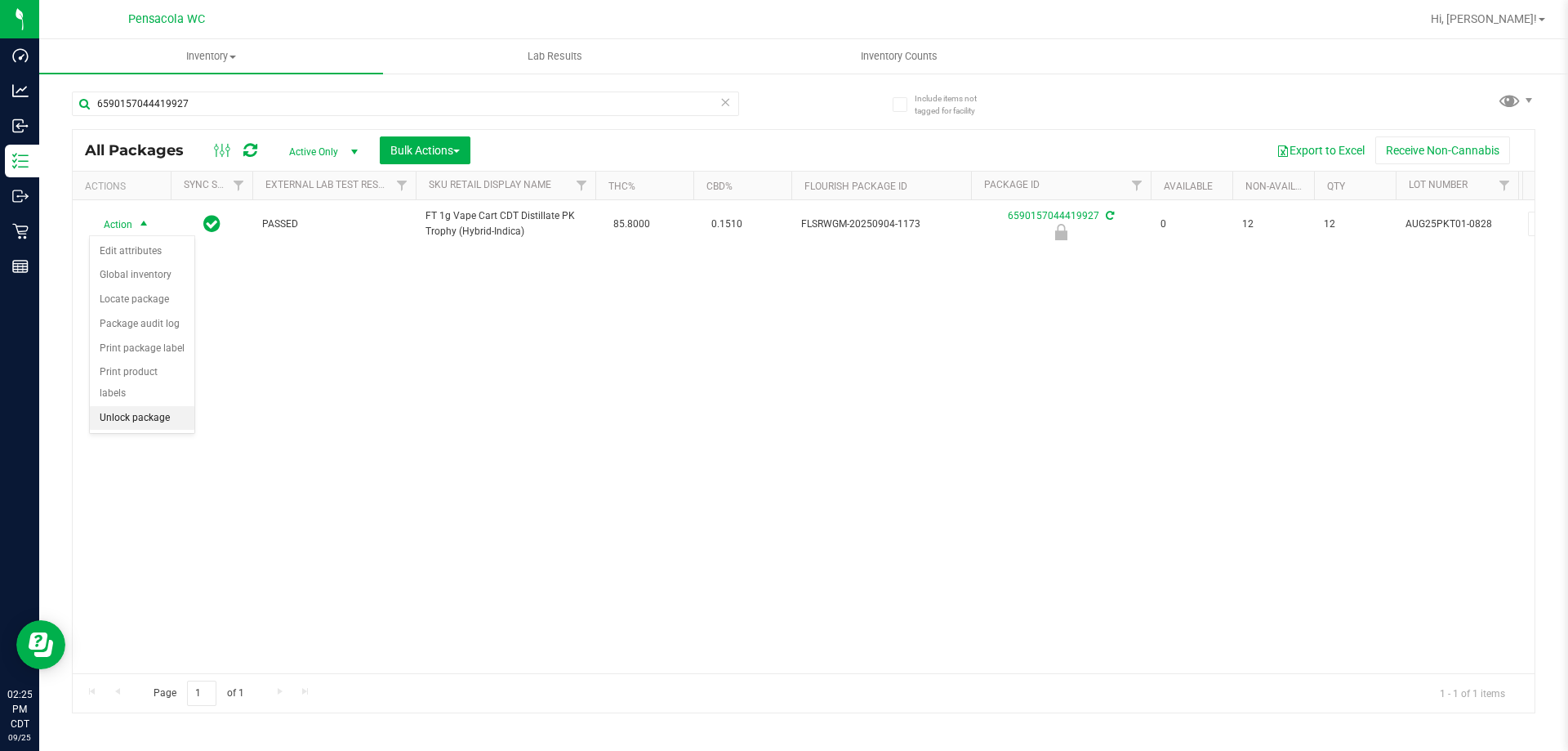
click at [151, 406] on li "Unlock package" at bounding box center [141, 418] width 105 height 24
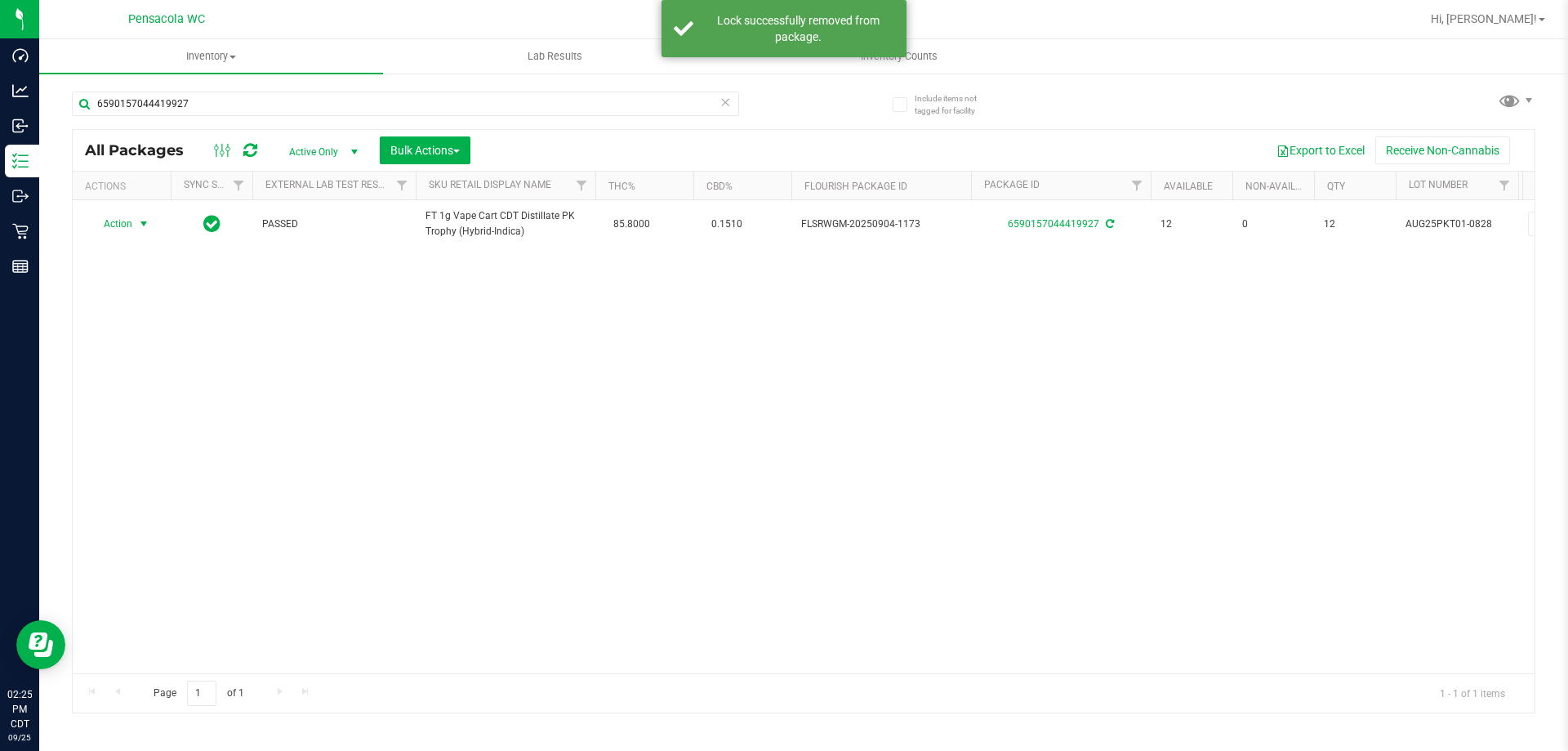
click at [147, 222] on span "select" at bounding box center [144, 224] width 13 height 13
click at [186, 414] on li "Print package label" at bounding box center [152, 421] width 126 height 24
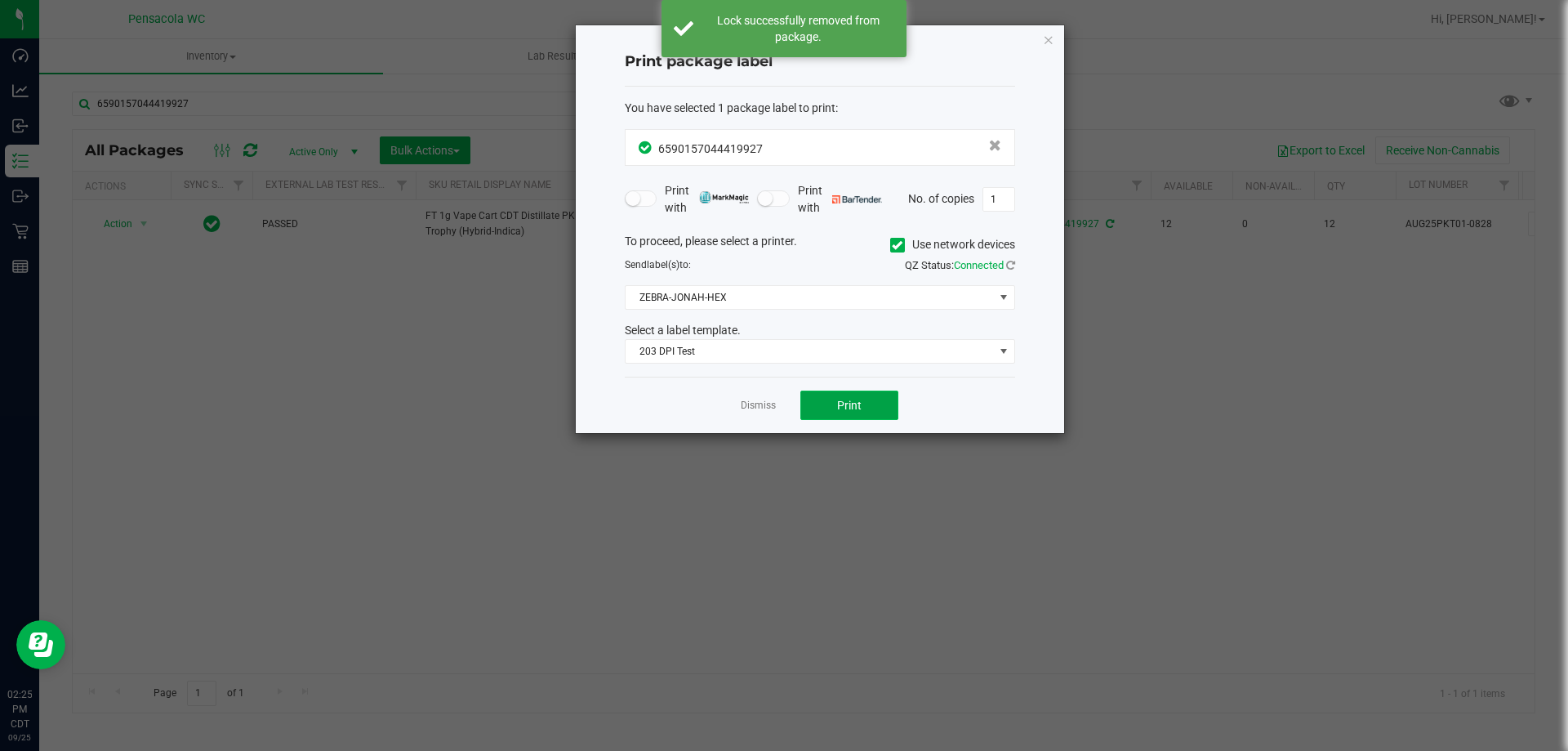
click at [810, 398] on button "Print" at bounding box center [849, 405] width 98 height 29
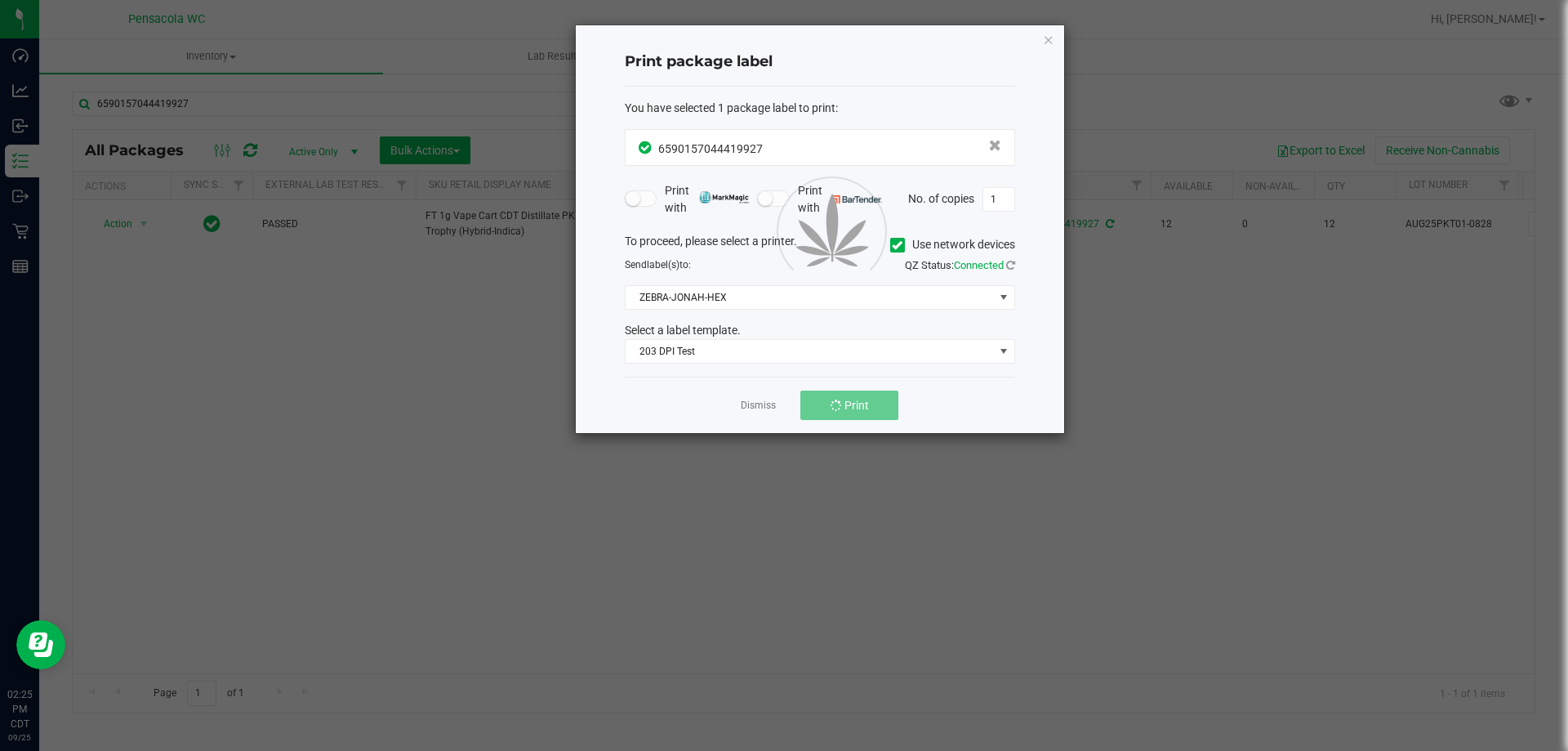
click at [763, 408] on link "Dismiss" at bounding box center [758, 405] width 35 height 14
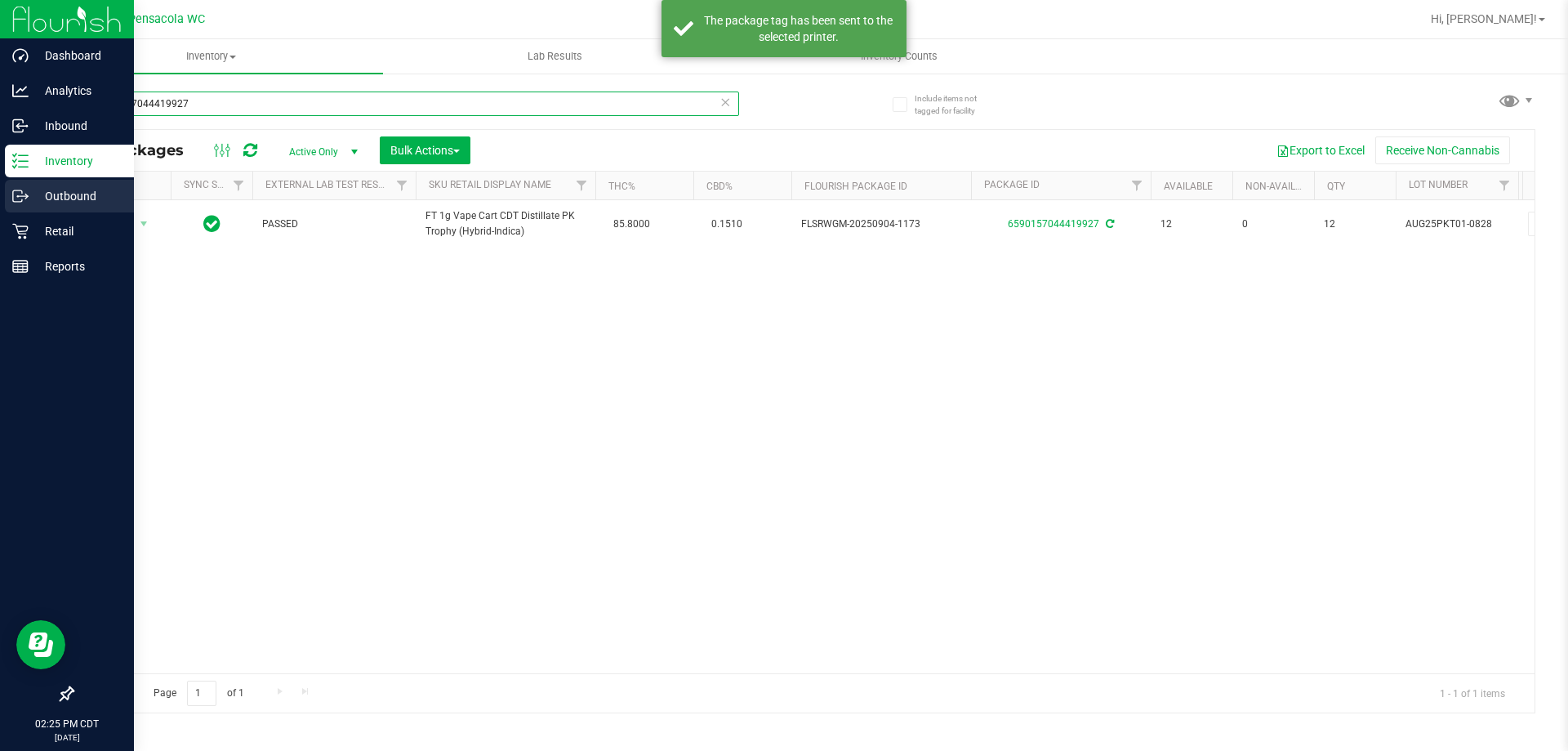
drag, startPoint x: 444, startPoint y: 105, endPoint x: 0, endPoint y: 180, distance: 450.3
click at [0, 183] on div "Dashboard Analytics Inbound Inventory Outbound Retail Reports 02:25 PM CDT [DAT…" at bounding box center [784, 375] width 1568 height 751
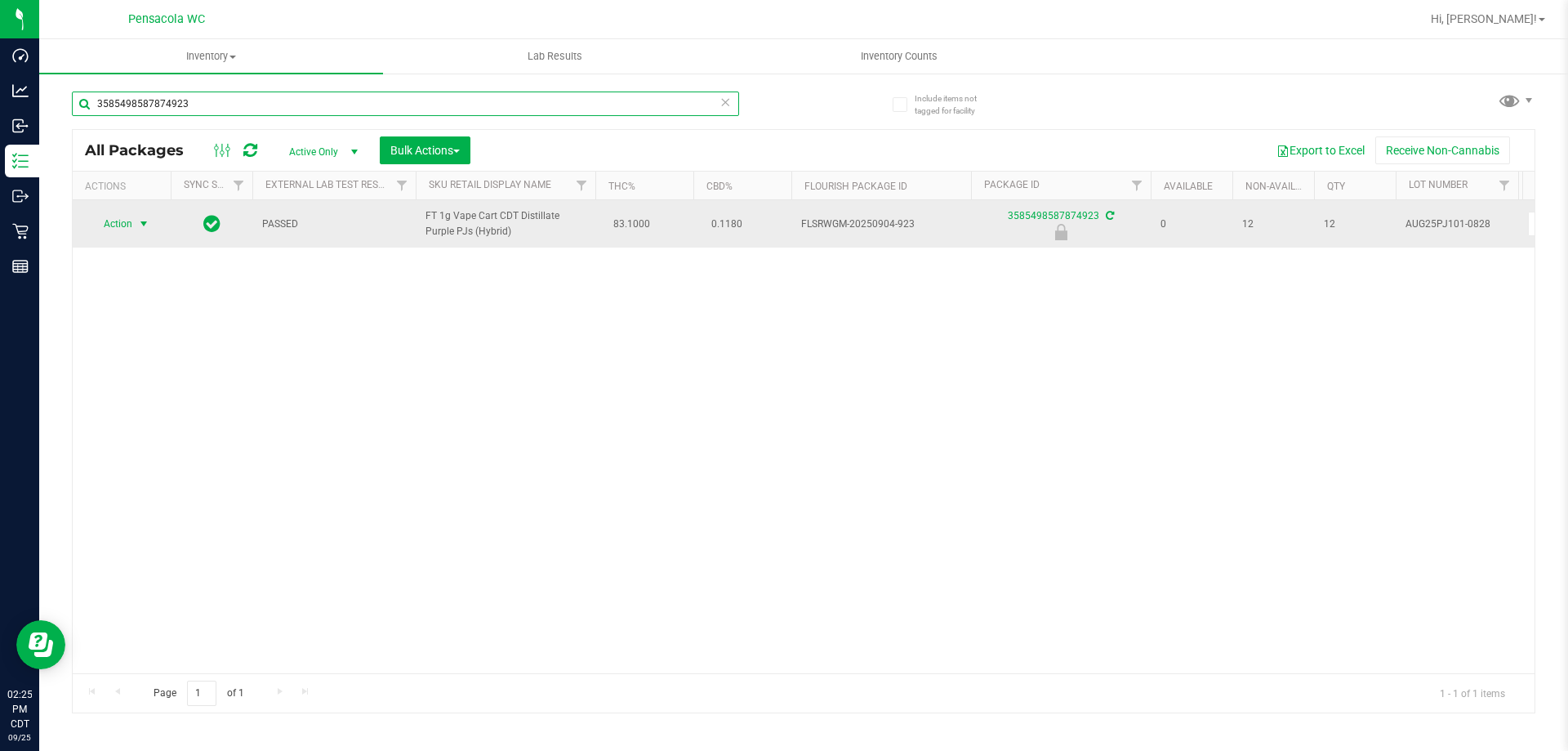
type input "3585498587874923"
click at [146, 222] on span "select" at bounding box center [144, 224] width 13 height 13
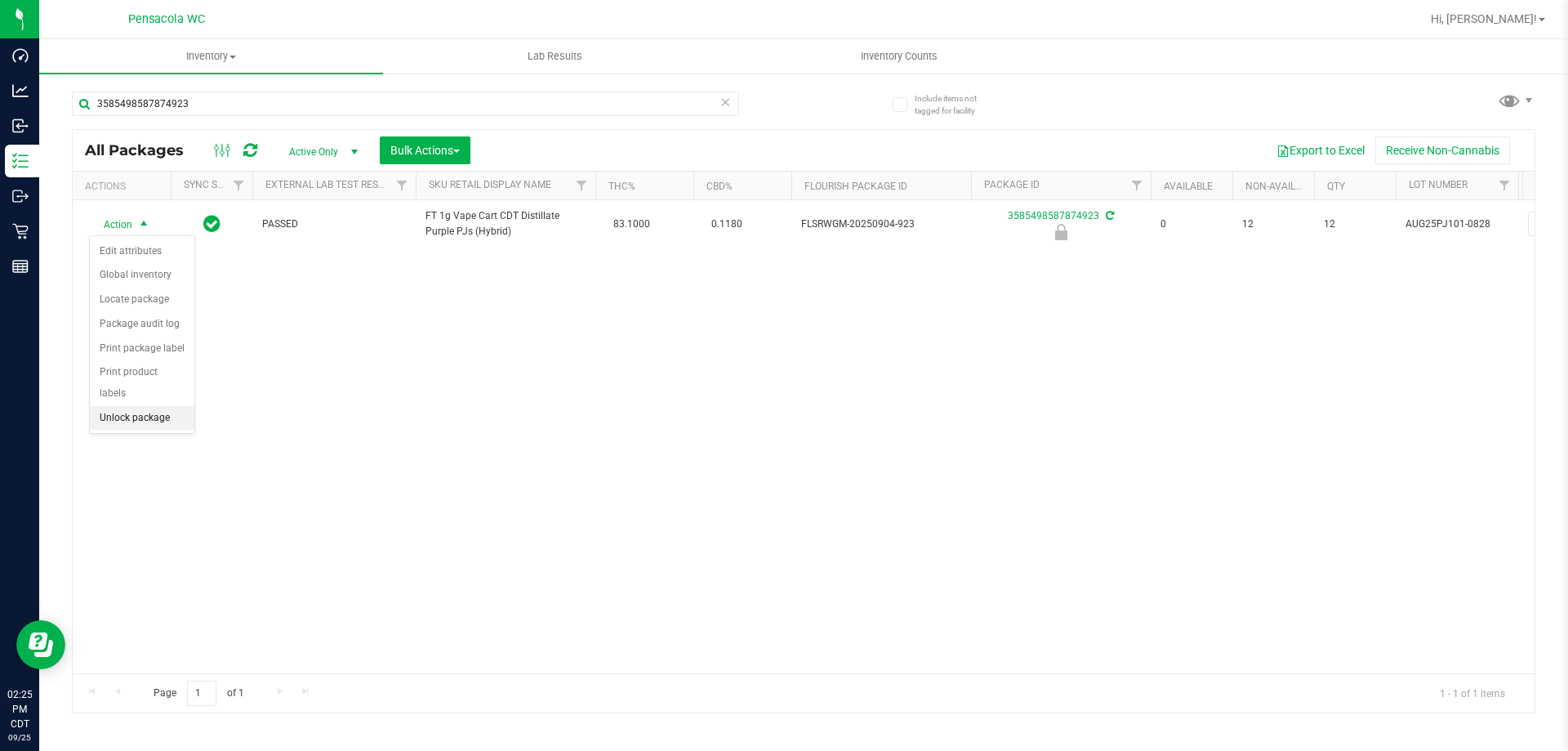
click at [166, 406] on li "Unlock package" at bounding box center [141, 418] width 105 height 24
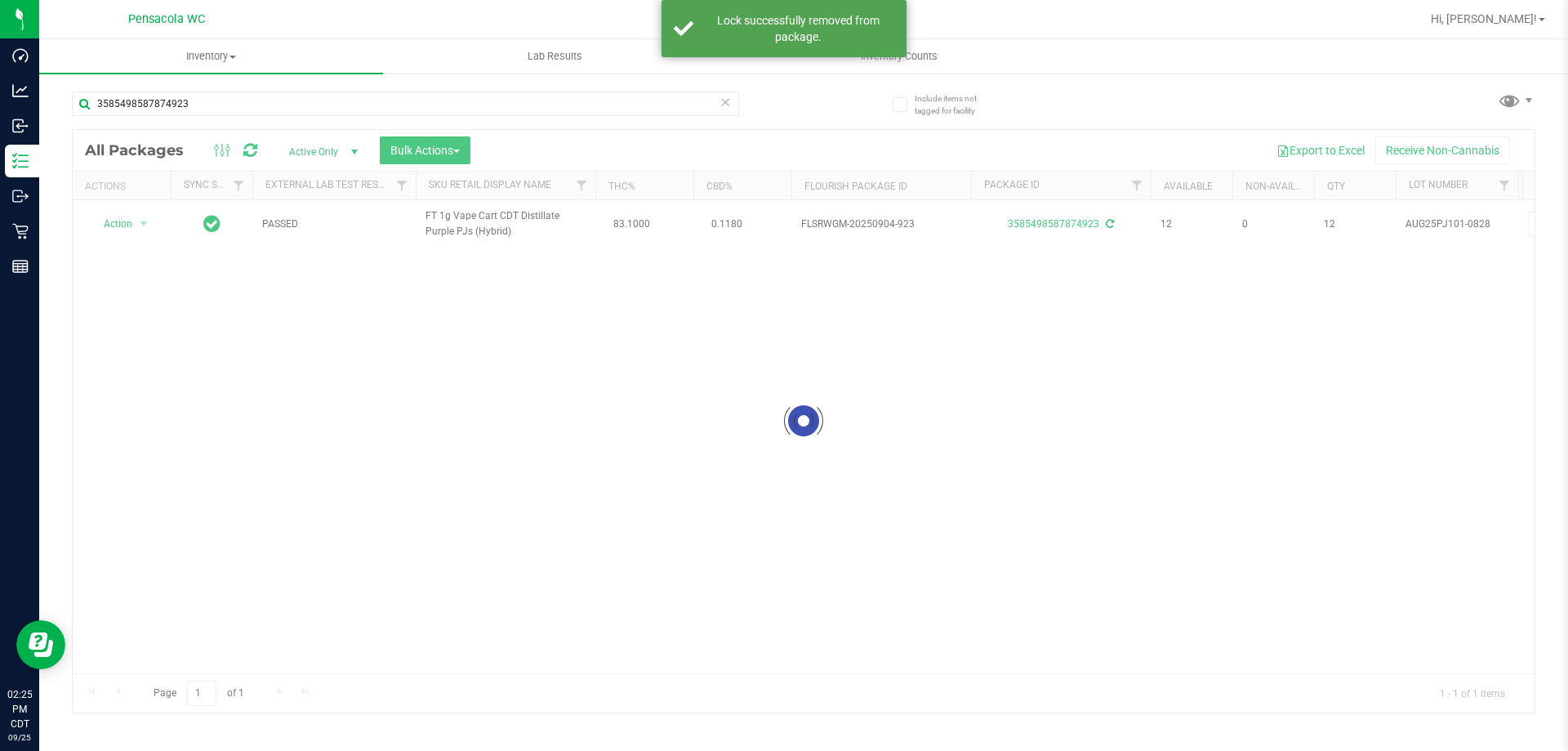
click at [129, 224] on div at bounding box center [803, 421] width 1462 height 583
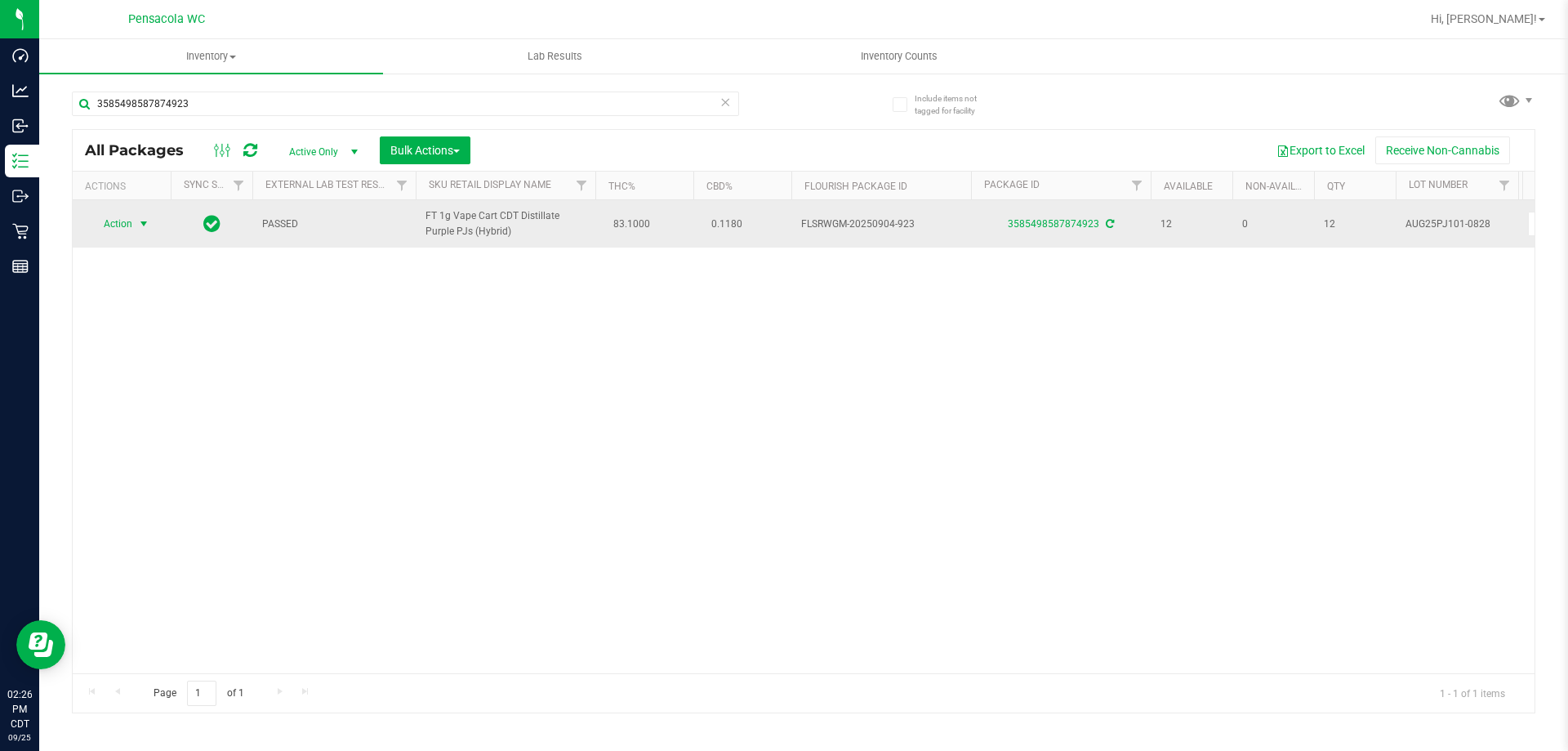
click at [117, 224] on span "Action" at bounding box center [110, 224] width 44 height 23
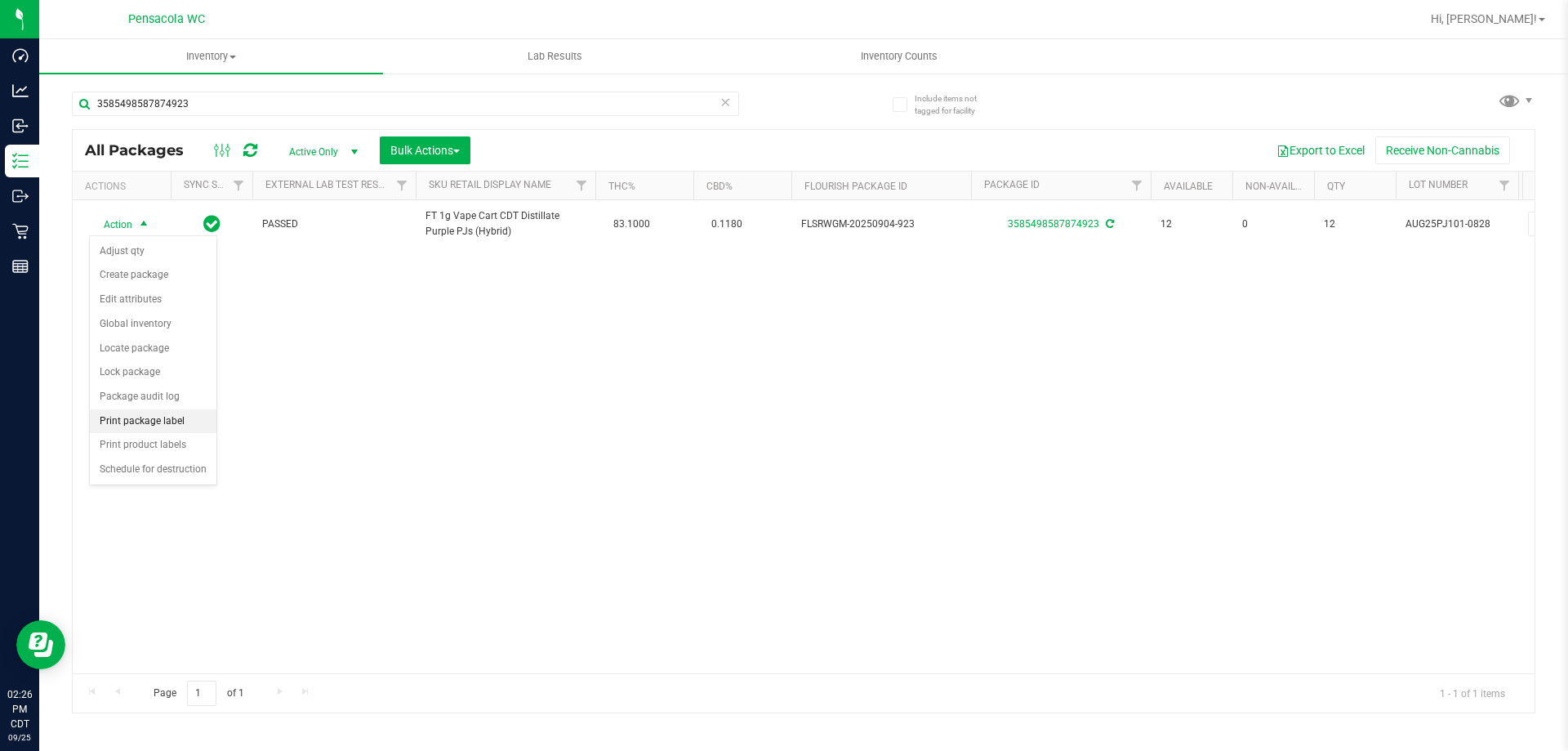
click at [179, 424] on li "Print package label" at bounding box center [152, 421] width 126 height 24
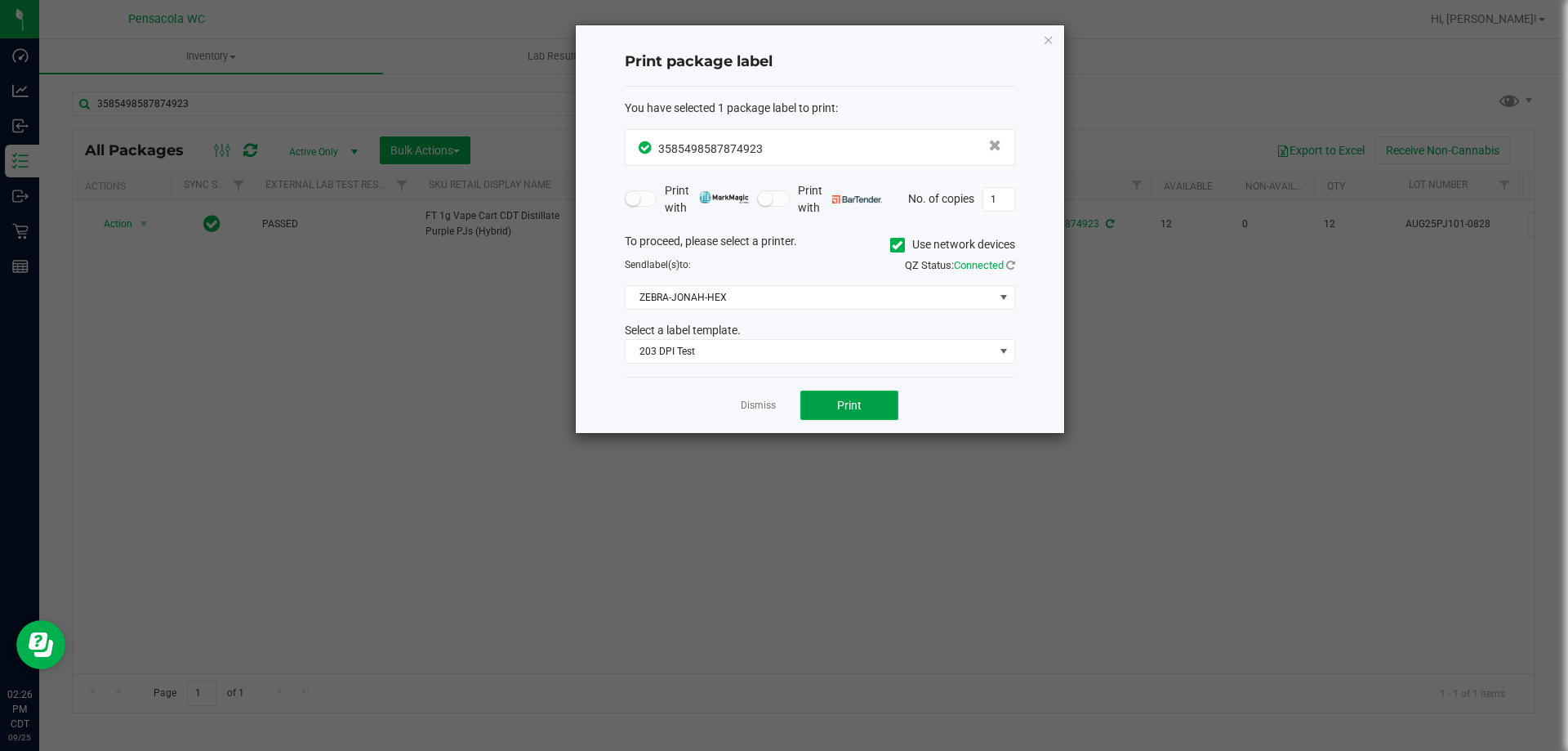
click at [806, 409] on button "Print" at bounding box center [849, 405] width 98 height 29
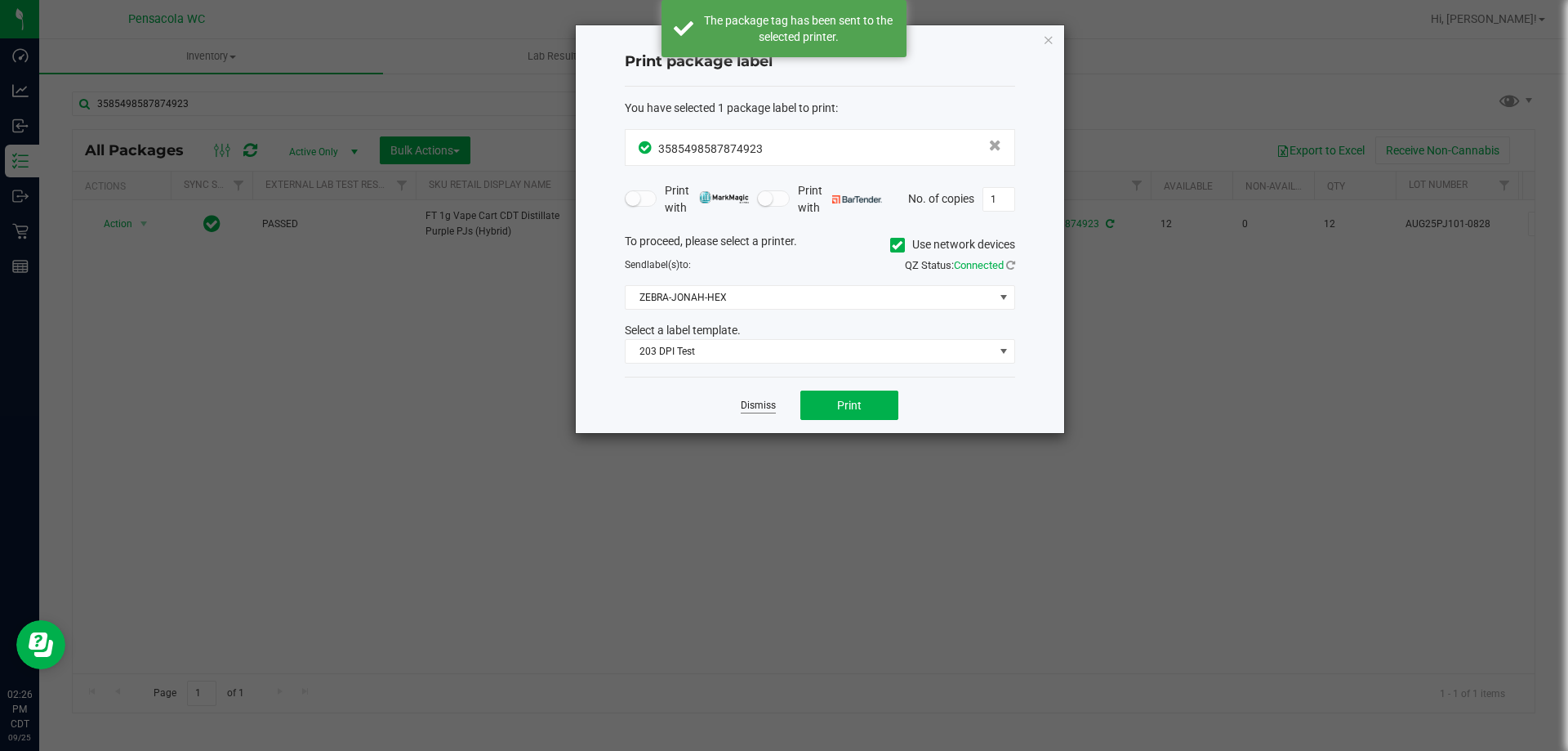
click at [771, 409] on link "Dismiss" at bounding box center [758, 405] width 35 height 14
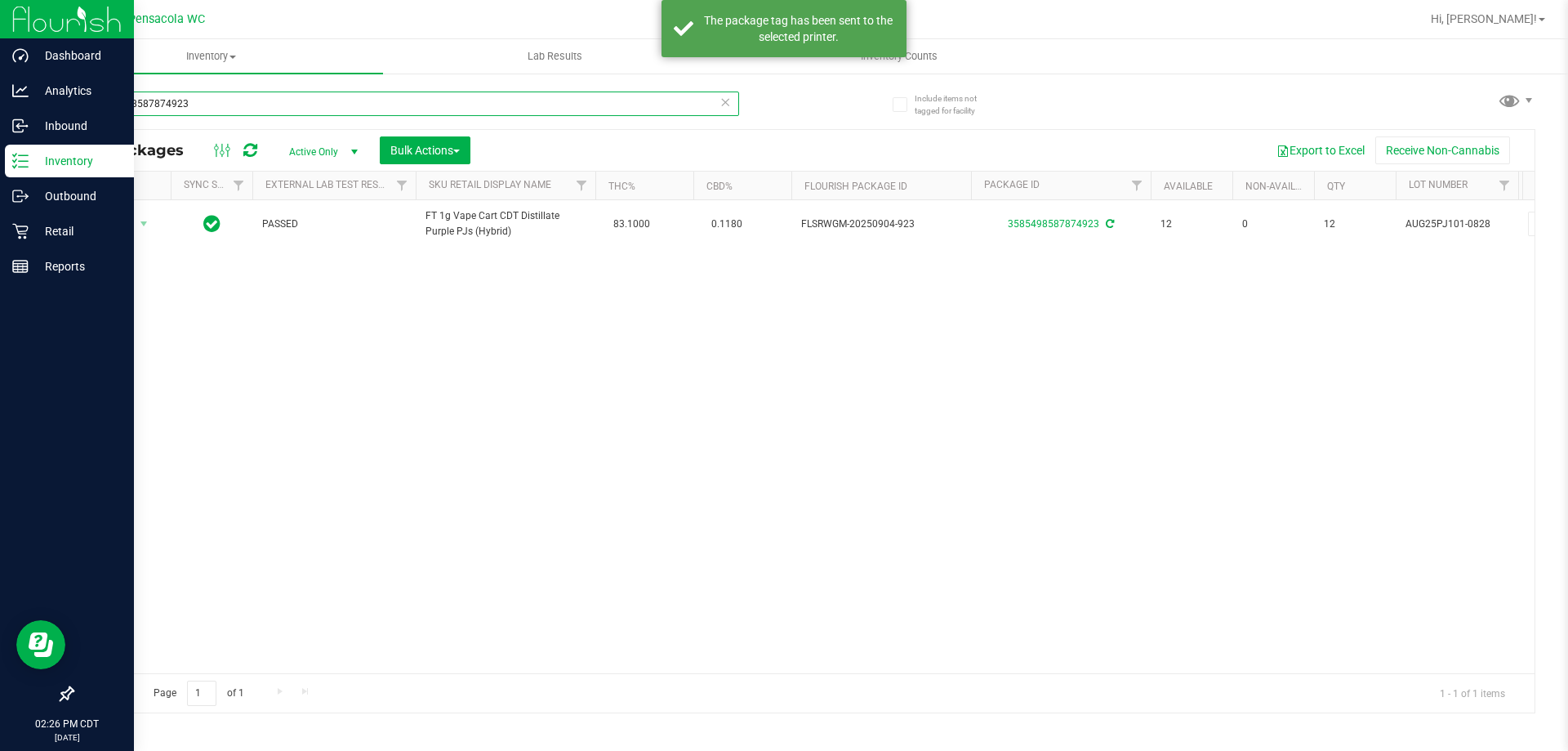
drag, startPoint x: 71, startPoint y: 57, endPoint x: 0, endPoint y: 32, distance: 75.3
click at [0, 29] on div "Dashboard Analytics Inbound Inventory Outbound Retail Reports 02:26 PM CDT [DAT…" at bounding box center [784, 375] width 1568 height 751
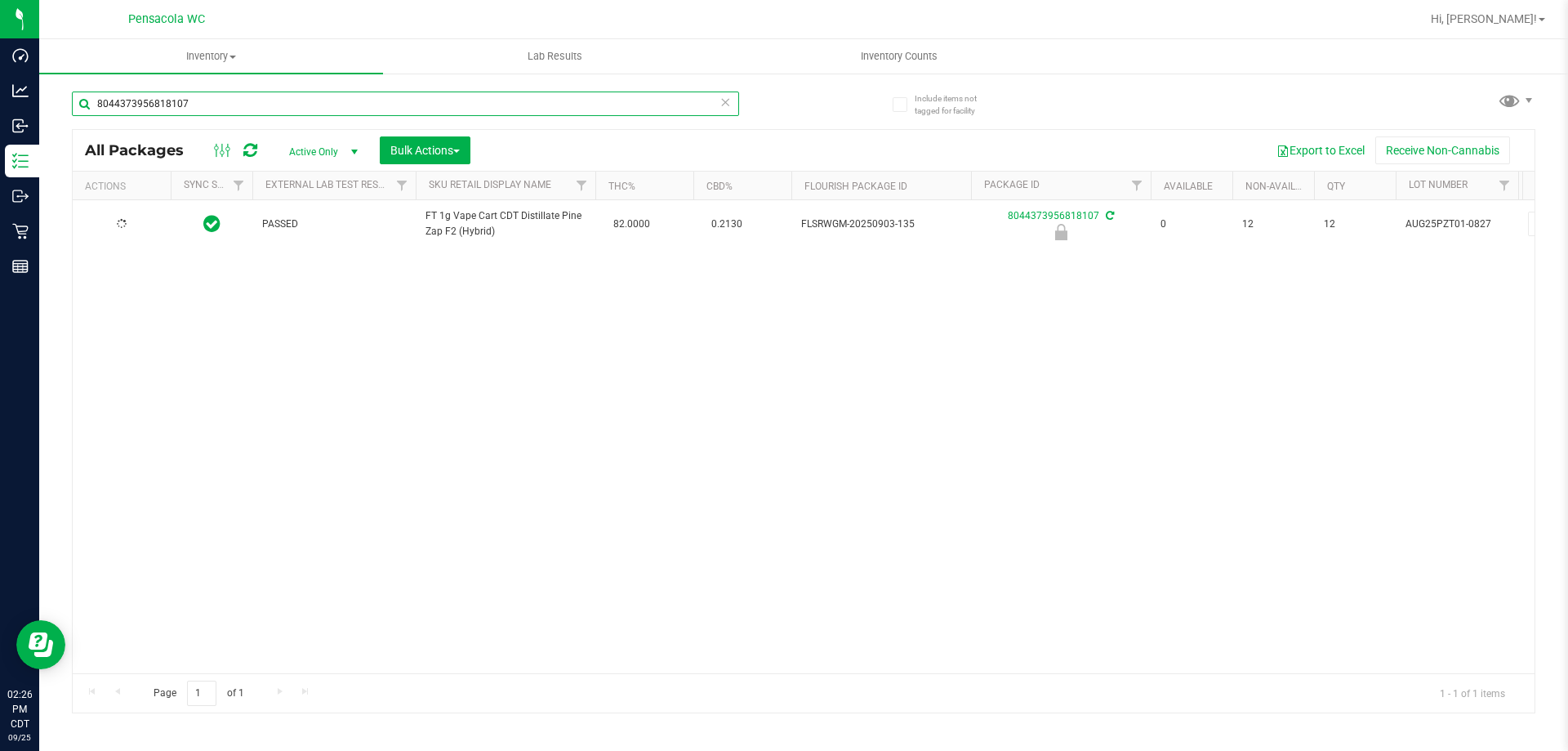
type input "8044373956818107"
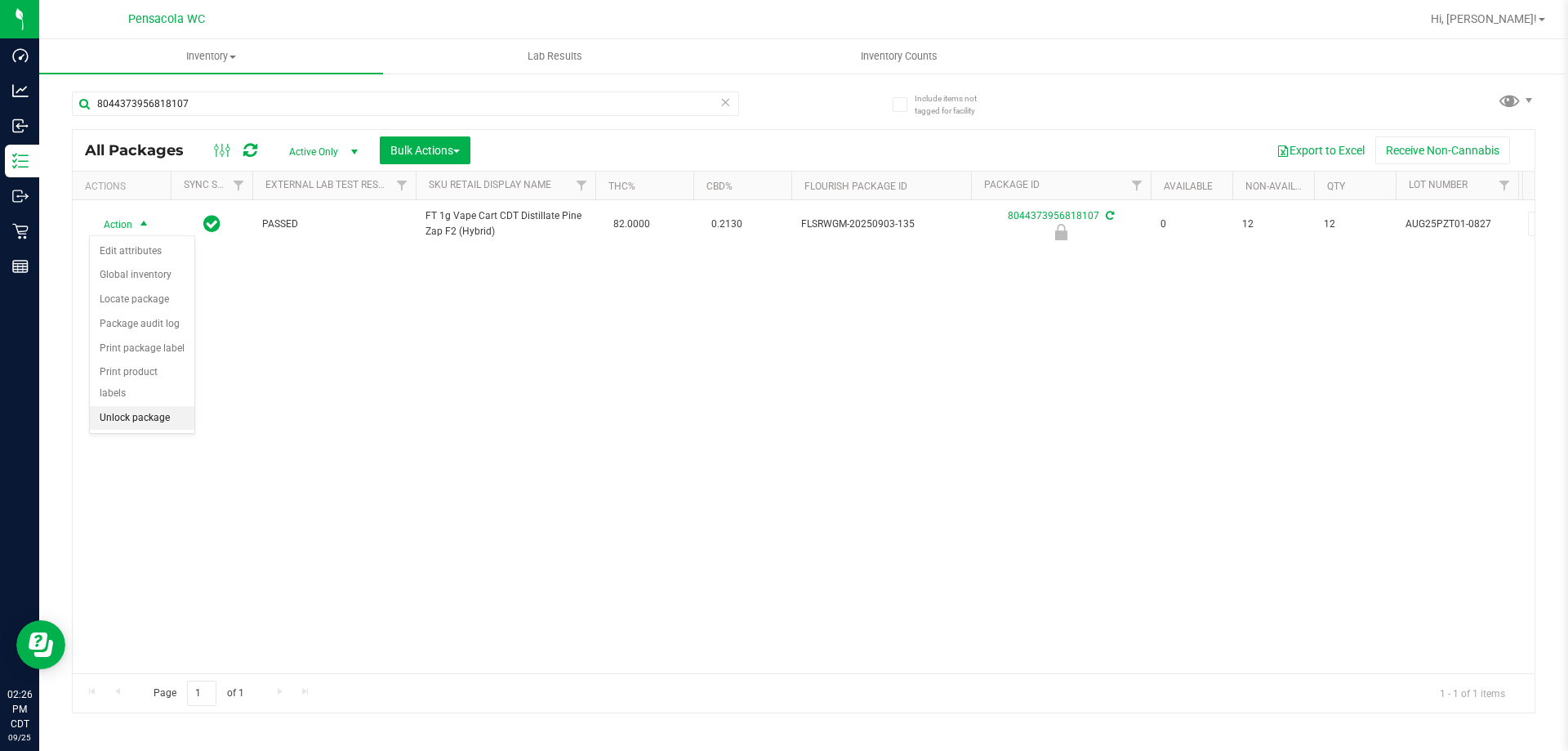
click at [177, 406] on li "Unlock package" at bounding box center [141, 418] width 105 height 24
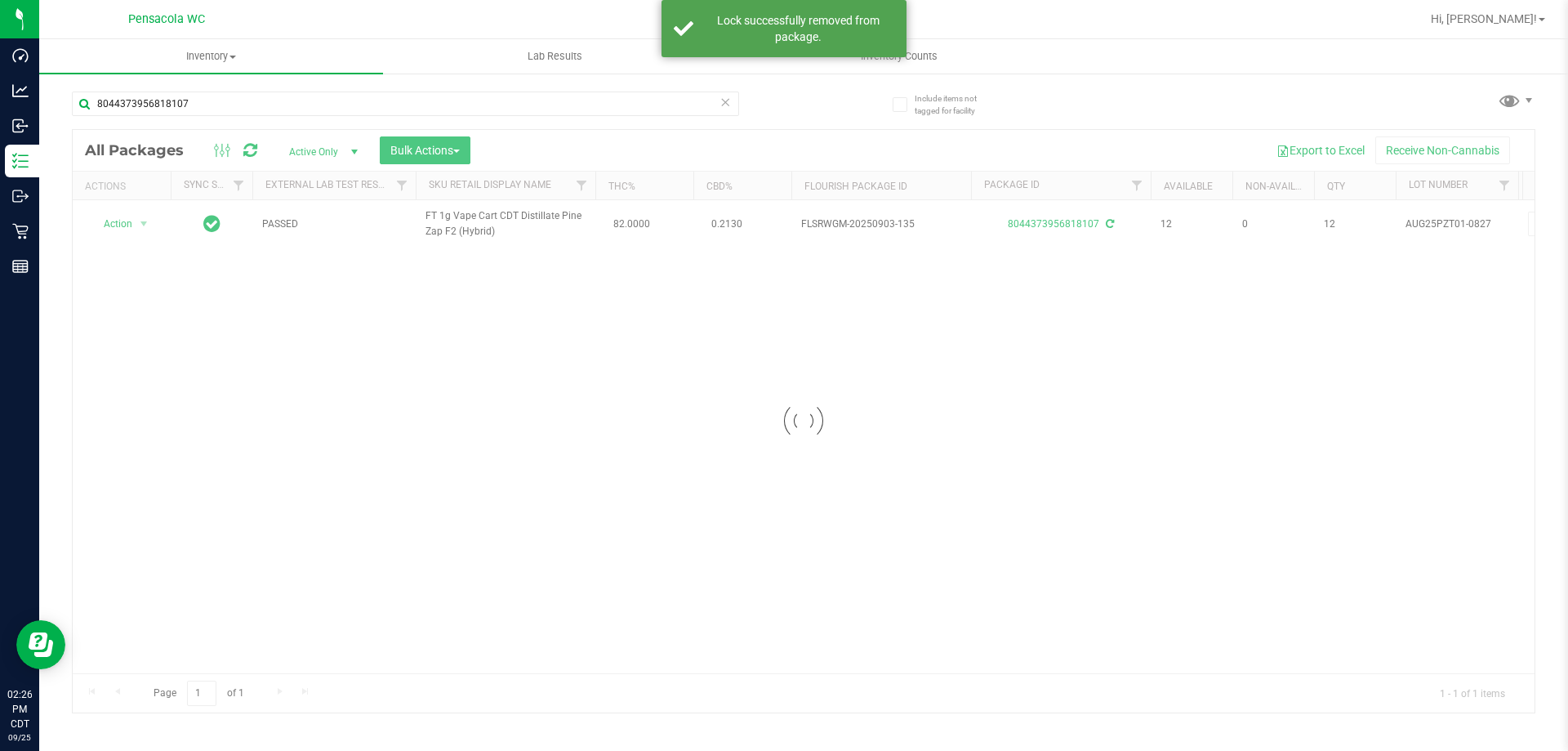
click at [134, 228] on div at bounding box center [803, 421] width 1462 height 583
click at [134, 226] on div at bounding box center [803, 421] width 1462 height 583
click at [132, 224] on div at bounding box center [122, 224] width 79 height 16
click at [132, 224] on span "Action" at bounding box center [110, 224] width 44 height 23
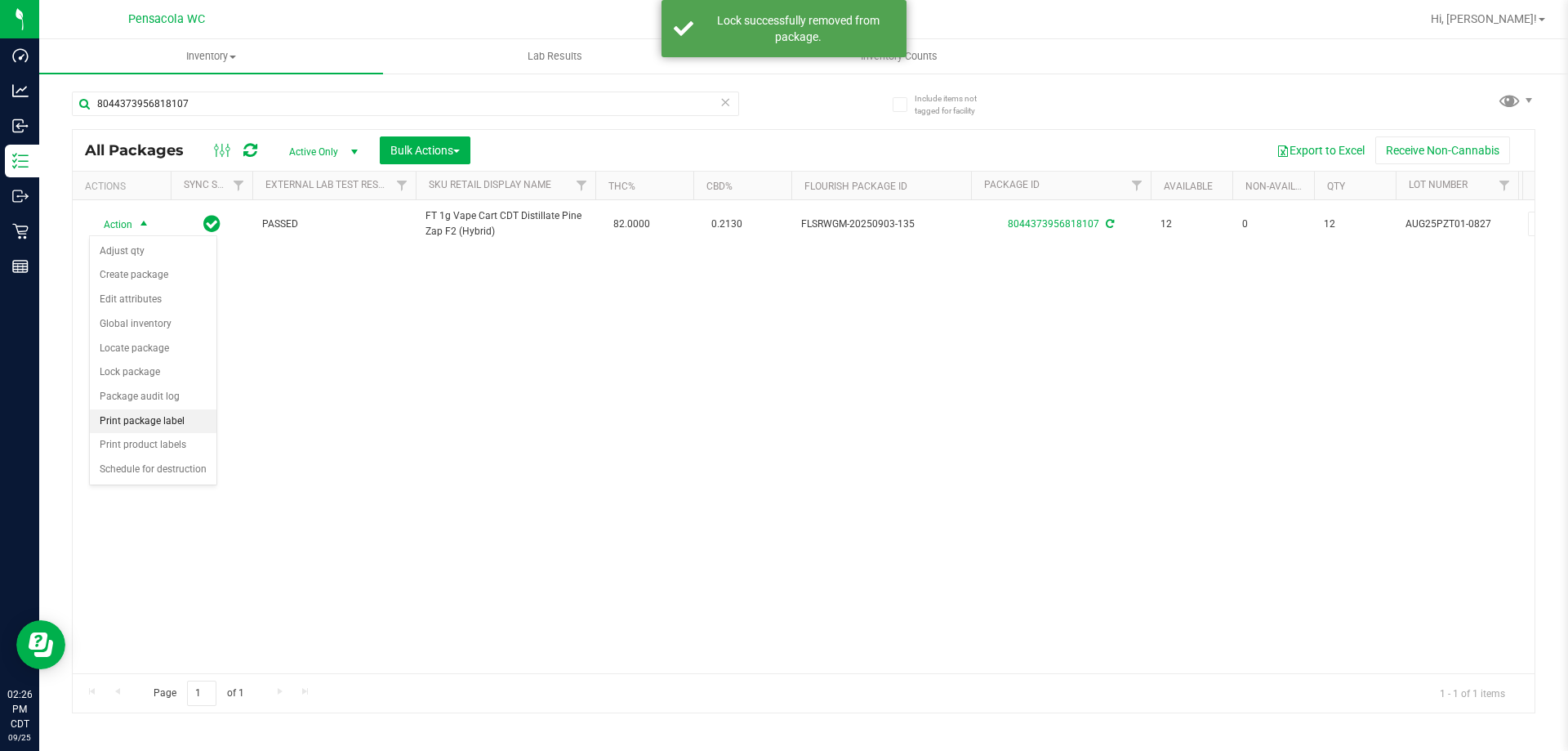
click at [189, 430] on li "Print package label" at bounding box center [152, 421] width 126 height 24
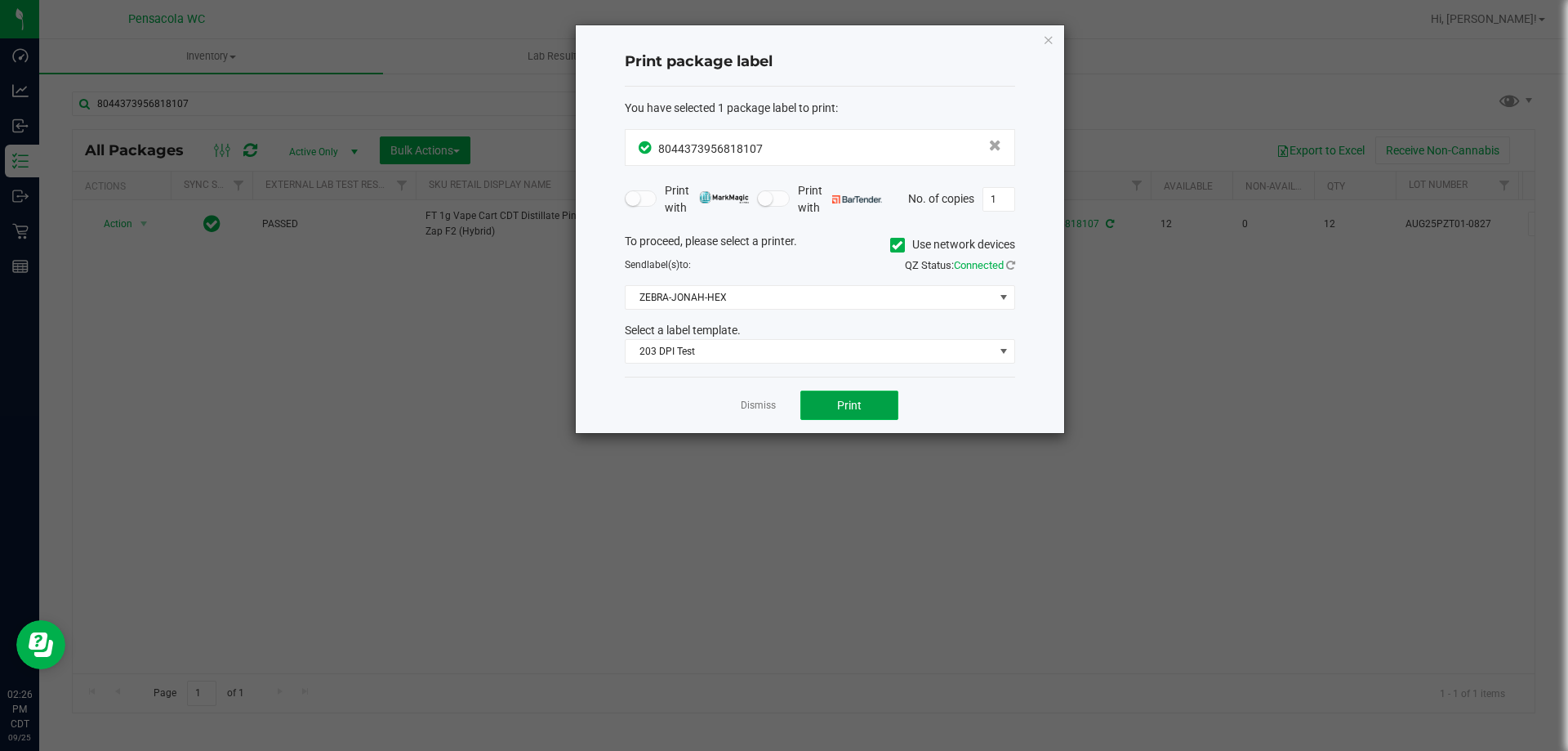
click at [841, 403] on span "Print" at bounding box center [849, 405] width 24 height 13
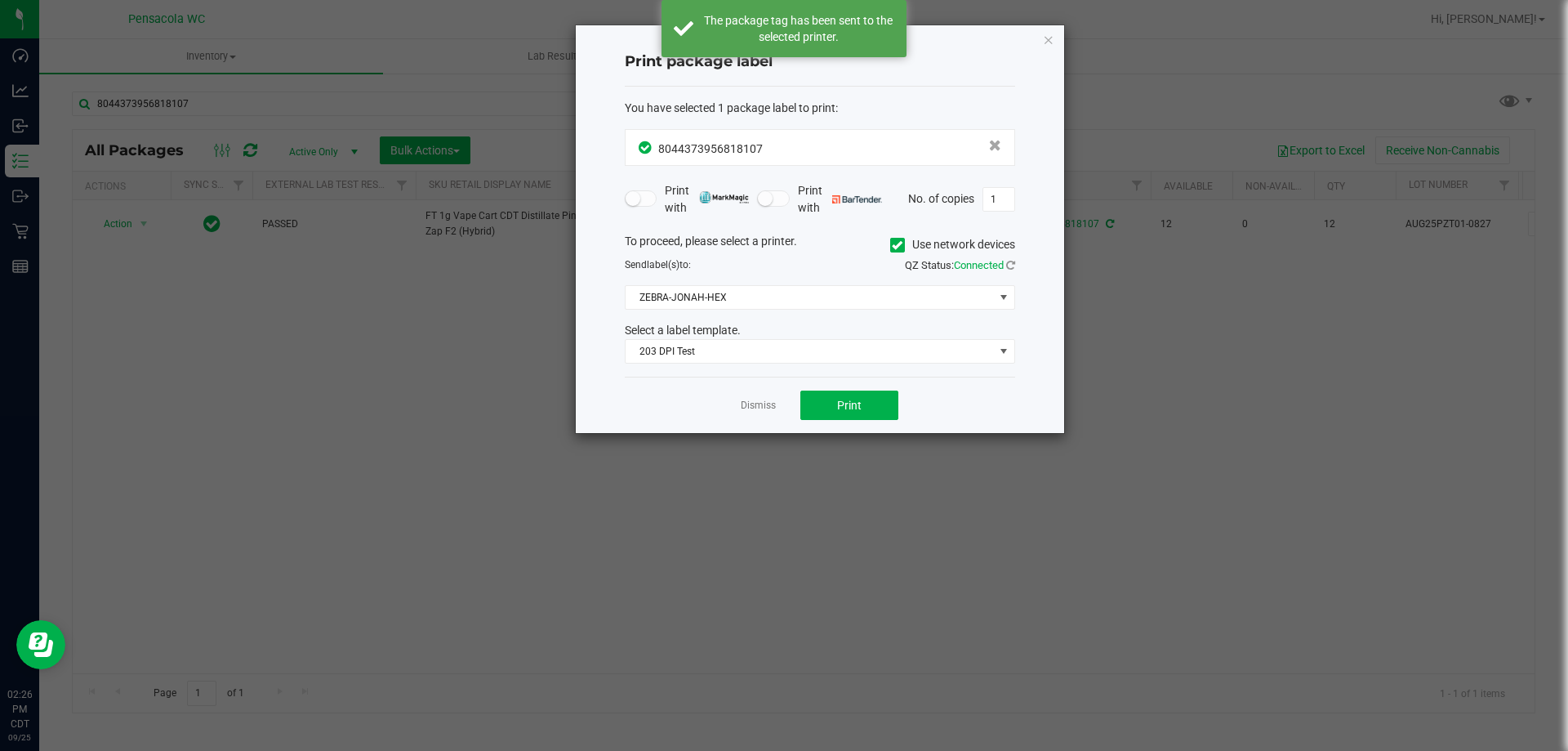
drag, startPoint x: 751, startPoint y: 409, endPoint x: 669, endPoint y: 341, distance: 106.5
click at [751, 409] on link "Dismiss" at bounding box center [758, 405] width 35 height 14
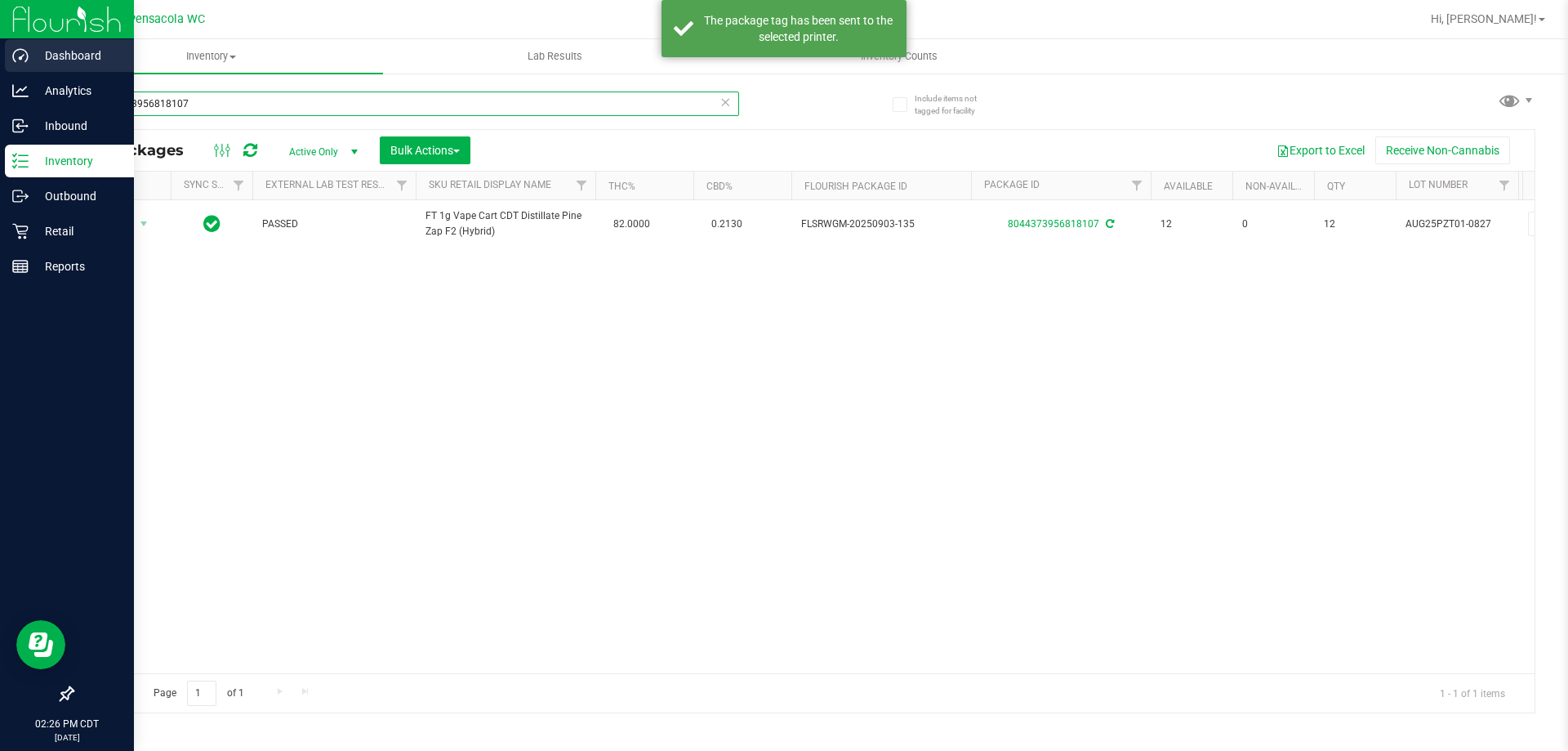
drag, startPoint x: 249, startPoint y: 95, endPoint x: 0, endPoint y: 50, distance: 253.0
click at [0, 50] on div "Dashboard Analytics Inbound Inventory Outbound Retail Reports 02:26 PM CDT [DAT…" at bounding box center [784, 375] width 1568 height 751
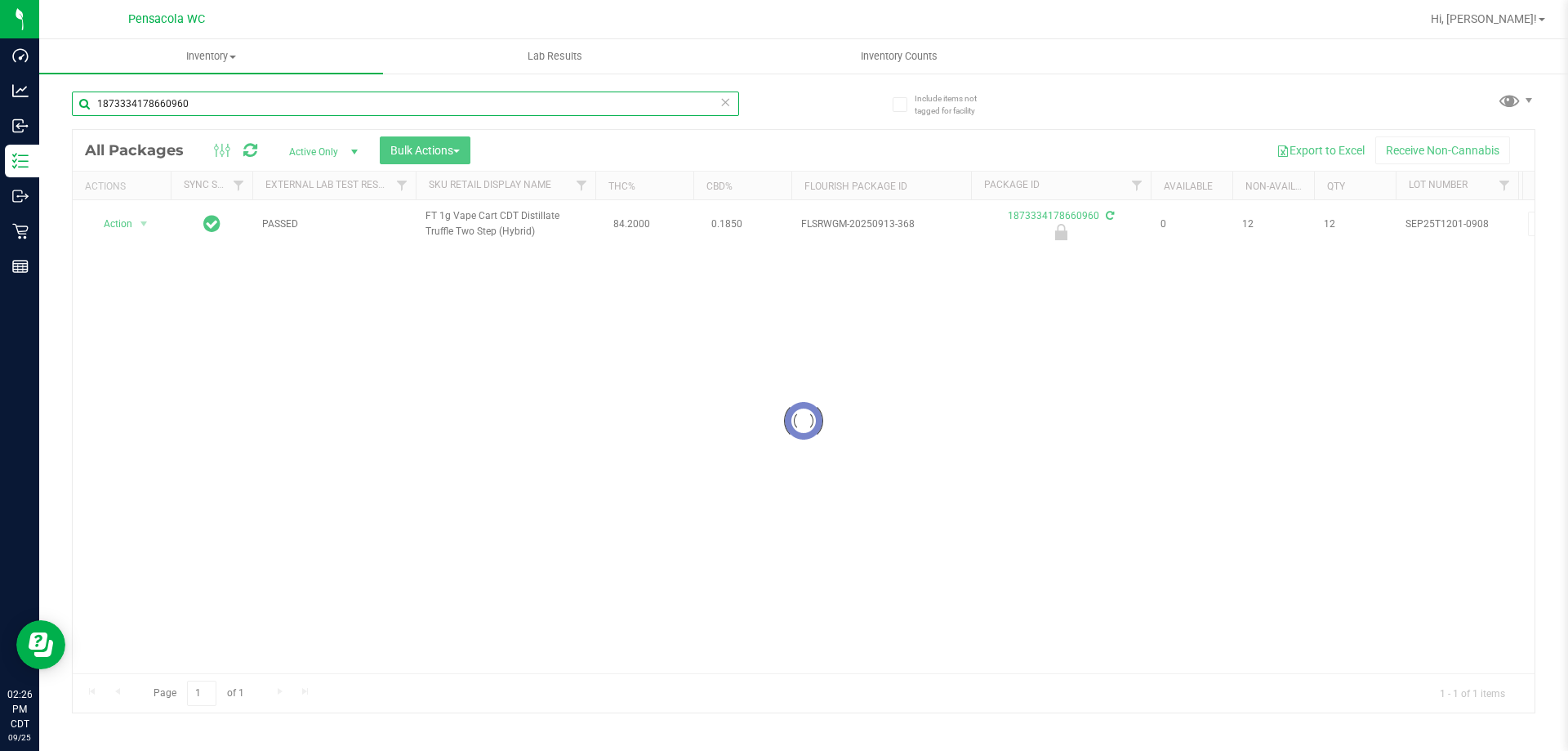
type input "1873334178660960"
click at [131, 223] on div at bounding box center [803, 421] width 1462 height 583
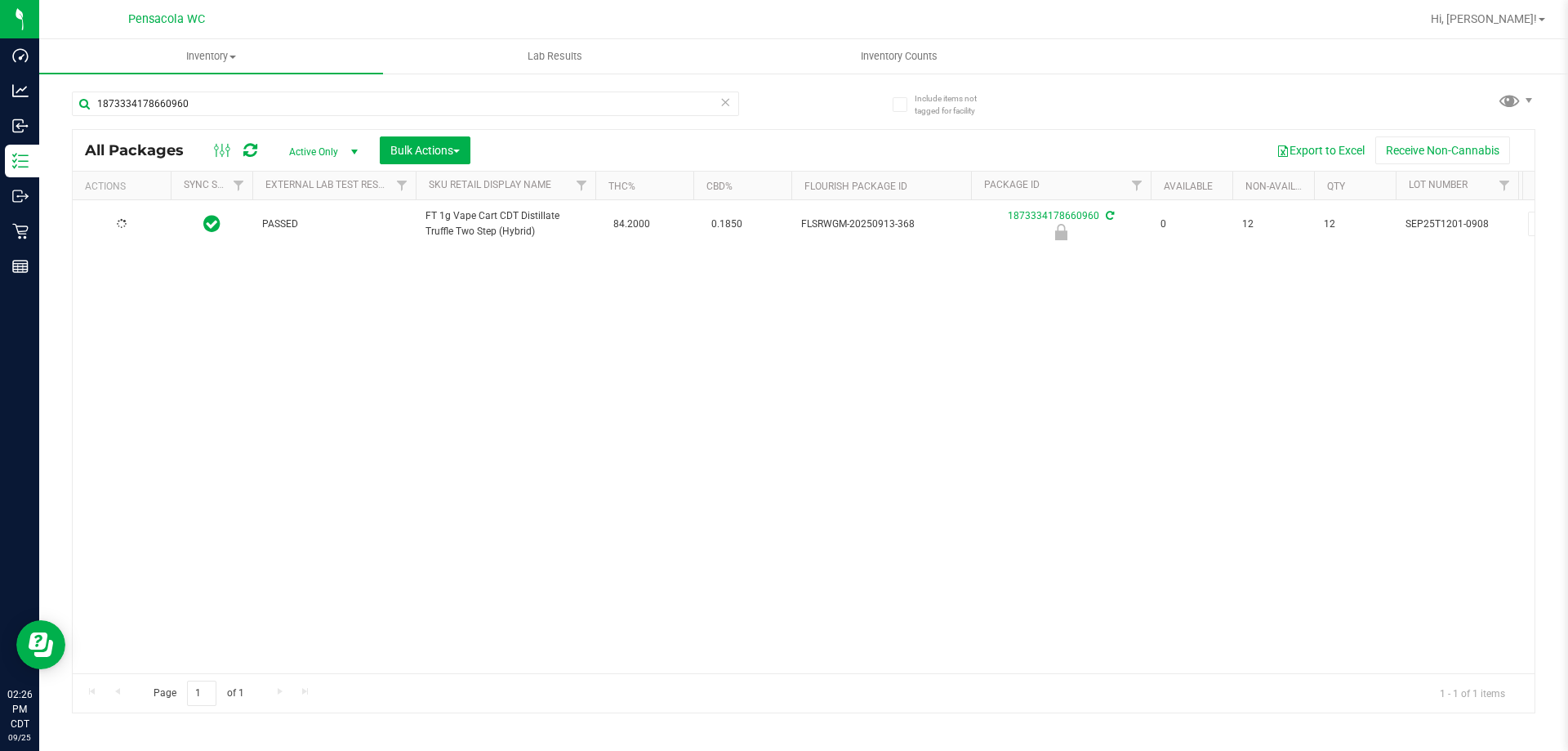
click at [131, 223] on div at bounding box center [122, 224] width 79 height 16
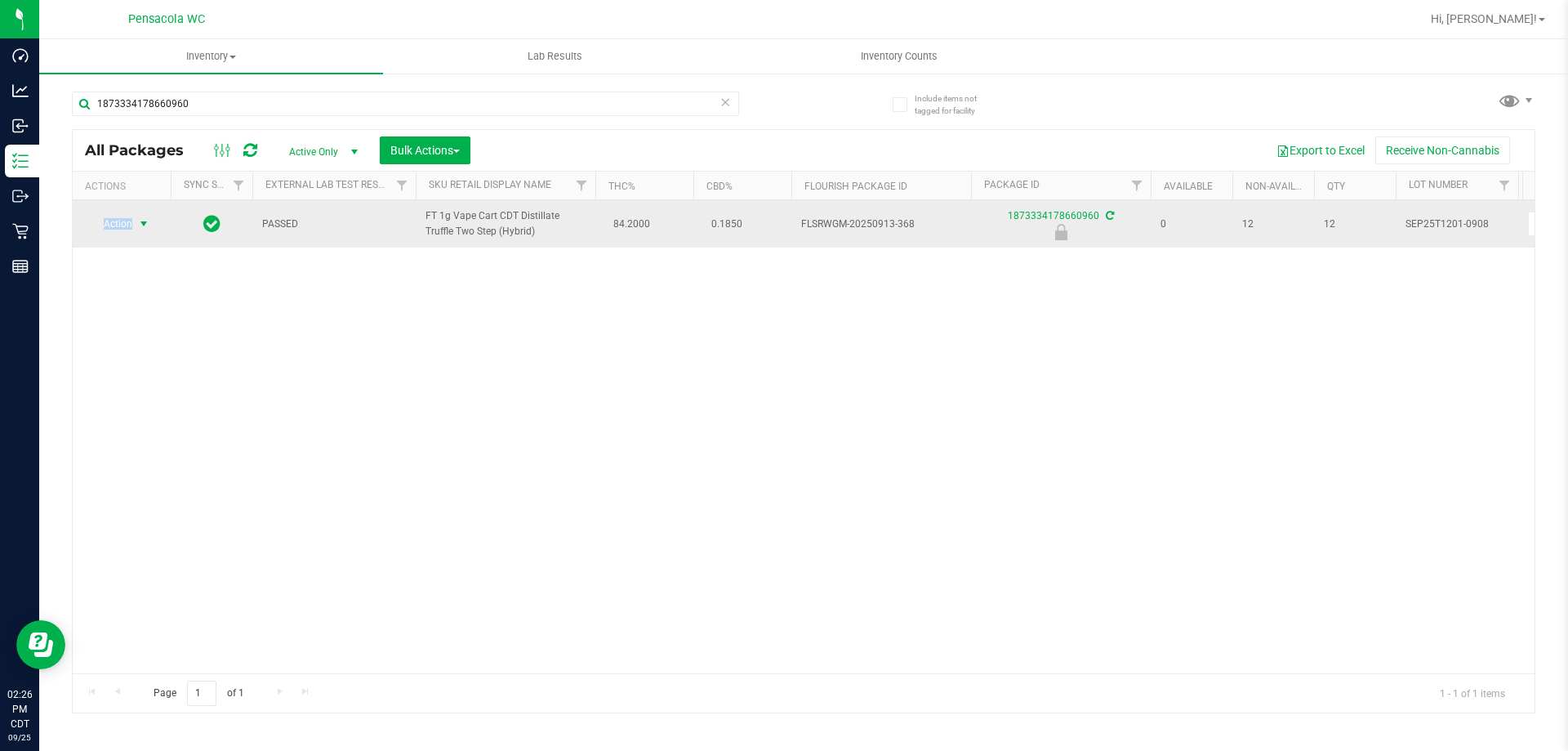
click at [131, 222] on span "Action" at bounding box center [110, 224] width 44 height 23
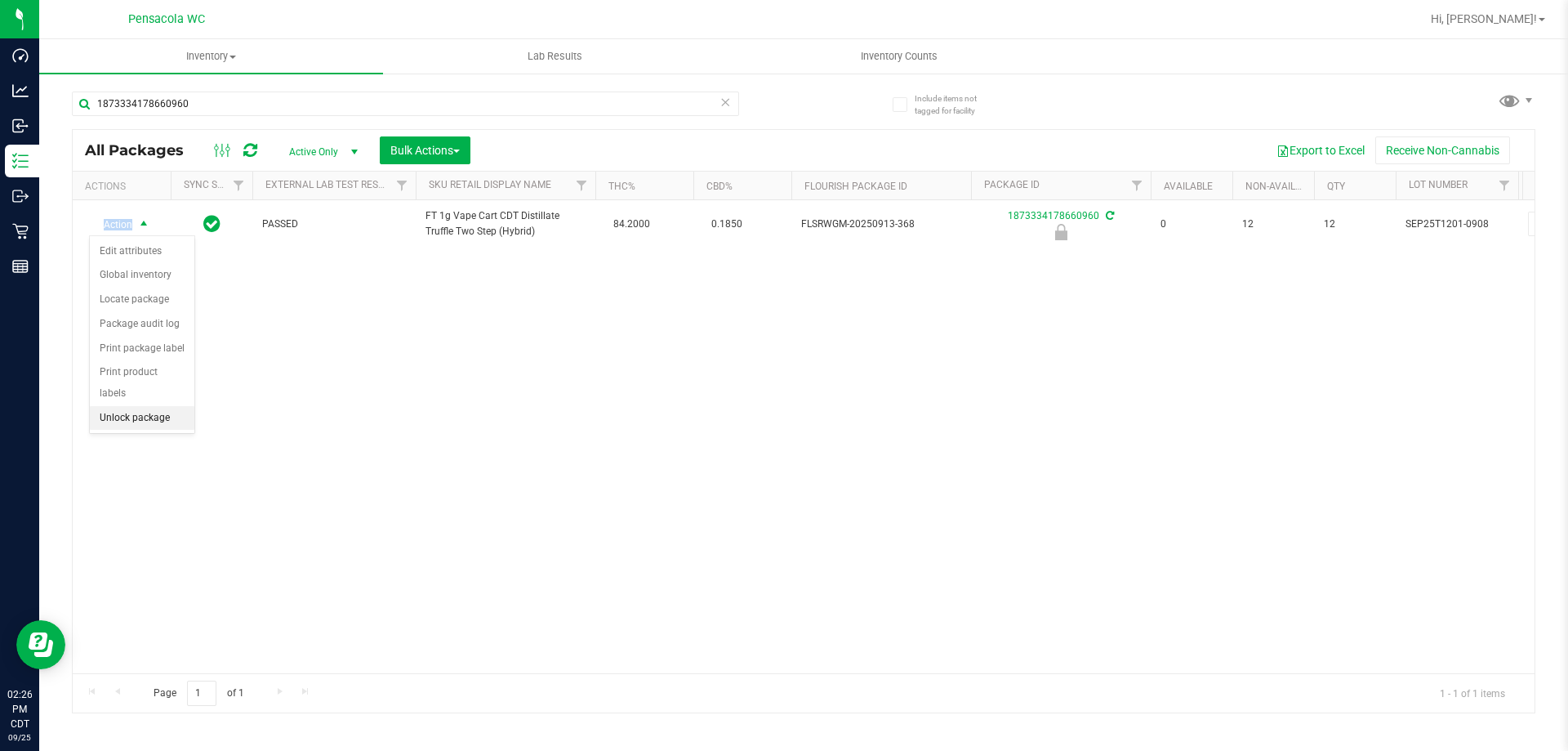
click at [157, 406] on li "Unlock package" at bounding box center [141, 418] width 105 height 24
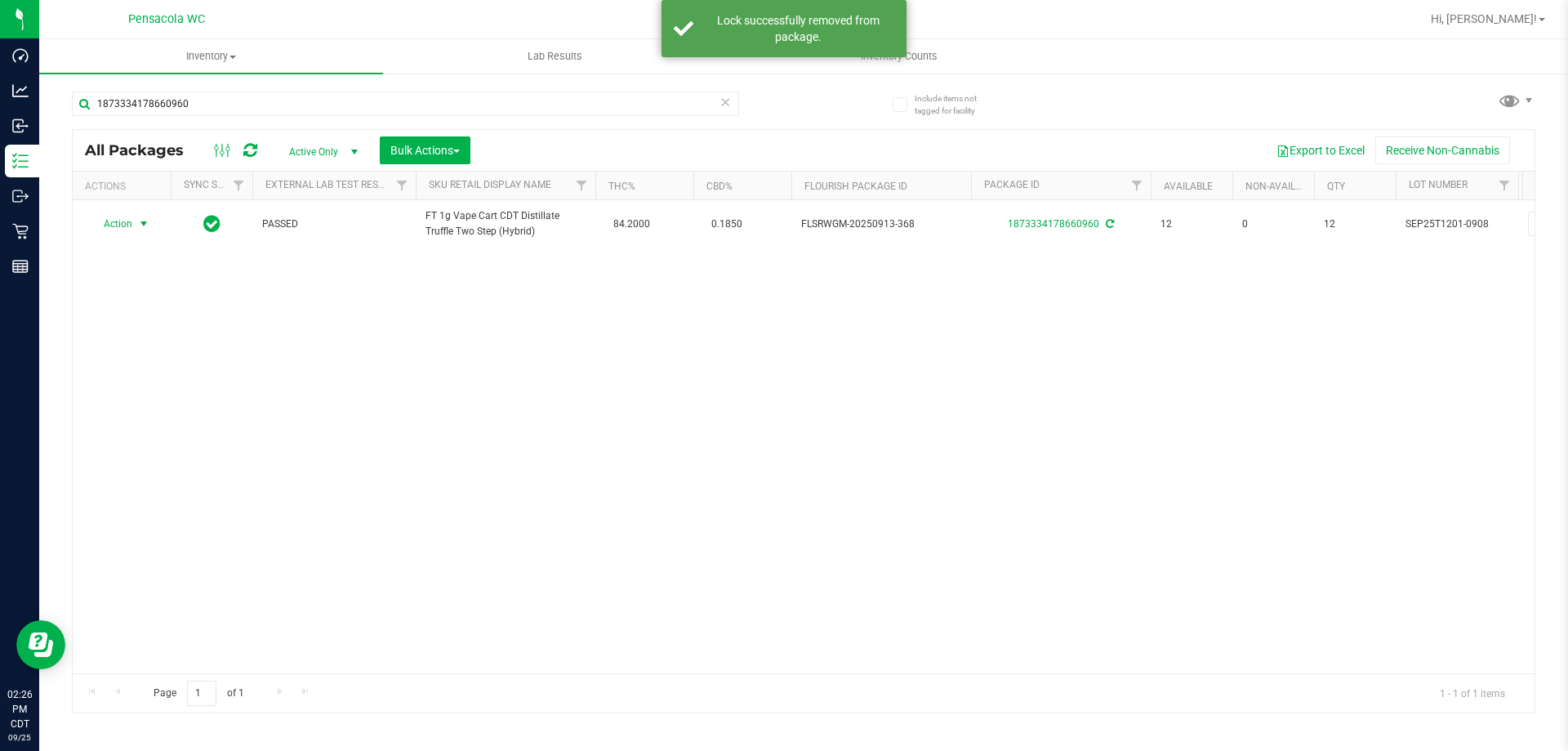
click at [120, 224] on span "Action" at bounding box center [110, 224] width 44 height 23
click at [183, 414] on li "Print package label" at bounding box center [152, 421] width 126 height 24
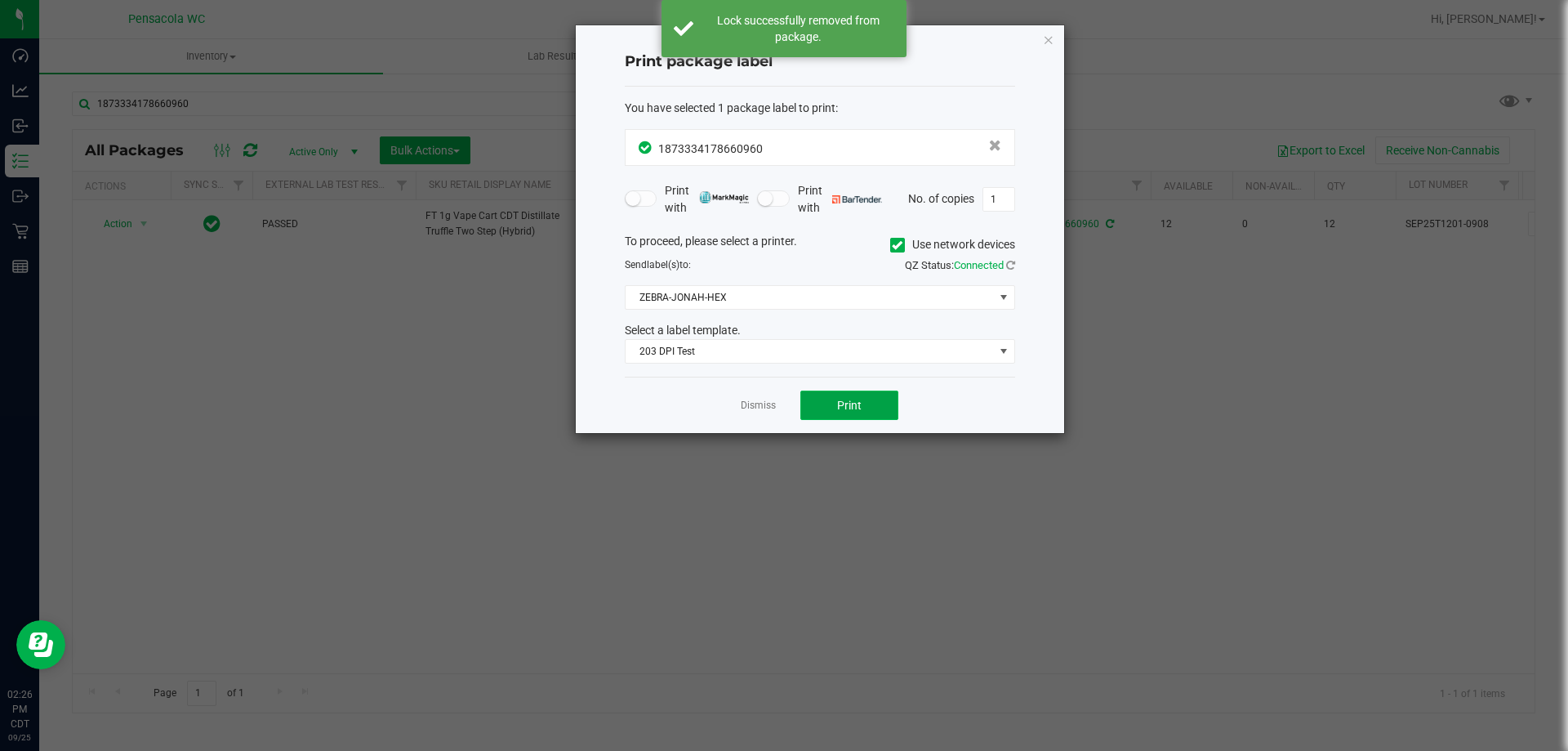
click at [833, 403] on button "Print" at bounding box center [849, 405] width 98 height 29
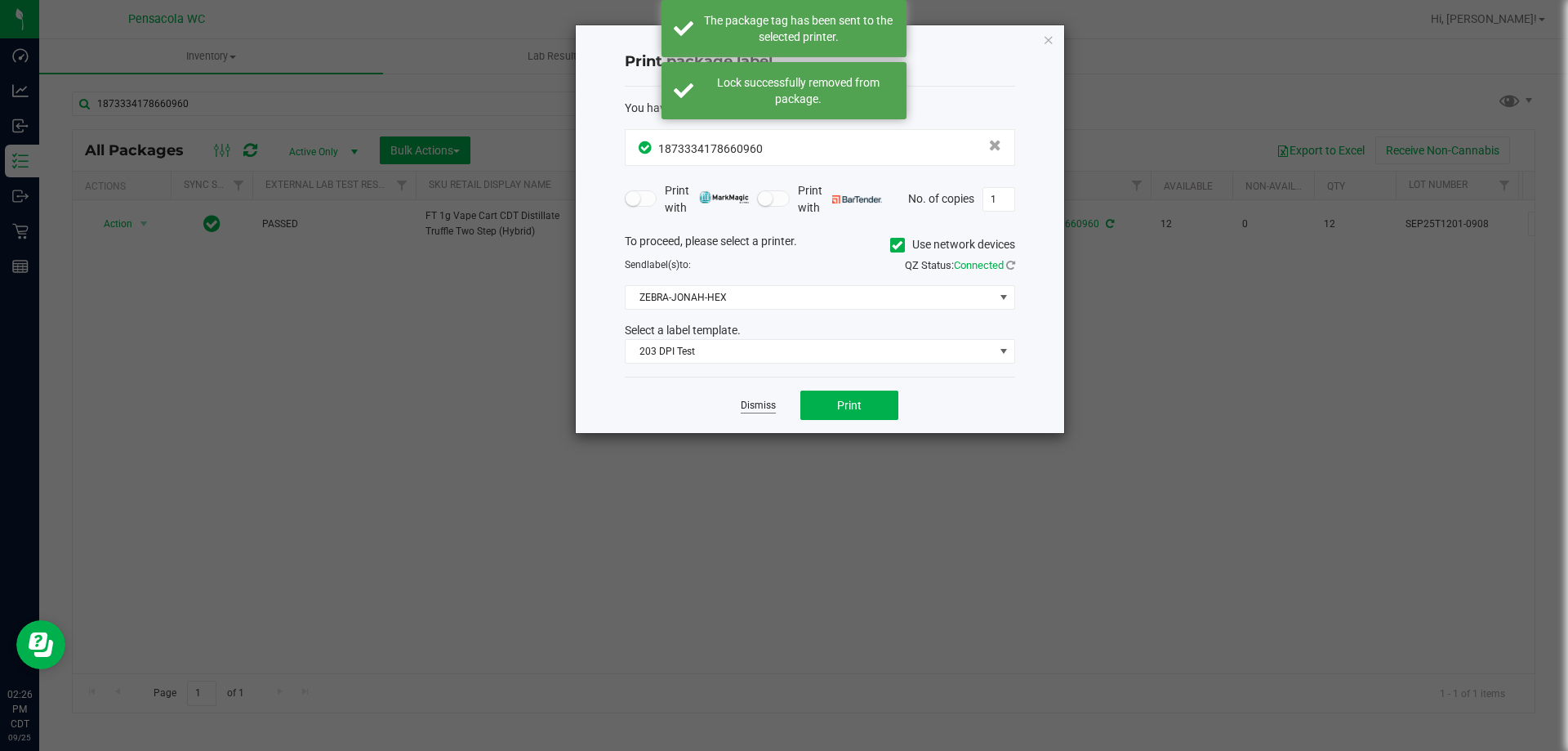
click at [774, 409] on link "Dismiss" at bounding box center [758, 405] width 35 height 14
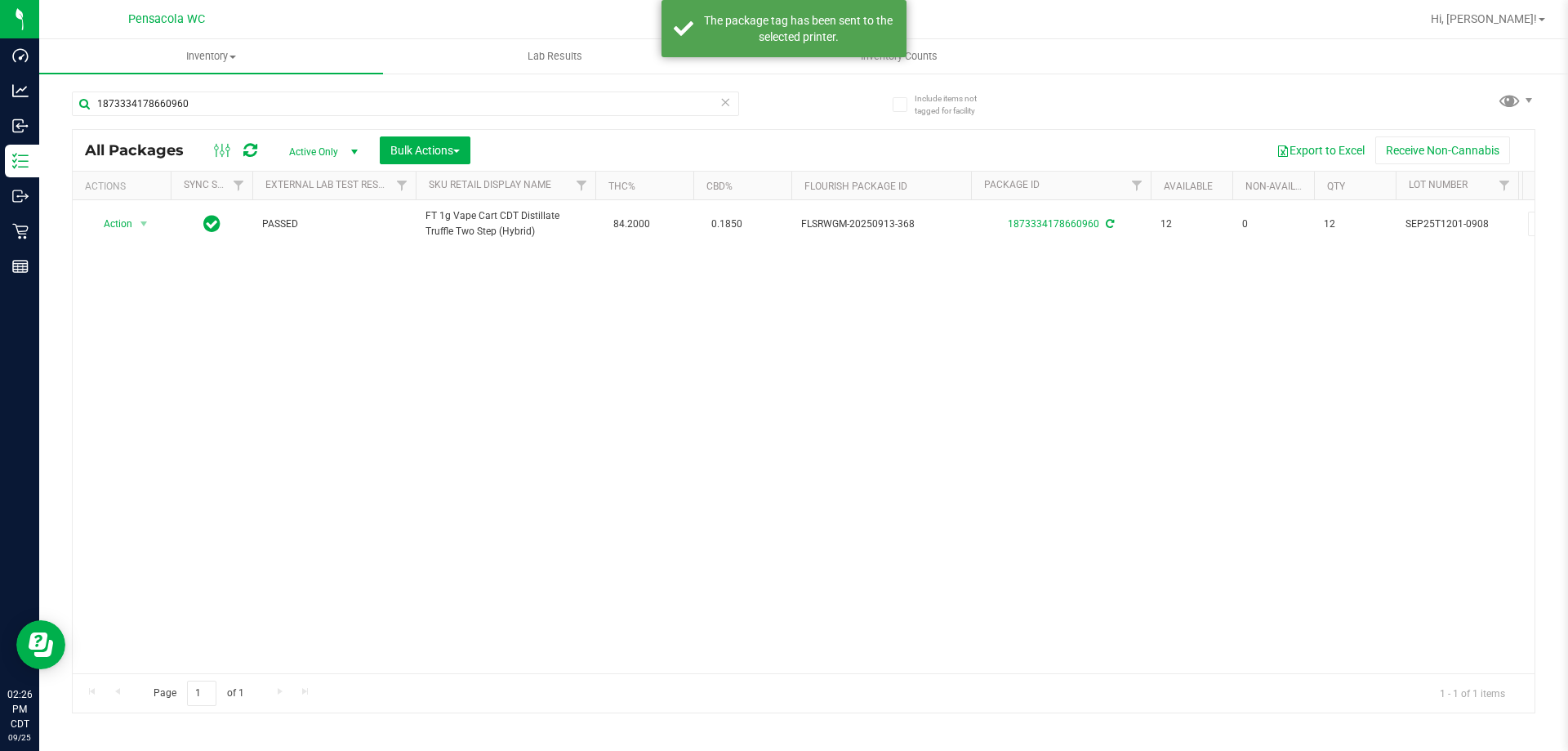
click at [735, 460] on div "Action Action Adjust qty Create package Edit attributes Global inventory Locate…" at bounding box center [803, 436] width 1462 height 473
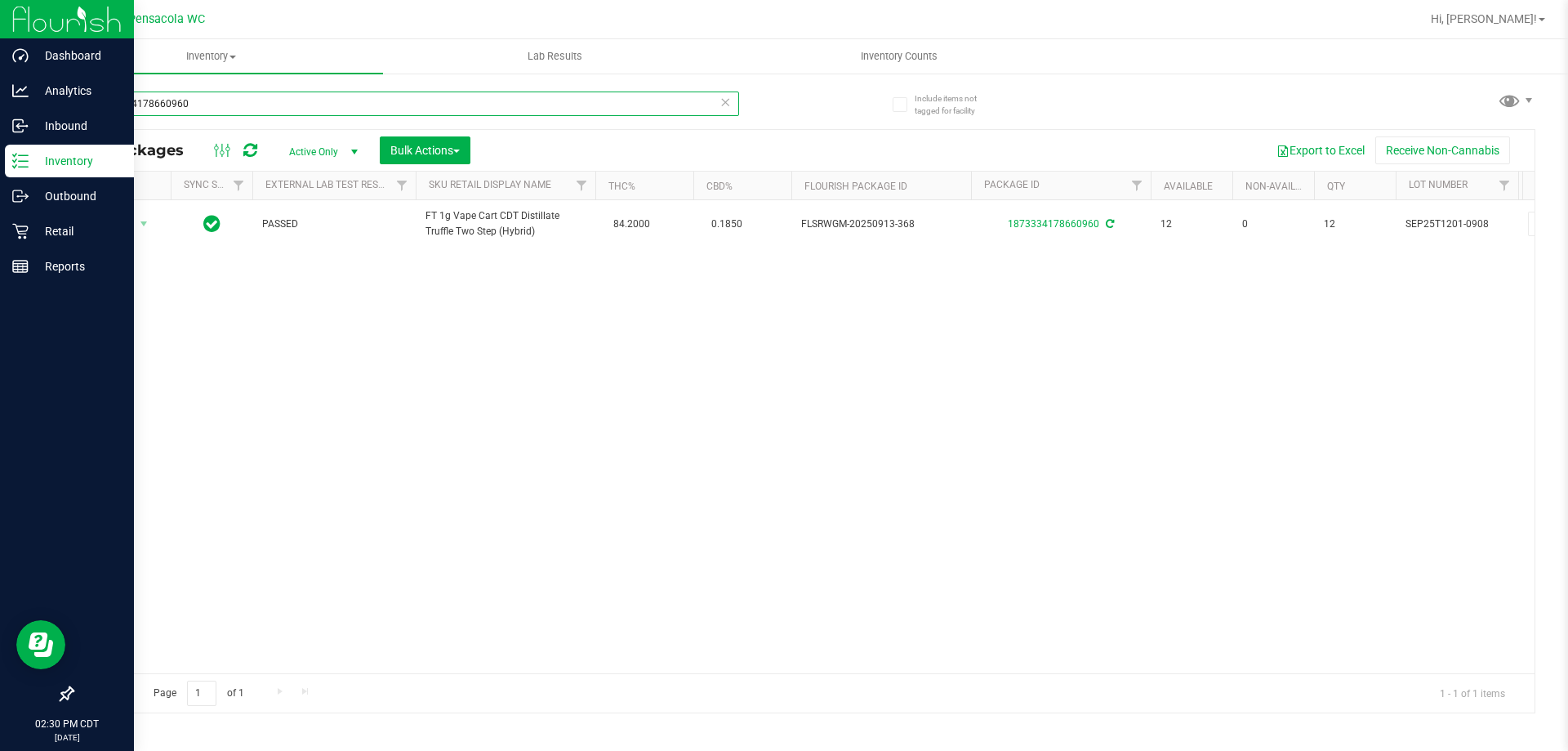
drag, startPoint x: 0, startPoint y: 4, endPoint x: 1, endPoint y: 27, distance: 23.0
click at [1, 27] on div "Dashboard Analytics Inbound Inventory Outbound Retail Reports 02:30 PM CDT [DAT…" at bounding box center [784, 375] width 1568 height 751
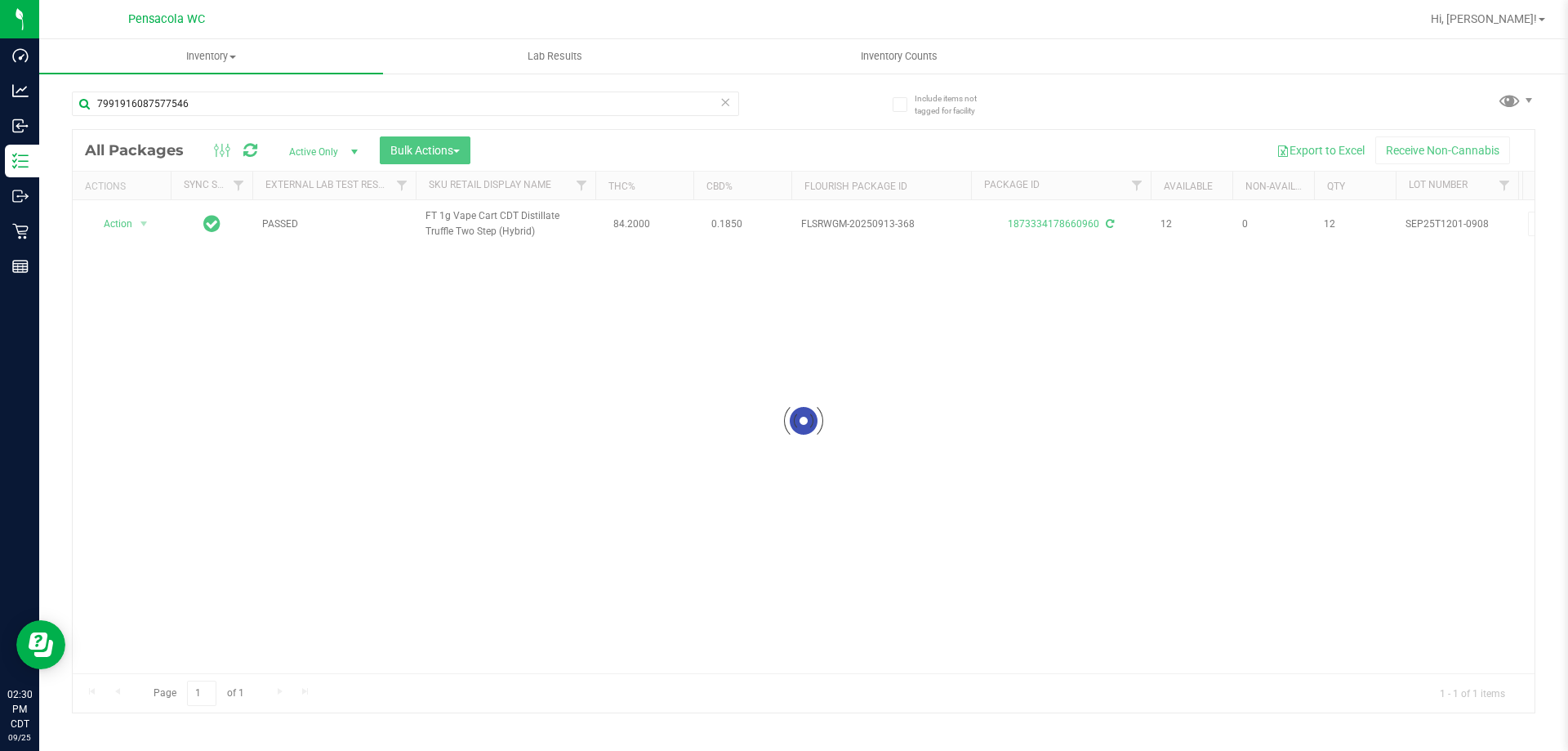
click at [127, 223] on div at bounding box center [803, 421] width 1462 height 583
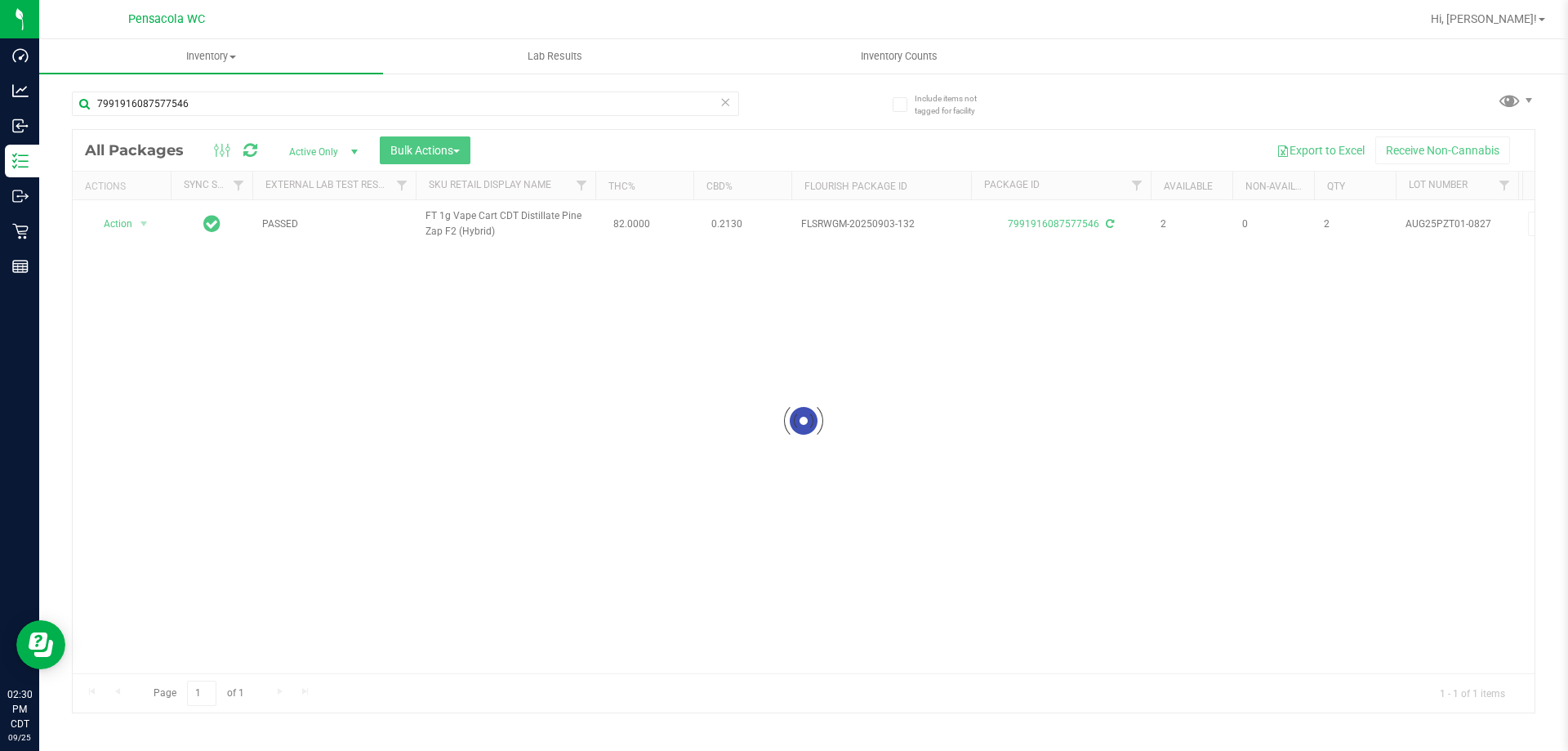
click at [127, 223] on div at bounding box center [803, 421] width 1462 height 583
click at [127, 223] on span "Action" at bounding box center [110, 224] width 44 height 23
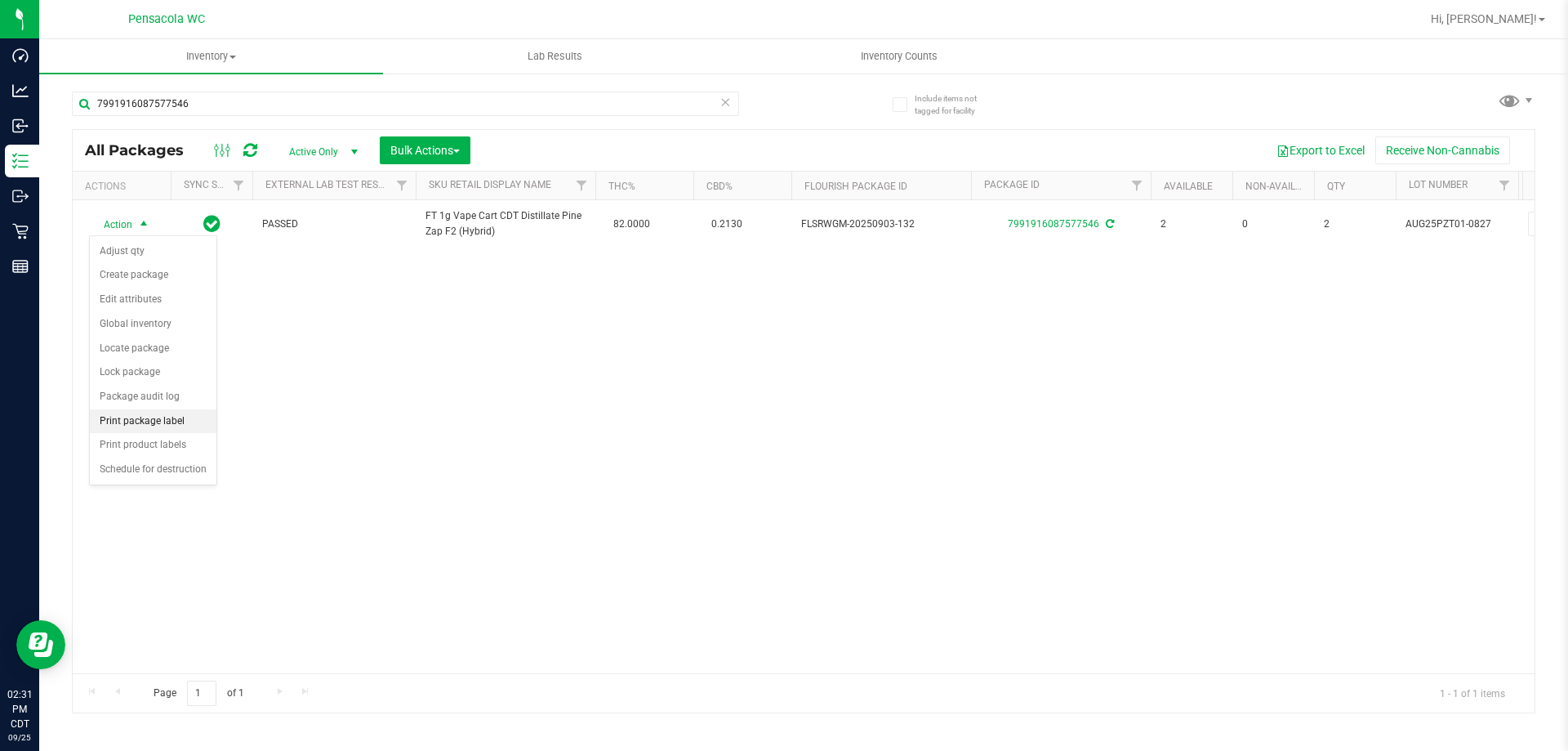
drag, startPoint x: 162, startPoint y: 399, endPoint x: 174, endPoint y: 415, distance: 20.0
click at [174, 415] on ul "Adjust qty Create package Edit attributes Global inventory Locate package Lock …" at bounding box center [152, 361] width 126 height 243
click at [174, 415] on li "Print package label" at bounding box center [152, 421] width 126 height 24
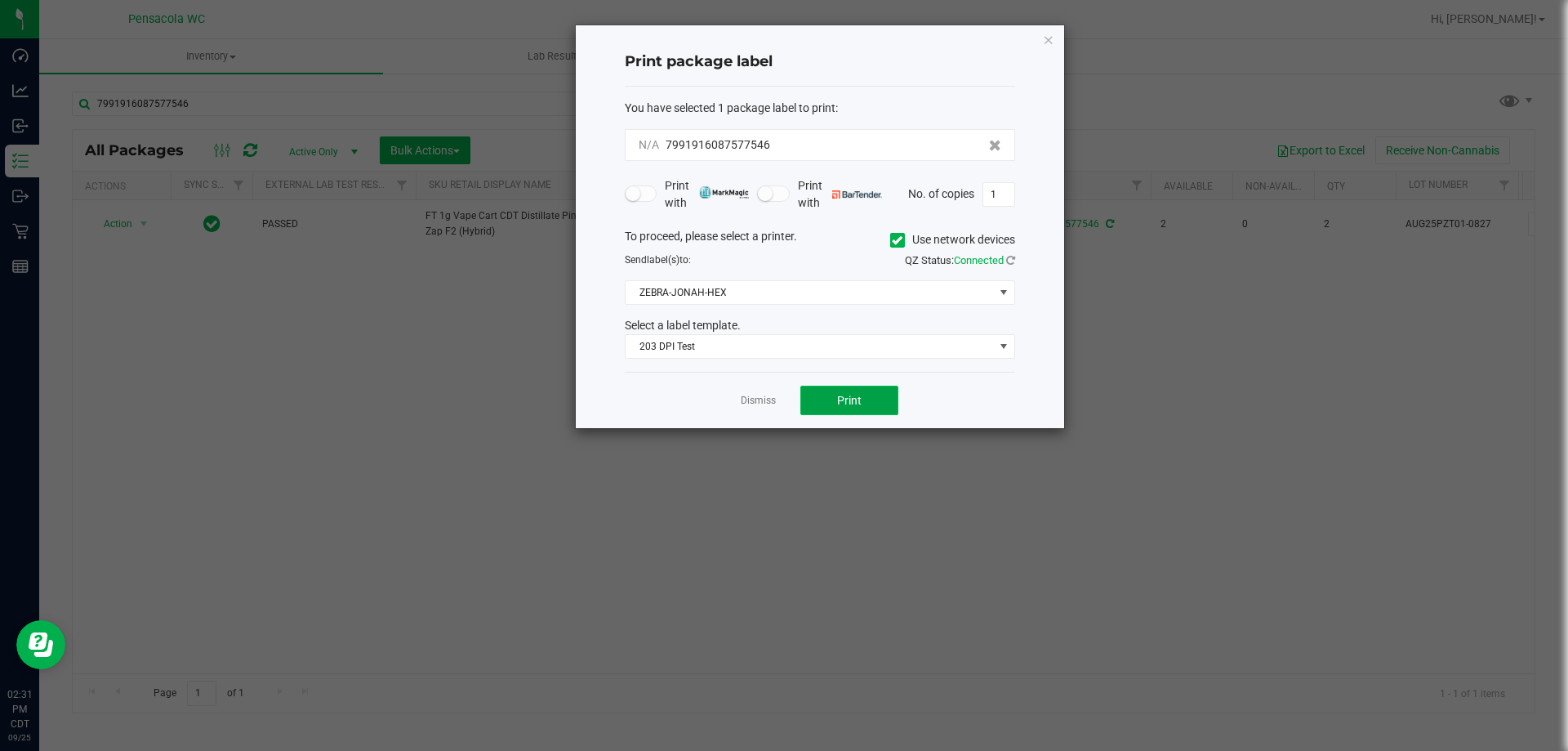
drag, startPoint x: 854, startPoint y: 403, endPoint x: 845, endPoint y: 404, distance: 9.1
click at [845, 404] on span "Print" at bounding box center [849, 401] width 24 height 13
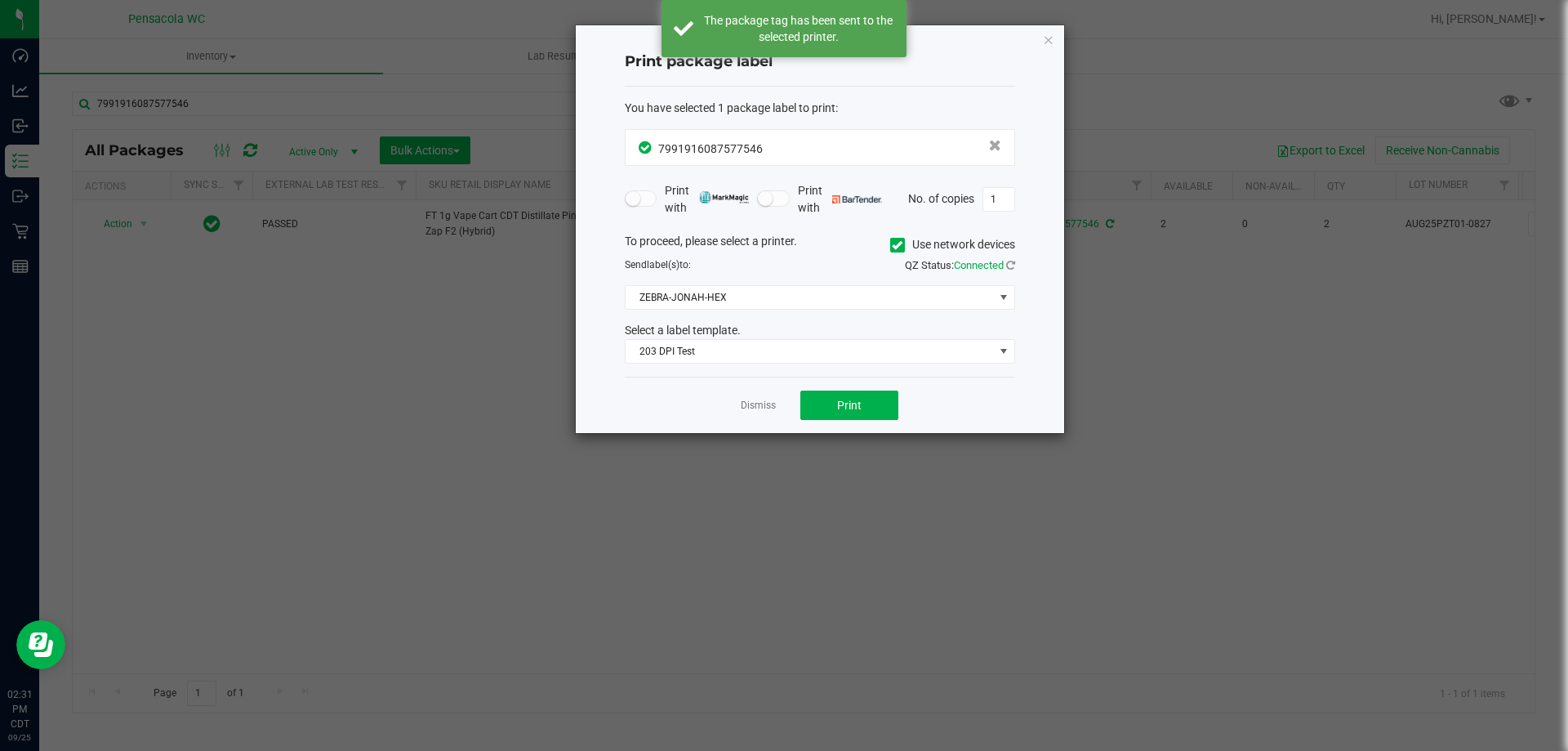
click at [758, 398] on app-cancel-button "Dismiss" at bounding box center [758, 405] width 35 height 18
click at [742, 399] on link "Dismiss" at bounding box center [758, 405] width 35 height 14
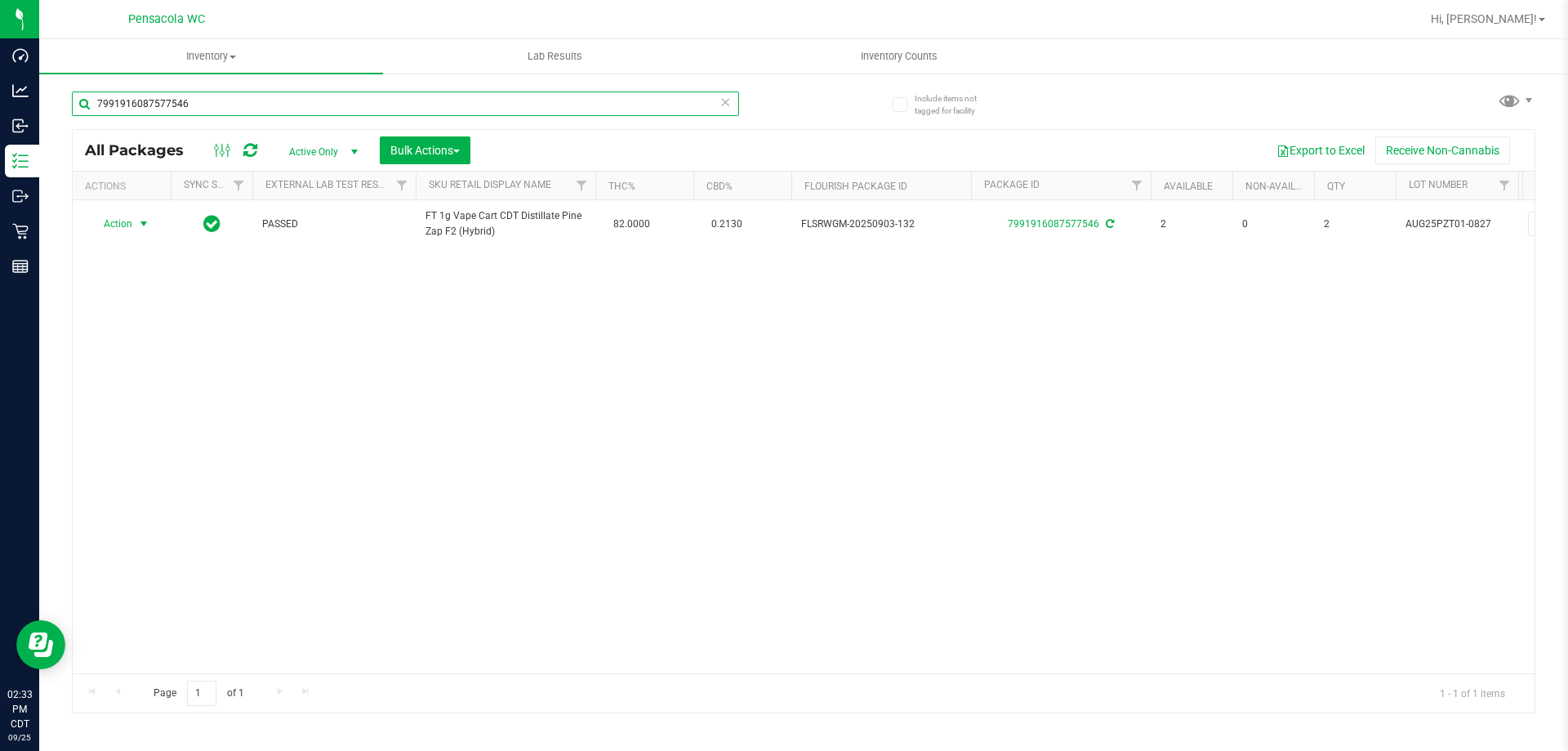
click at [274, 99] on input "7991916087577546" at bounding box center [406, 103] width 668 height 24
click at [274, 98] on input "7991916087577546" at bounding box center [406, 103] width 668 height 24
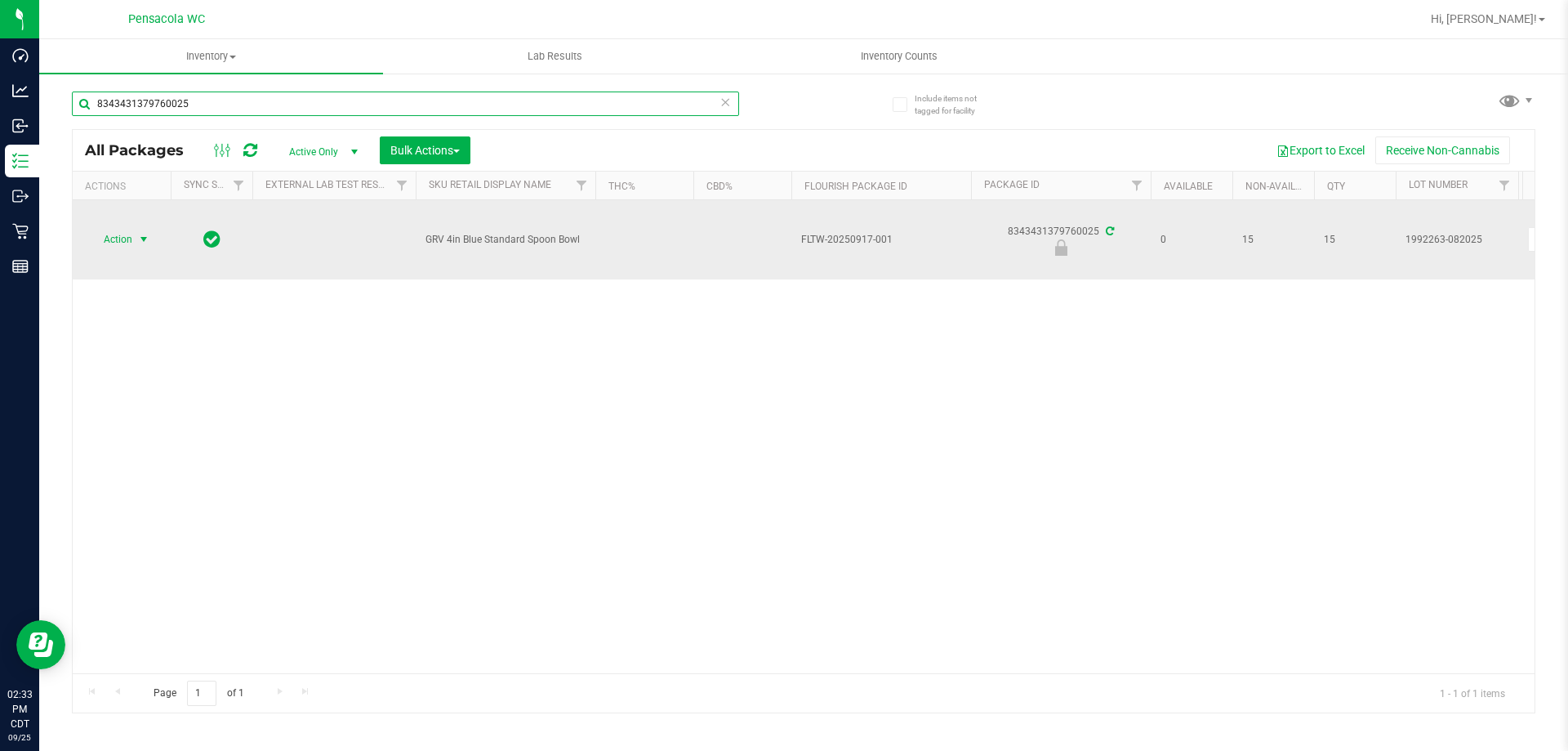
type input "8343431379760025"
click at [125, 239] on span "Action" at bounding box center [110, 239] width 44 height 23
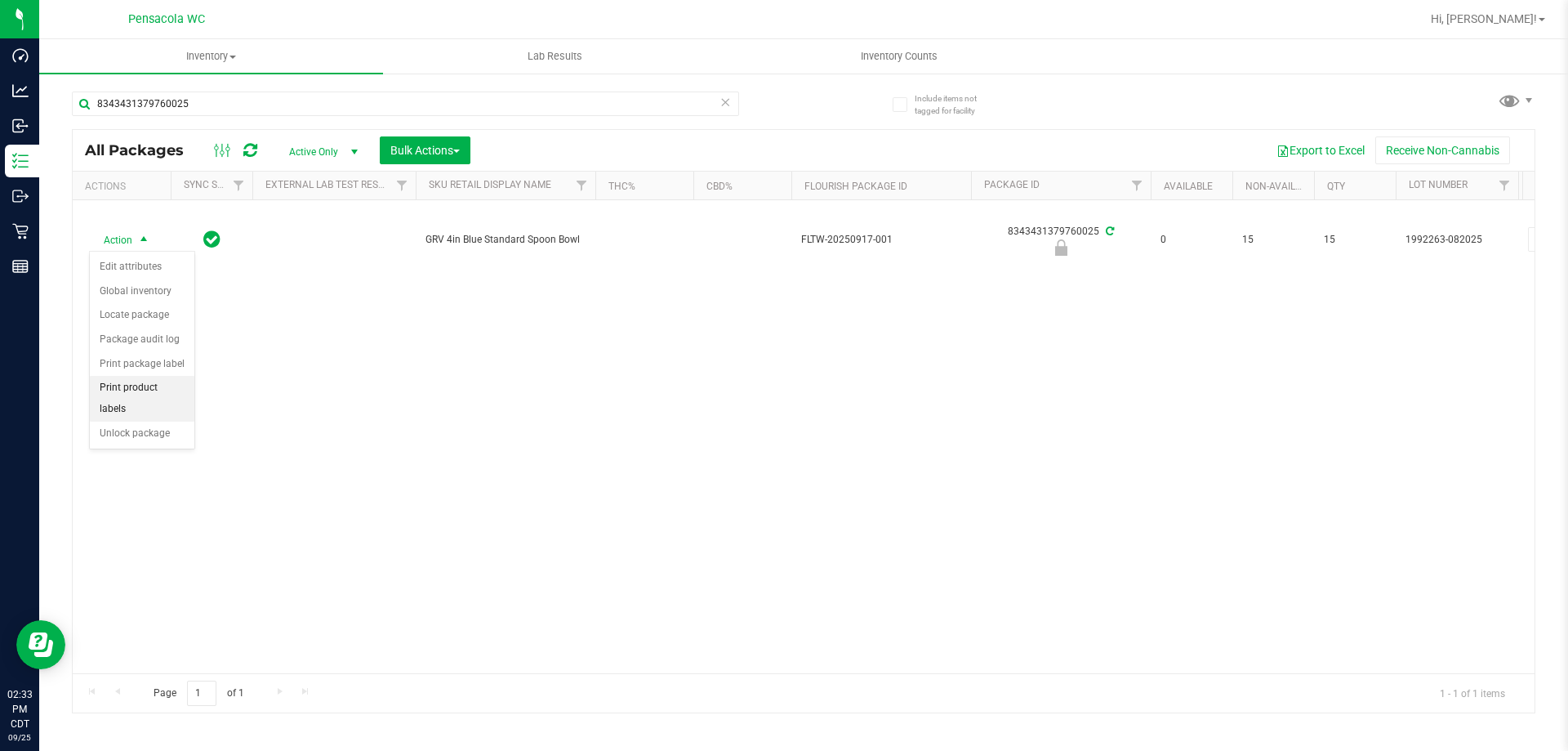
click at [164, 393] on li "Print product labels" at bounding box center [141, 399] width 105 height 45
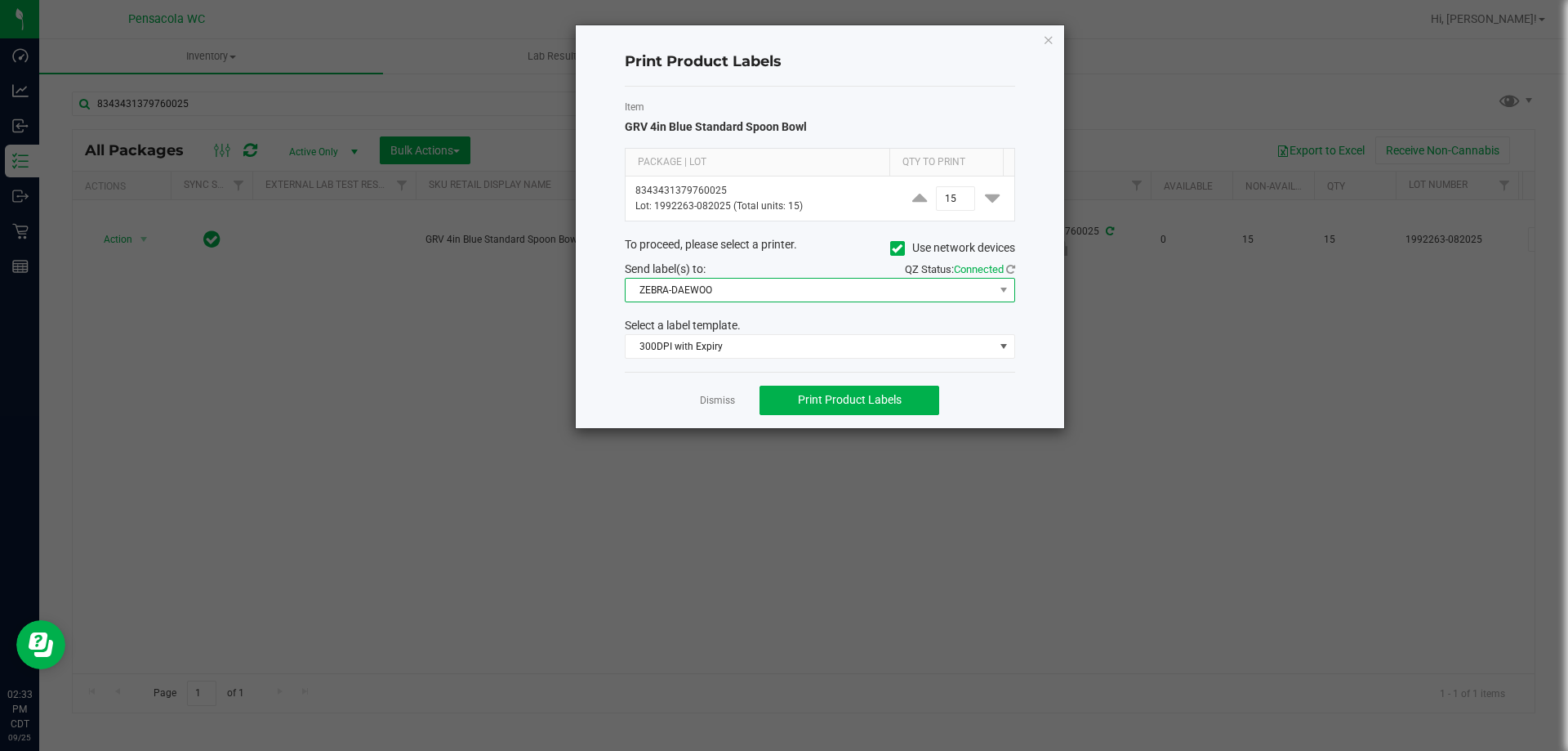
click at [765, 288] on span "ZEBRA-DAEWOO" at bounding box center [810, 290] width 368 height 23
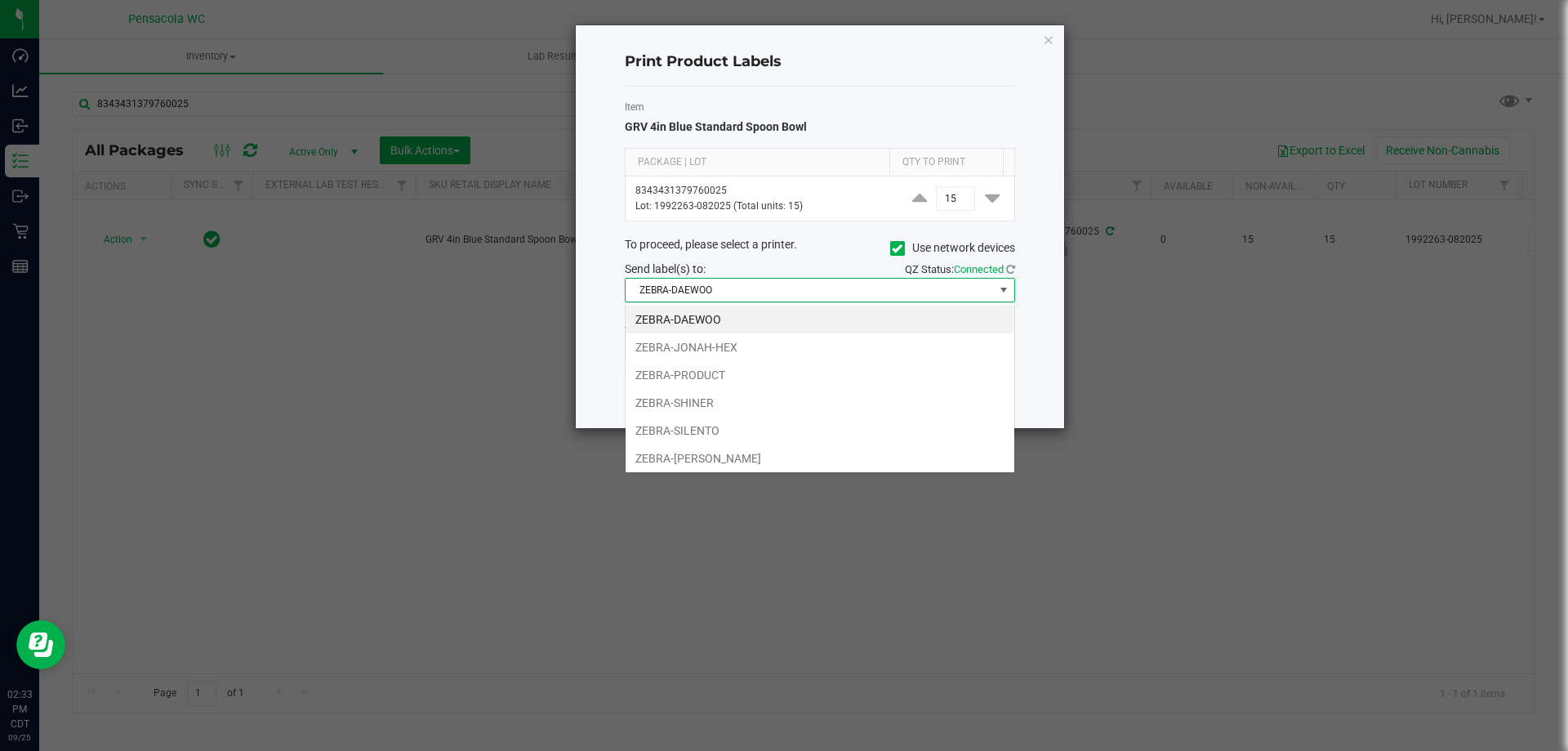
scroll to position [24, 391]
click at [736, 376] on li "ZEBRA-PRODUCT" at bounding box center [820, 374] width 389 height 28
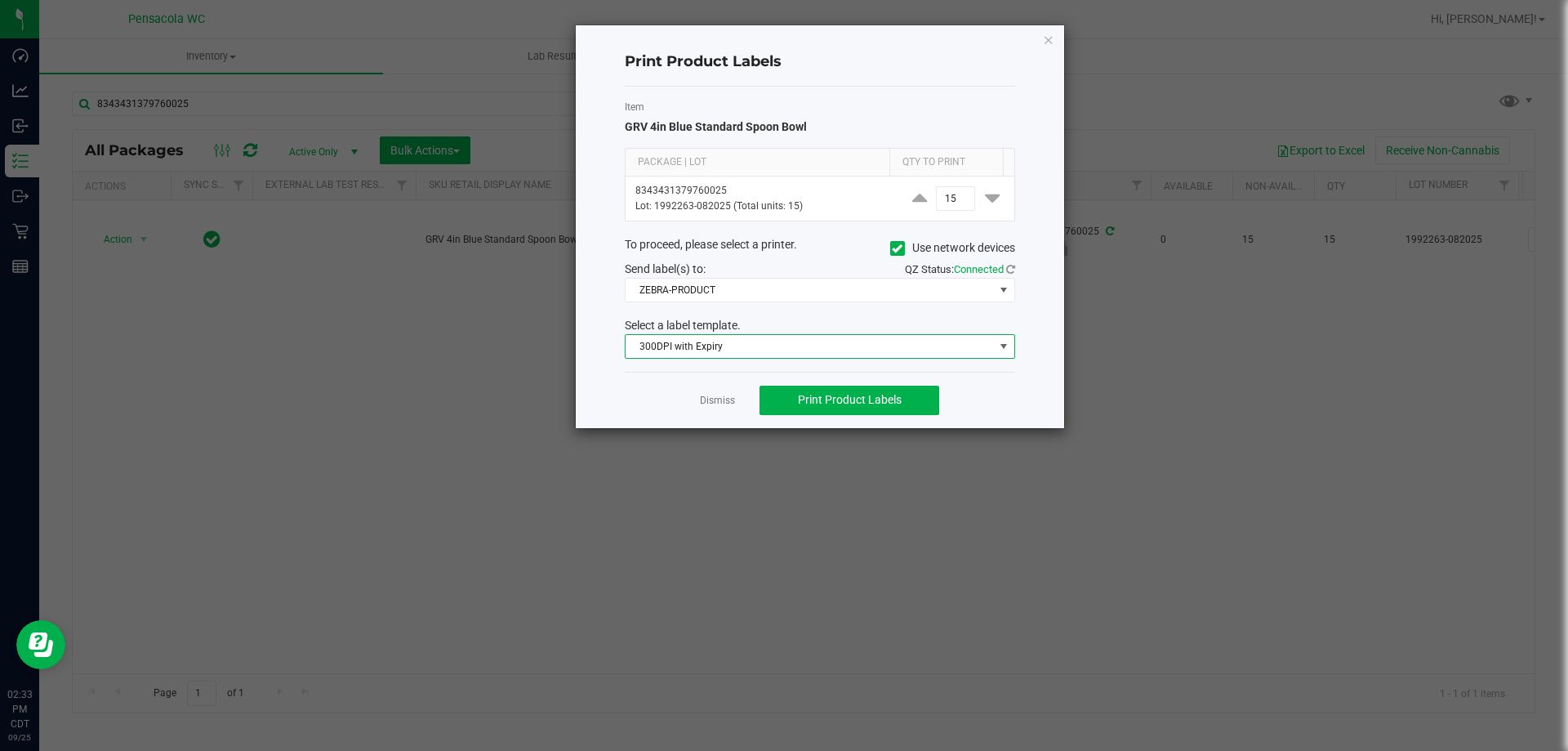
click at [725, 343] on span "300DPI with Expiry" at bounding box center [810, 346] width 368 height 23
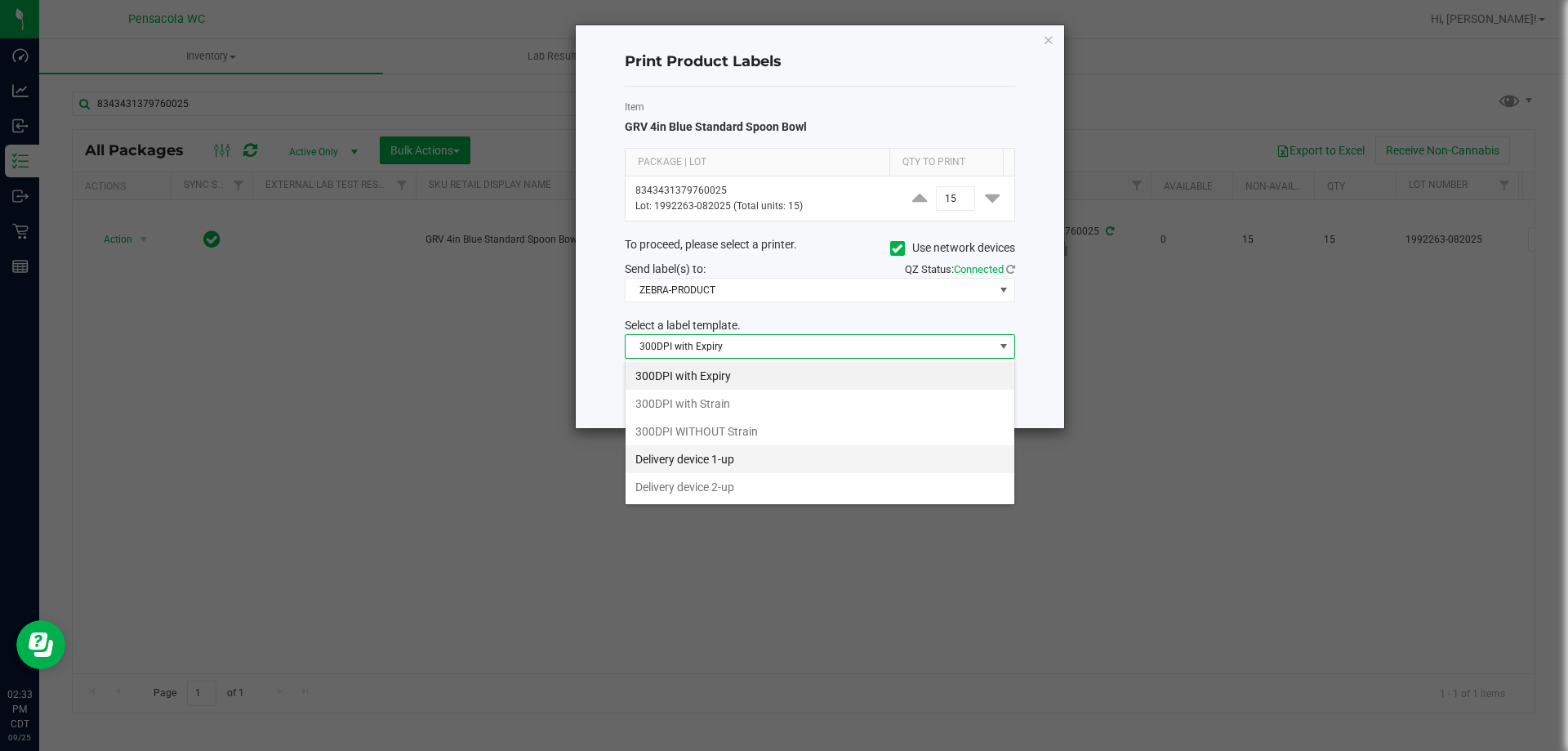
click at [768, 457] on li "Delivery device 1-up" at bounding box center [820, 459] width 389 height 28
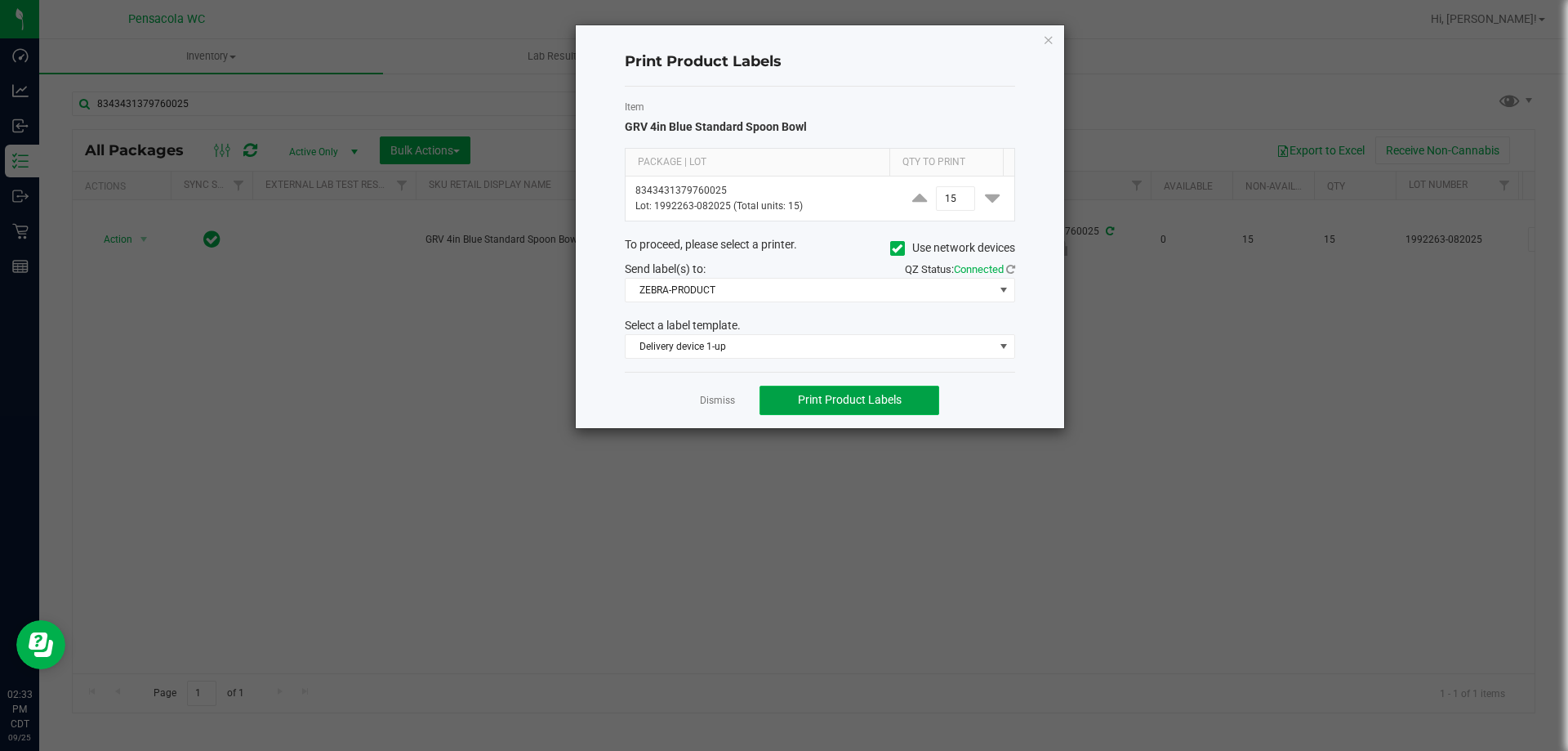
click at [802, 401] on span "Print Product Labels" at bounding box center [850, 400] width 104 height 13
click at [799, 354] on span "Delivery device 1-up" at bounding box center [810, 346] width 368 height 23
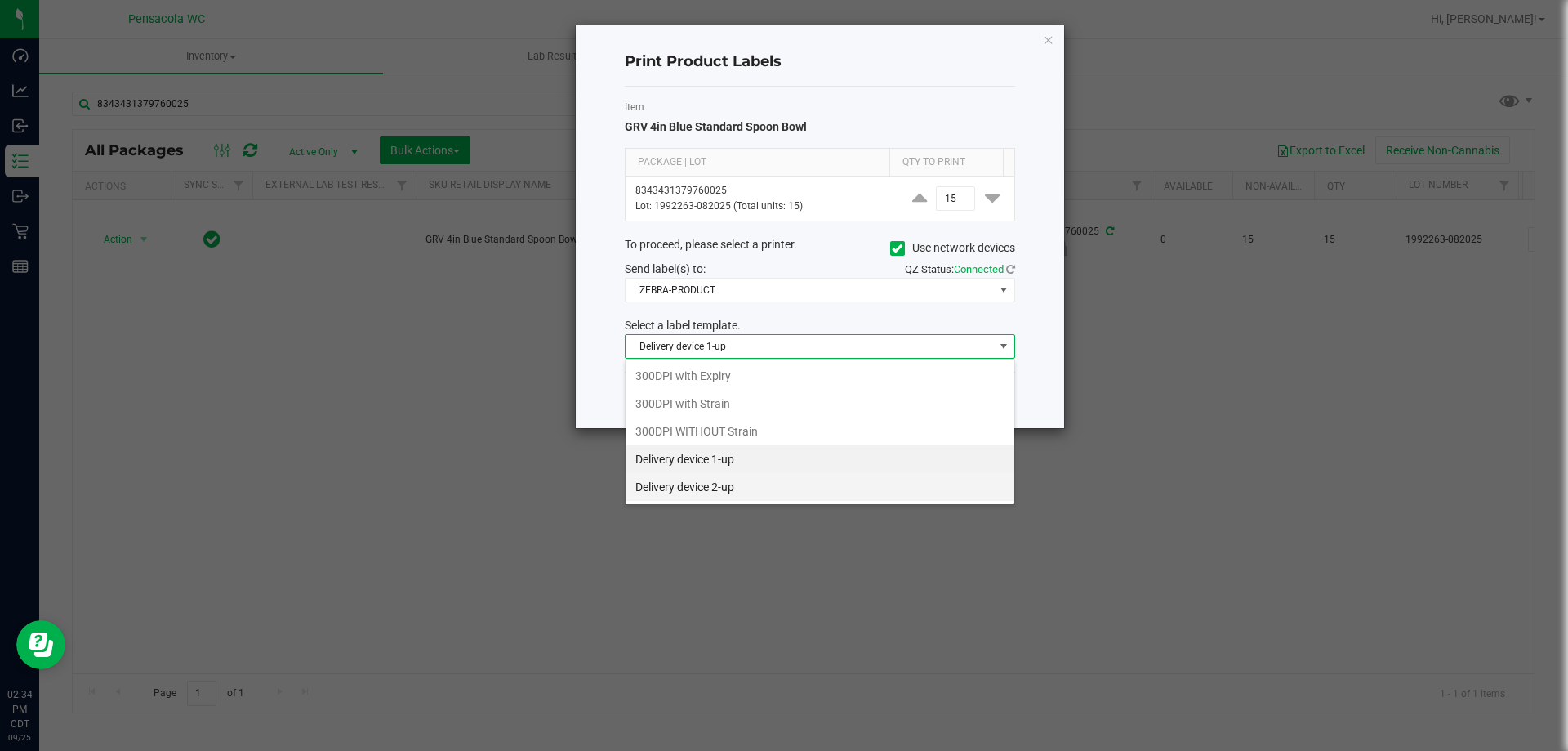
click at [757, 483] on li "Delivery device 2-up" at bounding box center [820, 486] width 389 height 28
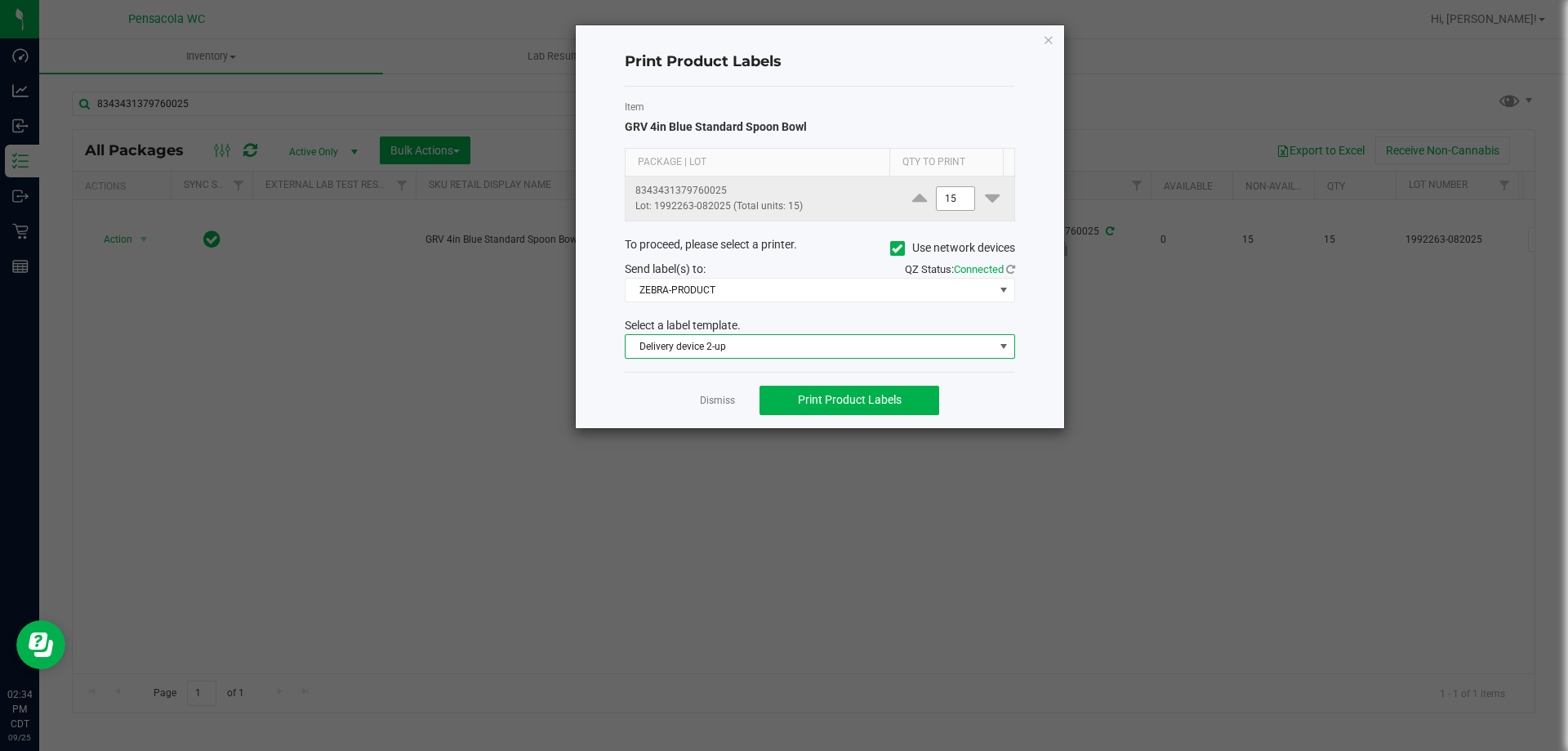
click at [952, 196] on input "15" at bounding box center [956, 198] width 38 height 23
type input "1"
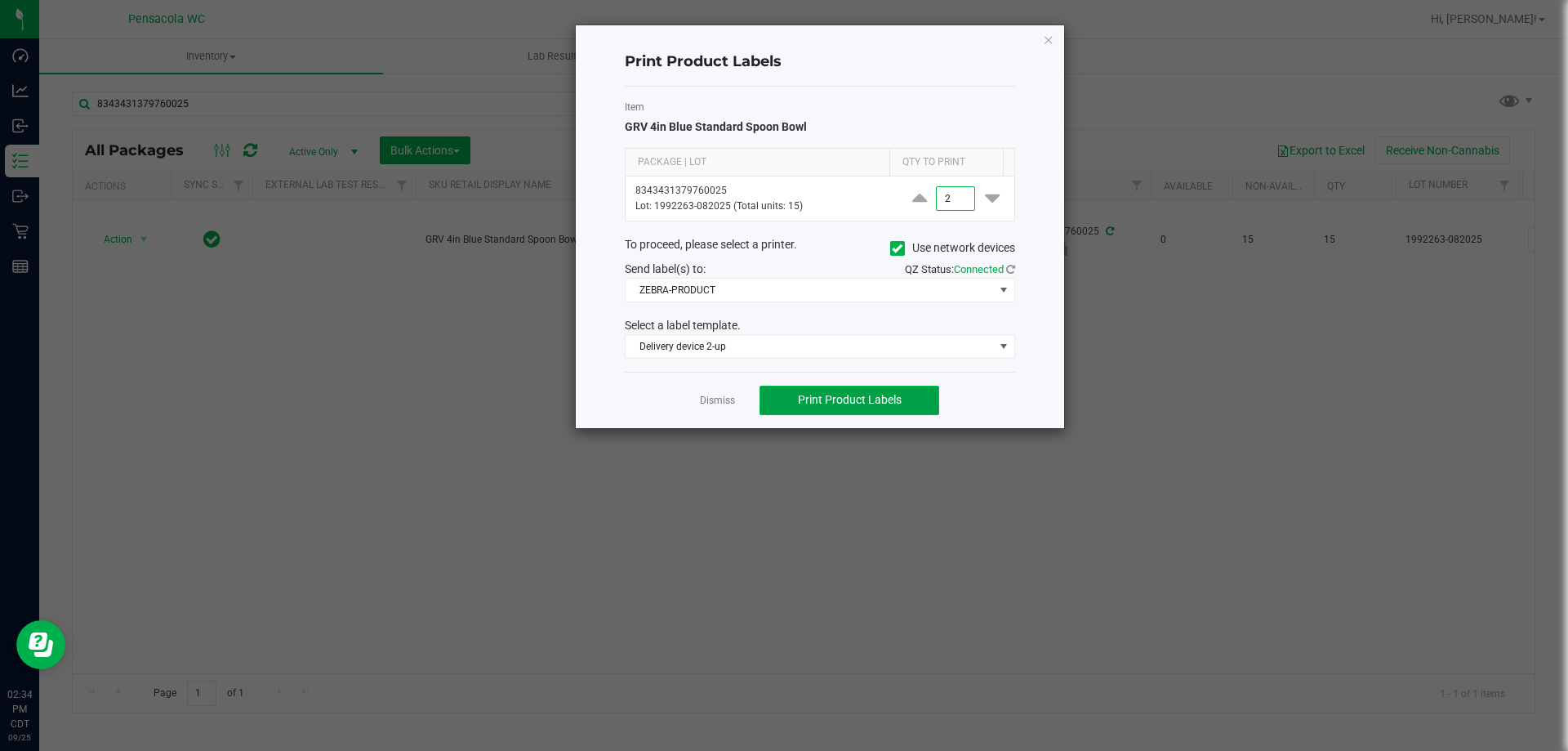
click at [891, 402] on span "Print Product Labels" at bounding box center [850, 400] width 104 height 13
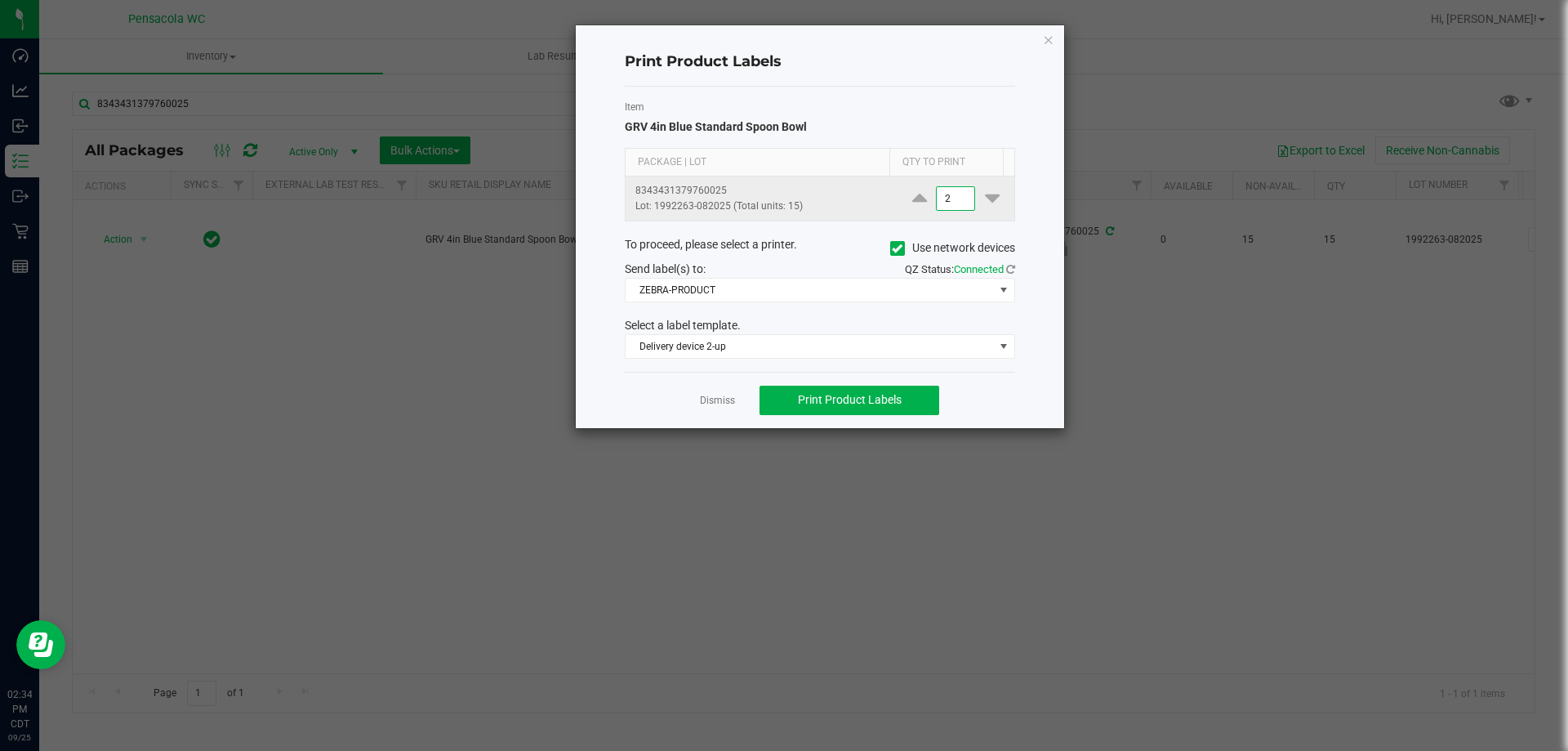
click at [954, 201] on input "2" at bounding box center [956, 198] width 38 height 23
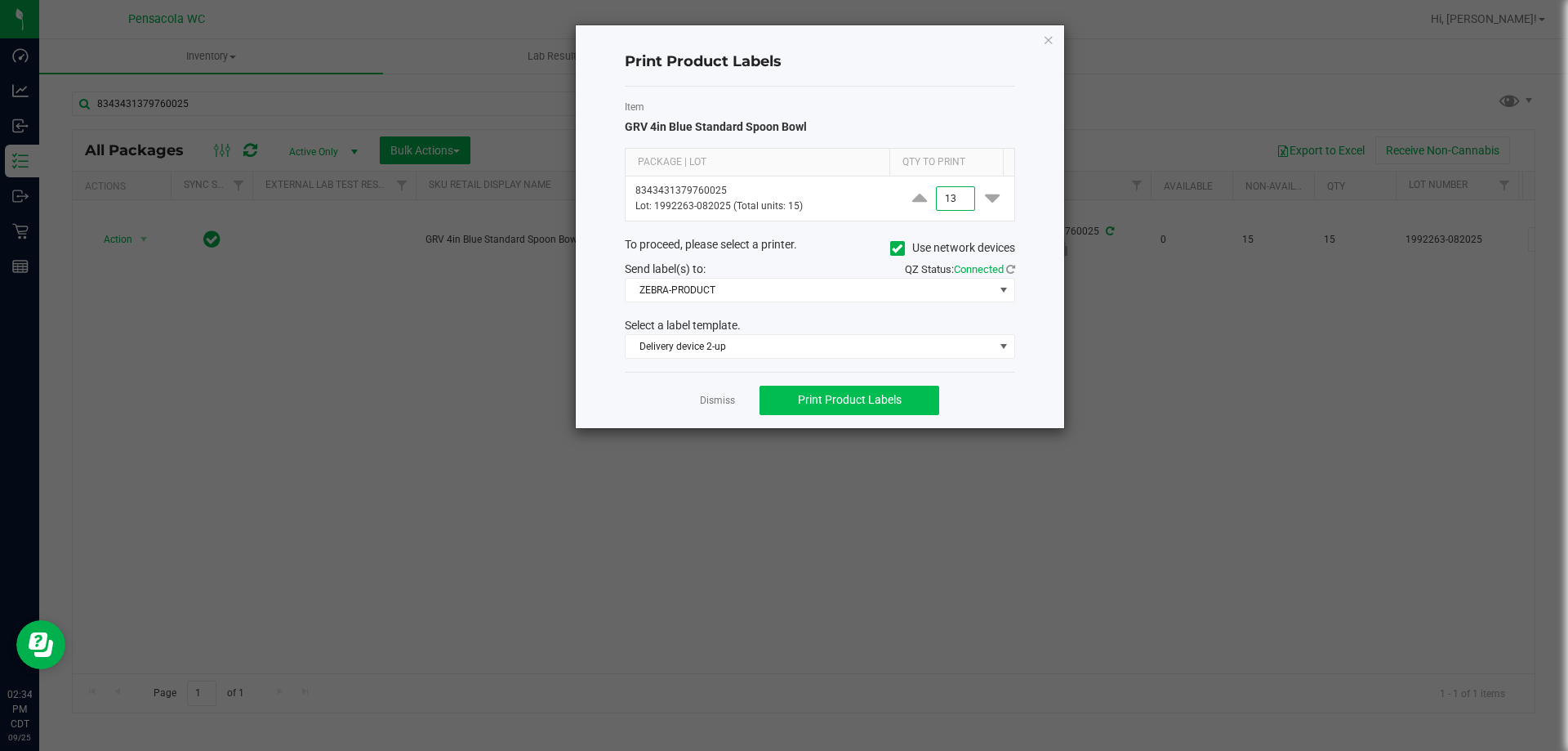
type input "13"
click at [888, 398] on span "Print Product Labels" at bounding box center [850, 400] width 104 height 13
click at [719, 398] on app-cancel-button "Dismiss" at bounding box center [718, 400] width 35 height 18
click at [719, 398] on link "Dismiss" at bounding box center [718, 401] width 35 height 14
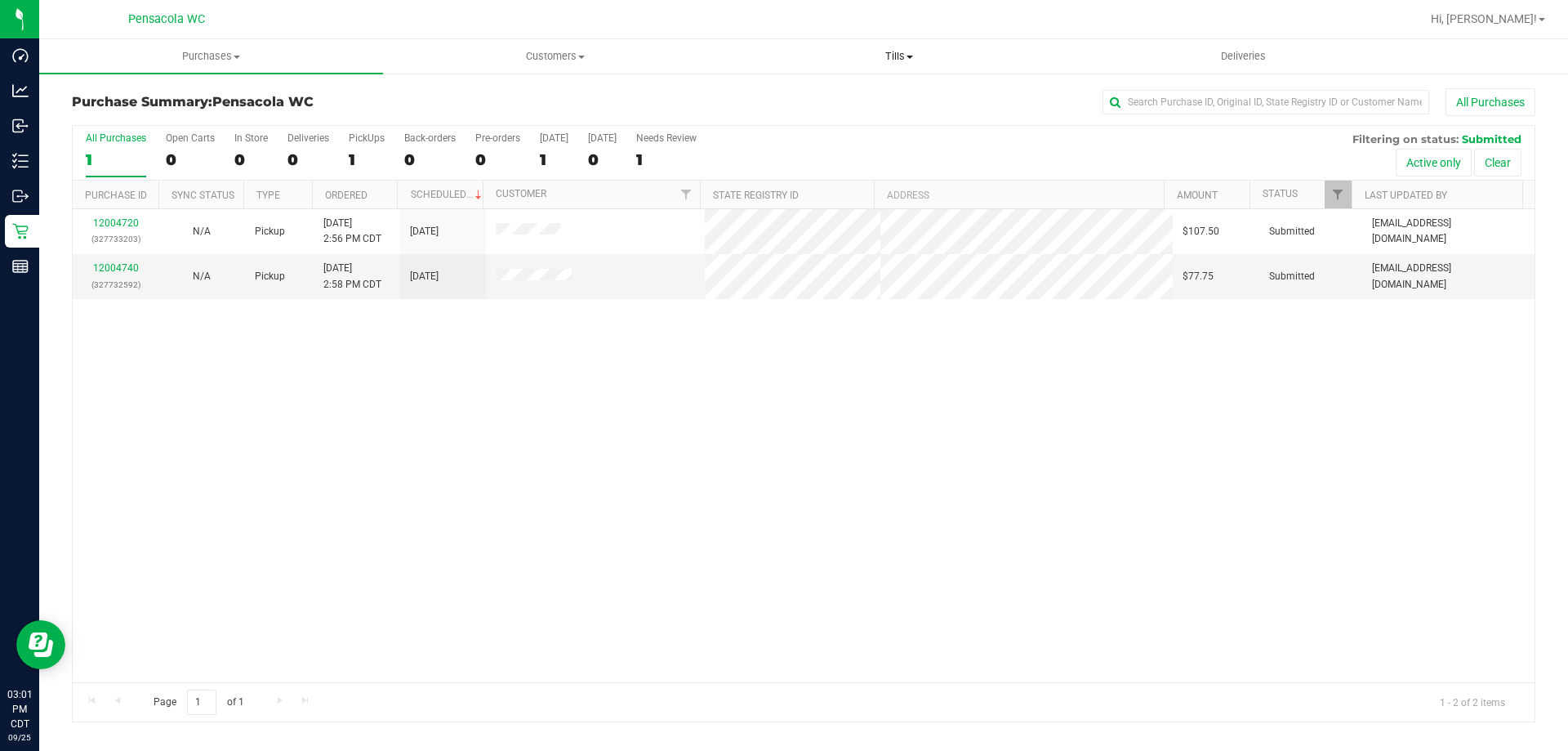
click at [903, 54] on span "Tills" at bounding box center [899, 57] width 342 height 15
click at [809, 103] on span "Manage tills" at bounding box center [782, 98] width 110 height 14
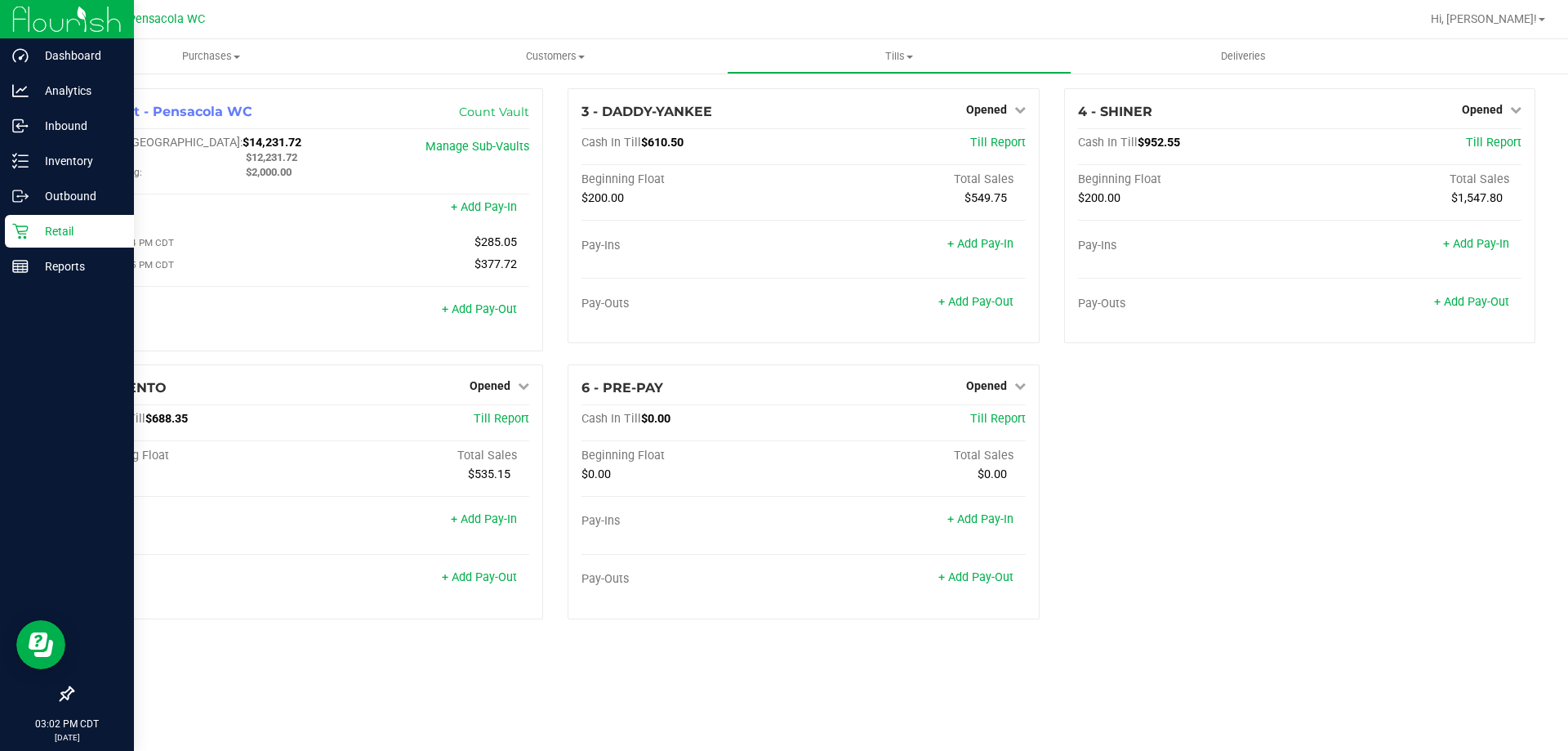
click at [27, 232] on icon at bounding box center [21, 232] width 17 height 17
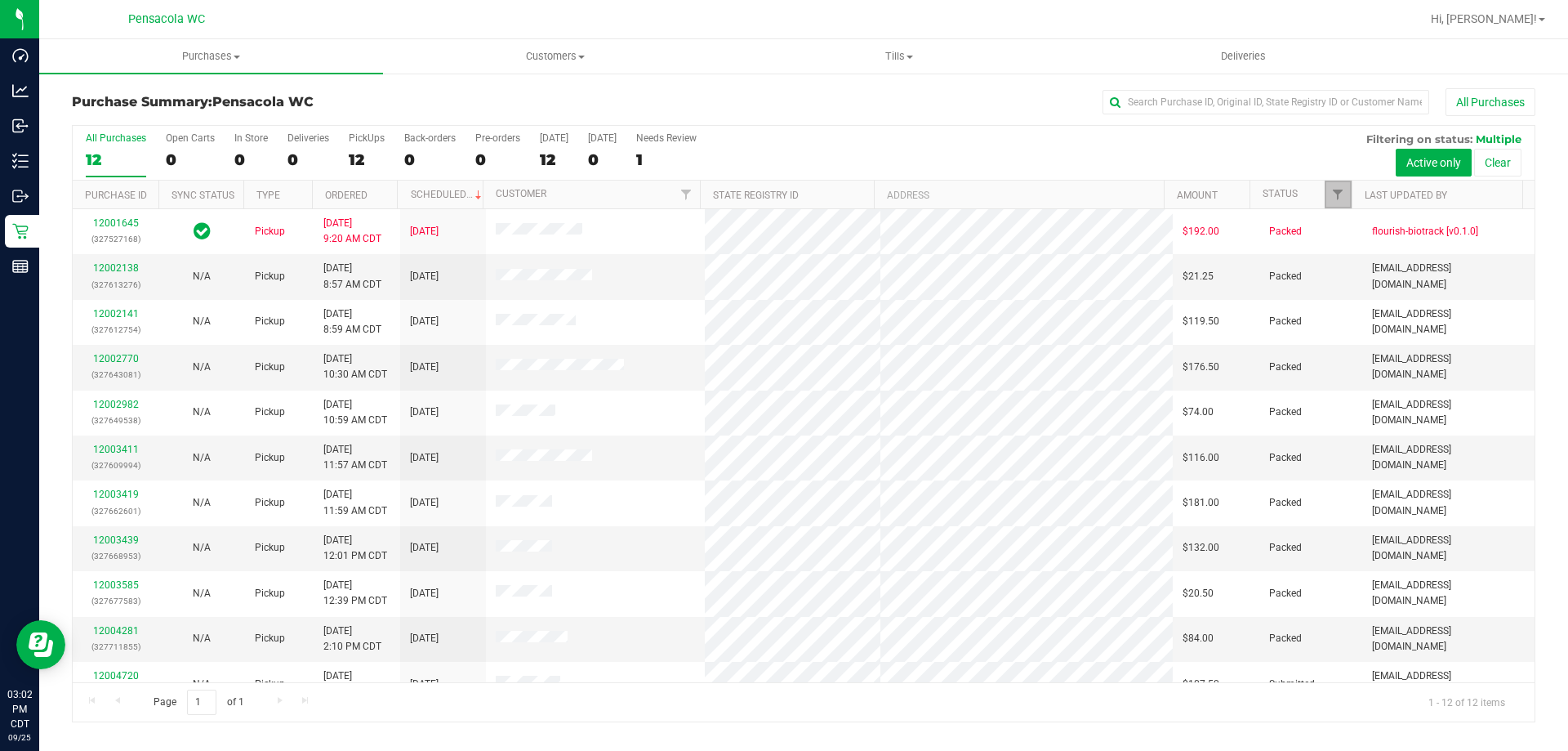
click at [1338, 189] on span "Filter" at bounding box center [1338, 195] width 13 height 13
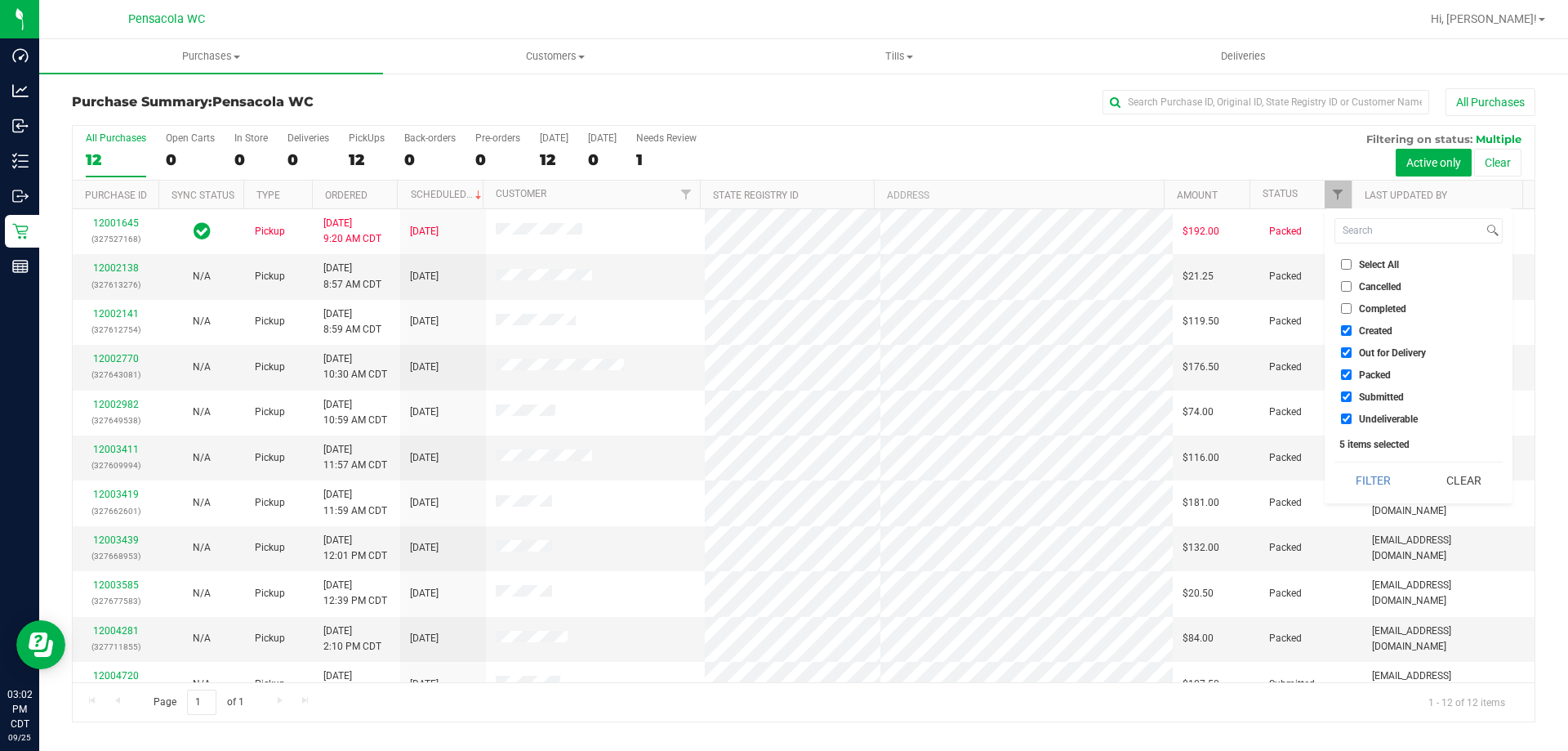
click at [1347, 264] on input "Select All" at bounding box center [1346, 264] width 11 height 11
checkbox input "true"
click at [1347, 264] on input "Select All" at bounding box center [1346, 264] width 11 height 11
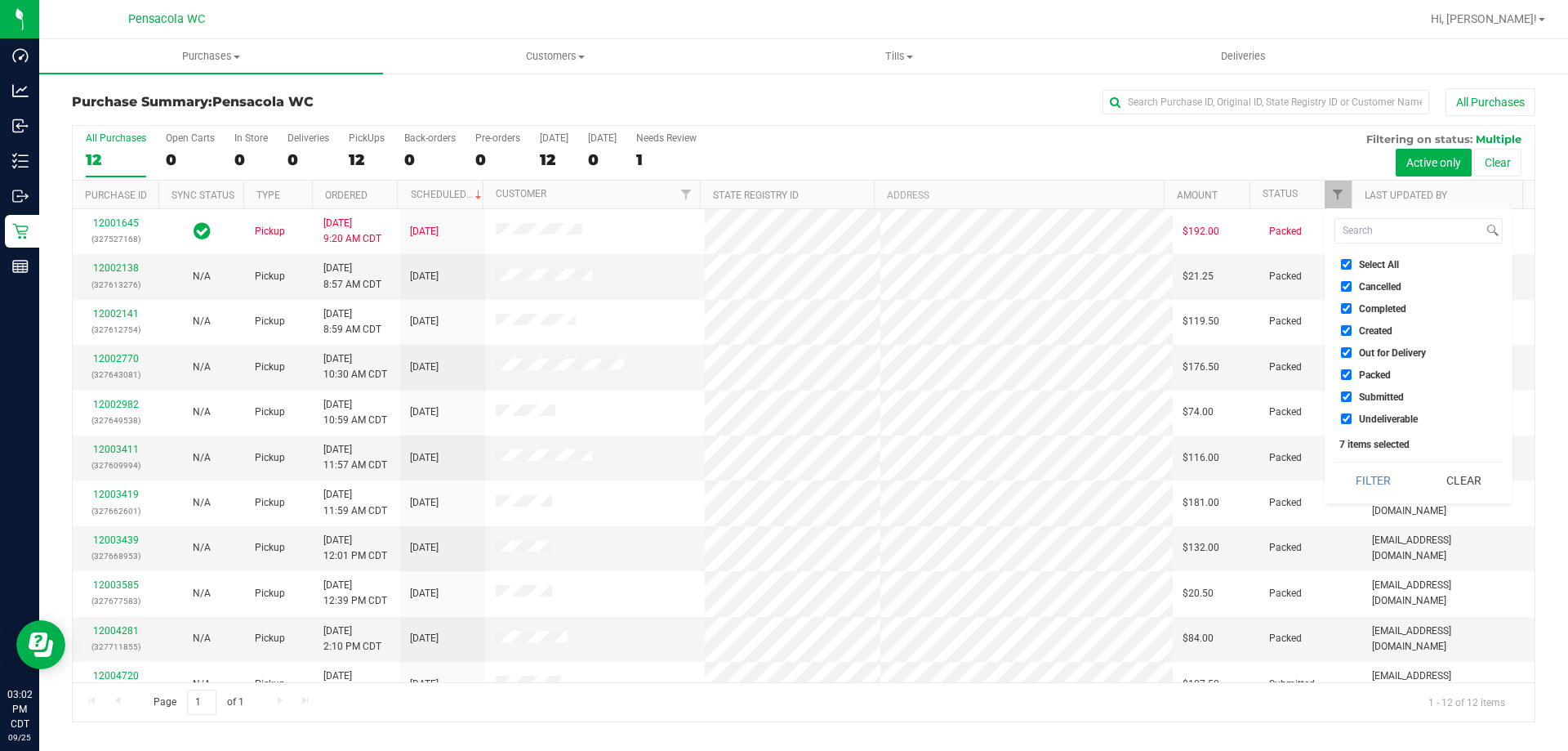
checkbox input "false"
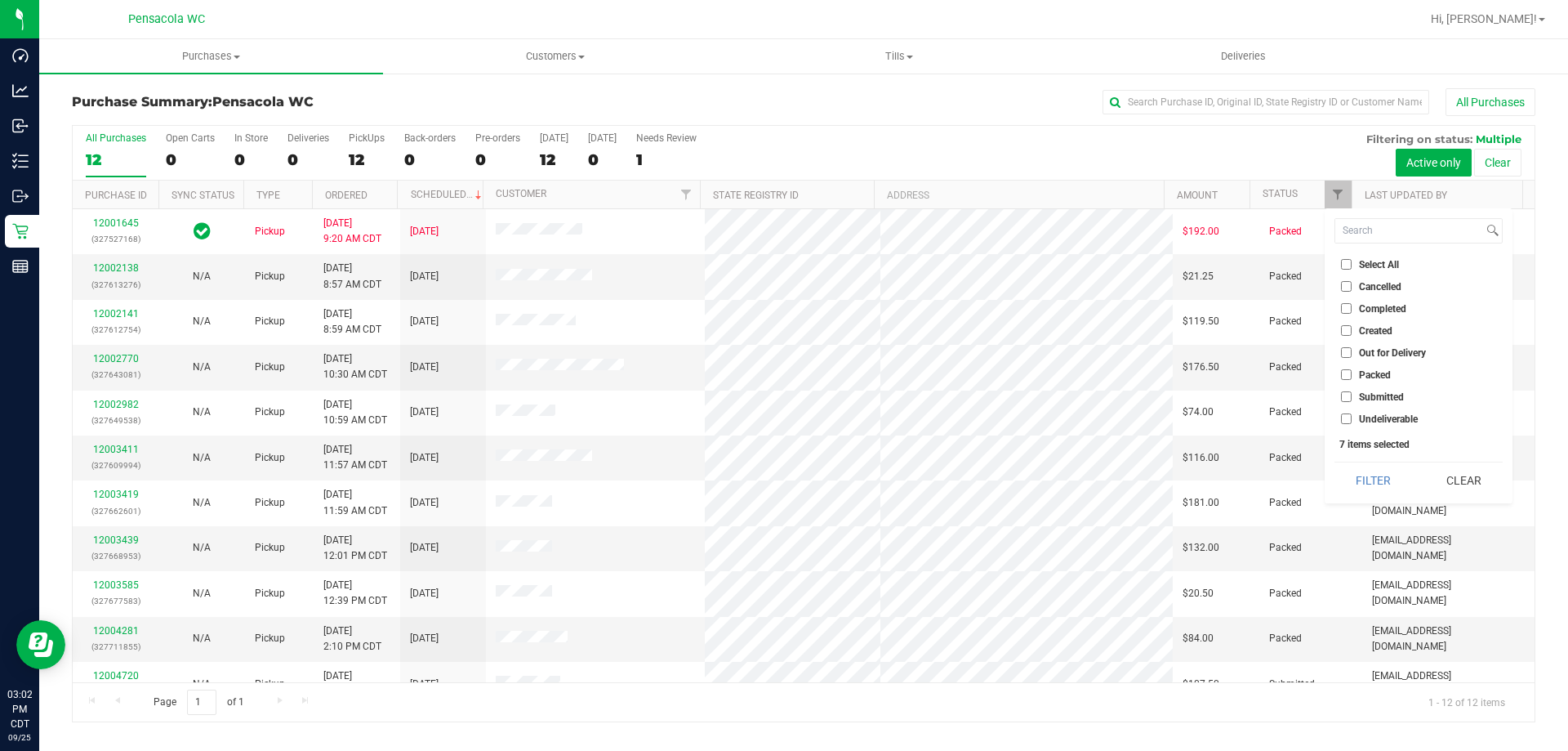
checkbox input "false"
click at [1350, 395] on input "Submitted" at bounding box center [1346, 397] width 11 height 11
checkbox input "true"
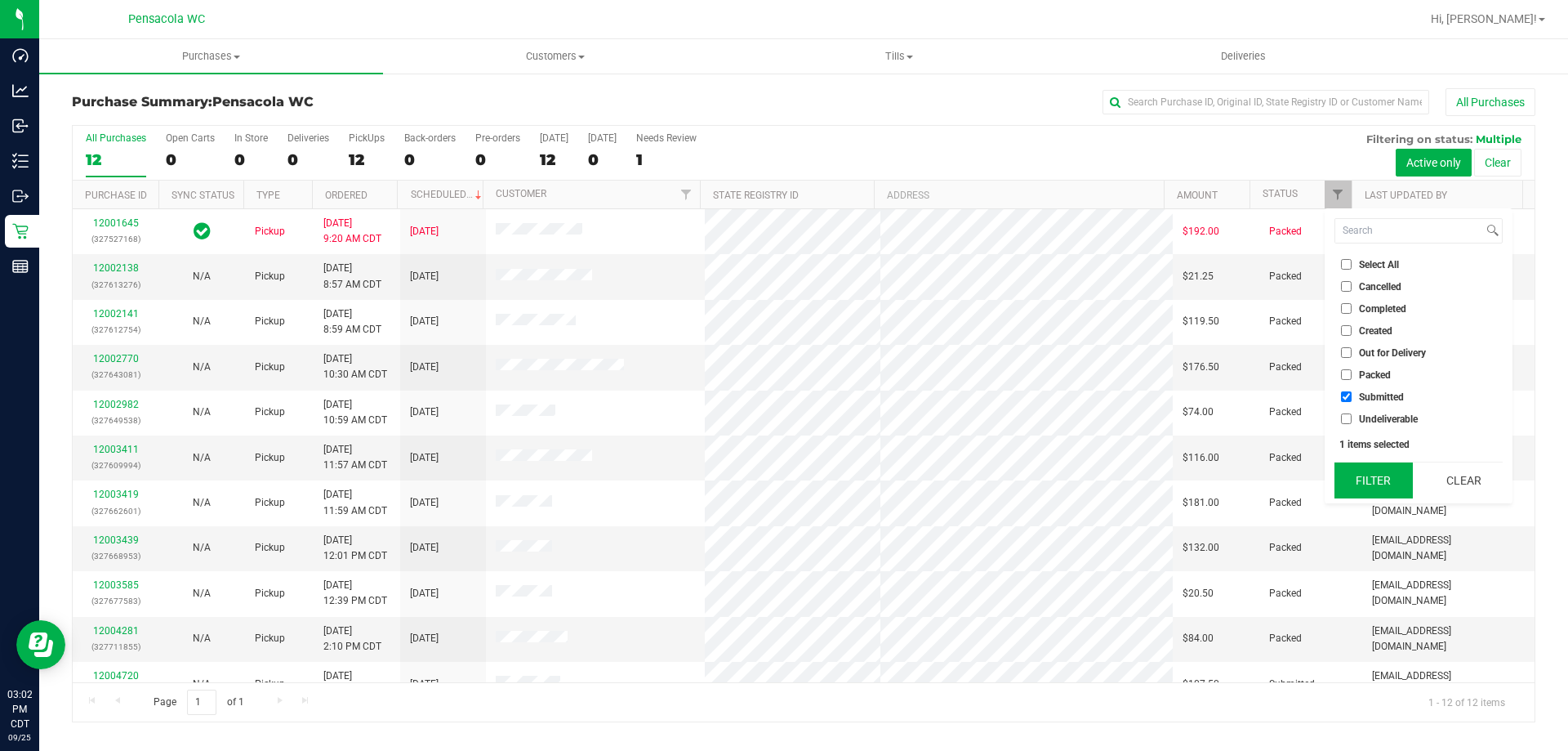
click at [1368, 486] on button "Filter" at bounding box center [1374, 481] width 79 height 36
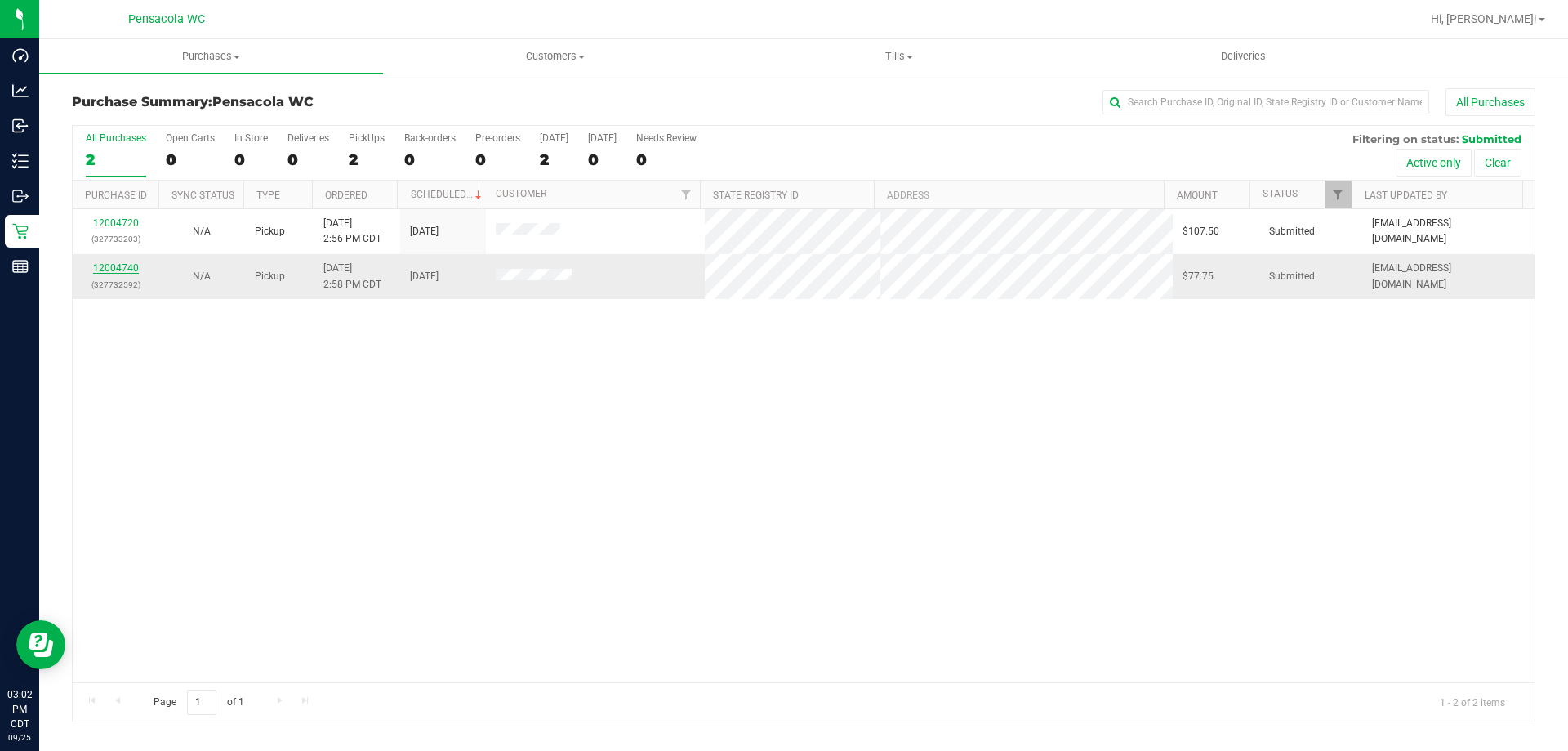
click at [132, 272] on link "12004740" at bounding box center [115, 268] width 46 height 12
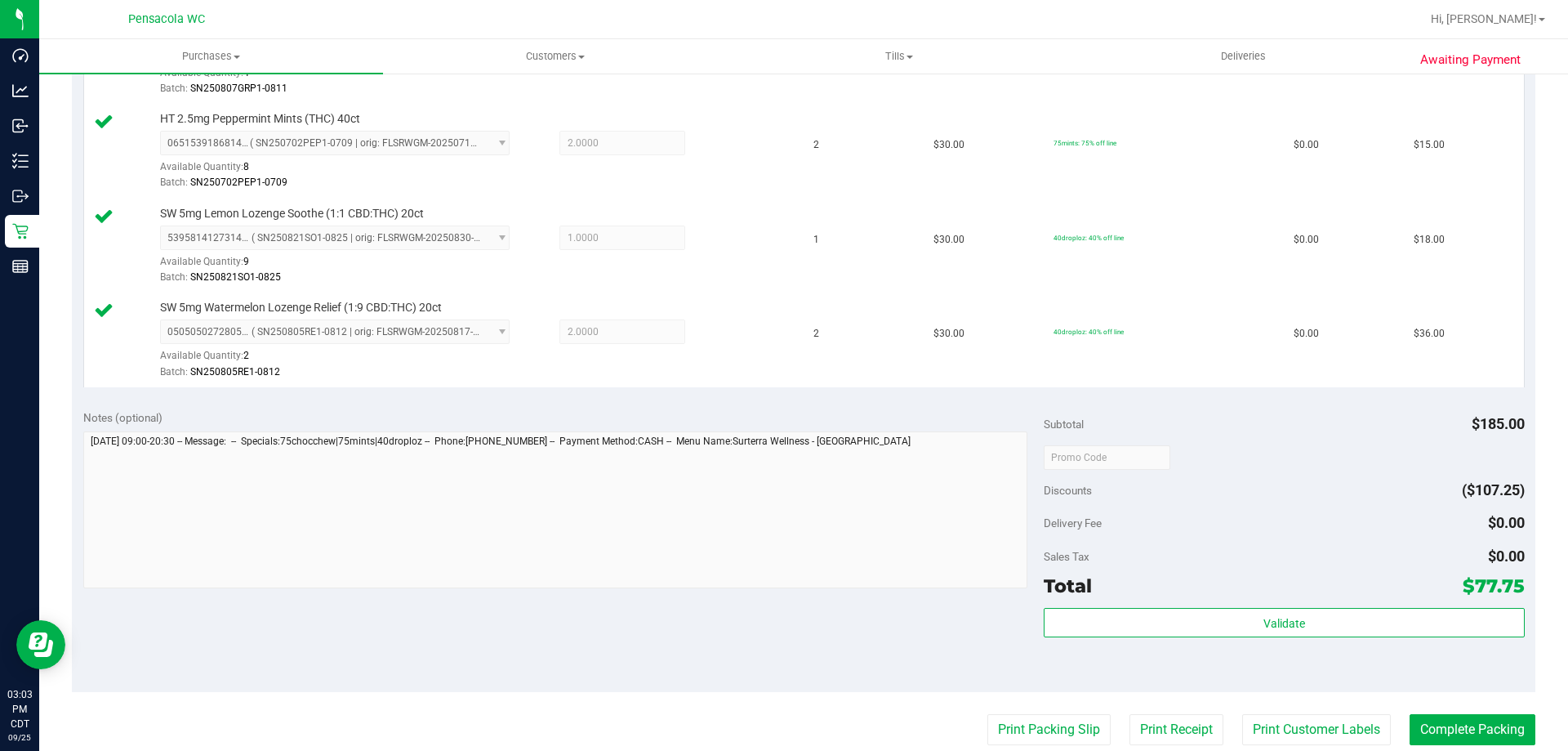
scroll to position [529, 0]
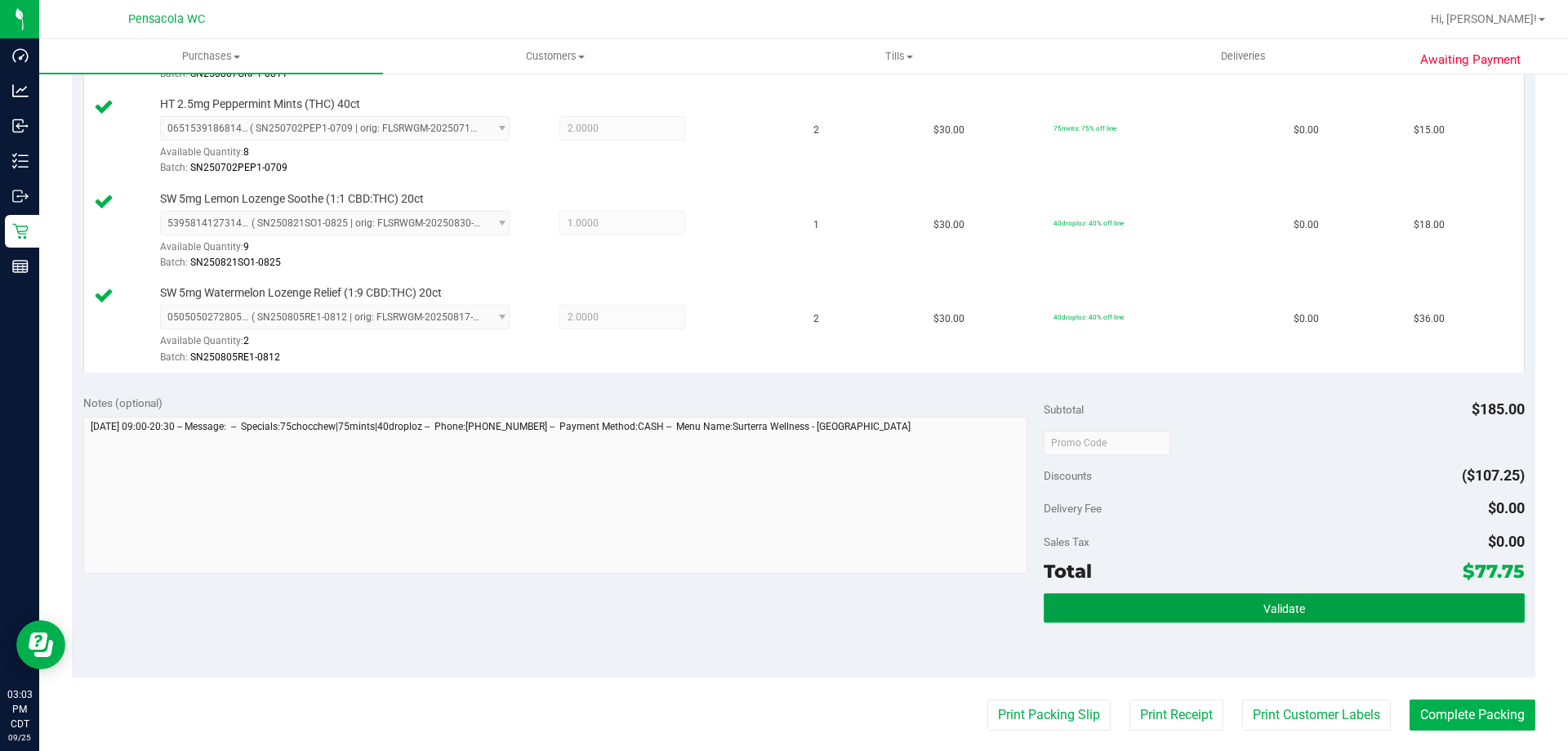
click at [1247, 605] on button "Validate" at bounding box center [1284, 608] width 480 height 29
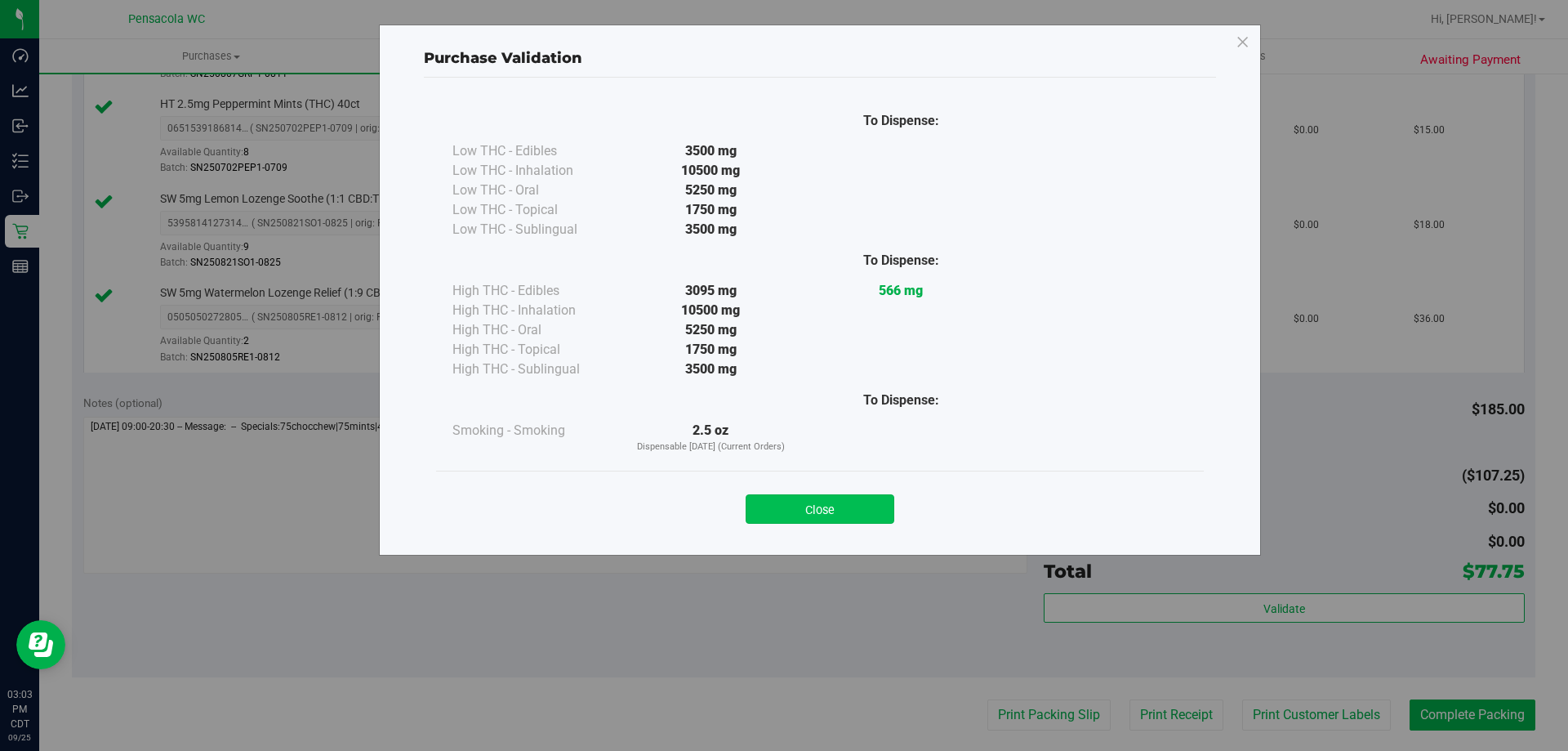
click at [858, 515] on button "Close" at bounding box center [820, 509] width 149 height 29
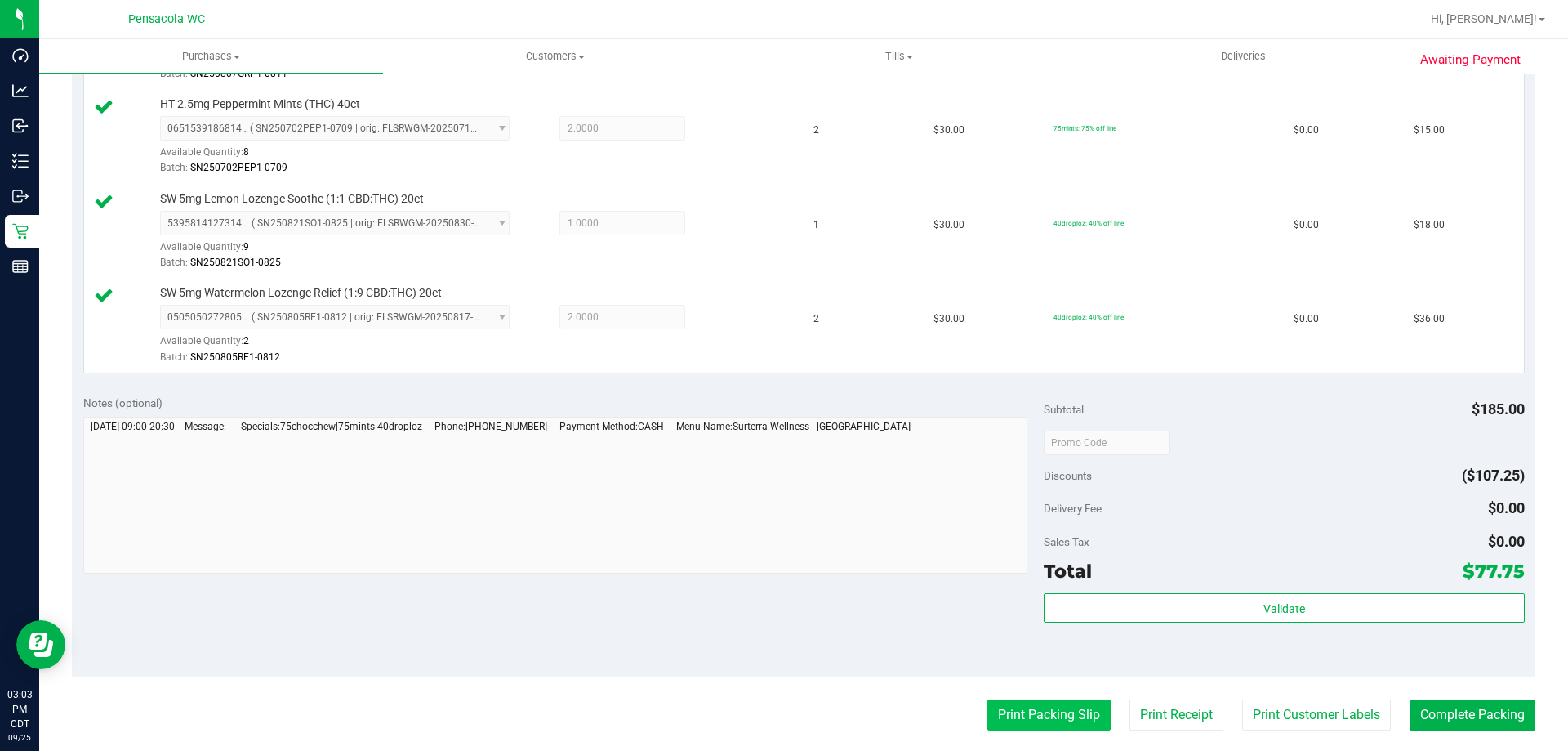
click at [1012, 723] on button "Print Packing Slip" at bounding box center [1048, 715] width 123 height 31
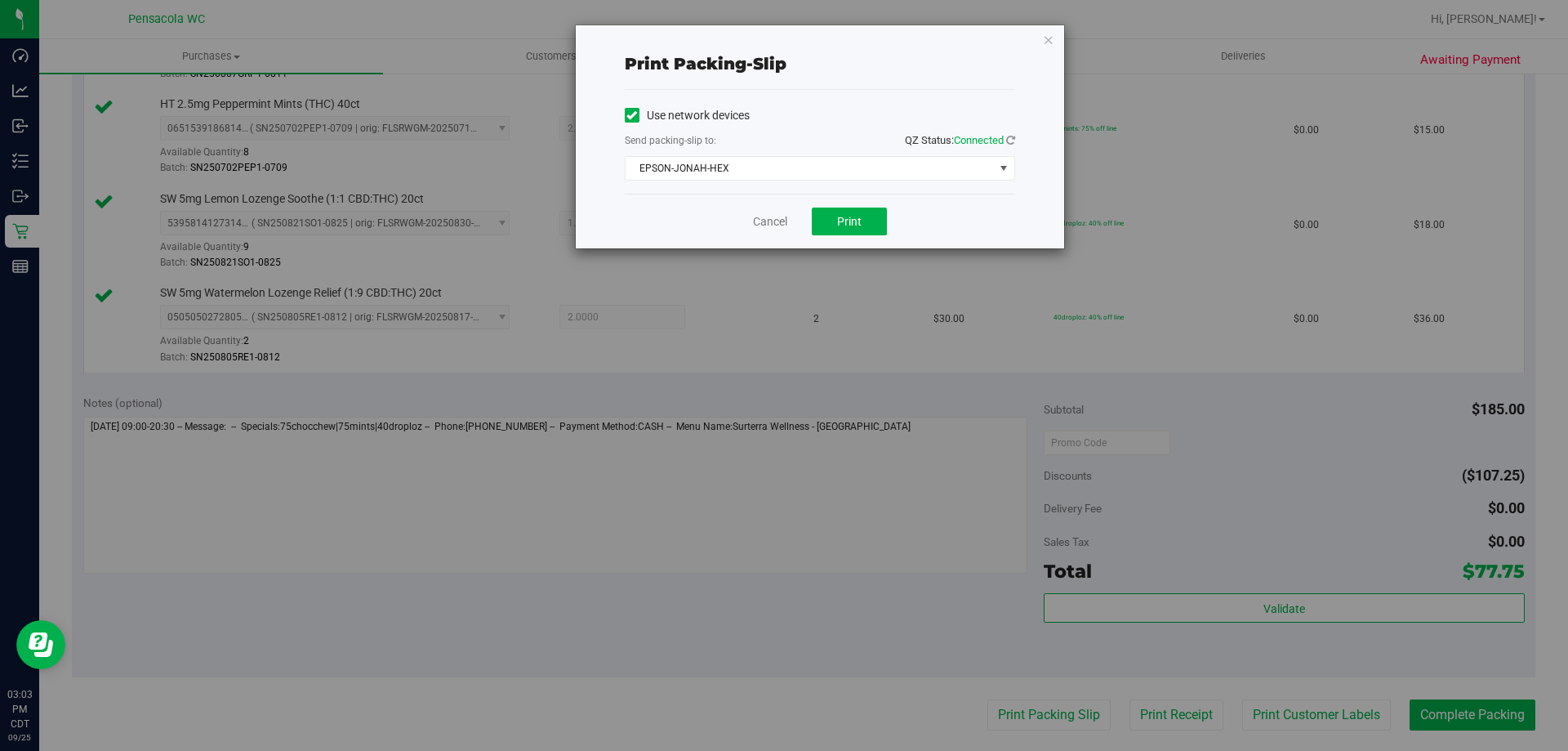
click at [848, 239] on div "Cancel Print" at bounding box center [820, 220] width 391 height 54
click at [848, 230] on button "Print" at bounding box center [849, 221] width 75 height 28
click at [777, 223] on link "Cancel" at bounding box center [770, 222] width 34 height 18
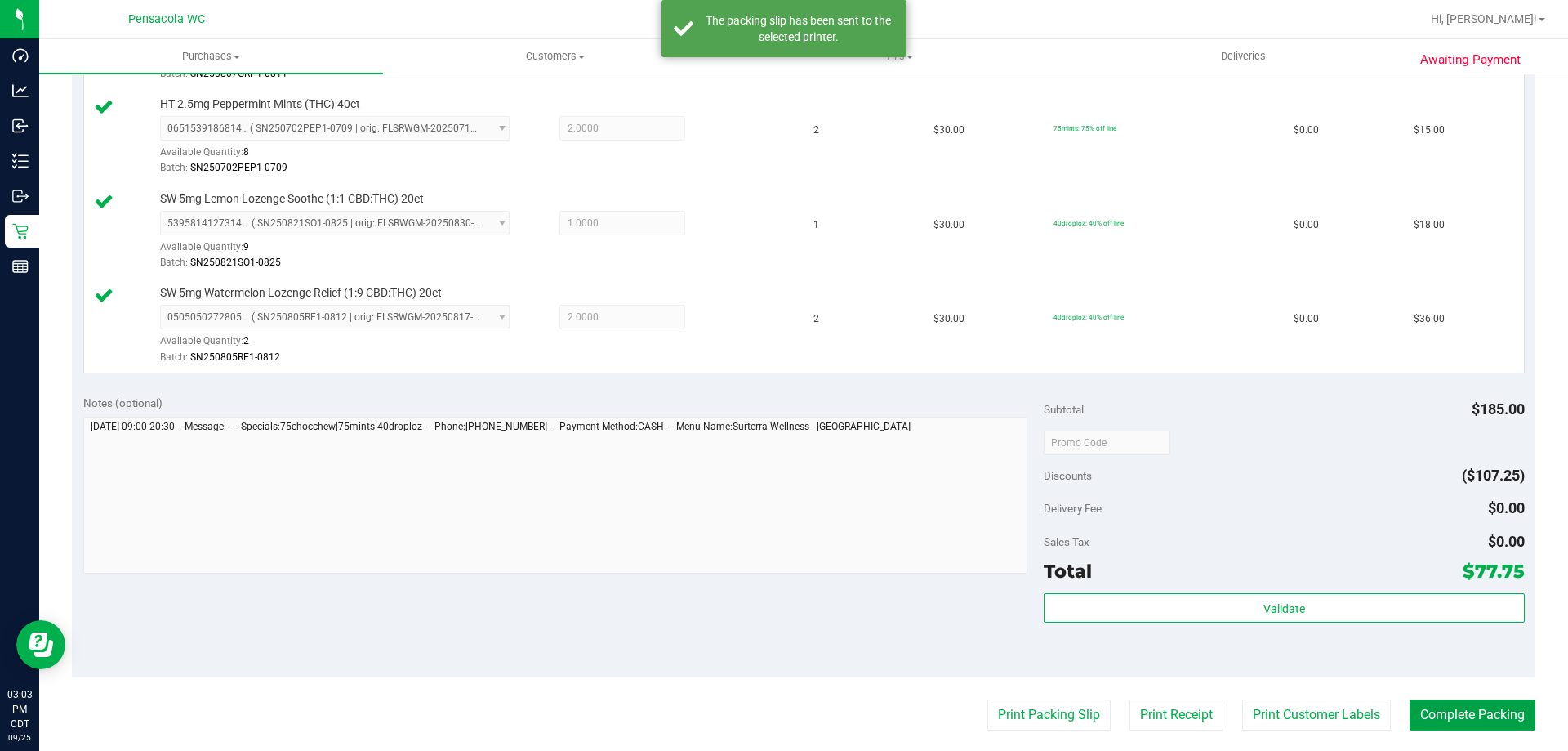
drag, startPoint x: 1488, startPoint y: 718, endPoint x: 1491, endPoint y: 696, distance: 22.2
click at [1490, 710] on button "Complete Packing" at bounding box center [1473, 715] width 126 height 31
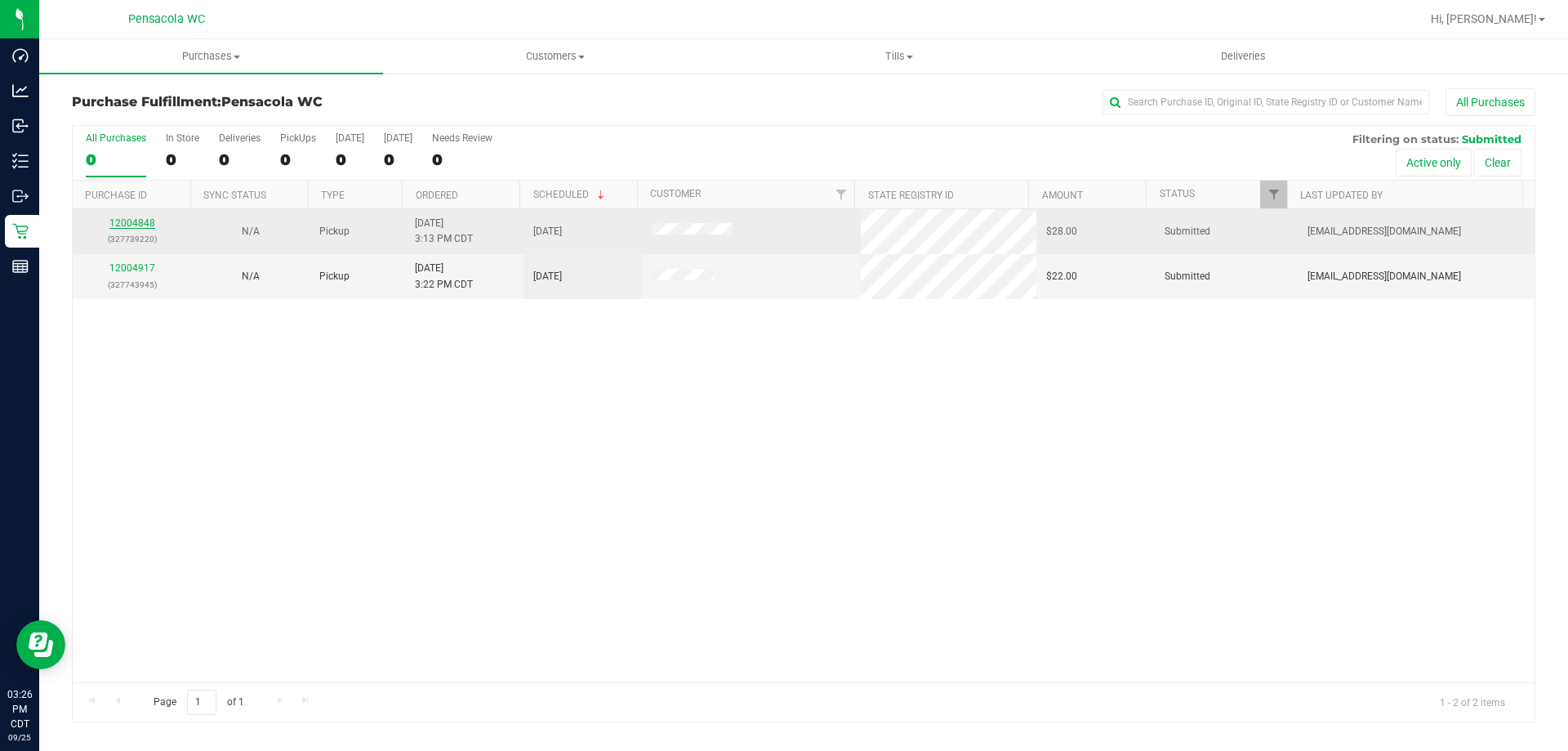
click at [140, 223] on link "12004848" at bounding box center [132, 224] width 46 height 12
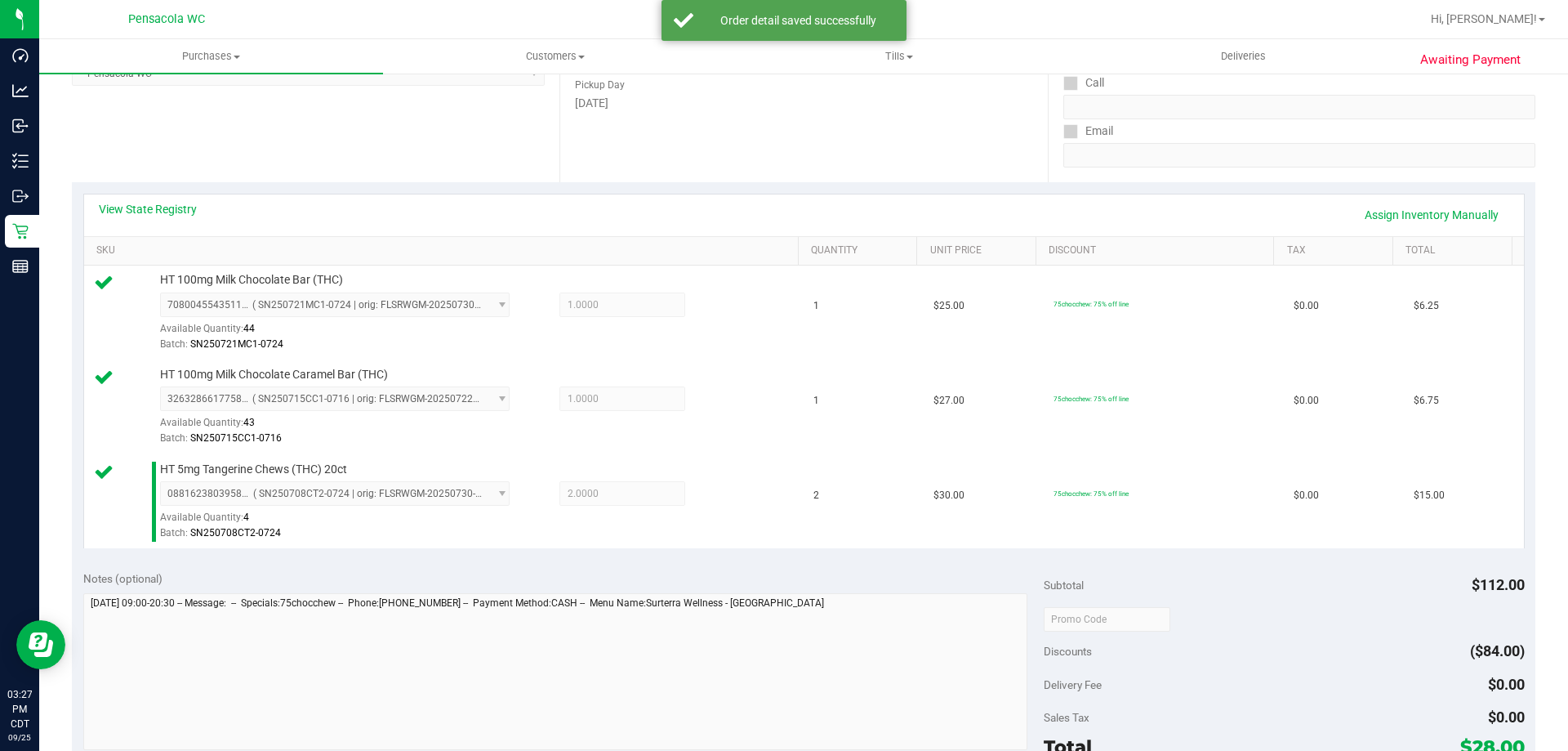
scroll to position [409, 0]
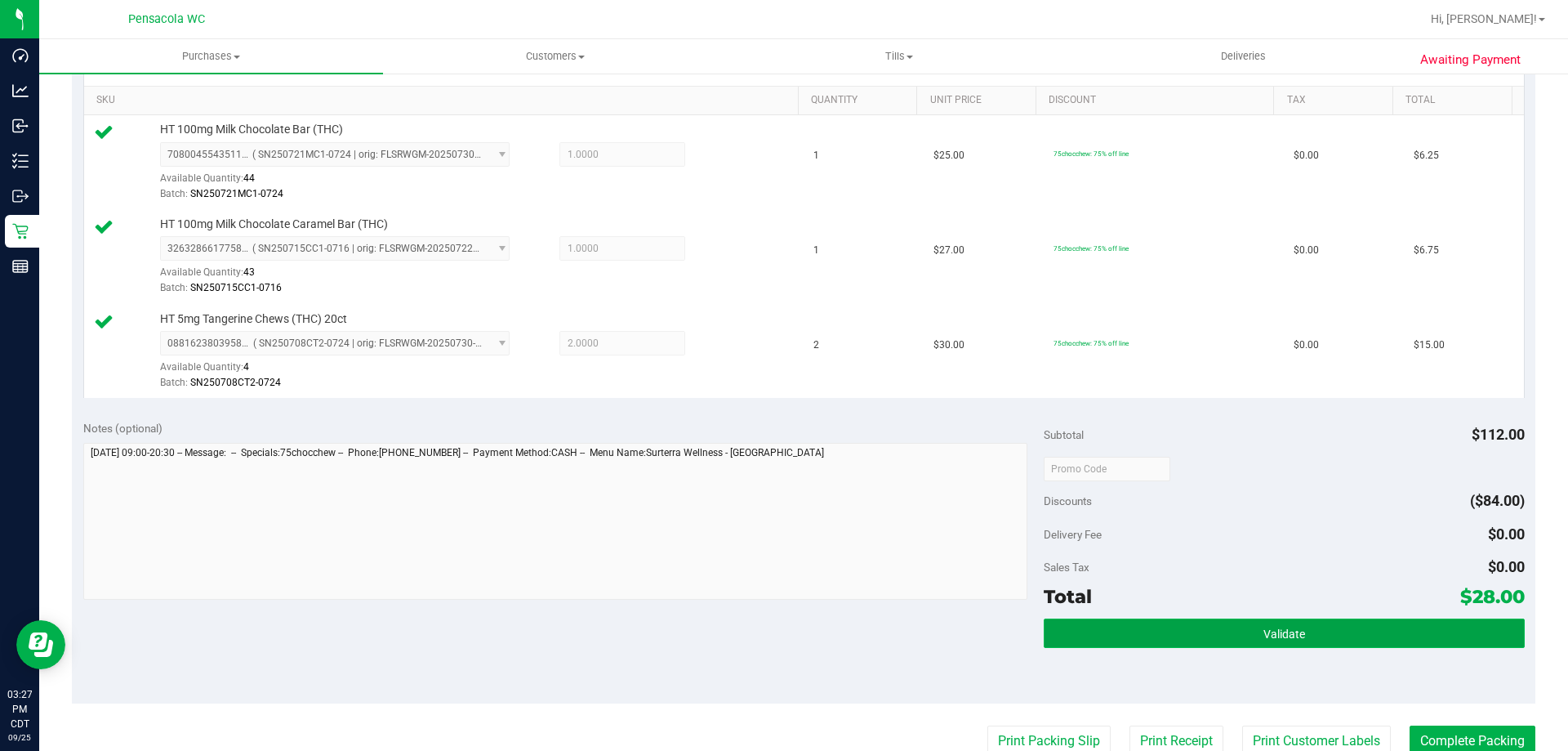
click at [1163, 625] on button "Validate" at bounding box center [1284, 633] width 480 height 29
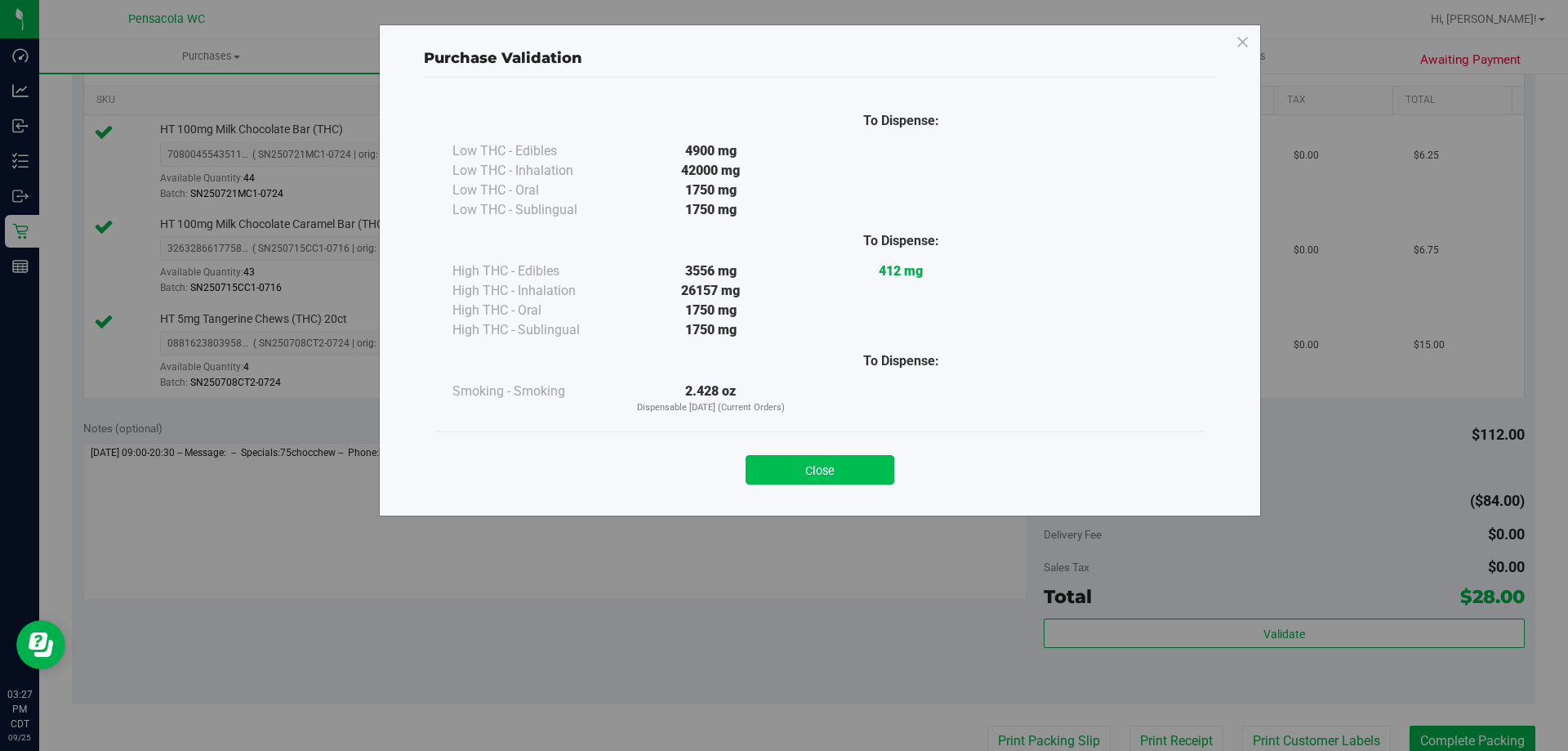
drag, startPoint x: 831, startPoint y: 487, endPoint x: 822, endPoint y: 463, distance: 25.6
click at [824, 466] on div "Close" at bounding box center [820, 464] width 768 height 66
click at [822, 458] on button "Close" at bounding box center [820, 470] width 149 height 29
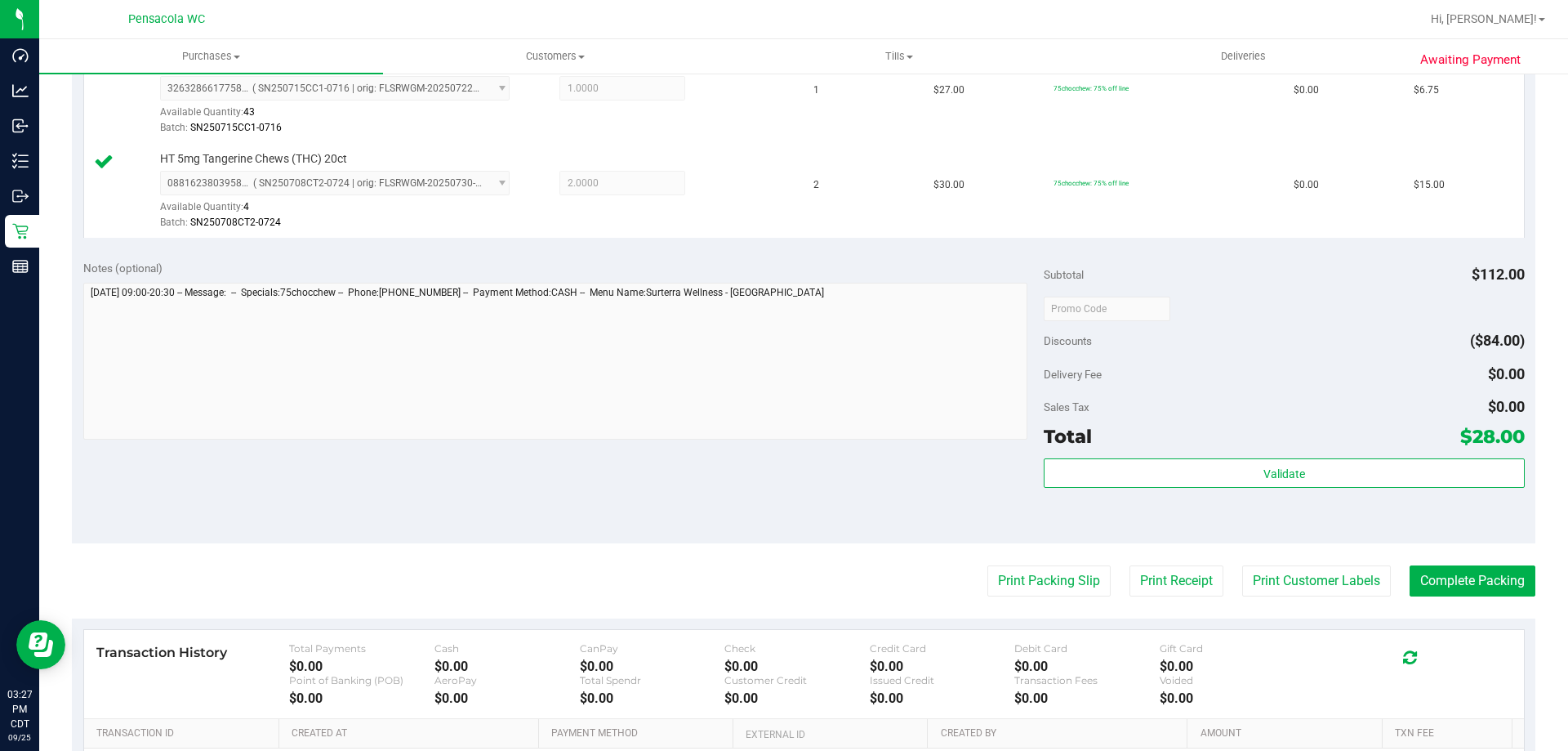
scroll to position [572, 0]
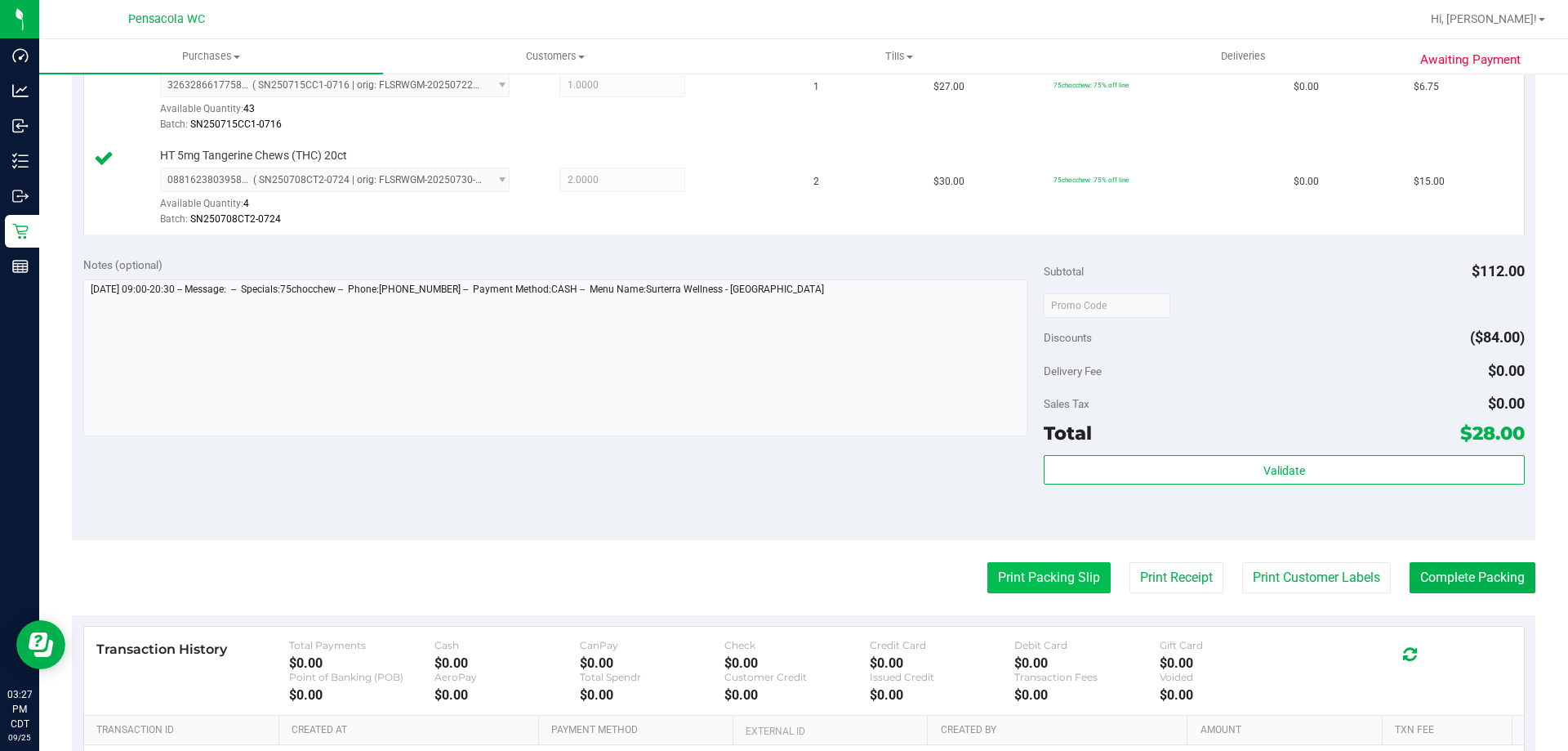
drag, startPoint x: 1031, startPoint y: 598, endPoint x: 1029, endPoint y: 589, distance: 9.2
click at [1031, 597] on purchase-details "Back Edit Purchase Cancel Purchase View Profile # 12004848 BioTrack ID: - Submi…" at bounding box center [803, 219] width 1463 height 1405
click at [1029, 589] on button "Print Packing Slip" at bounding box center [1048, 578] width 123 height 31
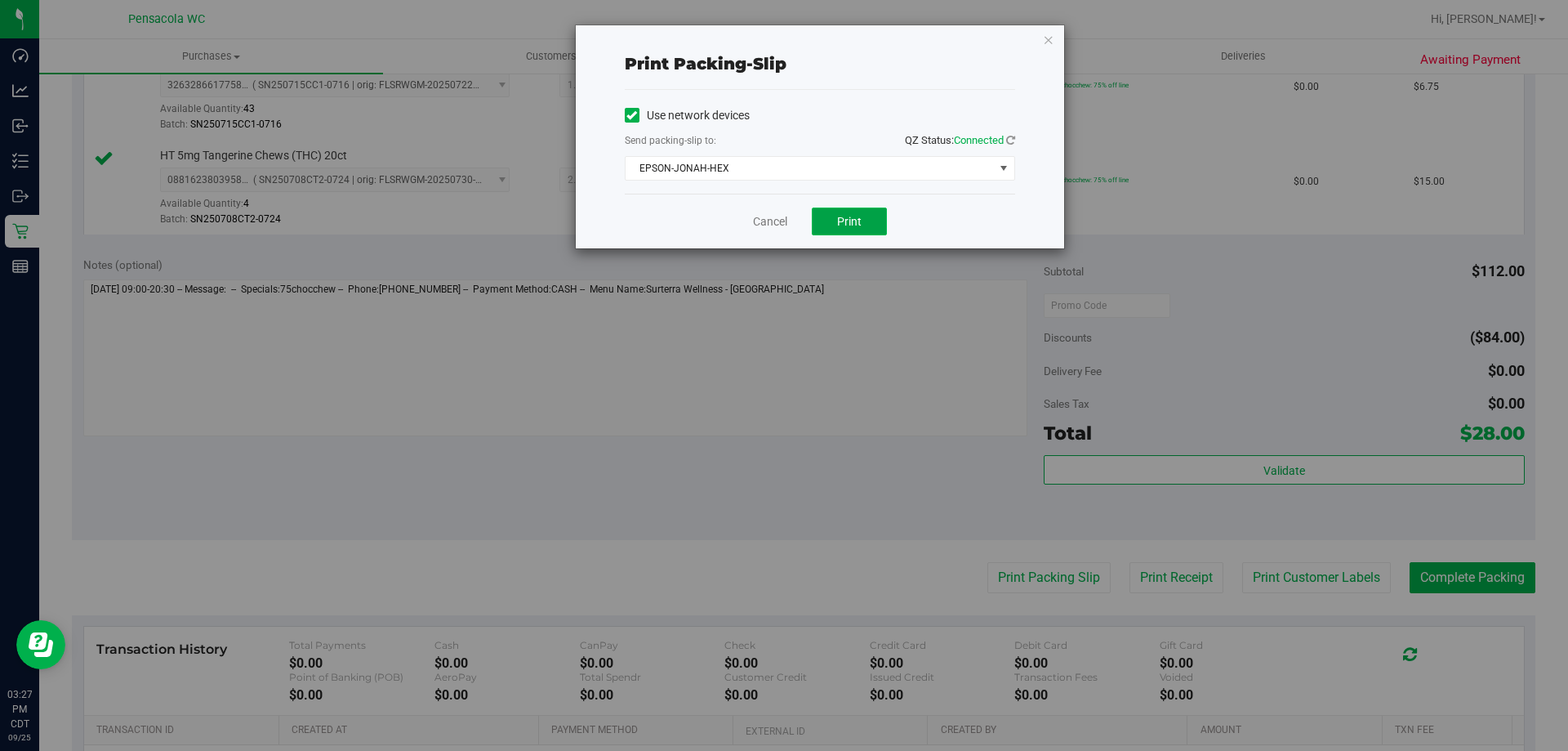
click at [838, 215] on span "Print" at bounding box center [849, 222] width 24 height 13
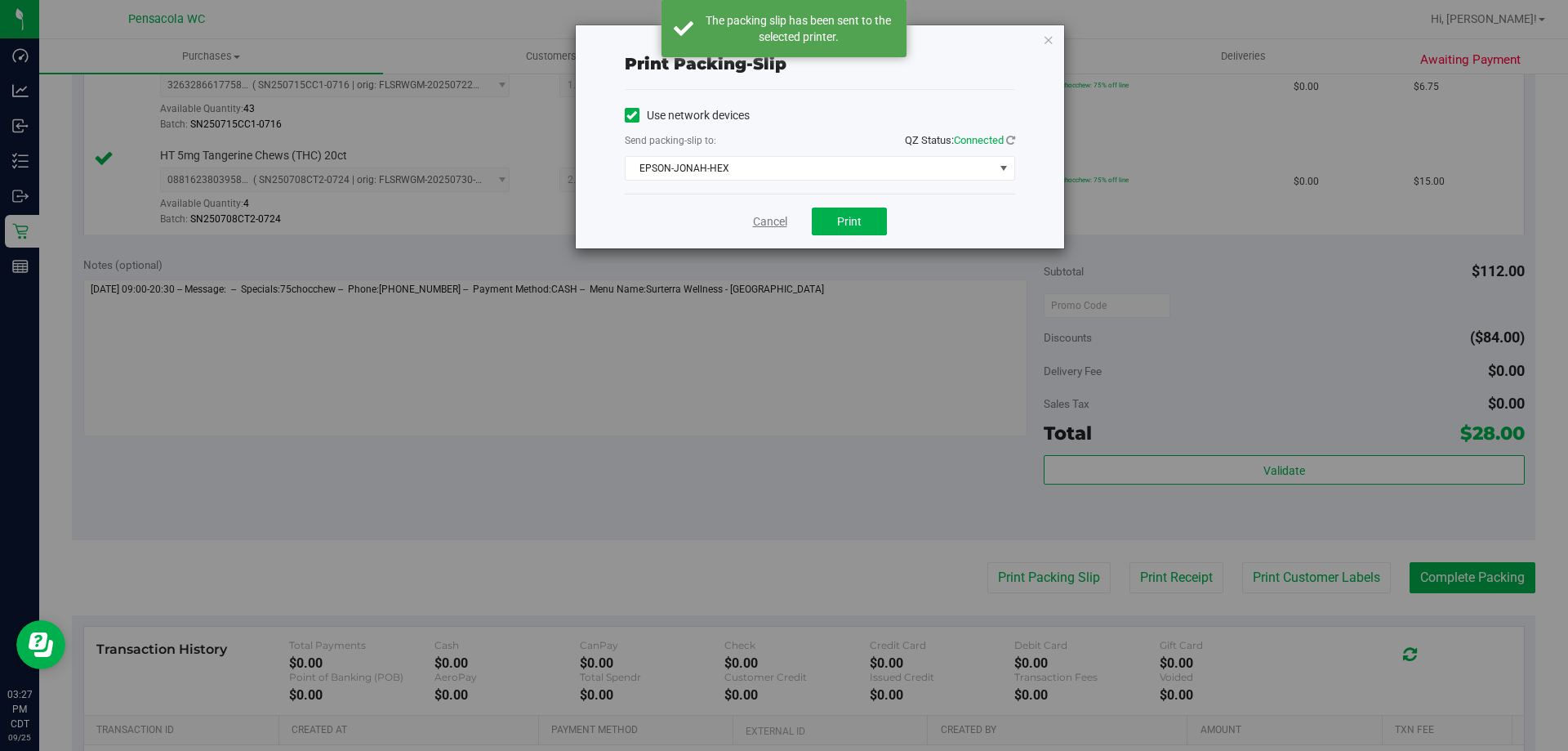
click at [772, 217] on link "Cancel" at bounding box center [770, 222] width 34 height 18
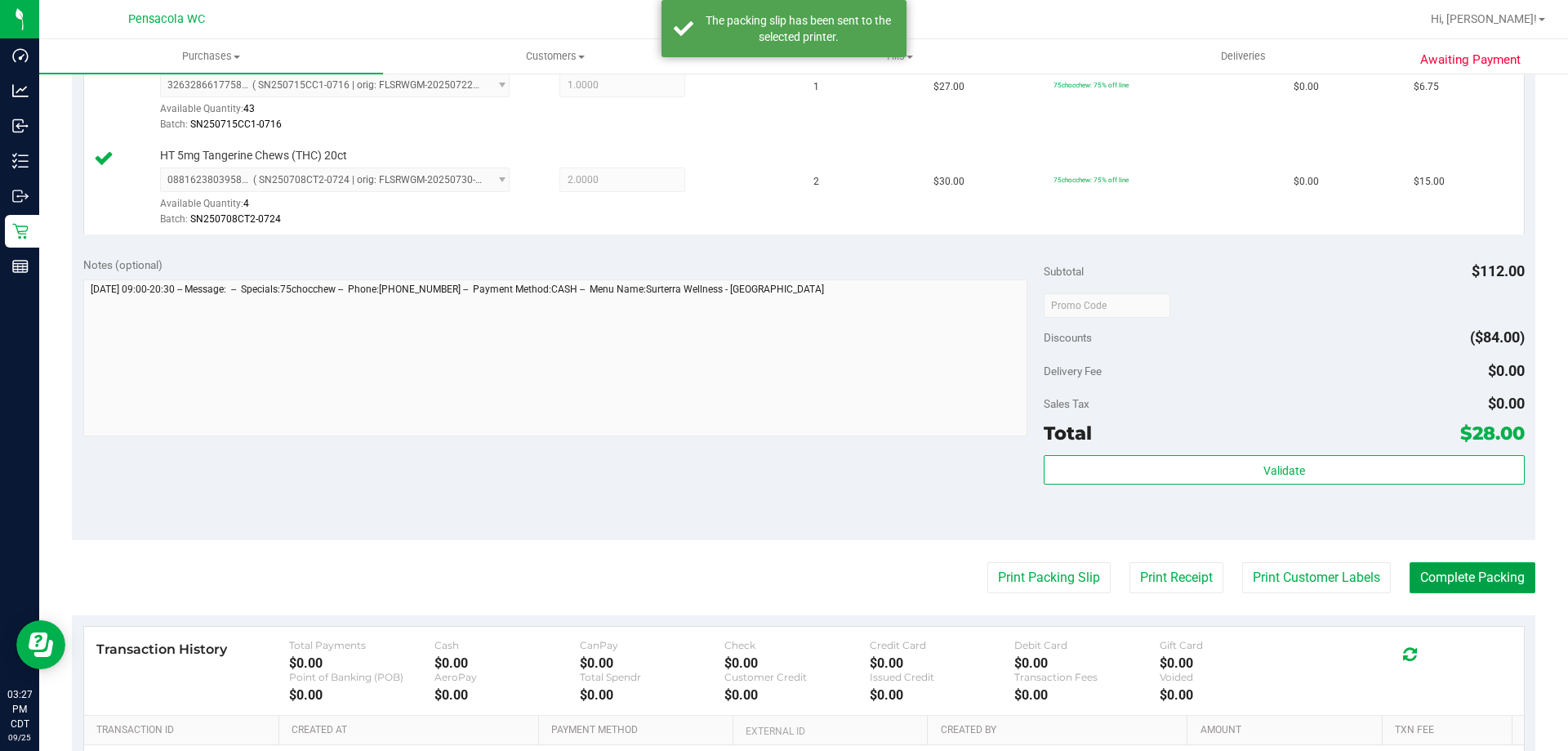
click at [1483, 591] on button "Complete Packing" at bounding box center [1473, 578] width 126 height 31
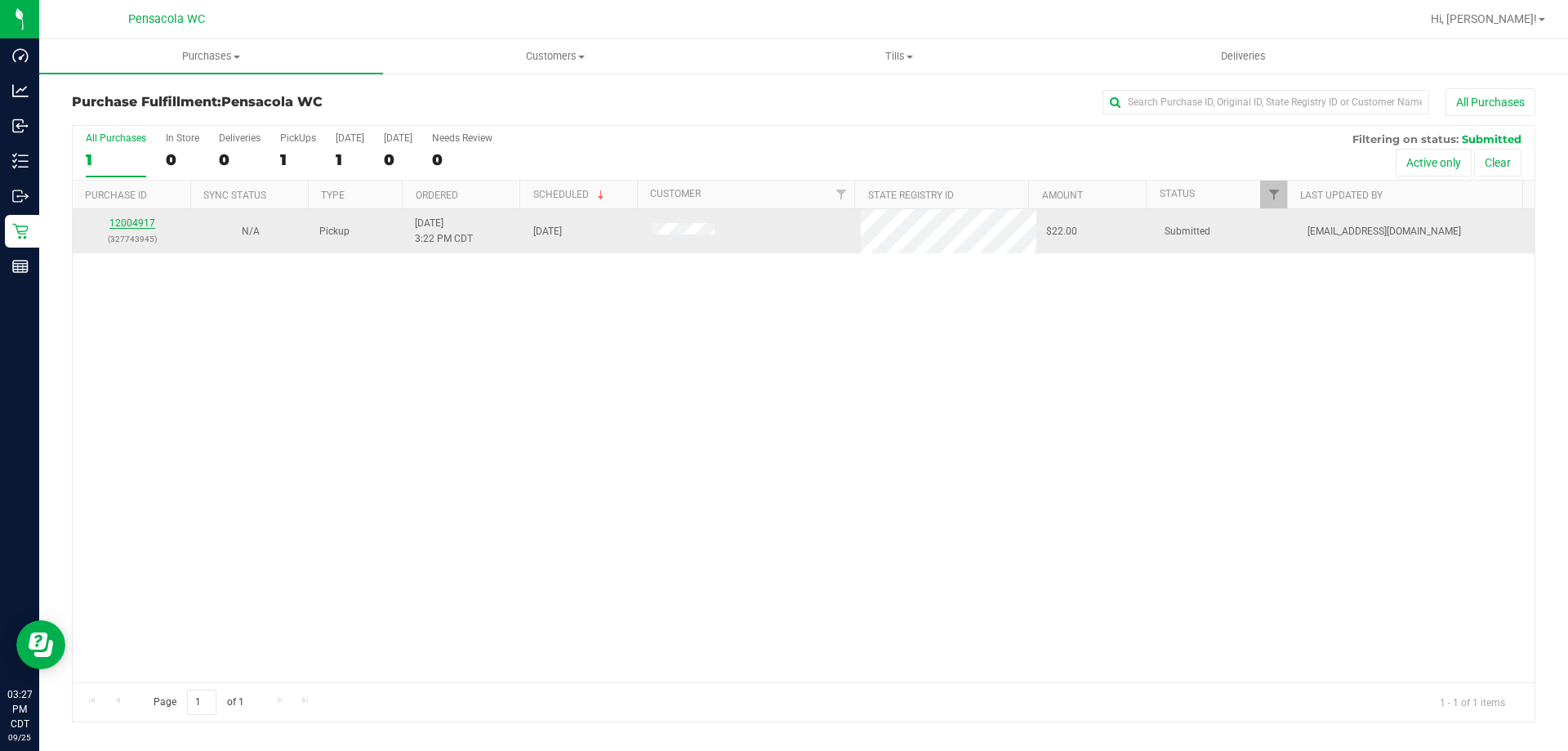
click at [140, 225] on link "12004917" at bounding box center [132, 224] width 46 height 12
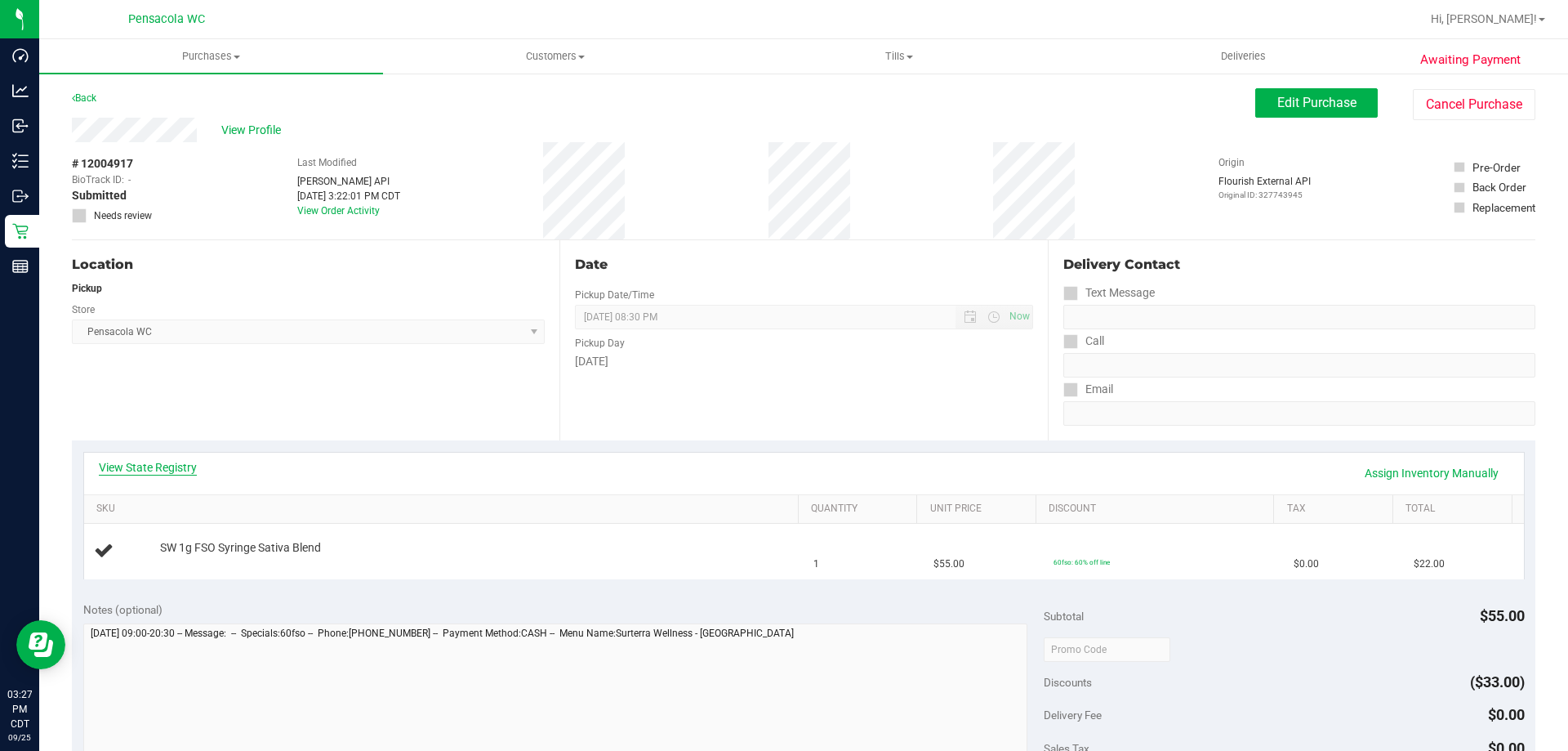
click at [187, 470] on link "View State Registry" at bounding box center [147, 468] width 98 height 17
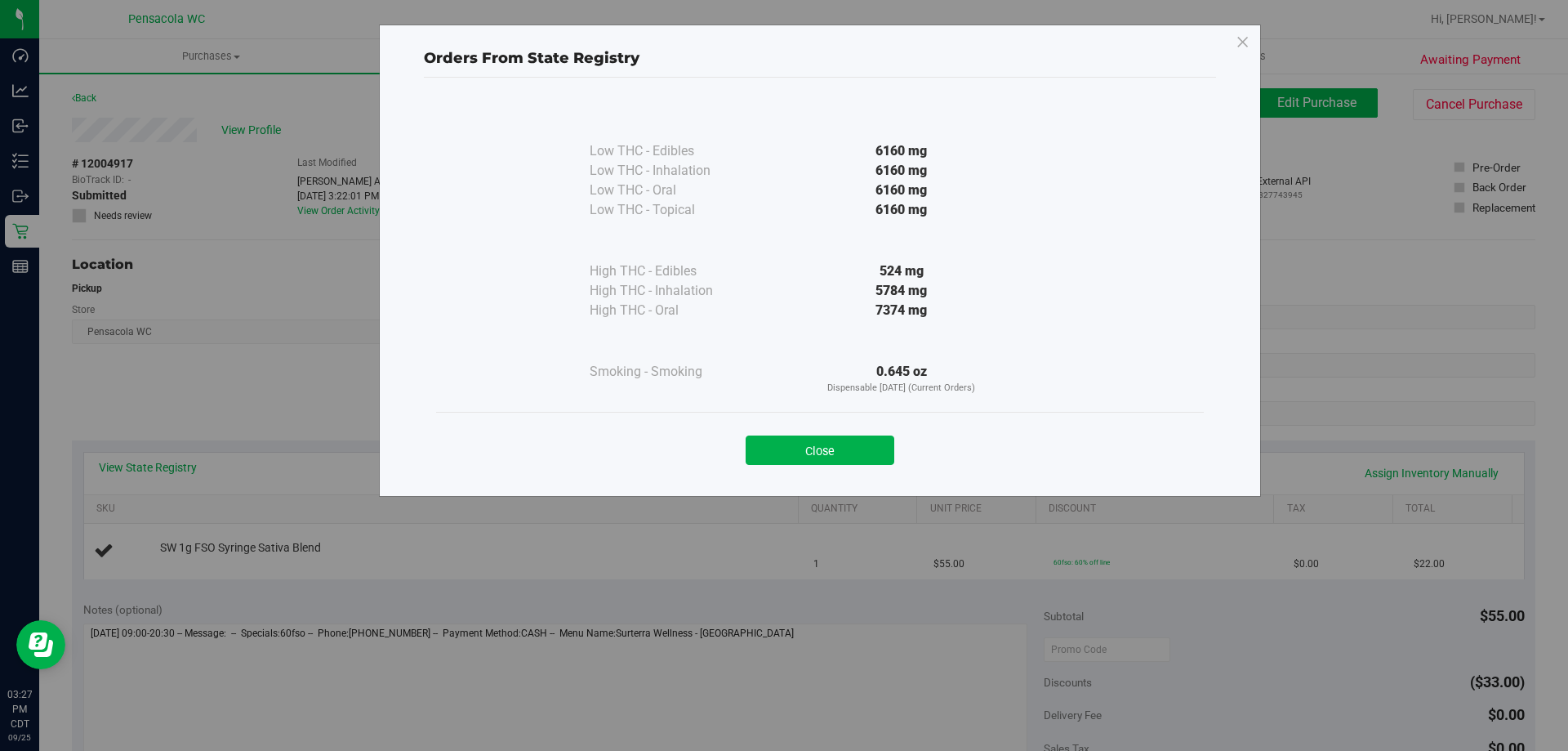
click at [828, 466] on div "Close" at bounding box center [820, 445] width 768 height 66
click at [817, 456] on button "Close" at bounding box center [820, 450] width 149 height 29
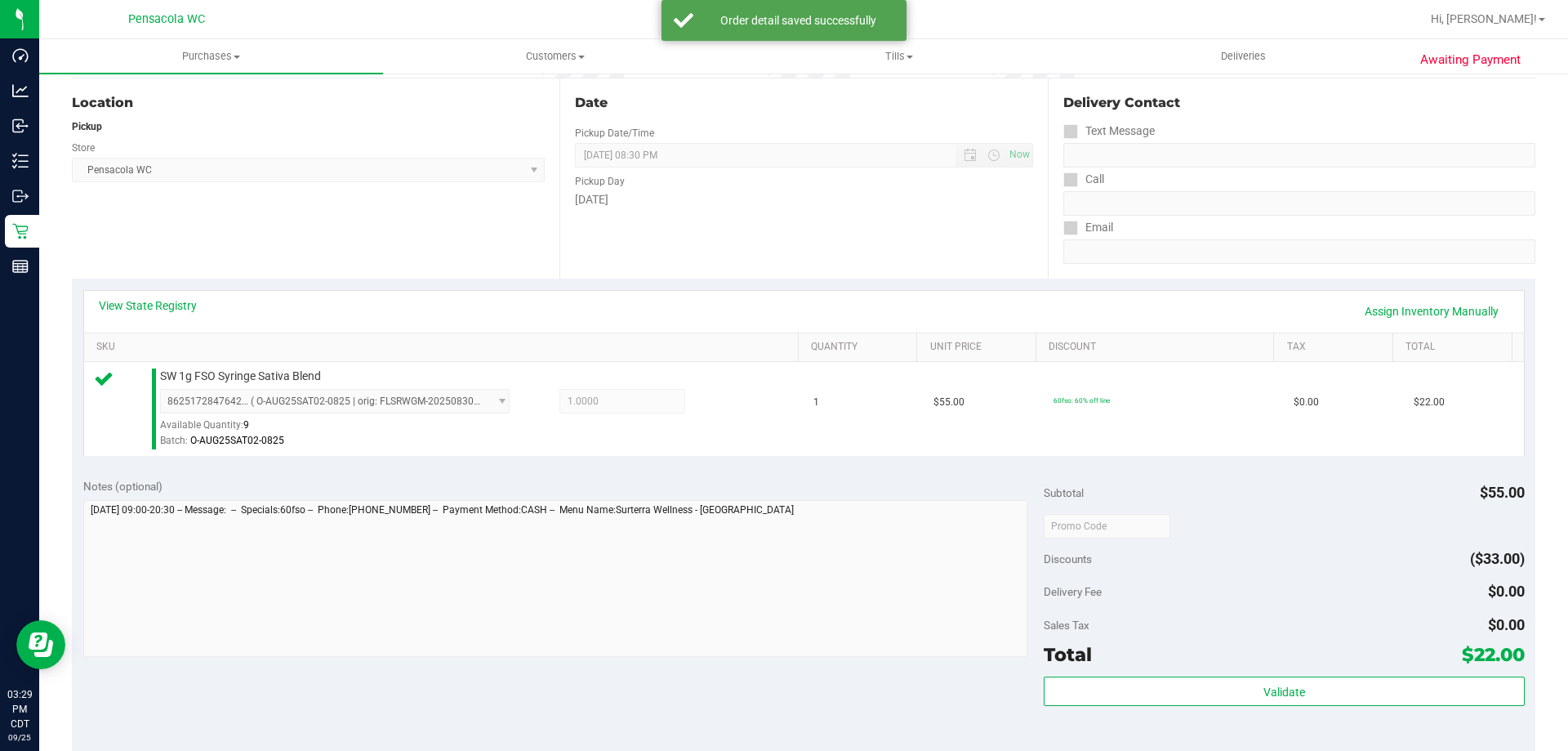
scroll to position [163, 0]
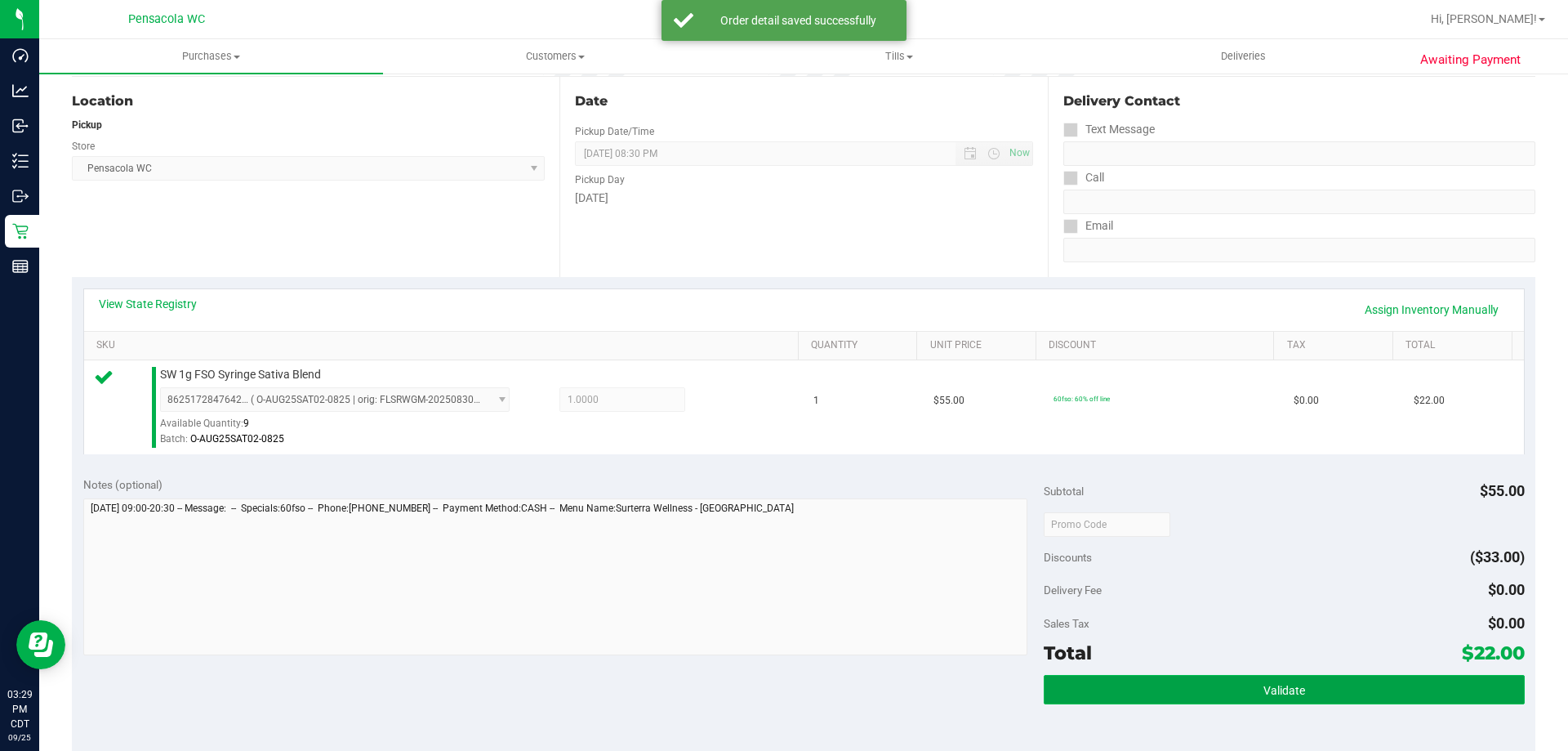
click at [1280, 688] on span "Validate" at bounding box center [1284, 691] width 42 height 13
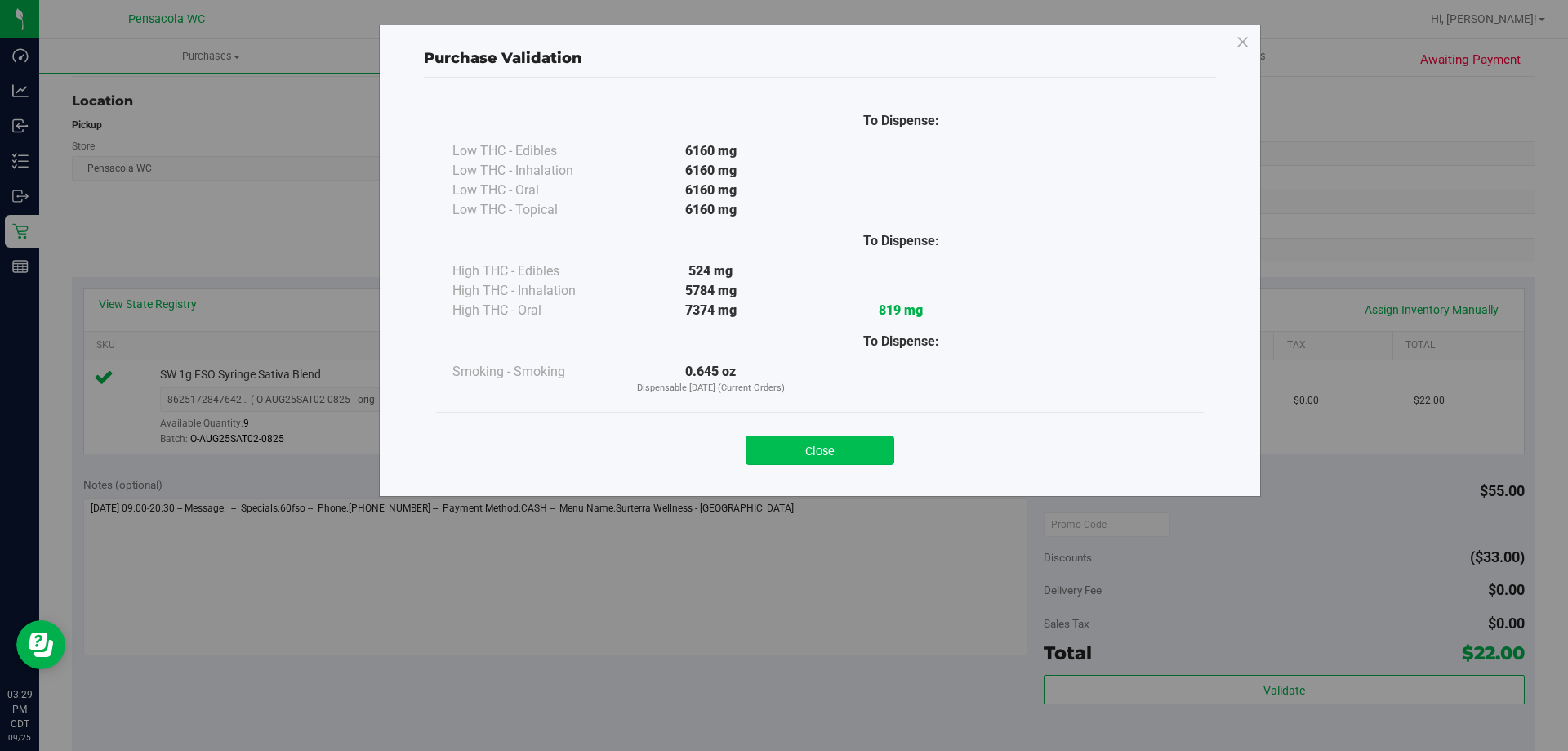
drag, startPoint x: 829, startPoint y: 432, endPoint x: 831, endPoint y: 440, distance: 8.2
click at [831, 438] on div "Close" at bounding box center [820, 445] width 743 height 41
click at [833, 445] on button "Close" at bounding box center [820, 450] width 149 height 29
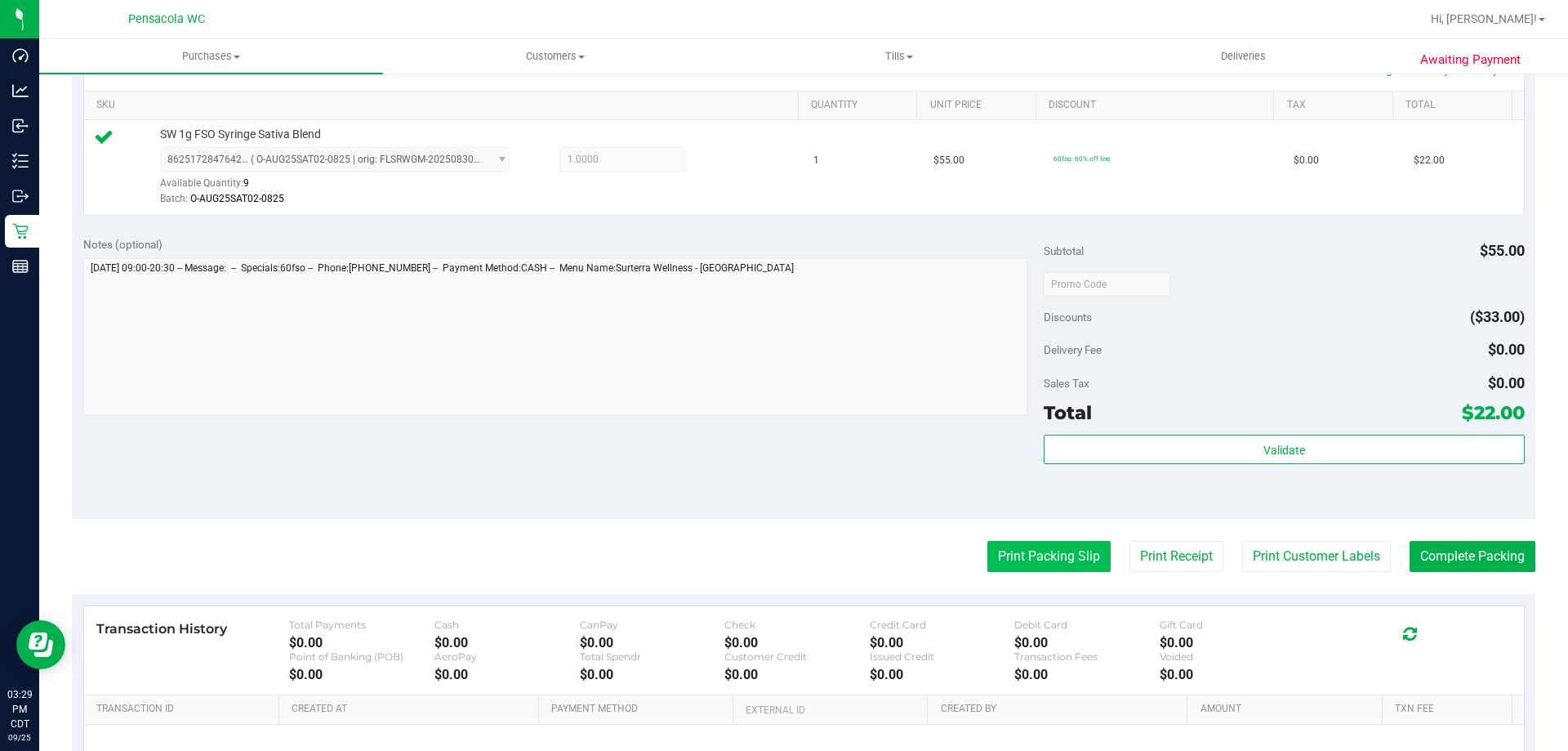
scroll to position [409, 0]
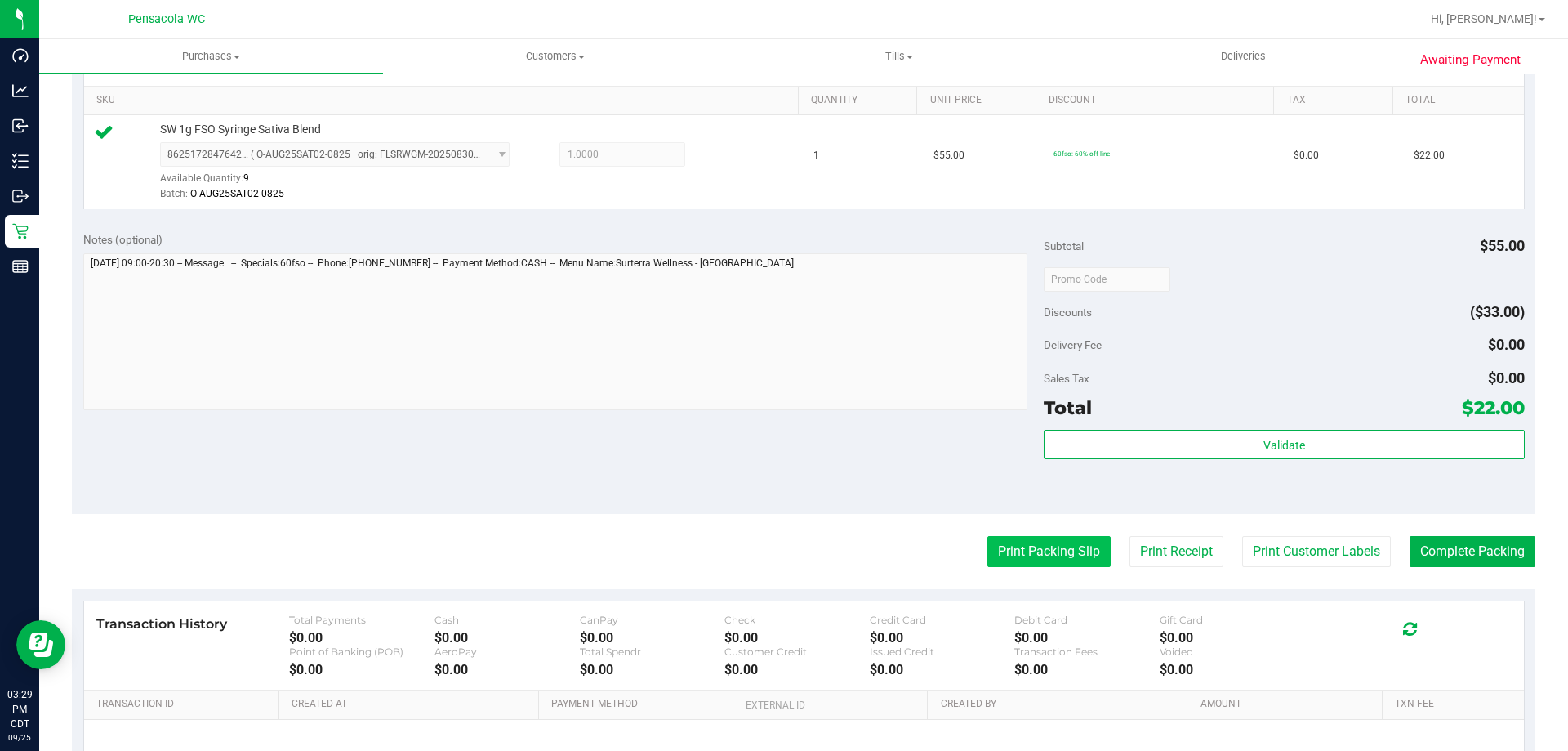
click at [1057, 556] on button "Print Packing Slip" at bounding box center [1048, 551] width 123 height 31
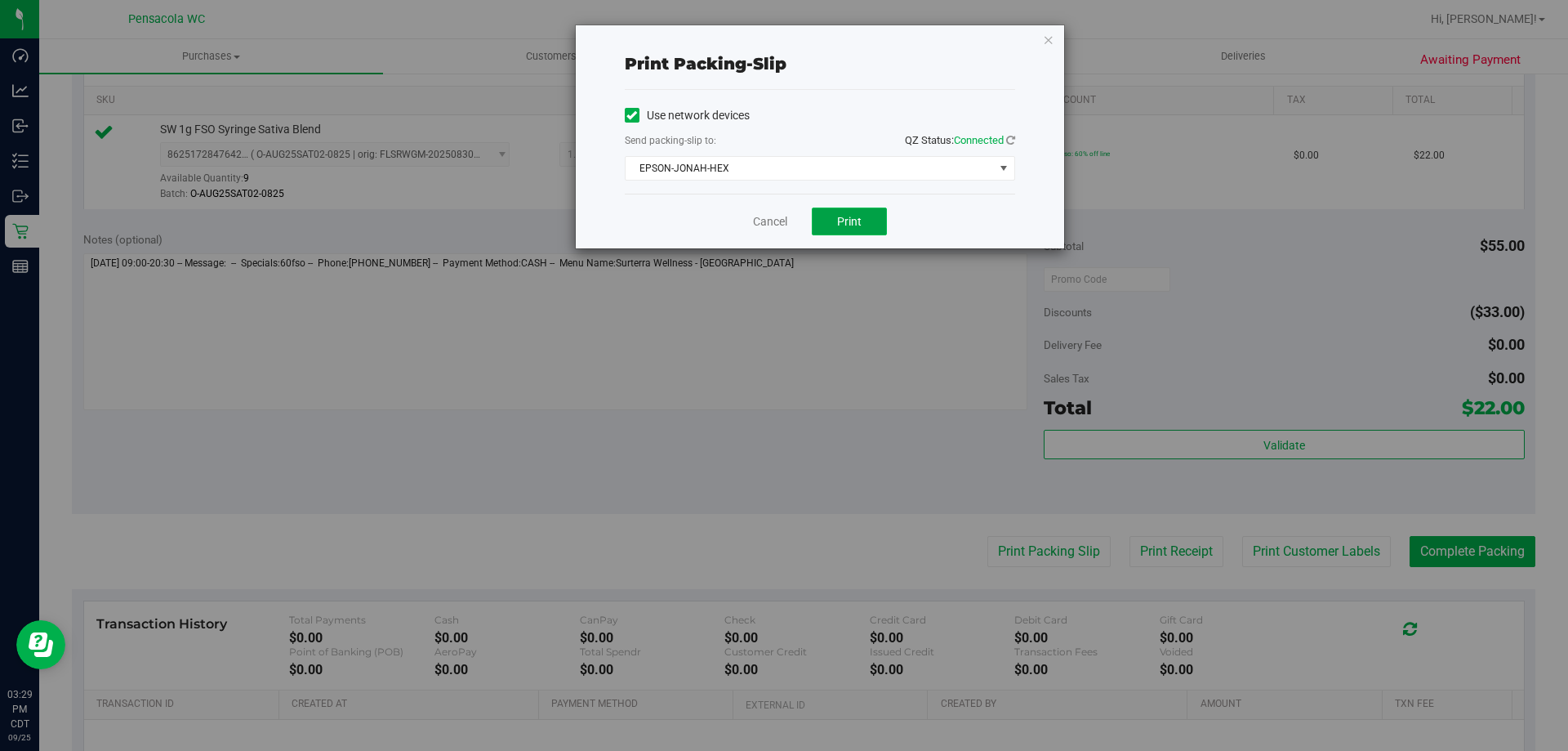
click at [846, 213] on button "Print" at bounding box center [849, 221] width 75 height 28
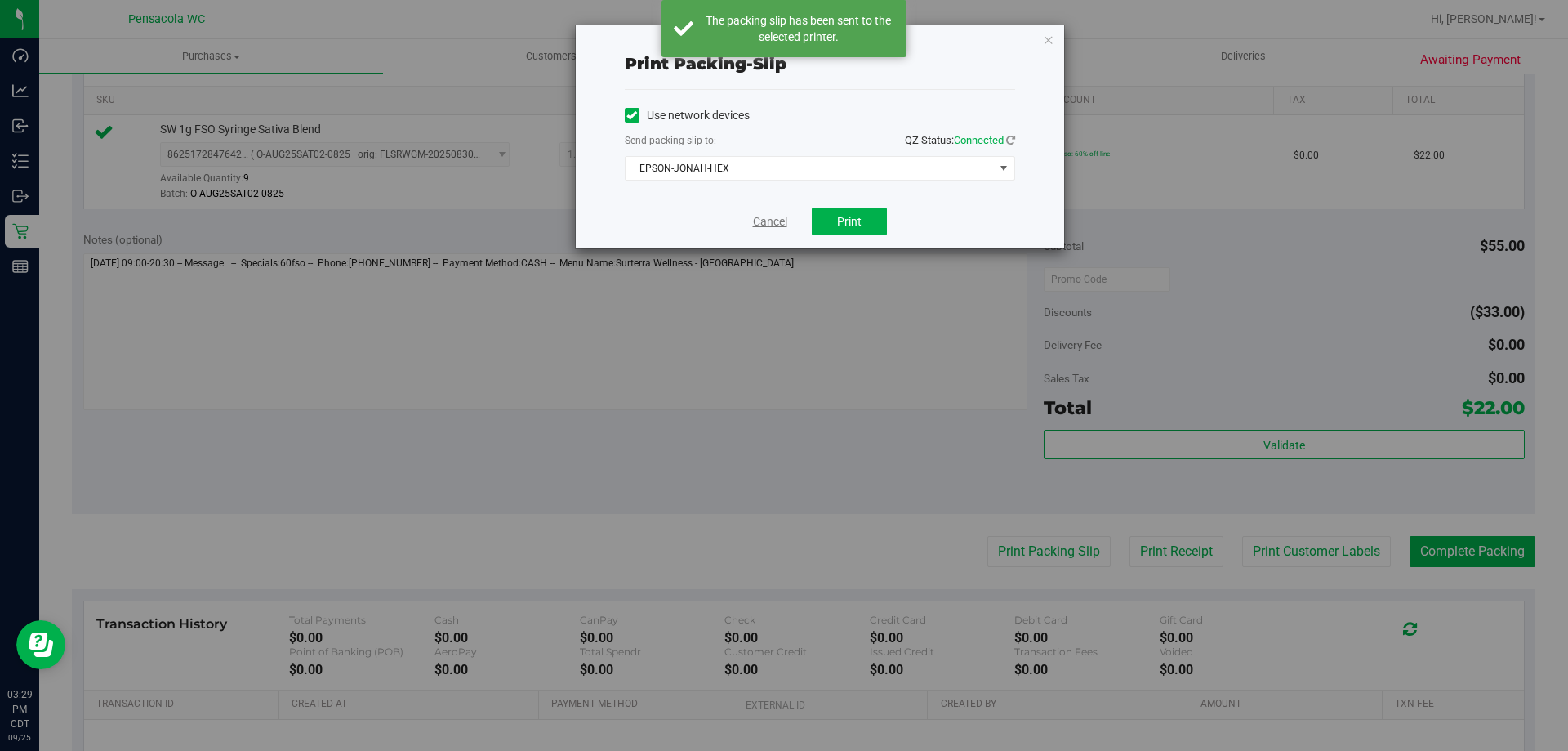
click at [771, 219] on link "Cancel" at bounding box center [770, 222] width 34 height 18
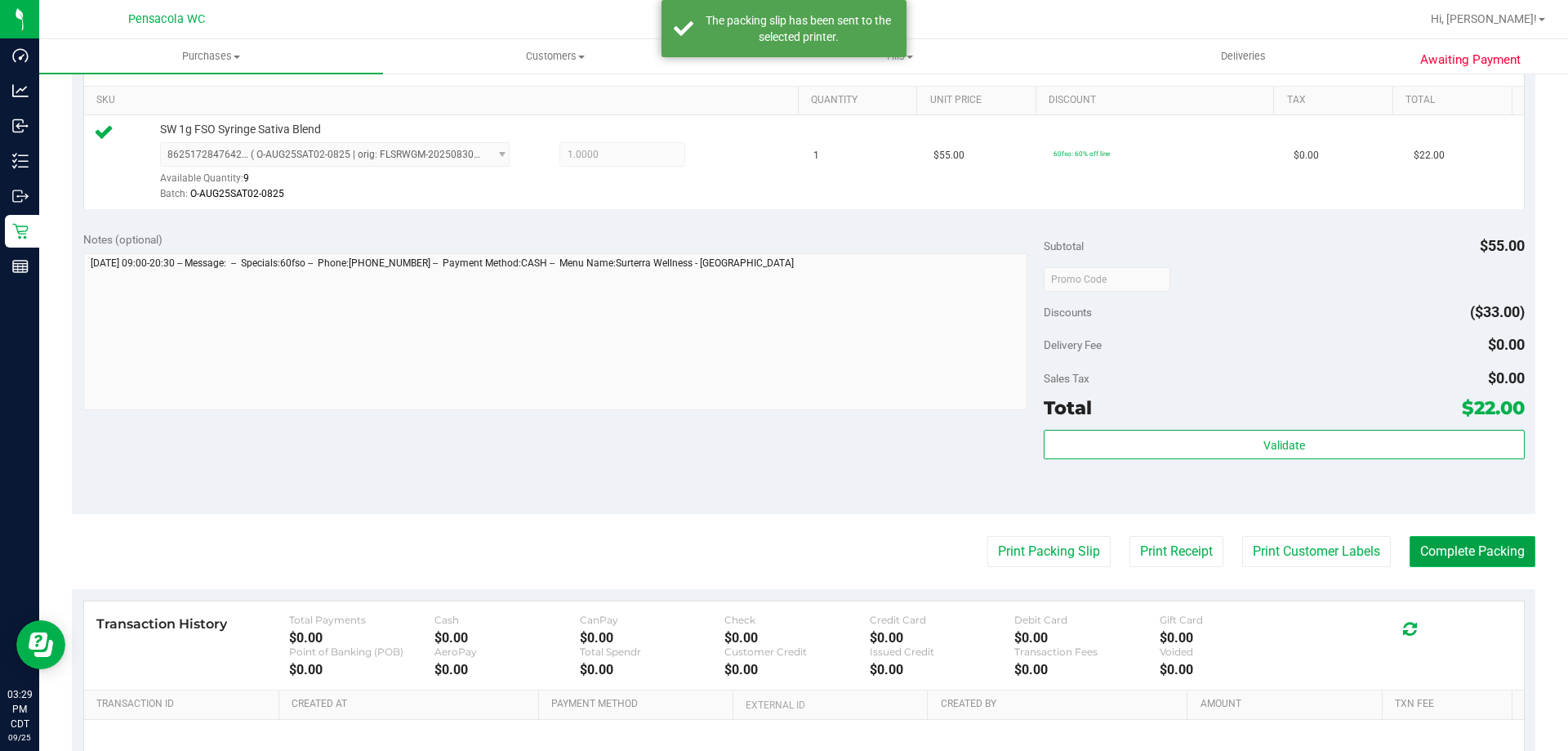
click at [1454, 552] on button "Complete Packing" at bounding box center [1473, 551] width 126 height 31
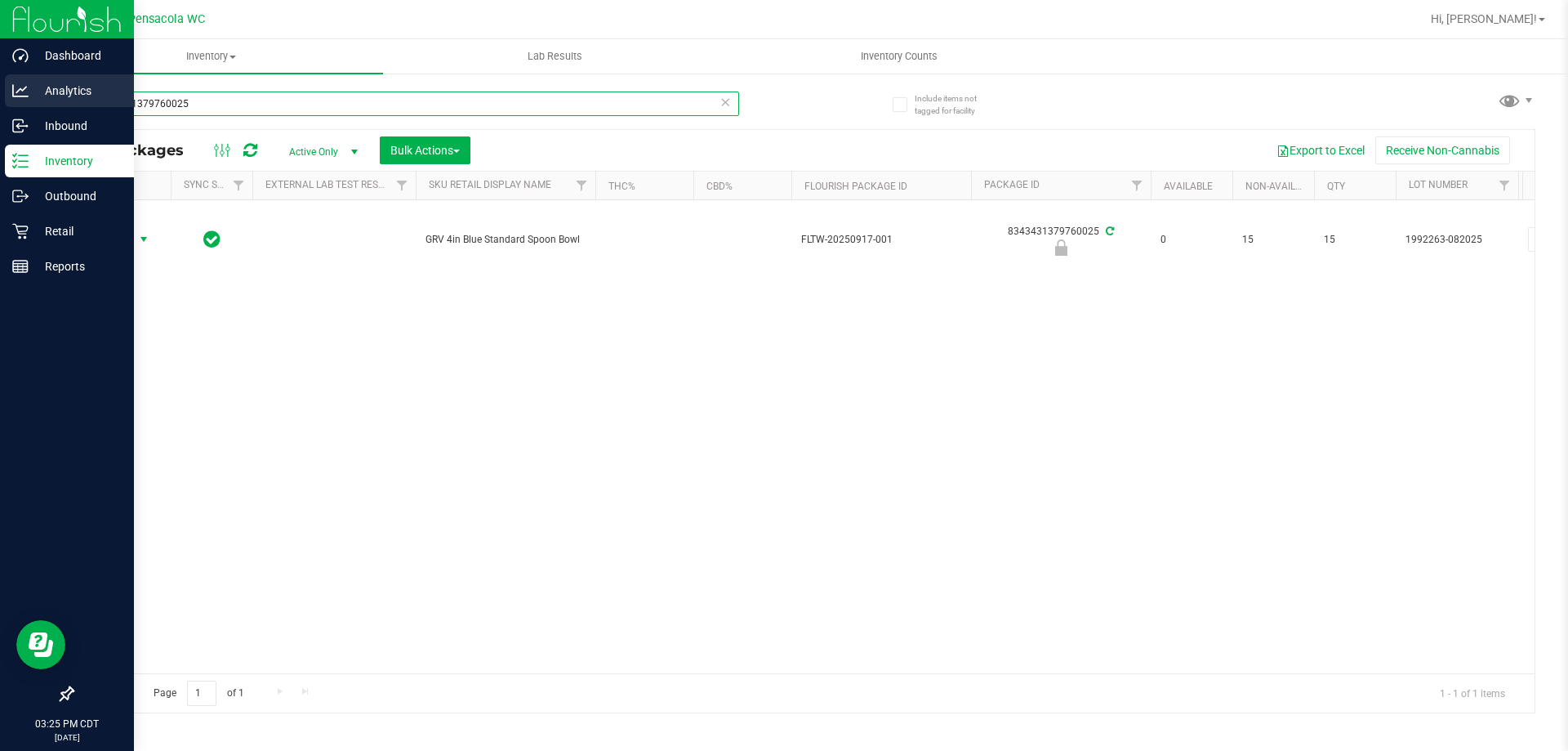
drag, startPoint x: 0, startPoint y: 0, endPoint x: 5, endPoint y: 87, distance: 87.1
click at [3, 86] on div "Dashboard Analytics Inbound Inventory Outbound Retail Reports 03:25 PM CDT 09/2…" at bounding box center [784, 375] width 1568 height 751
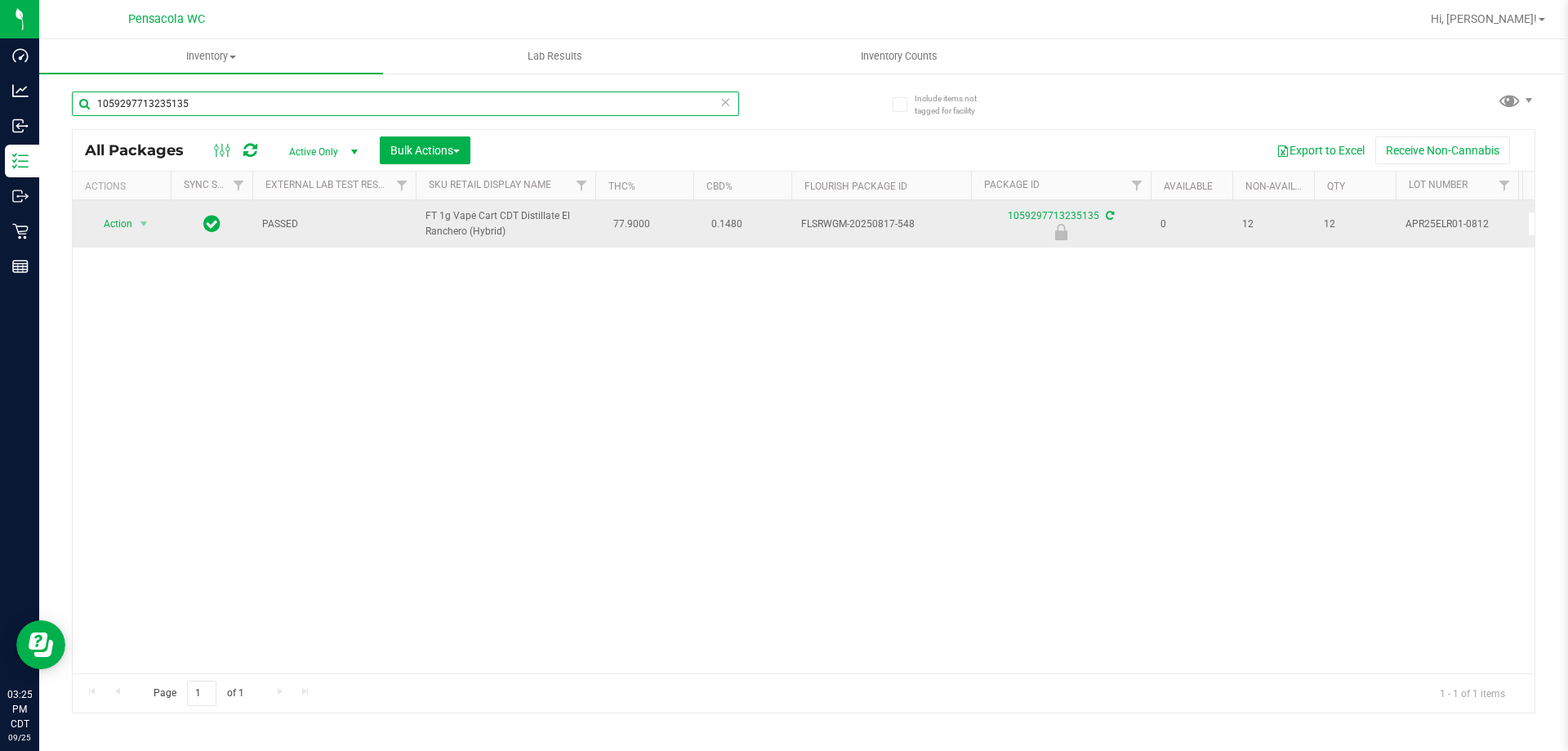
type input "1059297713235135"
click at [125, 217] on span "Action" at bounding box center [110, 224] width 44 height 23
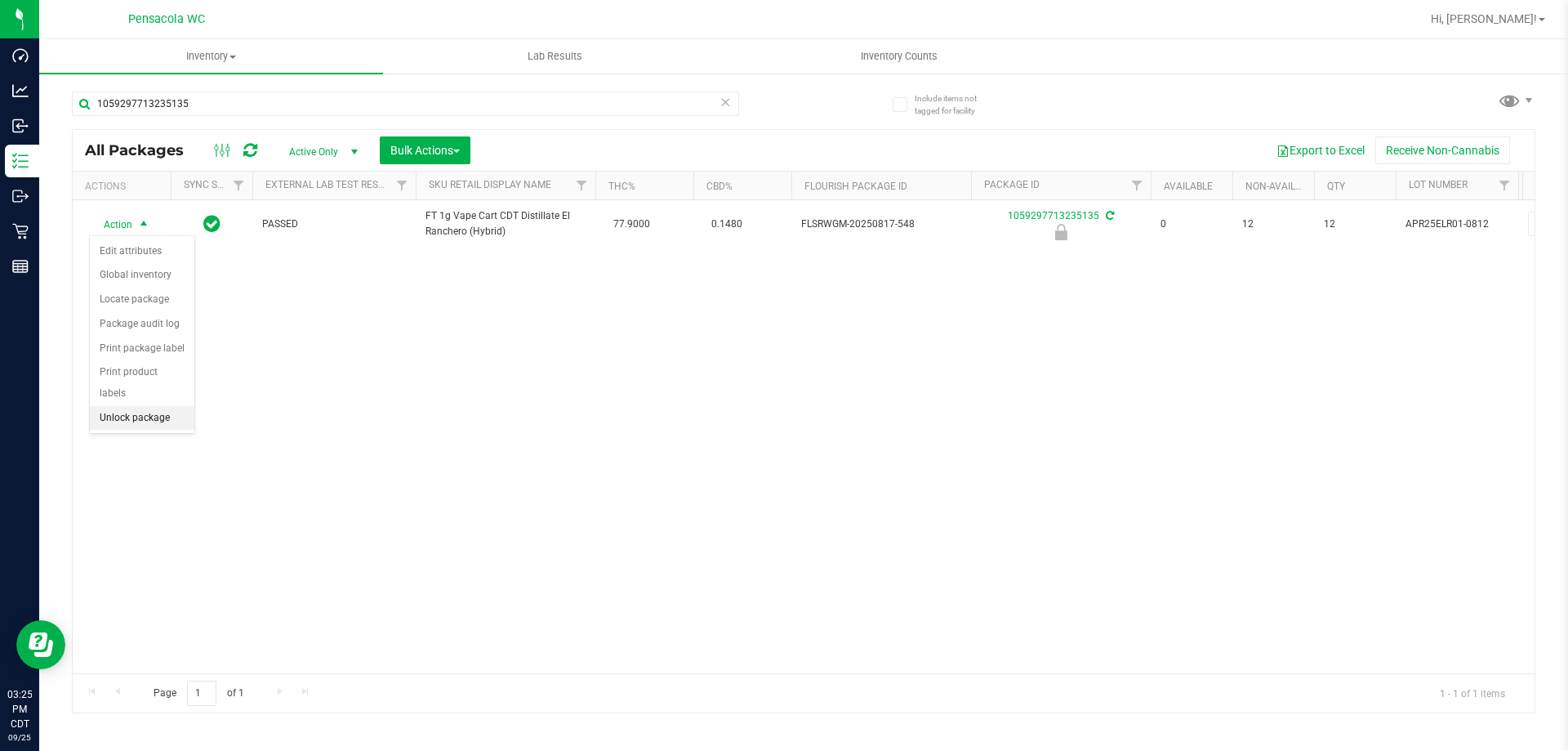
click at [161, 406] on li "Unlock package" at bounding box center [141, 418] width 105 height 24
click at [121, 223] on span "Action" at bounding box center [110, 224] width 44 height 23
click at [207, 430] on ul "Adjust qty Create package Edit attributes Global inventory Locate package Lock …" at bounding box center [152, 361] width 126 height 243
click at [207, 430] on li "Print package label" at bounding box center [152, 421] width 126 height 24
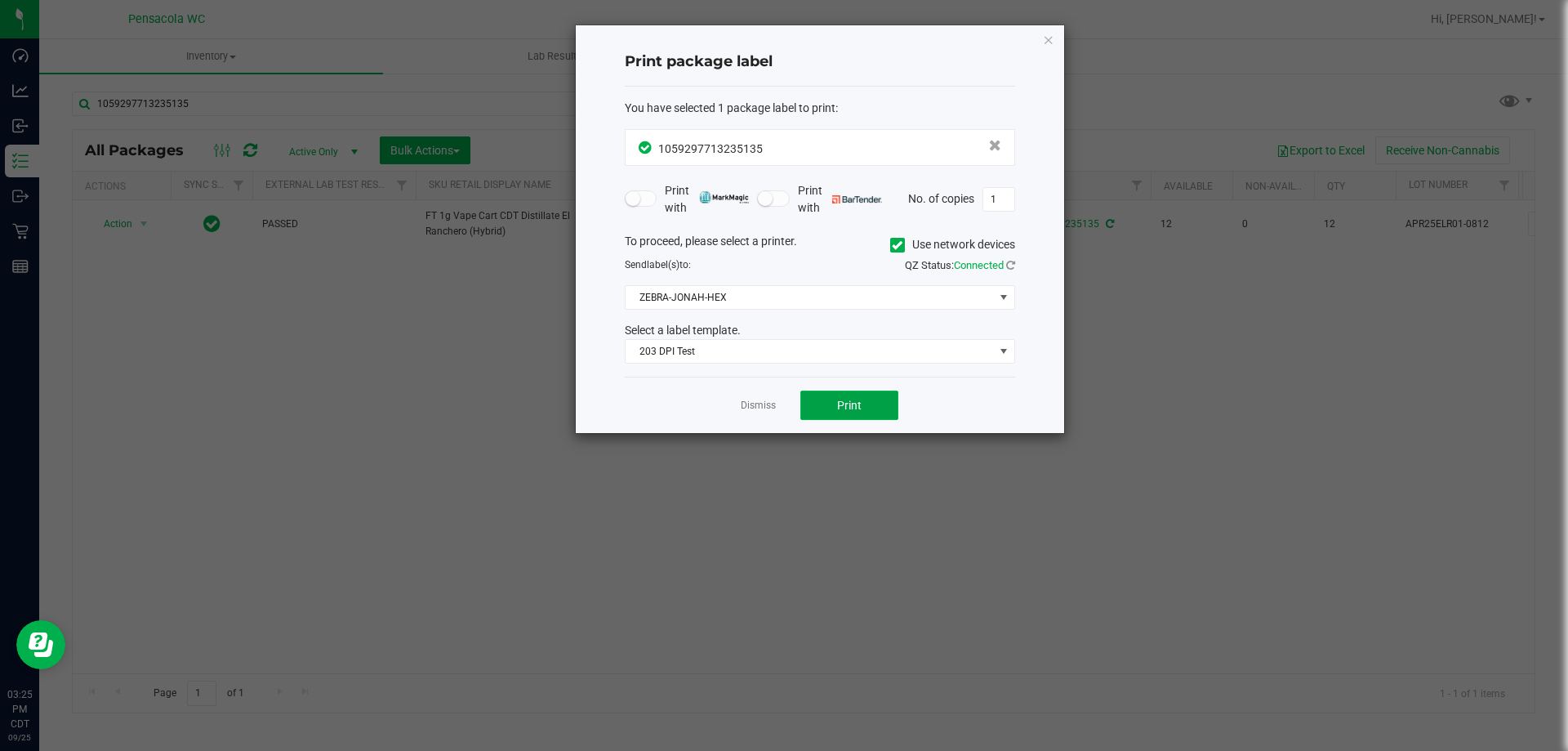
click at [810, 407] on button "Print" at bounding box center [849, 405] width 98 height 29
click at [726, 404] on div "Dismiss Print" at bounding box center [820, 404] width 391 height 56
click at [761, 409] on link "Dismiss" at bounding box center [758, 405] width 35 height 14
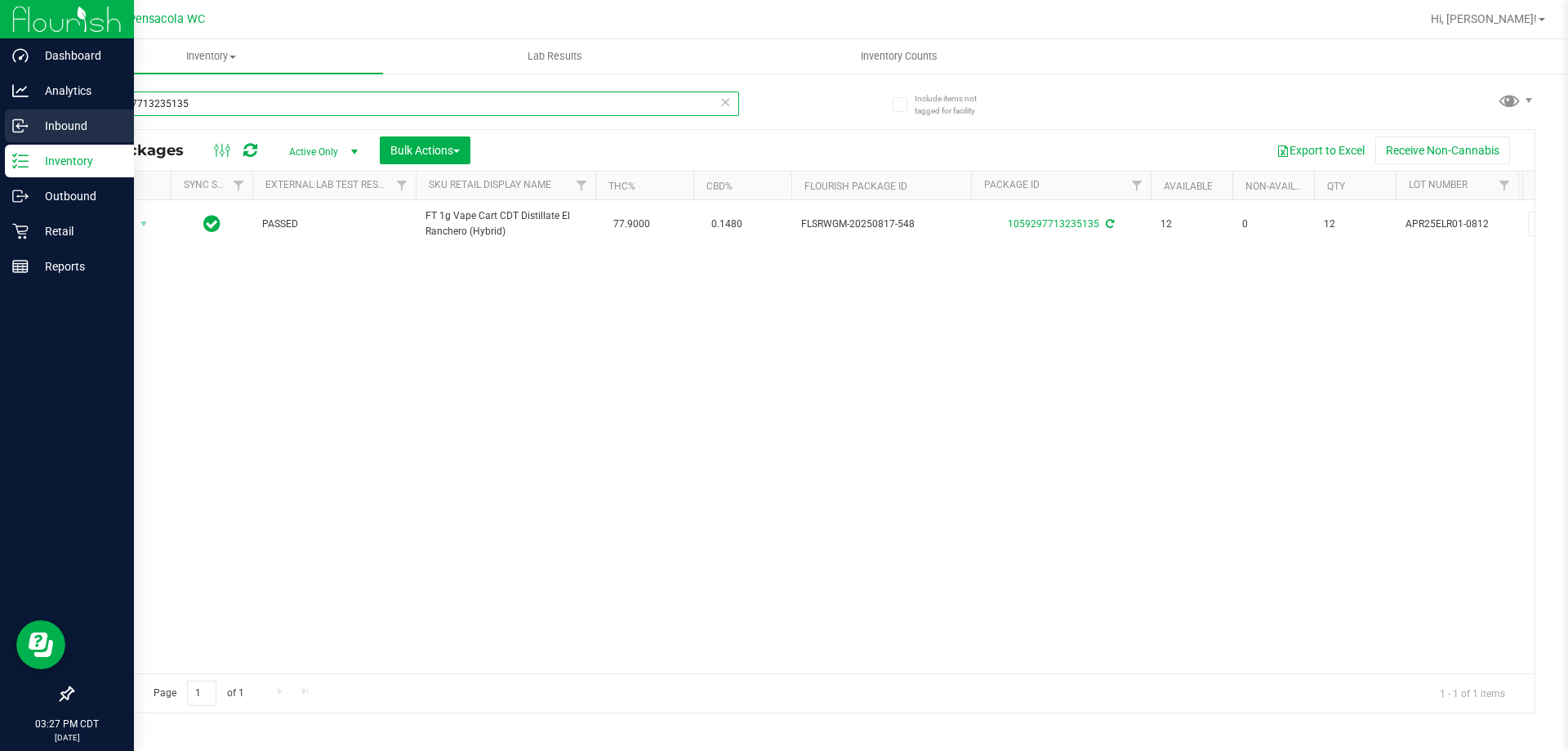
drag, startPoint x: 276, startPoint y: 110, endPoint x: 2, endPoint y: 141, distance: 275.7
click at [3, 145] on div "Dashboard Analytics Inbound Inventory Outbound Retail Reports 03:27 PM CDT 09/2…" at bounding box center [784, 375] width 1568 height 751
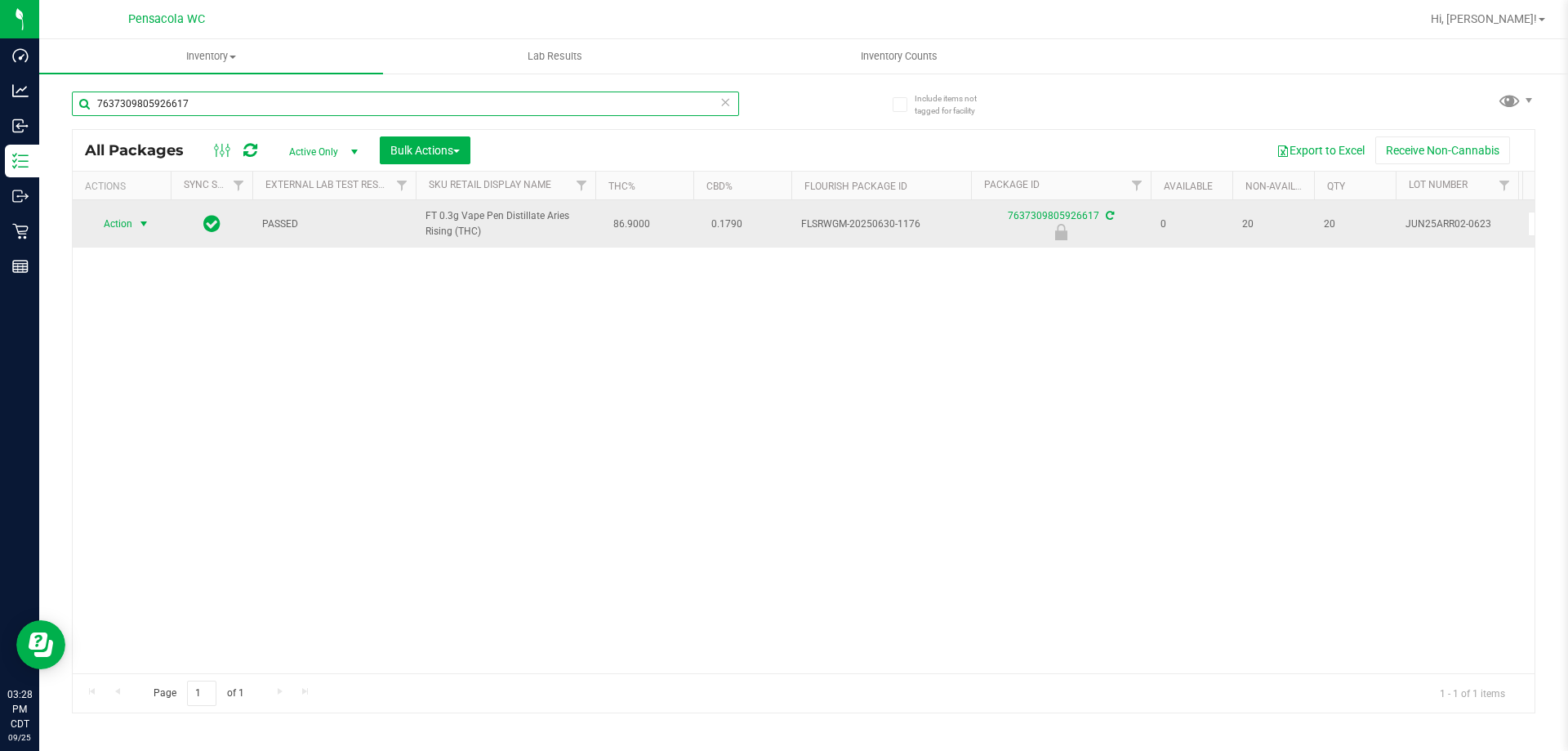
type input "7637309805926617"
click at [130, 211] on td "Action Action Edit attributes Global inventory Locate package Package audit log…" at bounding box center [121, 224] width 98 height 48
click at [142, 224] on span "select" at bounding box center [144, 224] width 13 height 13
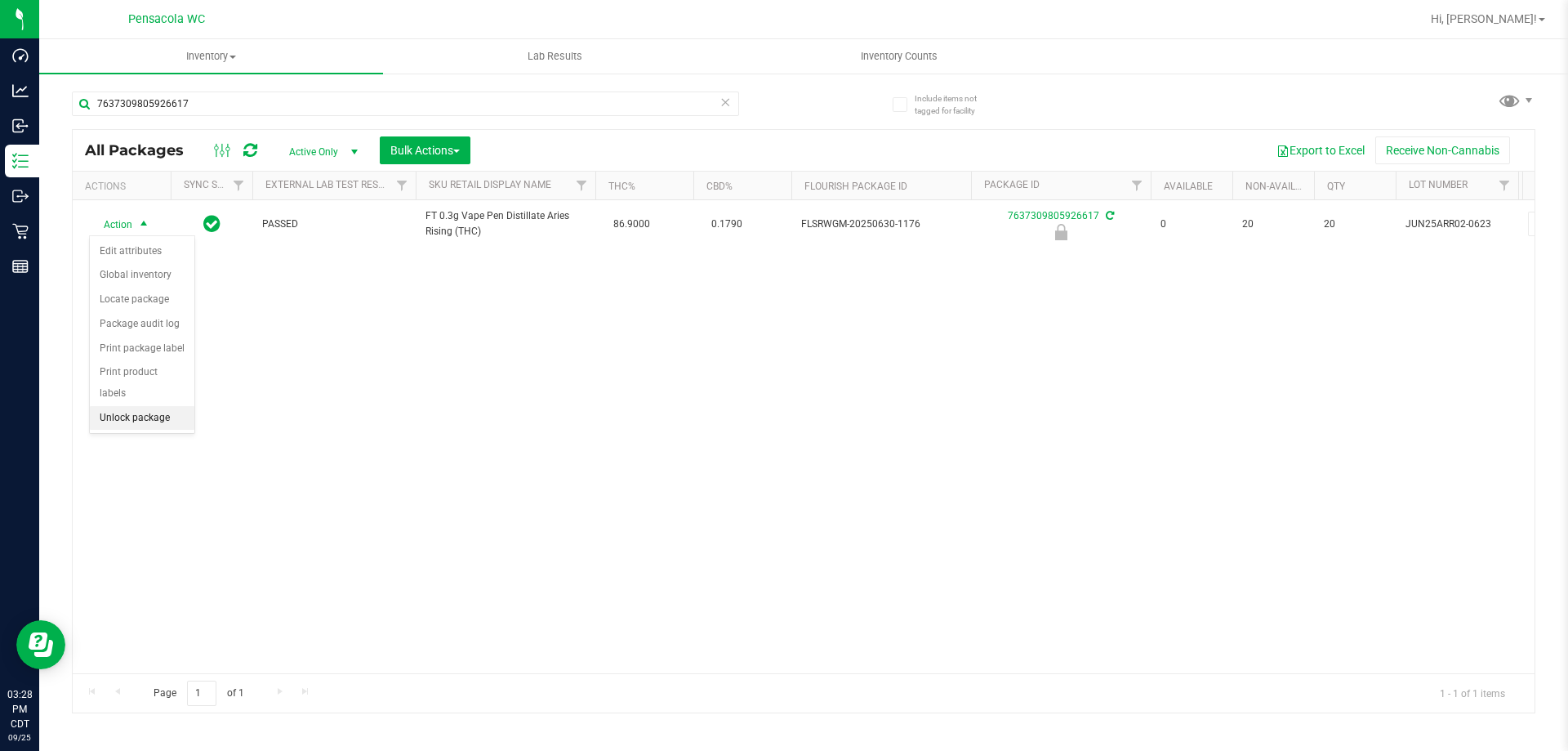
click at [154, 387] on ul "Edit attributes Global inventory Locate package Package audit log Print package…" at bounding box center [141, 335] width 105 height 191
click at [156, 406] on li "Unlock package" at bounding box center [141, 418] width 105 height 24
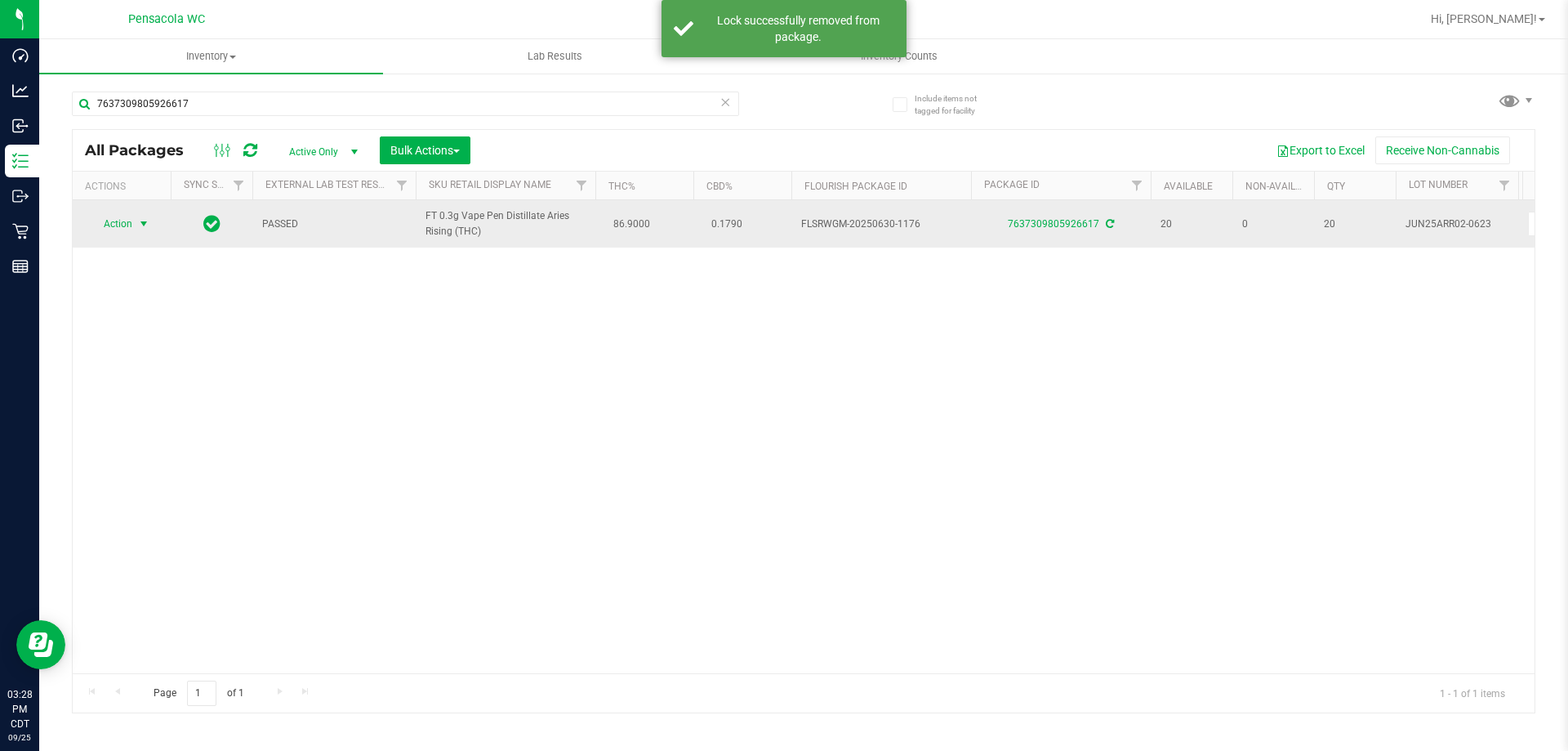
click at [126, 225] on span "Action" at bounding box center [110, 224] width 44 height 23
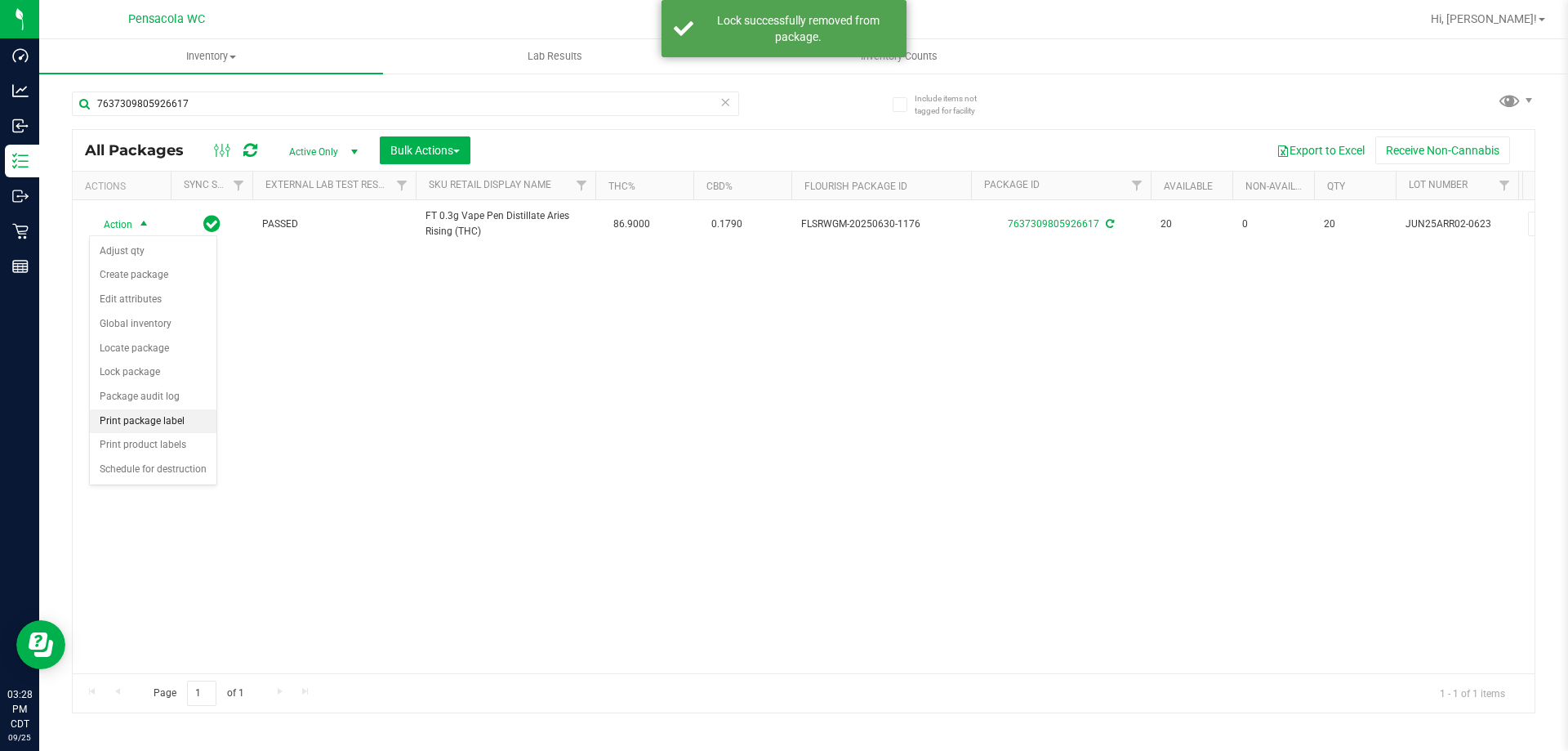
click at [198, 416] on li "Print package label" at bounding box center [152, 421] width 126 height 24
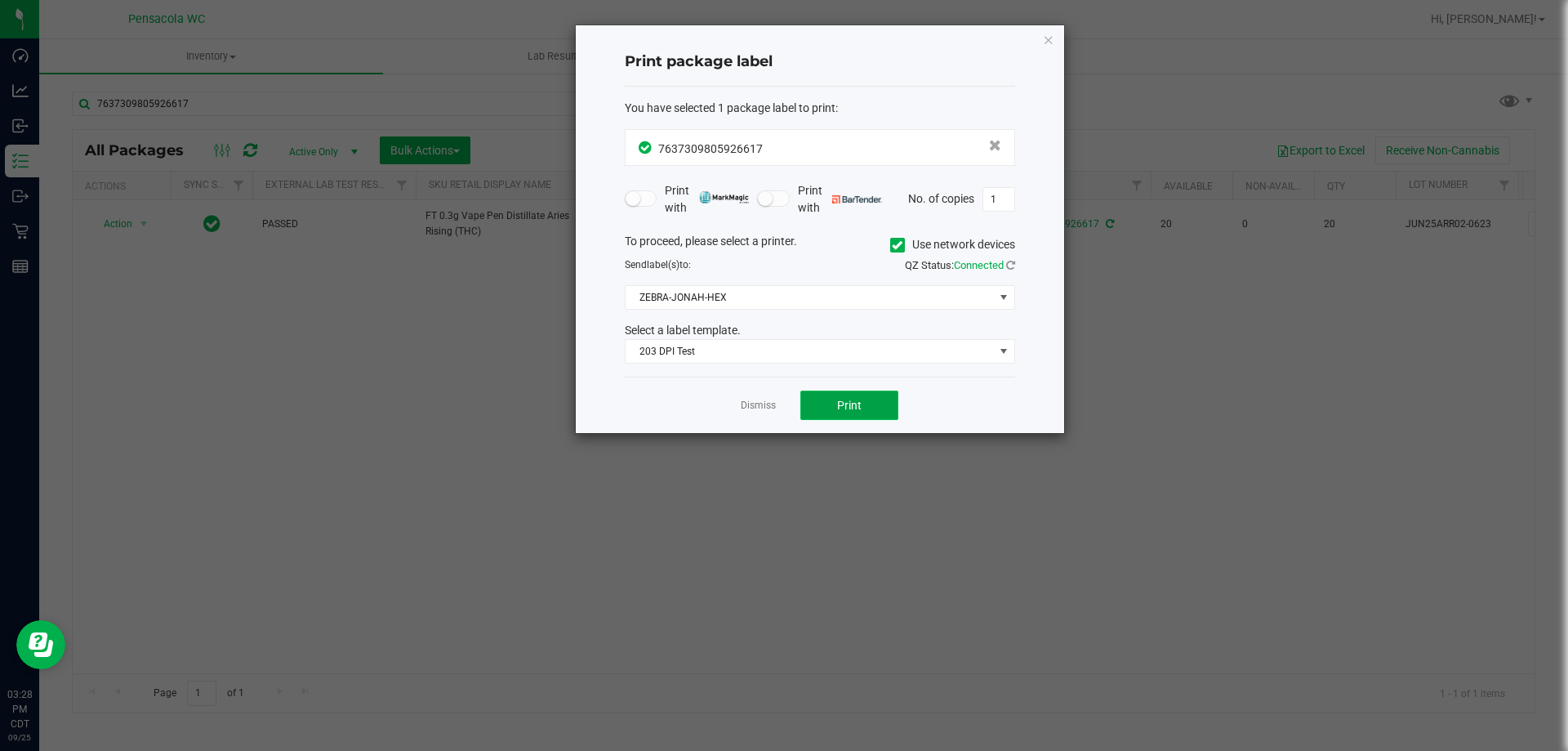
click at [862, 405] on button "Print" at bounding box center [849, 405] width 98 height 29
click at [748, 406] on link "Dismiss" at bounding box center [758, 405] width 35 height 14
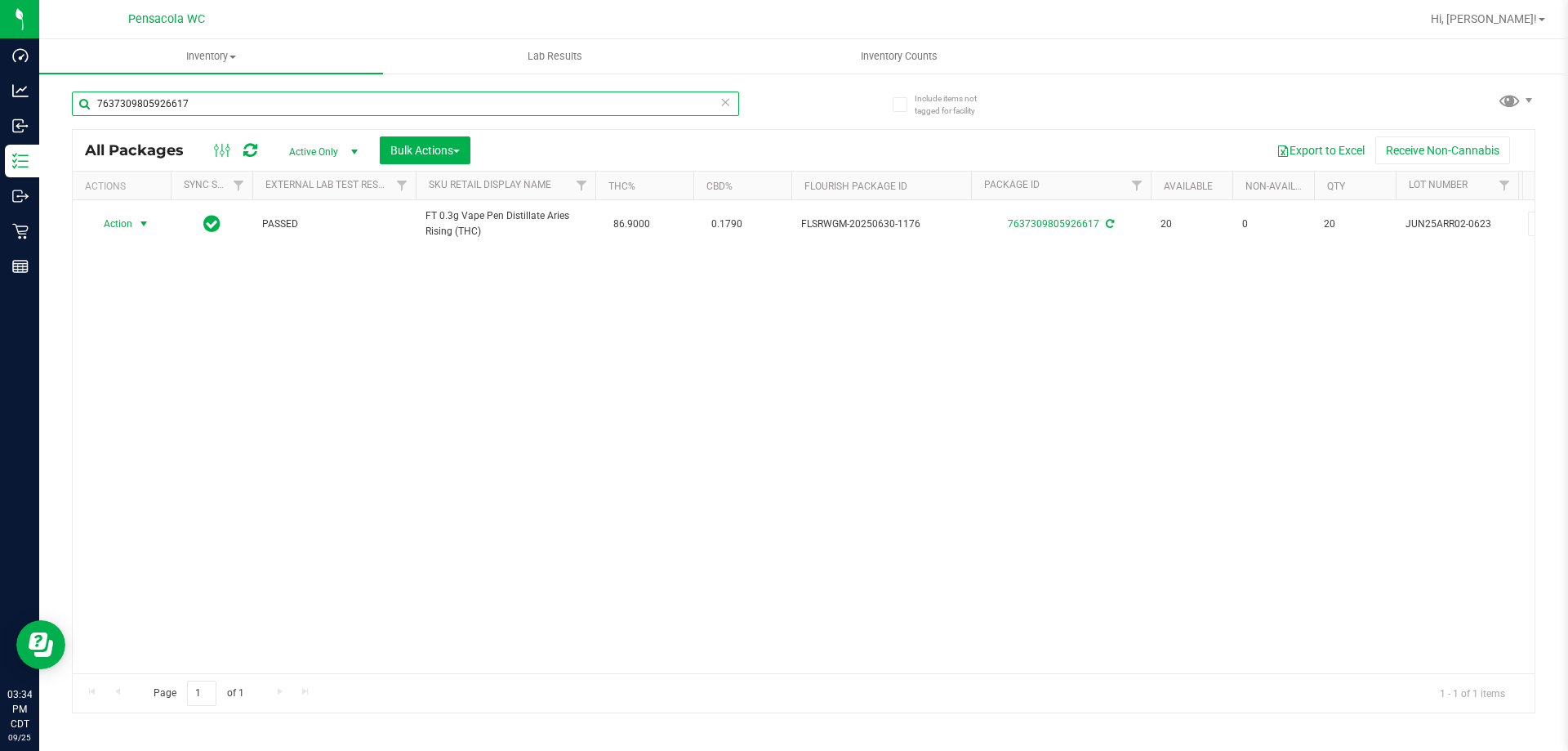
click at [210, 91] on input "7637309805926617" at bounding box center [406, 103] width 668 height 24
click at [211, 91] on input "7637309805926617" at bounding box center [406, 103] width 668 height 24
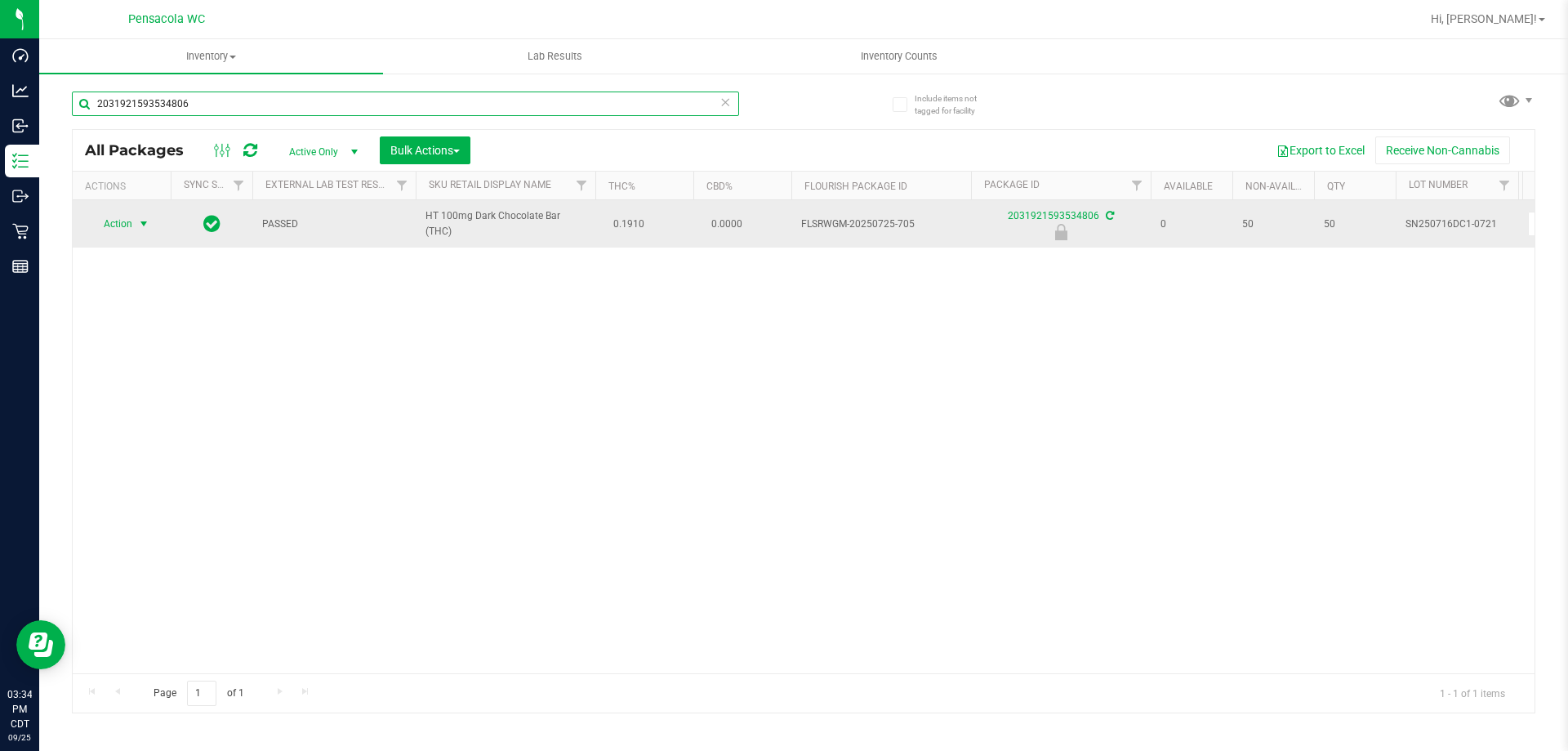
type input "2031921593534806"
click at [128, 222] on span "Action" at bounding box center [110, 224] width 44 height 23
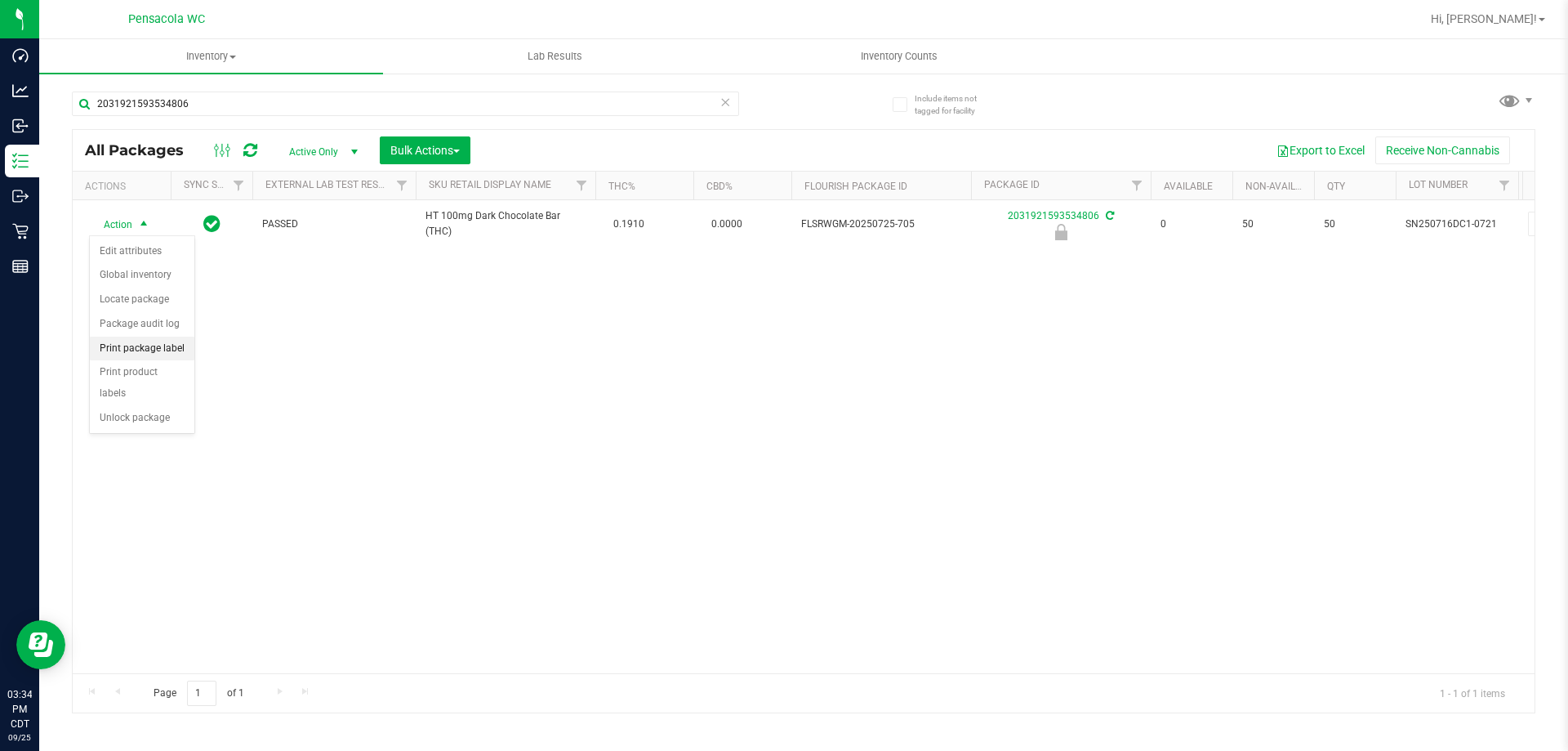
click at [185, 356] on li "Print package label" at bounding box center [141, 348] width 105 height 24
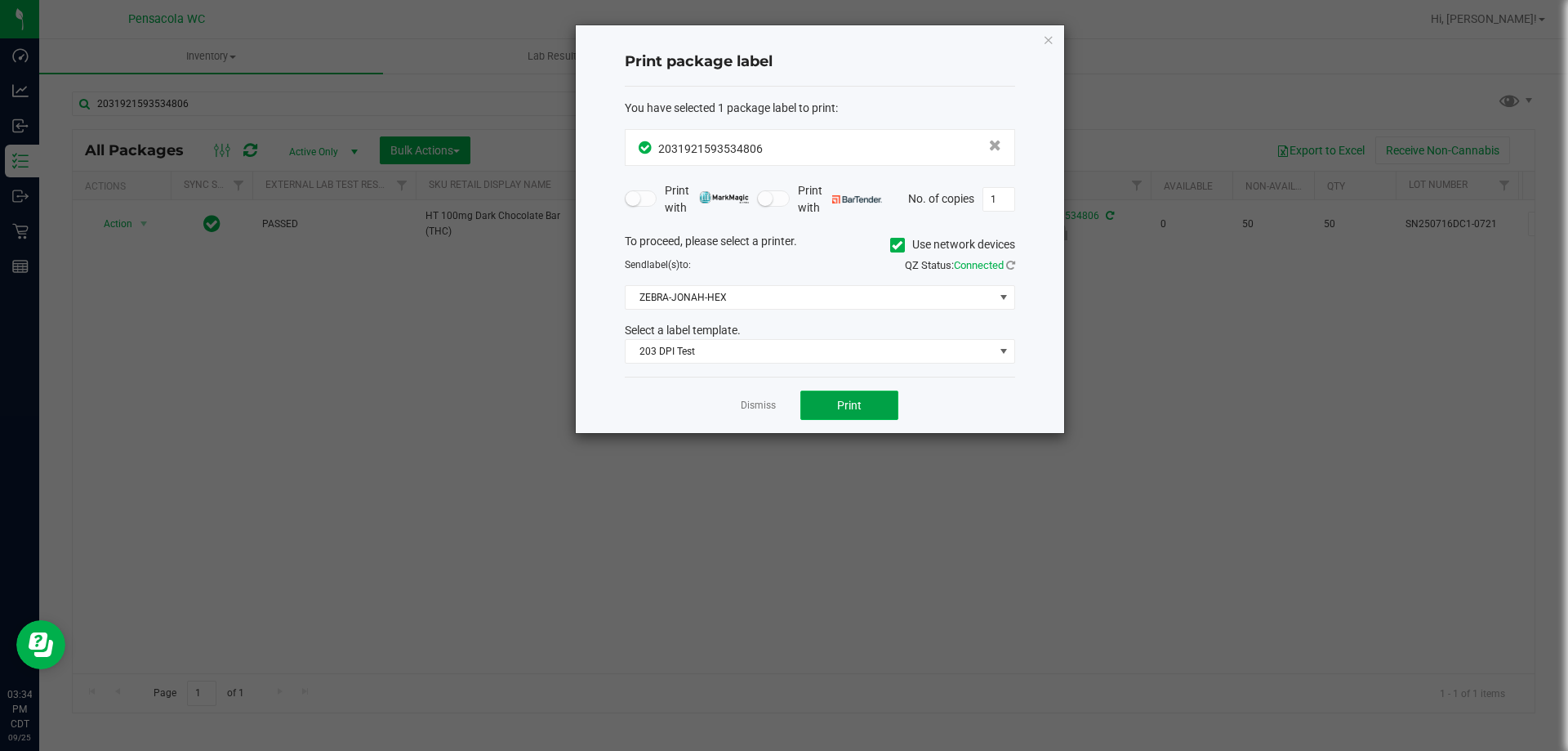
click at [840, 404] on span "Print" at bounding box center [849, 405] width 24 height 13
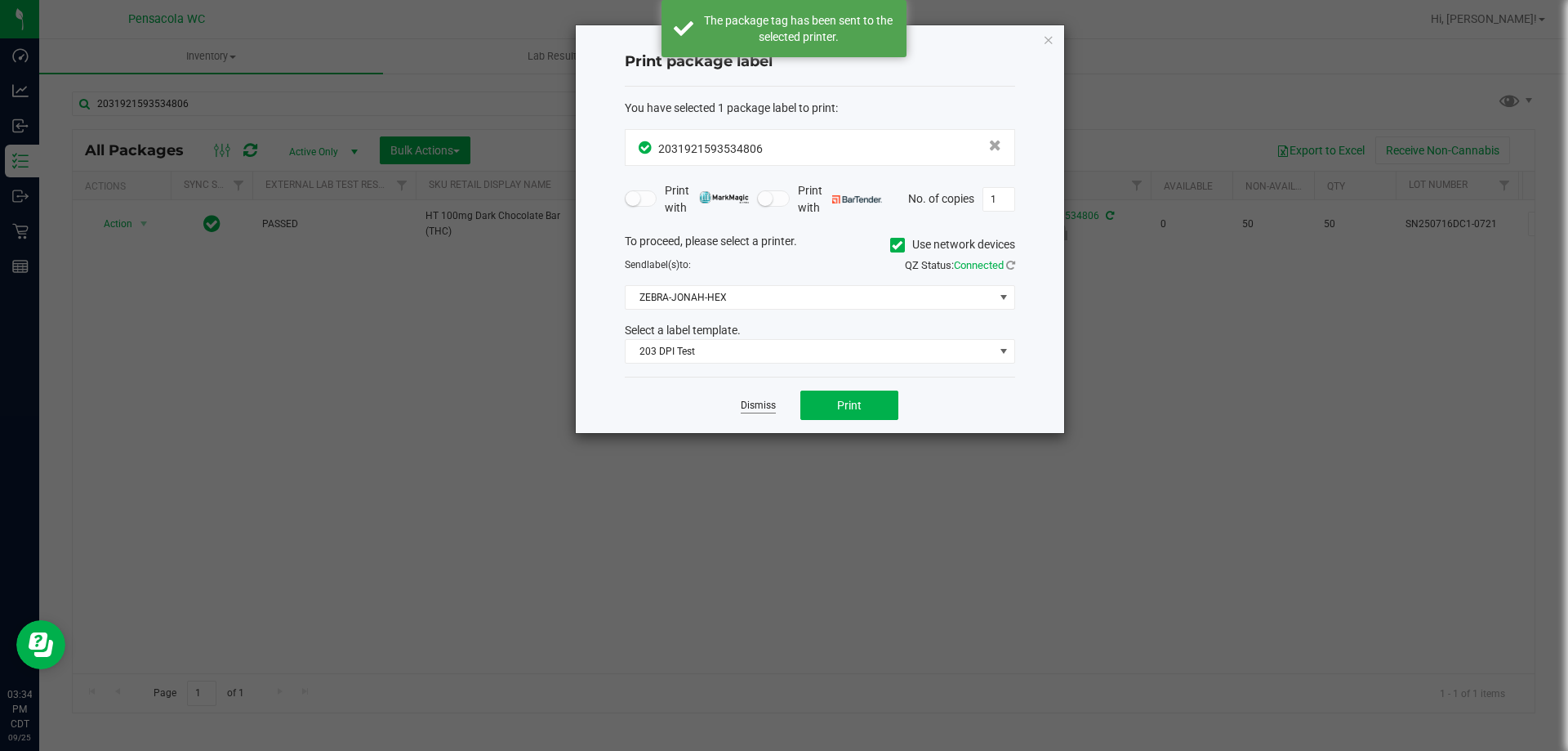
click at [761, 404] on link "Dismiss" at bounding box center [758, 405] width 35 height 14
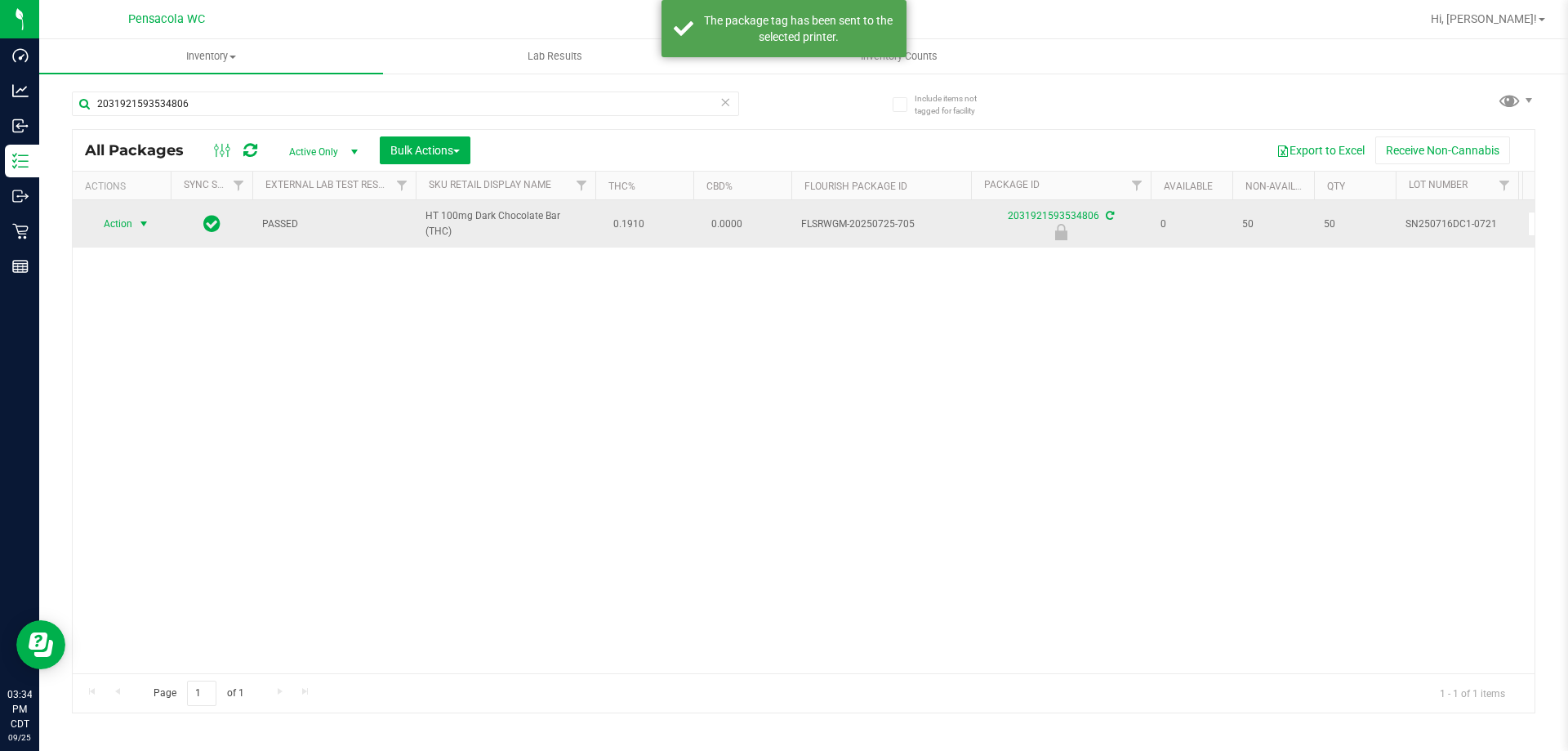
click at [120, 216] on span "Action" at bounding box center [110, 224] width 44 height 23
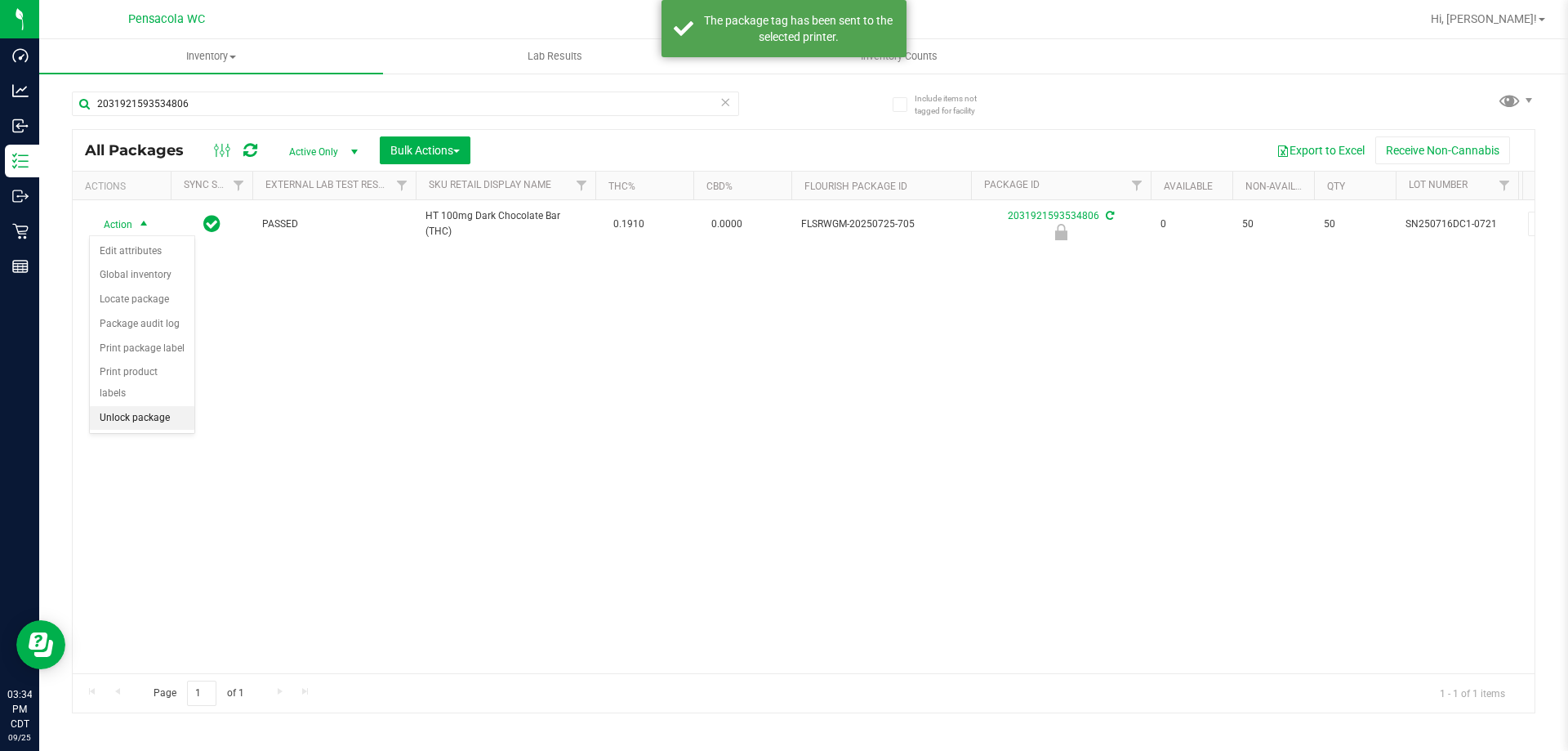
click at [176, 406] on li "Unlock package" at bounding box center [141, 418] width 105 height 24
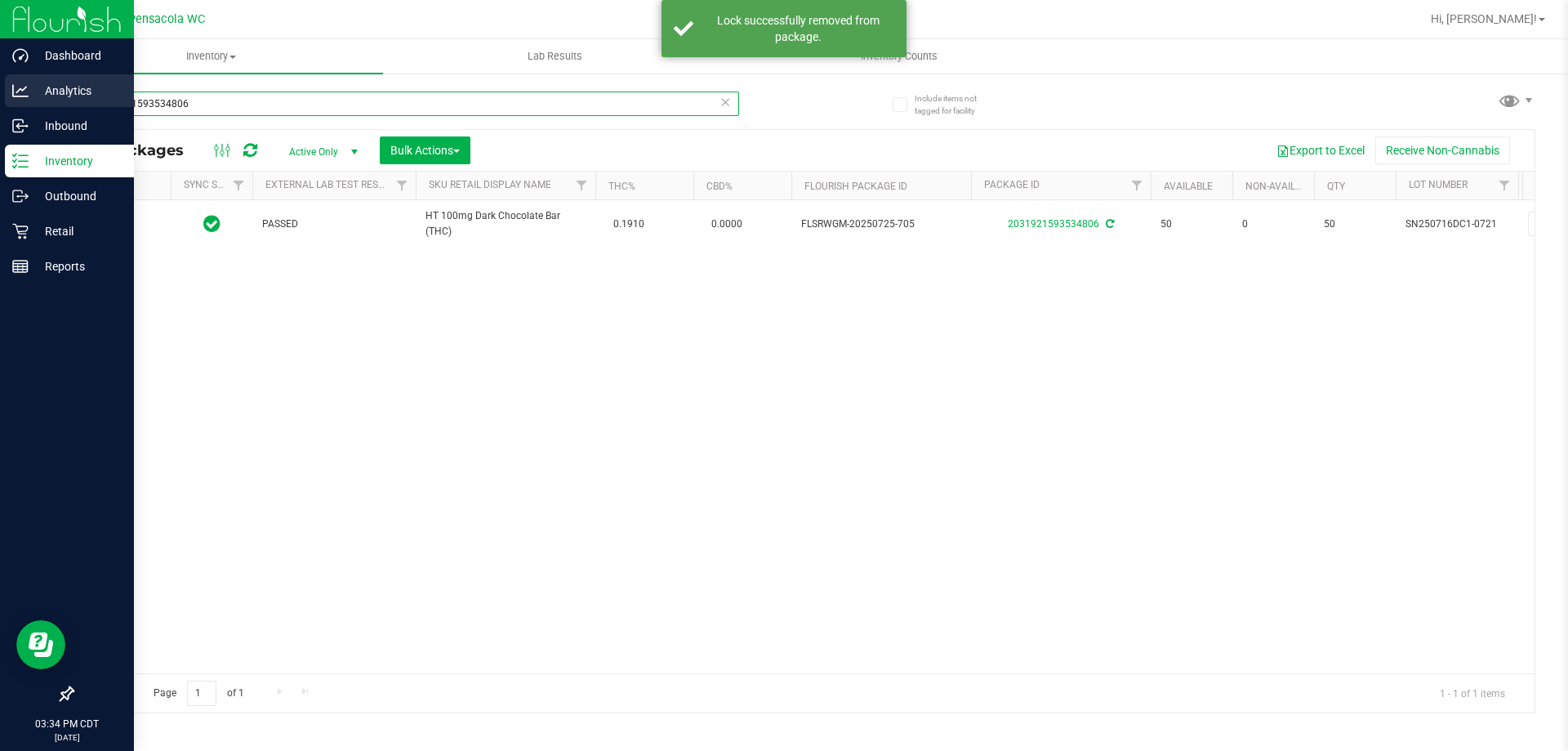
drag, startPoint x: 233, startPoint y: 93, endPoint x: 0, endPoint y: 83, distance: 233.2
click at [0, 82] on div "Dashboard Analytics Inbound Inventory Outbound Retail Reports 03:34 PM CDT 09/2…" at bounding box center [784, 375] width 1568 height 751
type input "dark"
